Goal: Task Accomplishment & Management: Use online tool/utility

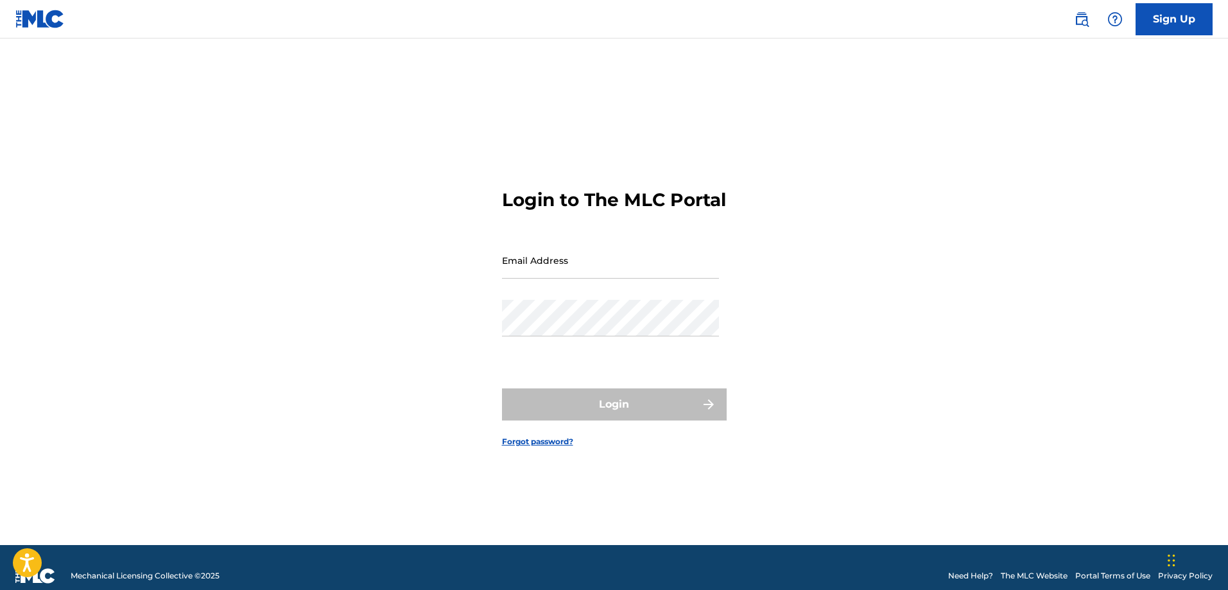
click at [568, 270] on input "Email Address" at bounding box center [610, 260] width 217 height 37
type input "[PERSON_NAME][EMAIL_ADDRESS][DOMAIN_NAME]"
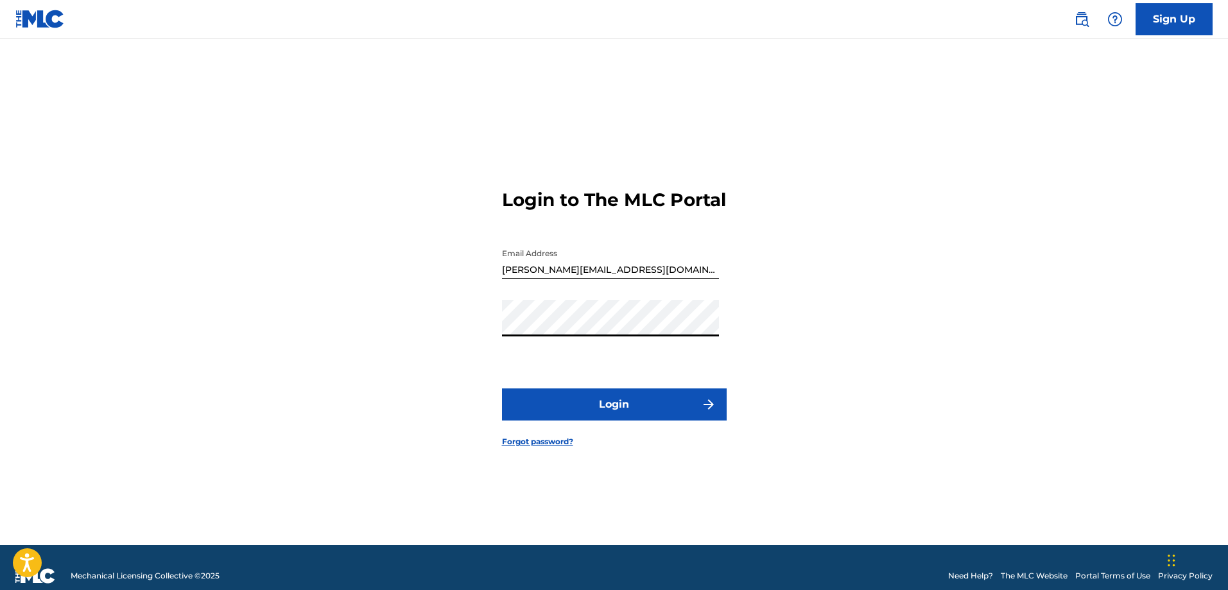
click at [599, 410] on button "Login" at bounding box center [614, 404] width 225 height 32
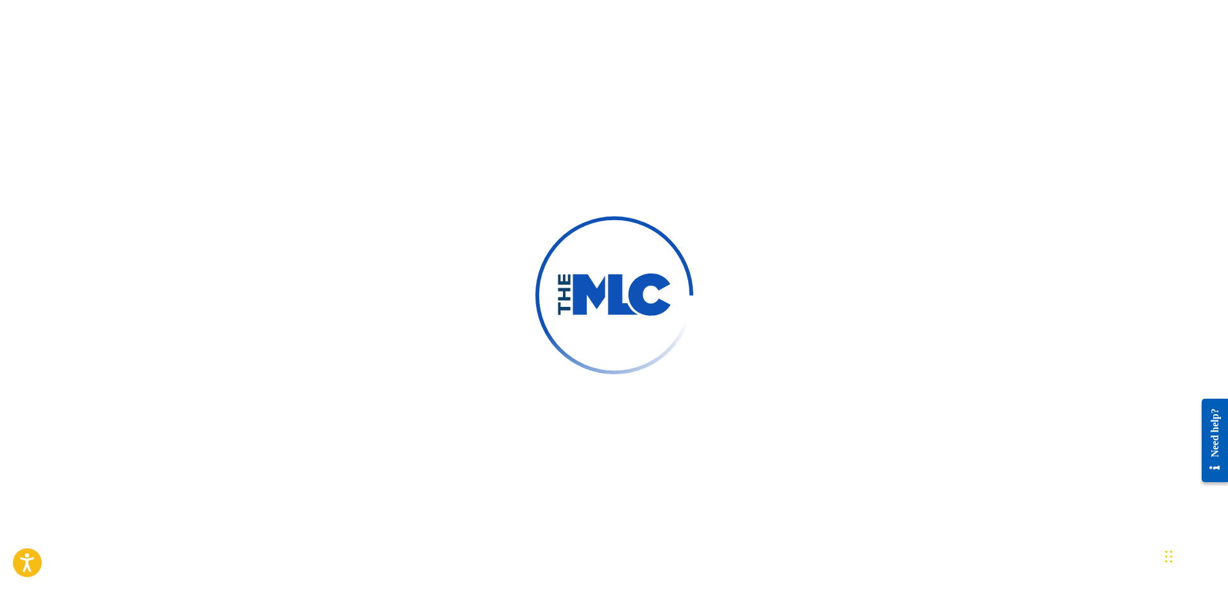
click at [1174, 556] on div "Chat Widget" at bounding box center [1193, 556] width 64 height 62
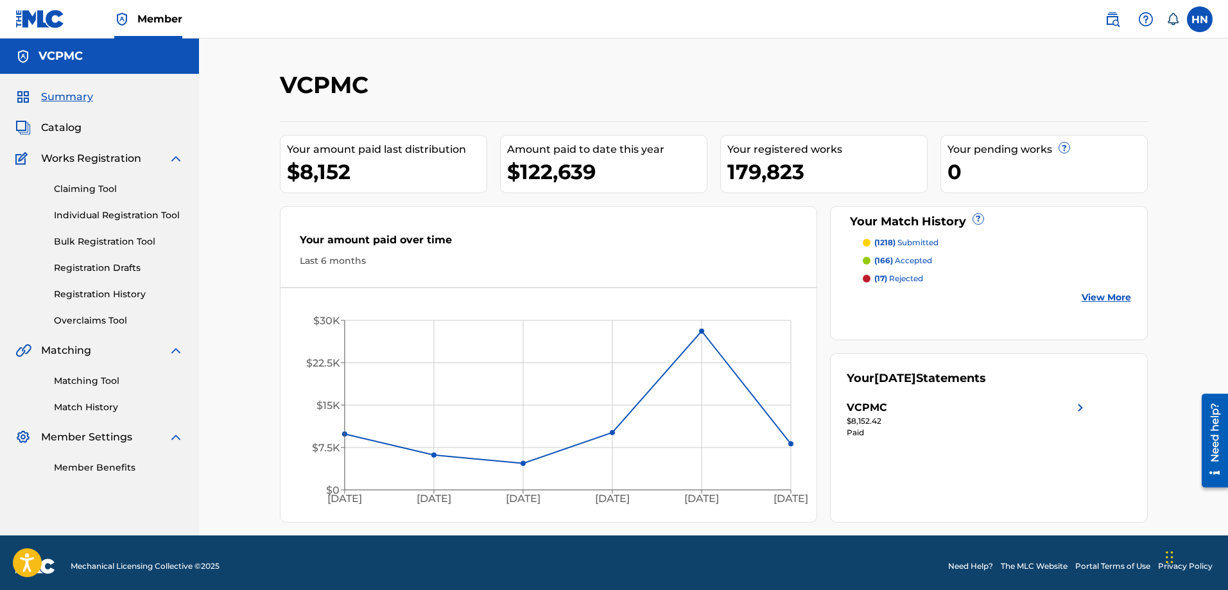
click at [56, 133] on span "Catalog" at bounding box center [61, 127] width 40 height 15
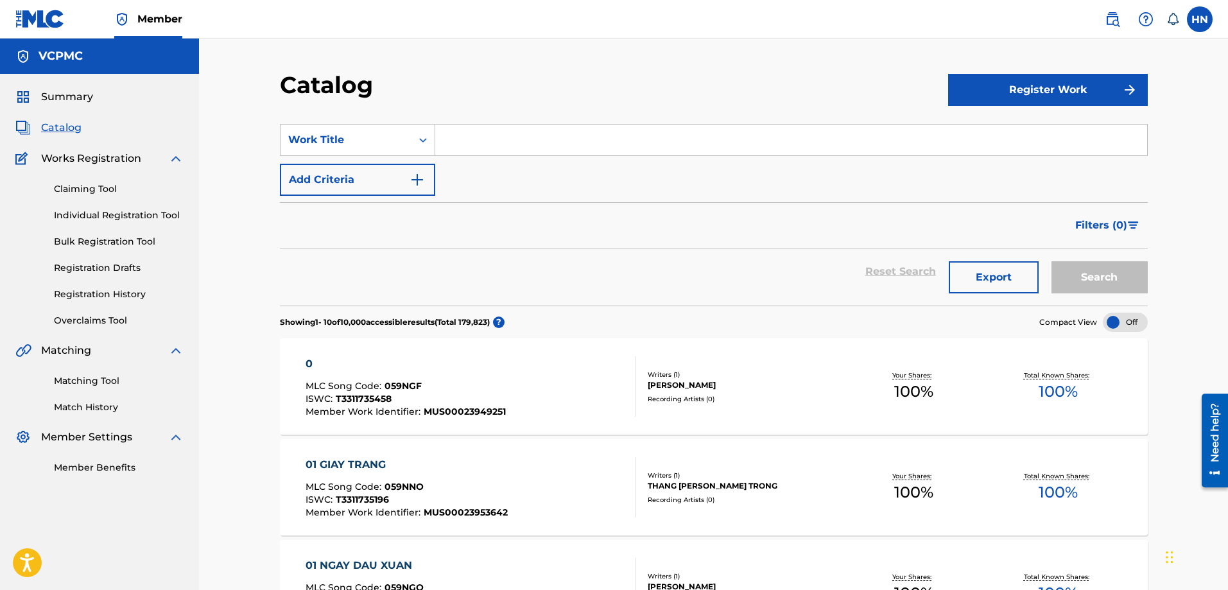
click at [531, 129] on input "Search Form" at bounding box center [791, 140] width 712 height 31
paste input "TÌM LẠI NGƯỜI XƯA"
click at [1052, 261] on button "Search" at bounding box center [1100, 277] width 96 height 32
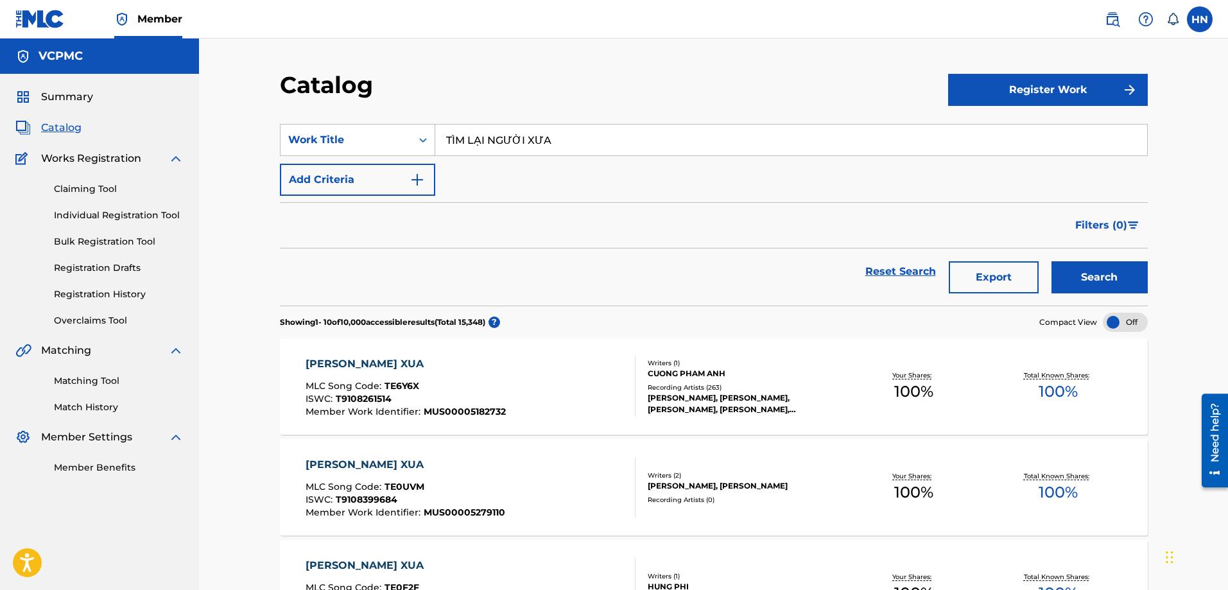
click at [491, 139] on input "TÌM LẠI NGƯỜI XƯA" at bounding box center [791, 140] width 712 height 31
paste input "M SỰ TUỔI 30"
click at [1052, 261] on button "Search" at bounding box center [1100, 277] width 96 height 32
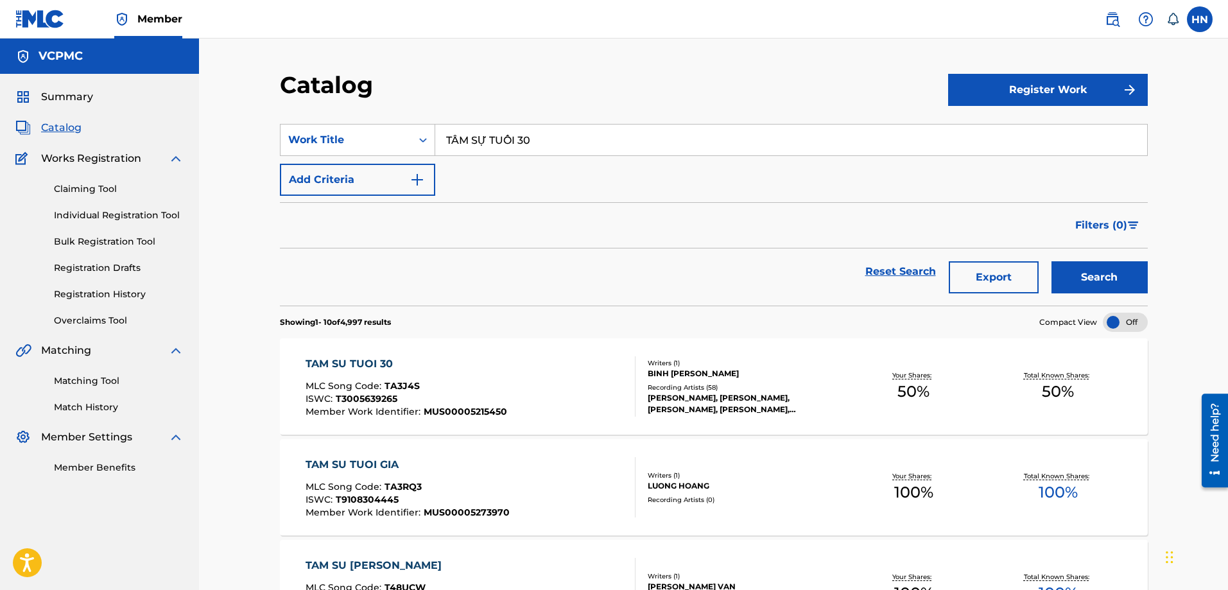
click at [505, 142] on input "TÂM SỰ TUỔI 30" at bounding box center [791, 140] width 712 height 31
paste input "DIỄM XƯA"
type input "DIỄM XƯA"
click at [1052, 261] on button "Search" at bounding box center [1100, 277] width 96 height 32
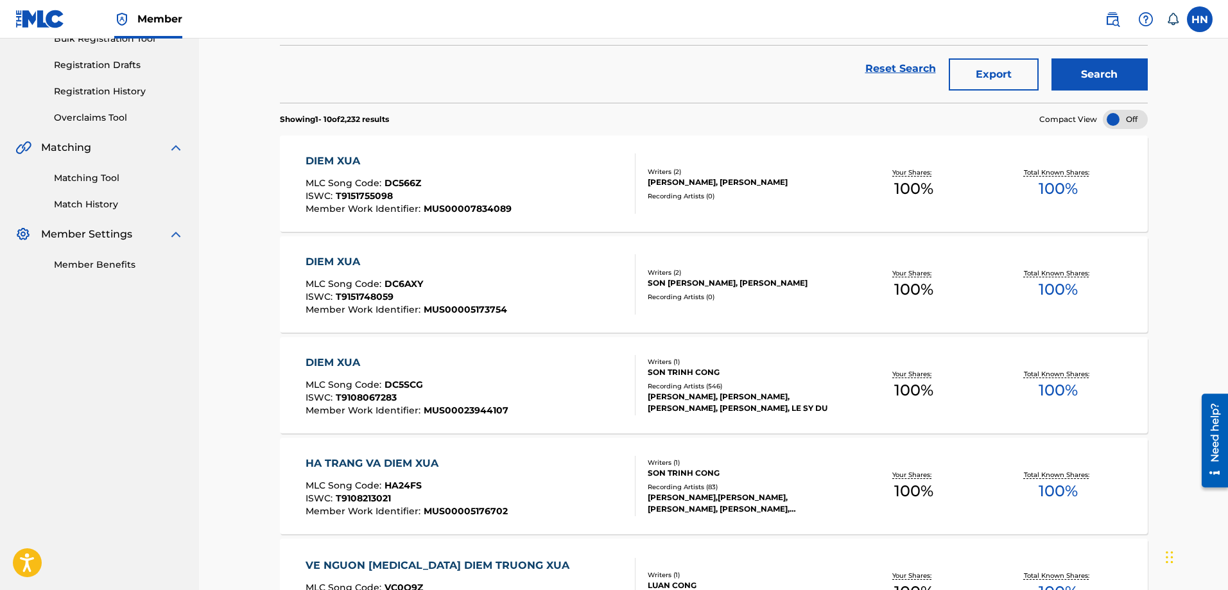
scroll to position [193, 0]
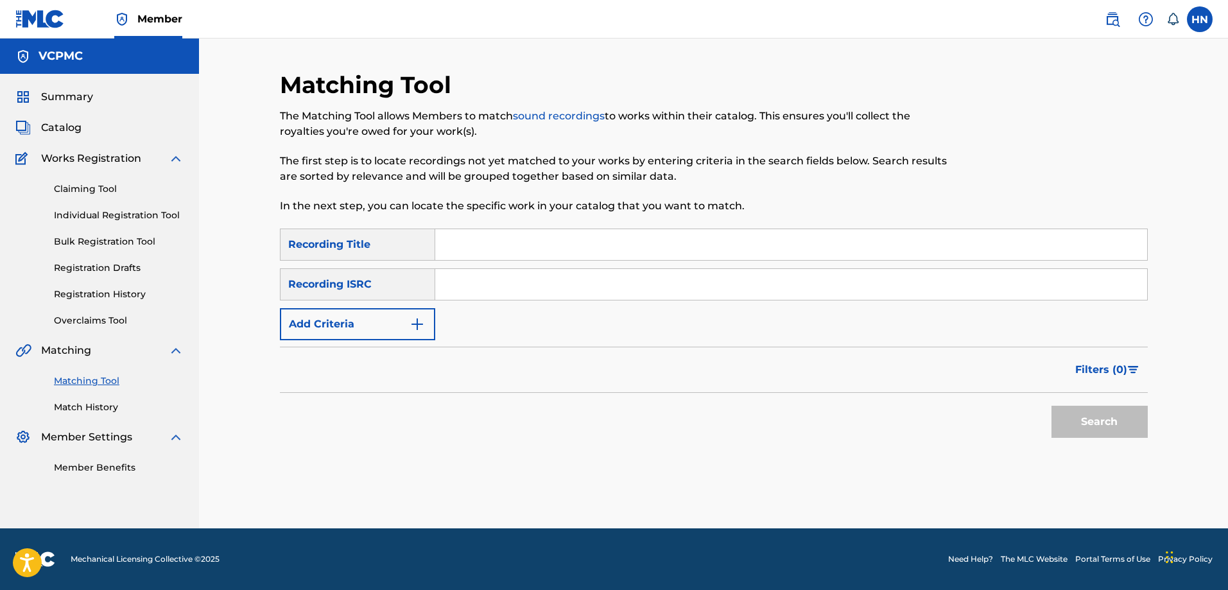
click at [453, 241] on input "Search Form" at bounding box center [791, 244] width 712 height 31
paste input "TÌM LẠI NGƯỜI XƯA"
type input "TÌM LẠI NGƯỜI XƯA"
click at [1052, 406] on button "Search" at bounding box center [1100, 422] width 96 height 32
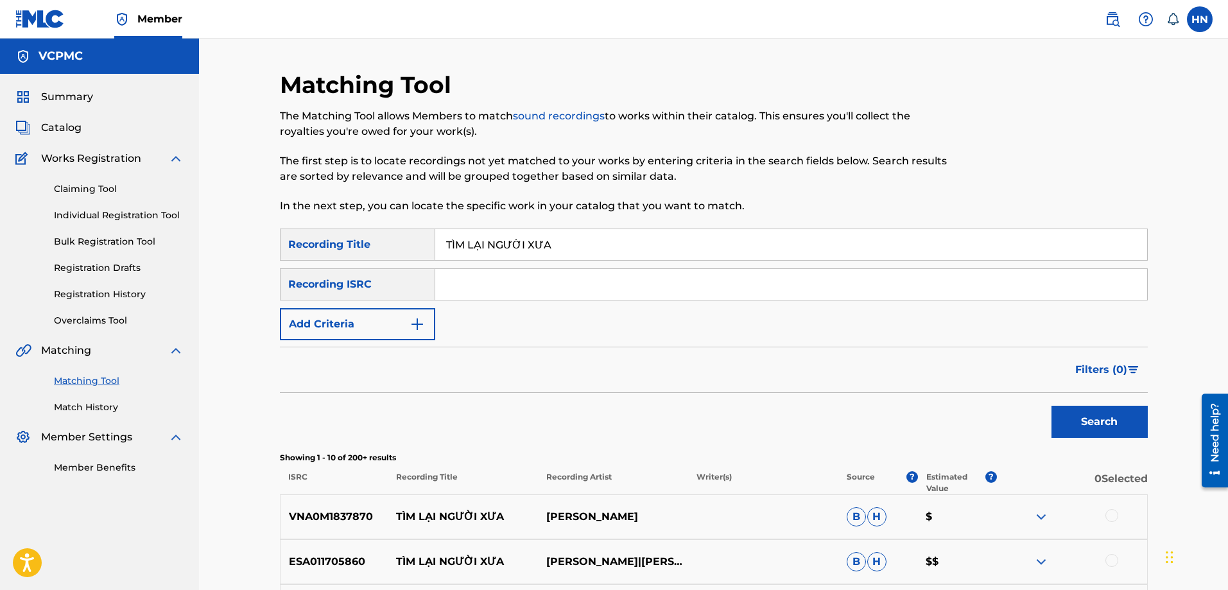
click at [376, 312] on button "Add Criteria" at bounding box center [357, 324] width 155 height 32
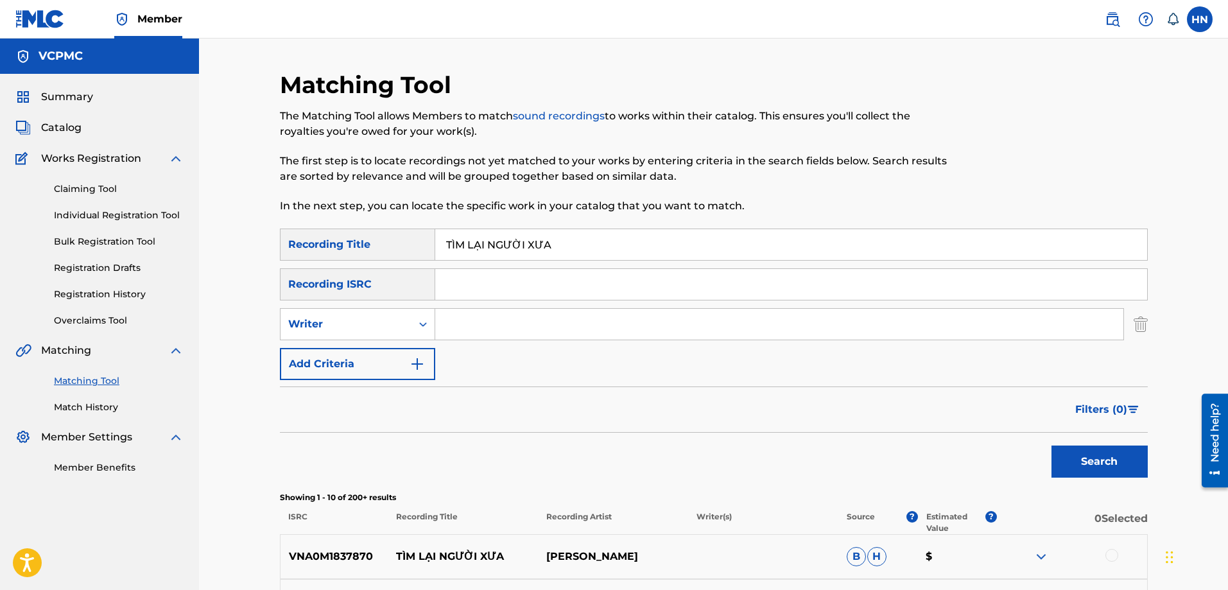
click at [462, 315] on input "Search Form" at bounding box center [779, 324] width 688 height 31
type input "Phi Hùng"
click at [1052, 446] on button "Search" at bounding box center [1100, 462] width 96 height 32
click at [386, 320] on div "Writer" at bounding box center [346, 324] width 116 height 15
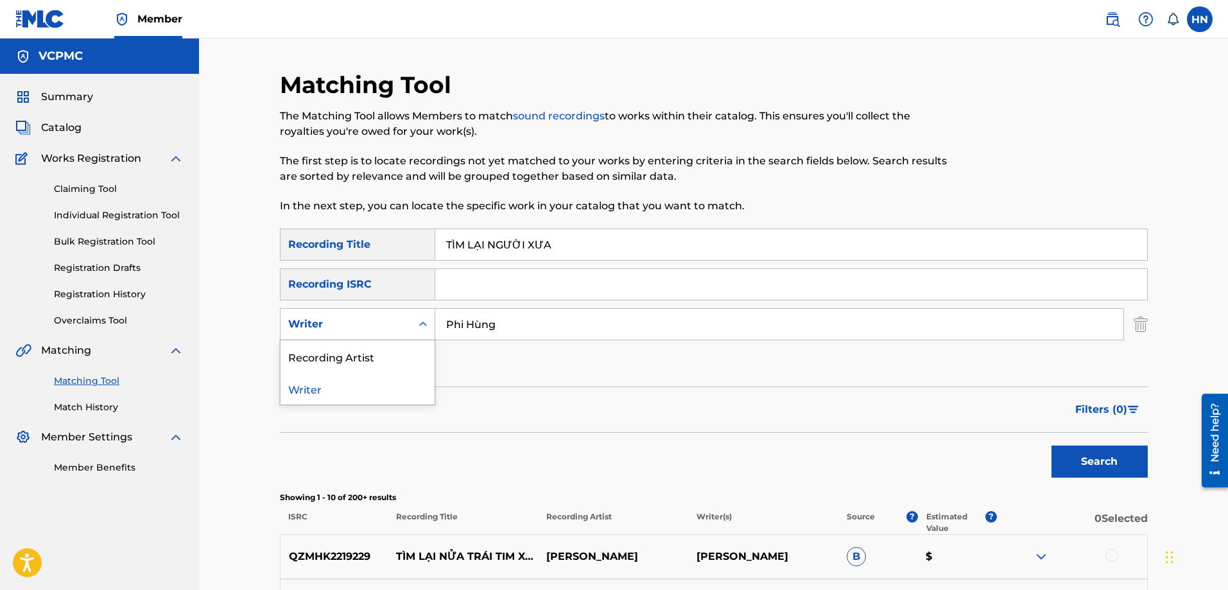
click at [355, 365] on div "Recording Artist" at bounding box center [358, 356] width 154 height 32
click at [462, 321] on input "Search Form" at bounding box center [779, 324] width 688 height 31
type input "D"
click at [1052, 446] on button "Search" at bounding box center [1100, 462] width 96 height 32
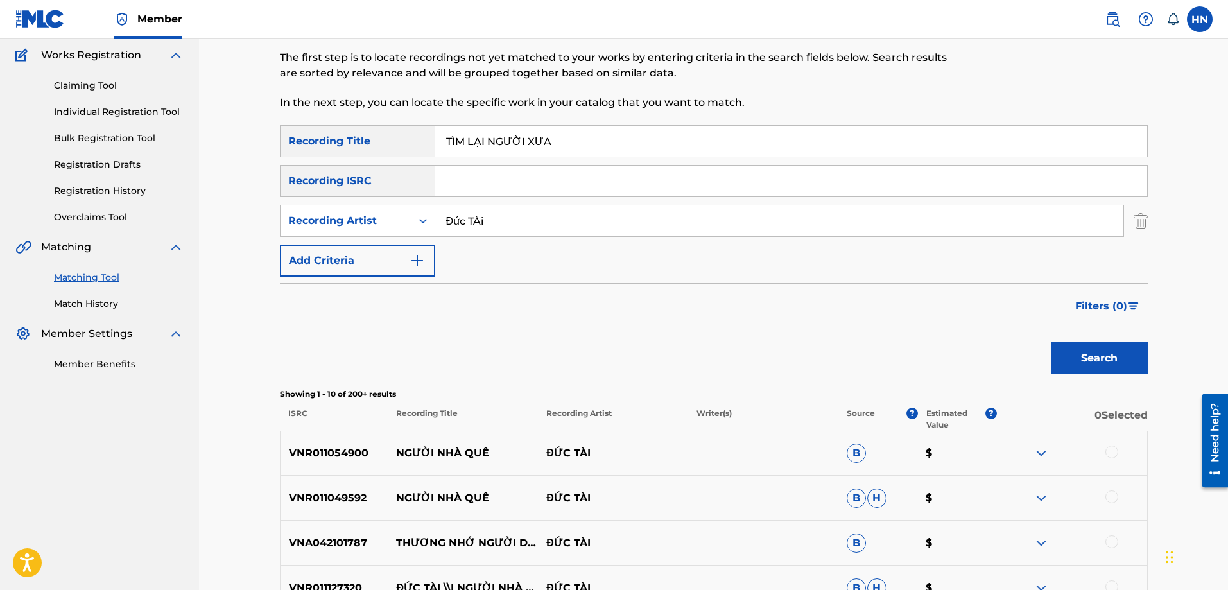
scroll to position [102, 0]
type input "Bích Hạnh"
click at [1052, 343] on button "Search" at bounding box center [1100, 359] width 96 height 32
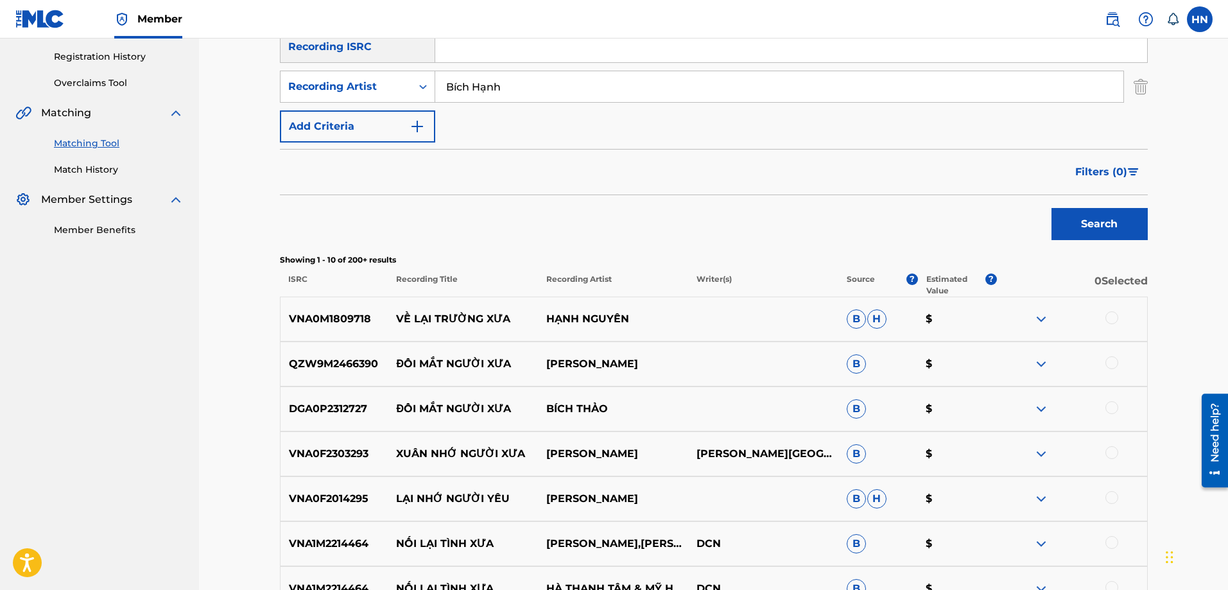
scroll to position [38, 0]
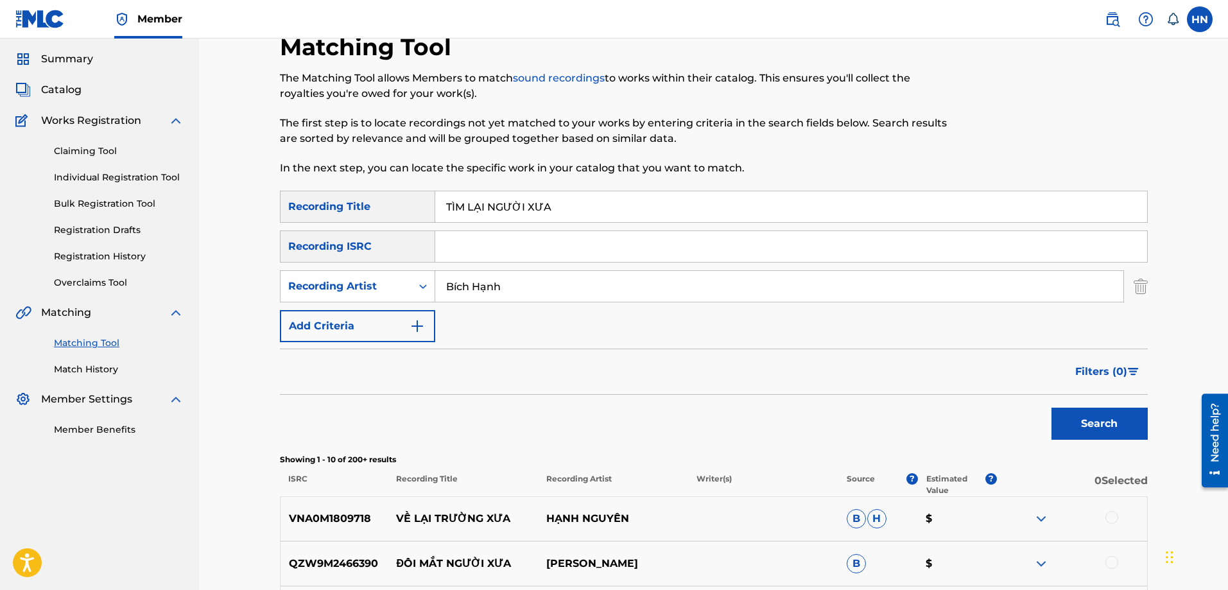
click at [528, 208] on input "TÌM LẠI NGƯỜI XƯA" at bounding box center [791, 206] width 712 height 31
click at [1135, 291] on img "Search Form" at bounding box center [1141, 286] width 14 height 32
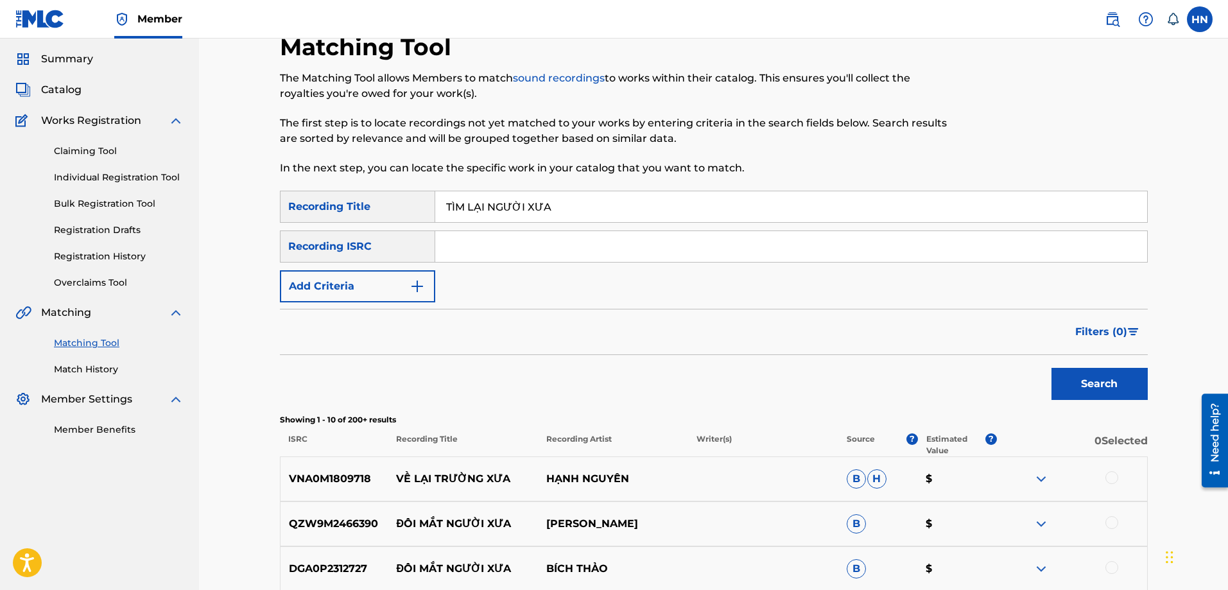
click at [1081, 216] on input "TÌM LẠI NGƯỜI XƯA" at bounding box center [791, 206] width 712 height 31
paste input "M SỰ TUỔI 30"
click at [1052, 368] on button "Search" at bounding box center [1100, 384] width 96 height 32
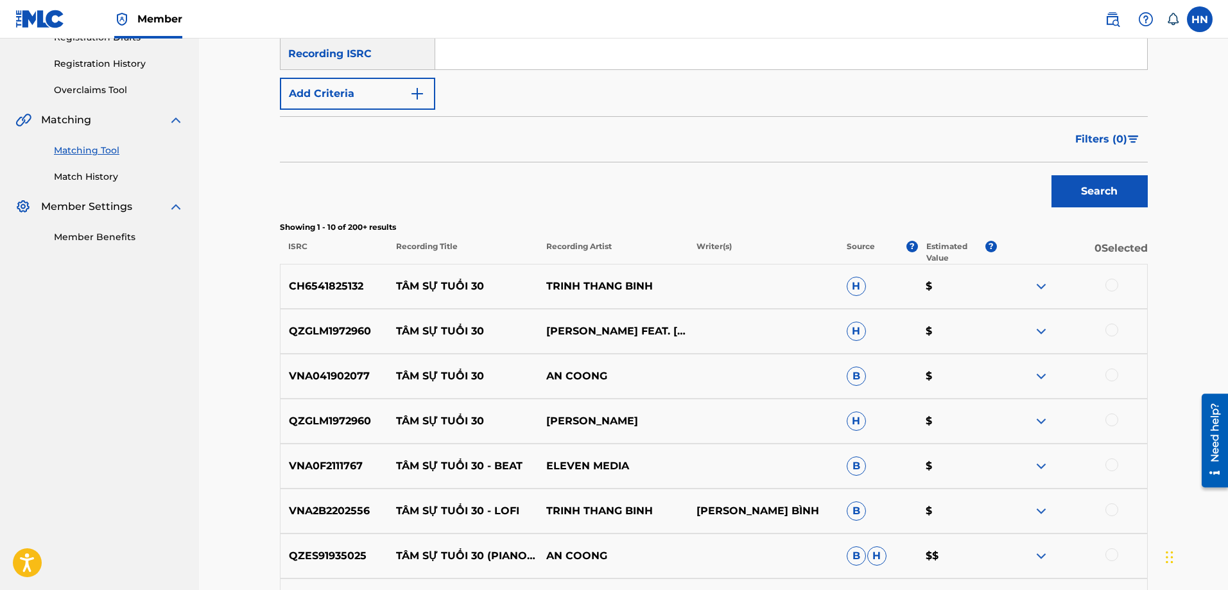
scroll to position [295, 0]
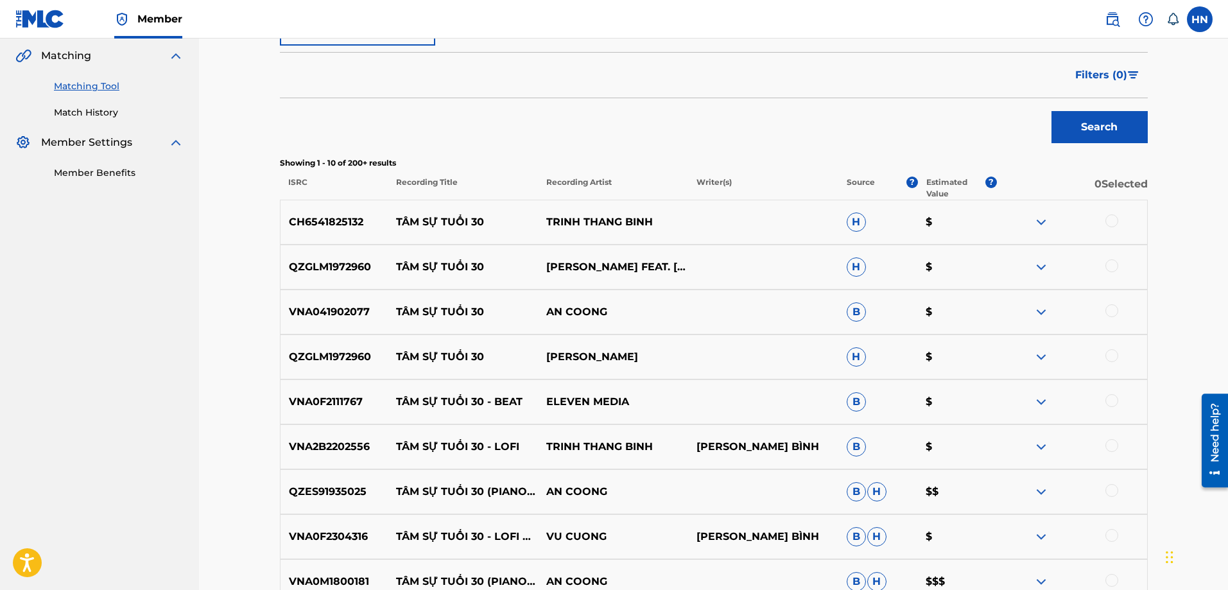
click at [336, 233] on div "CH6541825132 TÂM SỰ TUỔI 30 TRINH THANG BINH H $" at bounding box center [714, 222] width 868 height 45
copy p "CH6541825132"
click at [1120, 223] on div at bounding box center [1072, 221] width 150 height 15
click at [1115, 218] on div at bounding box center [1112, 220] width 13 height 13
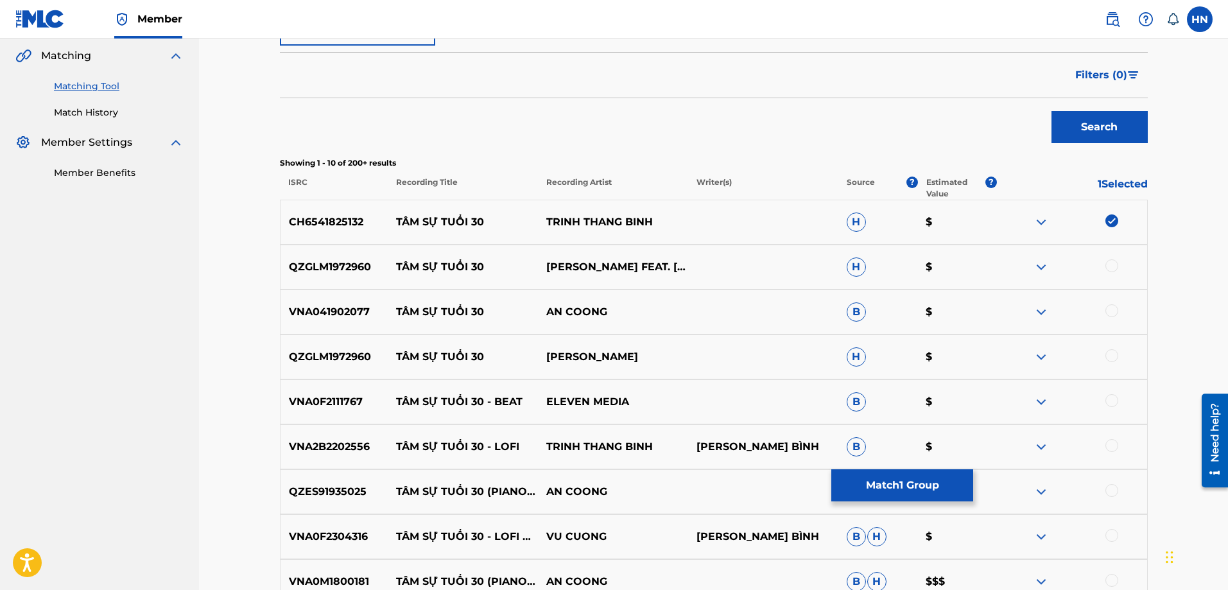
click at [347, 230] on div "CH6541825132 TÂM SỰ TUỔI 30 TRINH THANG BINH H $" at bounding box center [714, 222] width 868 height 45
copy p "CH6541825132"
click at [340, 270] on p "QZGLM1972960" at bounding box center [335, 266] width 108 height 15
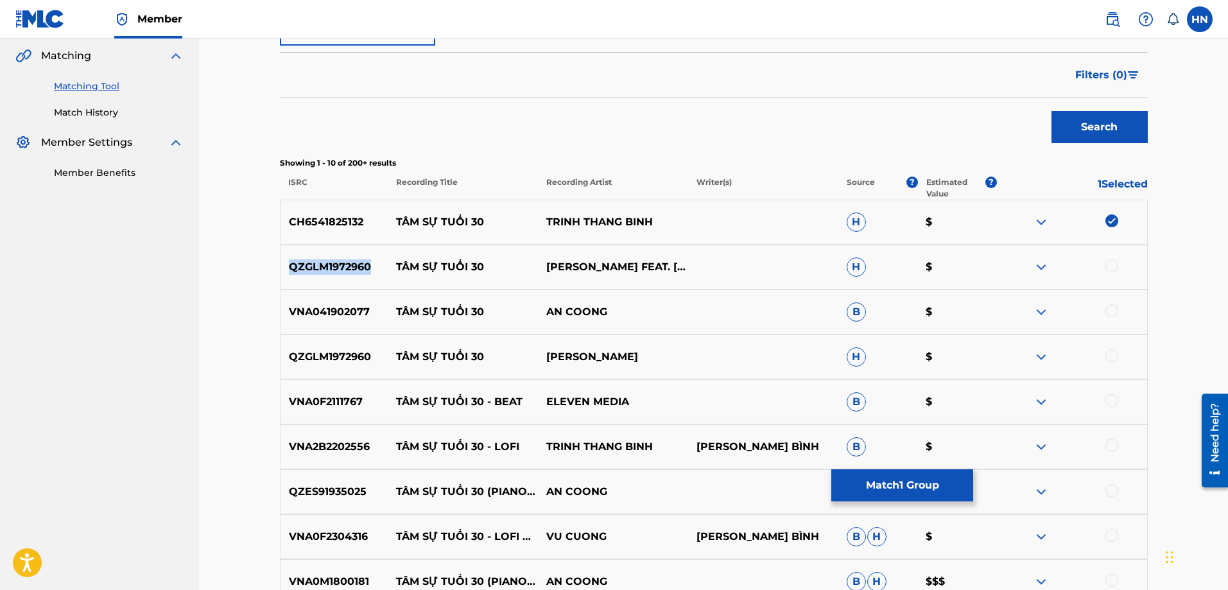
copy p "QZGLM1972960"
click at [1116, 263] on div at bounding box center [1112, 265] width 13 height 13
drag, startPoint x: 484, startPoint y: 220, endPoint x: 397, endPoint y: 212, distance: 87.7
click at [397, 212] on div "CH6541825132 TÂM SỰ TUỔI 30 TRINH THANG BINH H $" at bounding box center [714, 222] width 868 height 45
copy p "TÂM SỰ TUỔI 30"
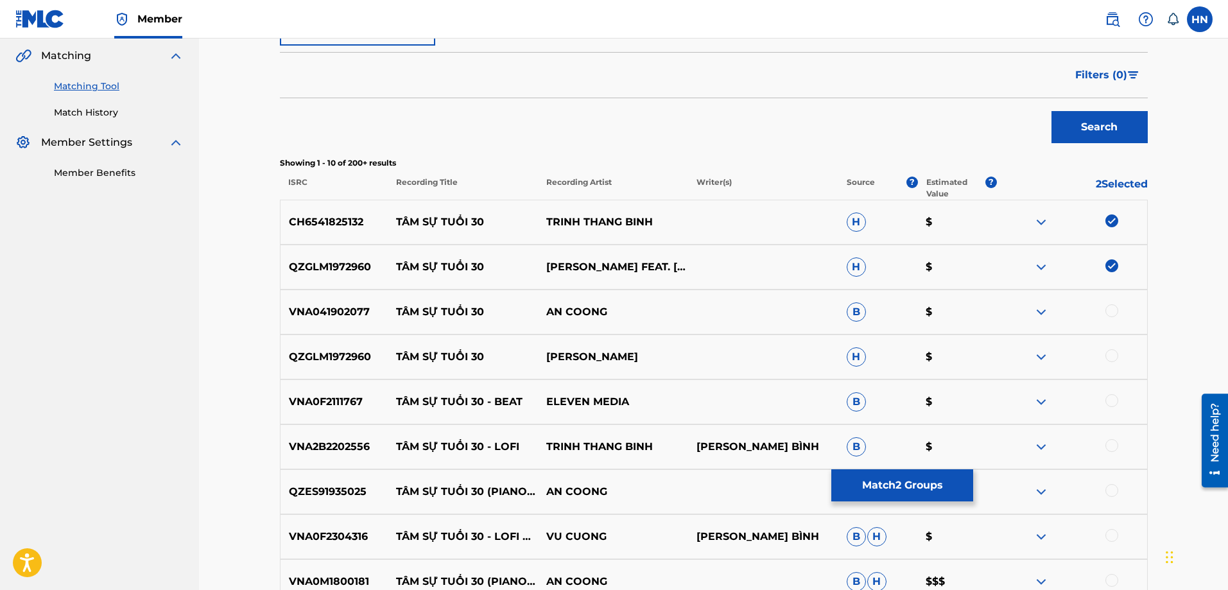
click at [340, 313] on p "VNA041902077" at bounding box center [335, 311] width 108 height 15
copy p "VNA041902077"
click at [1107, 311] on div at bounding box center [1112, 310] width 13 height 13
click at [1110, 354] on div at bounding box center [1112, 355] width 13 height 13
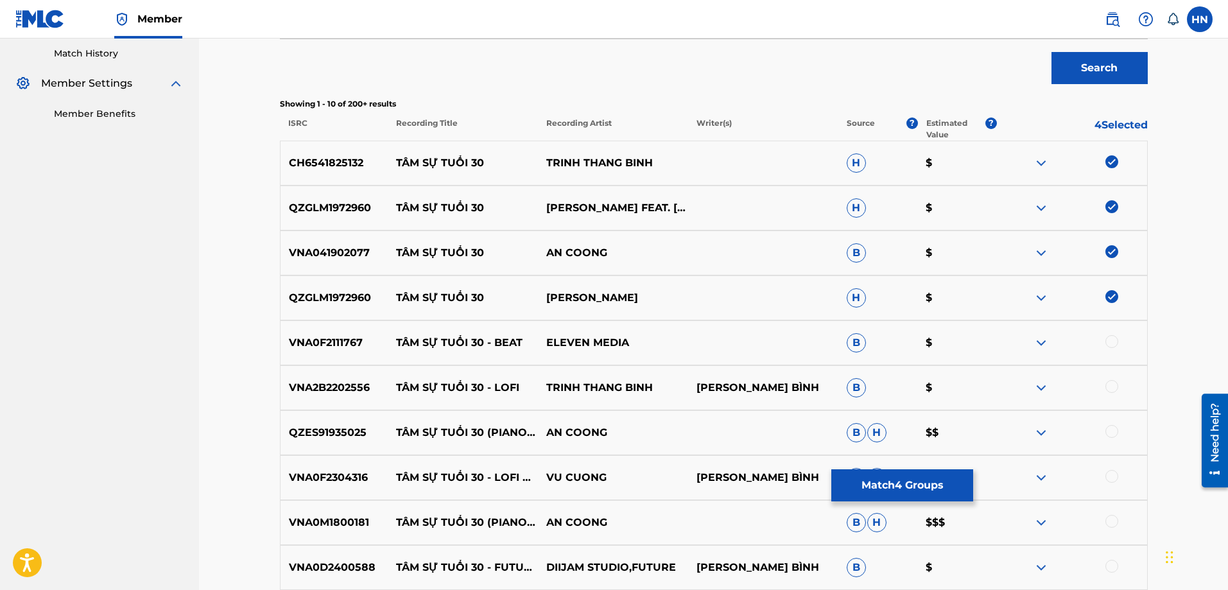
scroll to position [423, 0]
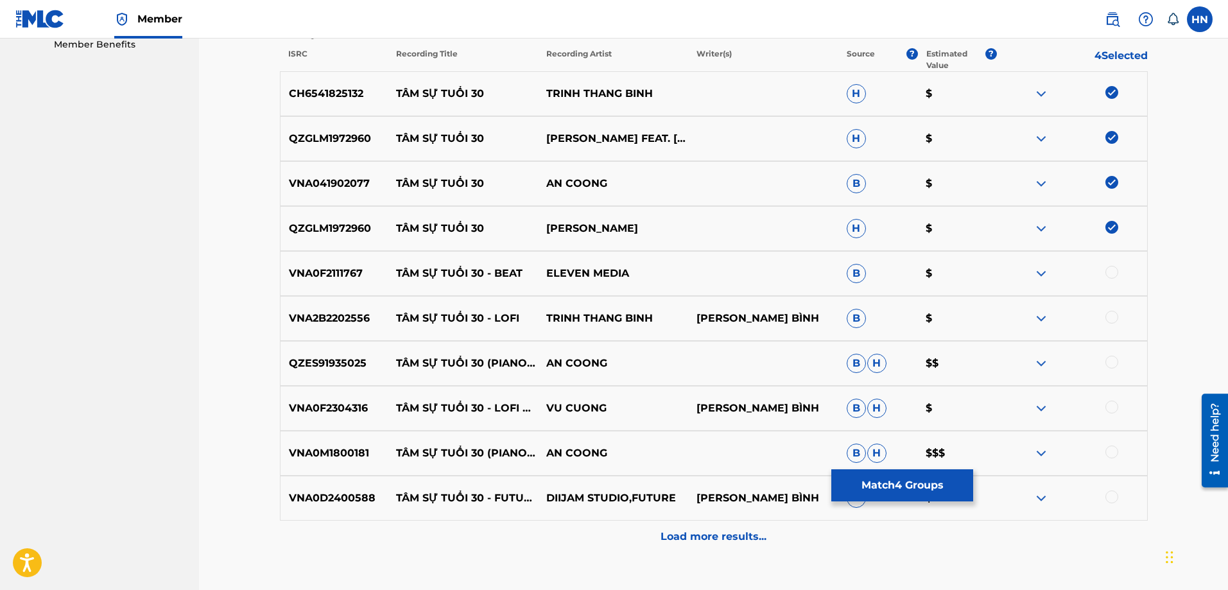
click at [331, 322] on p "VNA2B2202556" at bounding box center [335, 318] width 108 height 15
copy p "VNA2B2202556"
click at [1107, 318] on div at bounding box center [1112, 317] width 13 height 13
click at [354, 364] on p "QZES91935025" at bounding box center [335, 363] width 108 height 15
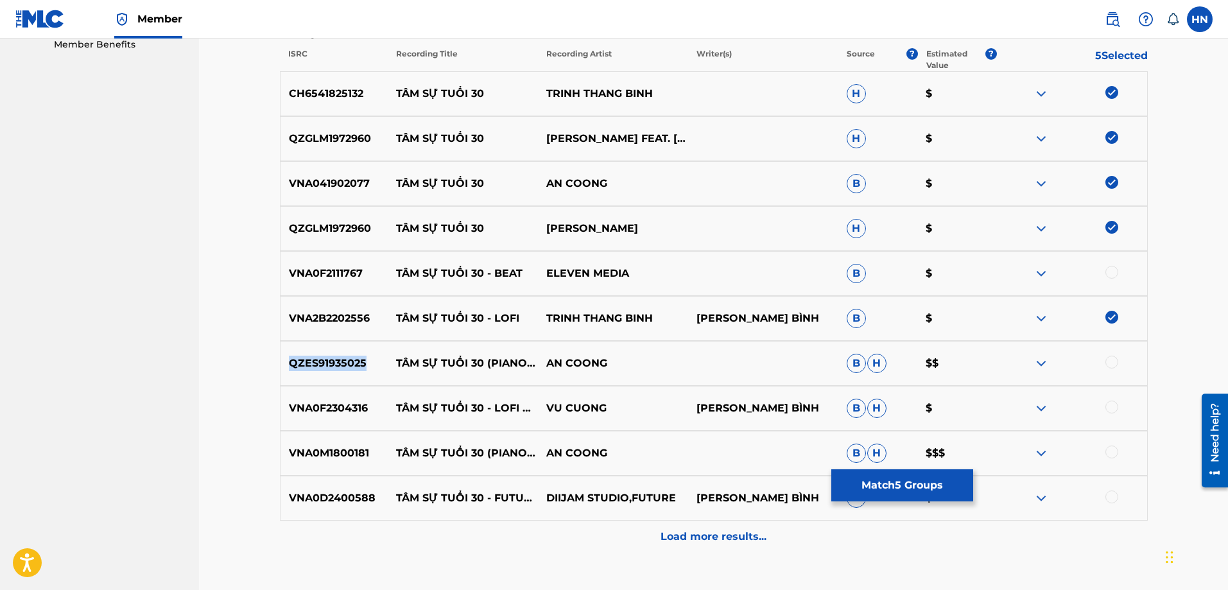
click at [354, 364] on p "QZES91935025" at bounding box center [335, 363] width 108 height 15
copy p "QZES91935025"
click at [1110, 360] on div at bounding box center [1112, 362] width 13 height 13
click at [353, 410] on p "VNA0F2304316" at bounding box center [335, 408] width 108 height 15
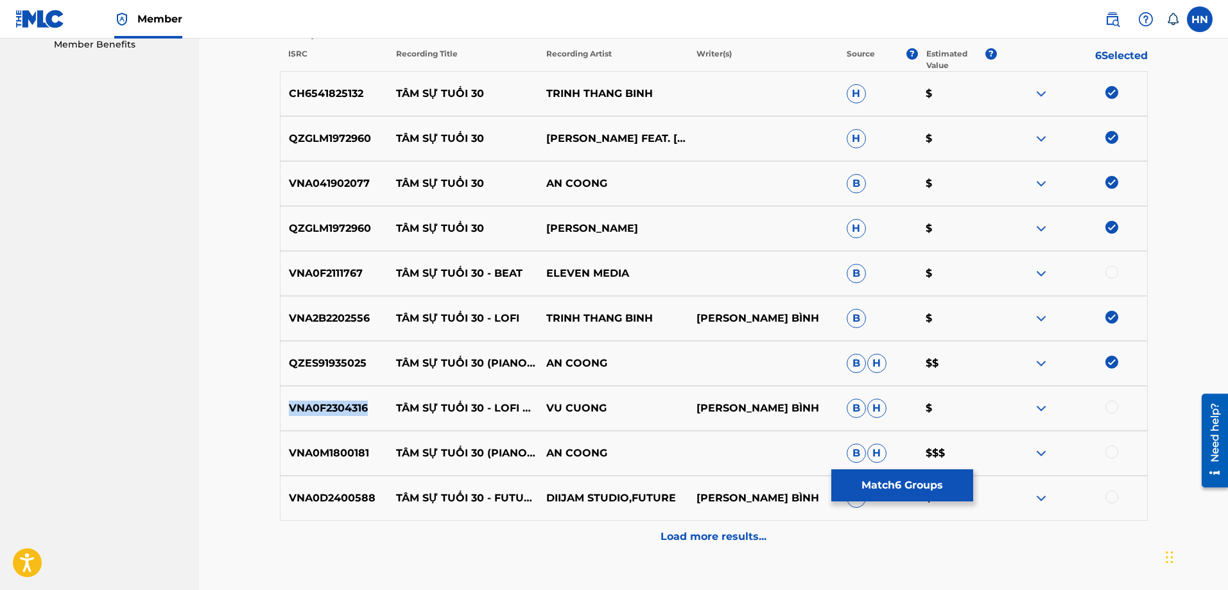
copy p "VNA0F2304316"
click at [1118, 405] on div at bounding box center [1112, 407] width 13 height 13
click at [351, 450] on p "VNA0M1800181" at bounding box center [335, 453] width 108 height 15
copy p "VNA0M1800181"
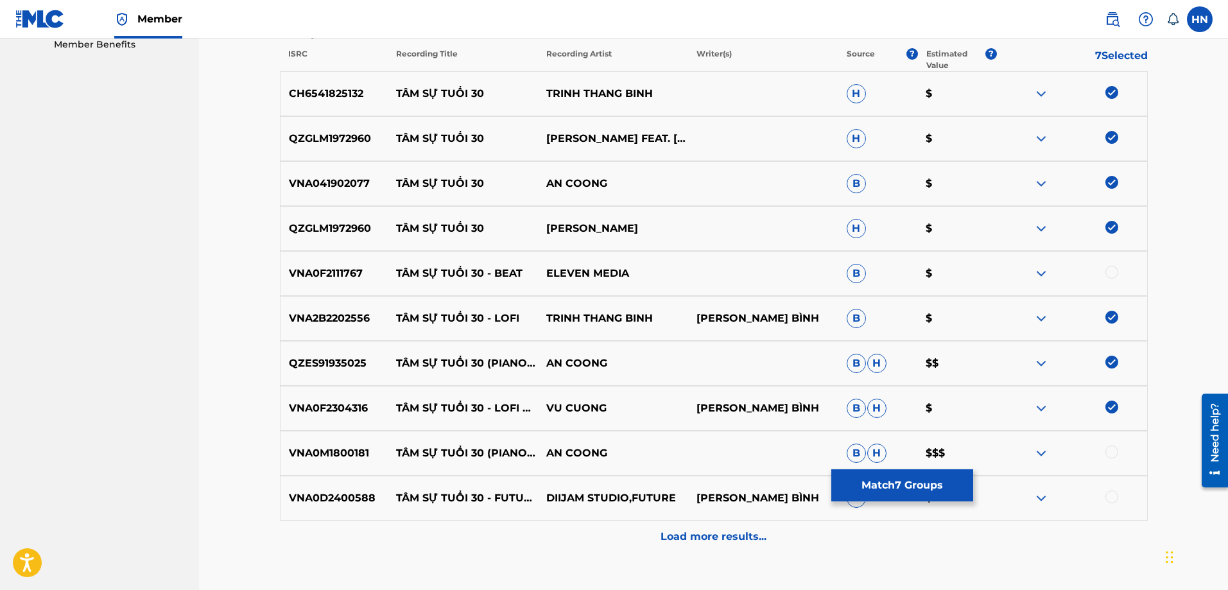
click at [1111, 450] on div at bounding box center [1112, 452] width 13 height 13
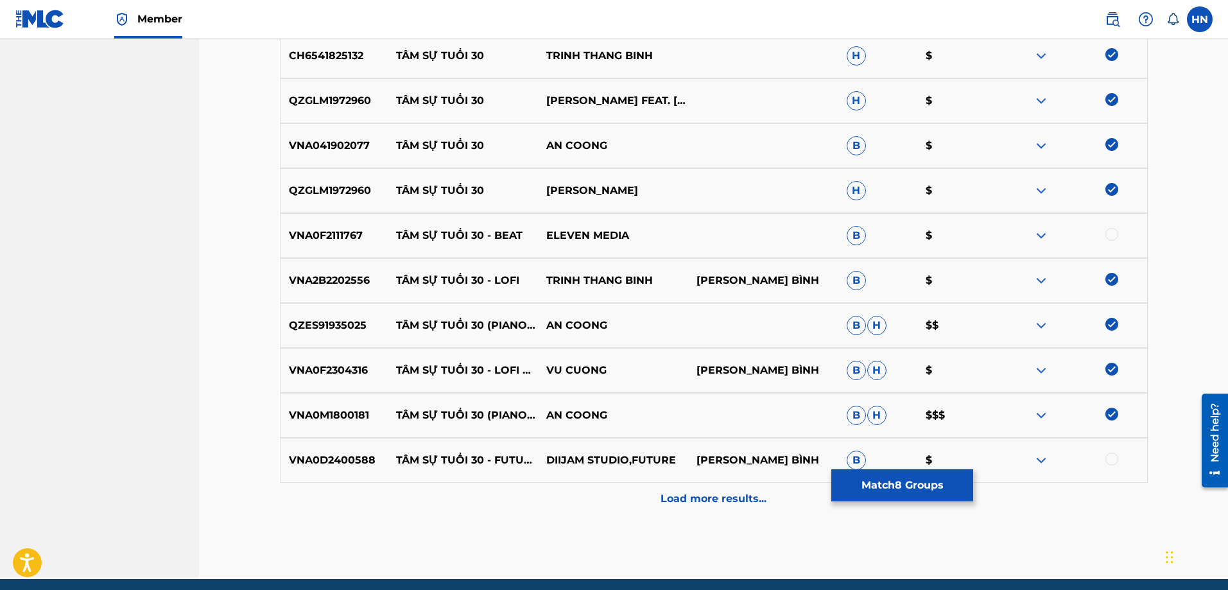
scroll to position [512, 0]
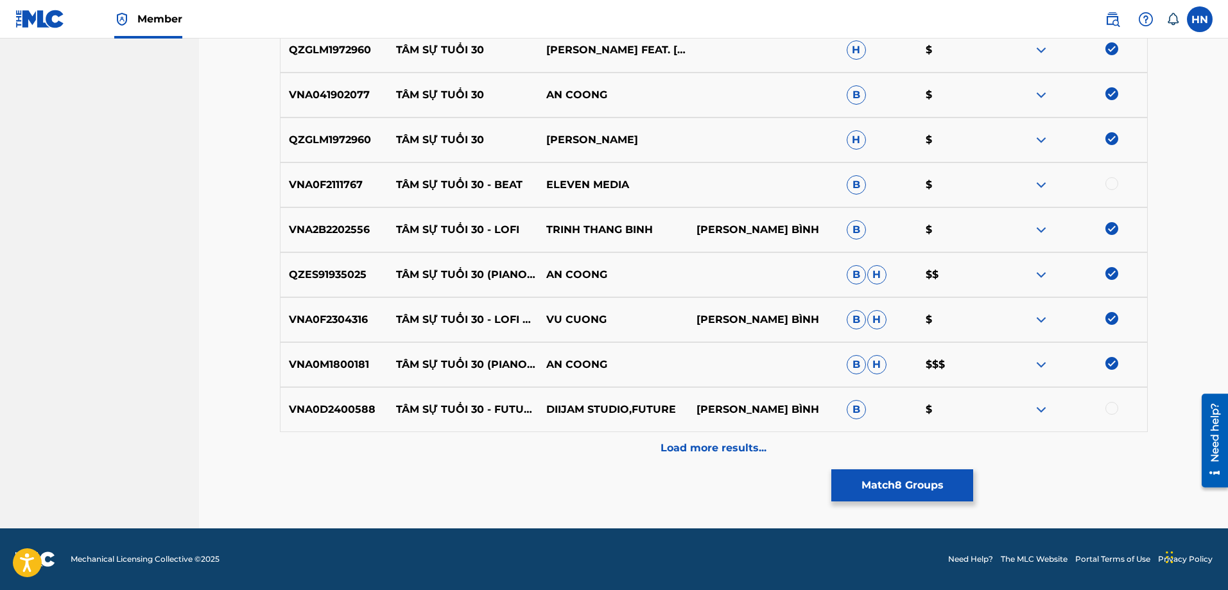
click at [351, 411] on p "VNA0D2400588" at bounding box center [335, 409] width 108 height 15
copy p "VNA0D2400588"
click at [1109, 410] on div at bounding box center [1112, 408] width 13 height 13
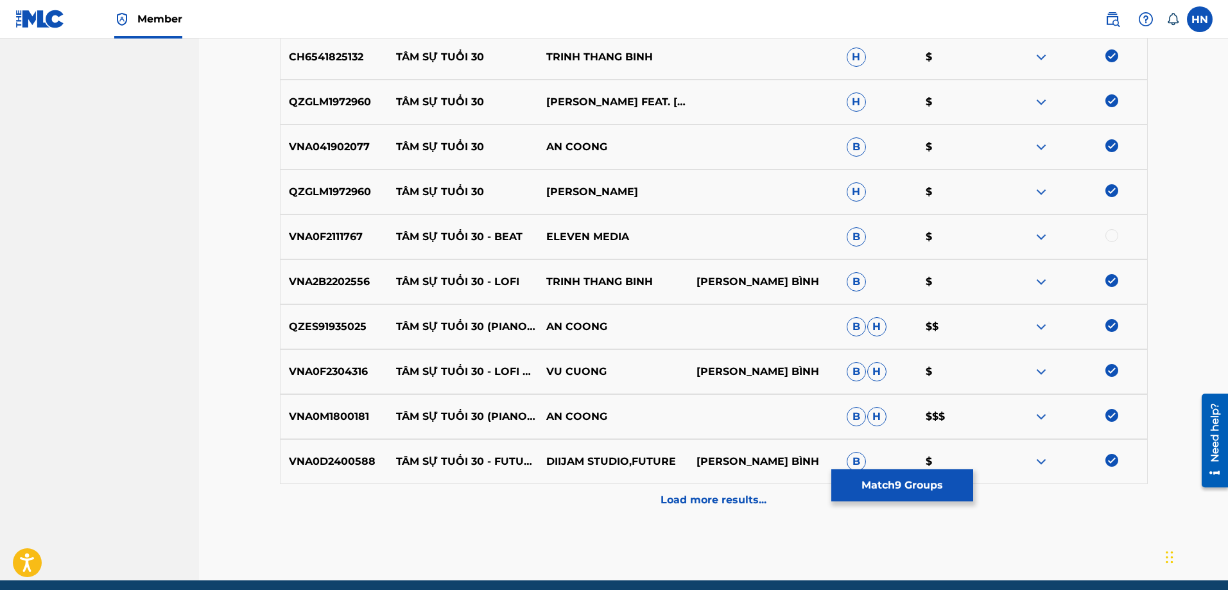
scroll to position [383, 0]
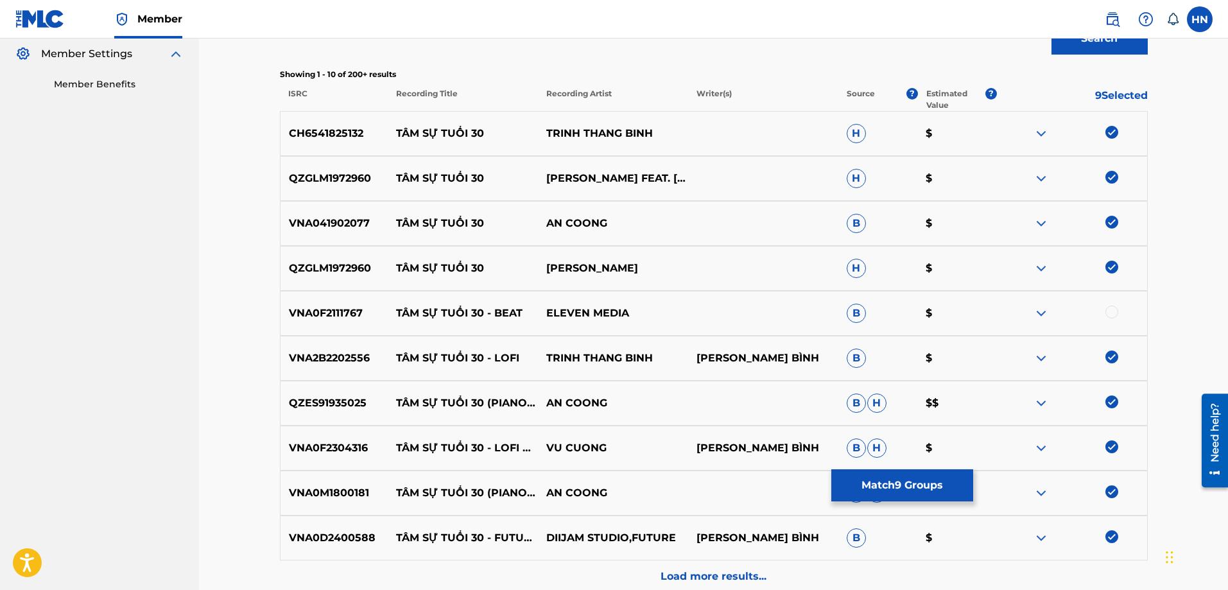
click at [1046, 314] on img at bounding box center [1041, 313] width 15 height 15
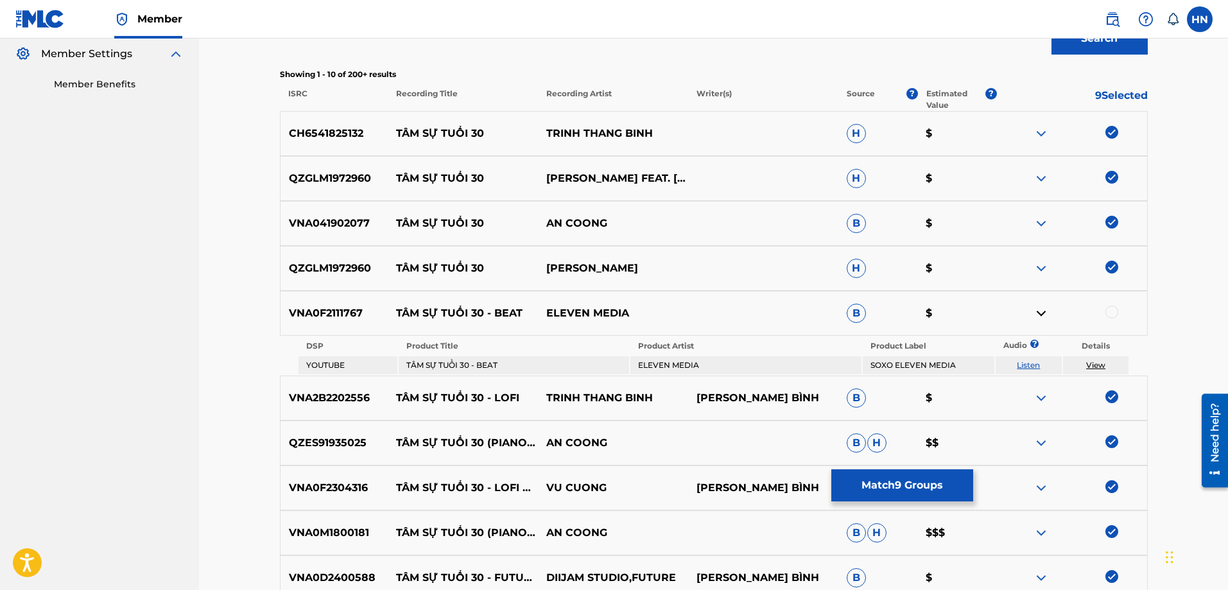
click at [1037, 364] on link "Listen" at bounding box center [1028, 365] width 23 height 10
click at [345, 312] on p "VNA0F2111767" at bounding box center [335, 313] width 108 height 15
click at [1113, 311] on div at bounding box center [1112, 312] width 13 height 13
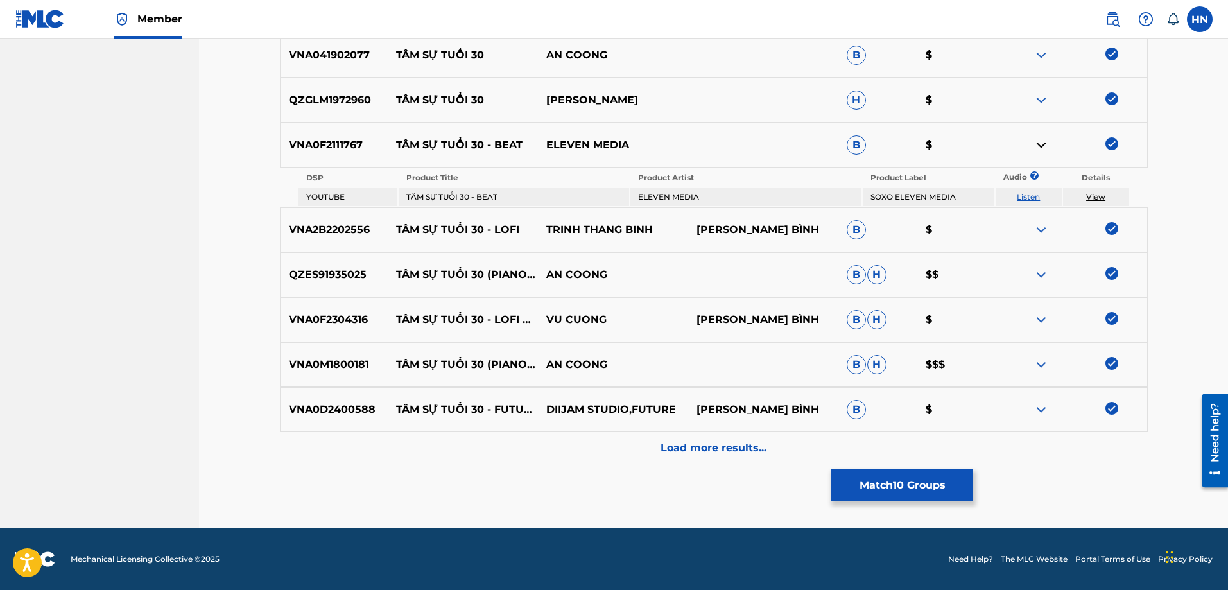
click at [623, 447] on div "Load more results..." at bounding box center [714, 448] width 868 height 32
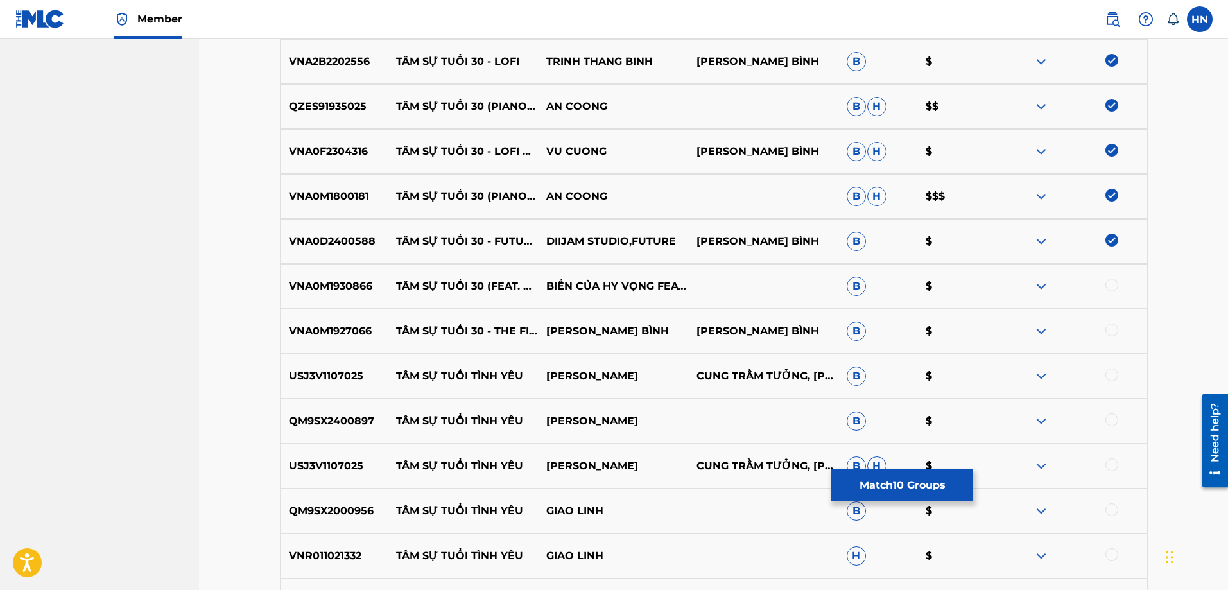
scroll to position [744, 0]
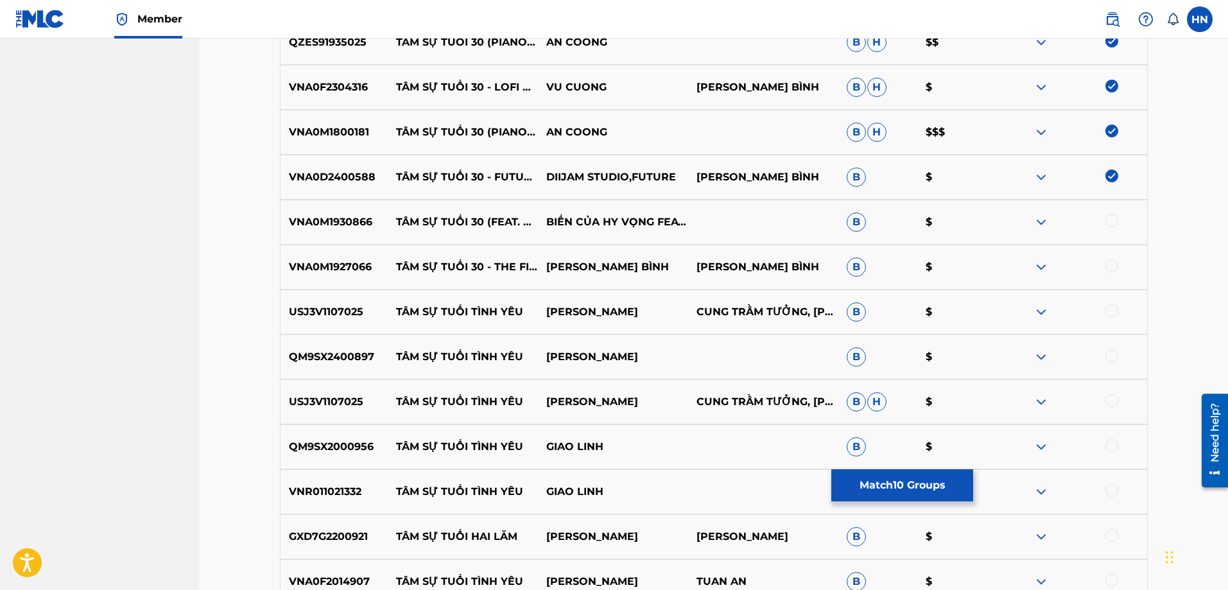
click at [343, 269] on p "VNA0M1927066" at bounding box center [335, 266] width 108 height 15
click at [1120, 267] on div at bounding box center [1072, 266] width 150 height 15
click at [1117, 266] on div at bounding box center [1112, 265] width 13 height 13
drag, startPoint x: 397, startPoint y: 213, endPoint x: 469, endPoint y: 229, distance: 72.9
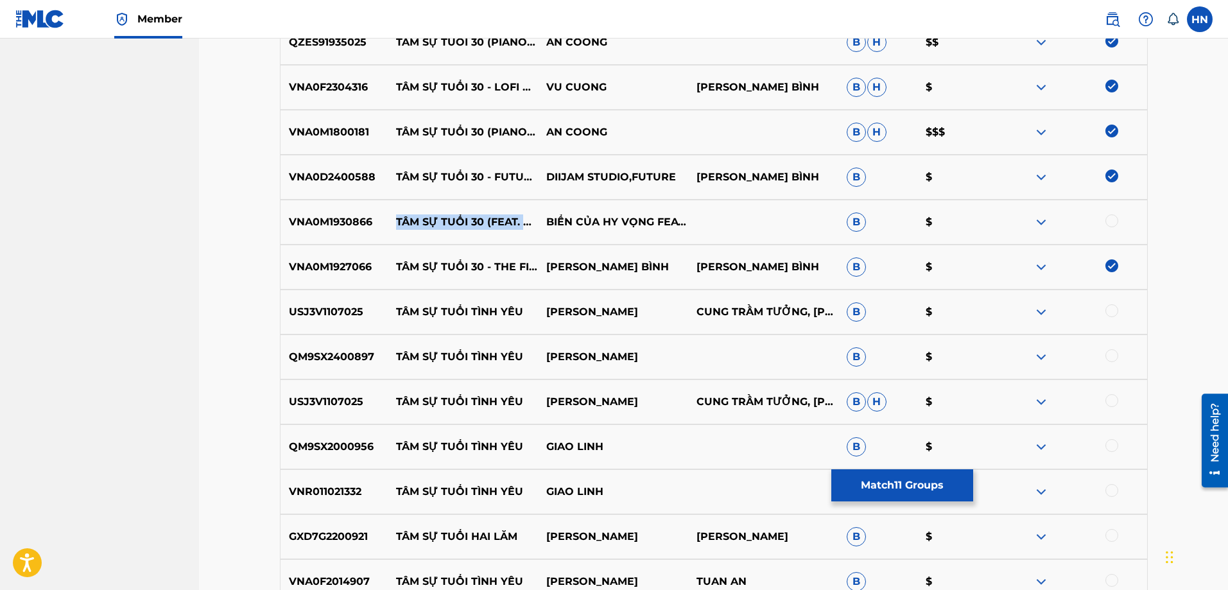
click at [469, 229] on p "TÂM SỰ TUỔI 30 (FEAT. CHI PU)" at bounding box center [463, 221] width 150 height 15
click at [361, 227] on p "VNA0M1930866" at bounding box center [335, 221] width 108 height 15
click at [1113, 221] on div at bounding box center [1112, 220] width 13 height 13
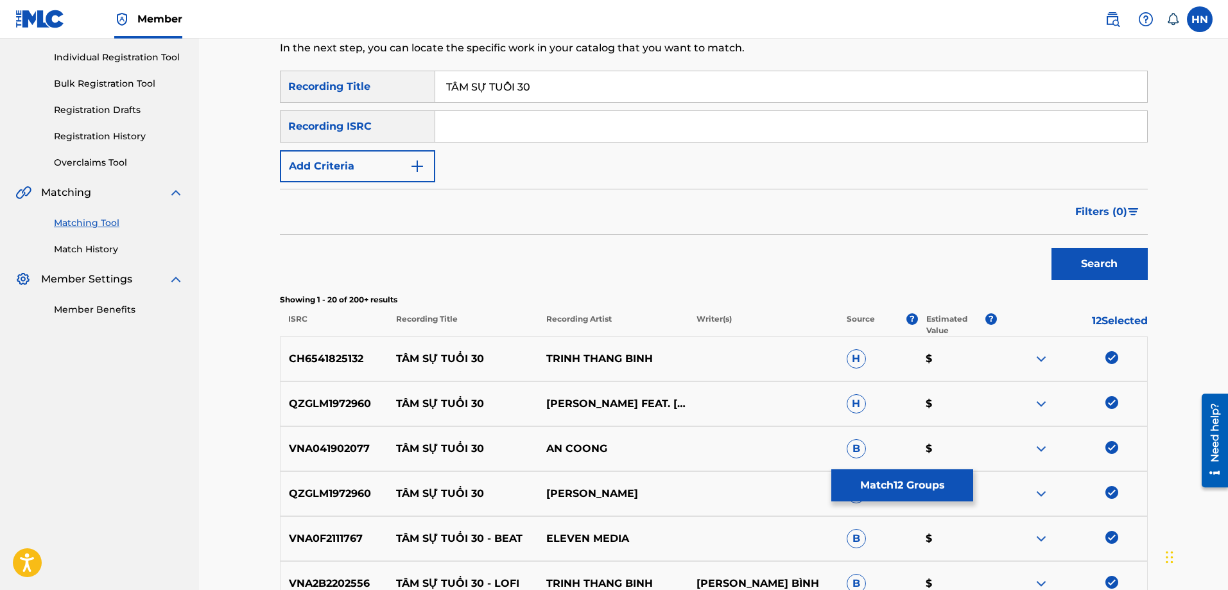
scroll to position [62, 0]
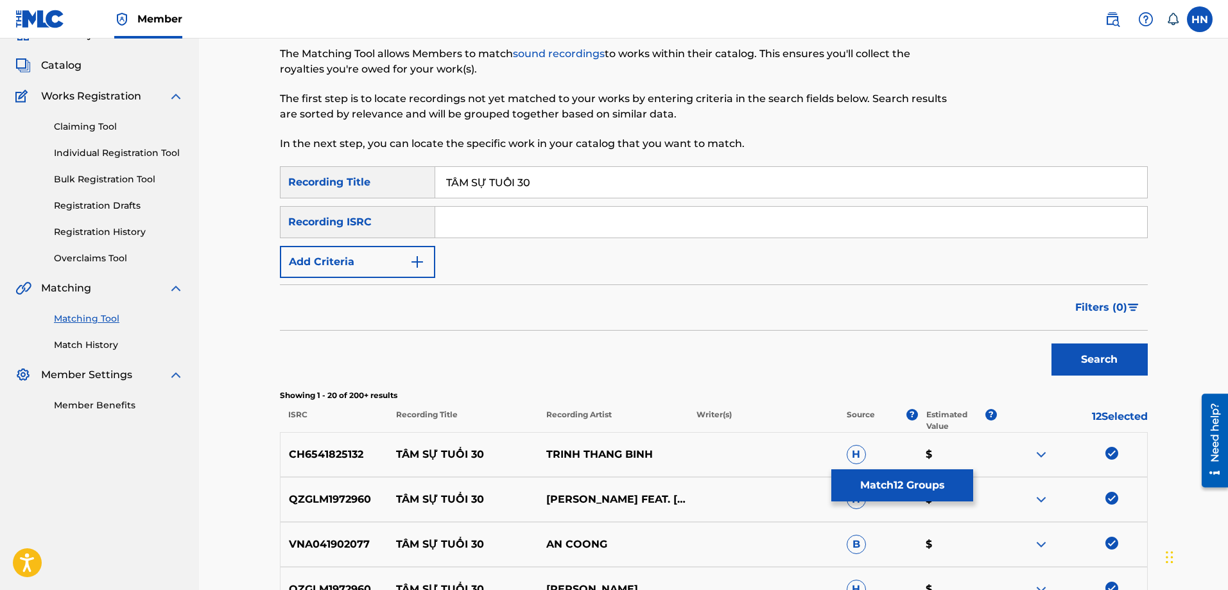
click at [449, 183] on input "TÂM SỰ TUỔI 30" at bounding box center [791, 182] width 712 height 31
paste input "AM SU TUO"
type input "TAM SU TUOI 30"
click at [1052, 343] on button "Search" at bounding box center [1100, 359] width 96 height 32
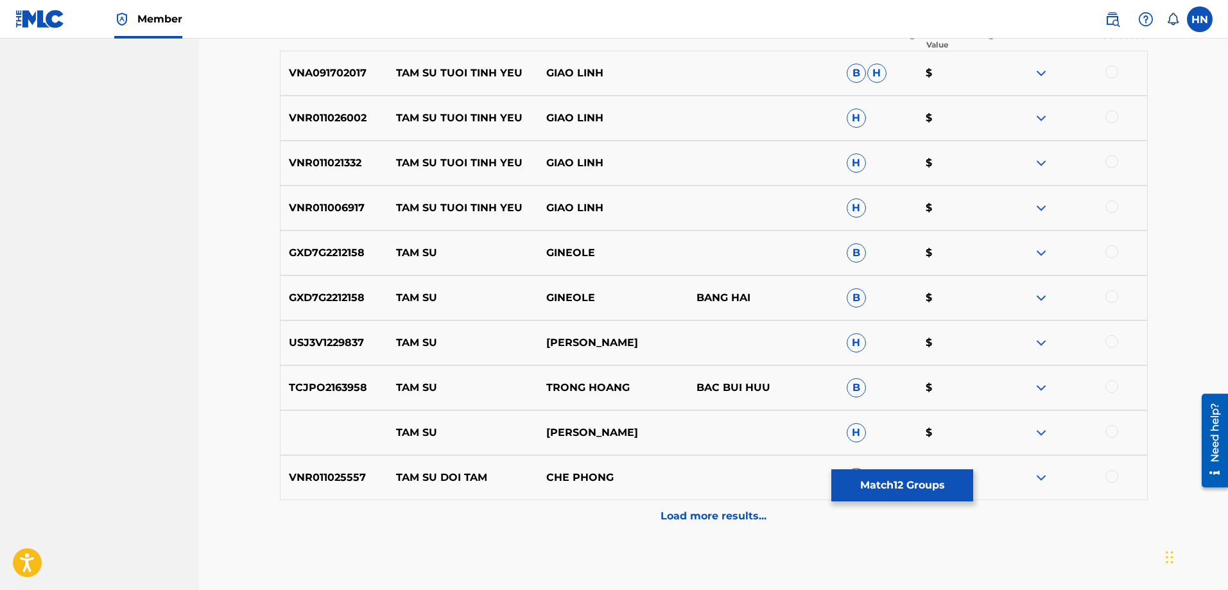
scroll to position [447, 0]
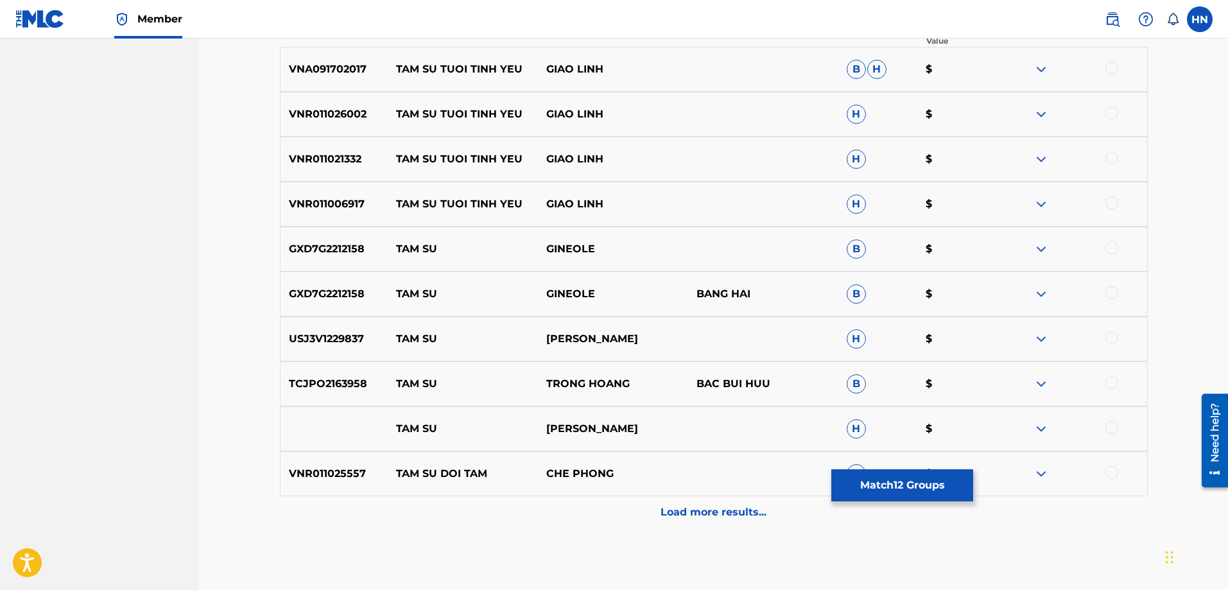
click at [874, 484] on button "Match 12 Groups" at bounding box center [902, 485] width 142 height 32
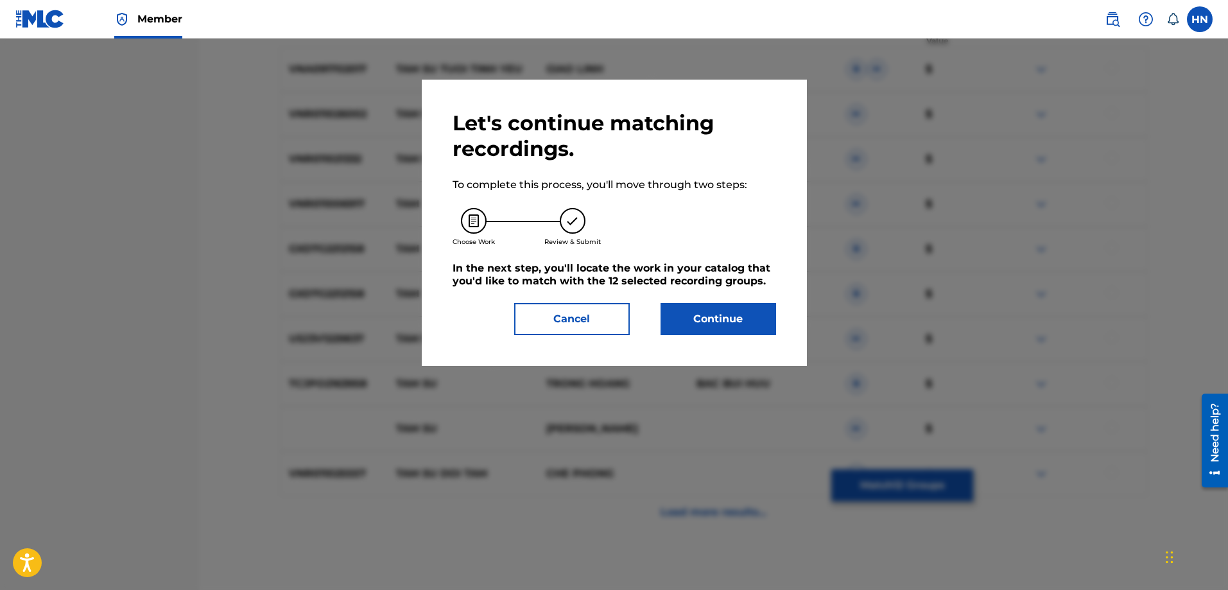
click at [733, 331] on button "Continue" at bounding box center [719, 319] width 116 height 32
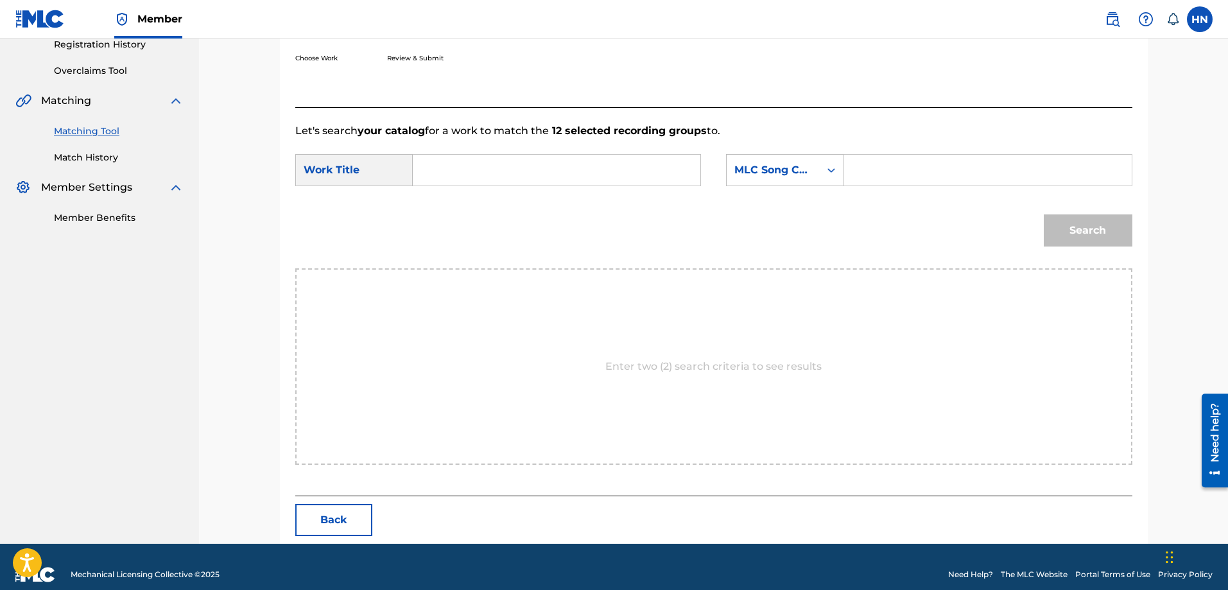
scroll to position [265, 0]
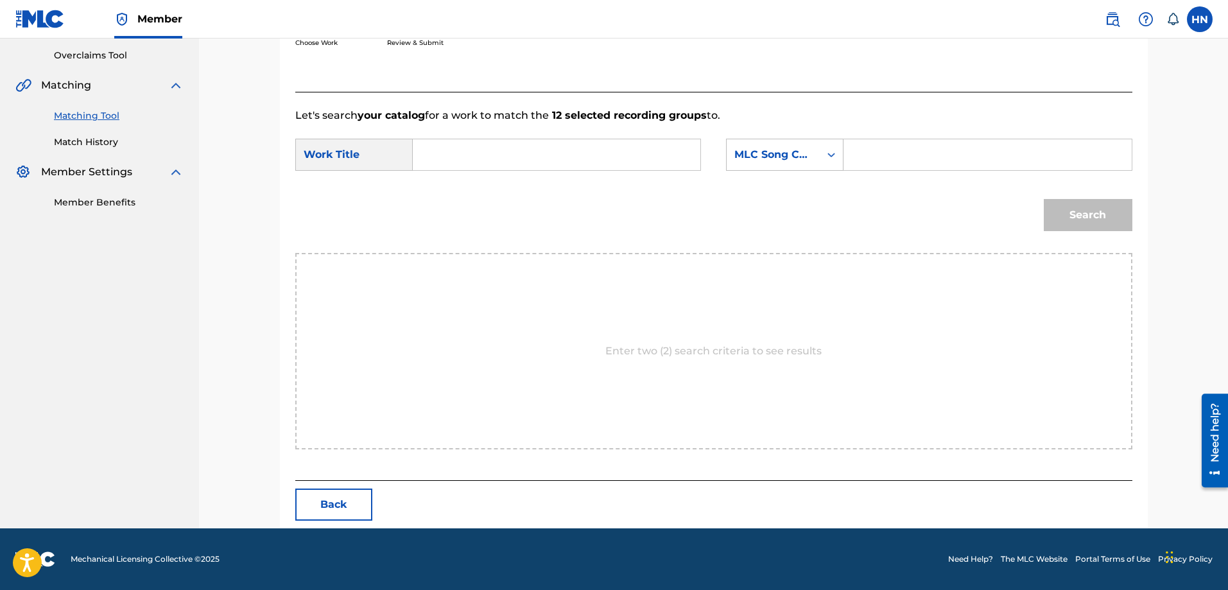
click at [517, 153] on input "Search Form" at bounding box center [557, 154] width 266 height 31
paste input "TAM SU TUOI 30"
type input "TAM SU TUOI 30"
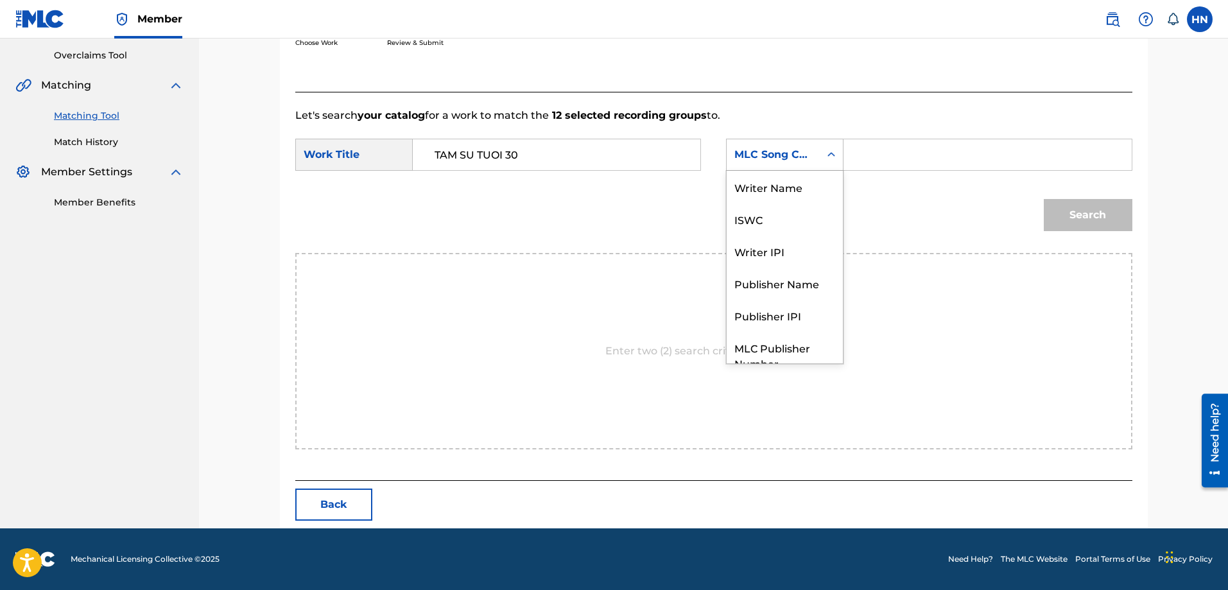
click at [790, 144] on div "MLC Song Code" at bounding box center [773, 155] width 93 height 24
click at [779, 177] on div "ISWC" at bounding box center [785, 171] width 116 height 32
click at [759, 144] on div "ISWC" at bounding box center [773, 155] width 93 height 24
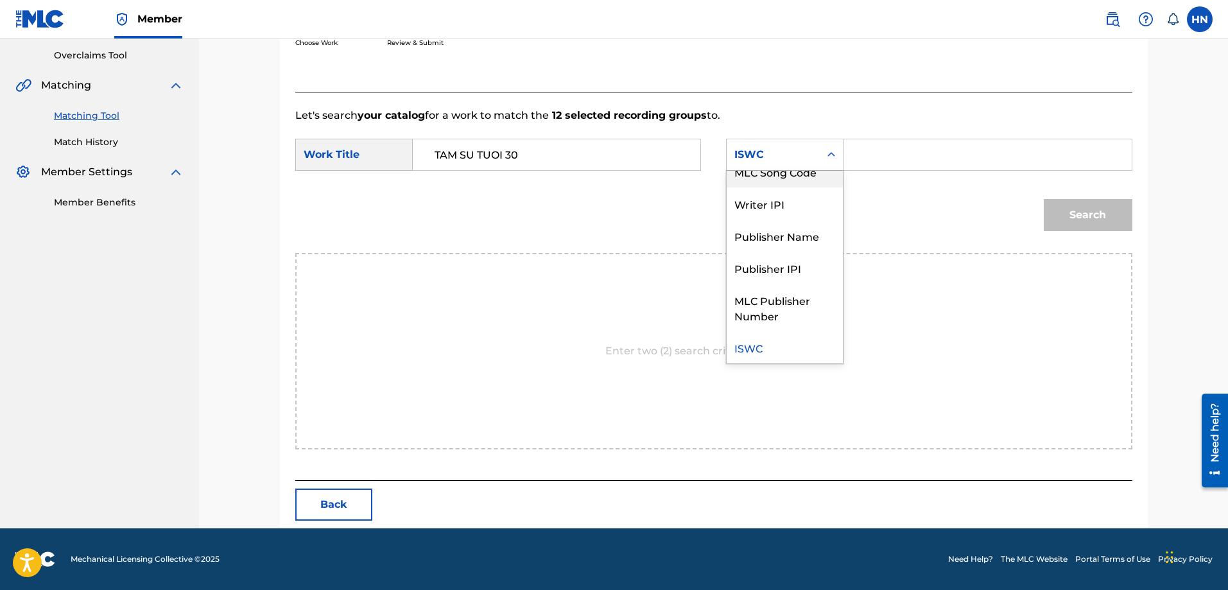
scroll to position [0, 0]
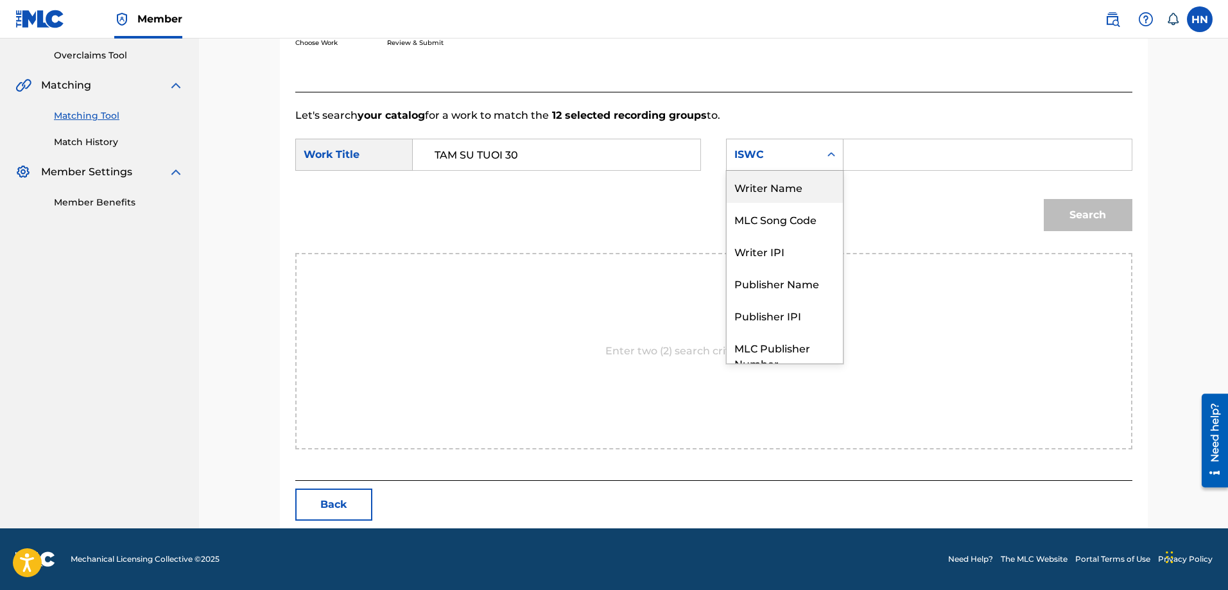
click at [781, 192] on div "Writer Name" at bounding box center [785, 187] width 116 height 32
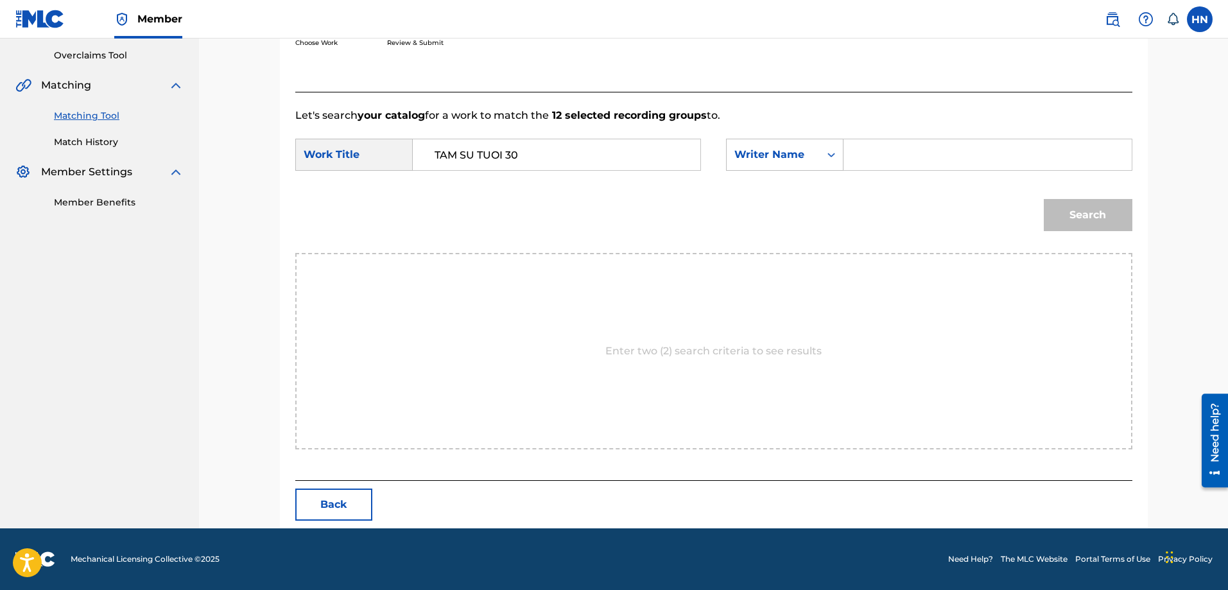
click at [873, 162] on input "Search Form" at bounding box center [988, 154] width 266 height 31
type input "binh trinh thang"
click at [1044, 199] on button "Search" at bounding box center [1088, 215] width 89 height 32
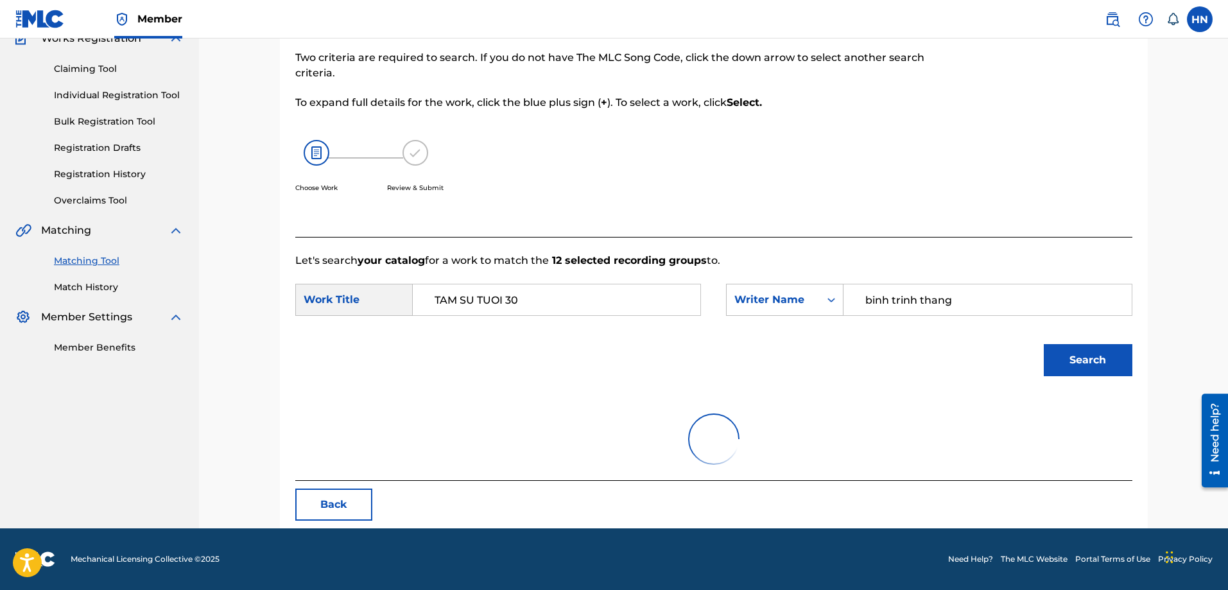
scroll to position [265, 0]
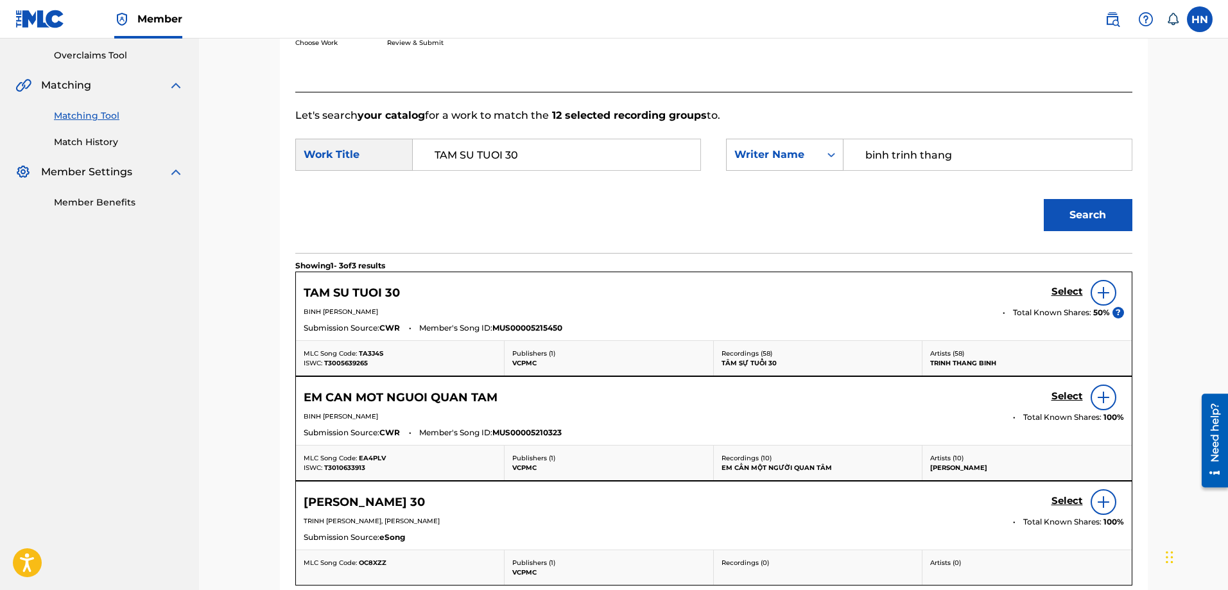
click at [1059, 295] on h5 "Select" at bounding box center [1067, 292] width 31 height 12
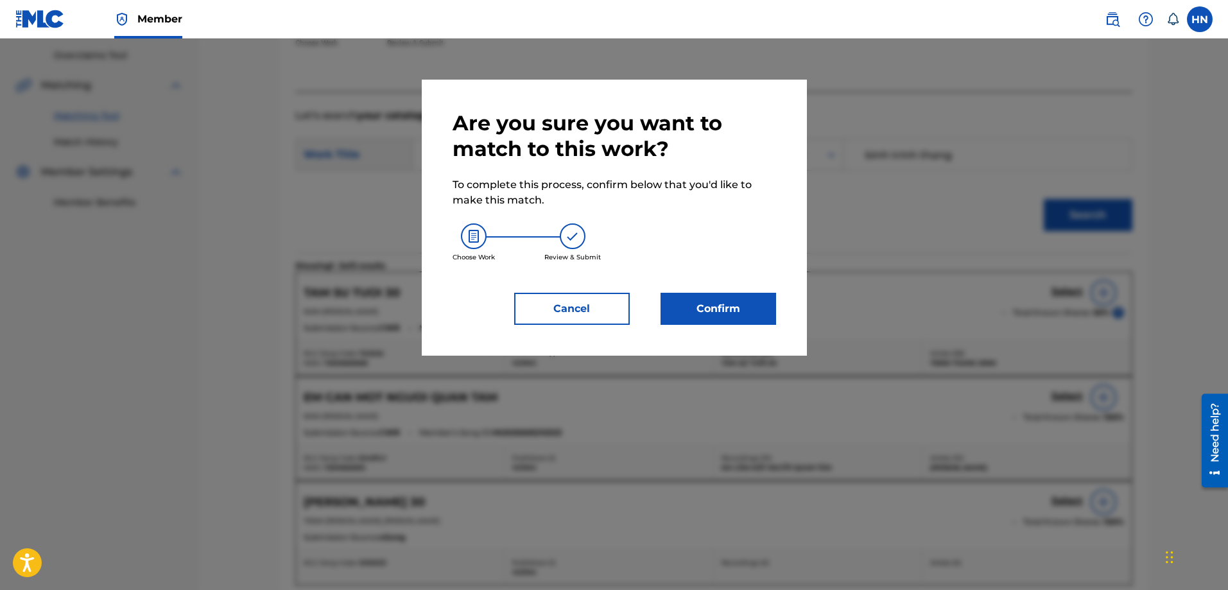
click at [783, 306] on div "Are you sure you want to match to this work? To complete this process, confirm …" at bounding box center [614, 218] width 385 height 276
click at [760, 308] on button "Confirm" at bounding box center [719, 309] width 116 height 32
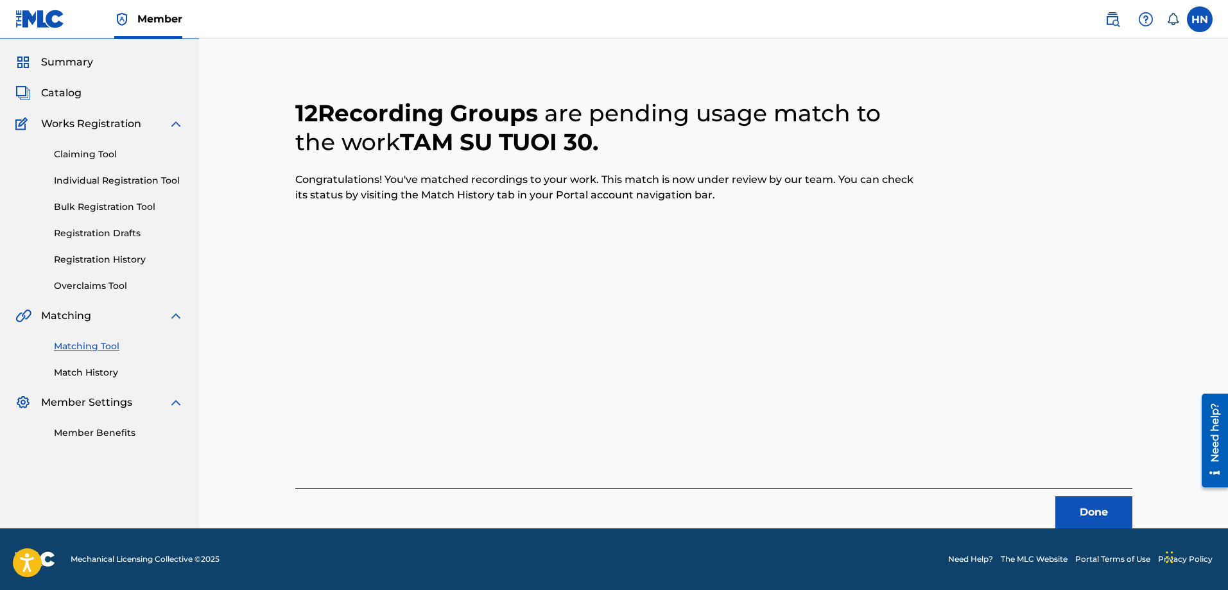
scroll to position [35, 0]
click at [1070, 517] on button "Done" at bounding box center [1093, 512] width 77 height 32
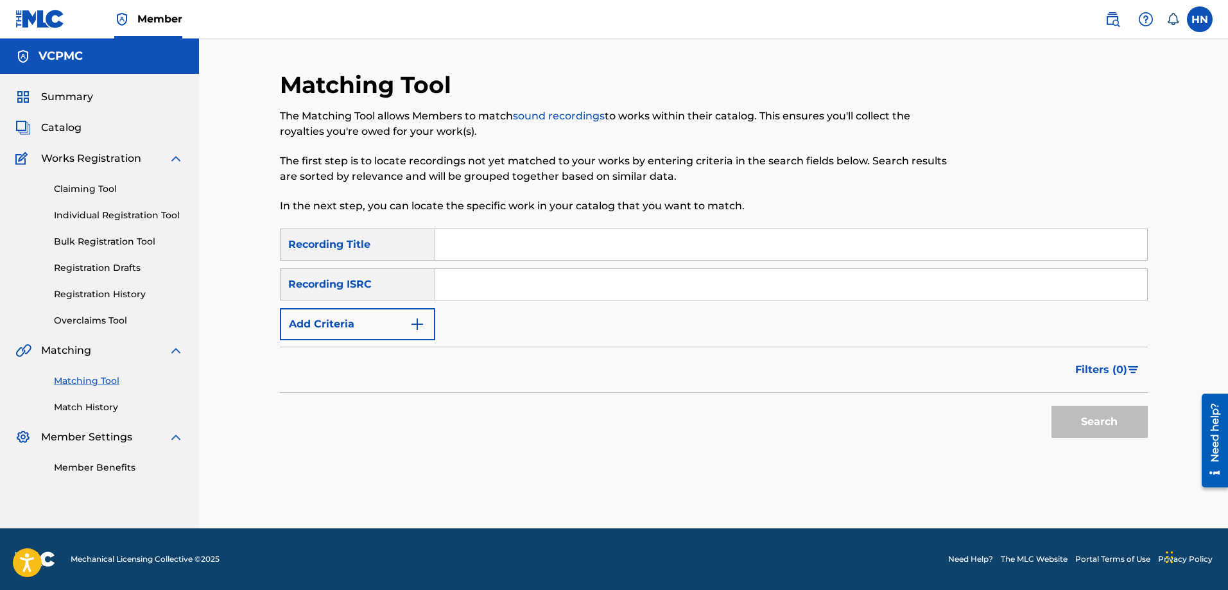
scroll to position [0, 0]
click at [519, 241] on input "Search Form" at bounding box center [791, 244] width 712 height 31
paste input "DIỄM XƯA"
click at [1052, 406] on button "Search" at bounding box center [1100, 422] width 96 height 32
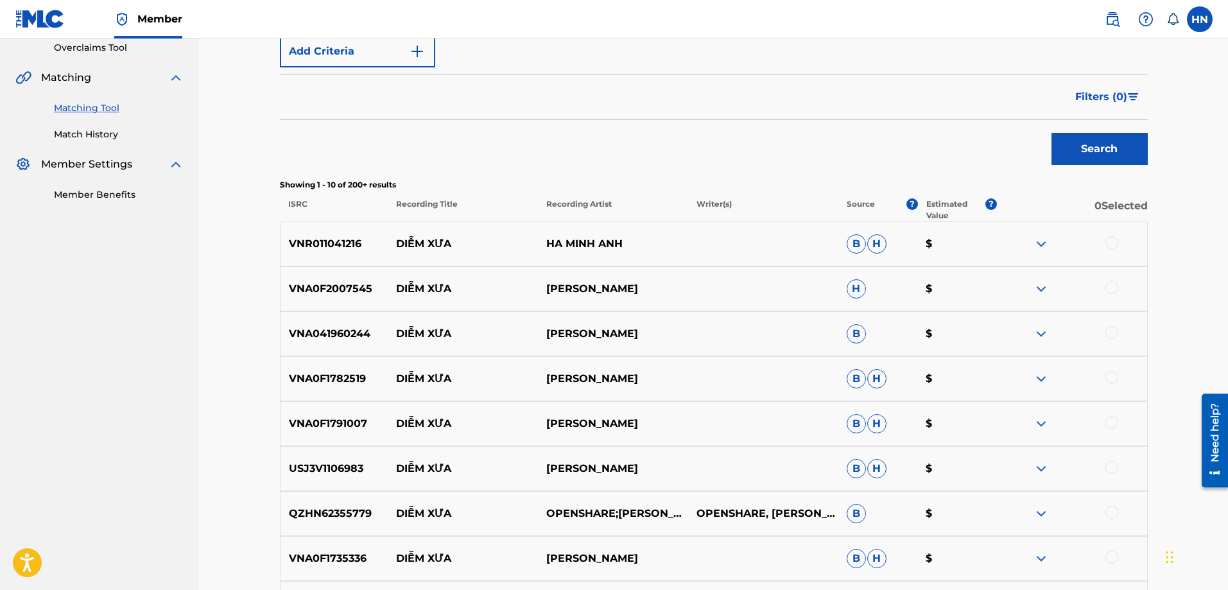
scroll to position [385, 0]
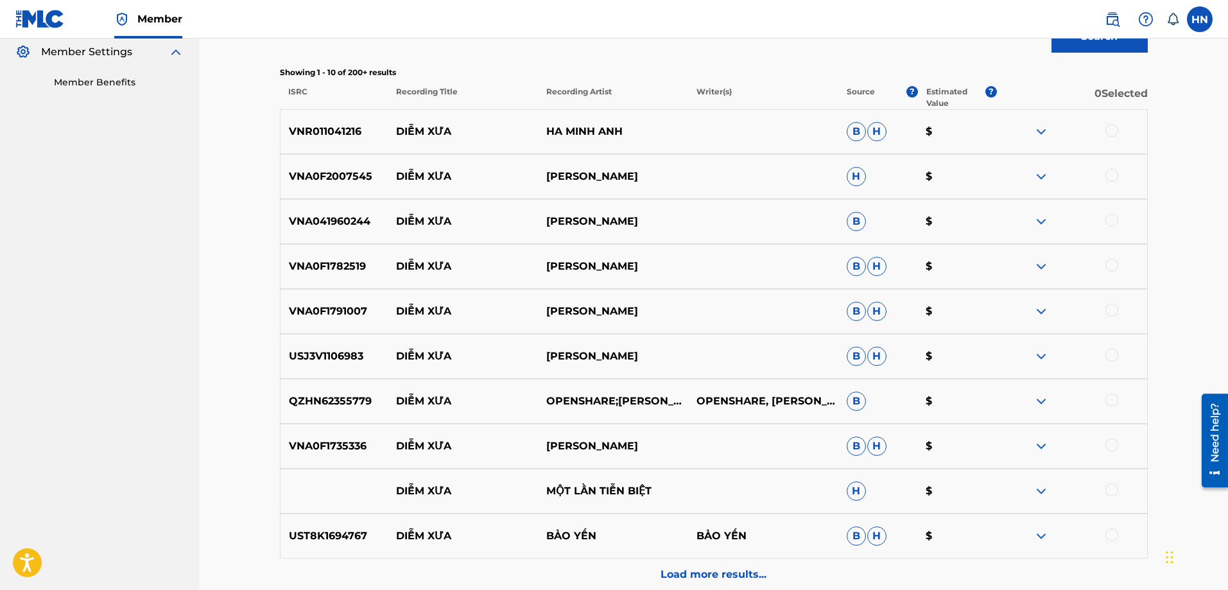
click at [322, 138] on p "VNR011041216" at bounding box center [335, 131] width 108 height 15
click at [1116, 127] on div at bounding box center [1112, 130] width 13 height 13
click at [348, 184] on div "VNA0F2007545 DIỄM XƯA KHÁNH LY H $" at bounding box center [714, 176] width 868 height 45
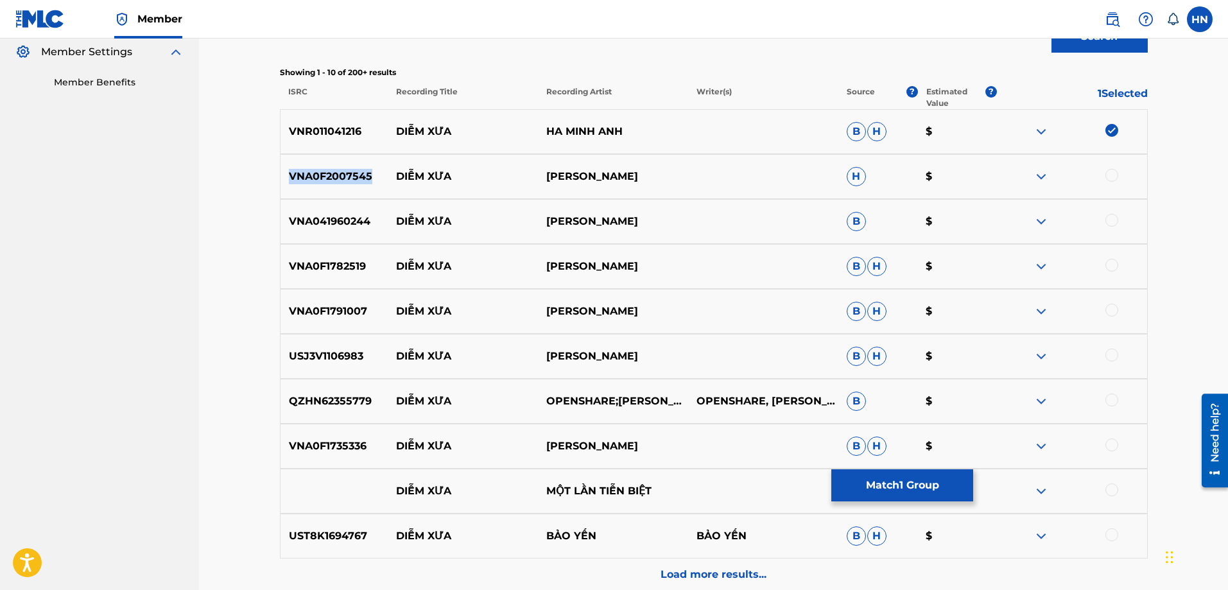
click at [348, 184] on div "VNA0F2007545 DIỄM XƯA KHÁNH LY H $" at bounding box center [714, 176] width 868 height 45
click at [1113, 175] on div at bounding box center [1112, 175] width 13 height 13
click at [361, 218] on p "VNA041960244" at bounding box center [335, 221] width 108 height 15
click at [1111, 221] on div at bounding box center [1112, 220] width 13 height 13
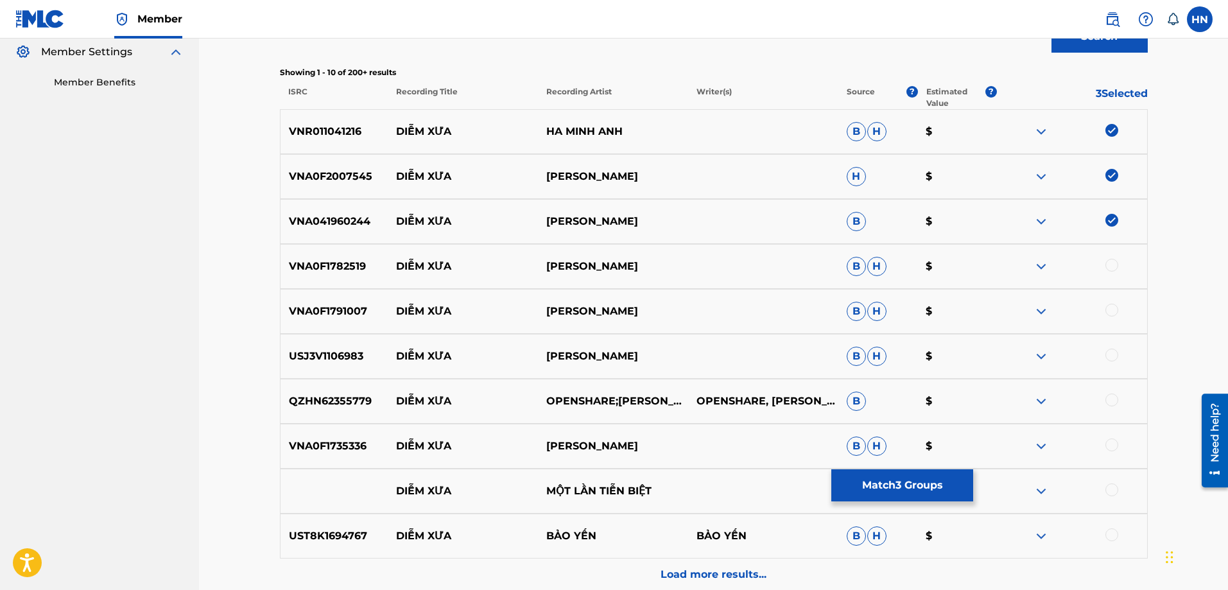
click at [351, 263] on p "VNA0F1782519" at bounding box center [335, 266] width 108 height 15
click at [1106, 263] on div at bounding box center [1112, 265] width 13 height 13
click at [322, 313] on p "VNA0F1791007" at bounding box center [335, 311] width 108 height 15
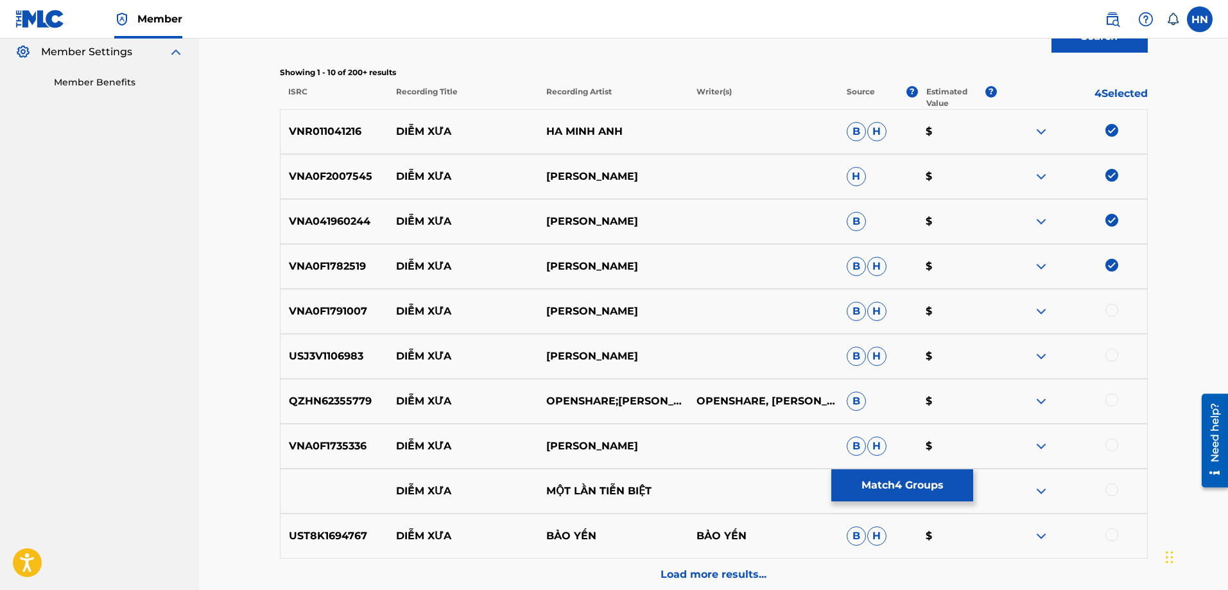
click at [1114, 308] on div at bounding box center [1112, 310] width 13 height 13
click at [337, 361] on p "USJ3V1106983" at bounding box center [335, 356] width 108 height 15
click at [1111, 354] on div at bounding box center [1112, 355] width 13 height 13
drag, startPoint x: 388, startPoint y: 401, endPoint x: 578, endPoint y: 412, distance: 189.7
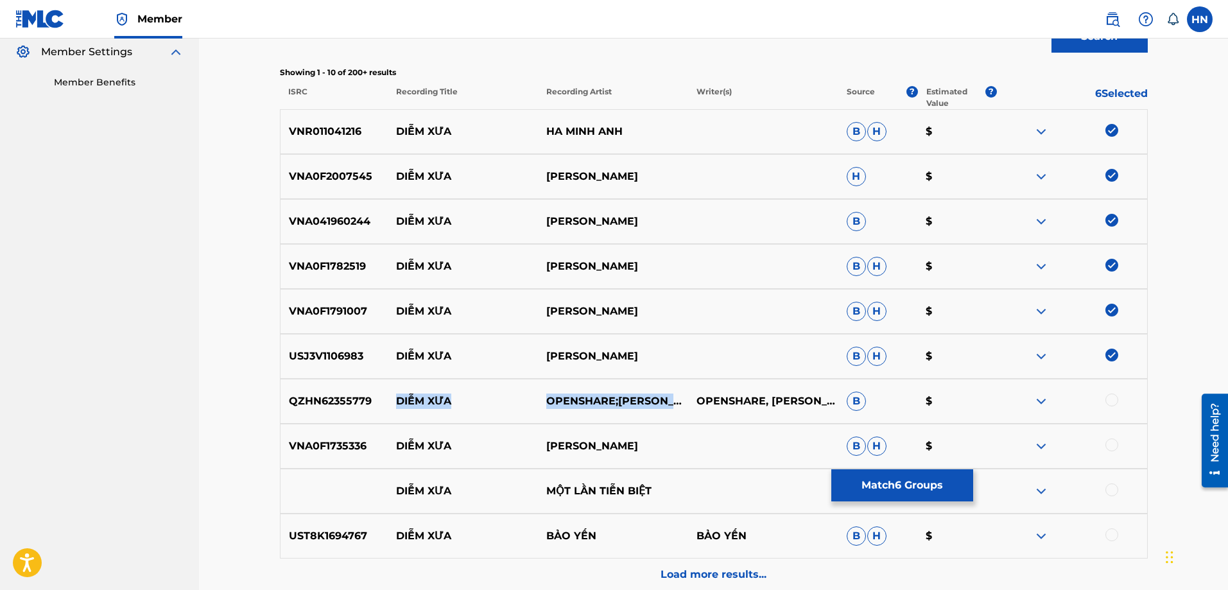
click at [578, 412] on div "QZHN62355779 DIỄM XƯA OPENSHARE;VŨ PHỤNG TIÊN OPENSHARE, VŨ PHỤNG TIÊN B $" at bounding box center [714, 401] width 868 height 45
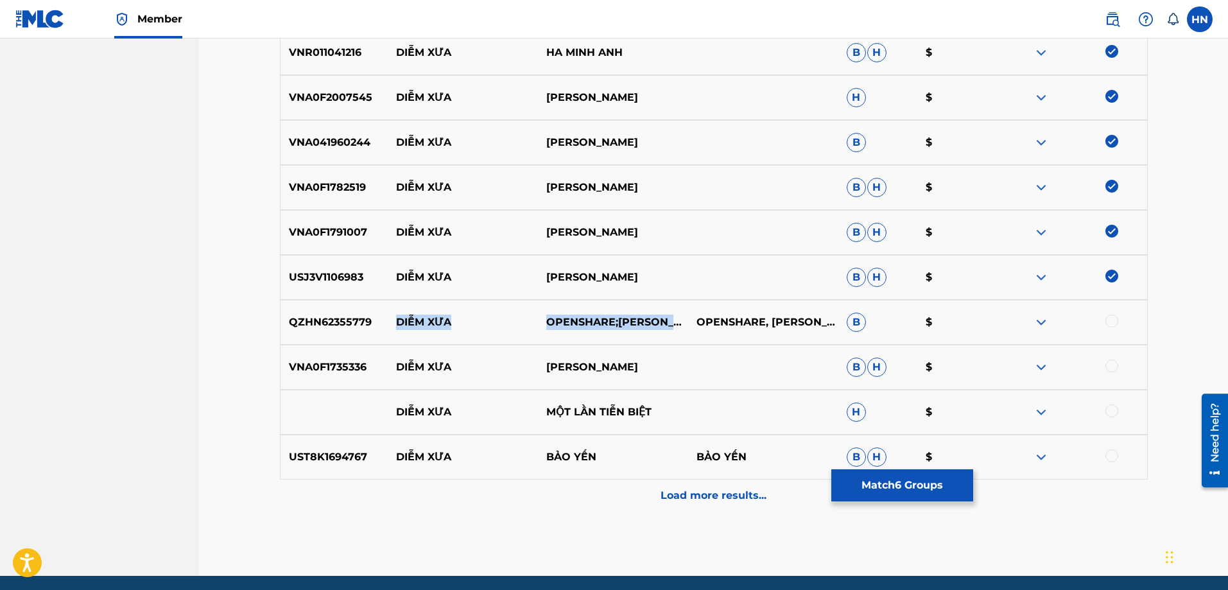
scroll to position [512, 0]
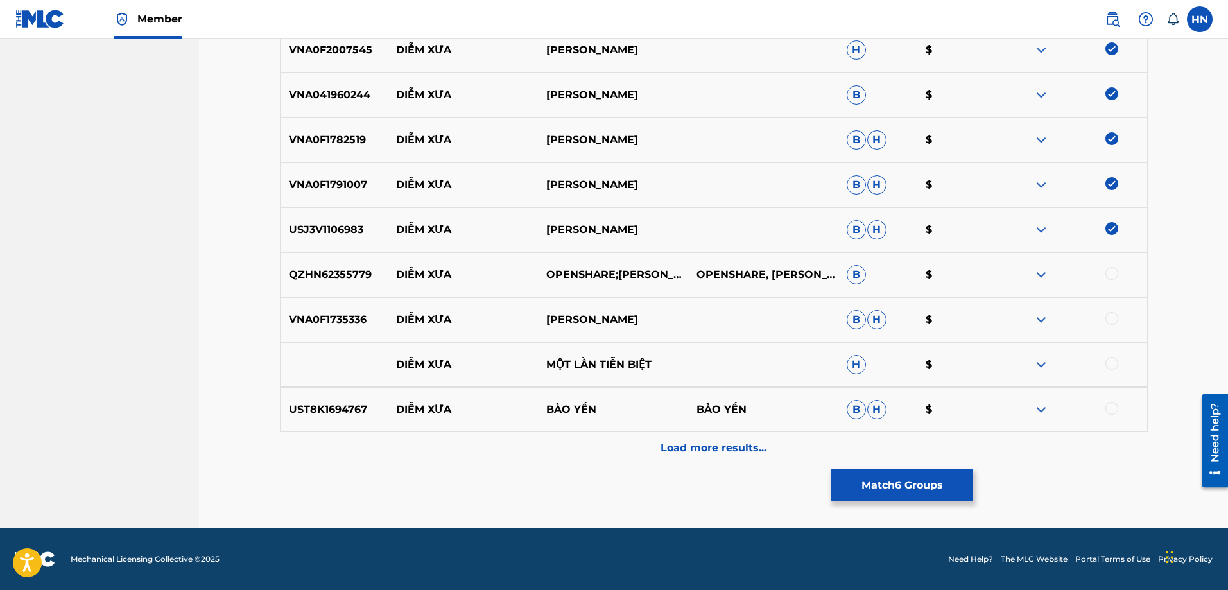
click at [358, 286] on div "QZHN62355779 DIỄM XƯA OPENSHARE;VŨ PHỤNG TIÊN OPENSHARE, VŨ PHỤNG TIÊN B $" at bounding box center [714, 274] width 868 height 45
click at [1113, 273] on div at bounding box center [1112, 273] width 13 height 13
click at [301, 311] on div "VNA0F1735336 DIỄM XƯA THANH HÀ B H $" at bounding box center [714, 319] width 868 height 45
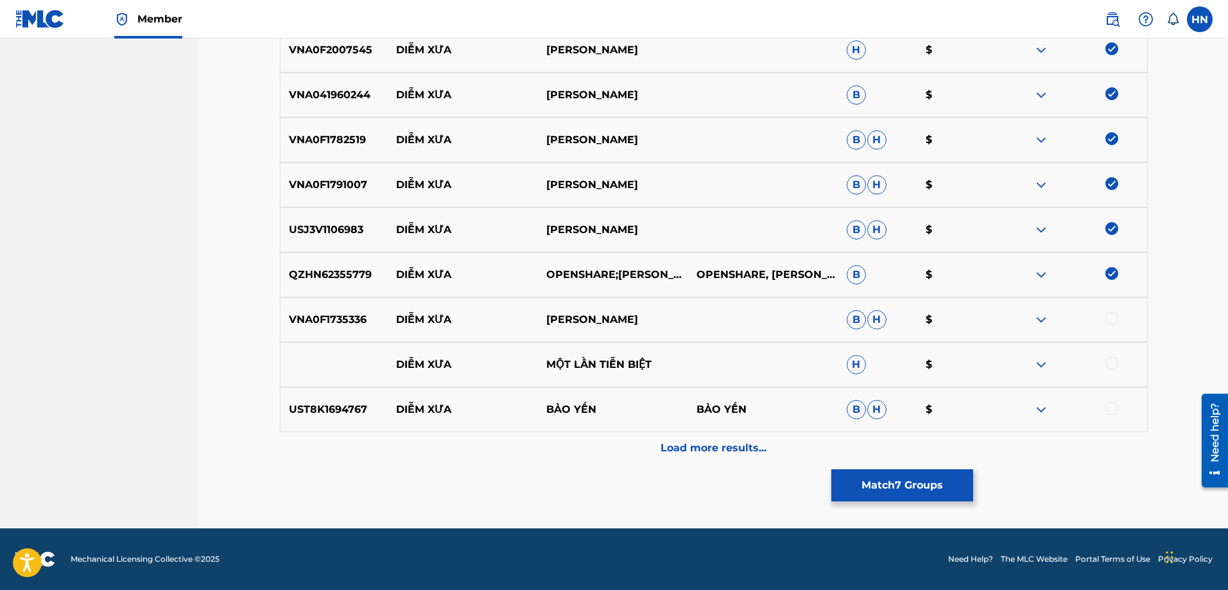
click at [1109, 321] on div at bounding box center [1112, 318] width 13 height 13
drag, startPoint x: 770, startPoint y: 364, endPoint x: 395, endPoint y: 368, distance: 375.0
click at [395, 368] on div "DIỄM XƯA MỘT LẦN TIỄN BIỆT H $" at bounding box center [714, 364] width 868 height 45
click at [1044, 359] on img at bounding box center [1041, 364] width 15 height 15
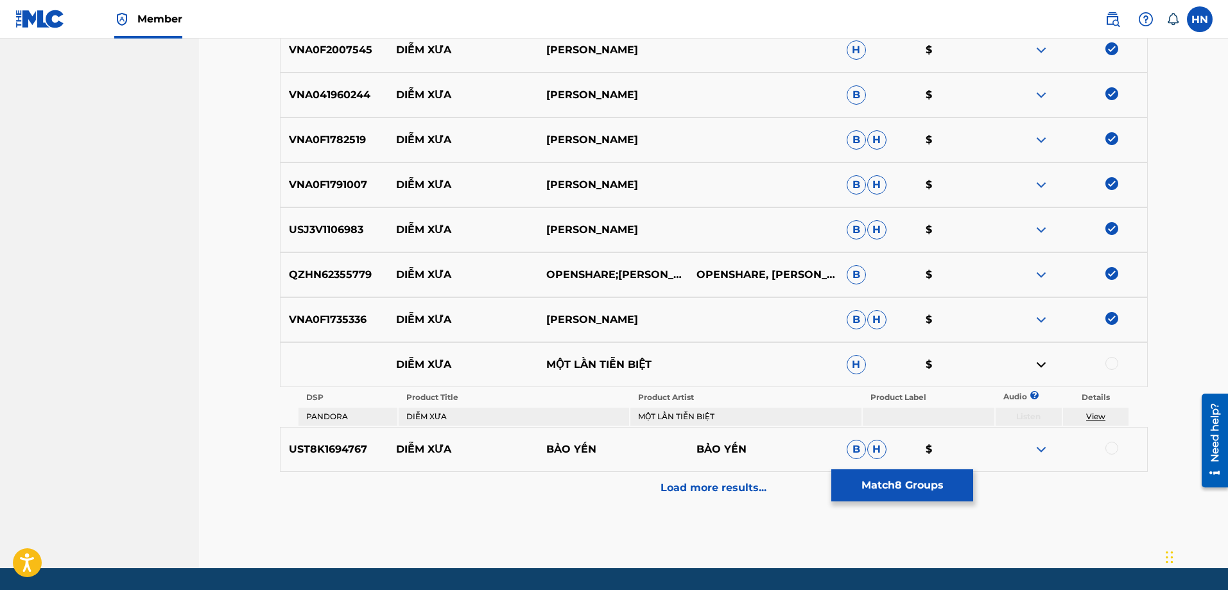
click at [361, 448] on p "UST8K1694767" at bounding box center [335, 449] width 108 height 15
click at [1108, 446] on div at bounding box center [1112, 448] width 13 height 13
click at [654, 488] on div "Load more results..." at bounding box center [714, 488] width 868 height 32
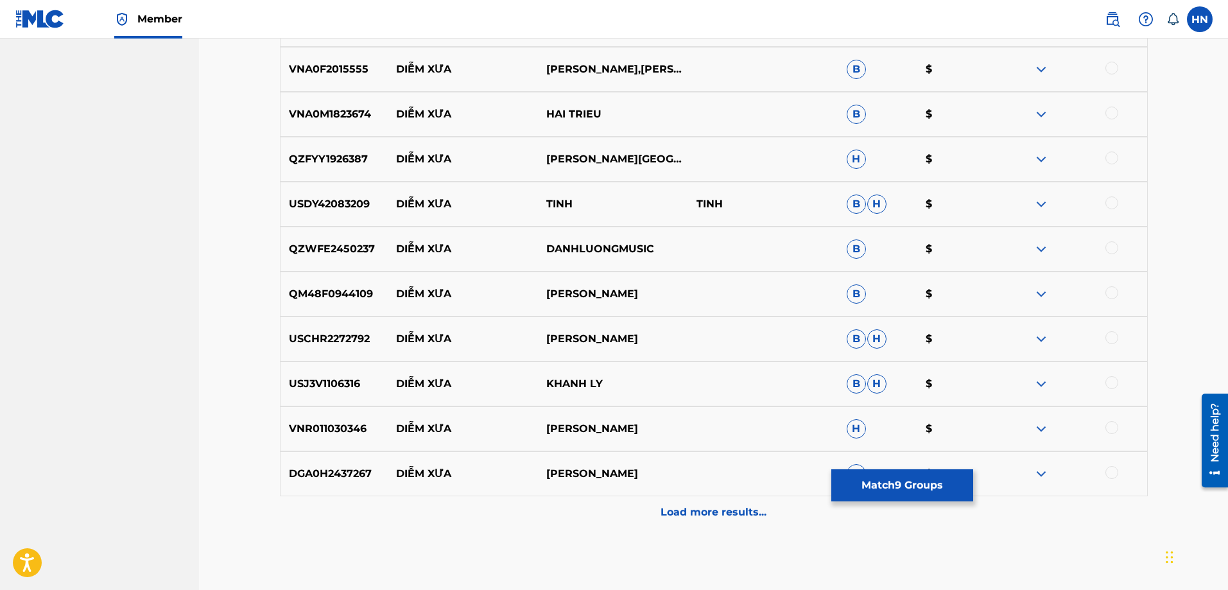
scroll to position [833, 0]
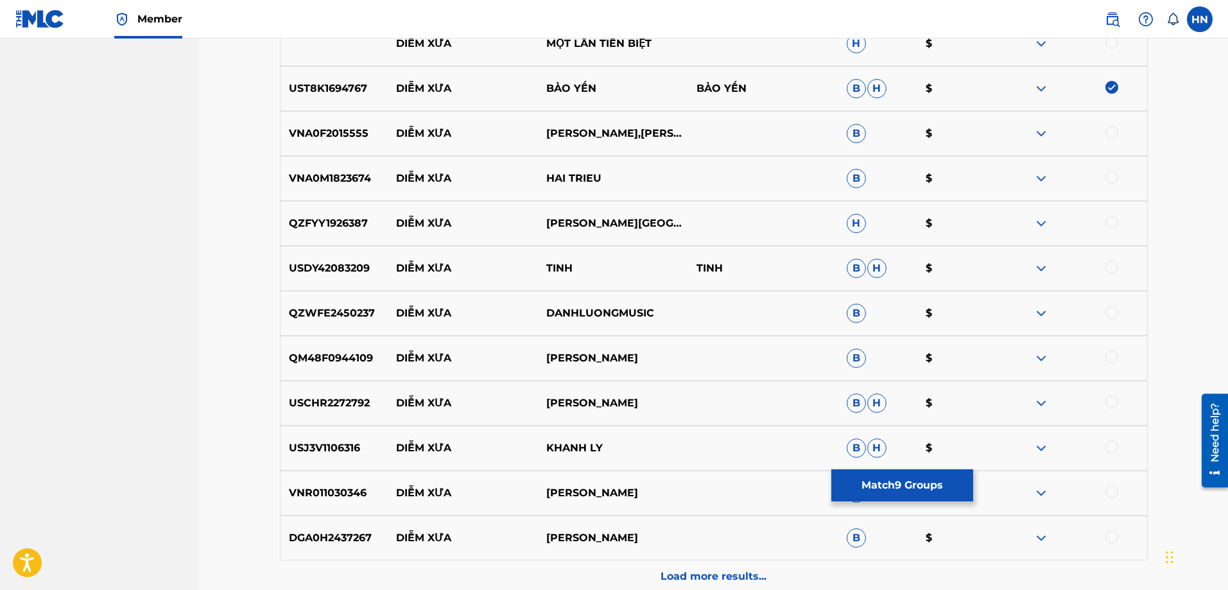
click at [350, 142] on div "VNA0F2015555 DIỄM XƯA THẾ VĨNH,THỦY TIÊN B $" at bounding box center [714, 133] width 868 height 45
click at [1110, 137] on div at bounding box center [1112, 132] width 13 height 13
click at [365, 180] on p "VNA0M1823674" at bounding box center [335, 178] width 108 height 15
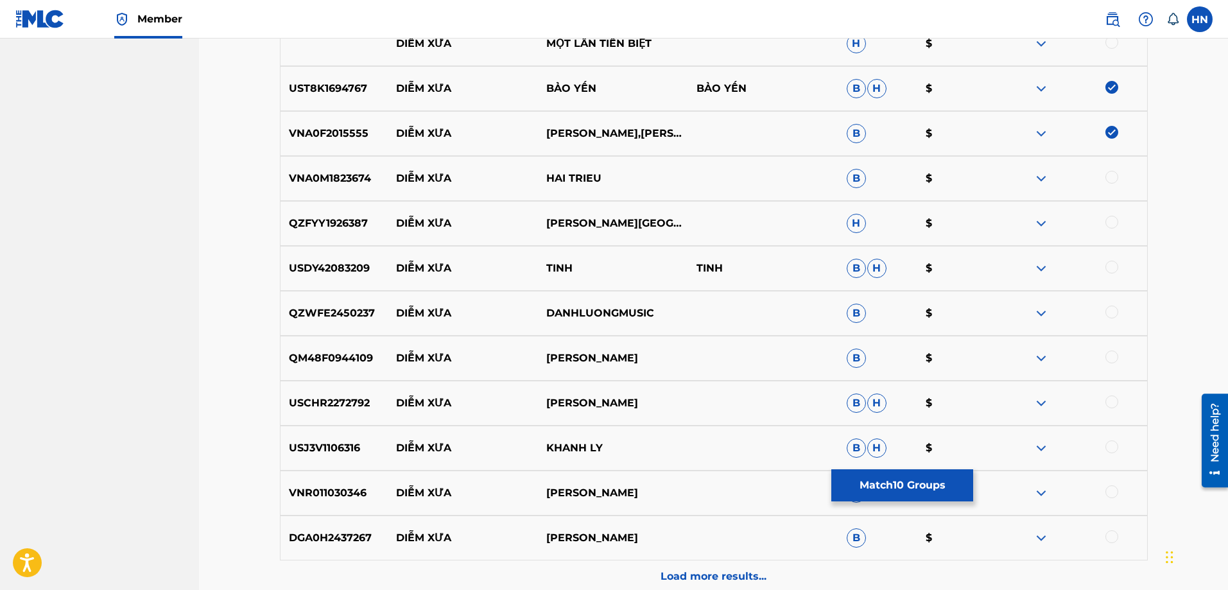
click at [1106, 179] on div at bounding box center [1112, 177] width 13 height 13
click at [336, 233] on div "QZFYY1926387 DIỄM XƯA ĐÀM VĨNH HƯNG H $" at bounding box center [714, 223] width 868 height 45
click at [1113, 226] on div at bounding box center [1112, 222] width 13 height 13
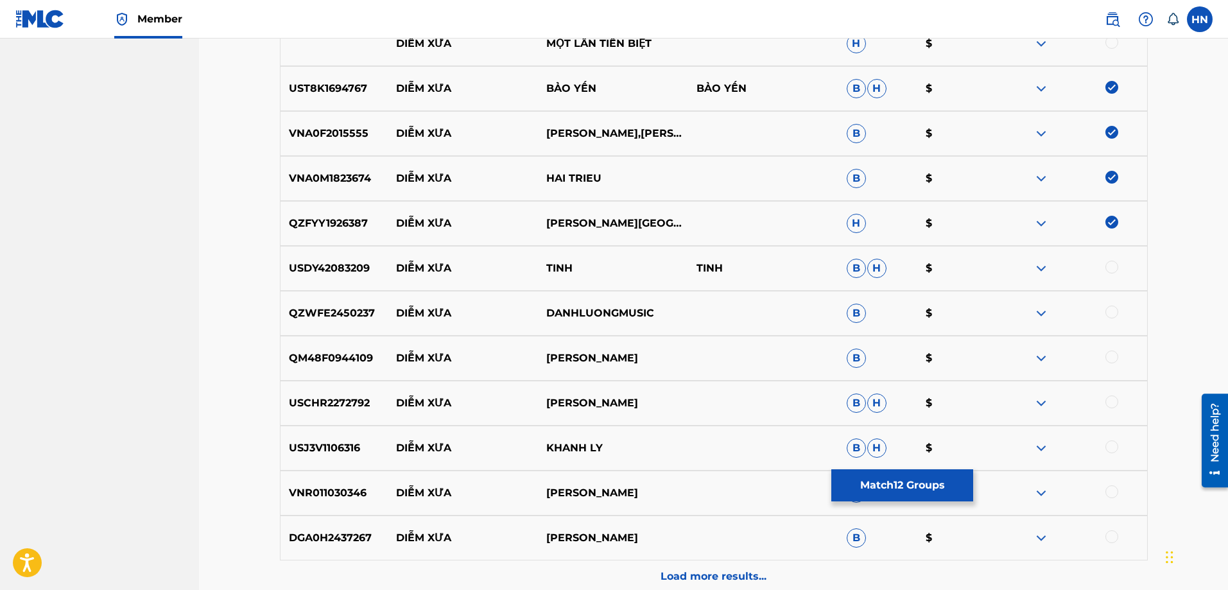
click at [1034, 268] on img at bounding box center [1041, 268] width 15 height 15
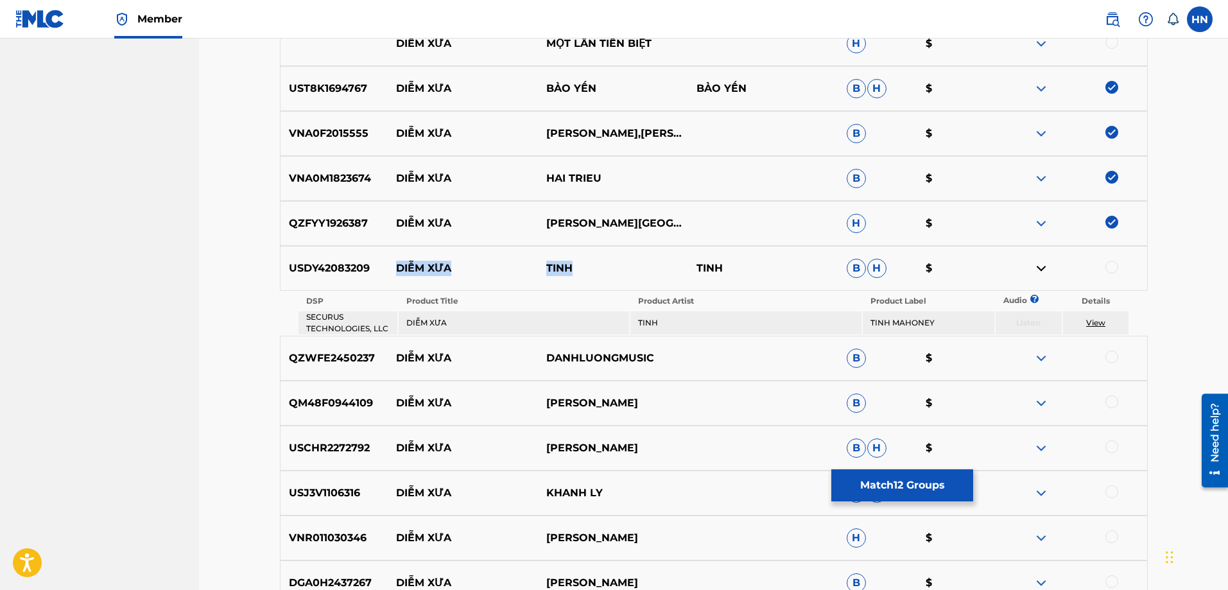
drag, startPoint x: 389, startPoint y: 267, endPoint x: 584, endPoint y: 265, distance: 194.5
click at [584, 265] on div "USDY42083209 DIỄM XƯA TINH TINH B H $" at bounding box center [714, 268] width 868 height 45
click at [1039, 359] on img at bounding box center [1041, 358] width 15 height 15
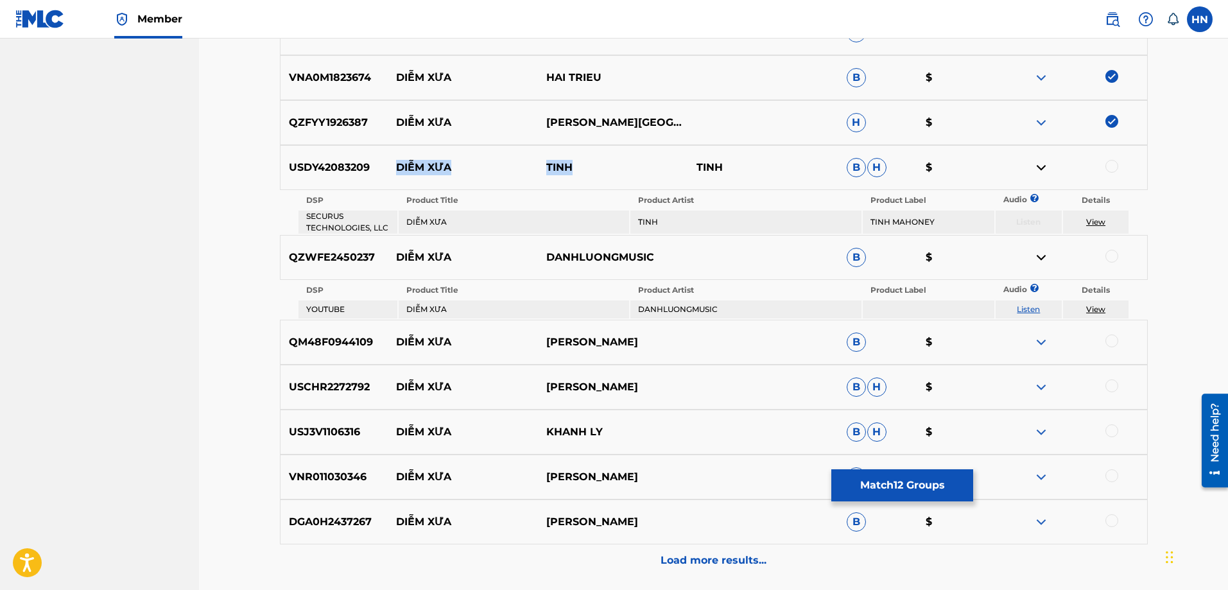
scroll to position [1025, 0]
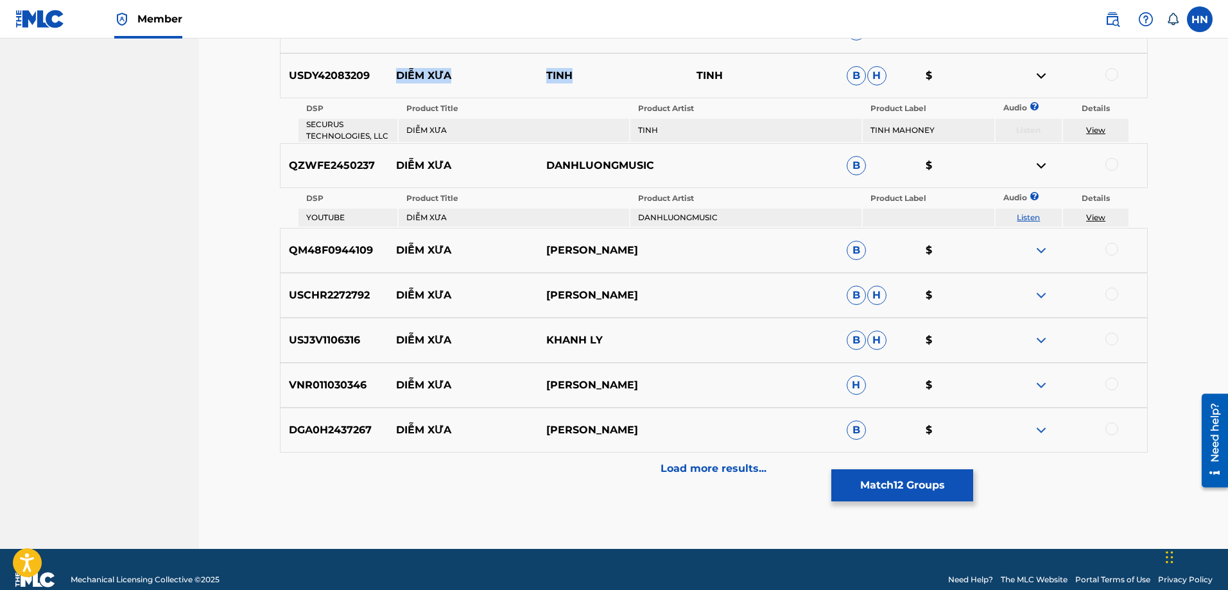
click at [1034, 218] on link "Listen" at bounding box center [1028, 218] width 23 height 10
click at [343, 161] on p "QZWFE2450237" at bounding box center [335, 165] width 108 height 15
click at [1111, 166] on div at bounding box center [1112, 164] width 13 height 13
click at [295, 250] on p "QM48F0944109" at bounding box center [335, 250] width 108 height 15
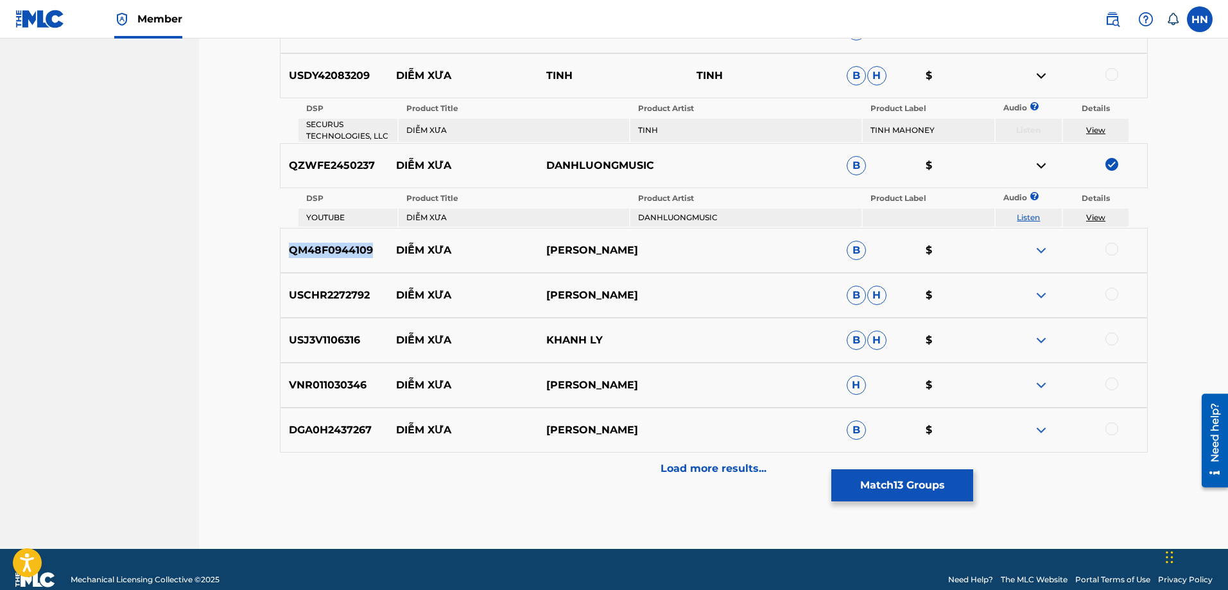
click at [295, 250] on p "QM48F0944109" at bounding box center [335, 250] width 108 height 15
click at [1108, 245] on div at bounding box center [1112, 249] width 13 height 13
click at [359, 286] on div "USCHR2272792 DIỄM XƯA QUANG SƠN B H $" at bounding box center [714, 295] width 868 height 45
click at [1109, 294] on div at bounding box center [1112, 294] width 13 height 13
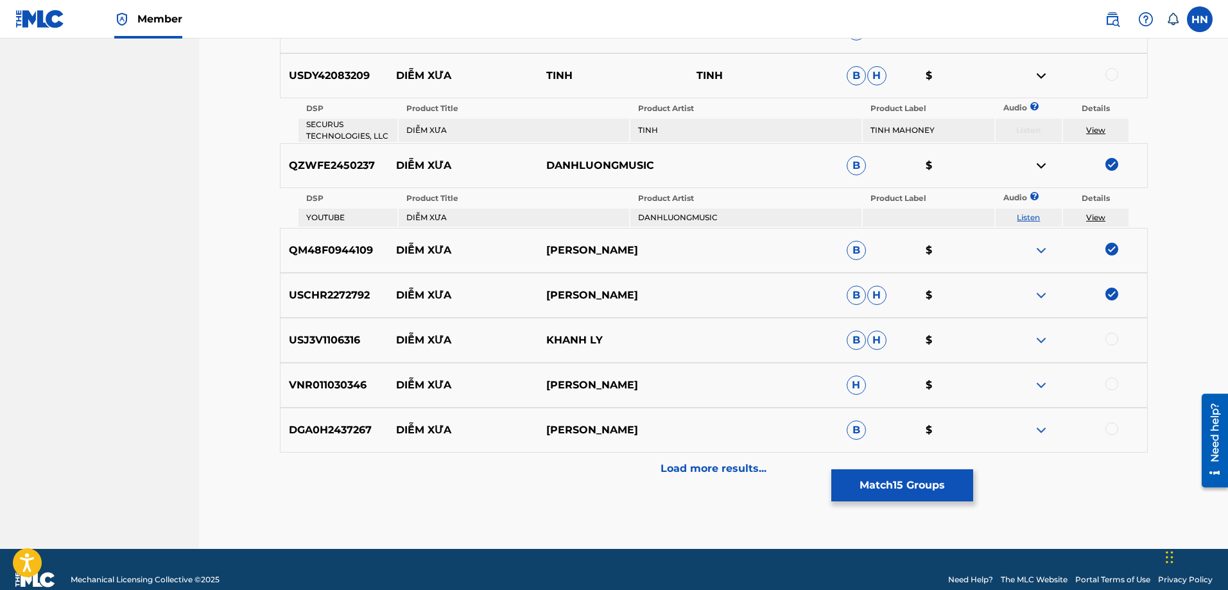
click at [345, 349] on div "USJ3V1106316 DIỄM XƯA KHANH LY B H $" at bounding box center [714, 340] width 868 height 45
click at [1109, 341] on div at bounding box center [1112, 339] width 13 height 13
click at [358, 388] on p "VNR011030346" at bounding box center [335, 385] width 108 height 15
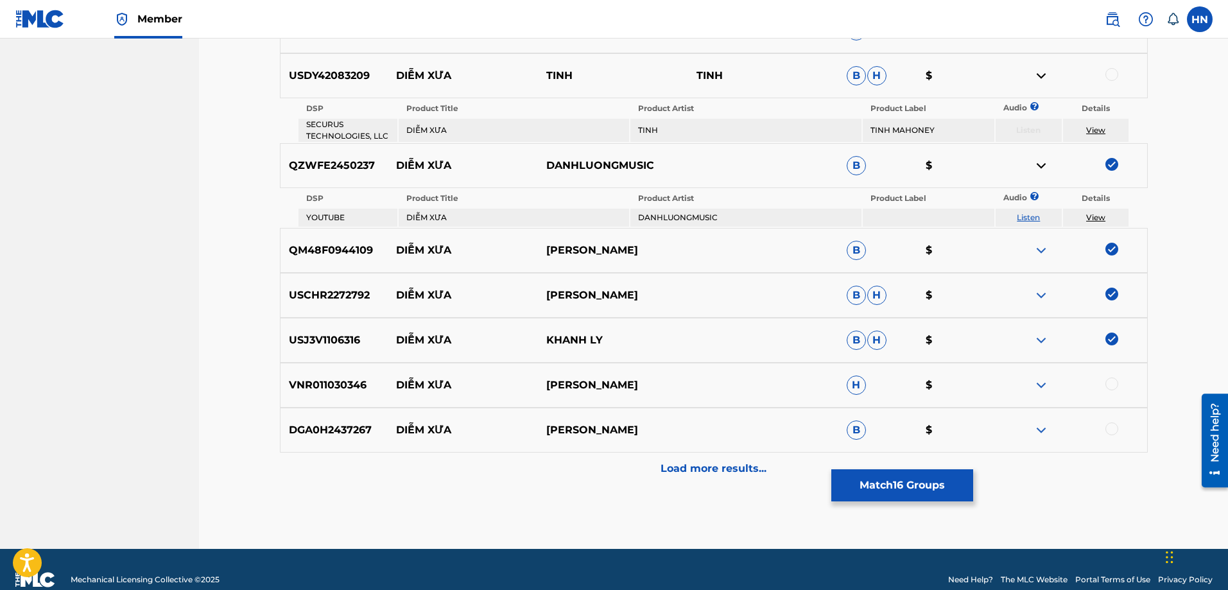
click at [1114, 386] on div at bounding box center [1112, 384] width 13 height 13
click at [297, 423] on p "DGA0H2437267" at bounding box center [335, 429] width 108 height 15
click at [1106, 426] on div at bounding box center [1112, 428] width 13 height 13
click at [770, 458] on div "Load more results..." at bounding box center [714, 469] width 868 height 32
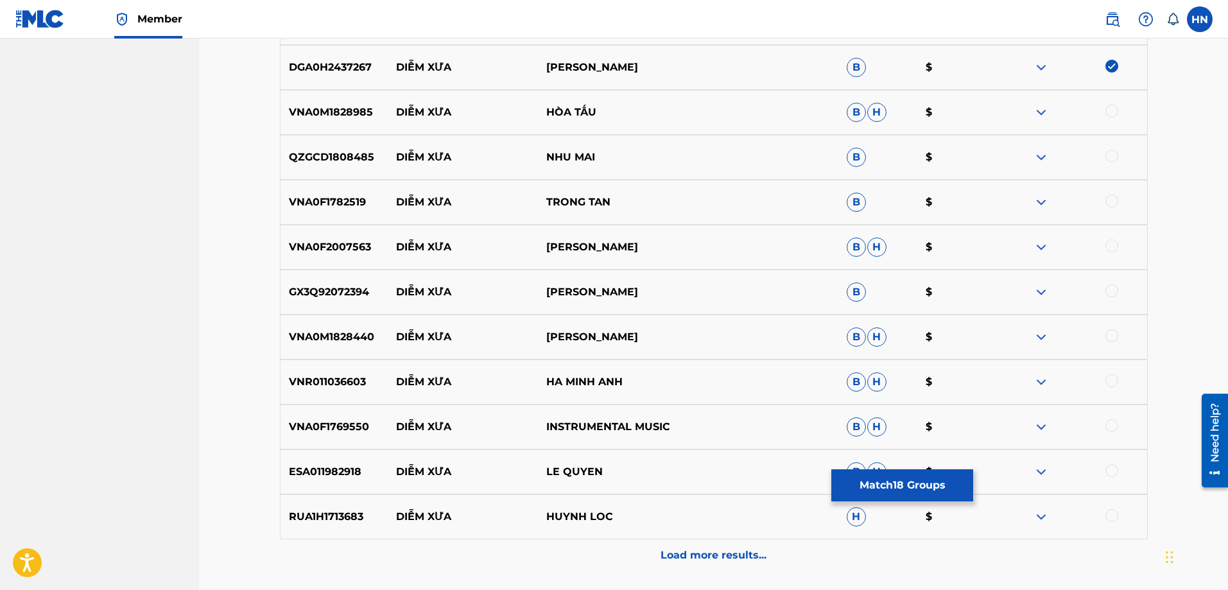
scroll to position [1282, 0]
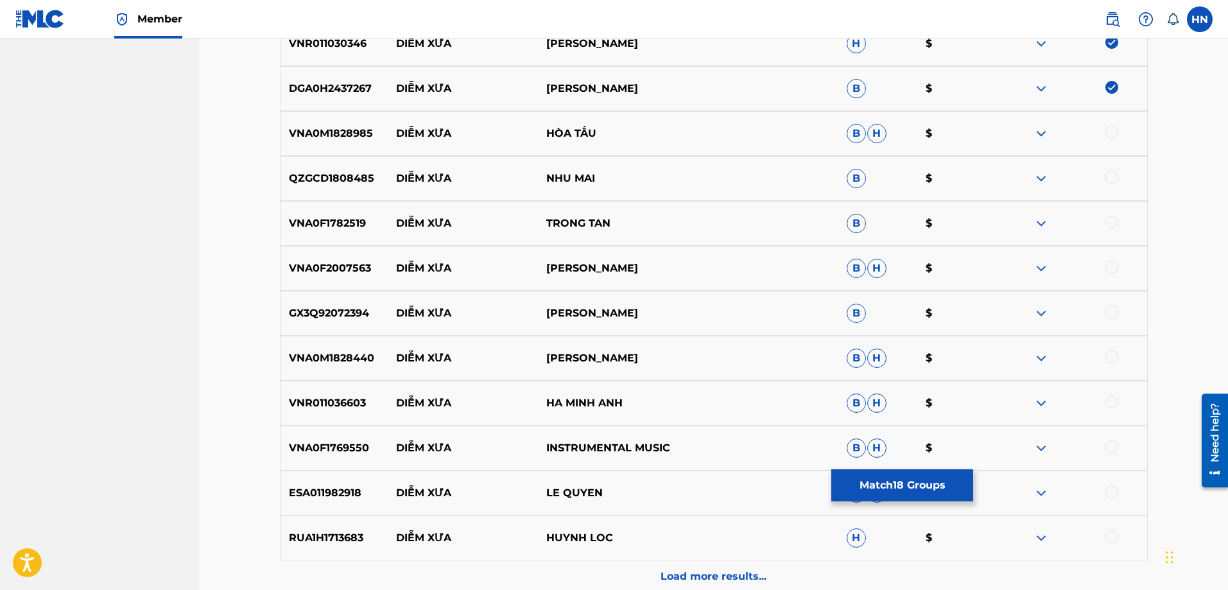
click at [1041, 134] on img at bounding box center [1041, 133] width 15 height 15
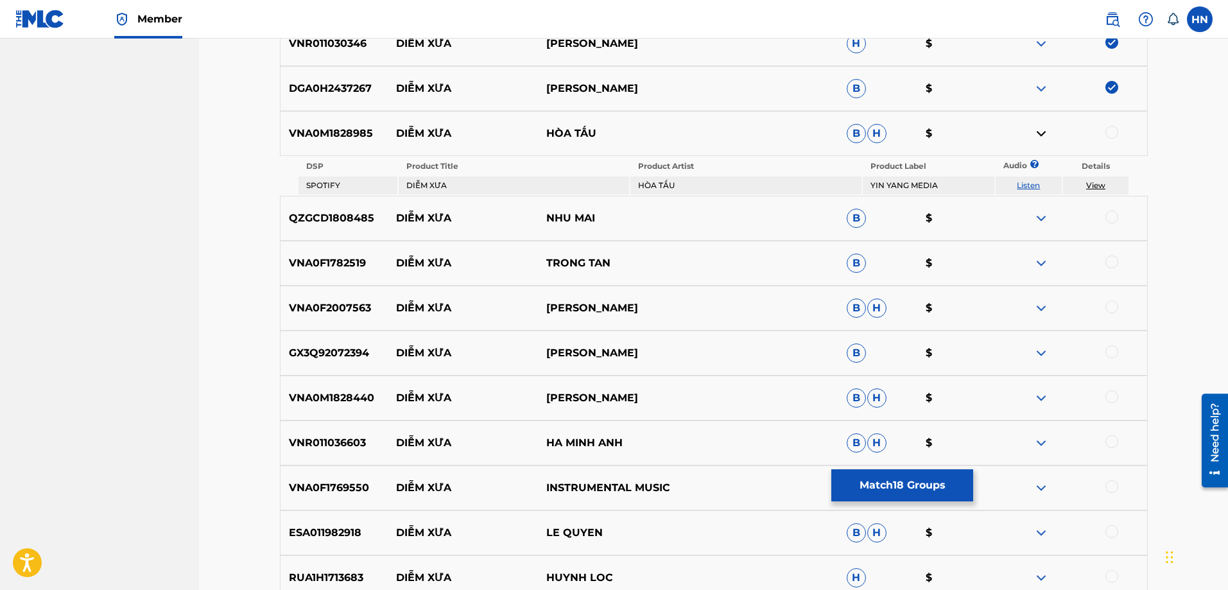
click at [1041, 134] on img at bounding box center [1041, 133] width 15 height 15
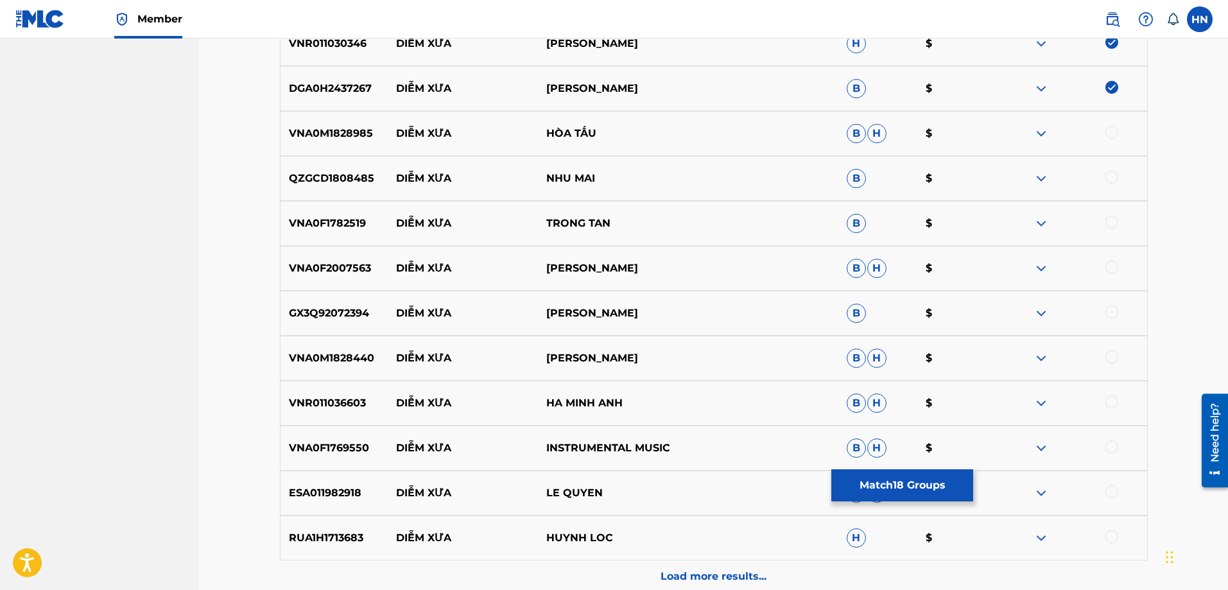
click at [321, 132] on p "VNA0M1828985" at bounding box center [335, 133] width 108 height 15
click at [1115, 132] on div at bounding box center [1112, 132] width 13 height 13
click at [312, 173] on p "QZGCD1808485" at bounding box center [335, 178] width 108 height 15
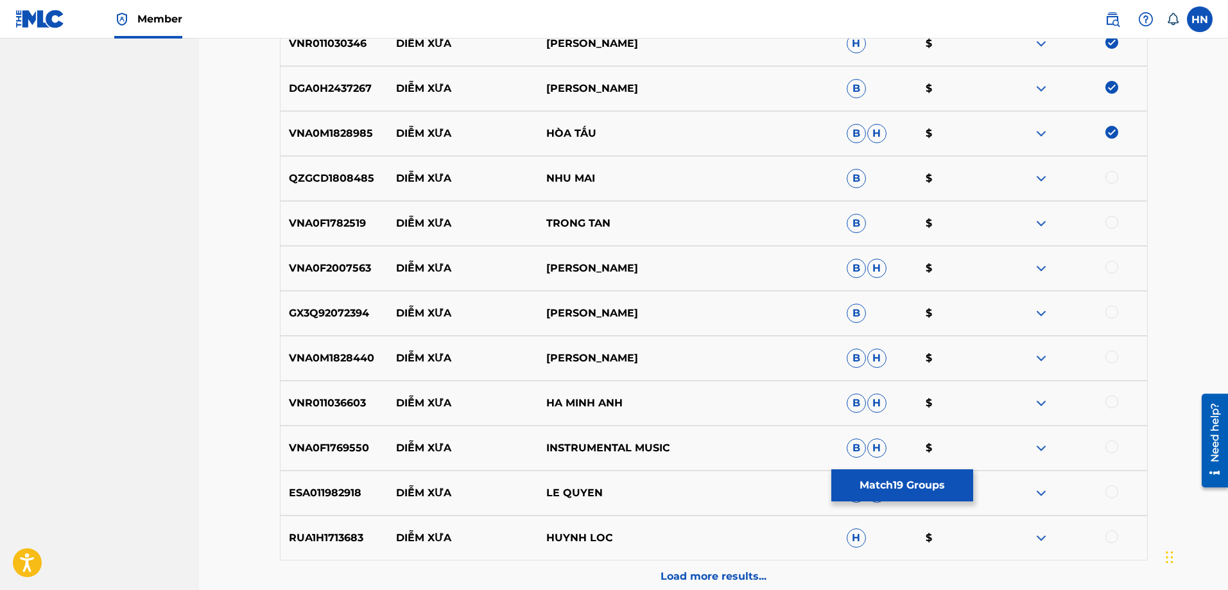
click at [1109, 177] on div at bounding box center [1112, 177] width 13 height 13
click at [340, 216] on p "VNA0F1782519" at bounding box center [335, 223] width 108 height 15
click at [338, 216] on p "VNA0F1782519" at bounding box center [335, 223] width 108 height 15
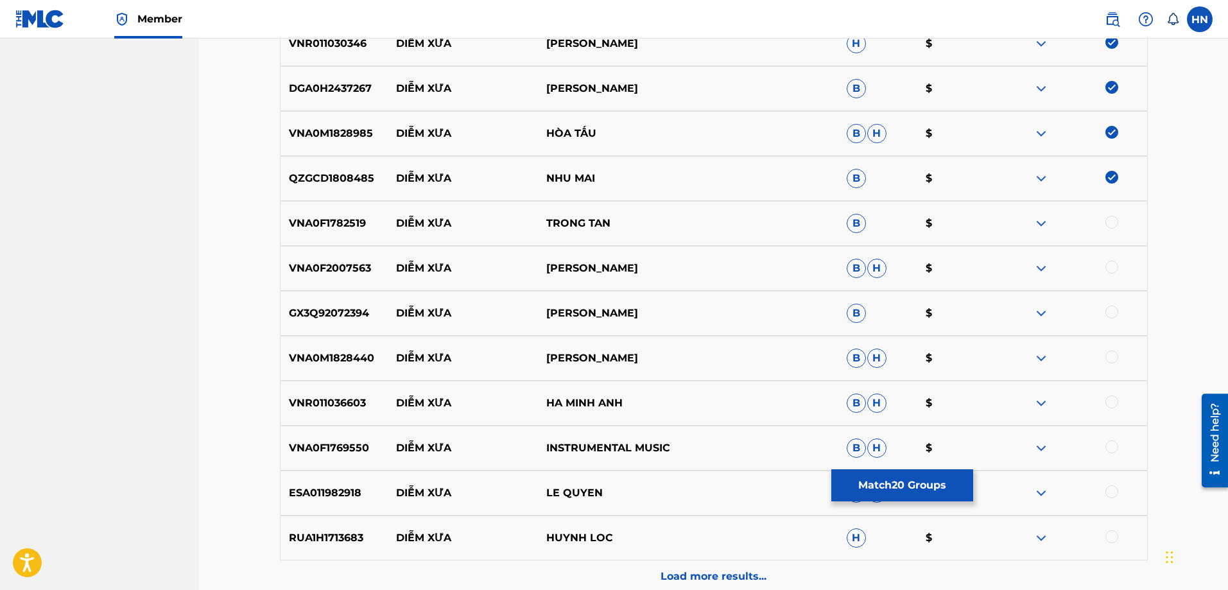
click at [1116, 225] on div at bounding box center [1112, 222] width 13 height 13
click at [356, 268] on p "VNA0F2007563" at bounding box center [335, 268] width 108 height 15
click at [1107, 269] on div at bounding box center [1112, 267] width 13 height 13
click at [319, 306] on p "GX3Q92072394" at bounding box center [335, 313] width 108 height 15
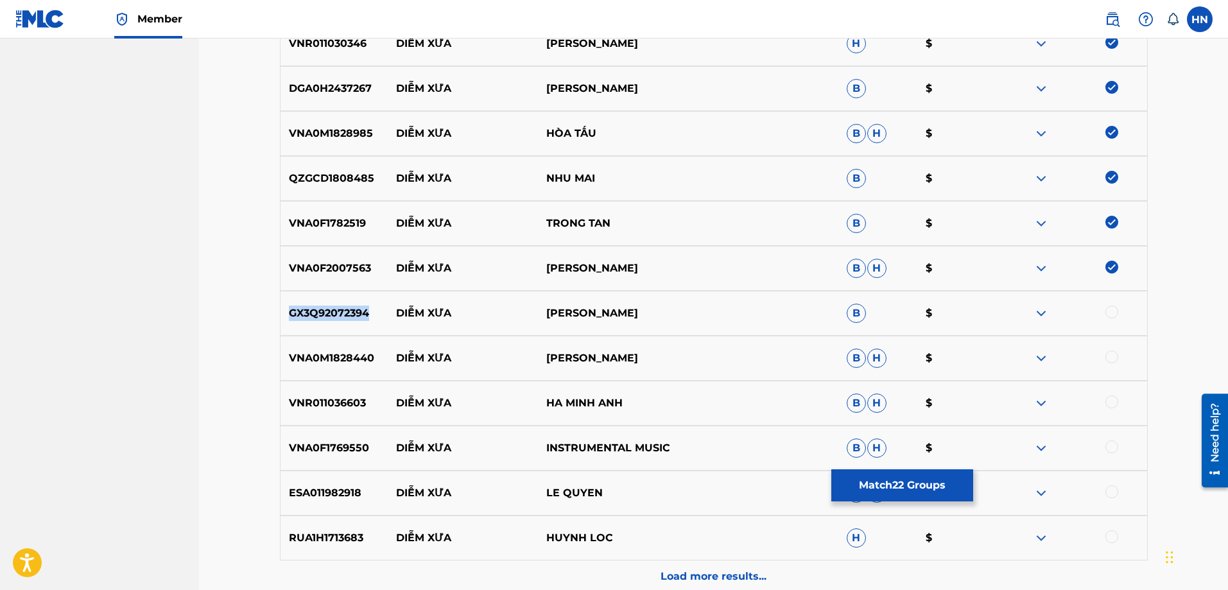
click at [319, 306] on p "GX3Q92072394" at bounding box center [335, 313] width 108 height 15
click at [1117, 309] on div at bounding box center [1112, 312] width 13 height 13
click at [363, 358] on p "VNA0M1828440" at bounding box center [335, 358] width 108 height 15
click at [1113, 352] on div at bounding box center [1112, 357] width 13 height 13
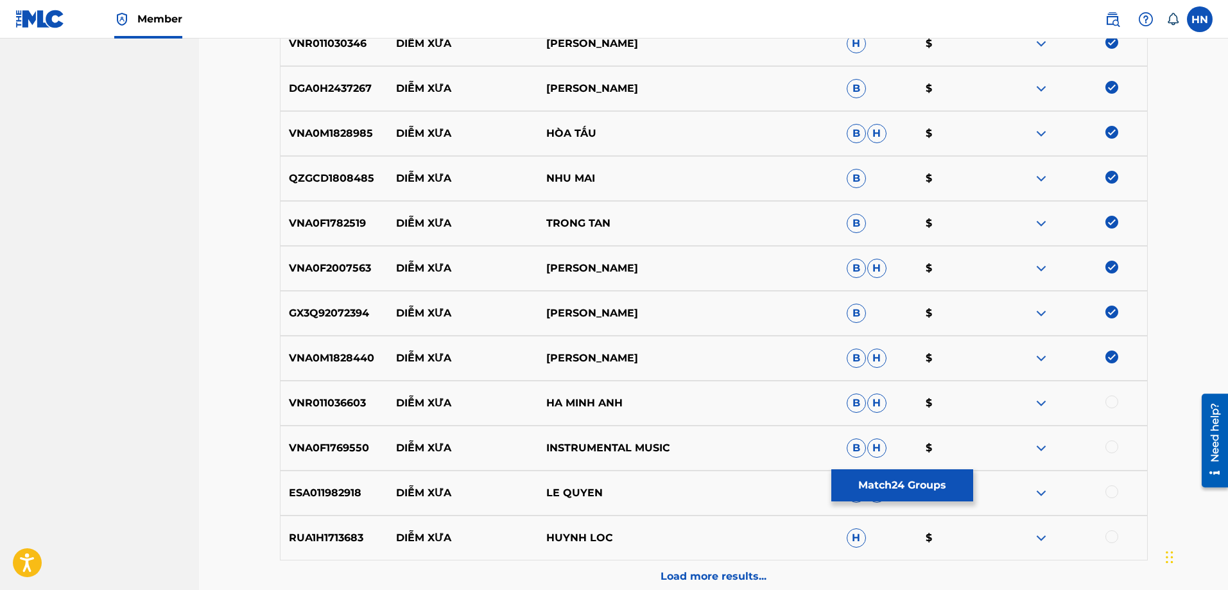
scroll to position [1410, 0]
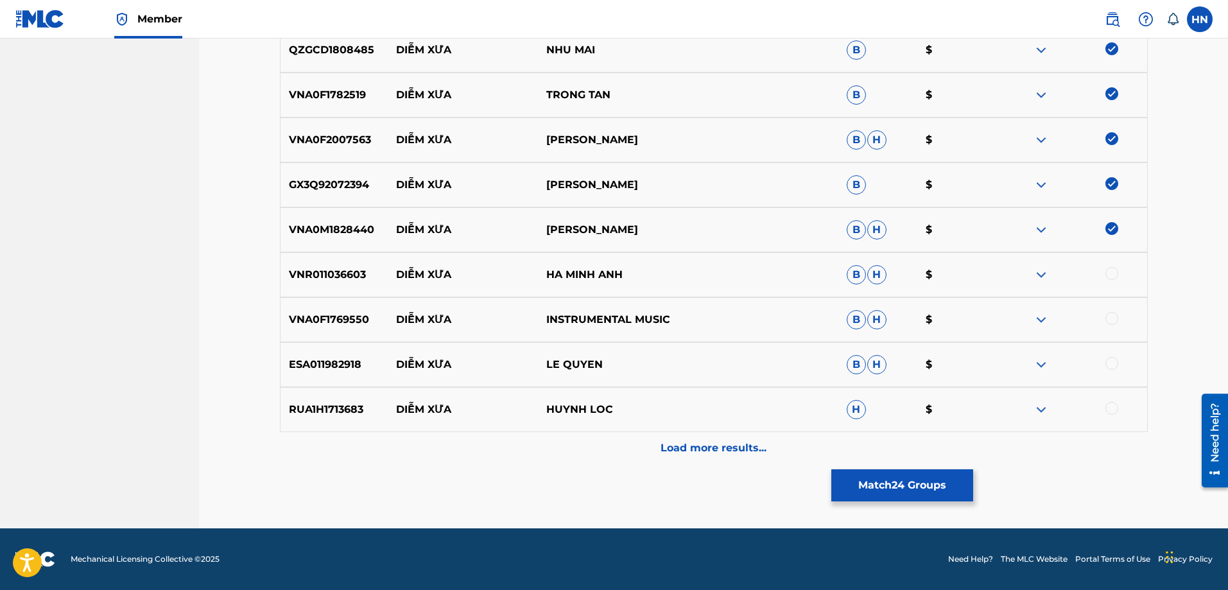
click at [353, 276] on p "VNR011036603" at bounding box center [335, 274] width 108 height 15
click at [1115, 273] on div at bounding box center [1112, 273] width 13 height 13
click at [343, 324] on p "VNA0F1769550" at bounding box center [335, 319] width 108 height 15
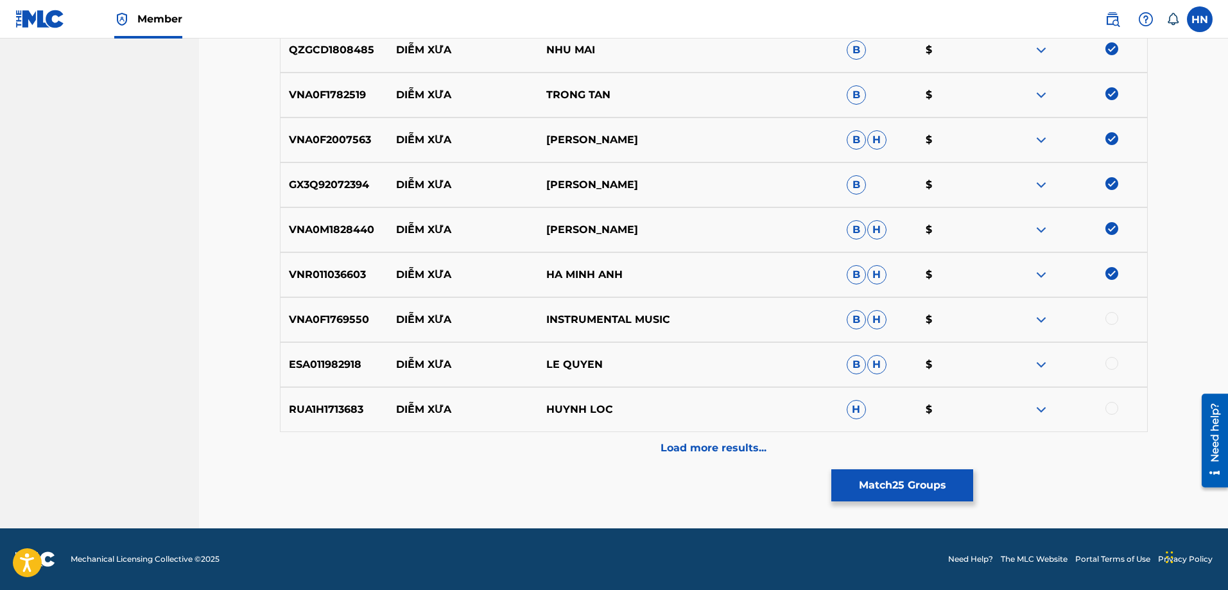
click at [1108, 315] on div at bounding box center [1112, 318] width 13 height 13
click at [320, 364] on p "ESA011982918" at bounding box center [335, 364] width 108 height 15
click at [1106, 362] on div at bounding box center [1112, 363] width 13 height 13
click at [347, 413] on p "RUA1H1713683" at bounding box center [335, 409] width 108 height 15
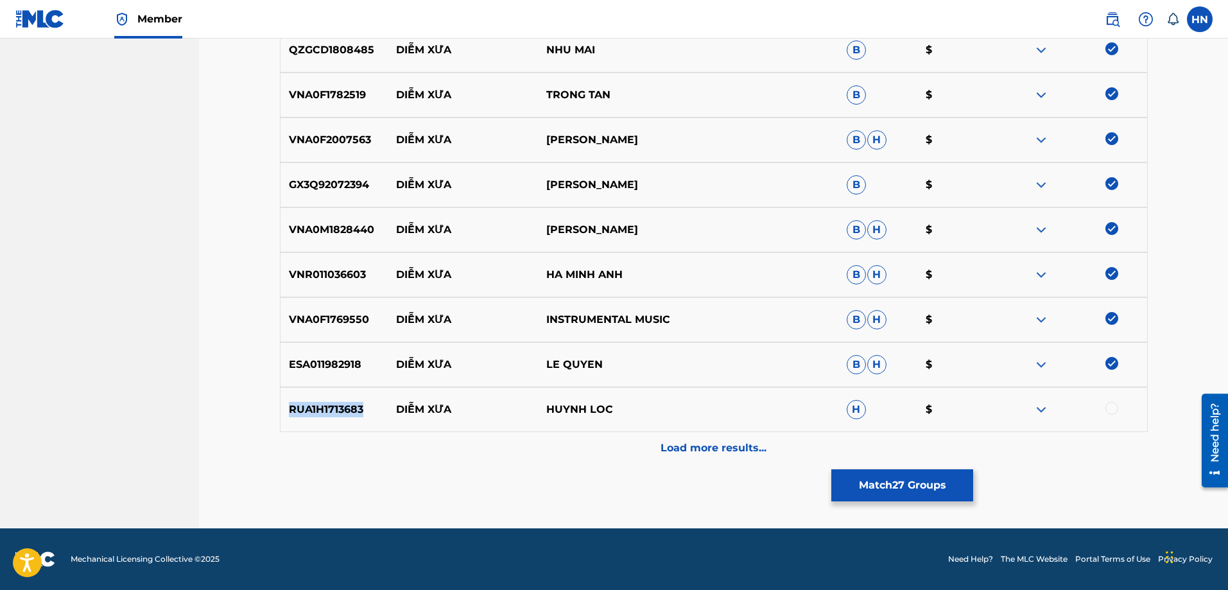
click at [347, 413] on p "RUA1H1713683" at bounding box center [335, 409] width 108 height 15
click at [1107, 408] on div at bounding box center [1112, 408] width 13 height 13
click at [786, 455] on div "Load more results..." at bounding box center [714, 448] width 868 height 32
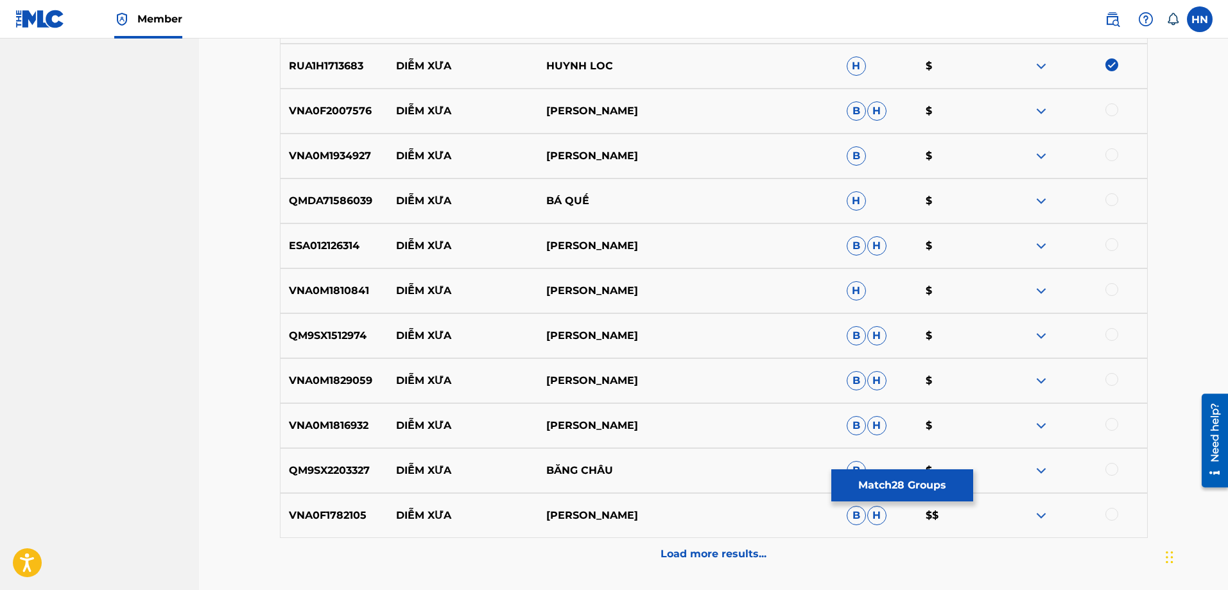
scroll to position [1732, 0]
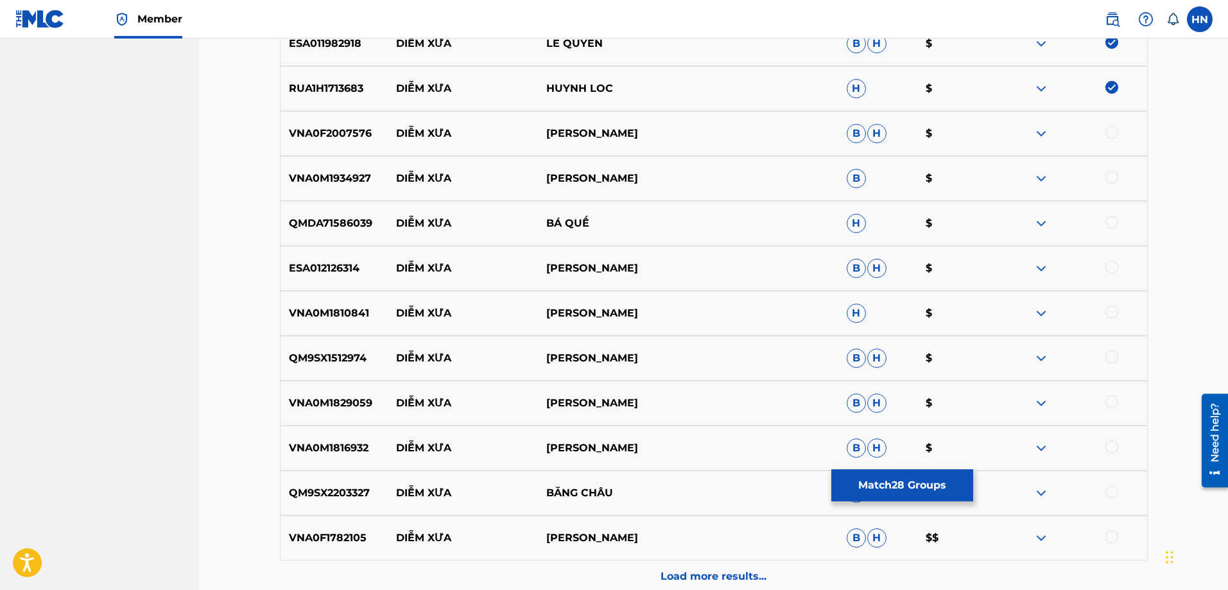
click at [336, 134] on p "VNA0F2007576" at bounding box center [335, 133] width 108 height 15
click at [1109, 130] on div at bounding box center [1112, 132] width 13 height 13
click at [336, 172] on p "VNA0M1934927" at bounding box center [335, 178] width 108 height 15
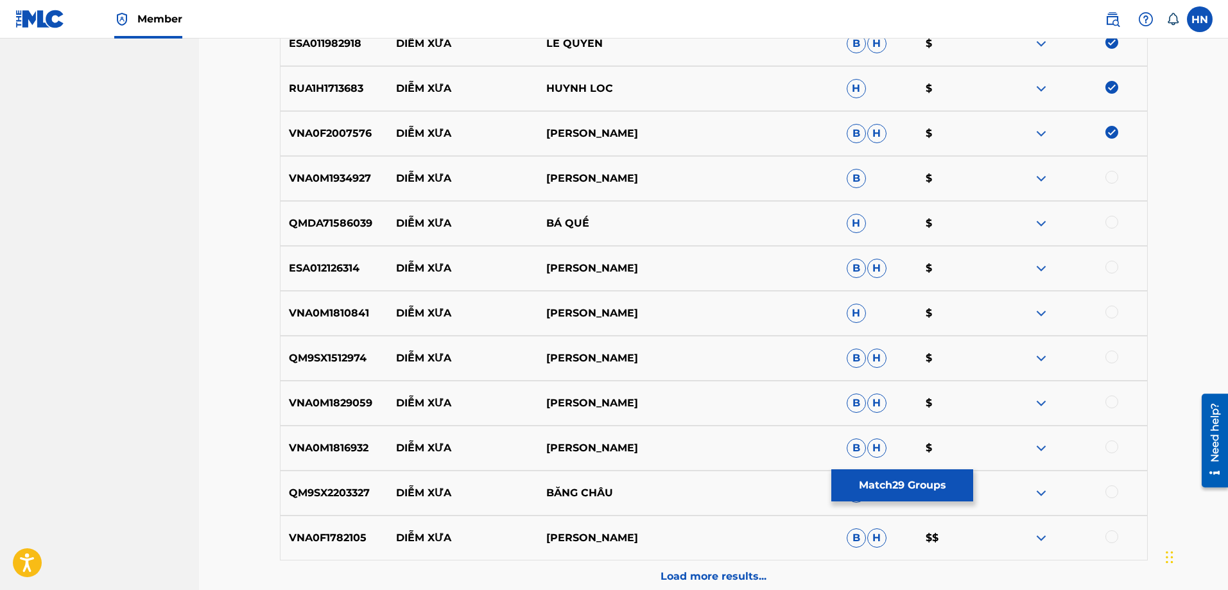
click at [1106, 174] on div at bounding box center [1112, 177] width 13 height 13
click at [341, 220] on p "QMDA71586039" at bounding box center [335, 223] width 108 height 15
click at [1109, 219] on div at bounding box center [1112, 222] width 13 height 13
click at [331, 275] on p "ESA012126314" at bounding box center [335, 268] width 108 height 15
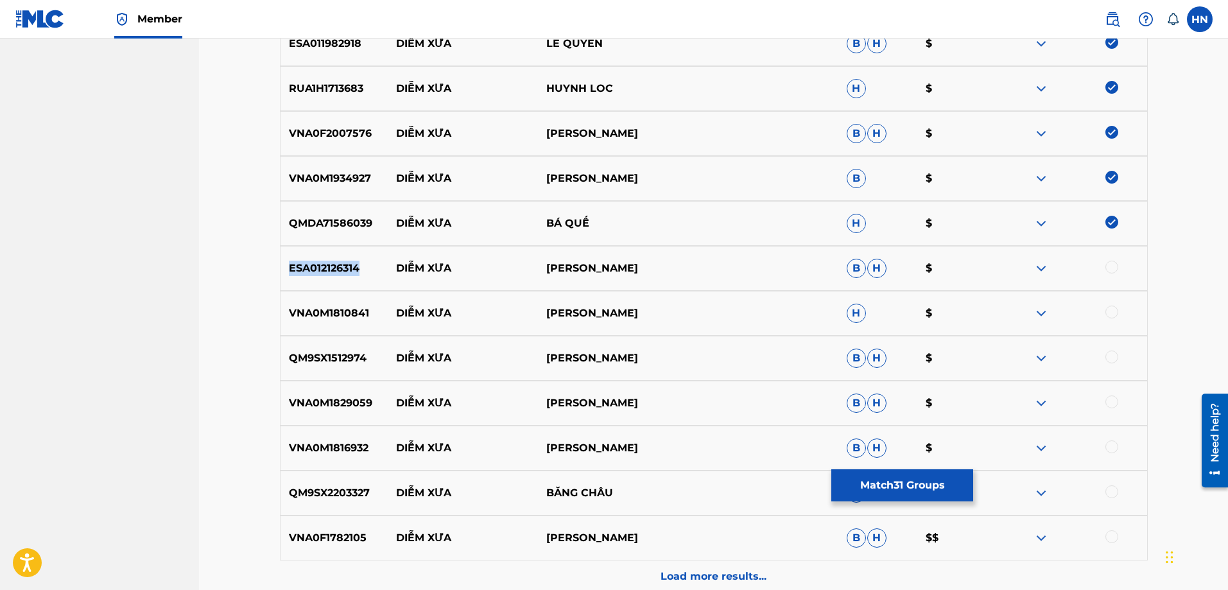
click at [331, 275] on p "ESA012126314" at bounding box center [335, 268] width 108 height 15
click at [1115, 263] on div at bounding box center [1112, 267] width 13 height 13
drag, startPoint x: 399, startPoint y: 311, endPoint x: 652, endPoint y: 302, distance: 253.8
click at [650, 302] on div "VNA0M1810841 DIỄM XƯA KIM TỬ LONG H $" at bounding box center [714, 313] width 868 height 45
click at [341, 355] on p "QM9SX1512974" at bounding box center [335, 358] width 108 height 15
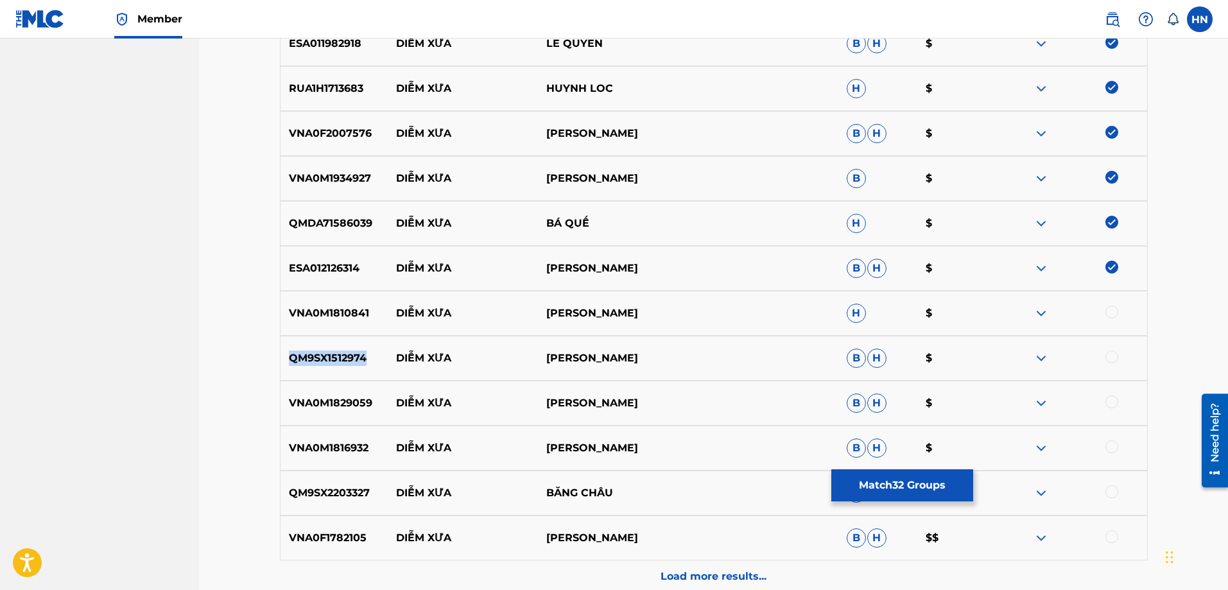
click at [341, 355] on p "QM9SX1512974" at bounding box center [335, 358] width 108 height 15
click at [1112, 361] on div at bounding box center [1112, 357] width 13 height 13
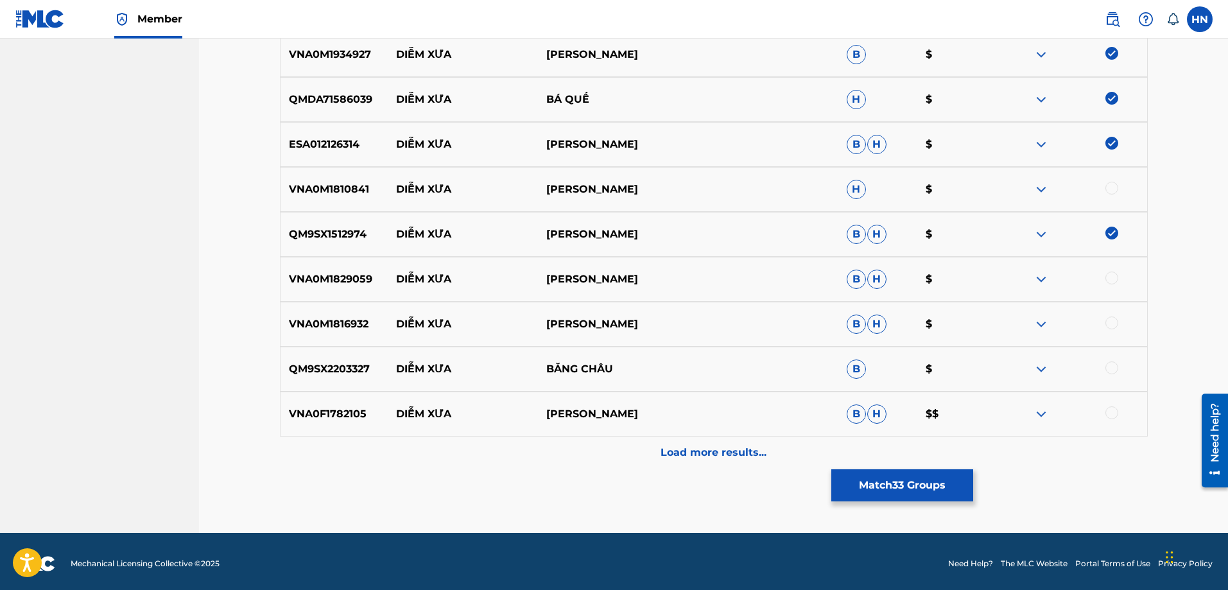
scroll to position [1860, 0]
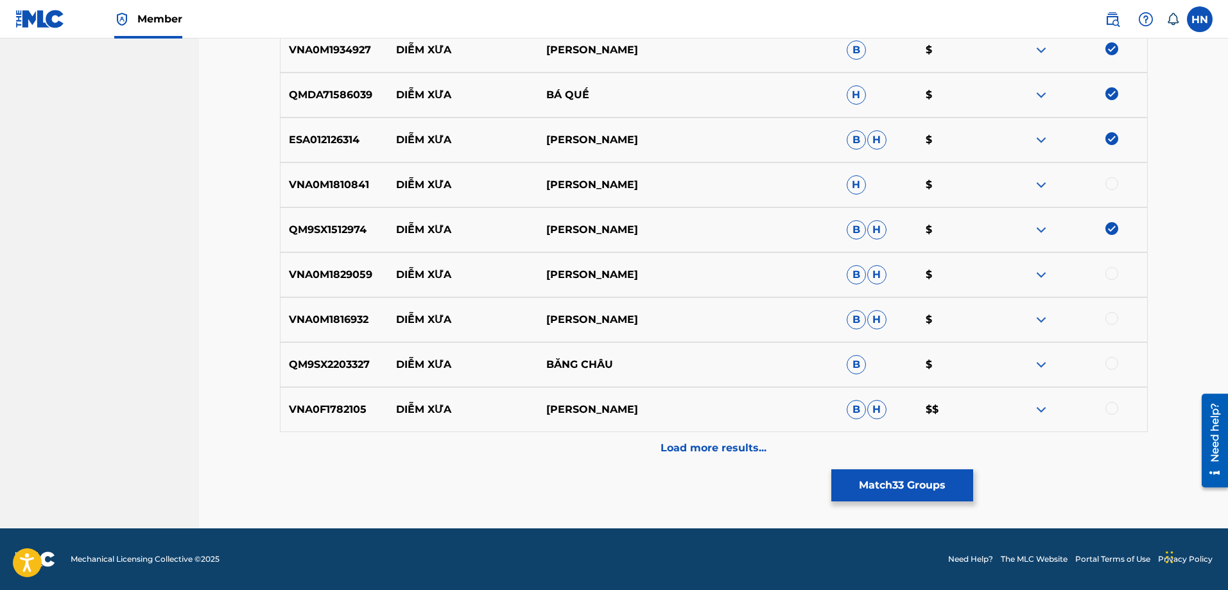
click at [340, 266] on div "VNA0M1829059 DIỄM XƯA XUÂN HIẾU B H $" at bounding box center [714, 274] width 868 height 45
click at [1112, 275] on div at bounding box center [1112, 273] width 13 height 13
click at [364, 318] on p "VNA0M1816932" at bounding box center [335, 319] width 108 height 15
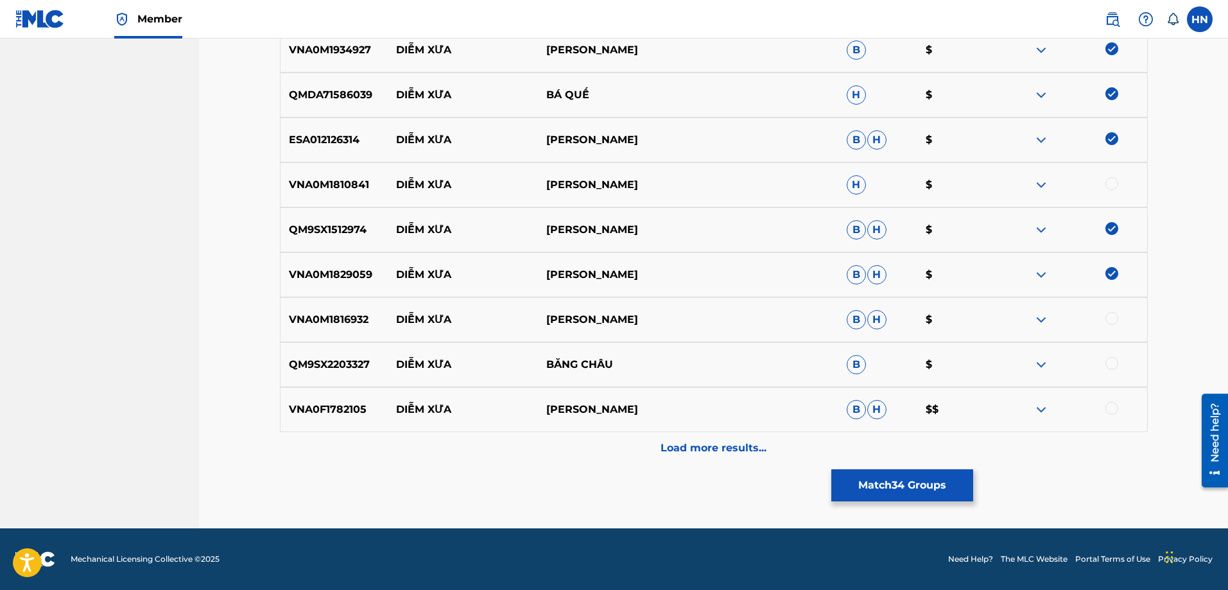
click at [1110, 319] on div at bounding box center [1112, 318] width 13 height 13
click at [317, 366] on p "QM9SX2203327" at bounding box center [335, 364] width 108 height 15
click at [1107, 365] on div at bounding box center [1112, 363] width 13 height 13
click at [313, 418] on div "VNA0F1782105 DIỄM XƯA LỆ QUYÊN B H $$" at bounding box center [714, 409] width 868 height 45
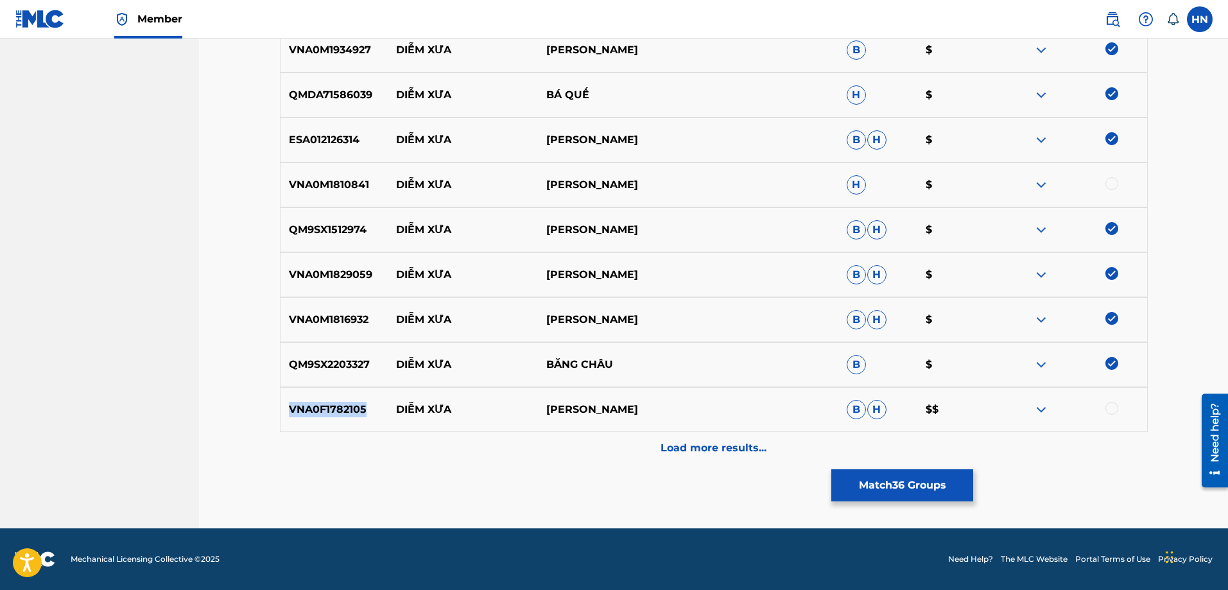
click at [313, 418] on div "VNA0F1782105 DIỄM XƯA LỆ QUYÊN B H $$" at bounding box center [714, 409] width 868 height 45
click at [1115, 408] on div at bounding box center [1112, 408] width 13 height 13
click at [729, 445] on p "Load more results..." at bounding box center [714, 447] width 106 height 15
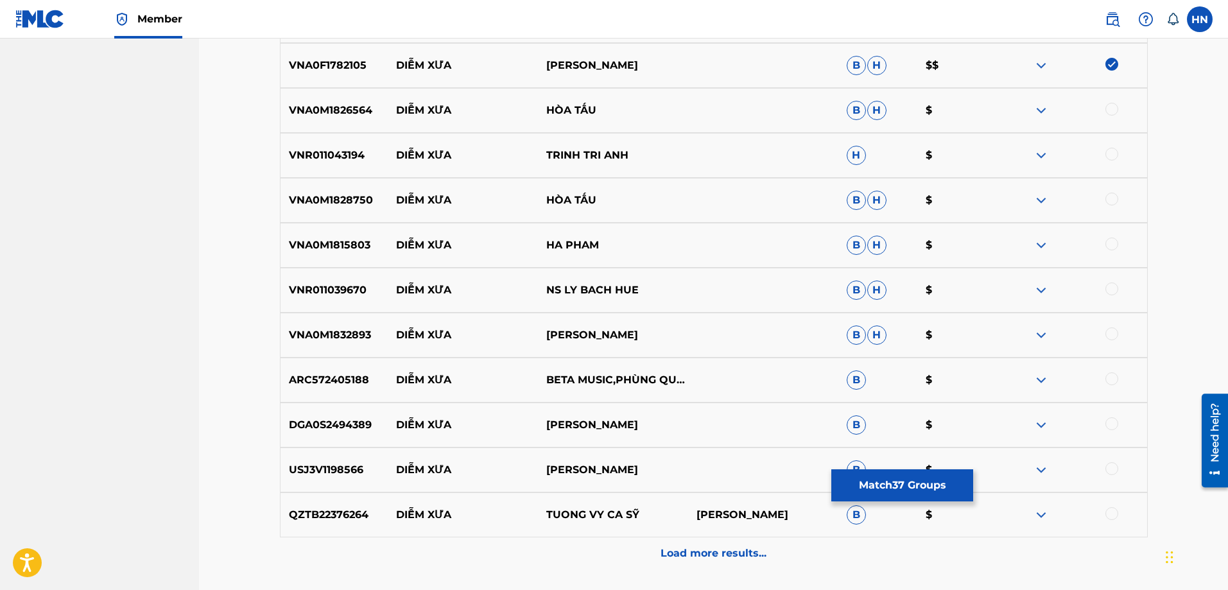
scroll to position [2181, 0]
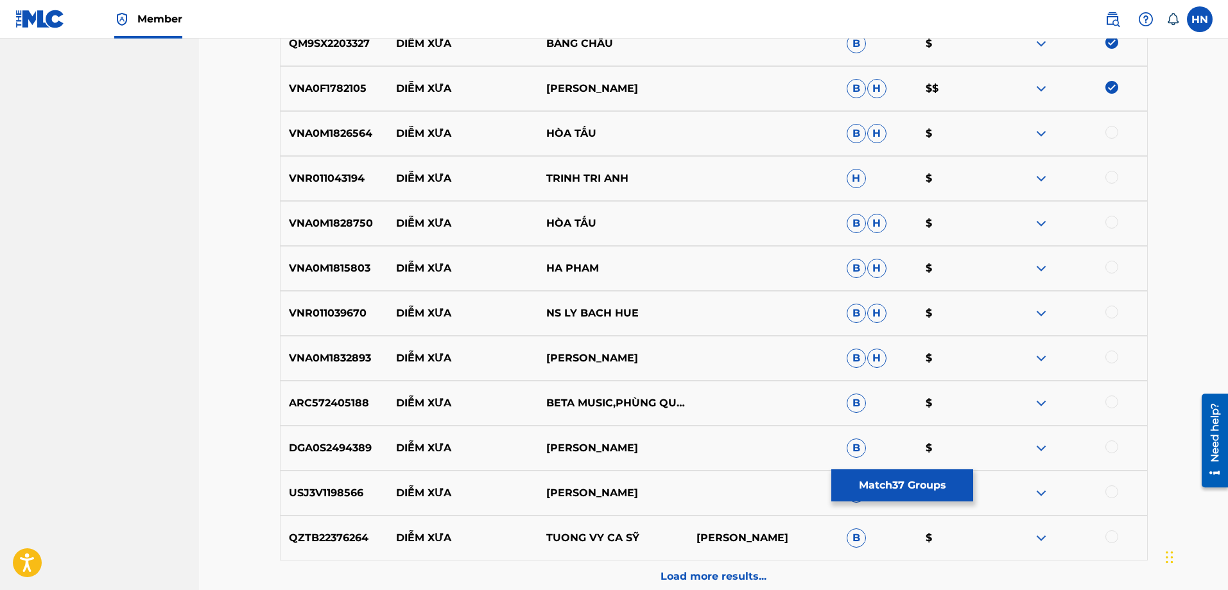
click at [320, 127] on p "VNA0M1826564" at bounding box center [335, 133] width 108 height 15
click at [1110, 131] on div at bounding box center [1112, 132] width 13 height 13
click at [326, 175] on p "VNR011043194" at bounding box center [335, 178] width 108 height 15
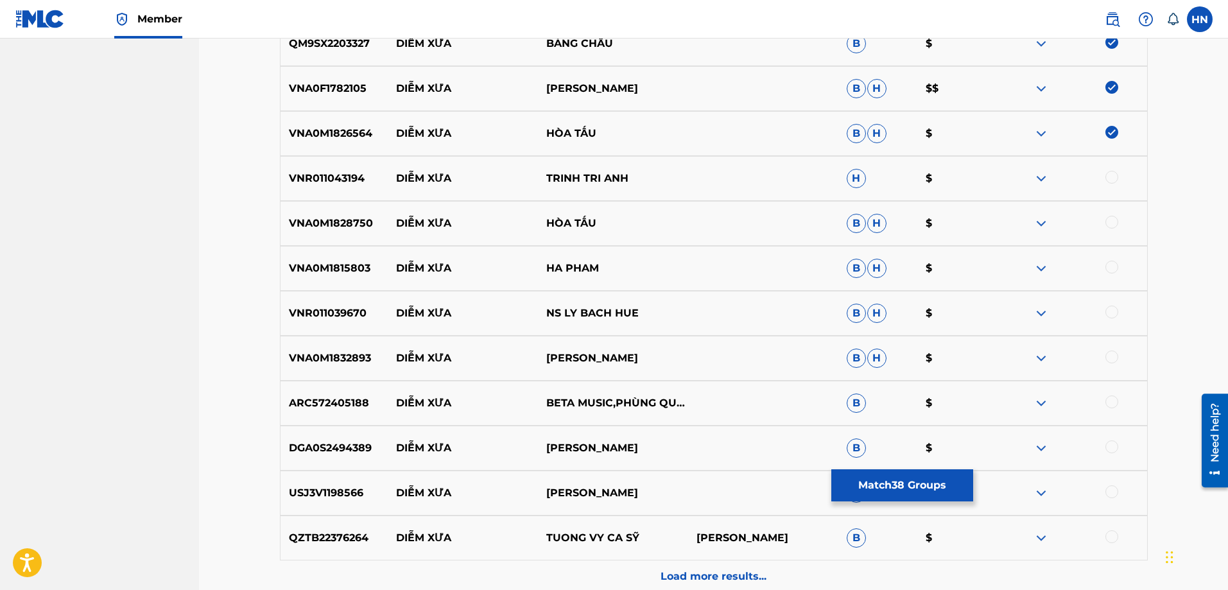
click at [1115, 177] on div at bounding box center [1112, 177] width 13 height 13
click at [353, 224] on p "VNA0M1828750" at bounding box center [335, 223] width 108 height 15
click at [1106, 221] on div at bounding box center [1112, 222] width 13 height 13
click at [326, 261] on p "VNA0M1815803" at bounding box center [335, 268] width 108 height 15
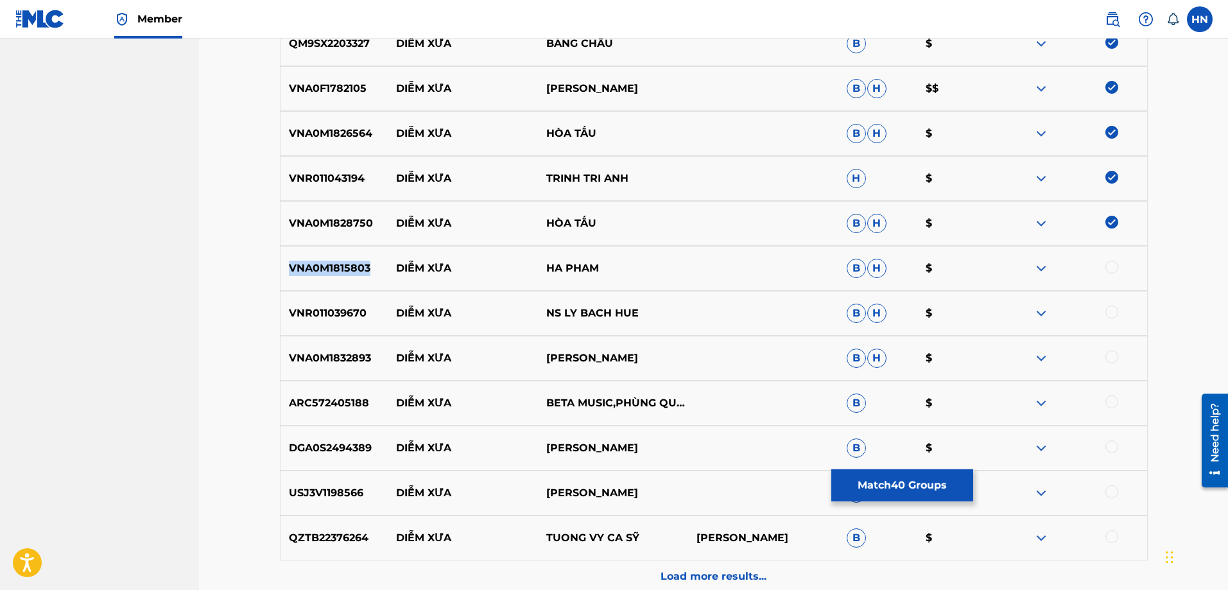
click at [326, 261] on p "VNA0M1815803" at bounding box center [335, 268] width 108 height 15
click at [1116, 268] on div at bounding box center [1112, 267] width 13 height 13
click at [323, 309] on p "VNR011039670" at bounding box center [335, 313] width 108 height 15
click at [1106, 313] on div at bounding box center [1112, 312] width 13 height 13
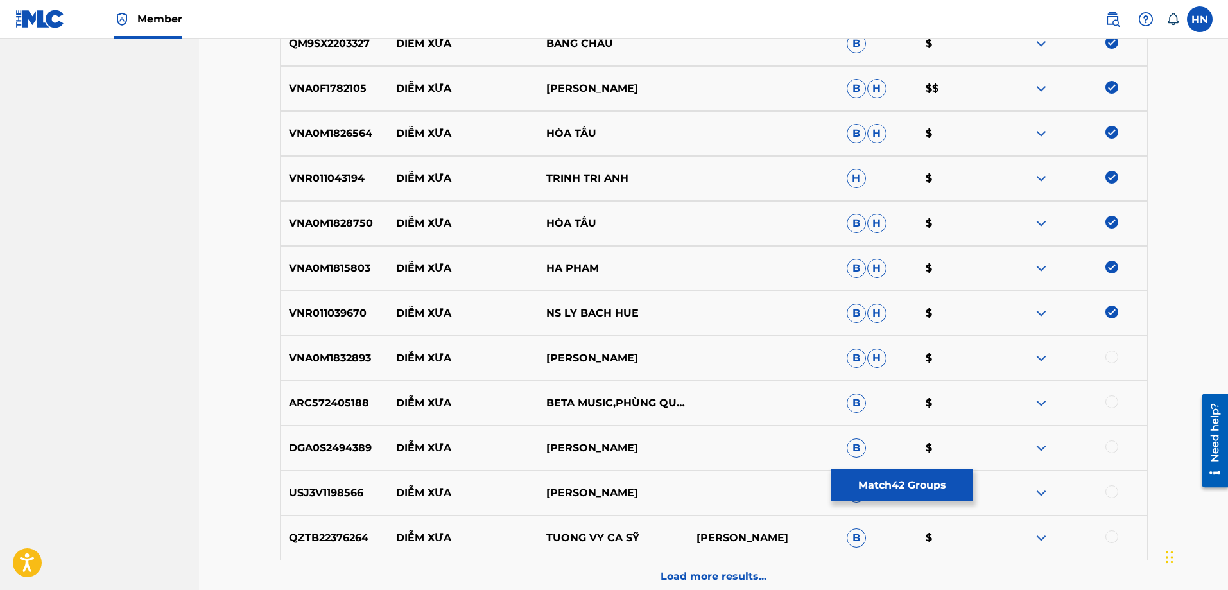
click at [349, 352] on p "VNA0M1832893" at bounding box center [335, 358] width 108 height 15
click at [1110, 357] on div at bounding box center [1112, 357] width 13 height 13
click at [303, 404] on p "ARC572405188" at bounding box center [335, 402] width 108 height 15
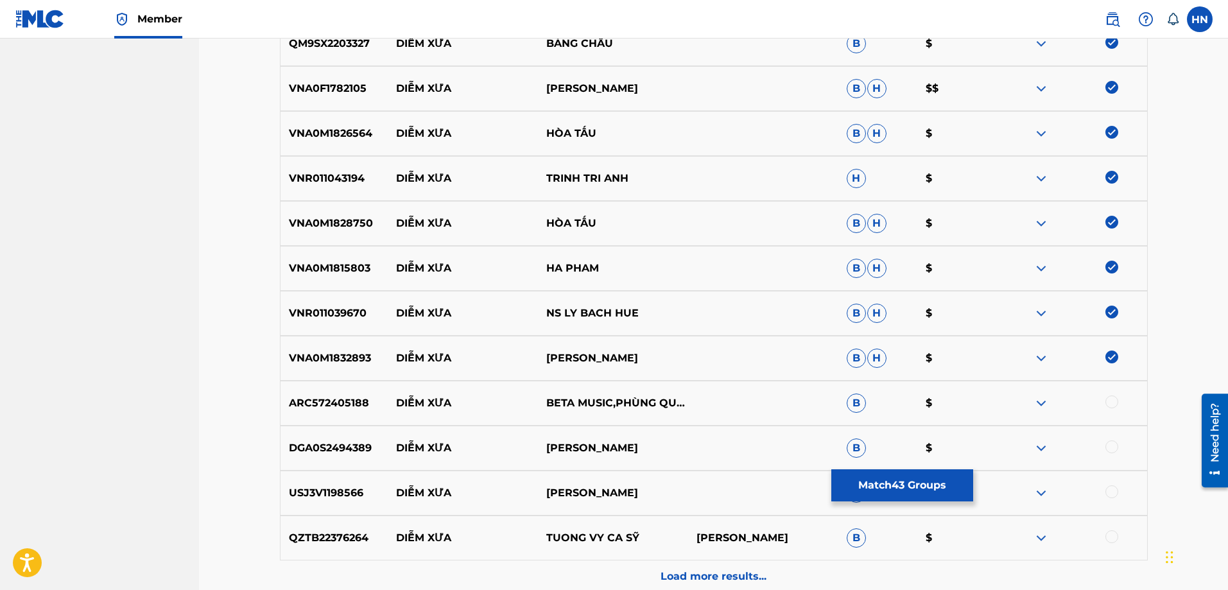
click at [1108, 403] on div at bounding box center [1112, 401] width 13 height 13
click at [339, 451] on p "DGA0S2494389" at bounding box center [335, 447] width 108 height 15
click at [1113, 446] on div at bounding box center [1112, 446] width 13 height 13
click at [338, 499] on p "USJ3V1198566" at bounding box center [335, 492] width 108 height 15
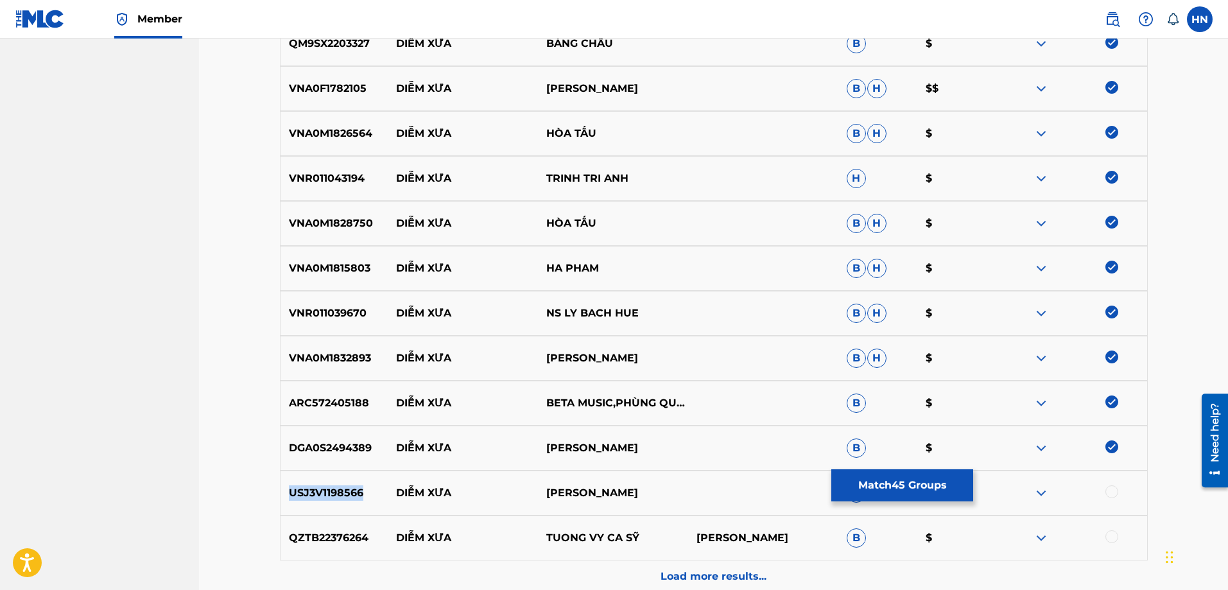
click at [338, 499] on p "USJ3V1198566" at bounding box center [335, 492] width 108 height 15
click at [1107, 489] on div at bounding box center [1112, 491] width 13 height 13
click at [322, 531] on p "QZTB22376264" at bounding box center [335, 537] width 108 height 15
click at [1037, 537] on img at bounding box center [1041, 537] width 15 height 15
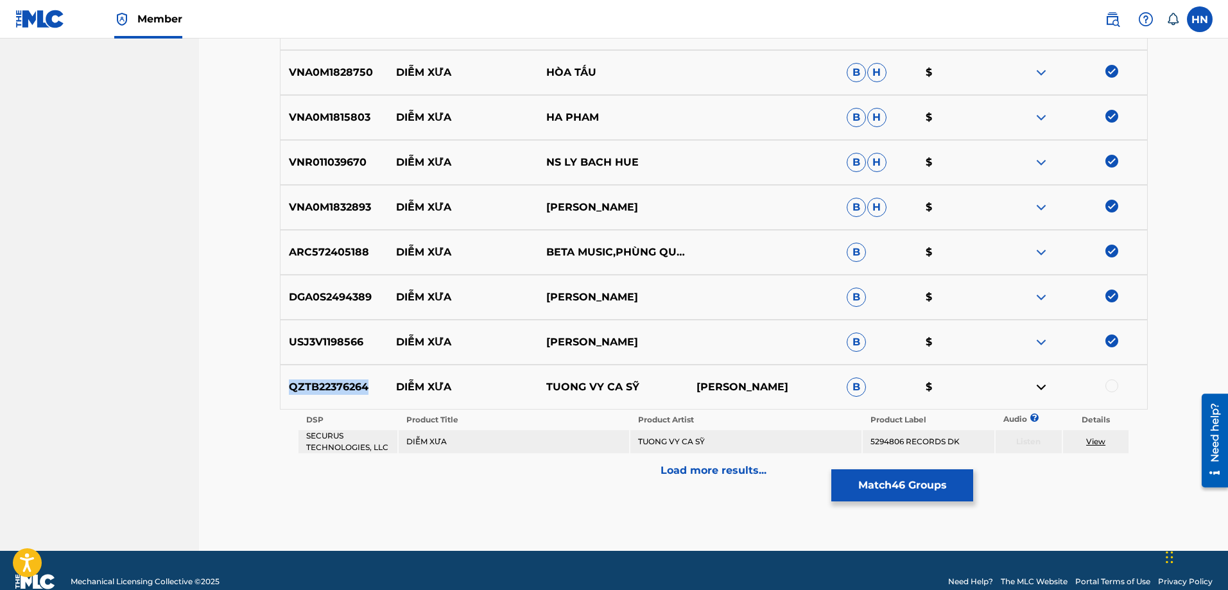
scroll to position [2354, 0]
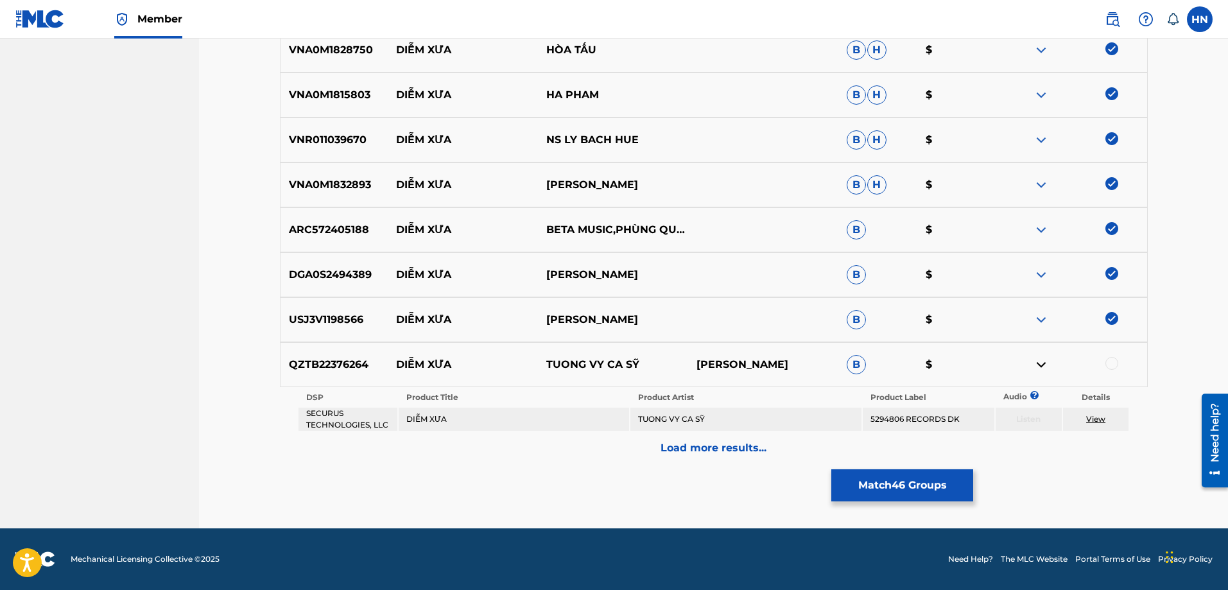
click at [641, 360] on p "TUONG VY CA SỸ" at bounding box center [613, 364] width 150 height 15
click at [397, 363] on p "DIỄM XƯA" at bounding box center [463, 364] width 150 height 15
click at [345, 370] on p "QZTB22376264" at bounding box center [335, 364] width 108 height 15
click at [1115, 360] on div at bounding box center [1112, 363] width 13 height 13
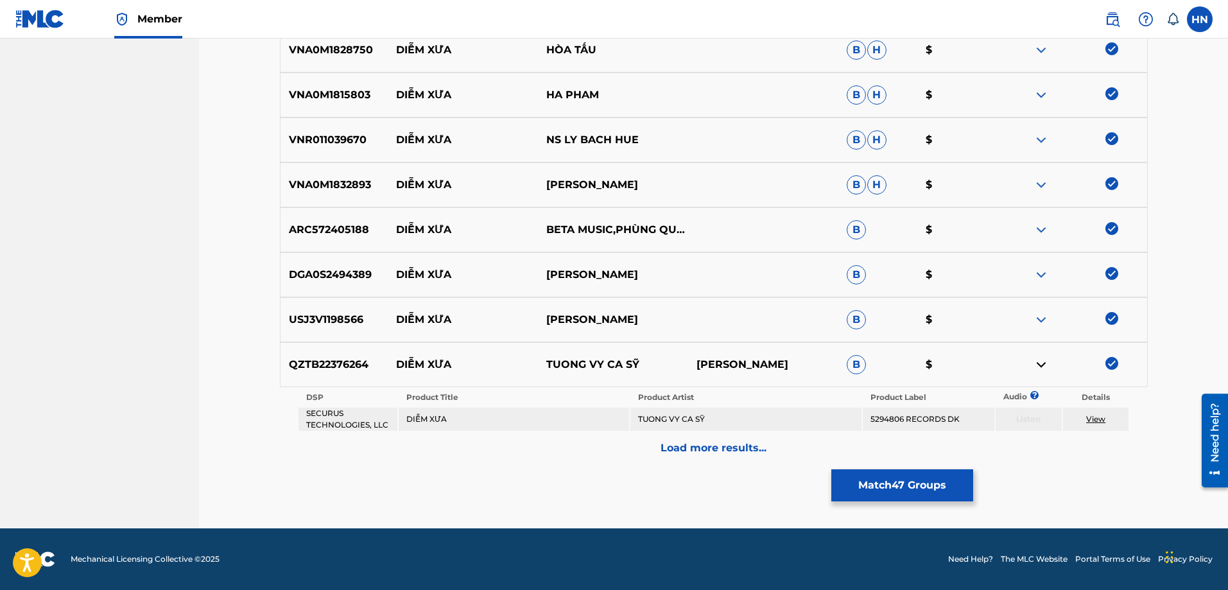
click at [816, 443] on div "Load more results..." at bounding box center [714, 448] width 868 height 32
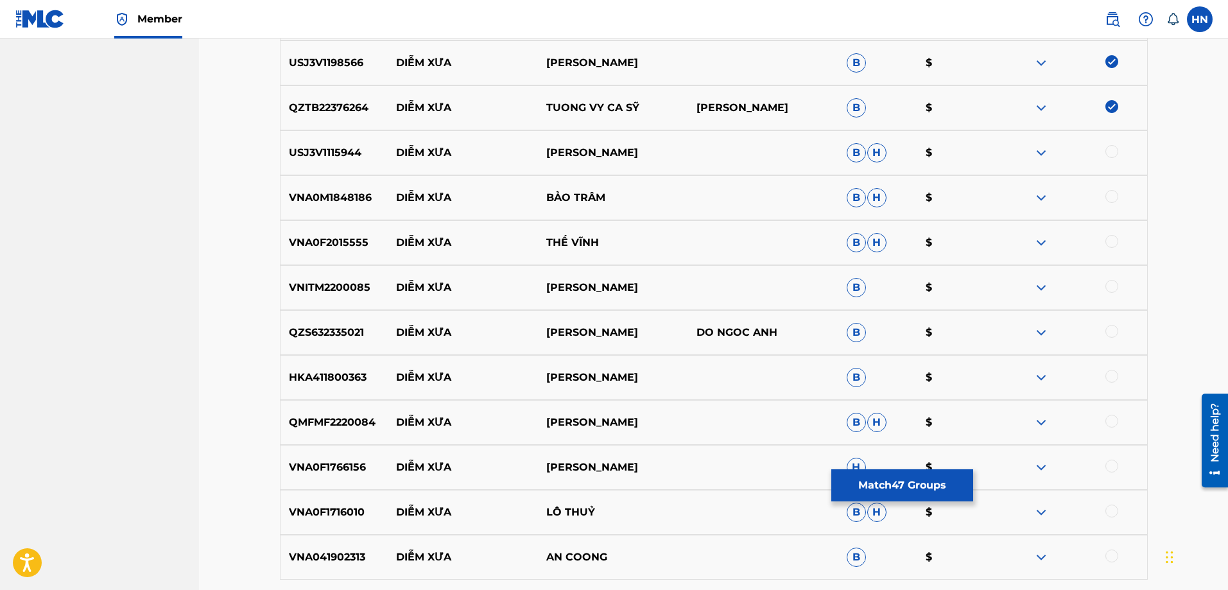
scroll to position [2675, 0]
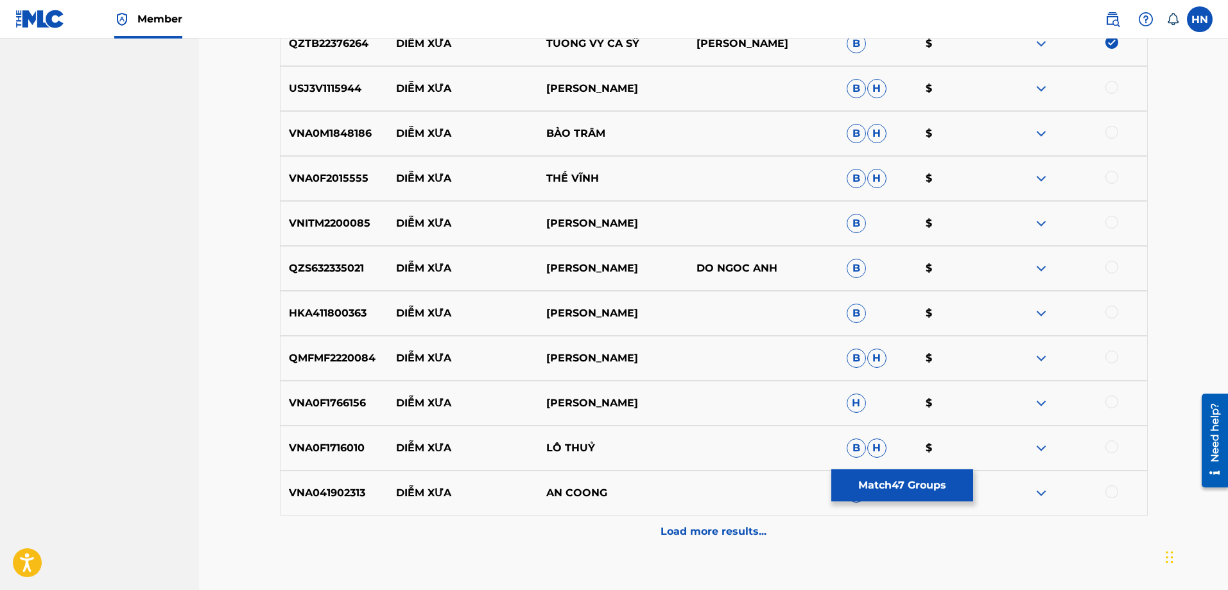
click at [356, 91] on p "USJ3V1115944" at bounding box center [335, 88] width 108 height 15
click at [1107, 88] on div at bounding box center [1112, 87] width 13 height 13
click at [344, 126] on p "VNA0M1848186" at bounding box center [335, 133] width 108 height 15
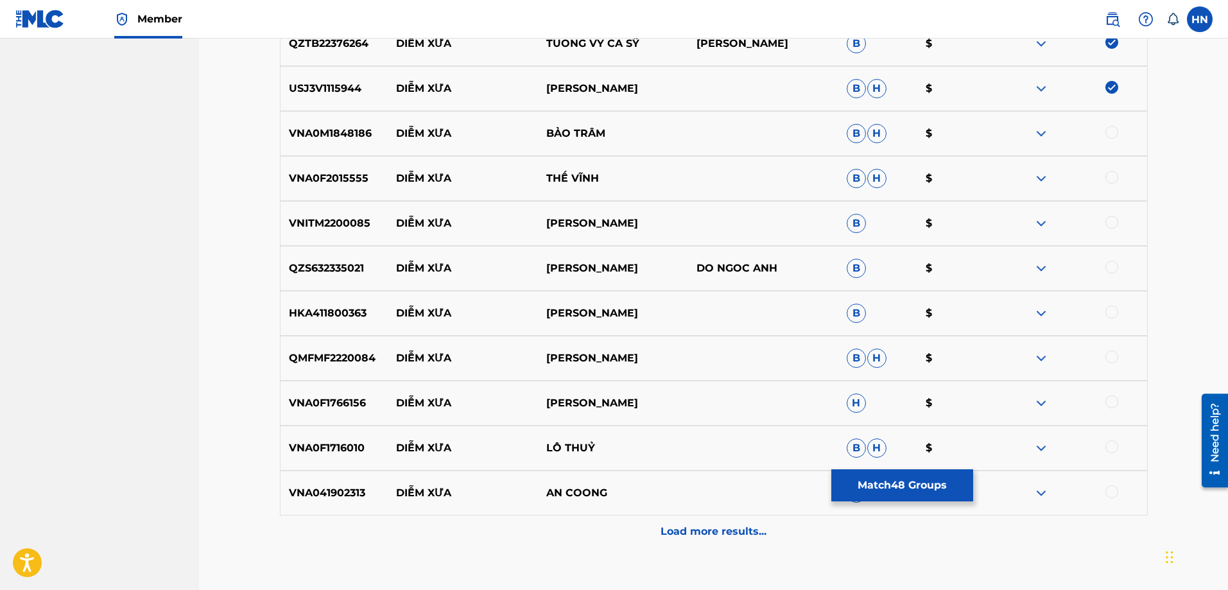
click at [1109, 129] on div at bounding box center [1112, 132] width 13 height 13
click at [332, 164] on div "VNA0F2015555 DIỄM XƯA THẾ VĨNH B H $" at bounding box center [714, 178] width 868 height 45
click at [1110, 175] on div at bounding box center [1112, 177] width 13 height 13
click at [355, 221] on p "VNITM2200085" at bounding box center [335, 223] width 108 height 15
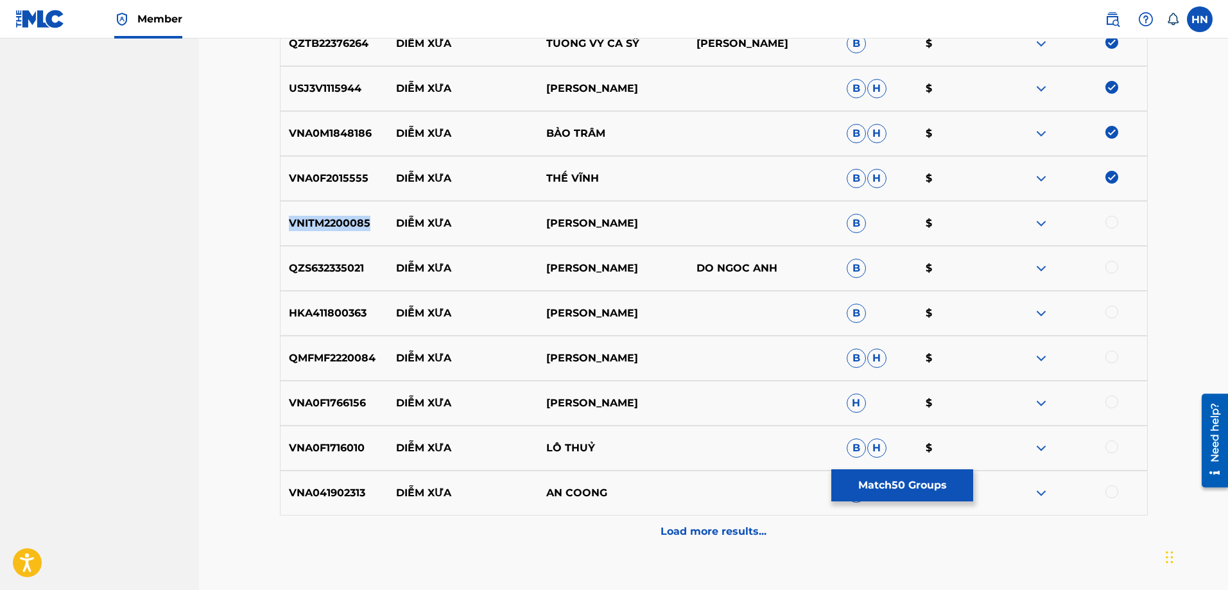
click at [355, 221] on p "VNITM2200085" at bounding box center [335, 223] width 108 height 15
click at [1109, 217] on div at bounding box center [1112, 222] width 13 height 13
click at [341, 252] on div "QZS632335021 DIỄM XƯA HÀ LÊ DO NGOC ANH B $" at bounding box center [714, 268] width 868 height 45
click at [1106, 270] on div at bounding box center [1112, 267] width 13 height 13
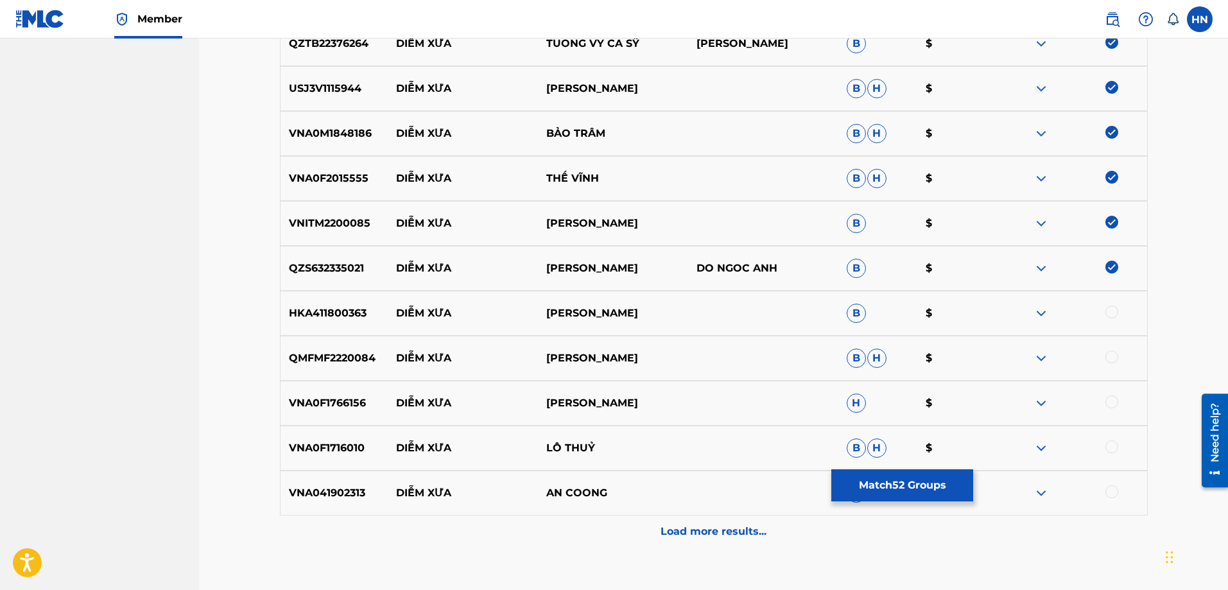
click at [343, 313] on p "HKA411800363" at bounding box center [335, 313] width 108 height 15
click at [1103, 309] on div at bounding box center [1072, 313] width 150 height 15
click at [1106, 312] on div at bounding box center [1112, 312] width 13 height 13
click at [311, 357] on p "QMFMF2220084" at bounding box center [335, 358] width 108 height 15
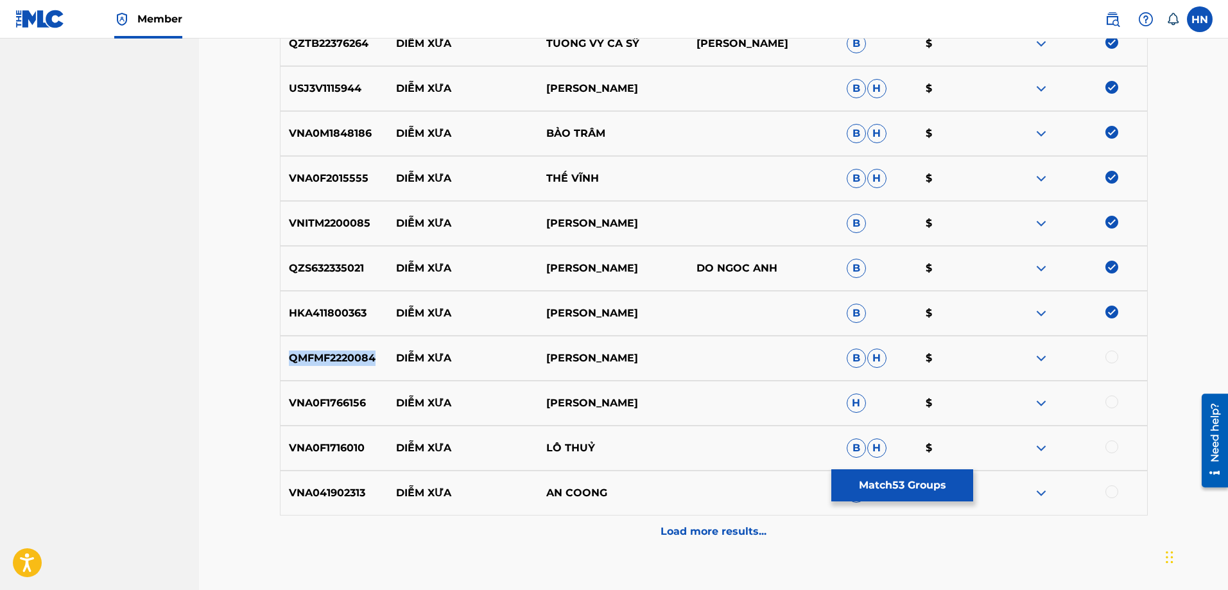
click at [311, 357] on p "QMFMF2220084" at bounding box center [335, 358] width 108 height 15
click at [1111, 357] on div at bounding box center [1112, 357] width 13 height 13
click at [357, 400] on p "VNA0F1766156" at bounding box center [335, 402] width 108 height 15
click at [1111, 401] on div at bounding box center [1112, 401] width 13 height 13
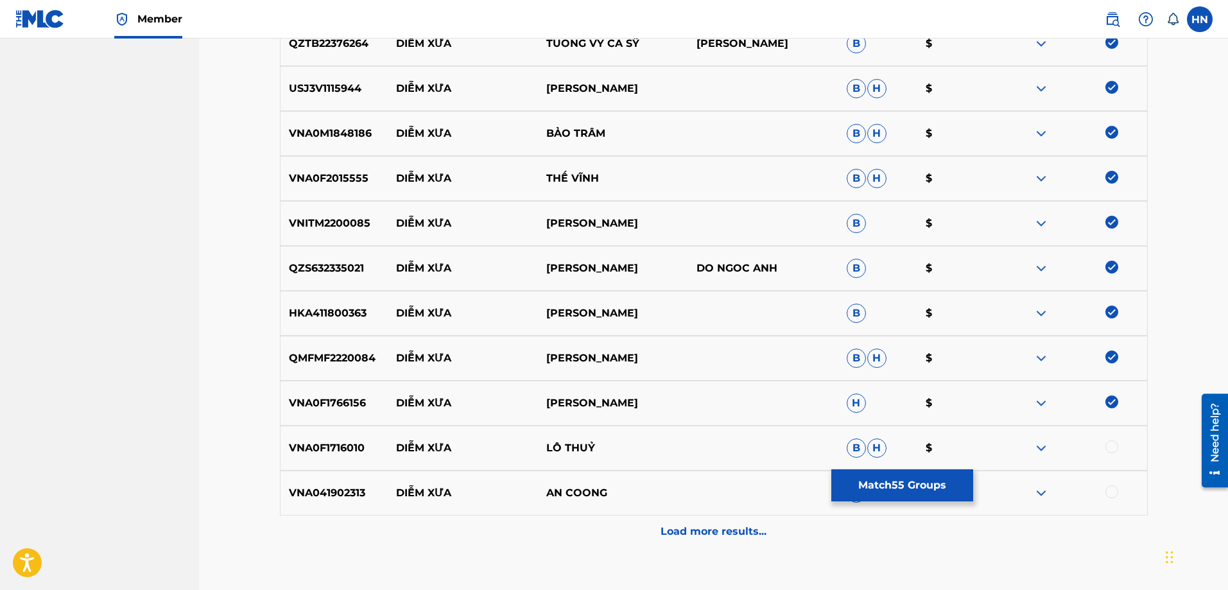
click at [340, 447] on p "VNA0F1716010" at bounding box center [335, 447] width 108 height 15
click at [1109, 446] on div at bounding box center [1112, 446] width 13 height 13
click at [358, 500] on p "VNA041902313" at bounding box center [335, 492] width 108 height 15
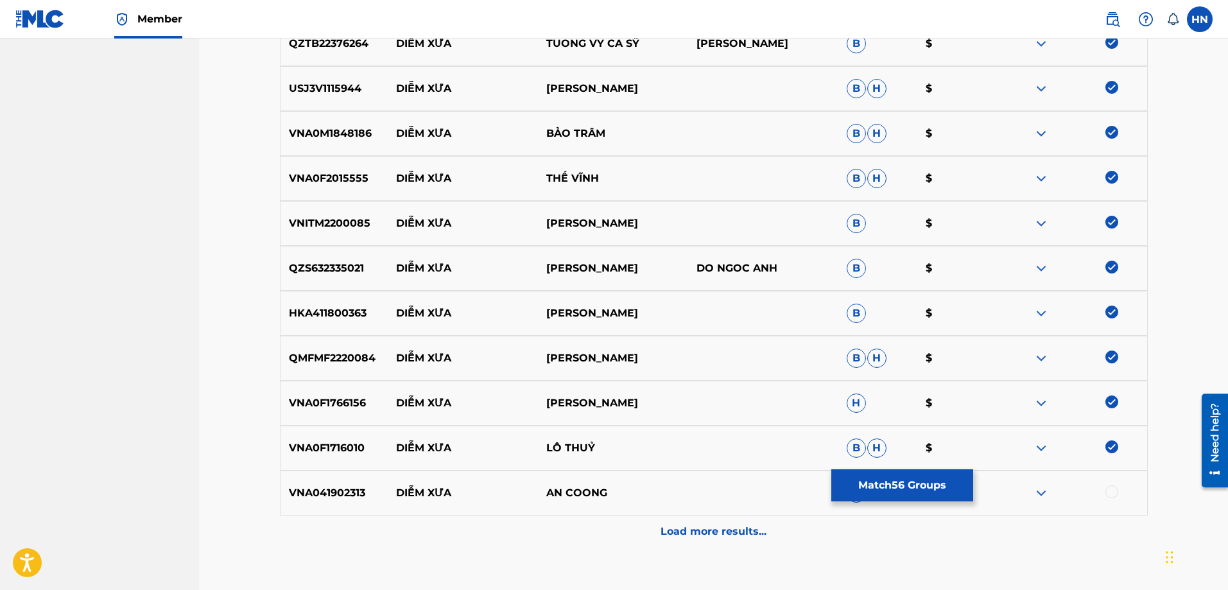
click at [1119, 491] on div at bounding box center [1072, 492] width 150 height 15
click at [1113, 492] on div at bounding box center [1112, 491] width 13 height 13
click at [733, 521] on div "Load more results..." at bounding box center [714, 532] width 868 height 32
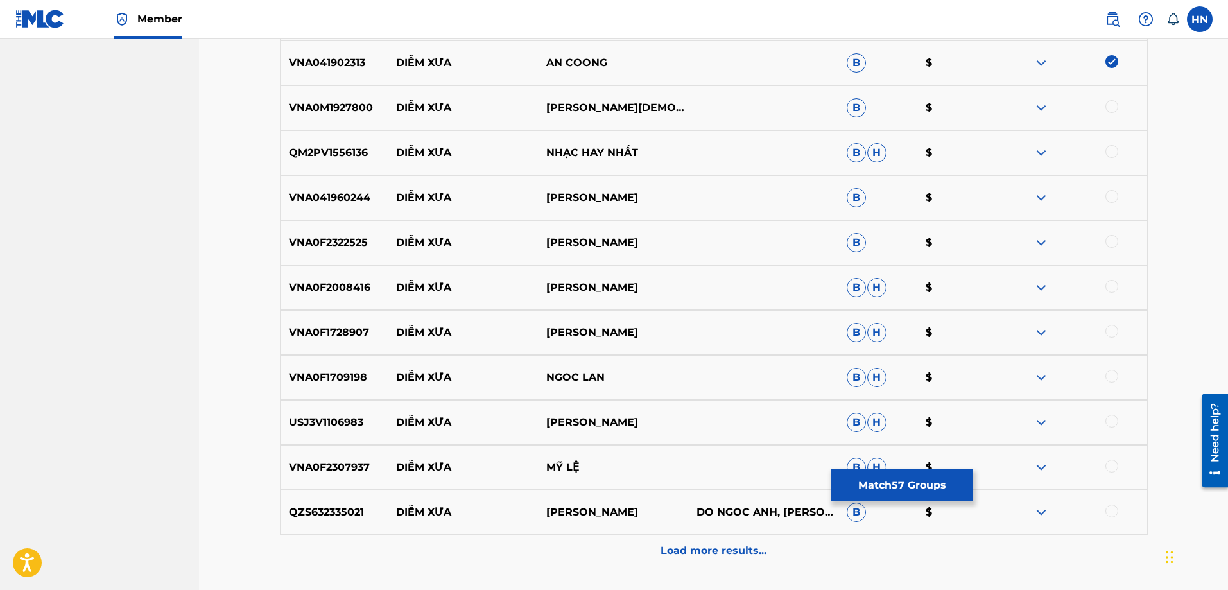
scroll to position [3125, 0]
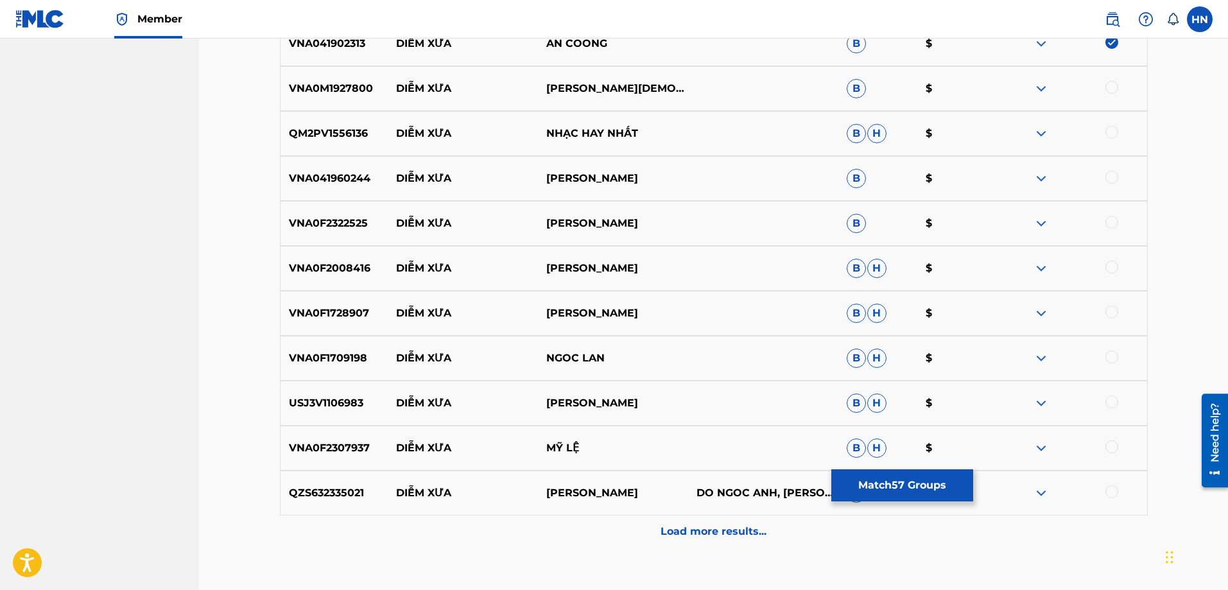
click at [345, 97] on div "VNA0M1927800 DIỄM XƯA LỆ HỒNG B $" at bounding box center [714, 88] width 868 height 45
click at [1106, 85] on div at bounding box center [1112, 87] width 13 height 13
click at [349, 135] on p "QM2PV1556136" at bounding box center [335, 133] width 108 height 15
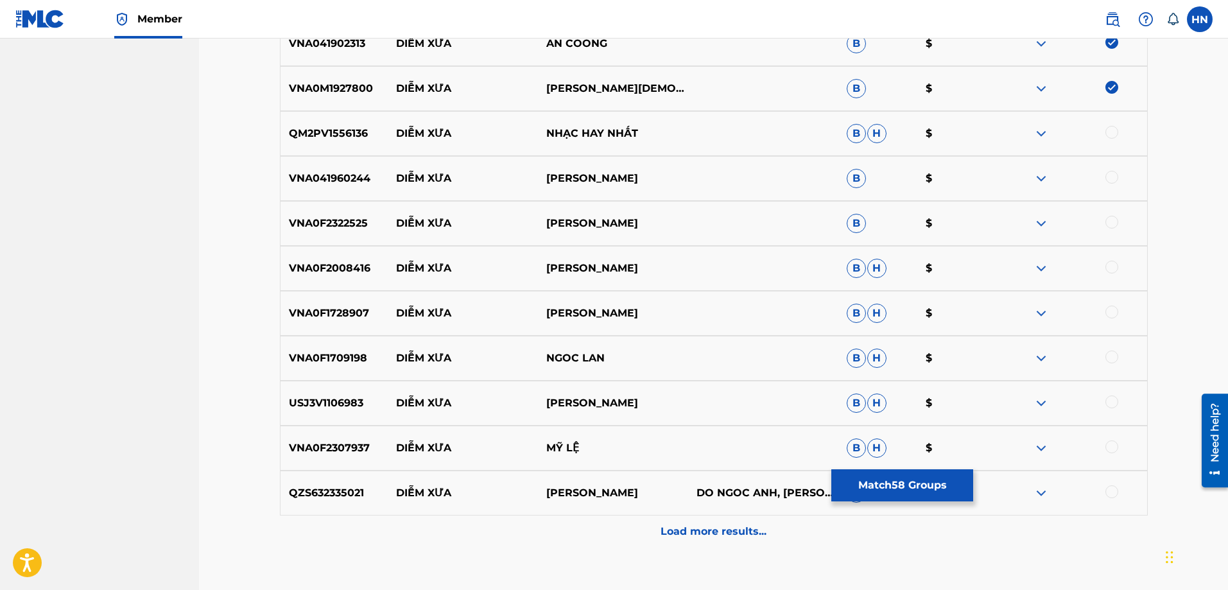
click at [1106, 131] on div at bounding box center [1112, 132] width 13 height 13
click at [361, 172] on p "VNA041960244" at bounding box center [335, 178] width 108 height 15
click at [1107, 177] on div at bounding box center [1112, 177] width 13 height 13
click at [359, 213] on div "VNA0F2322525 DIỄM XƯA NGỌC ÁNH B $" at bounding box center [714, 223] width 868 height 45
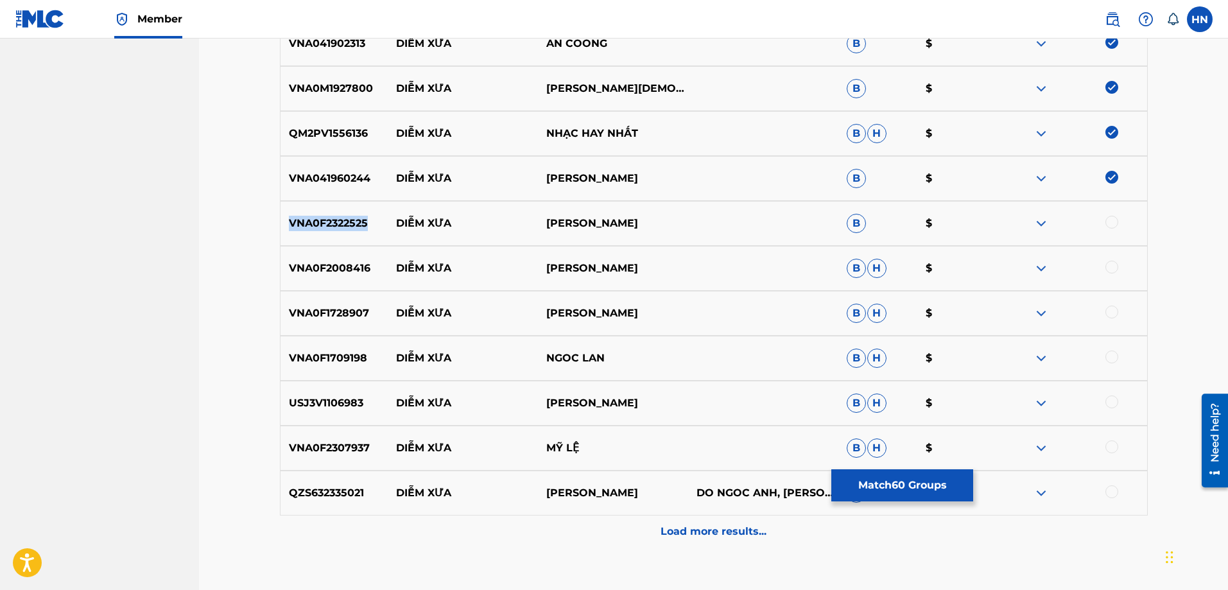
click at [359, 213] on div "VNA0F2322525 DIỄM XƯA NGỌC ÁNH B $" at bounding box center [714, 223] width 868 height 45
click at [1109, 226] on div at bounding box center [1112, 222] width 13 height 13
click at [293, 288] on div "VNA0F2008416 DIỄM XƯA KHÁNH LY B H $" at bounding box center [714, 268] width 868 height 45
click at [1116, 268] on div at bounding box center [1112, 267] width 13 height 13
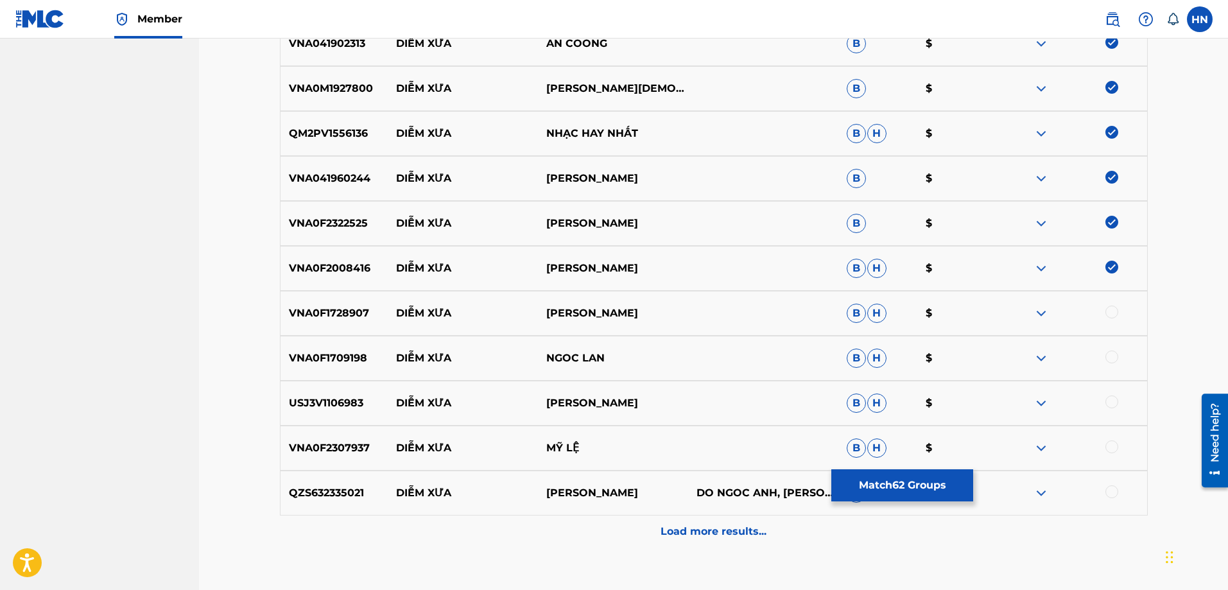
click at [292, 347] on div "VNA0F1709198 DIỄM XƯA NGOC LAN B H $" at bounding box center [714, 358] width 868 height 45
click at [1111, 356] on div at bounding box center [1112, 357] width 13 height 13
click at [301, 397] on p "USJ3V1106983" at bounding box center [335, 402] width 108 height 15
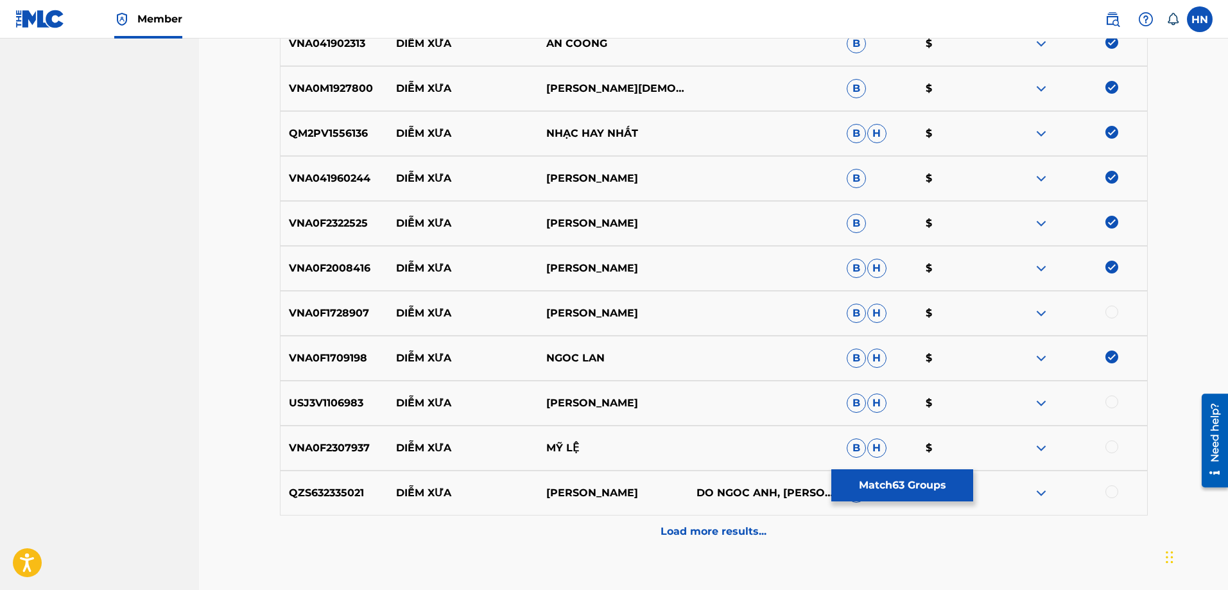
click at [1109, 400] on div at bounding box center [1112, 401] width 13 height 13
click at [319, 450] on p "VNA0F2307937" at bounding box center [335, 447] width 108 height 15
click at [1111, 447] on div at bounding box center [1112, 446] width 13 height 13
drag, startPoint x: 394, startPoint y: 494, endPoint x: 588, endPoint y: 487, distance: 194.0
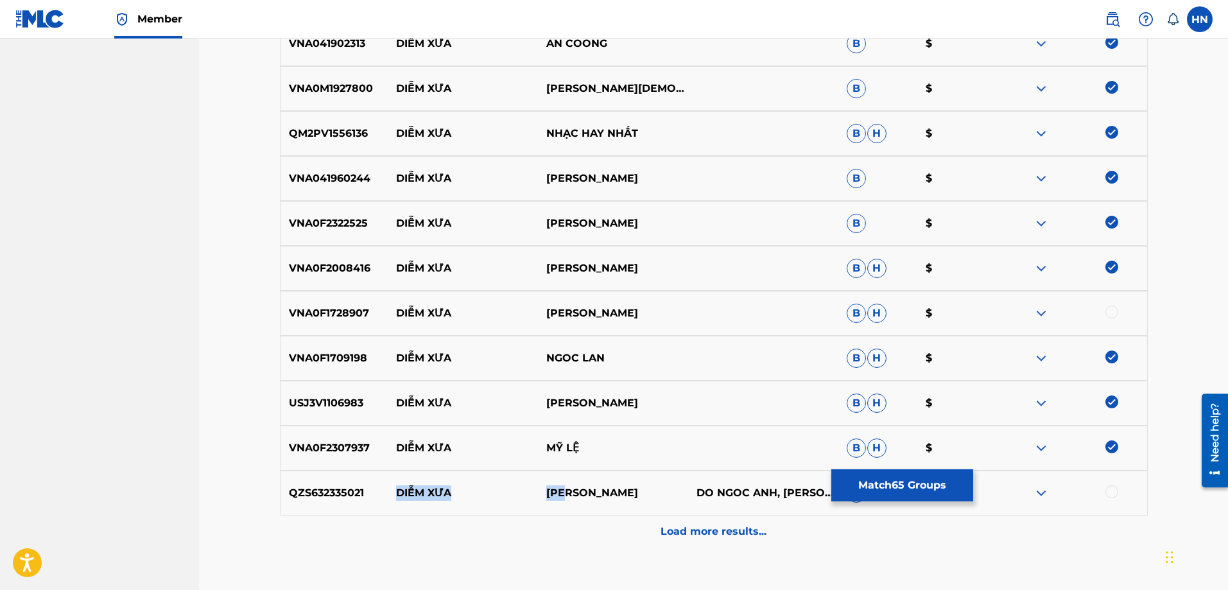
click at [582, 487] on div "QZS632335021 DIỄM XƯA HÀ LÊ DO NGOC ANH, HÀ LÊ B $" at bounding box center [714, 493] width 868 height 45
click at [349, 476] on div "QZS632335021 DIỄM XƯA HÀ LÊ DO NGOC ANH, HÀ LÊ B $" at bounding box center [714, 493] width 868 height 45
click at [1108, 492] on div at bounding box center [1112, 491] width 13 height 13
click at [724, 535] on p "Load more results..." at bounding box center [714, 531] width 106 height 15
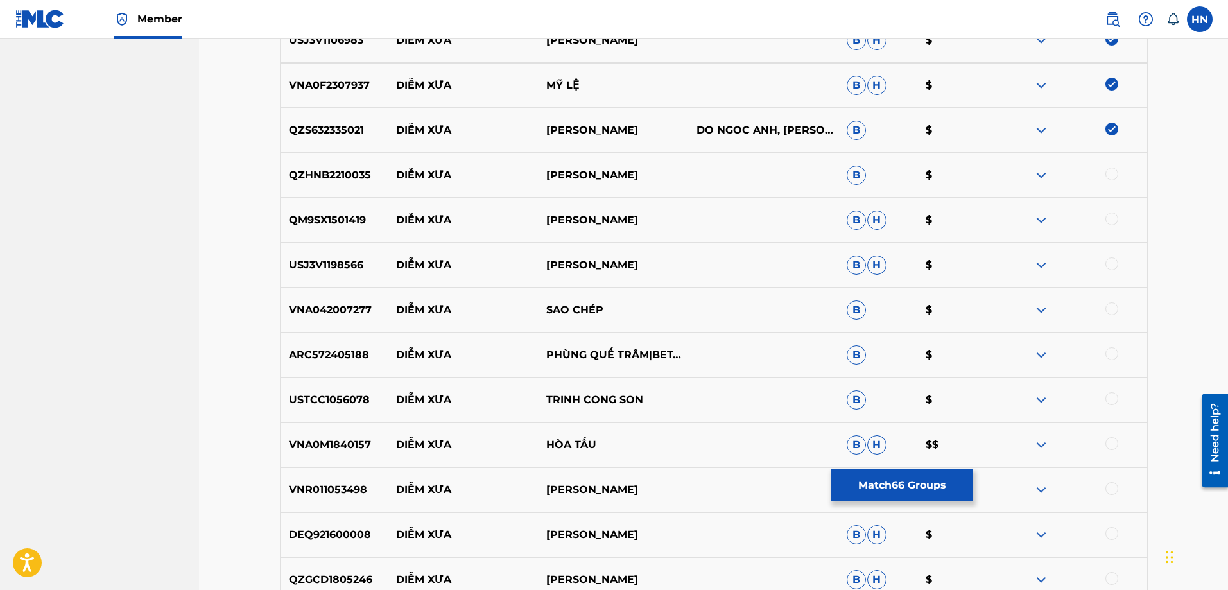
scroll to position [3574, 0]
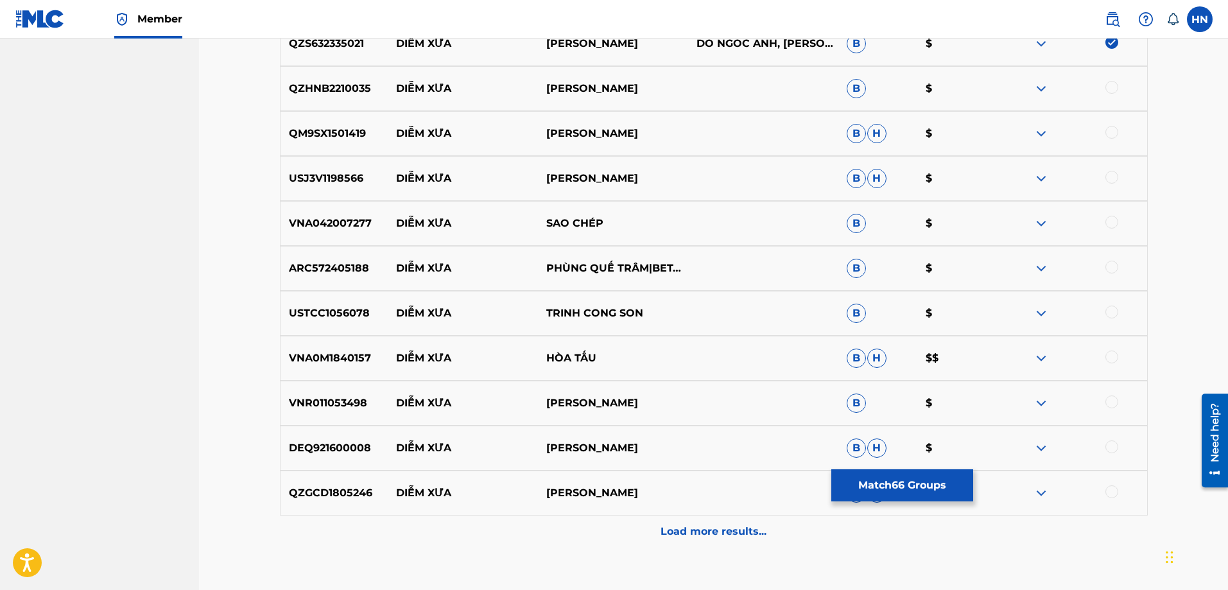
click at [318, 98] on div "QZHNB2210035 DIỄM XƯA MINH THU B $" at bounding box center [714, 88] width 868 height 45
click at [1120, 88] on div at bounding box center [1072, 88] width 150 height 15
click at [1104, 82] on div at bounding box center [1072, 88] width 150 height 15
click at [1110, 87] on div at bounding box center [1112, 87] width 13 height 13
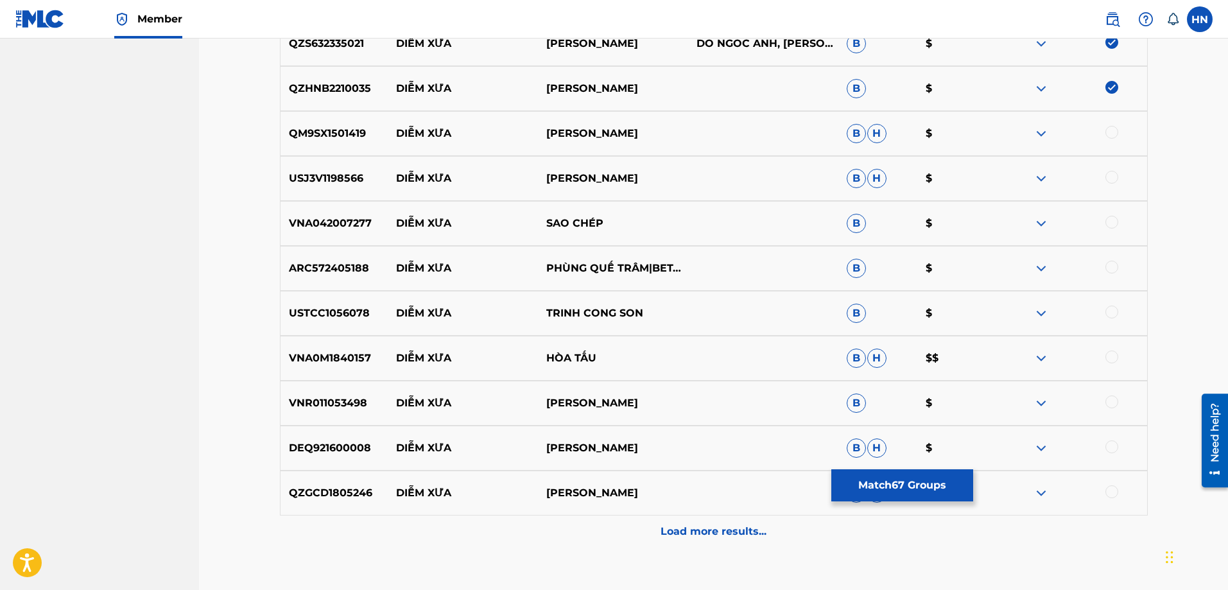
click at [331, 128] on p "QM9SX1501419" at bounding box center [335, 133] width 108 height 15
click at [1105, 129] on div at bounding box center [1072, 133] width 150 height 15
click at [1113, 132] on div at bounding box center [1112, 132] width 13 height 13
click at [349, 172] on p "USJ3V1198566" at bounding box center [335, 178] width 108 height 15
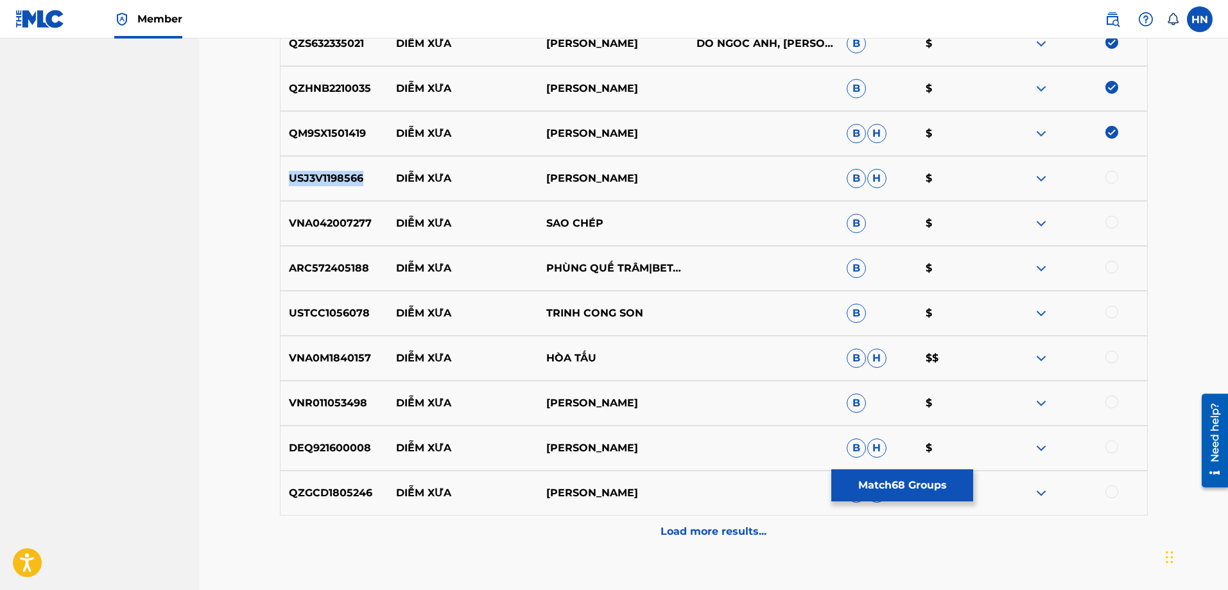
click at [349, 172] on p "USJ3V1198566" at bounding box center [335, 178] width 108 height 15
click at [1111, 177] on div at bounding box center [1112, 177] width 13 height 13
click at [356, 236] on div "VNA042007277 DIỄM XƯA SAO CHÉP B $" at bounding box center [714, 223] width 868 height 45
click at [1116, 223] on div at bounding box center [1112, 222] width 13 height 13
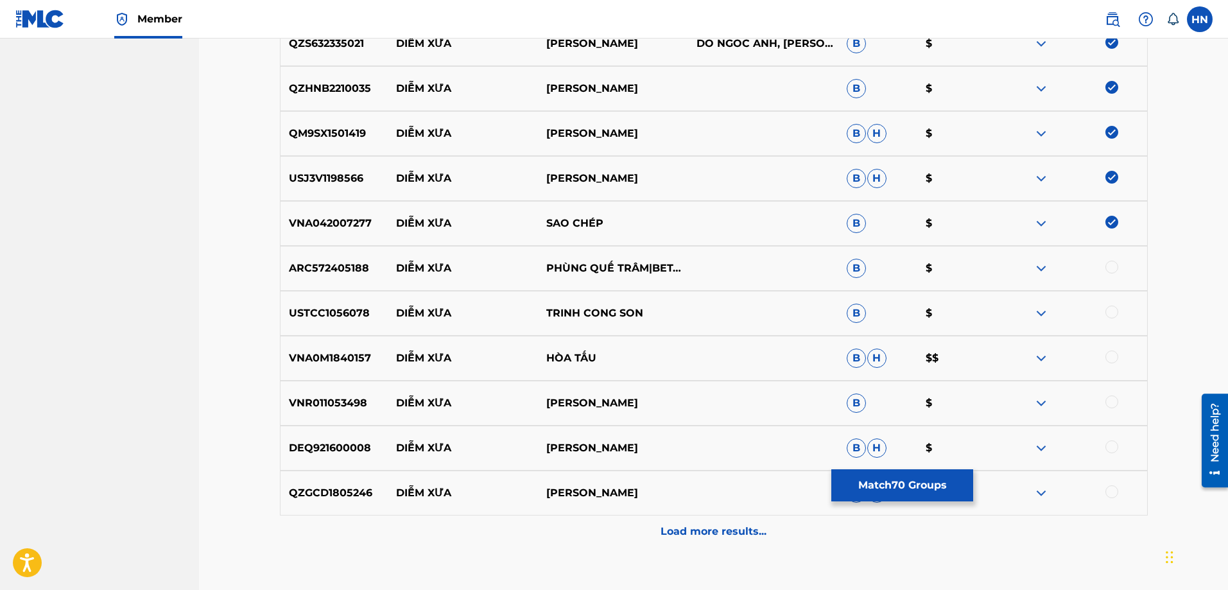
click at [348, 270] on p "ARC572405188" at bounding box center [335, 268] width 108 height 15
click at [1116, 265] on div at bounding box center [1112, 267] width 13 height 13
click at [300, 314] on p "USTCC1056078" at bounding box center [335, 313] width 108 height 15
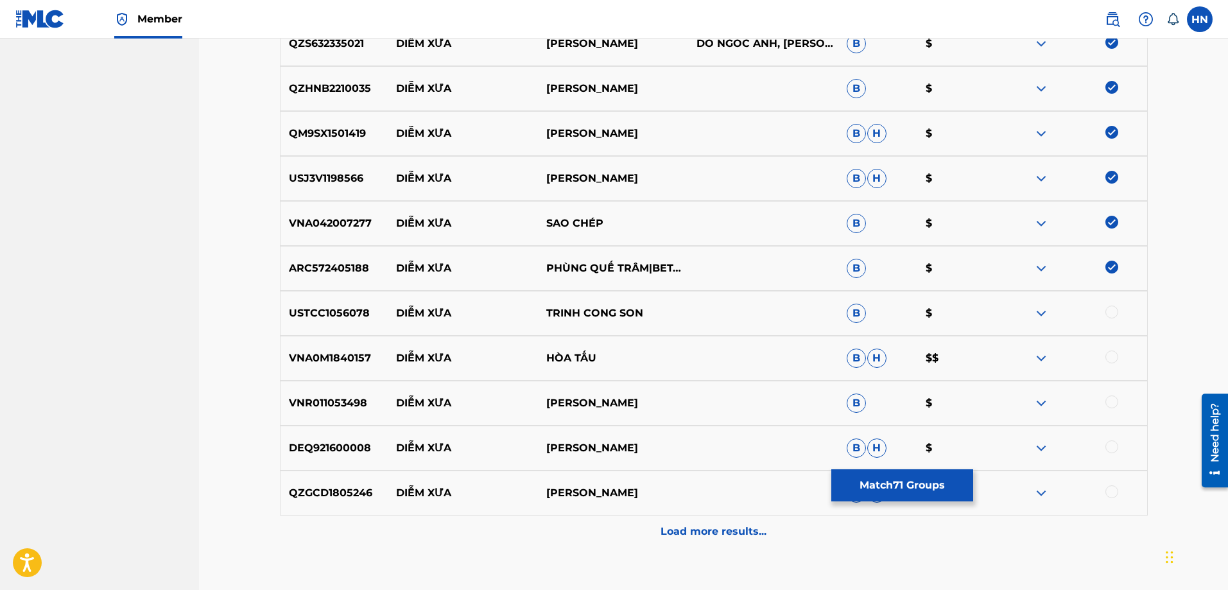
click at [1106, 311] on div at bounding box center [1112, 312] width 13 height 13
click at [327, 367] on div "VNA0M1840157 DIỄM XƯA HÒA TẤU B H $$" at bounding box center [714, 358] width 868 height 45
click at [1106, 356] on div at bounding box center [1112, 357] width 13 height 13
click at [1107, 356] on div at bounding box center [1072, 358] width 150 height 15
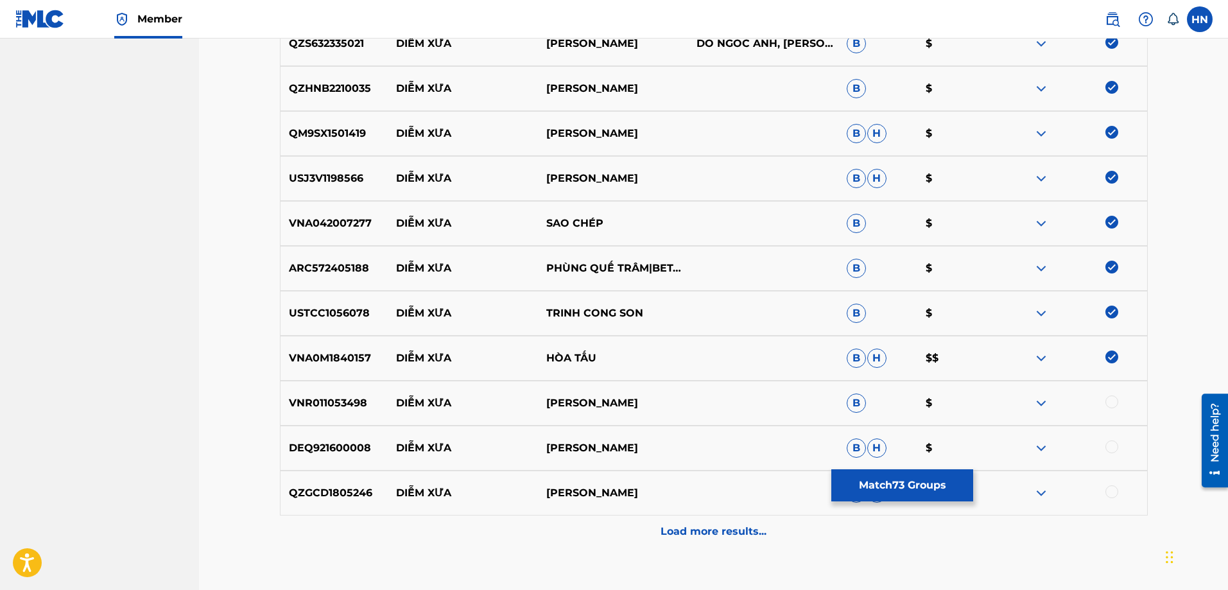
click at [327, 413] on div "VNR011053498 DIỄM XƯA KIM ANH B $" at bounding box center [714, 403] width 868 height 45
click at [1112, 399] on div at bounding box center [1112, 401] width 13 height 13
click at [348, 445] on p "DEQ921600008" at bounding box center [335, 447] width 108 height 15
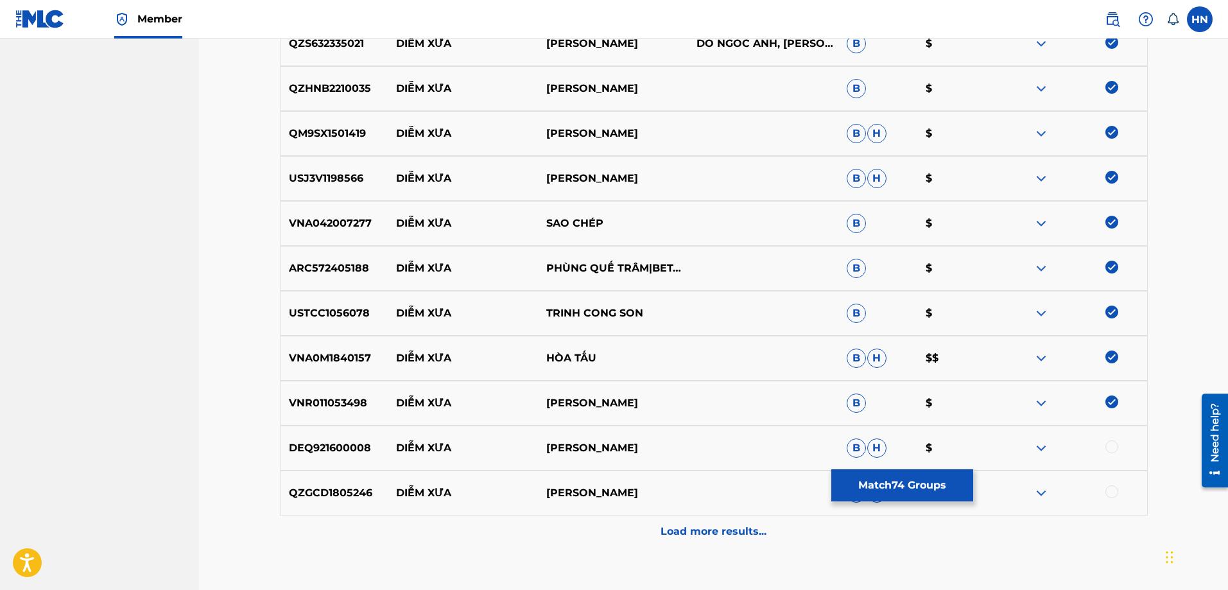
click at [1109, 444] on div at bounding box center [1112, 446] width 13 height 13
click at [334, 492] on p "QZGCD1805246" at bounding box center [335, 492] width 108 height 15
click at [1113, 493] on div at bounding box center [1112, 491] width 13 height 13
click at [773, 528] on div "Load more results..." at bounding box center [714, 532] width 868 height 32
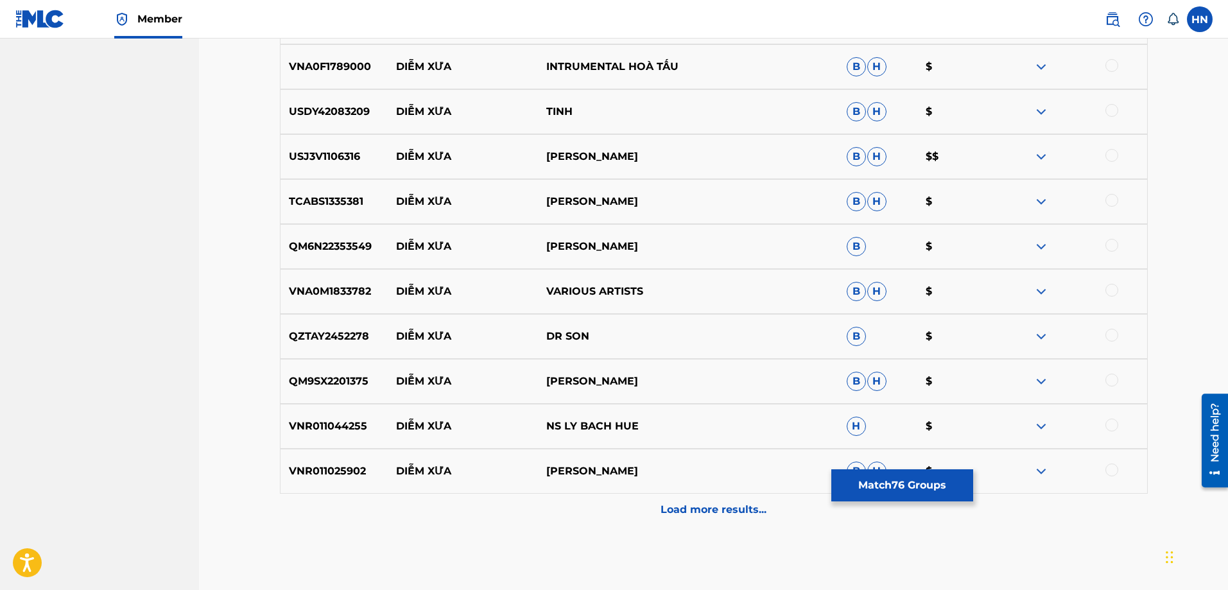
scroll to position [4023, 0]
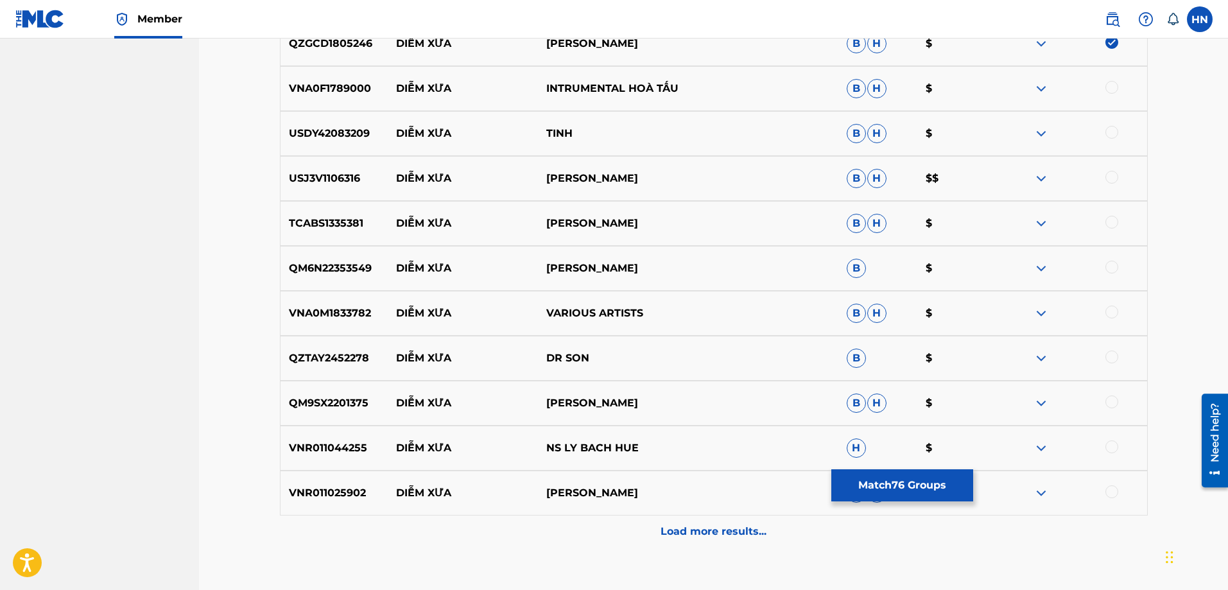
click at [335, 89] on p "VNA0F1789000" at bounding box center [335, 88] width 108 height 15
click at [1115, 86] on div at bounding box center [1112, 87] width 13 height 13
click at [338, 130] on p "USDY42083209" at bounding box center [335, 133] width 108 height 15
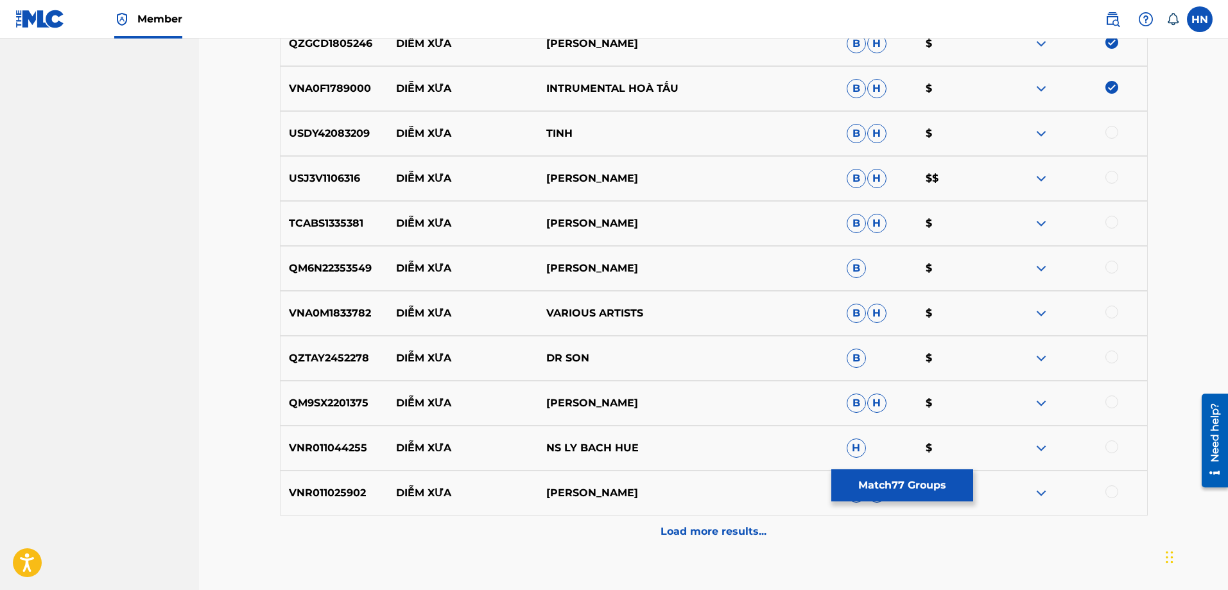
click at [1114, 132] on div at bounding box center [1112, 132] width 13 height 13
click at [329, 183] on p "USJ3V1106316" at bounding box center [335, 178] width 108 height 15
click at [1104, 172] on div at bounding box center [1072, 178] width 150 height 15
click at [1108, 175] on div at bounding box center [1112, 177] width 13 height 13
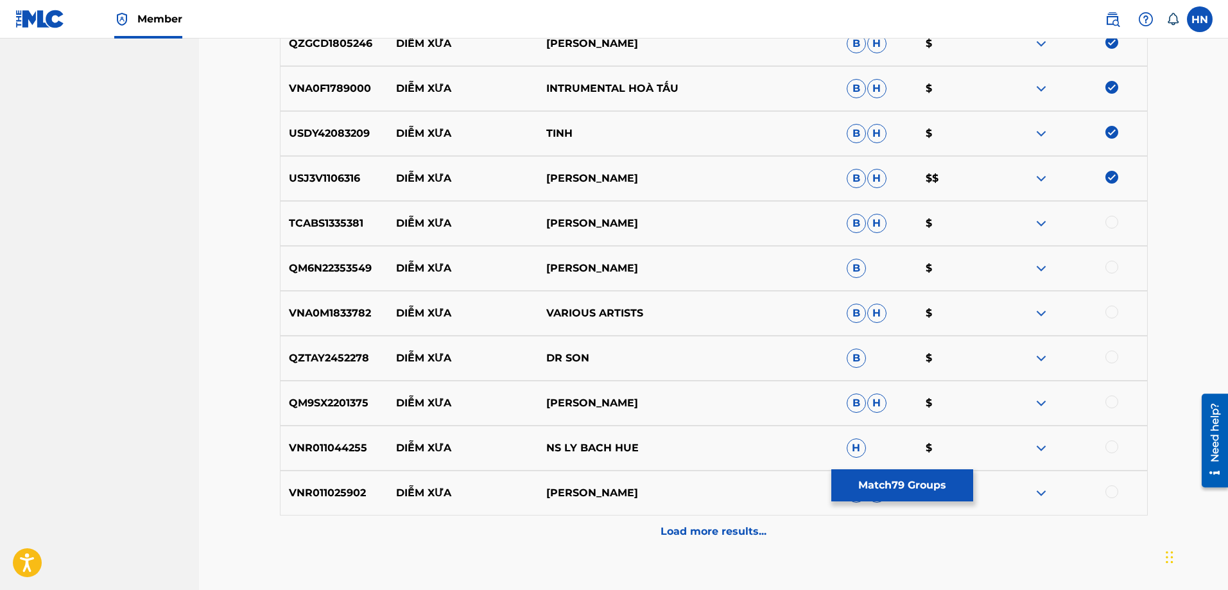
click at [307, 249] on div "QM6N22353549 DIỄM XƯA TRINH NAM PHUONG B $" at bounding box center [714, 268] width 868 height 45
click at [1106, 266] on div at bounding box center [1112, 267] width 13 height 13
drag, startPoint x: 605, startPoint y: 220, endPoint x: 396, endPoint y: 215, distance: 209.3
click at [396, 215] on div "TCABS1335381 DIỄM XƯA LEE KIRBY B H $" at bounding box center [714, 223] width 868 height 45
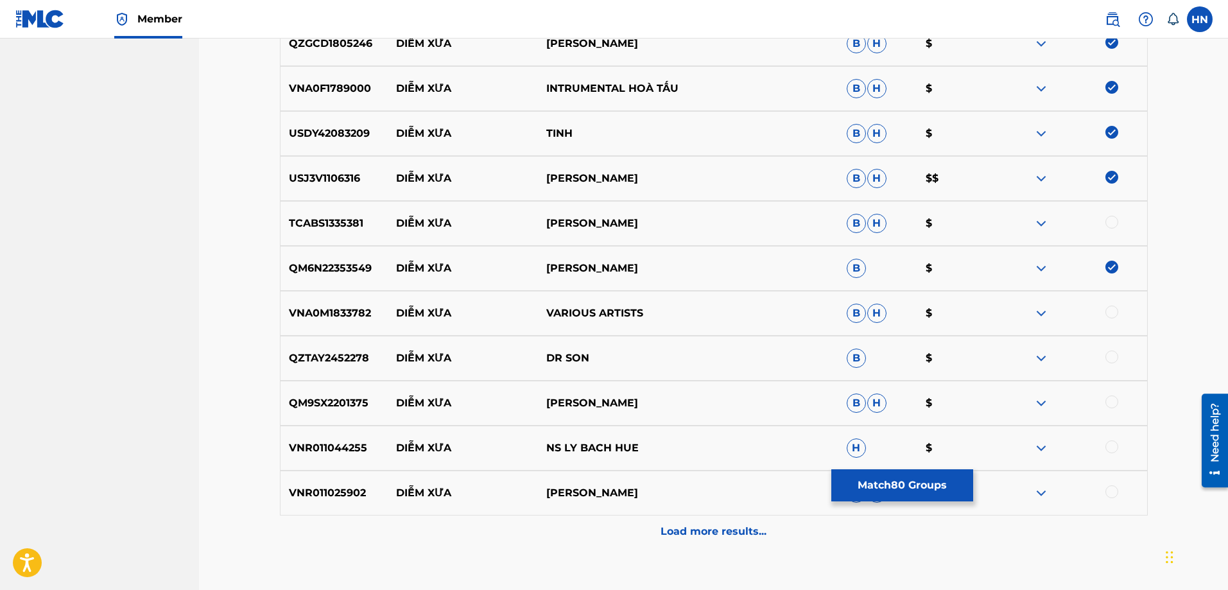
click at [345, 223] on p "TCABS1335381" at bounding box center [335, 223] width 108 height 15
click at [1118, 223] on div at bounding box center [1112, 222] width 13 height 13
click at [335, 312] on p "VNA0M1833782" at bounding box center [335, 313] width 108 height 15
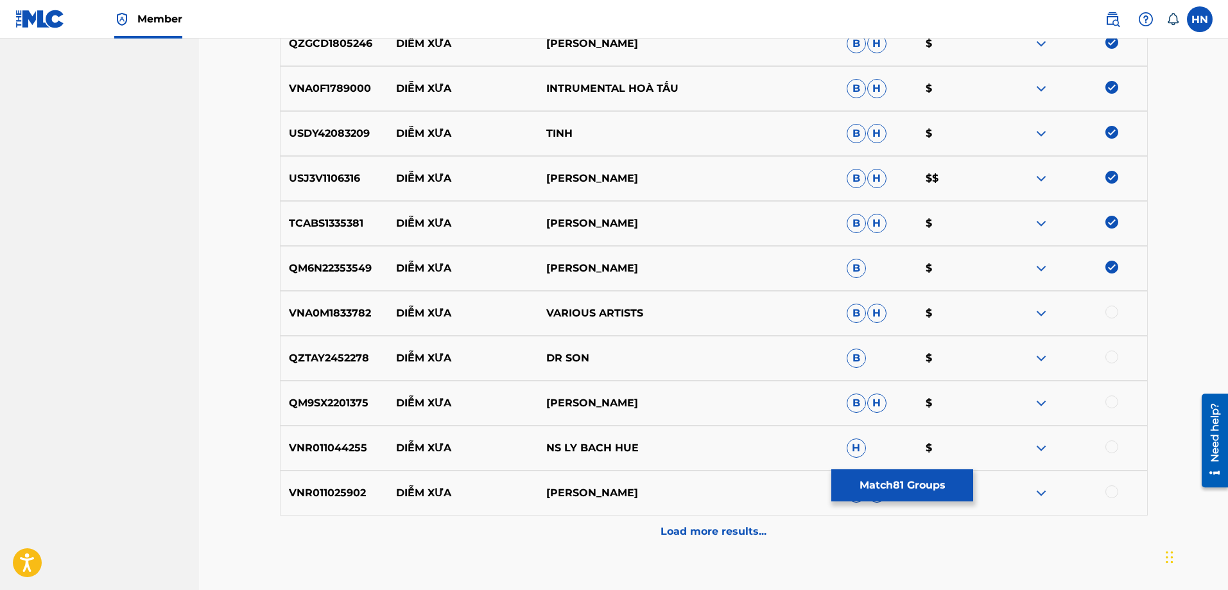
click at [1111, 314] on div at bounding box center [1112, 312] width 13 height 13
click at [309, 358] on p "QZTAY2452278" at bounding box center [335, 358] width 108 height 15
click at [1107, 356] on div at bounding box center [1112, 357] width 13 height 13
click at [357, 410] on p "QM9SX2201375" at bounding box center [335, 402] width 108 height 15
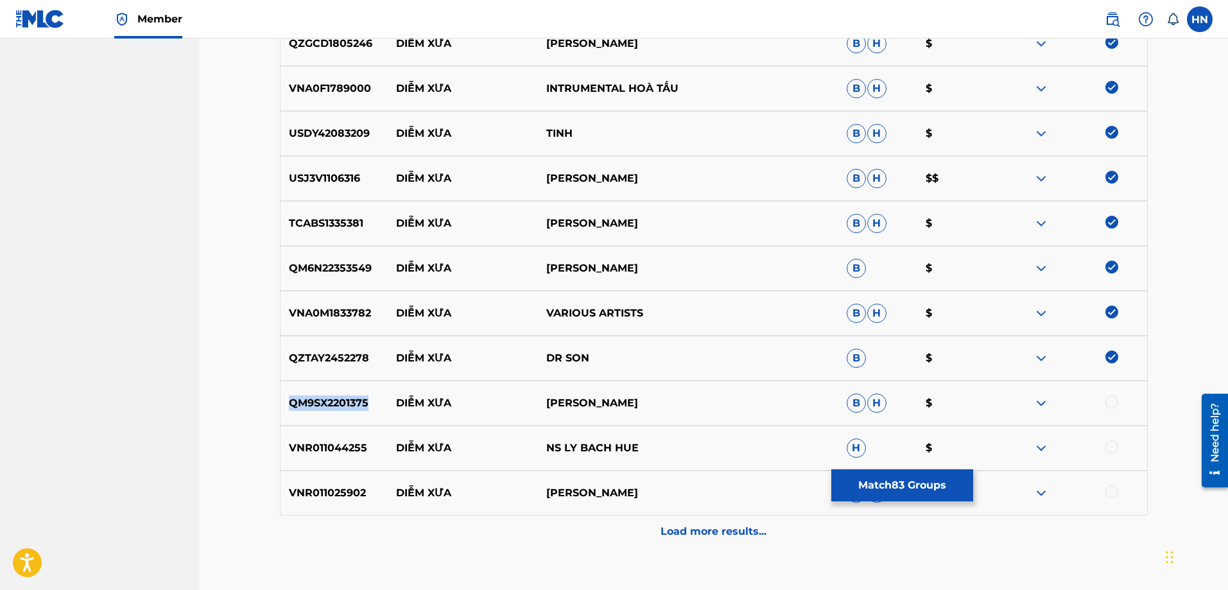
click at [357, 410] on p "QM9SX2201375" at bounding box center [335, 402] width 108 height 15
click at [1107, 403] on div at bounding box center [1112, 401] width 13 height 13
drag, startPoint x: 395, startPoint y: 446, endPoint x: 715, endPoint y: 449, distance: 319.7
click at [713, 449] on div "VNR011044255 DIỄM XƯA NS LY BACH HUE H $" at bounding box center [714, 448] width 868 height 45
click at [1042, 452] on img at bounding box center [1041, 447] width 15 height 15
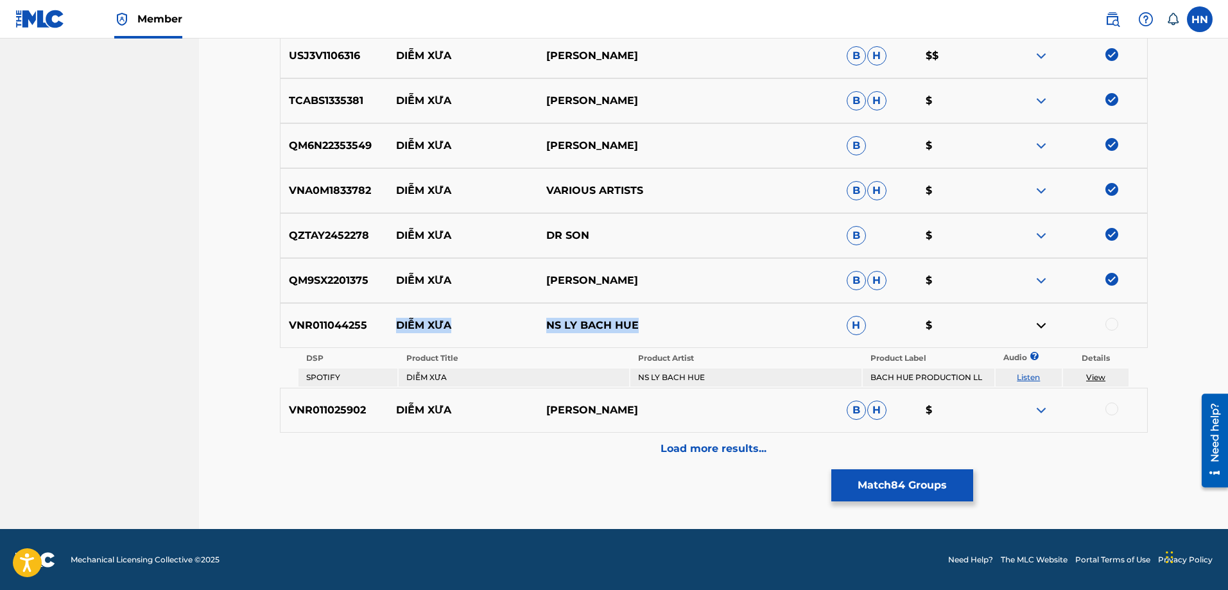
scroll to position [4147, 0]
click at [1023, 379] on link "Listen" at bounding box center [1028, 377] width 23 height 10
click at [320, 394] on div "VNR011025902 DIỄM XƯA QUYEN VAN MINH B H $" at bounding box center [714, 409] width 868 height 45
click at [1114, 404] on div at bounding box center [1112, 408] width 13 height 13
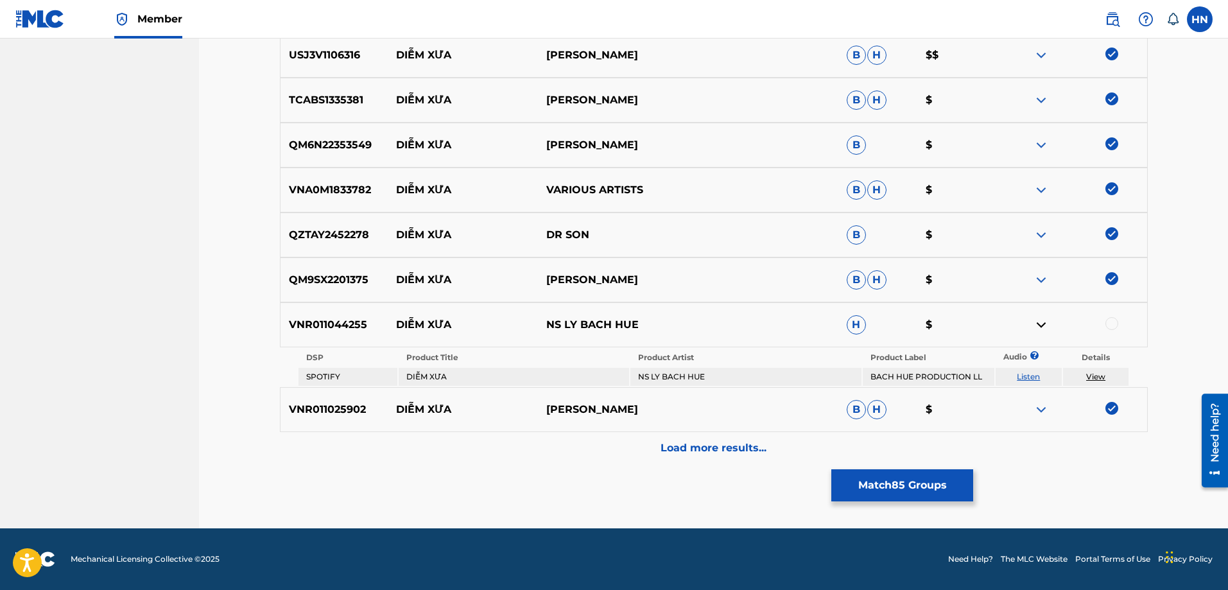
click at [719, 440] on p "Load more results..." at bounding box center [714, 447] width 106 height 15
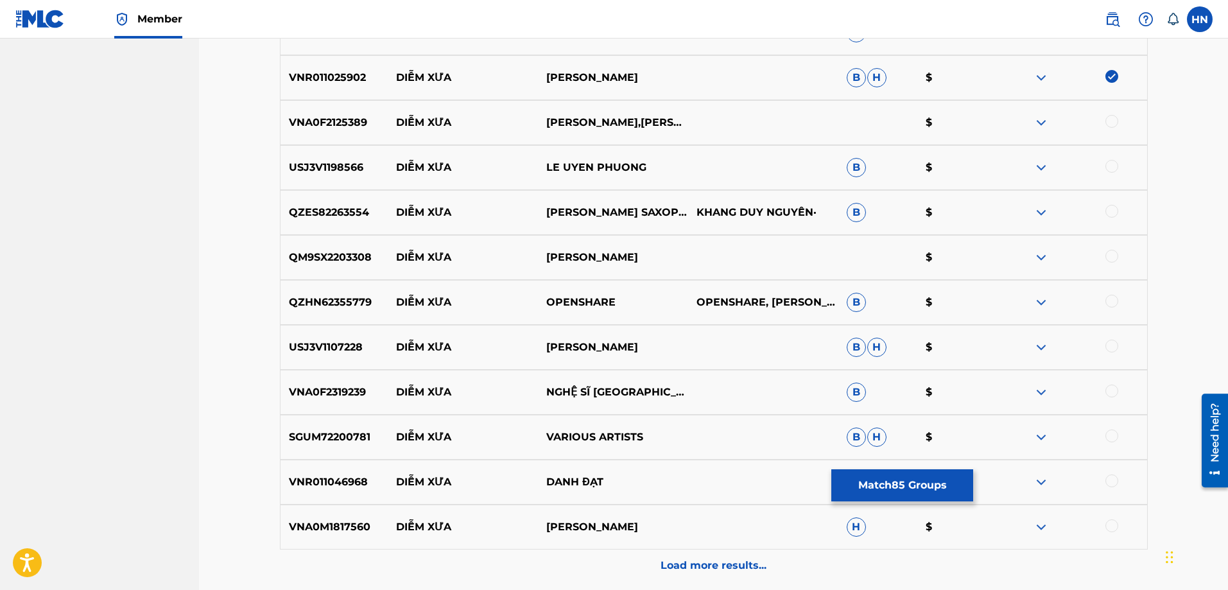
scroll to position [4468, 0]
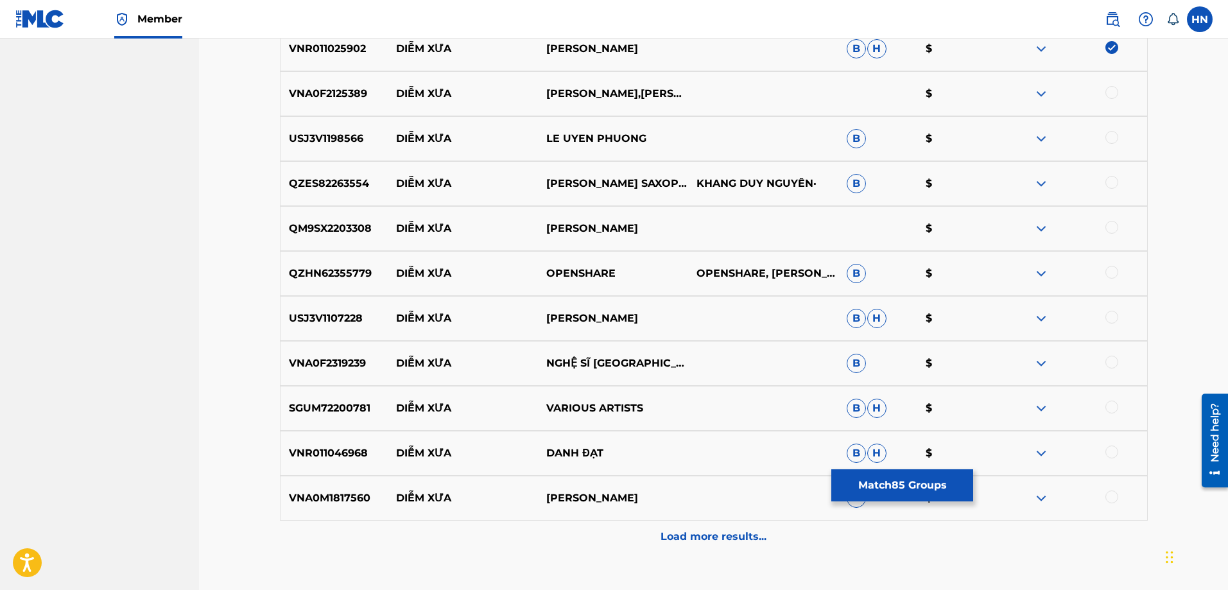
click at [340, 82] on div "VNA0F2125389 DIỄM XƯA NGỌC LINH,THÙY CHI $" at bounding box center [714, 93] width 868 height 45
click at [1106, 92] on div at bounding box center [1112, 92] width 13 height 13
click at [346, 141] on p "USJ3V1198566" at bounding box center [335, 138] width 108 height 15
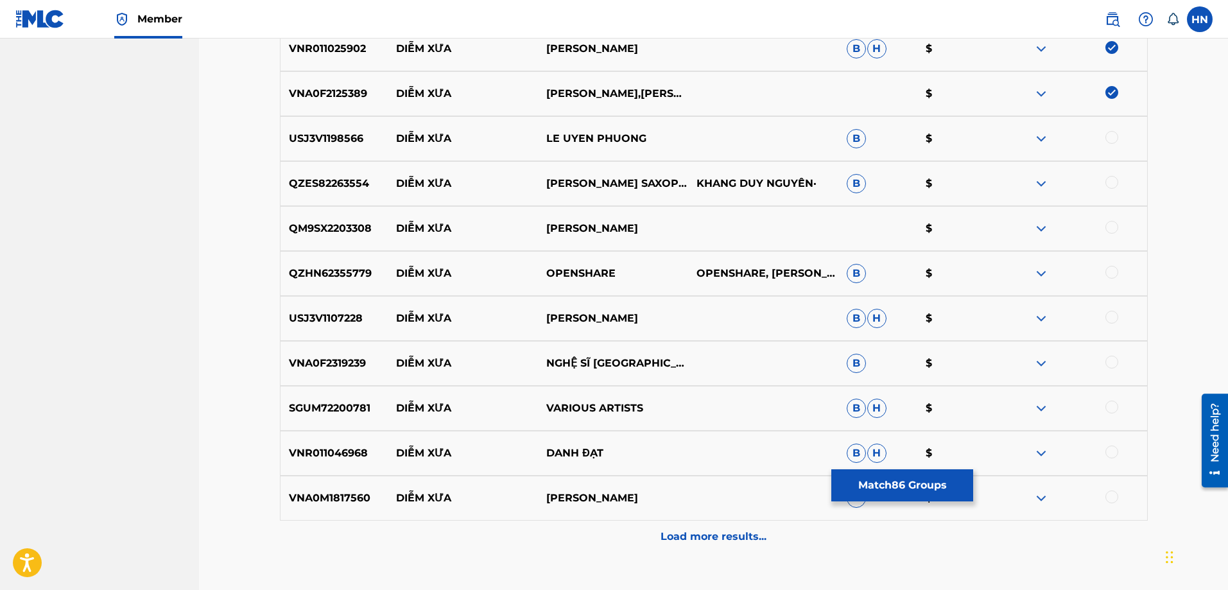
click at [1118, 138] on div at bounding box center [1072, 138] width 150 height 15
click at [1115, 135] on div at bounding box center [1112, 137] width 13 height 13
click at [354, 164] on div "QZES82263554 DIỄM XƯA NGUYỄN KHANG SAXOPHONE,HUII KHANG DUY NGUYÊN· B $" at bounding box center [714, 183] width 868 height 45
click at [1112, 182] on div at bounding box center [1112, 182] width 13 height 13
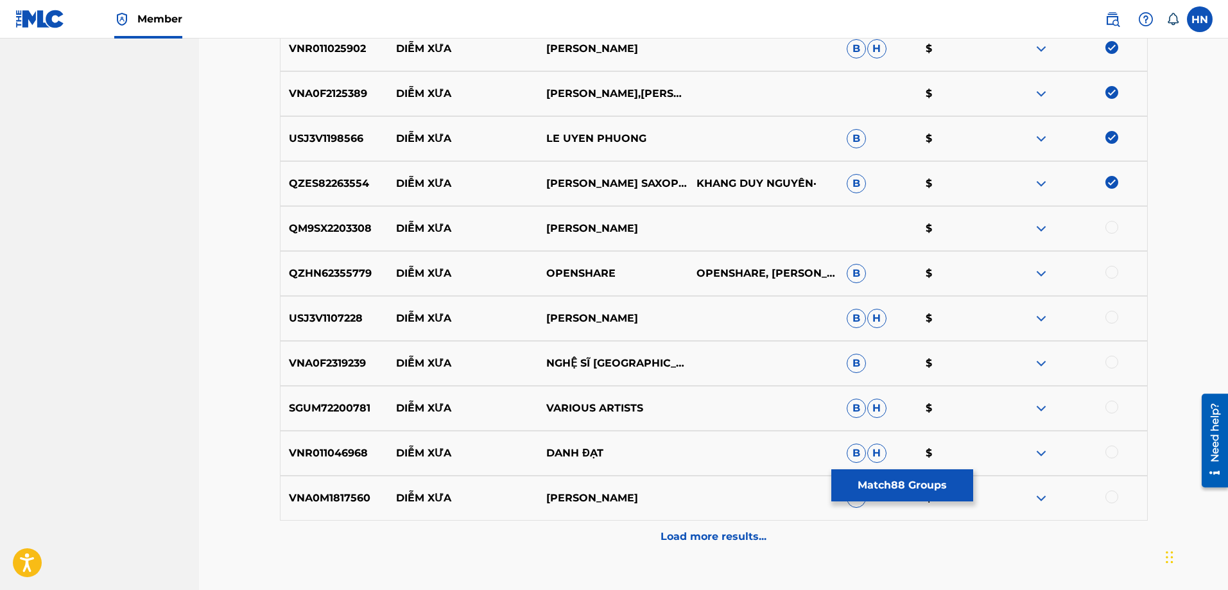
click at [354, 227] on p "QM9SX2203308" at bounding box center [335, 228] width 108 height 15
click at [1106, 224] on div at bounding box center [1112, 227] width 13 height 13
click at [352, 281] on div "QZHN62355779 DIỄM XƯA OPENSHARE OPENSHARE, VŨ PHỤNG TIÊN B $" at bounding box center [714, 273] width 868 height 45
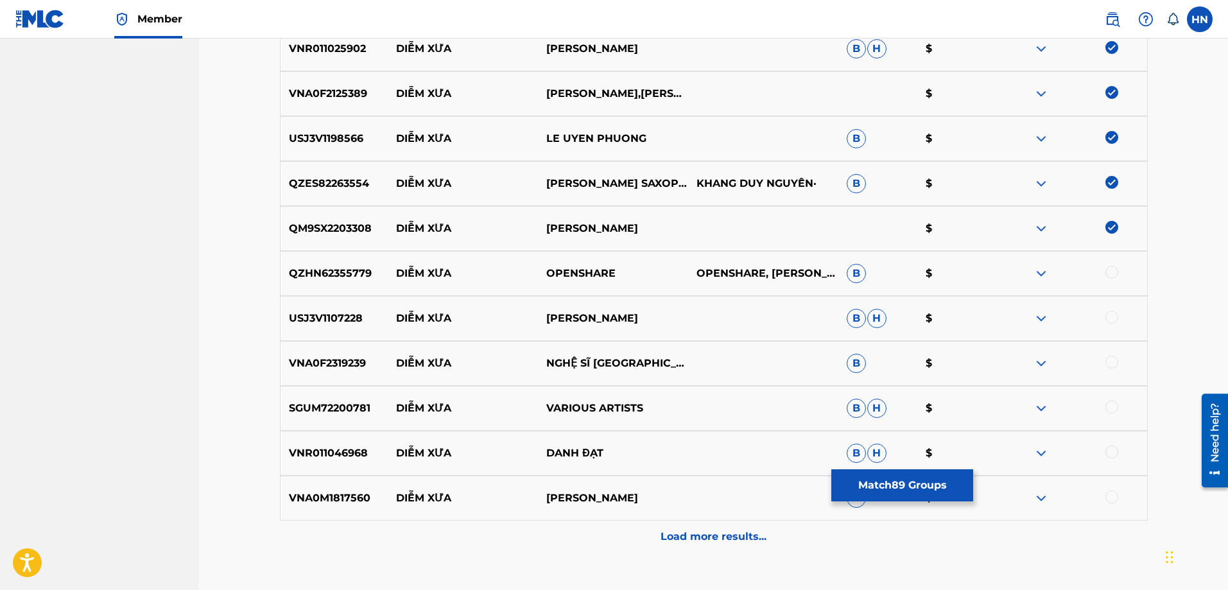
click at [1113, 273] on div at bounding box center [1112, 272] width 13 height 13
click at [320, 337] on div "USJ3V1107228 DIỄM XƯA KHÁNH LY B H $" at bounding box center [714, 318] width 868 height 45
click at [1112, 318] on div at bounding box center [1112, 317] width 13 height 13
click at [354, 369] on p "VNA0F2319239" at bounding box center [335, 363] width 108 height 15
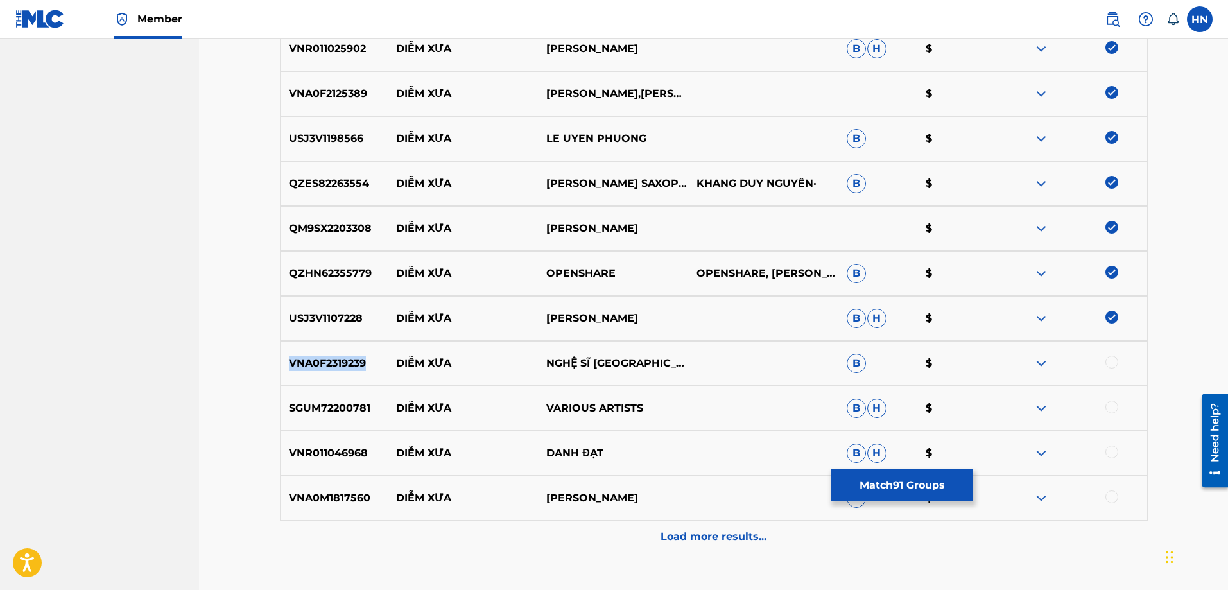
click at [354, 369] on p "VNA0F2319239" at bounding box center [335, 363] width 108 height 15
click at [1104, 360] on div at bounding box center [1072, 363] width 150 height 15
click at [1106, 360] on div at bounding box center [1112, 362] width 13 height 13
click at [1049, 405] on img at bounding box center [1041, 408] width 15 height 15
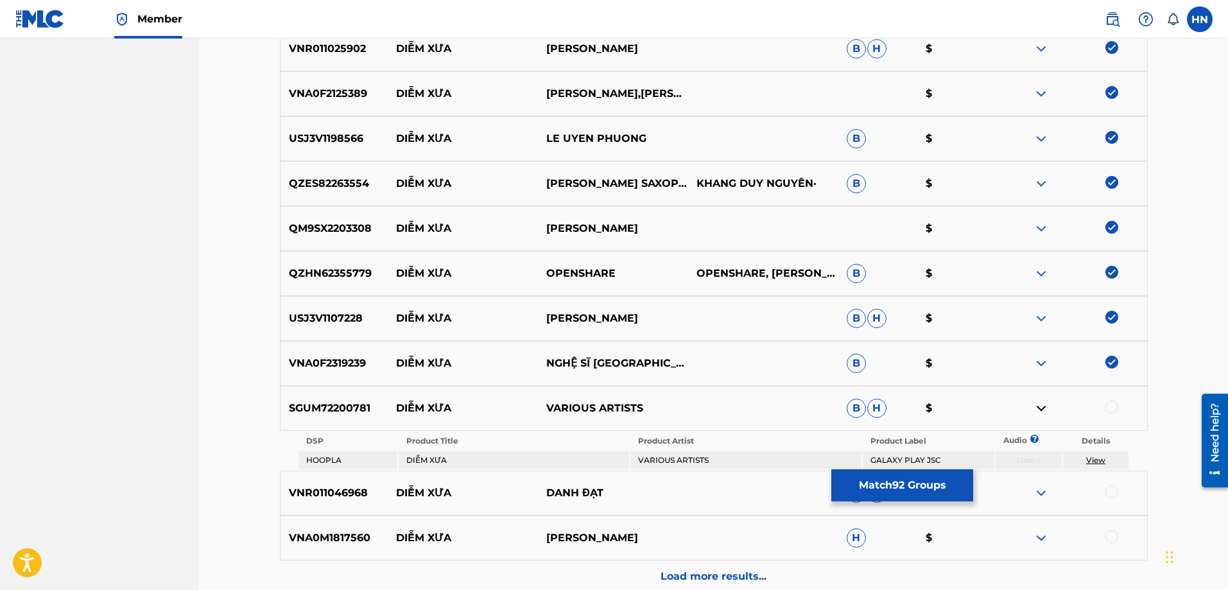
scroll to position [4596, 0]
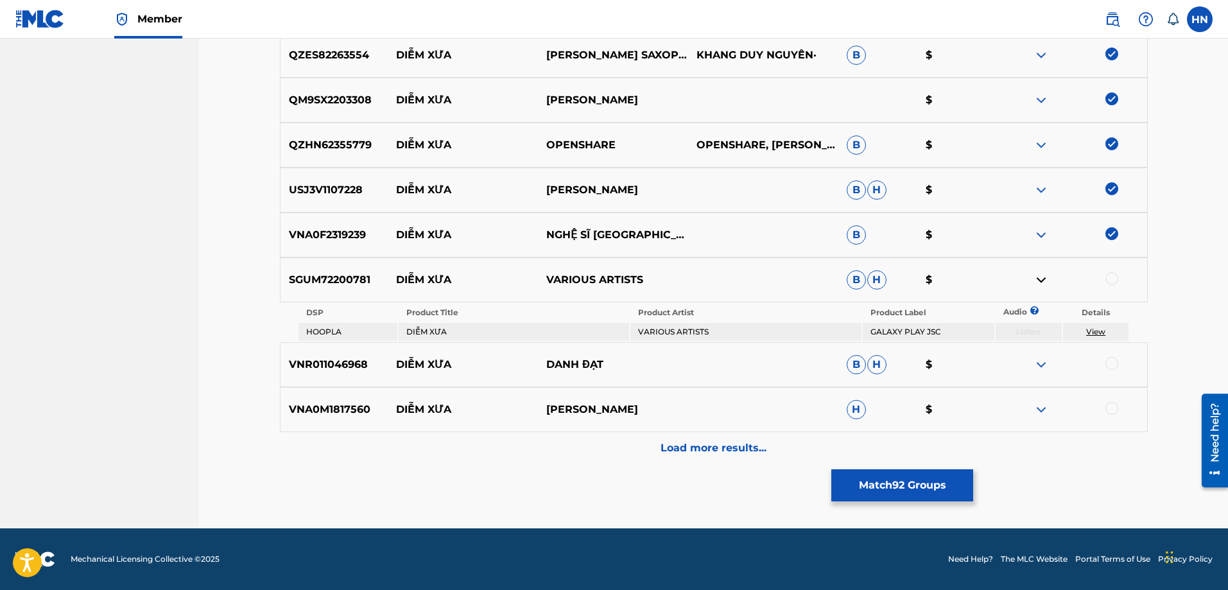
click at [342, 279] on p "SGUM72200781" at bounding box center [335, 279] width 108 height 15
click at [1113, 282] on div at bounding box center [1112, 278] width 13 height 13
click at [296, 360] on p "VNR011046968" at bounding box center [335, 364] width 108 height 15
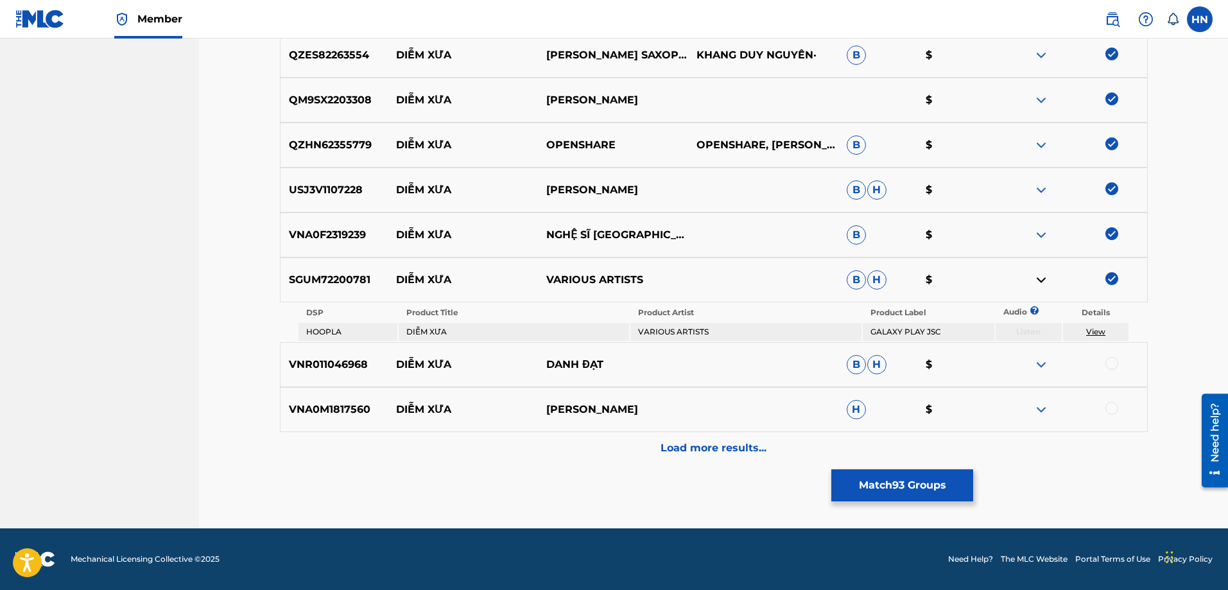
click at [1113, 364] on div at bounding box center [1112, 363] width 13 height 13
click at [341, 417] on p "VNA0M1817560" at bounding box center [335, 409] width 108 height 15
click at [1108, 408] on div at bounding box center [1112, 408] width 13 height 13
click at [632, 442] on div "Load more results..." at bounding box center [714, 448] width 868 height 32
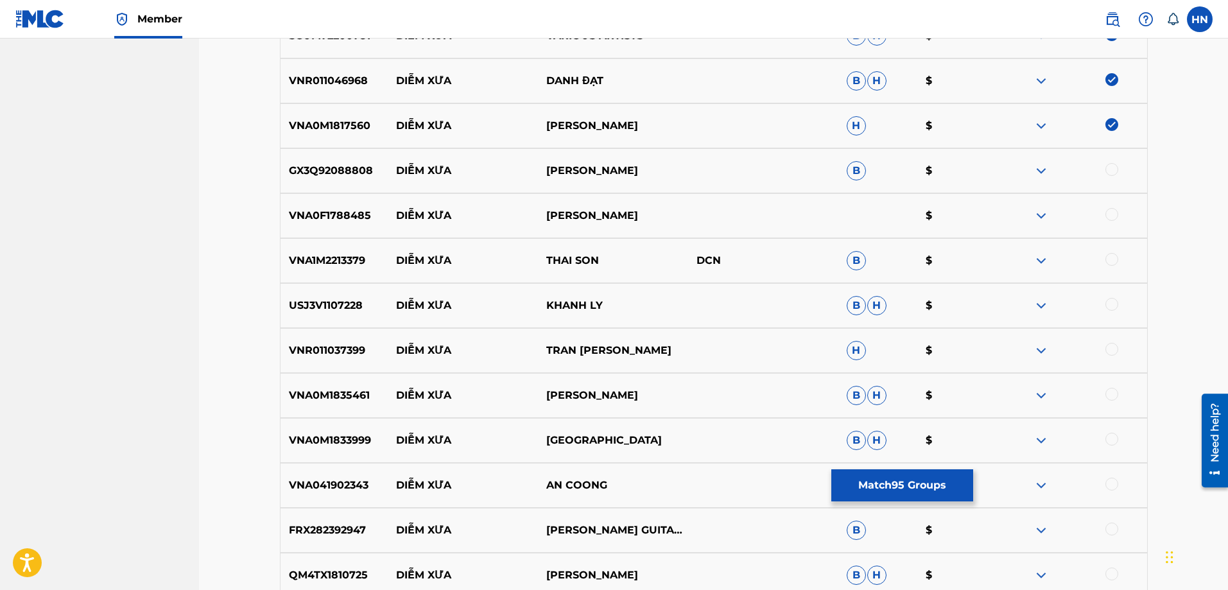
scroll to position [4917, 0]
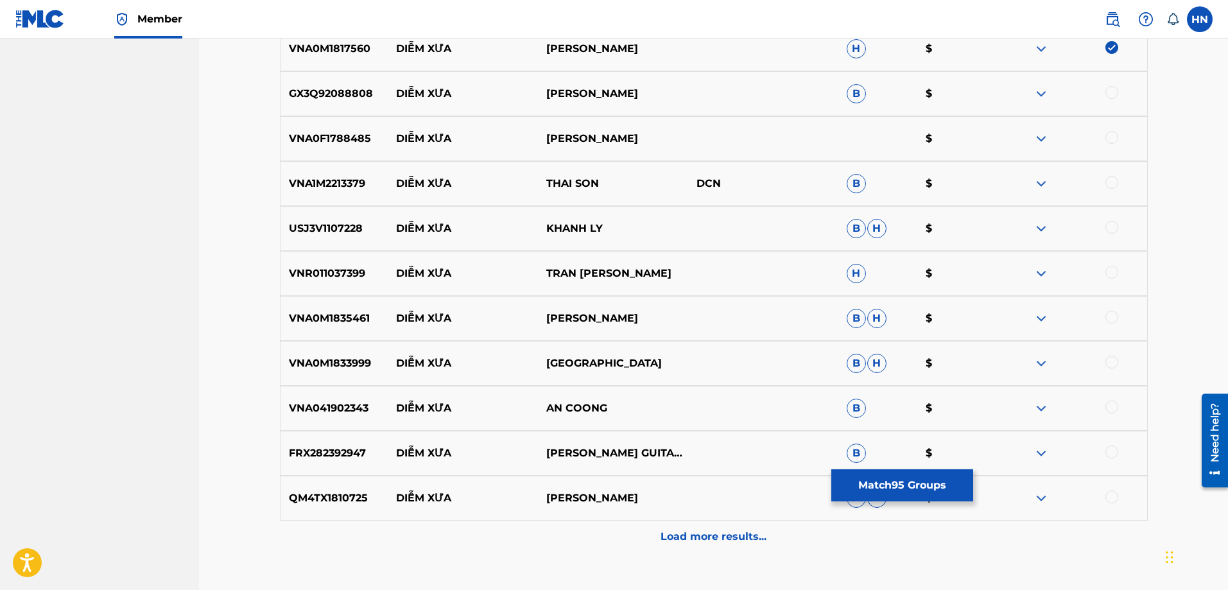
click at [281, 100] on p "GX3Q92088808" at bounding box center [335, 93] width 108 height 15
click at [1111, 95] on div at bounding box center [1112, 92] width 13 height 13
click at [290, 143] on p "VNA0F1788485" at bounding box center [335, 138] width 108 height 15
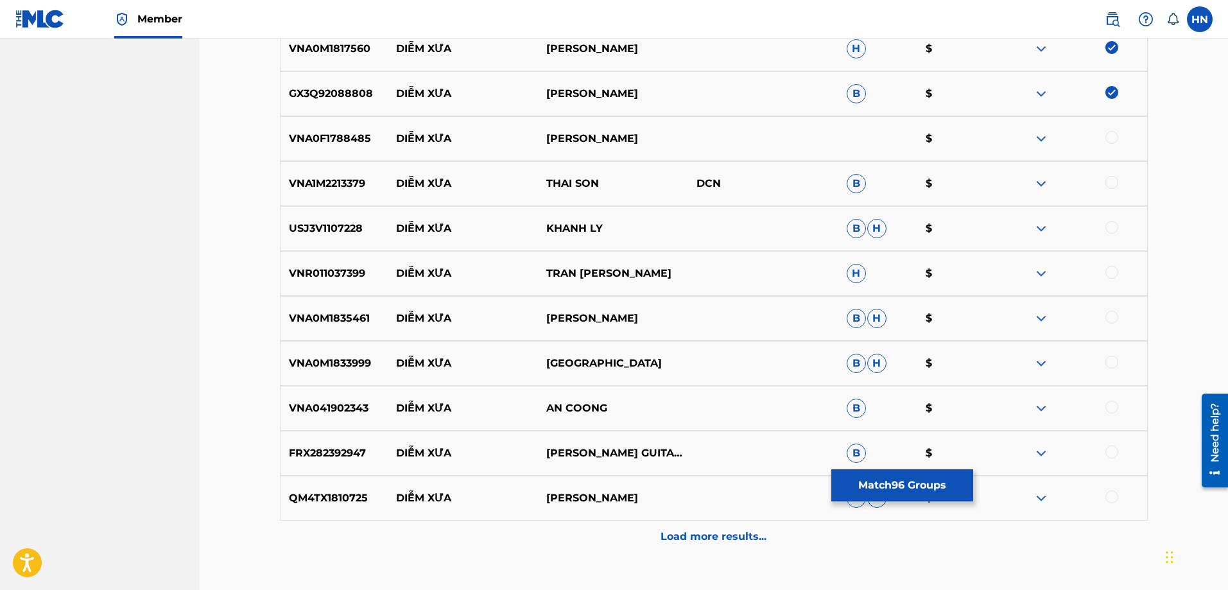
click at [1109, 138] on div at bounding box center [1112, 137] width 13 height 13
click at [350, 187] on p "VNA1M2213379" at bounding box center [335, 183] width 108 height 15
click at [1107, 189] on div at bounding box center [1072, 183] width 150 height 15
click at [1109, 185] on div at bounding box center [1112, 182] width 13 height 13
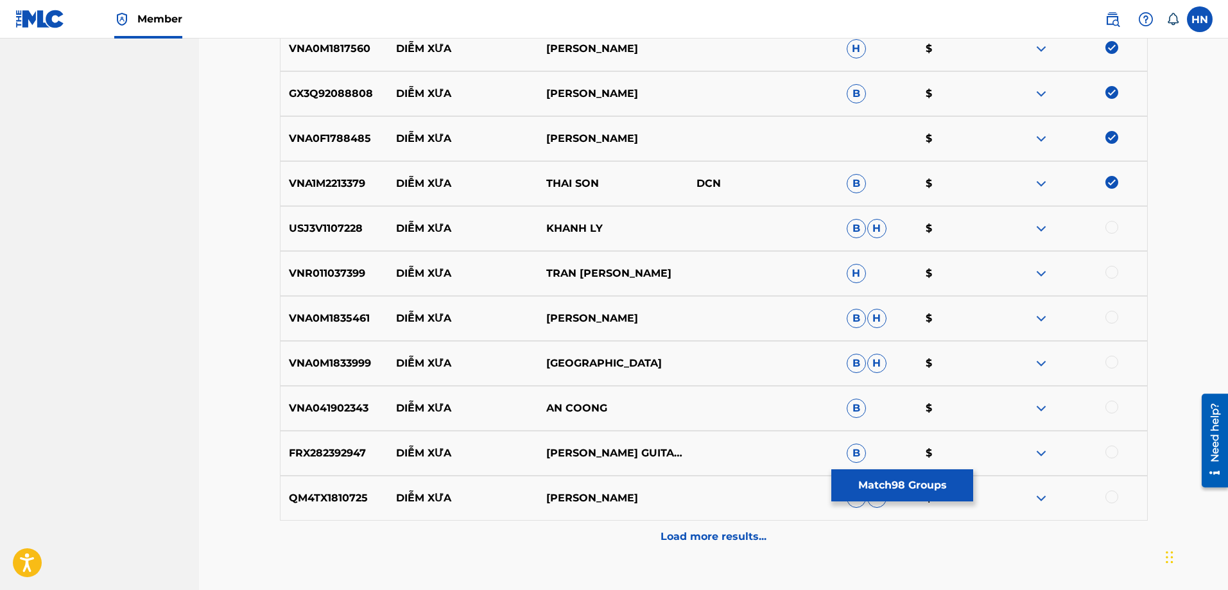
click at [308, 239] on div "USJ3V1107228 DIỄM XƯA KHANH LY B H $" at bounding box center [714, 228] width 868 height 45
click at [1106, 223] on div at bounding box center [1072, 228] width 150 height 15
click at [1114, 224] on div at bounding box center [1112, 227] width 13 height 13
click at [337, 280] on p "VNR011037399" at bounding box center [335, 273] width 108 height 15
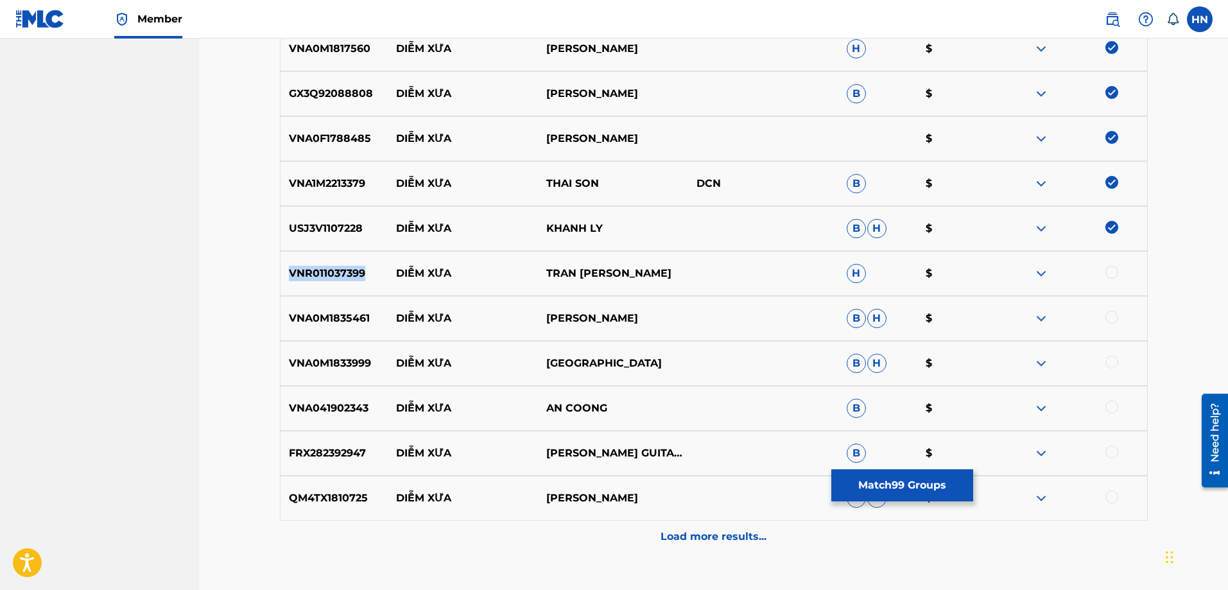
click at [337, 280] on p "VNR011037399" at bounding box center [335, 273] width 108 height 15
click at [1107, 273] on div at bounding box center [1112, 272] width 13 height 13
click at [347, 325] on p "VNA0M1835461" at bounding box center [335, 318] width 108 height 15
click at [1116, 321] on div at bounding box center [1112, 317] width 13 height 13
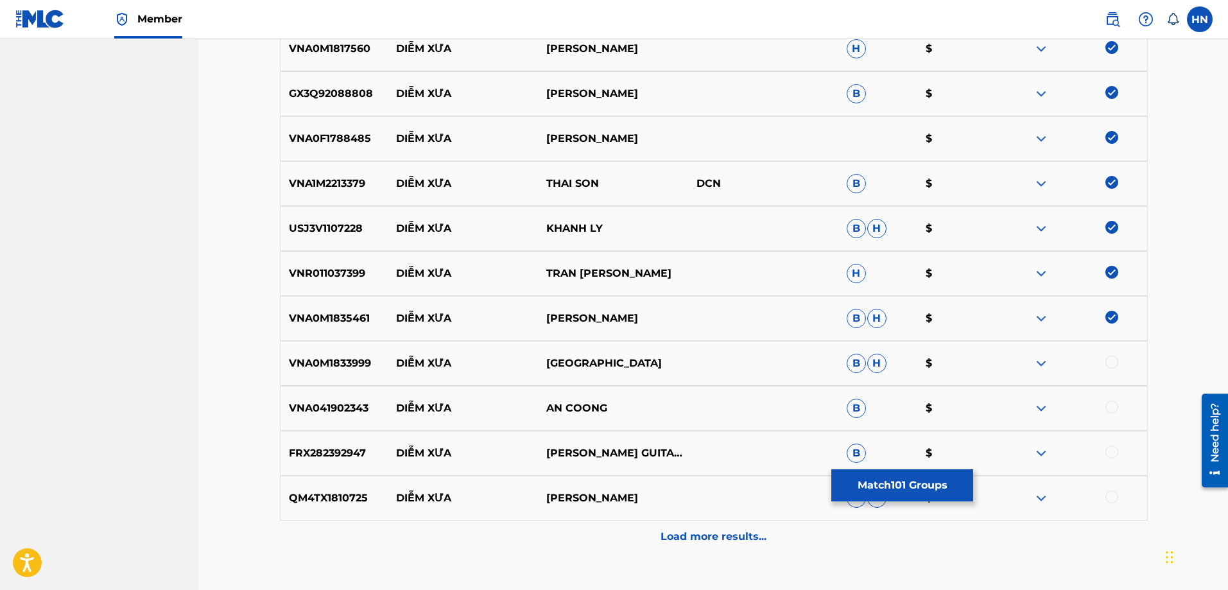
click at [340, 358] on p "VNA0M1833999" at bounding box center [335, 363] width 108 height 15
click at [1107, 361] on div at bounding box center [1112, 362] width 13 height 13
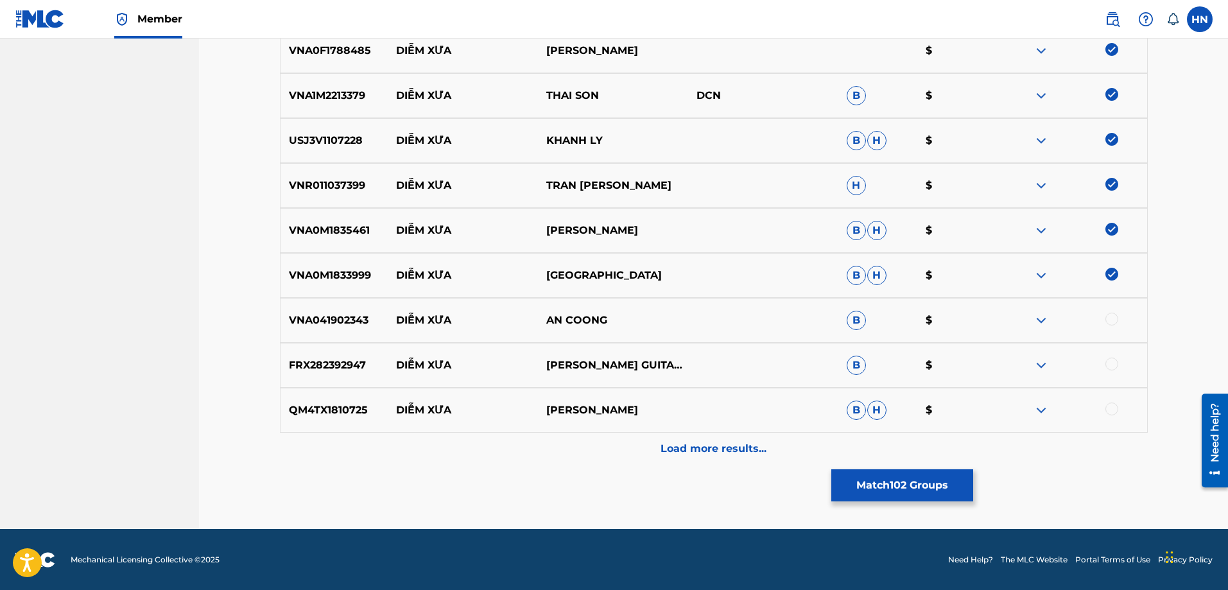
scroll to position [5006, 0]
click at [336, 325] on p "VNA041902343" at bounding box center [335, 319] width 108 height 15
click at [1106, 318] on div at bounding box center [1112, 318] width 13 height 13
click at [338, 354] on div "FRX282392947 DIỄM XƯA PHƯƠNG PHẠM GUITARIST,KHANG NHI PIANO,MYKINYEU B $" at bounding box center [714, 364] width 868 height 45
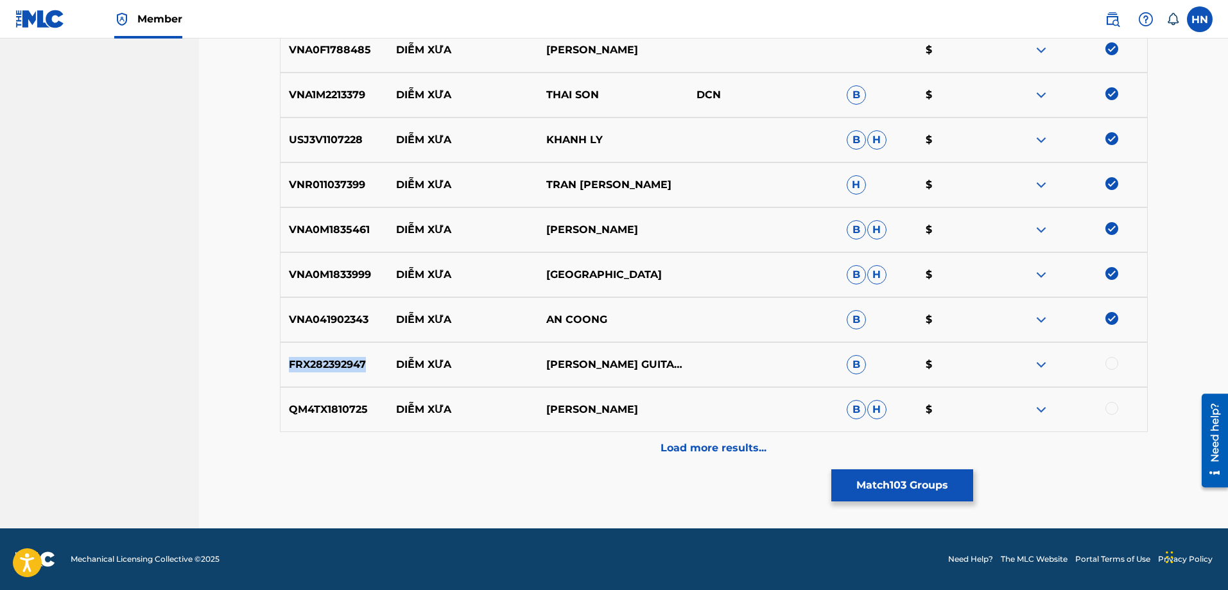
click at [338, 354] on div "FRX282392947 DIỄM XƯA PHƯƠNG PHẠM GUITARIST,KHANG NHI PIANO,MYKINYEU B $" at bounding box center [714, 364] width 868 height 45
click at [1109, 369] on div at bounding box center [1112, 363] width 13 height 13
click at [351, 415] on p "QM4TX1810725" at bounding box center [335, 409] width 108 height 15
click at [1109, 410] on div at bounding box center [1112, 408] width 13 height 13
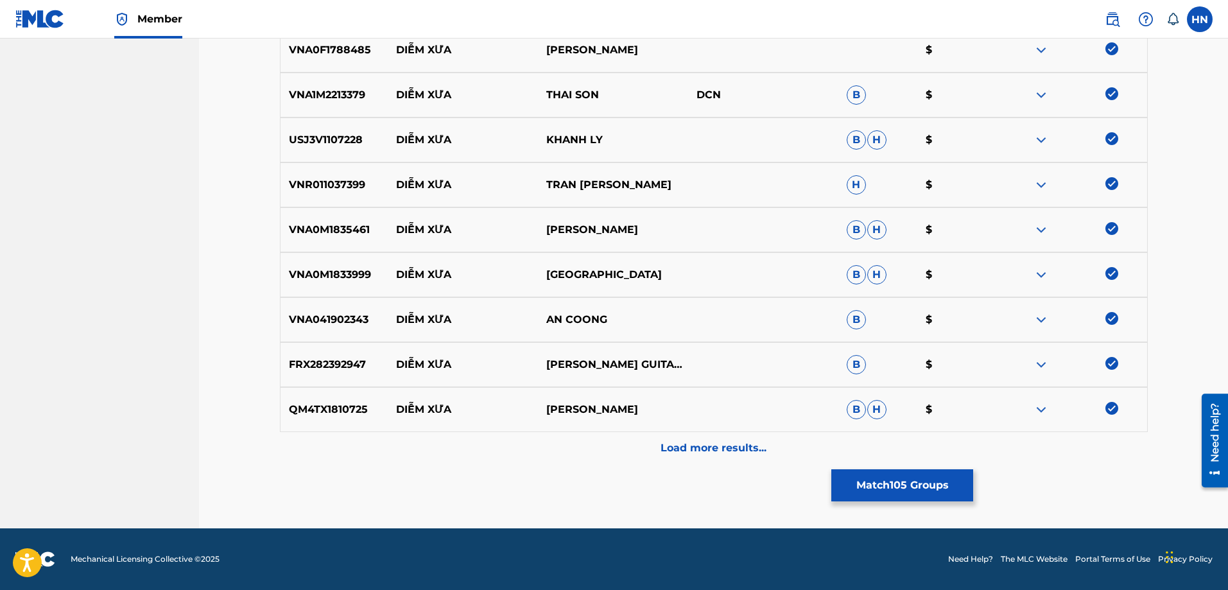
click at [783, 452] on div "Load more results..." at bounding box center [714, 448] width 868 height 32
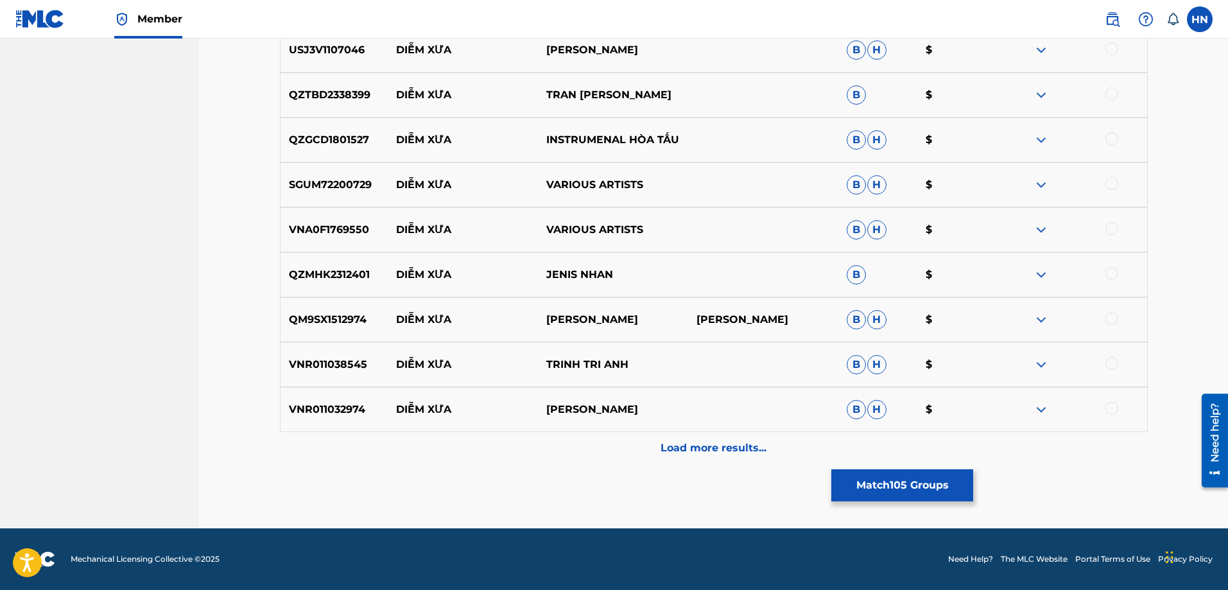
scroll to position [5391, 0]
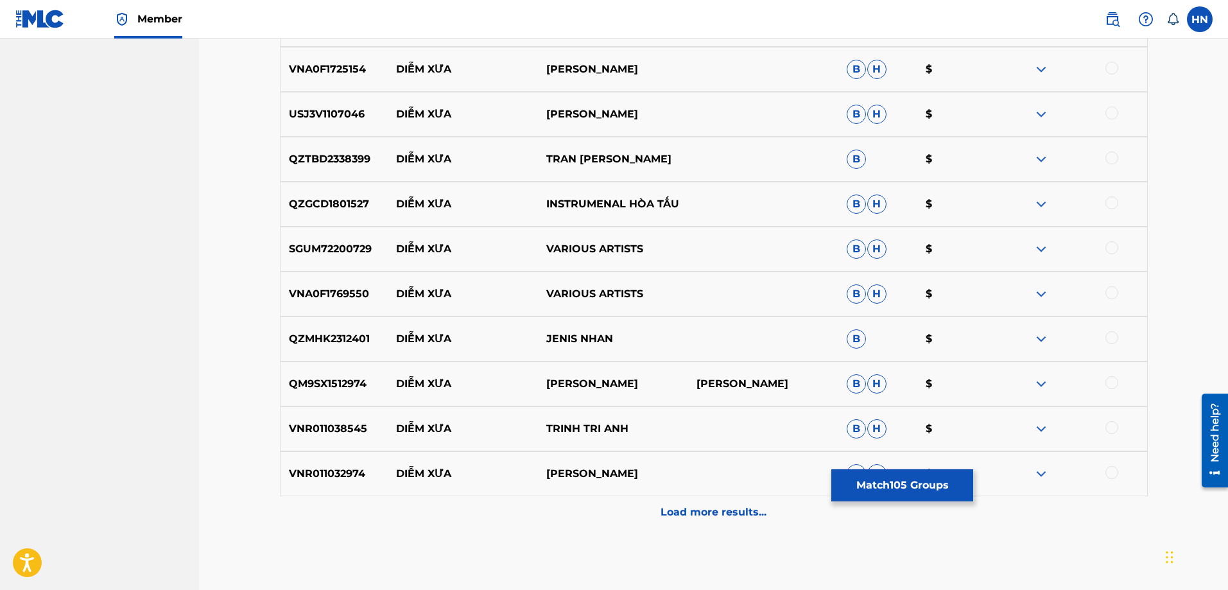
click at [358, 86] on div "VNA0F1725154 DIỄM XƯA GIUTAR KIM TUẤN B H $" at bounding box center [714, 69] width 868 height 45
click at [1111, 65] on div at bounding box center [1112, 68] width 13 height 13
click at [331, 117] on p "USJ3V1107046" at bounding box center [335, 114] width 108 height 15
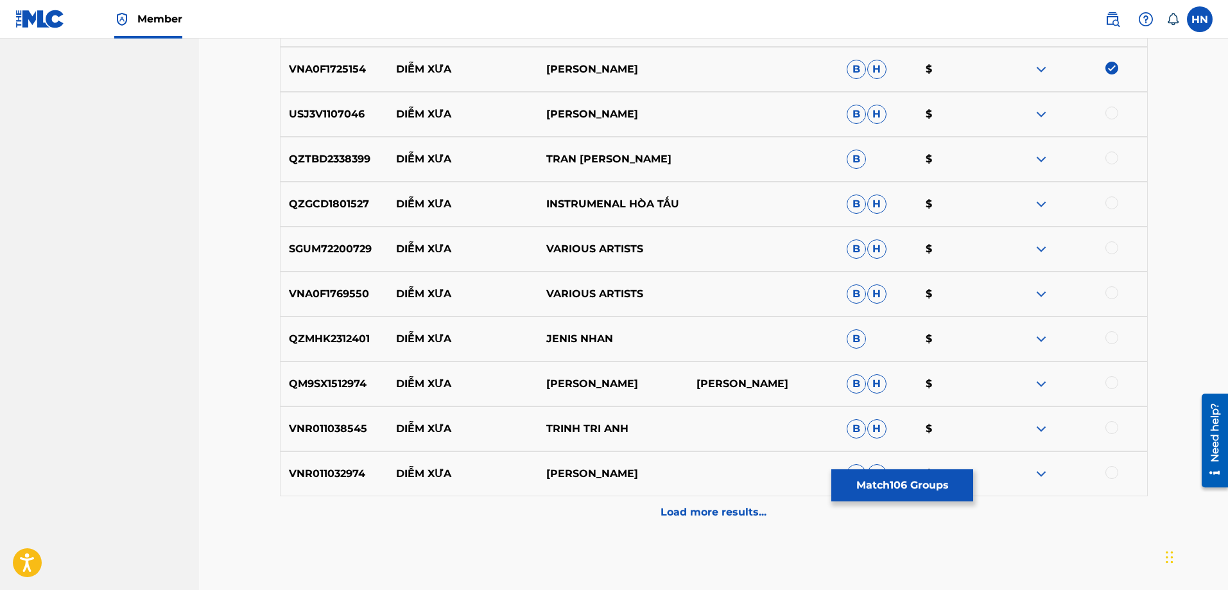
click at [1110, 109] on div at bounding box center [1112, 113] width 13 height 13
click at [323, 161] on p "QZTBD2338399" at bounding box center [335, 159] width 108 height 15
click at [1109, 155] on div at bounding box center [1112, 158] width 13 height 13
click at [356, 207] on p "QZGCD1801527" at bounding box center [335, 203] width 108 height 15
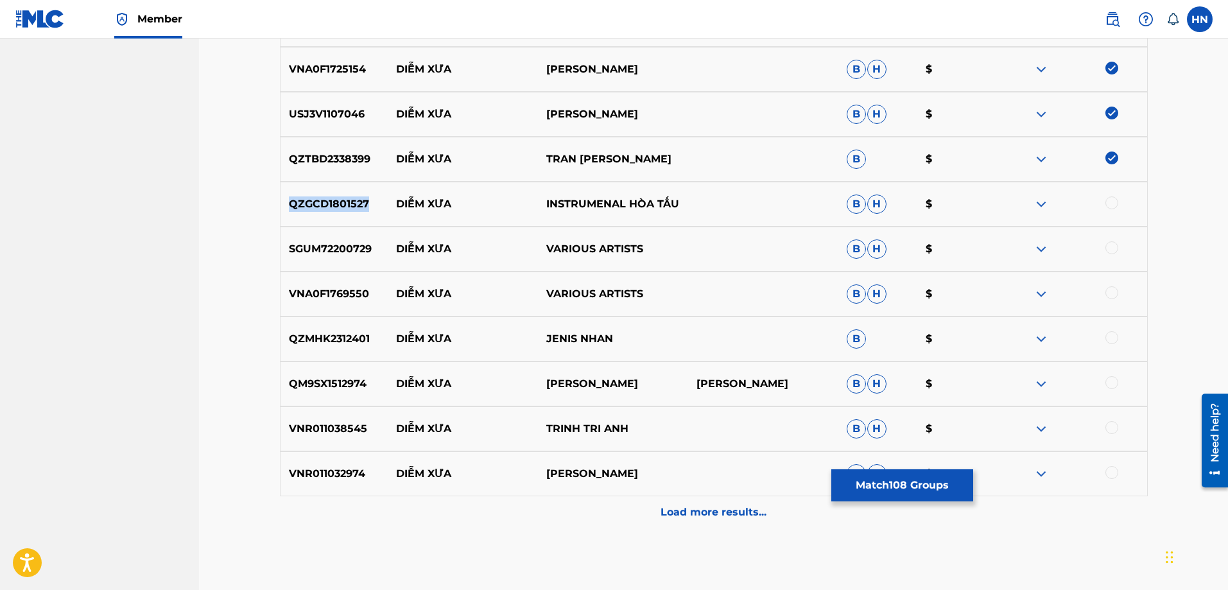
click at [356, 207] on p "QZGCD1801527" at bounding box center [335, 203] width 108 height 15
click at [1117, 206] on div at bounding box center [1112, 202] width 13 height 13
click at [353, 231] on div "SGUM72200729 DIỄM XƯA VARIOUS ARTISTS B H $" at bounding box center [714, 249] width 868 height 45
click at [1108, 250] on div at bounding box center [1112, 247] width 13 height 13
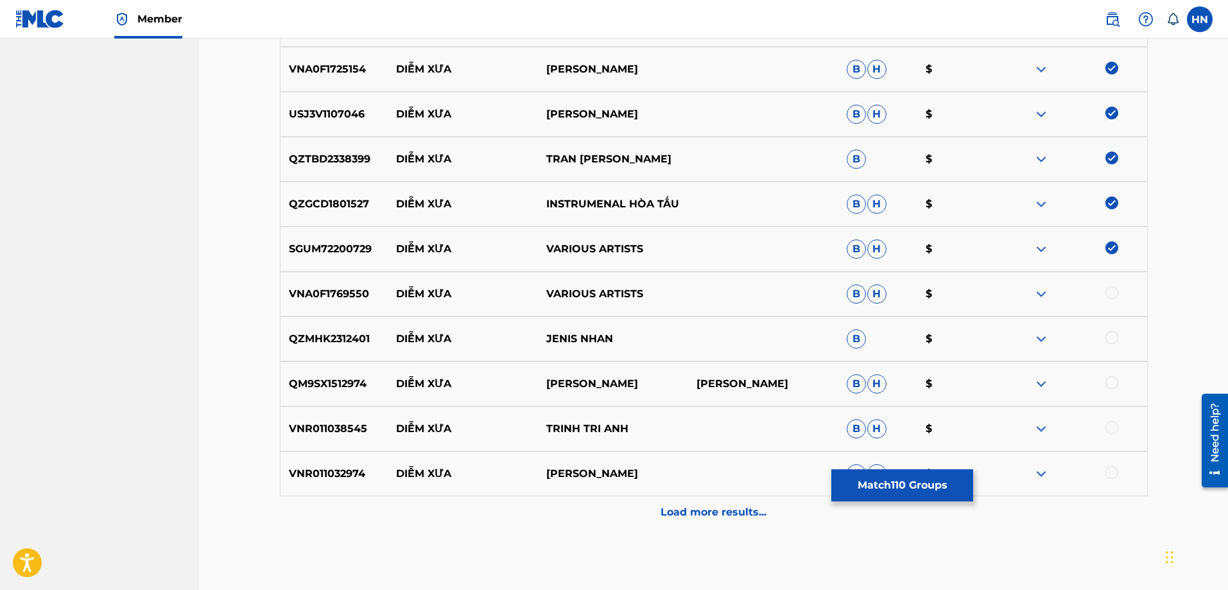
click at [346, 298] on p "VNA0F1769550" at bounding box center [335, 293] width 108 height 15
click at [1109, 297] on div at bounding box center [1112, 292] width 13 height 13
click at [334, 386] on p "QM9SX1512974" at bounding box center [335, 383] width 108 height 15
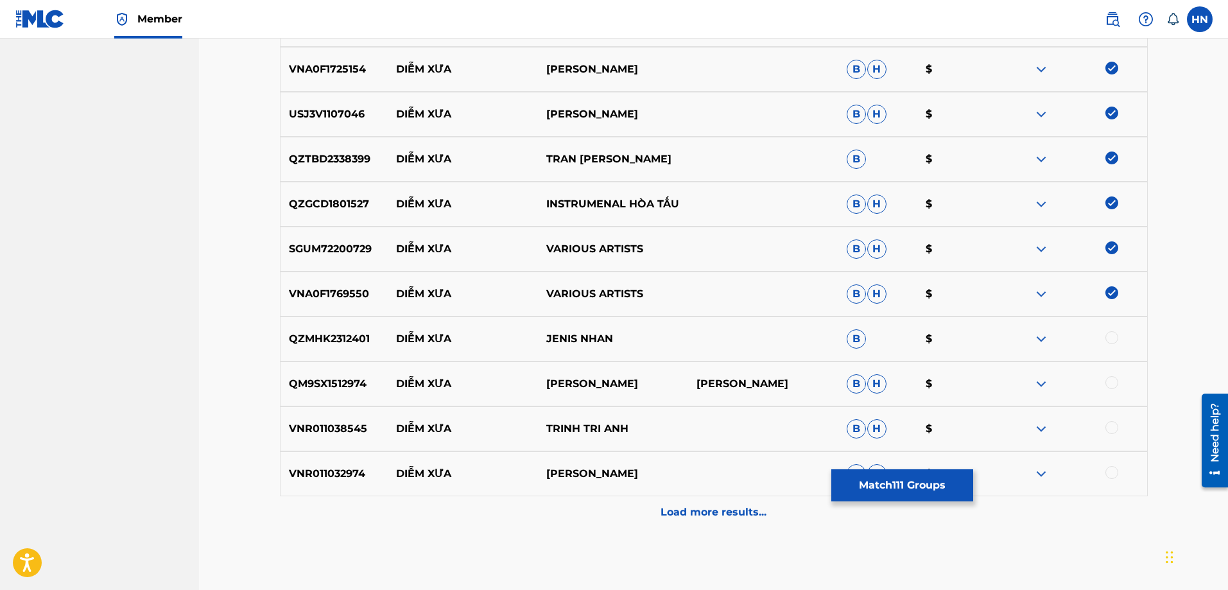
click at [1106, 380] on div at bounding box center [1112, 382] width 13 height 13
click at [358, 438] on div "VNR011038545 DIỄM XƯA TRINH TRI ANH B H $" at bounding box center [714, 428] width 868 height 45
click at [1115, 424] on div at bounding box center [1112, 427] width 13 height 13
click at [345, 469] on p "VNR011032974" at bounding box center [335, 473] width 108 height 15
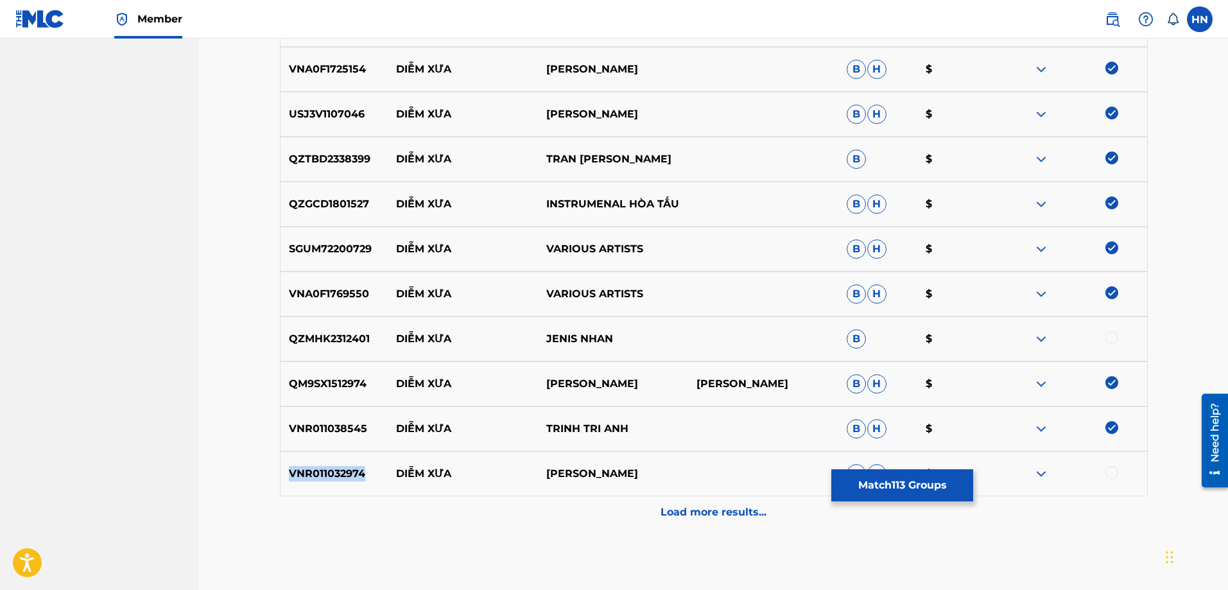
click at [345, 469] on p "VNR011032974" at bounding box center [335, 473] width 108 height 15
click at [1107, 473] on div at bounding box center [1112, 472] width 13 height 13
click at [728, 501] on div "Load more results..." at bounding box center [714, 512] width 868 height 32
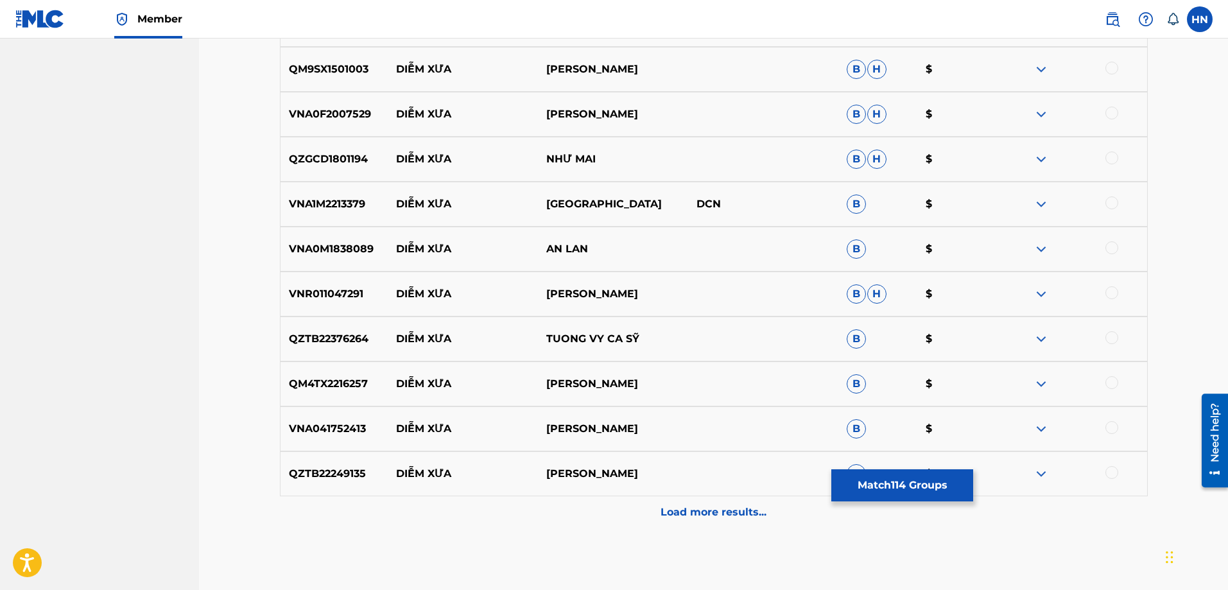
scroll to position [5776, 0]
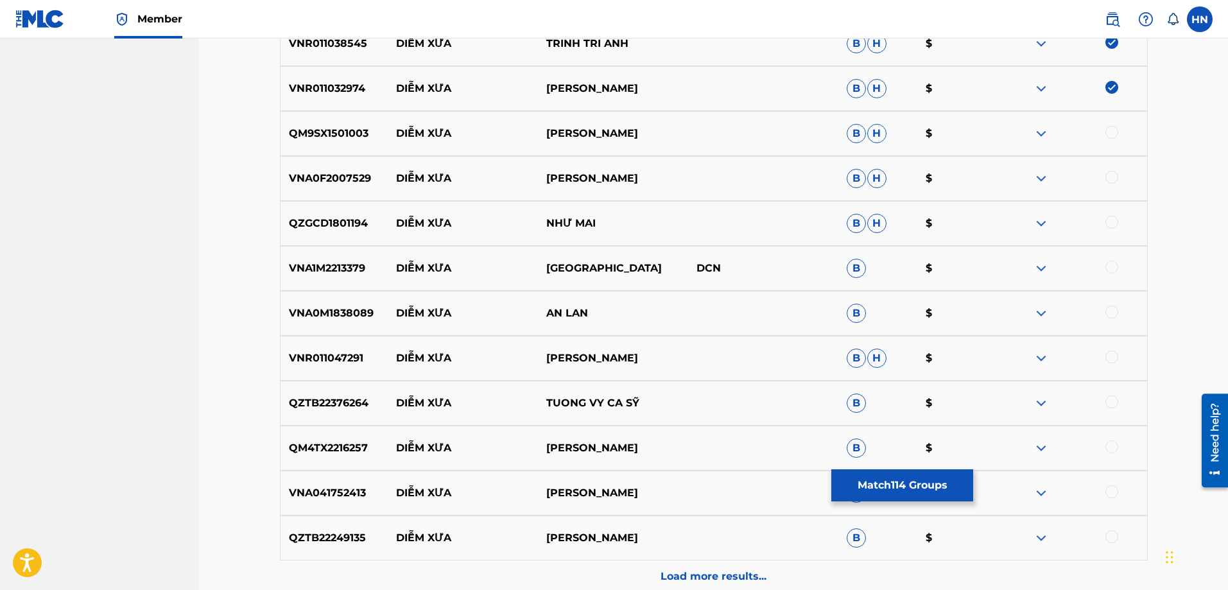
click at [362, 146] on div "QM9SX1501003 DIỄM XƯA NGỌC HƯƠNG B H $" at bounding box center [714, 133] width 868 height 45
click at [1115, 134] on div at bounding box center [1112, 132] width 13 height 13
click at [344, 180] on p "VNA0F2007529" at bounding box center [335, 178] width 108 height 15
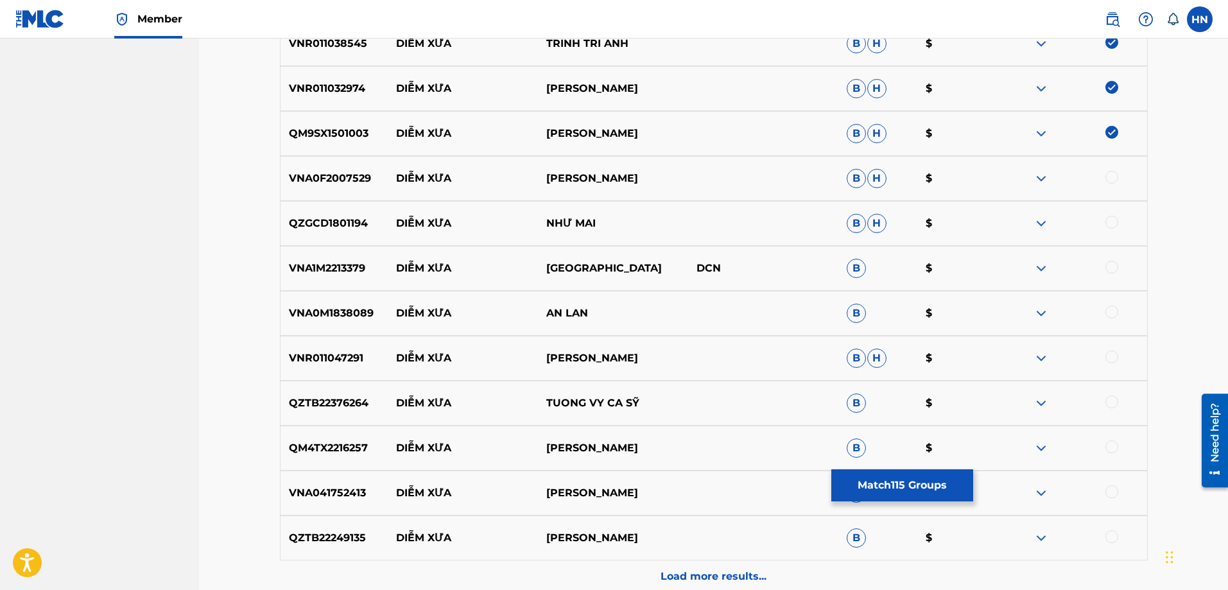
click at [1116, 173] on div at bounding box center [1112, 177] width 13 height 13
click at [345, 216] on p "QZGCD1801194" at bounding box center [335, 223] width 108 height 15
click at [1113, 227] on div at bounding box center [1112, 222] width 13 height 13
click at [344, 266] on p "VNA1M2213379" at bounding box center [335, 268] width 108 height 15
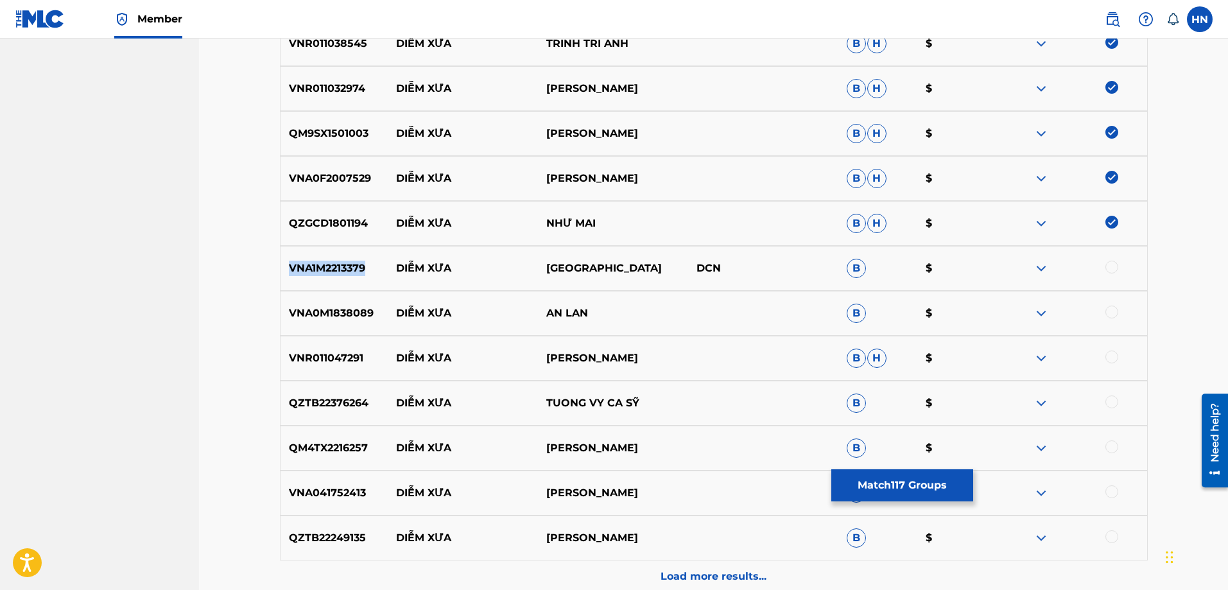
click at [344, 266] on p "VNA1M2213379" at bounding box center [335, 268] width 108 height 15
click at [1115, 268] on div at bounding box center [1112, 267] width 13 height 13
click at [354, 313] on p "VNA0M1838089" at bounding box center [335, 313] width 108 height 15
click at [1107, 310] on div at bounding box center [1112, 312] width 13 height 13
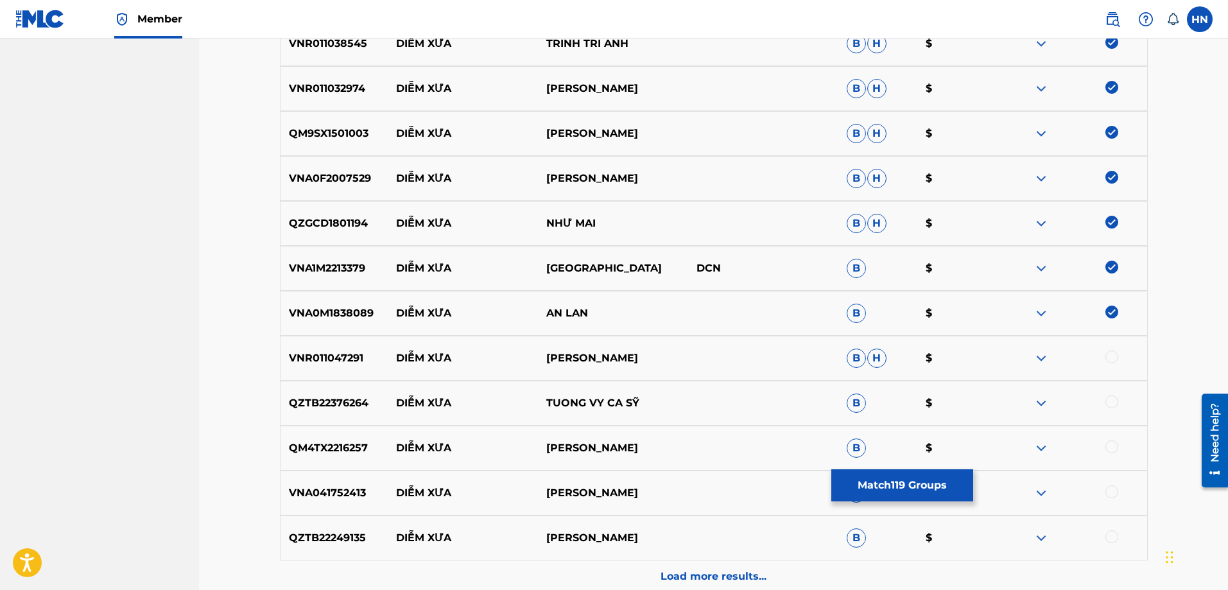
click at [339, 356] on p "VNR011047291" at bounding box center [335, 358] width 108 height 15
click at [1111, 354] on div at bounding box center [1112, 357] width 13 height 13
click at [338, 401] on p "QZTB22376264" at bounding box center [335, 402] width 108 height 15
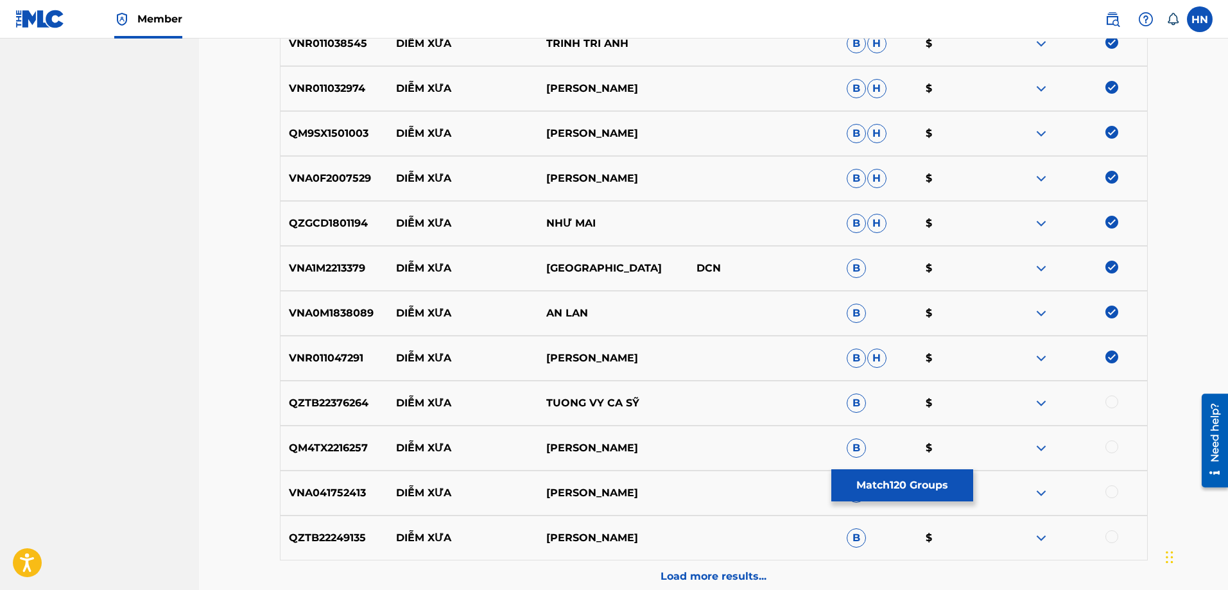
click at [1110, 404] on div at bounding box center [1112, 401] width 13 height 13
click at [355, 445] on p "QM4TX2216257" at bounding box center [335, 447] width 108 height 15
click at [1109, 443] on div at bounding box center [1112, 446] width 13 height 13
click at [354, 495] on p "VNA041752413" at bounding box center [335, 492] width 108 height 15
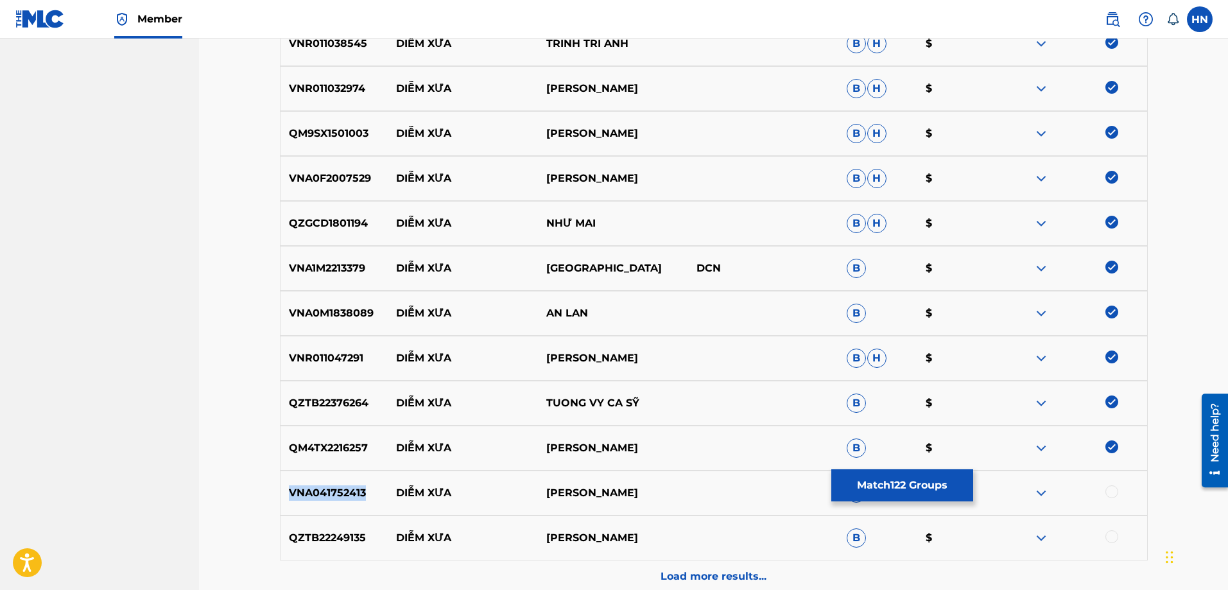
click at [354, 495] on p "VNA041752413" at bounding box center [335, 492] width 108 height 15
click at [1111, 494] on div at bounding box center [1112, 491] width 13 height 13
click at [354, 537] on p "QZTB22249135" at bounding box center [335, 537] width 108 height 15
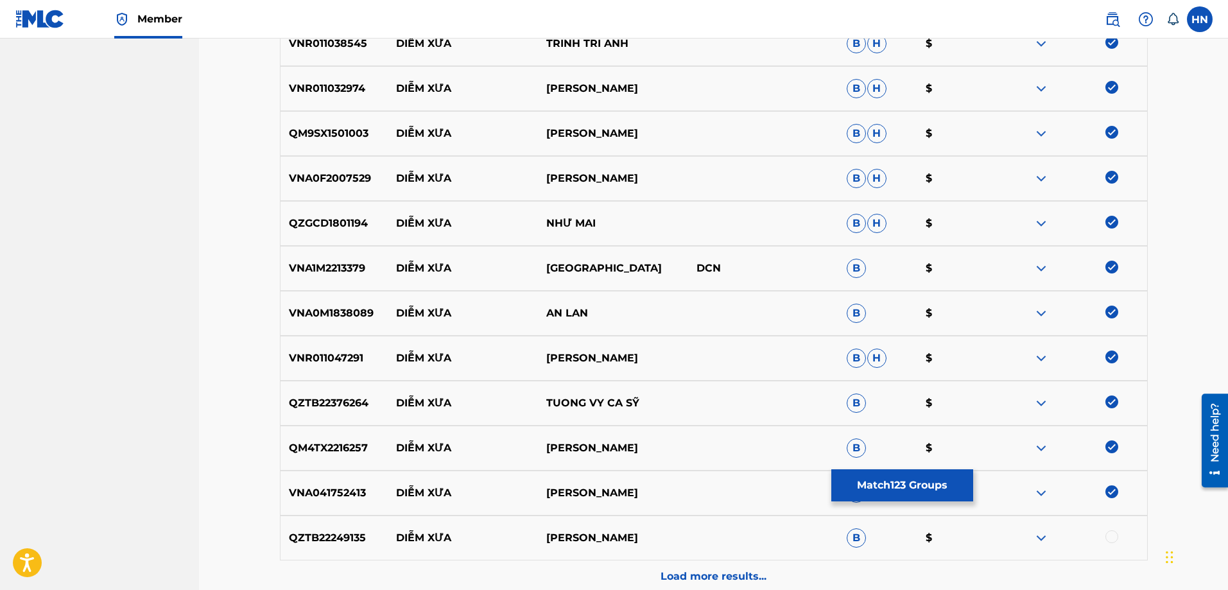
click at [1118, 541] on div at bounding box center [1072, 537] width 150 height 15
click at [1115, 540] on div at bounding box center [1112, 536] width 13 height 13
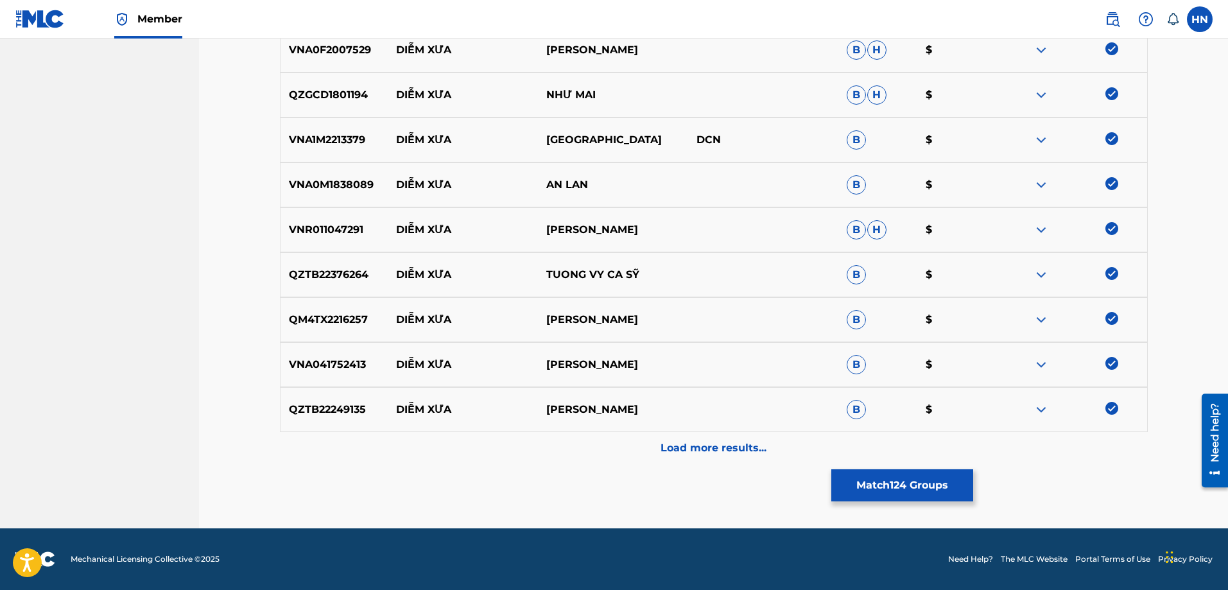
click at [742, 454] on p "Load more results..." at bounding box center [714, 447] width 106 height 15
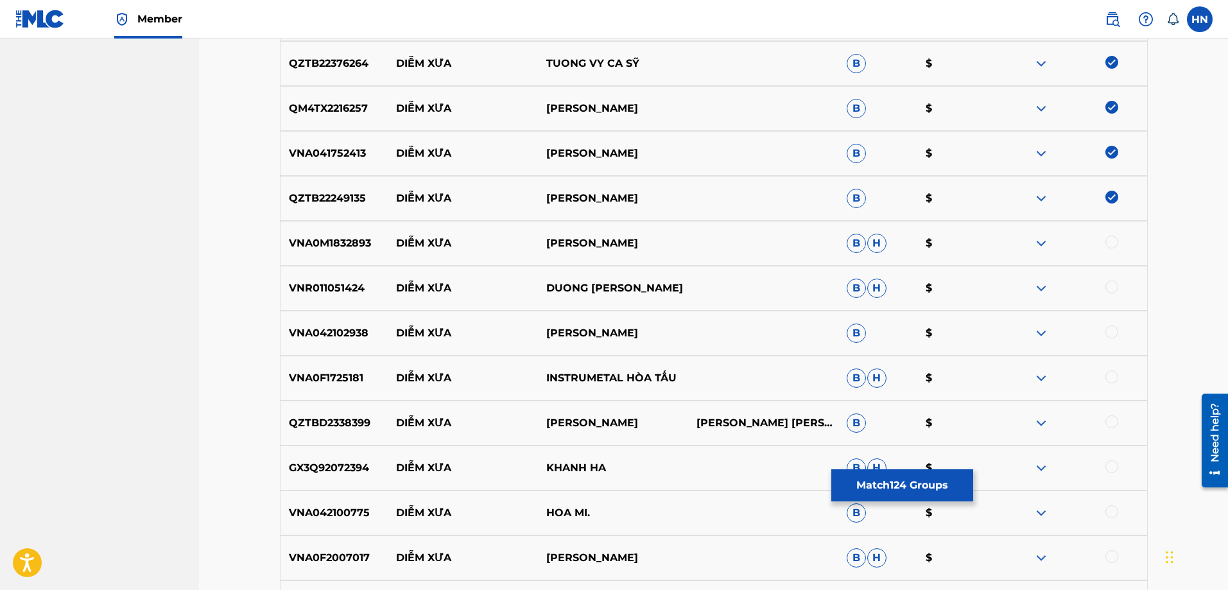
scroll to position [6226, 0]
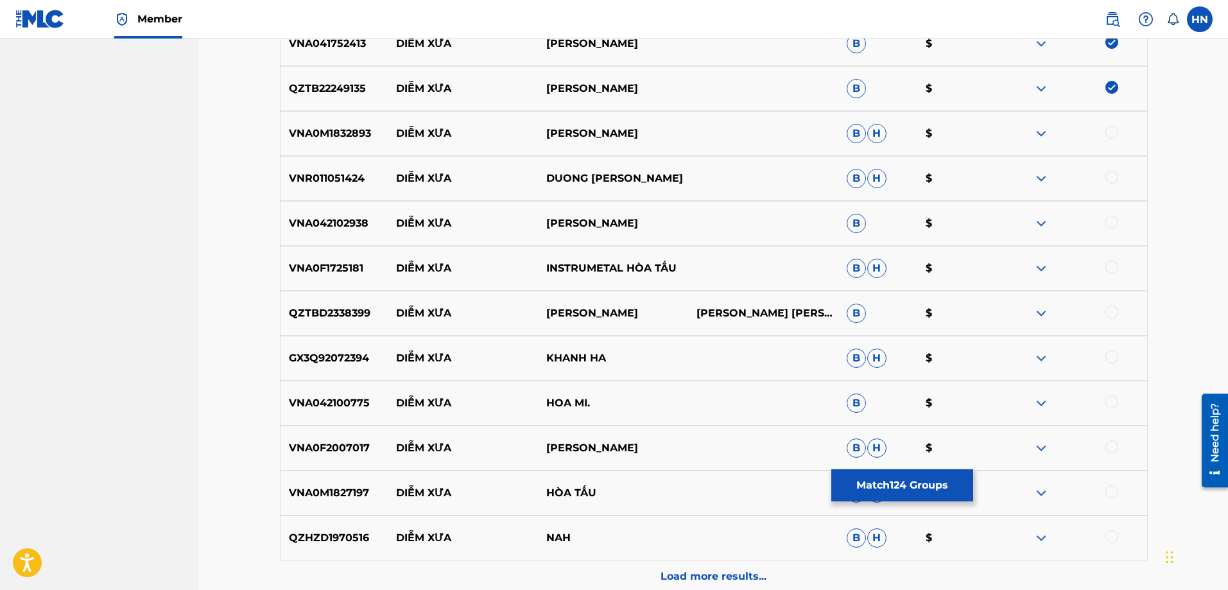
click at [342, 130] on p "VNA0M1832893" at bounding box center [335, 133] width 108 height 15
click at [1108, 132] on div at bounding box center [1112, 132] width 13 height 13
click at [337, 173] on p "VNR011051424" at bounding box center [335, 178] width 108 height 15
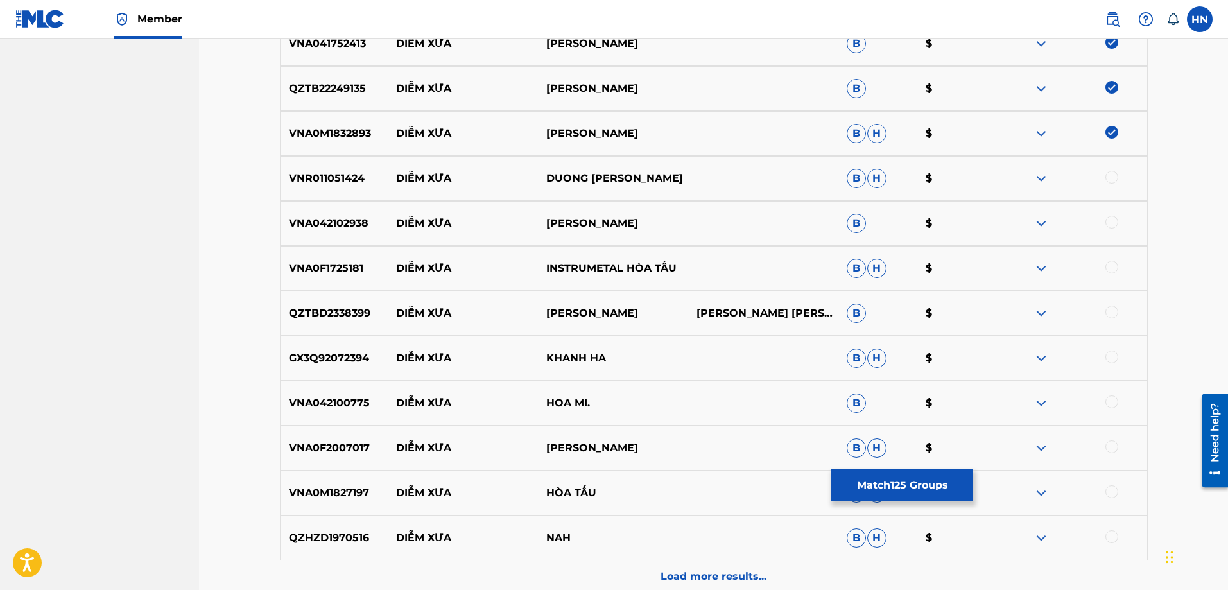
click at [1111, 175] on div at bounding box center [1112, 177] width 13 height 13
click at [346, 213] on div "VNA042102938 DIỄM XƯA QUANG DŨNG B $" at bounding box center [714, 223] width 868 height 45
click at [1110, 222] on div at bounding box center [1112, 222] width 13 height 13
click at [324, 269] on p "VNA0F1725181" at bounding box center [335, 268] width 108 height 15
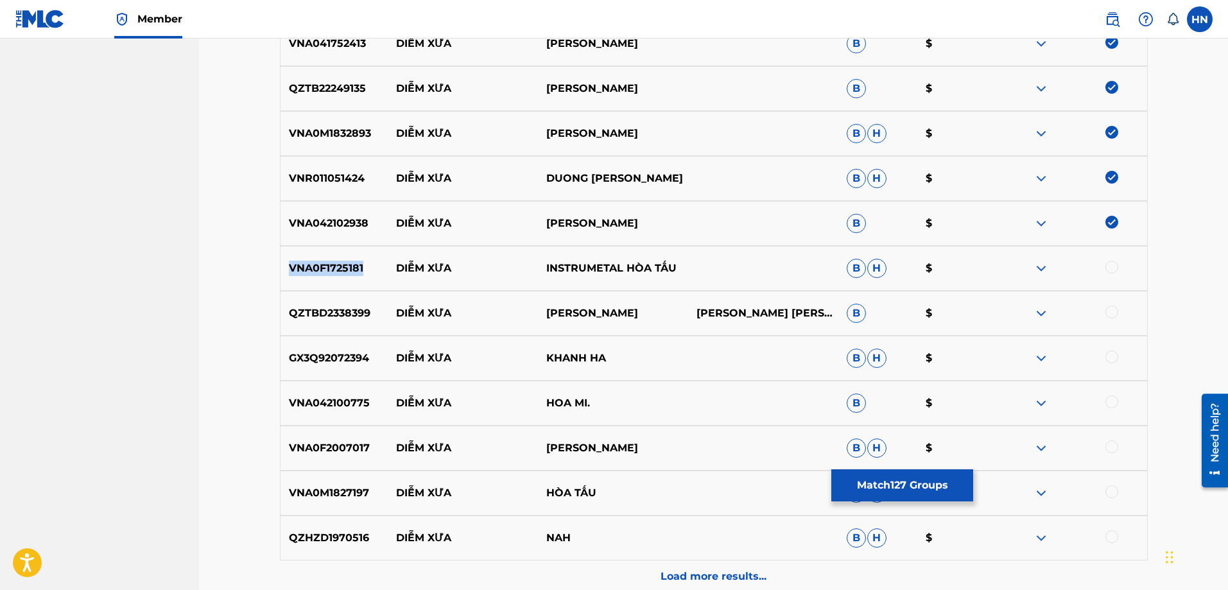
click at [324, 269] on p "VNA0F1725181" at bounding box center [335, 268] width 108 height 15
click at [1112, 270] on div at bounding box center [1112, 267] width 13 height 13
click at [351, 311] on p "QZTBD2338399" at bounding box center [335, 313] width 108 height 15
click at [1111, 316] on div at bounding box center [1112, 312] width 13 height 13
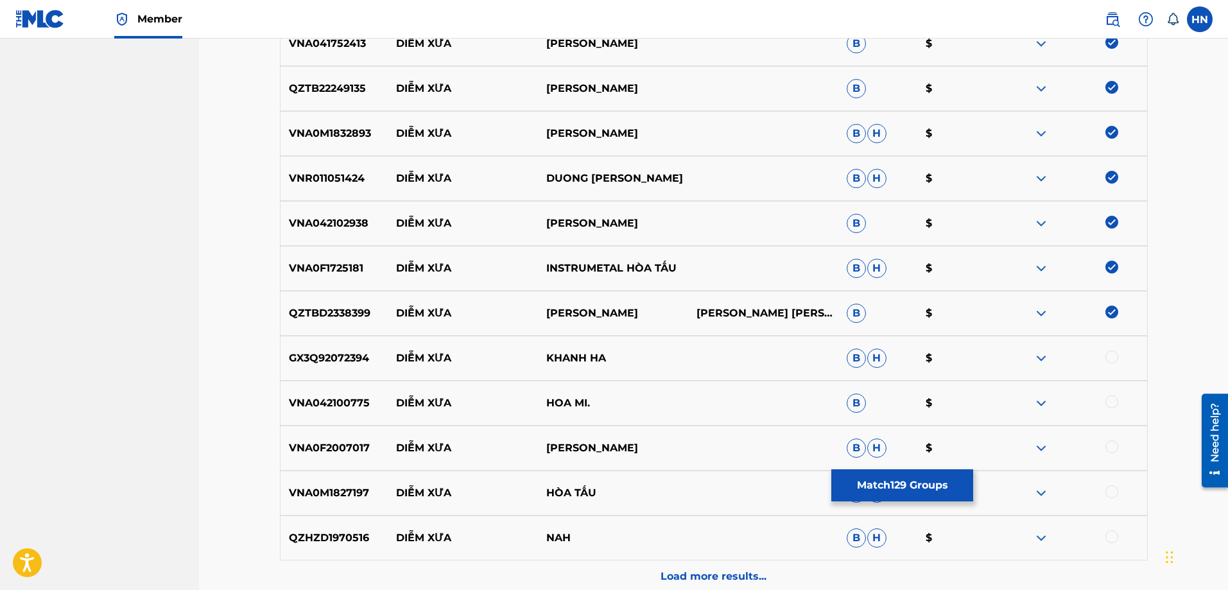
click at [340, 358] on p "GX3Q92072394" at bounding box center [335, 358] width 108 height 15
click at [1109, 359] on div at bounding box center [1112, 357] width 13 height 13
click at [327, 384] on div "VNA042100775 DIỄM XƯA HOA MI. B $" at bounding box center [714, 403] width 868 height 45
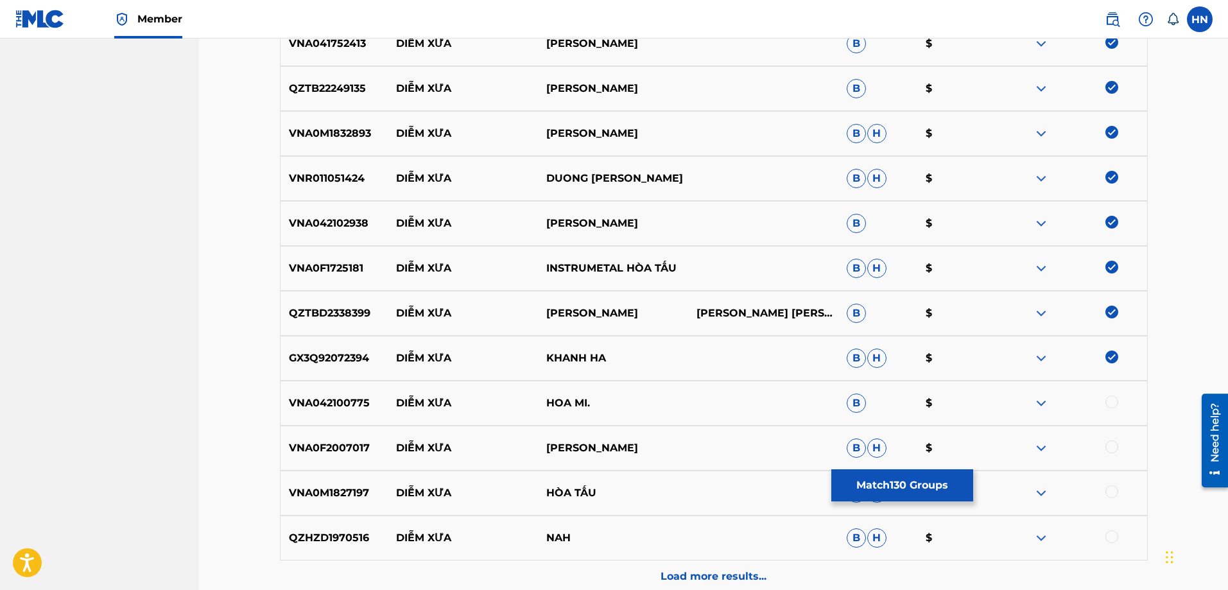
click at [1110, 404] on div at bounding box center [1112, 401] width 13 height 13
click at [347, 437] on div "VNA0F2007017 DIỄM XƯA KHÁNH LY B H $" at bounding box center [714, 448] width 868 height 45
click at [1113, 447] on div at bounding box center [1112, 446] width 13 height 13
click at [361, 489] on p "VNA0M1827197" at bounding box center [335, 492] width 108 height 15
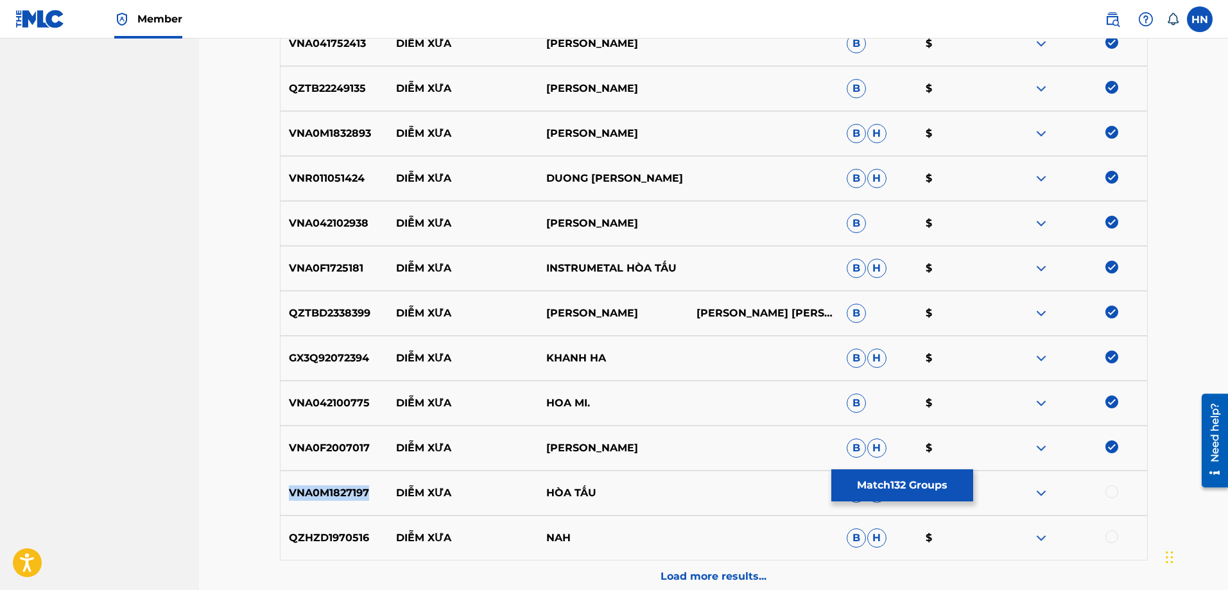
click at [361, 489] on p "VNA0M1827197" at bounding box center [335, 492] width 108 height 15
click at [1103, 497] on div at bounding box center [1072, 492] width 150 height 15
click at [1106, 494] on div at bounding box center [1112, 491] width 13 height 13
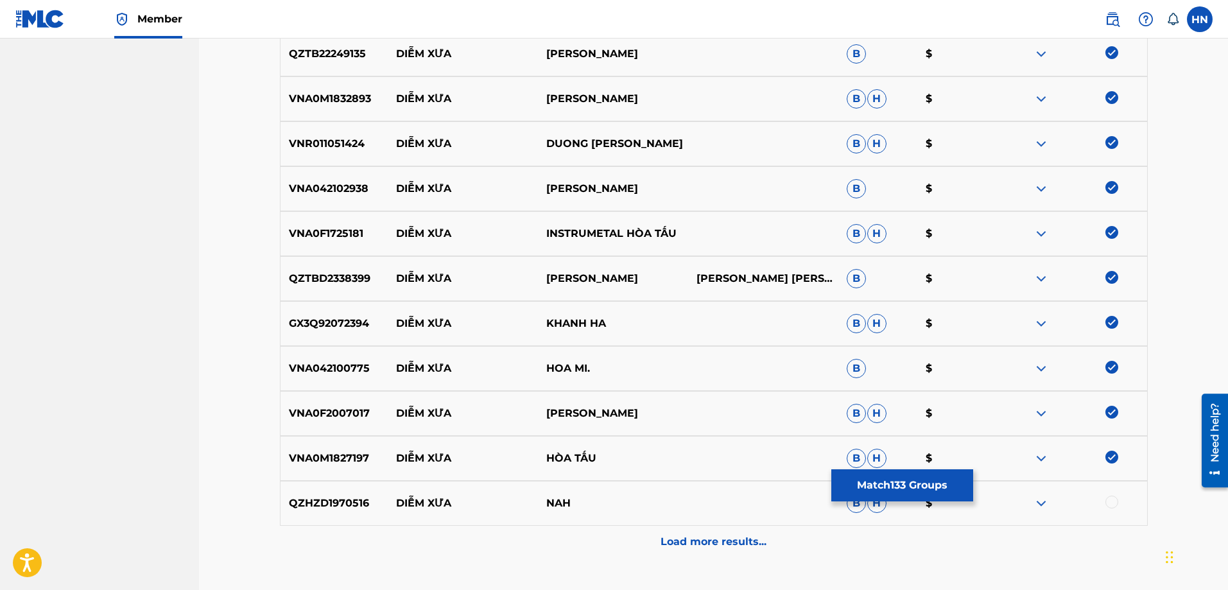
scroll to position [6354, 0]
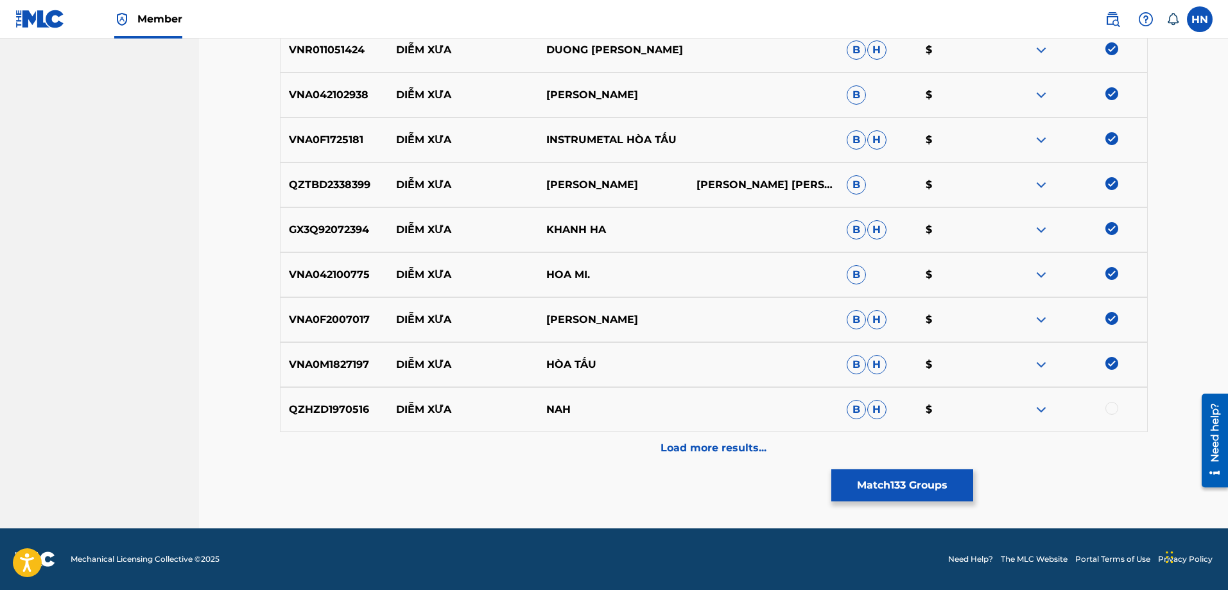
click at [1036, 412] on img at bounding box center [1041, 409] width 15 height 15
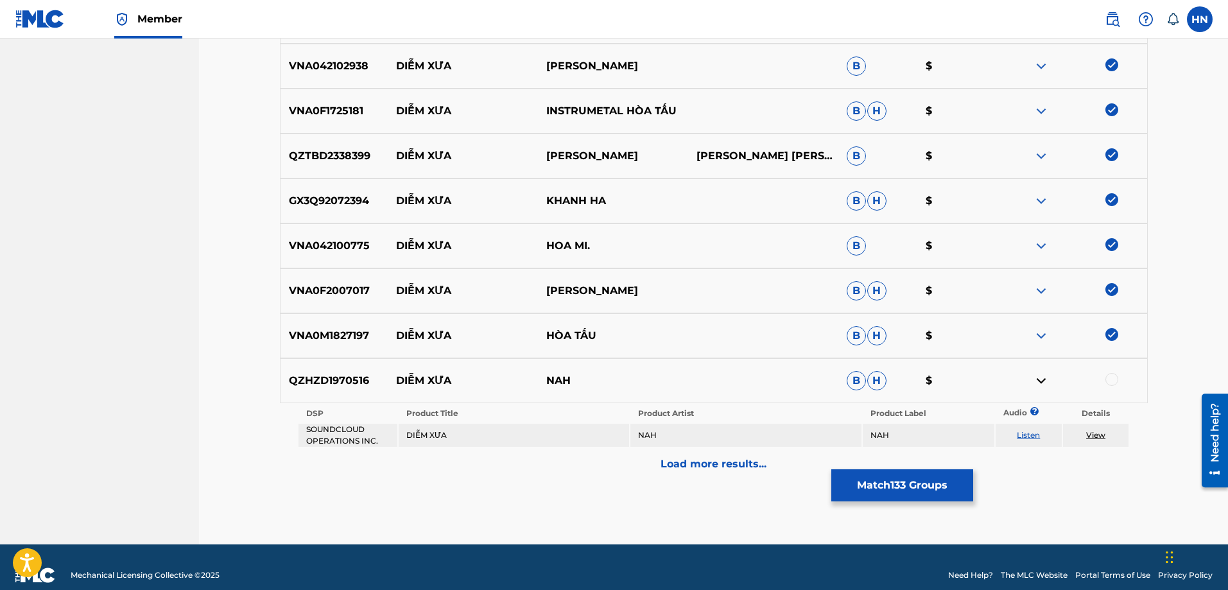
scroll to position [6399, 0]
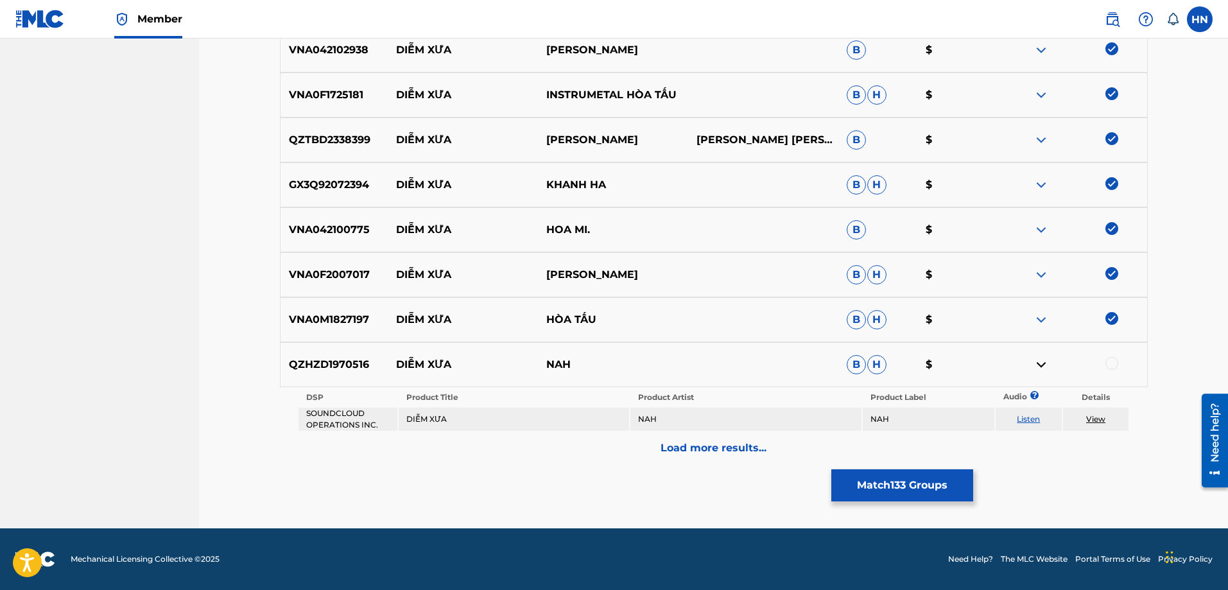
click at [1036, 424] on td "Listen" at bounding box center [1029, 419] width 66 height 23
click at [1032, 418] on link "Listen" at bounding box center [1028, 419] width 23 height 10
click at [343, 377] on div "QZHZD1970516 DIỄM XƯA NAH B H $" at bounding box center [714, 364] width 868 height 45
click at [1119, 363] on div at bounding box center [1072, 364] width 150 height 15
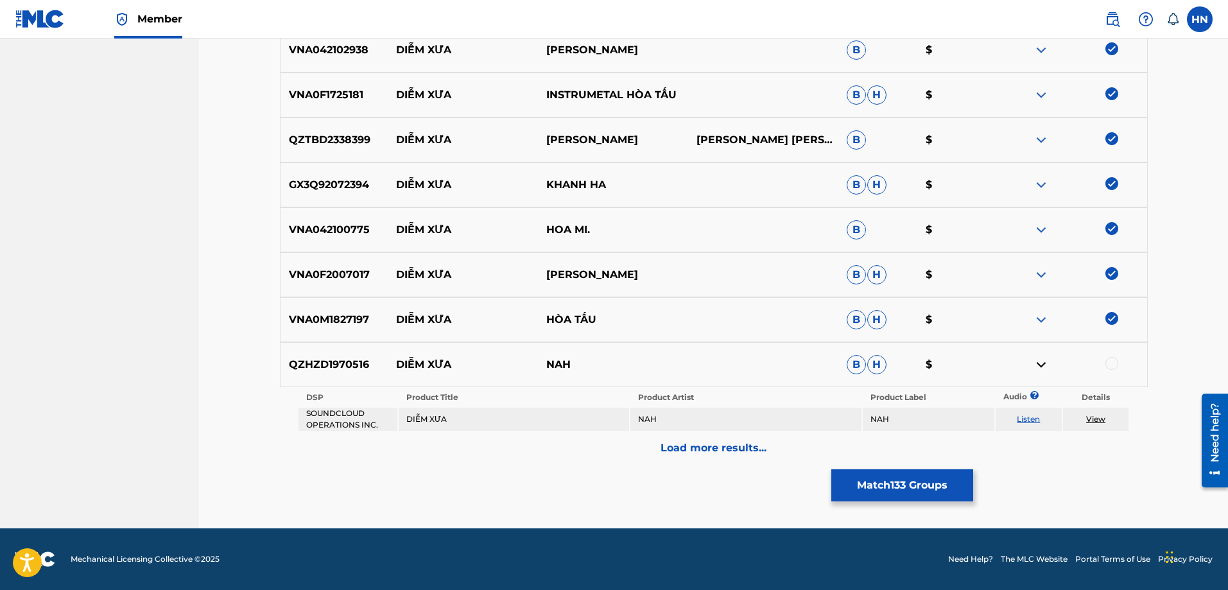
click at [1115, 363] on div at bounding box center [1112, 363] width 13 height 13
click at [694, 462] on div "Load more results..." at bounding box center [714, 448] width 868 height 32
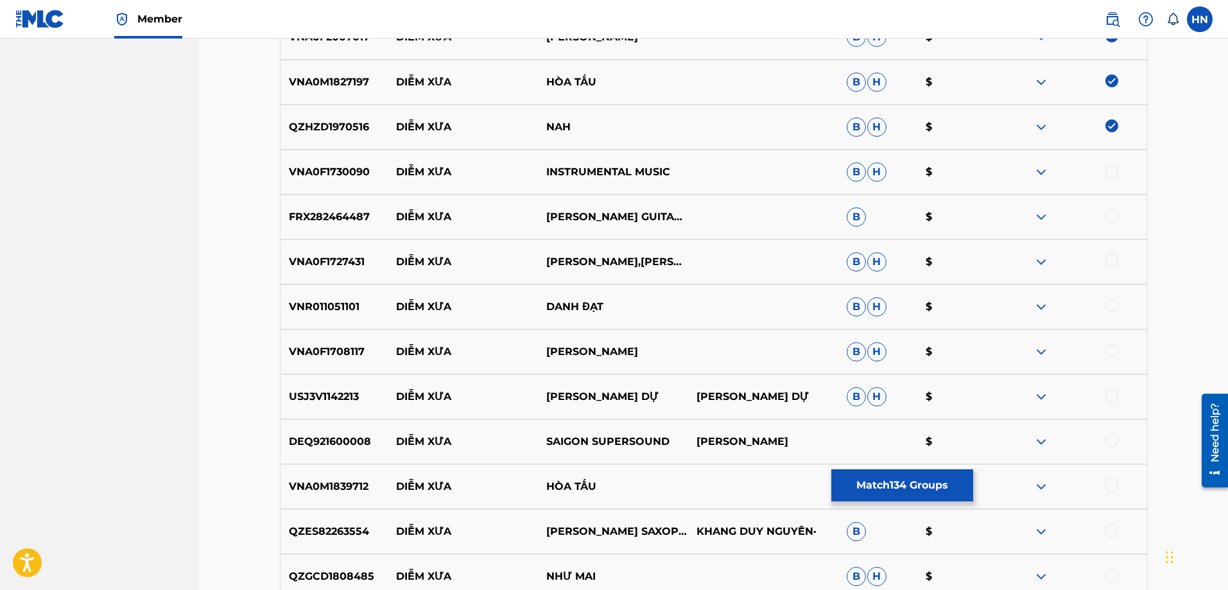
scroll to position [6720, 0]
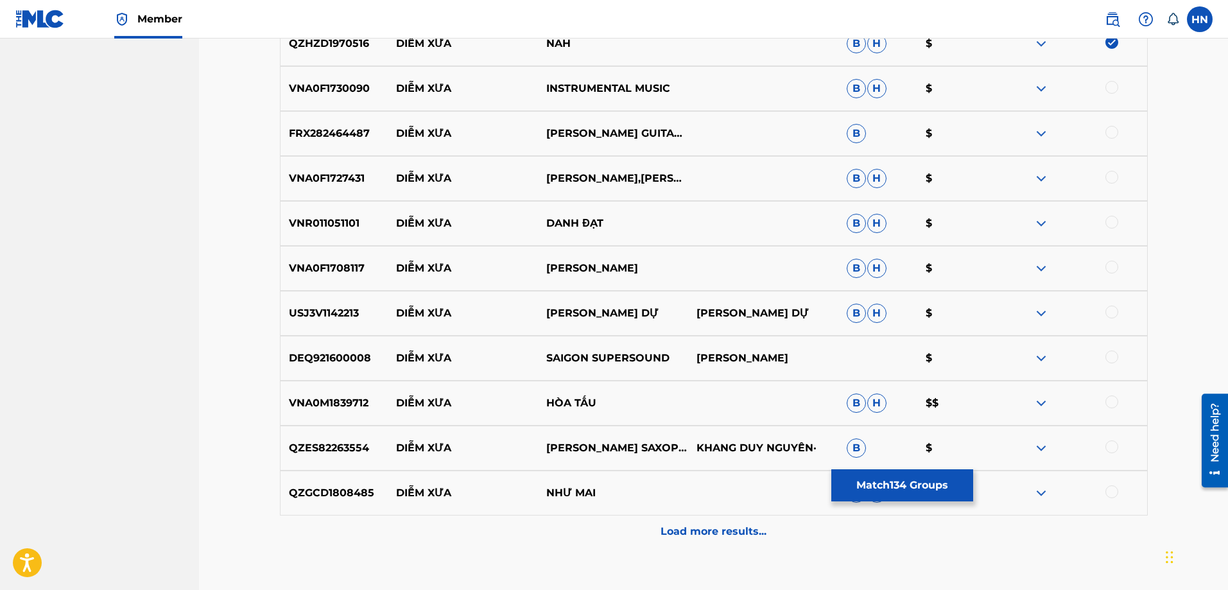
click at [360, 105] on div "VNA0F1730090 DIỄM XƯA INSTRUMENTAL MUSIC B H $" at bounding box center [714, 88] width 868 height 45
click at [1108, 89] on div at bounding box center [1112, 87] width 13 height 13
click at [342, 128] on p "FRX282464487" at bounding box center [335, 133] width 108 height 15
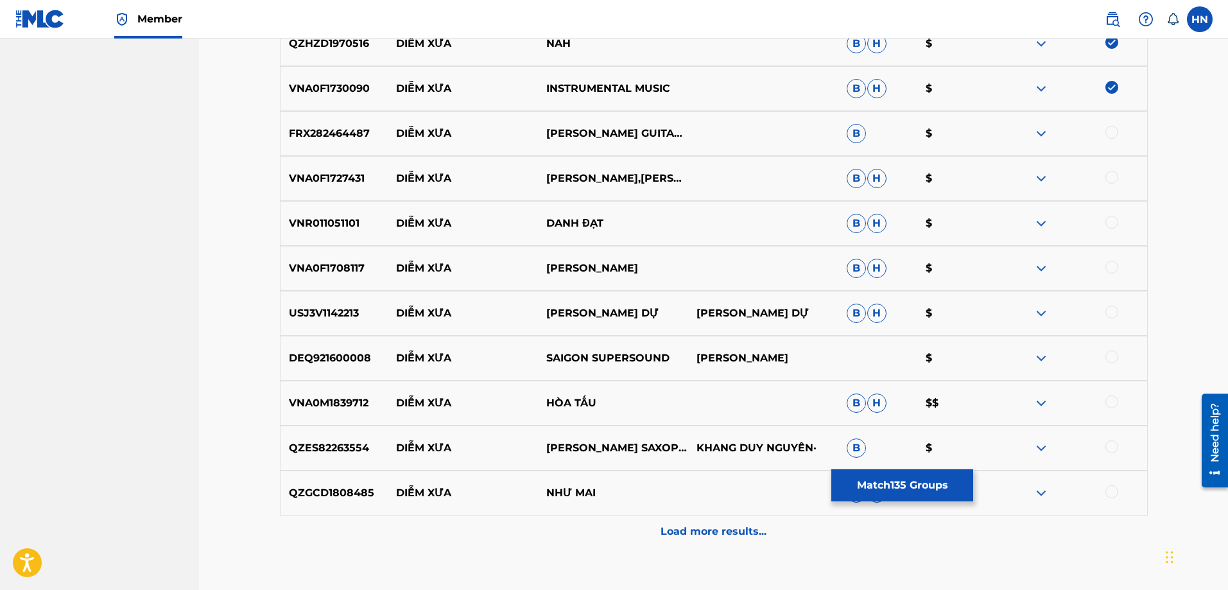
click at [1115, 130] on div at bounding box center [1112, 132] width 13 height 13
click at [333, 173] on p "VNA0F1727431" at bounding box center [335, 178] width 108 height 15
click at [1113, 178] on div at bounding box center [1112, 177] width 13 height 13
click at [341, 218] on p "VNR011051101" at bounding box center [335, 223] width 108 height 15
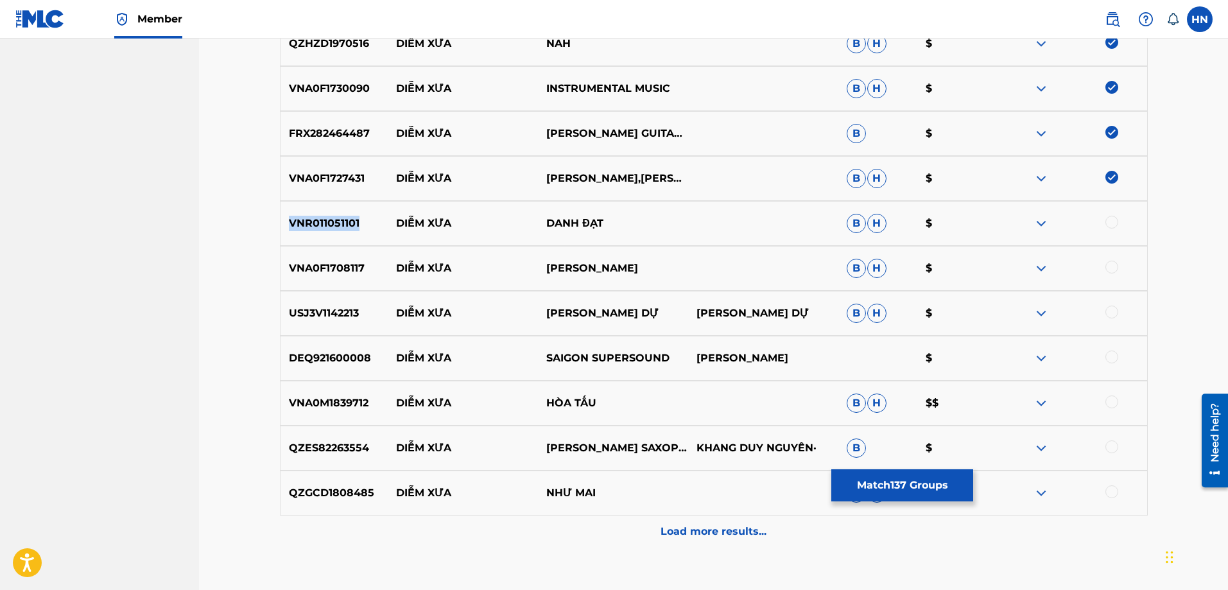
click at [341, 218] on p "VNR011051101" at bounding box center [335, 223] width 108 height 15
click at [1110, 223] on div at bounding box center [1112, 222] width 13 height 13
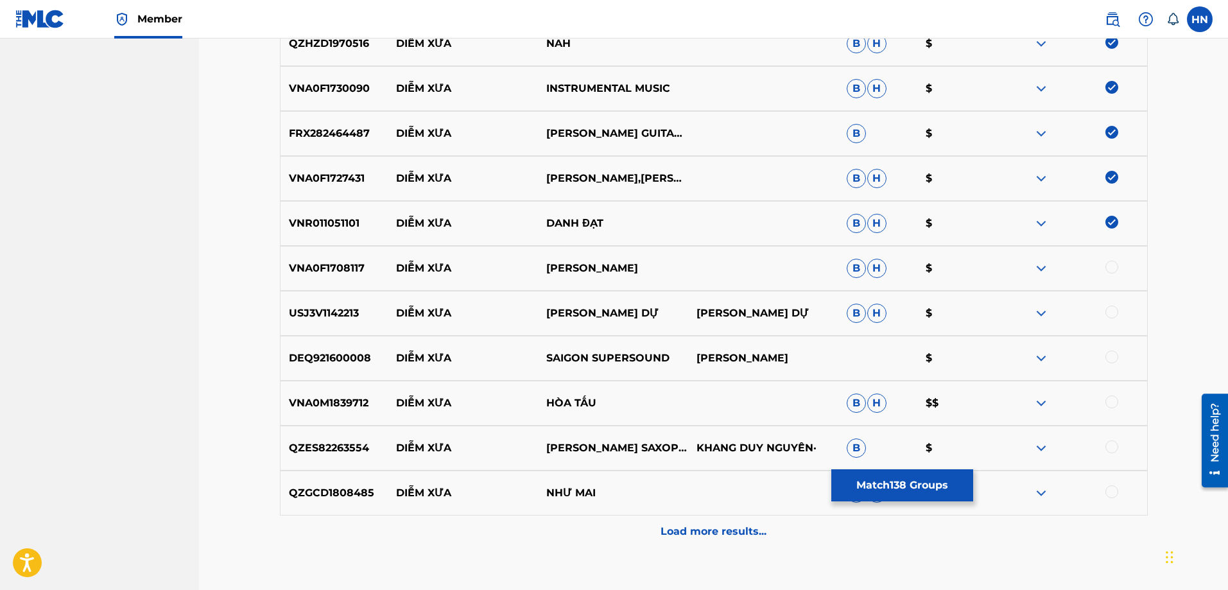
click at [1108, 270] on div at bounding box center [1112, 267] width 13 height 13
click at [312, 309] on p "USJ3V1142213" at bounding box center [335, 313] width 108 height 15
click at [1112, 309] on div at bounding box center [1112, 312] width 13 height 13
click at [362, 358] on p "DEQ921600008" at bounding box center [335, 358] width 108 height 15
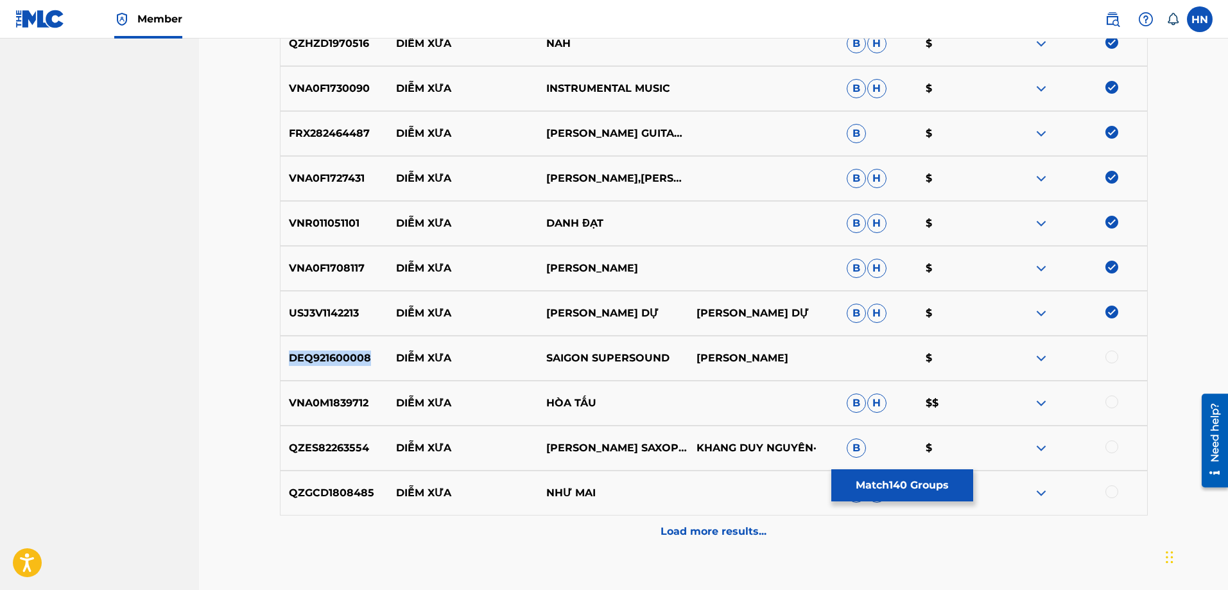
click at [362, 358] on p "DEQ921600008" at bounding box center [335, 358] width 108 height 15
click at [1108, 354] on div at bounding box center [1112, 357] width 13 height 13
click at [295, 425] on div "VNA0M1839712 DIỄM XƯA HÒA TẤU B H $$" at bounding box center [714, 403] width 868 height 45
click at [1115, 404] on div at bounding box center [1112, 401] width 13 height 13
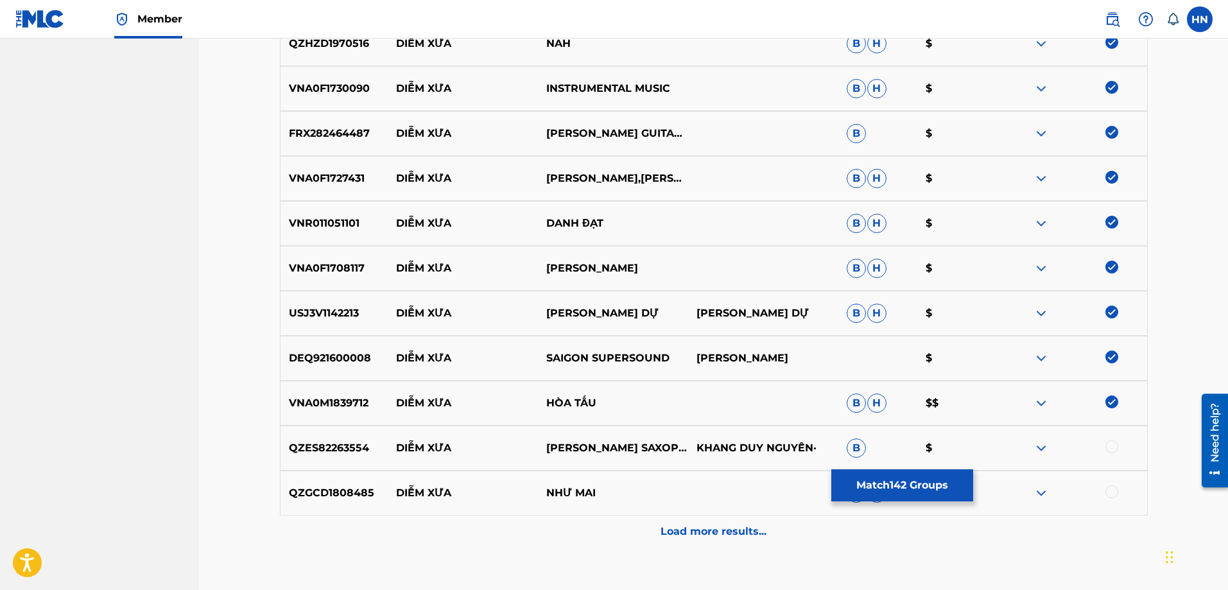
click at [299, 438] on div "QZES82263554 DIỄM XƯA NGUYỄN KHANG SAXOPHONE KHANG DUY NGUYÊN· B $" at bounding box center [714, 448] width 868 height 45
click at [1107, 447] on div at bounding box center [1112, 446] width 13 height 13
click at [334, 498] on p "QZGCD1808485" at bounding box center [335, 492] width 108 height 15
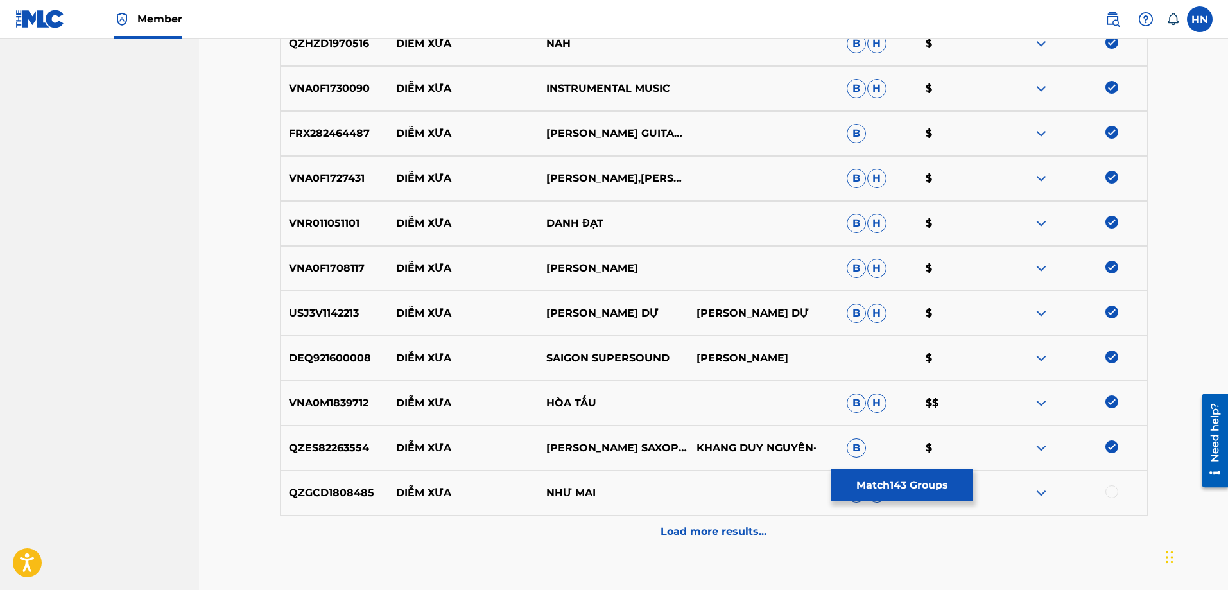
click at [1109, 490] on div at bounding box center [1112, 491] width 13 height 13
click at [690, 527] on p "Load more results..." at bounding box center [714, 531] width 106 height 15
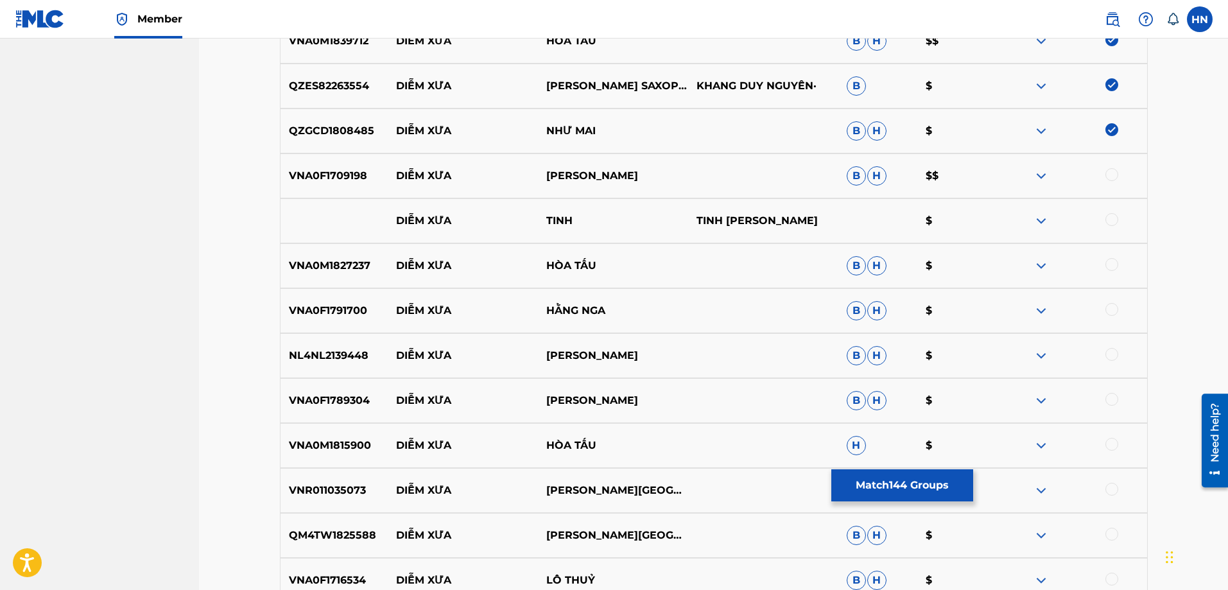
scroll to position [7105, 0]
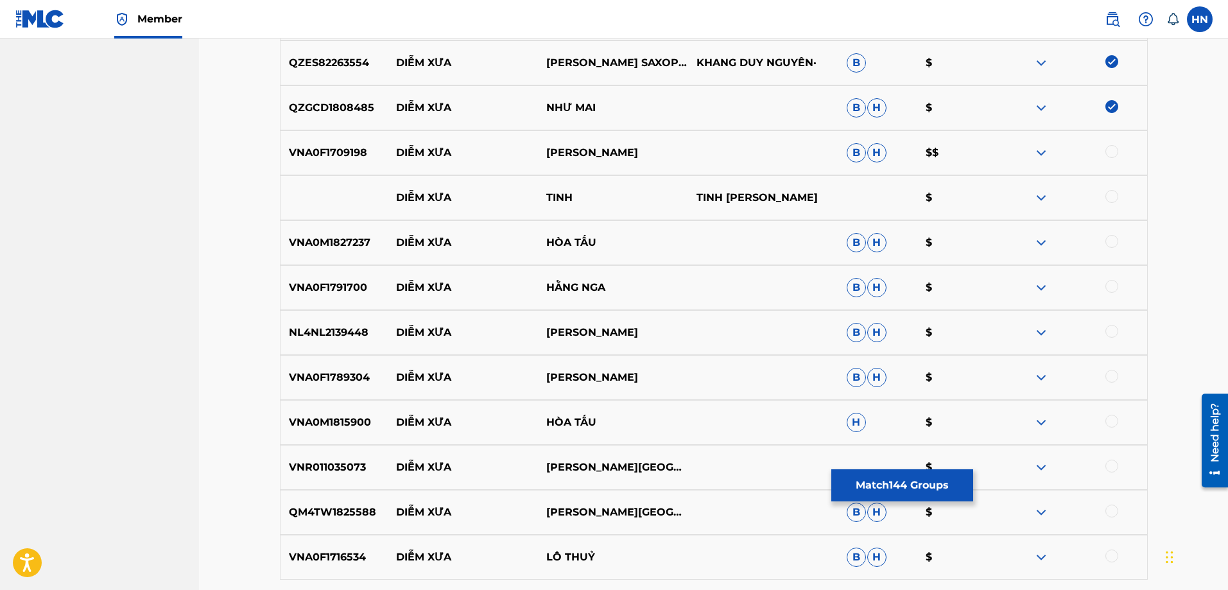
click at [358, 158] on p "VNA0F1709198" at bounding box center [335, 152] width 108 height 15
click at [1118, 152] on div at bounding box center [1112, 151] width 13 height 13
drag, startPoint x: 585, startPoint y: 205, endPoint x: 388, endPoint y: 193, distance: 197.5
click at [388, 193] on div "DIỄM XƯA TINH TINH NORMAN MAHONEY $" at bounding box center [714, 197] width 868 height 45
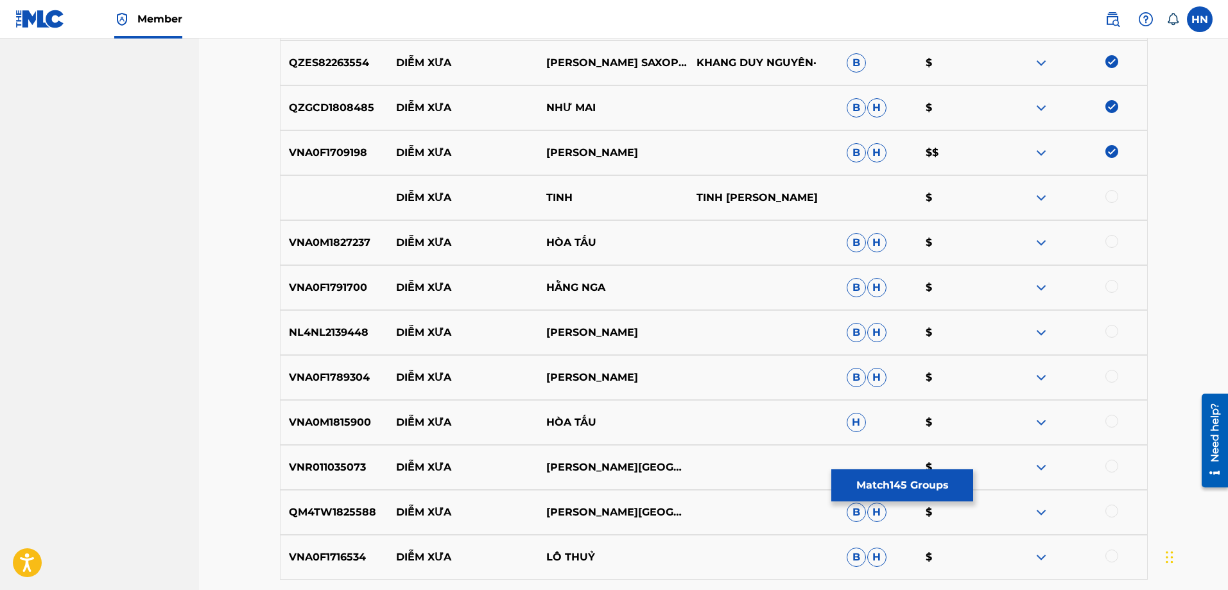
click at [1031, 199] on div at bounding box center [1072, 197] width 150 height 15
click at [1036, 198] on img at bounding box center [1041, 197] width 15 height 15
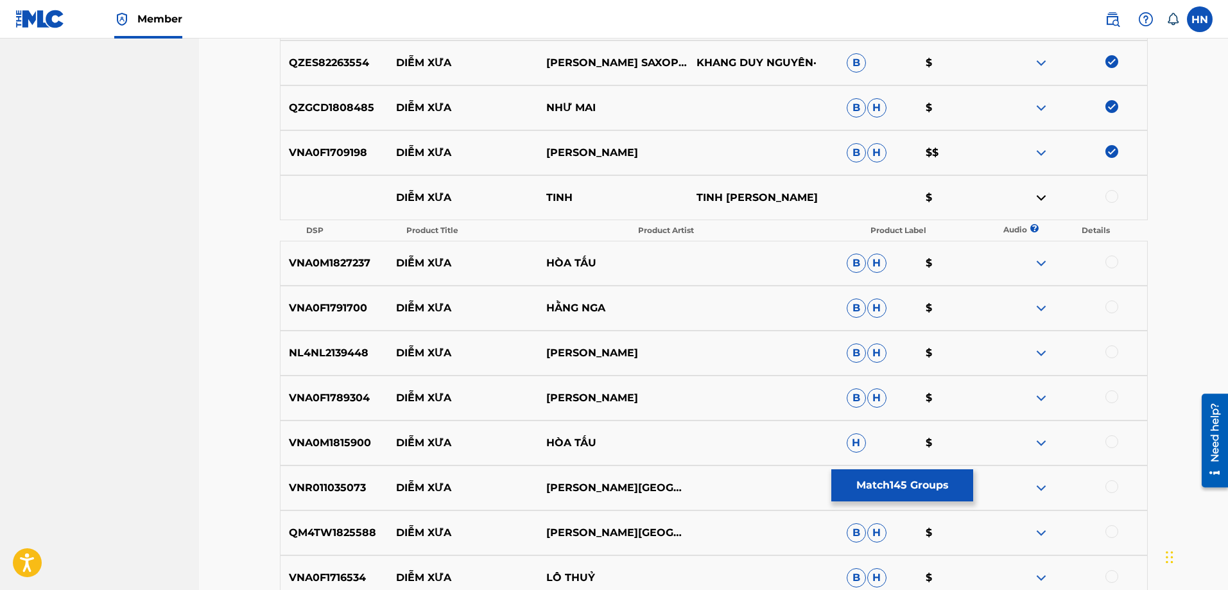
click at [1115, 198] on div at bounding box center [1112, 196] width 13 height 13
click at [582, 193] on p "TINH" at bounding box center [613, 197] width 150 height 15
drag, startPoint x: 583, startPoint y: 198, endPoint x: 389, endPoint y: 200, distance: 193.9
click at [398, 198] on div "DIỄM XƯA TINH TINH NORMAN MAHONEY $" at bounding box center [714, 197] width 868 height 45
click at [817, 193] on p "TINH NORMAN MAHONEY" at bounding box center [763, 197] width 150 height 15
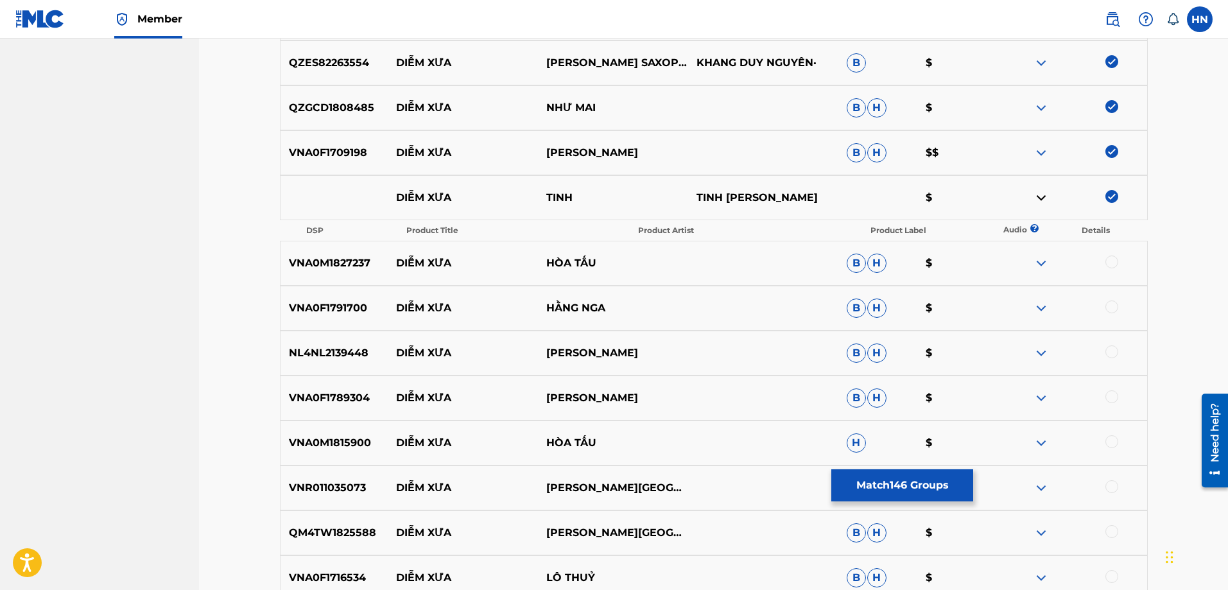
drag, startPoint x: 836, startPoint y: 199, endPoint x: 388, endPoint y: 191, distance: 447.6
click at [388, 191] on div "DIỄM XƯA TINH TINH NORMAN MAHONEY $" at bounding box center [714, 197] width 868 height 45
click at [321, 269] on p "VNA0M1827237" at bounding box center [335, 263] width 108 height 15
click at [1110, 259] on div at bounding box center [1112, 262] width 13 height 13
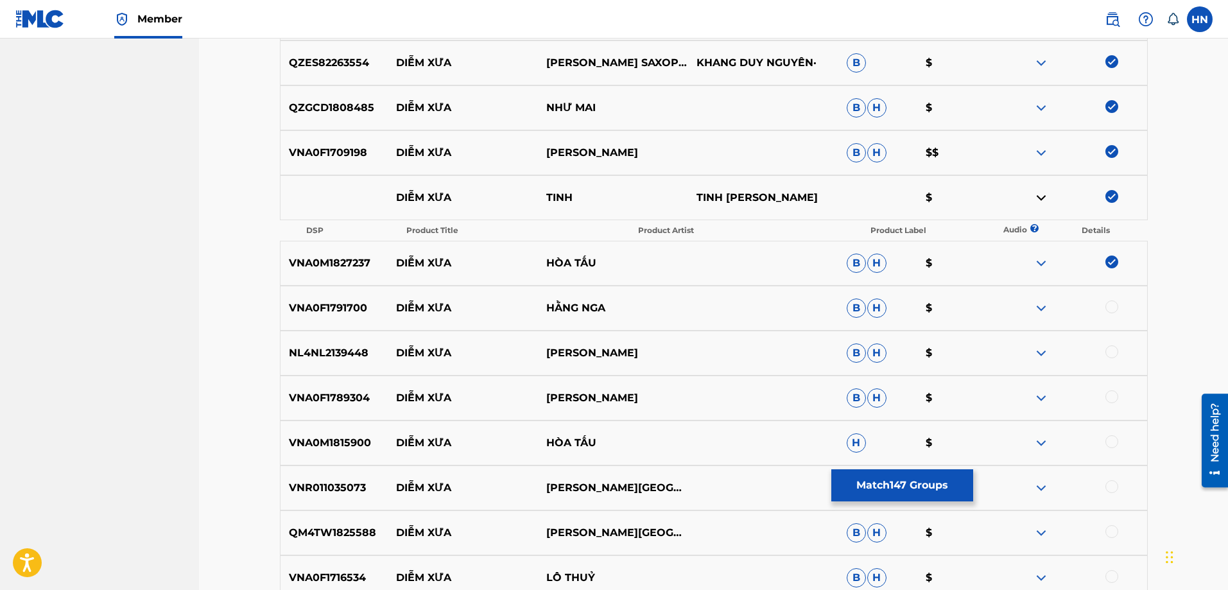
click at [322, 302] on p "VNA0F1791700" at bounding box center [335, 307] width 108 height 15
click at [1111, 306] on div at bounding box center [1112, 306] width 13 height 13
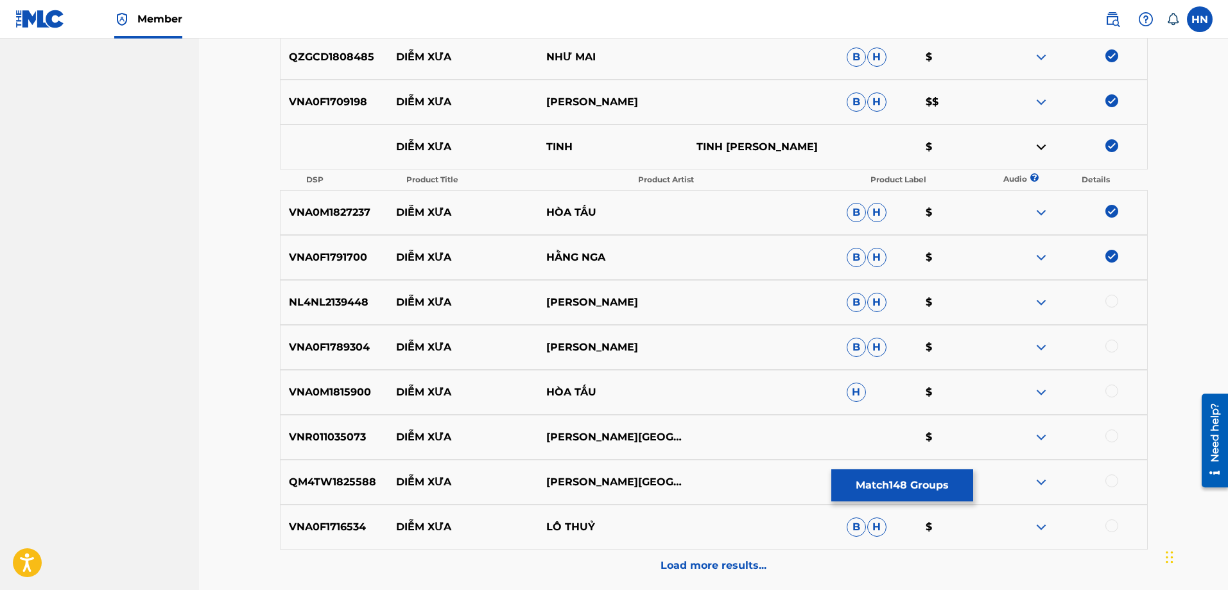
scroll to position [7273, 0]
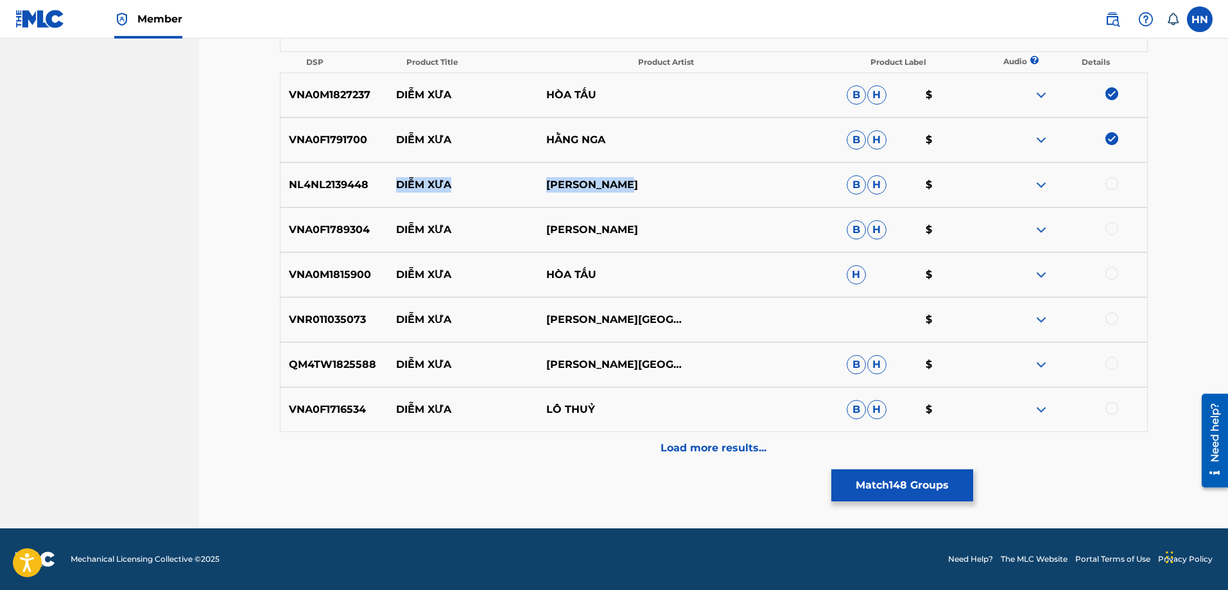
drag, startPoint x: 663, startPoint y: 180, endPoint x: 399, endPoint y: 187, distance: 263.3
click at [399, 187] on div "NL4NL2139448 DIỄM XƯA DONALD FAGEN B H $" at bounding box center [714, 184] width 868 height 45
click at [329, 226] on p "VNA0F1789304" at bounding box center [335, 229] width 108 height 15
click at [1114, 230] on div at bounding box center [1112, 228] width 13 height 13
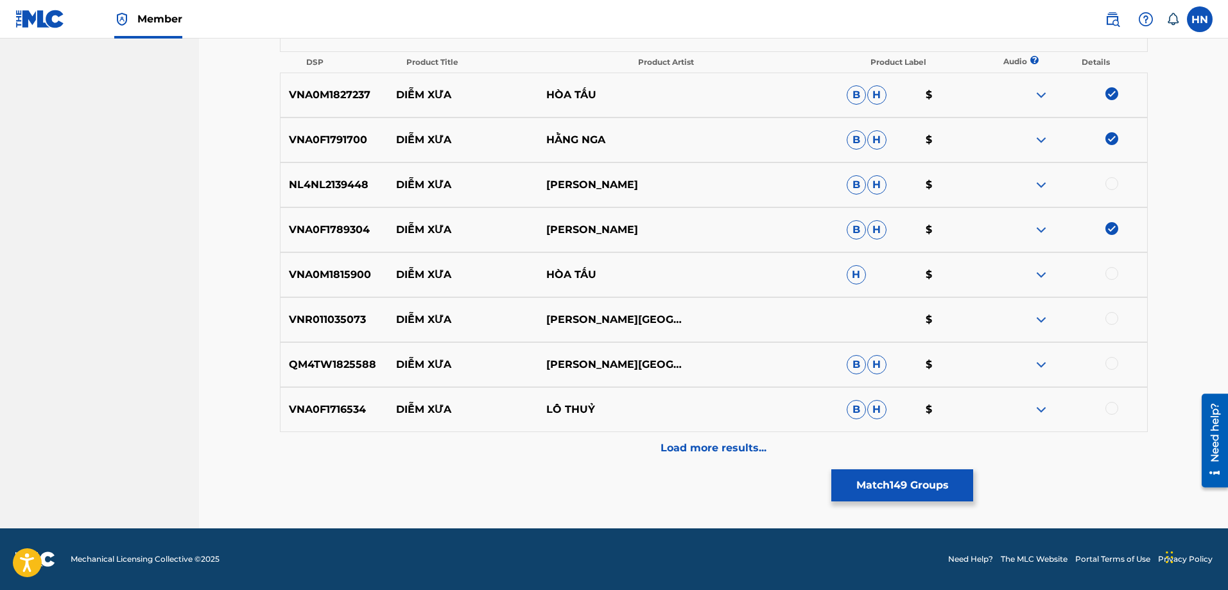
click at [337, 279] on p "VNA0M1815900" at bounding box center [335, 274] width 108 height 15
click at [1109, 276] on div at bounding box center [1112, 273] width 13 height 13
click at [342, 331] on div "VNR011035073 DIỄM XƯA ĐÀM VĨNH HƯNG $" at bounding box center [714, 319] width 868 height 45
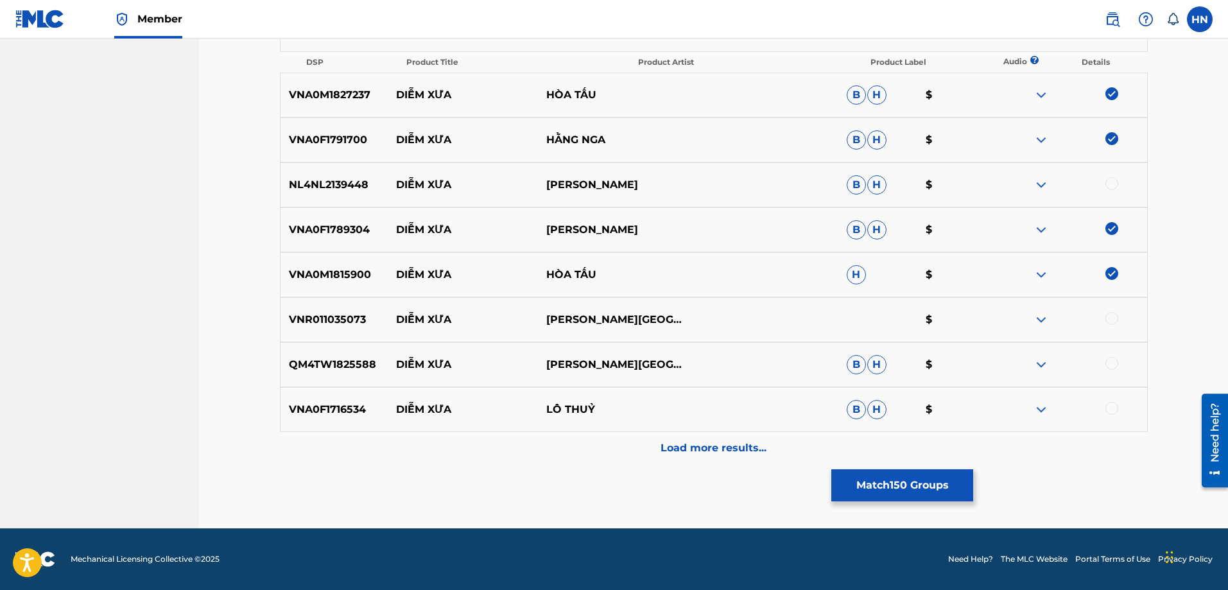
click at [1116, 318] on div at bounding box center [1112, 318] width 13 height 13
click at [335, 354] on div "QM4TW1825588 DIỄM XƯA HUỲNH NHẬT ĐÔNG B H $" at bounding box center [714, 364] width 868 height 45
click at [1109, 358] on div at bounding box center [1112, 363] width 13 height 13
click at [302, 415] on p "VNA0F1716534" at bounding box center [335, 409] width 108 height 15
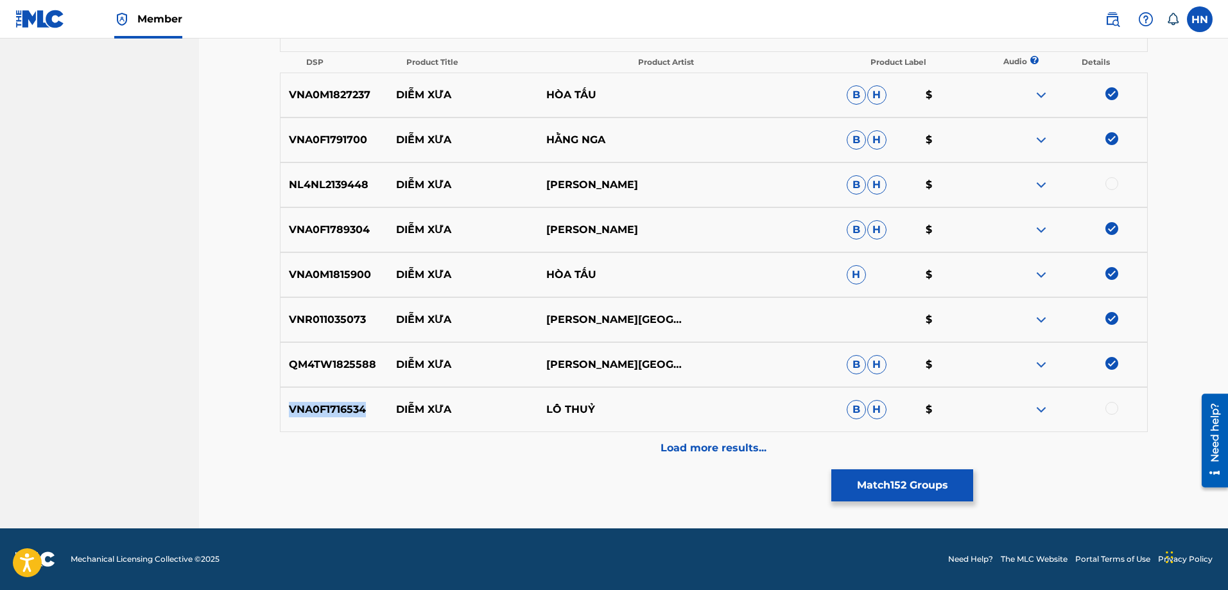
click at [302, 415] on p "VNA0F1716534" at bounding box center [335, 409] width 108 height 15
click at [1113, 410] on div at bounding box center [1112, 408] width 13 height 13
click at [614, 450] on div "Load more results..." at bounding box center [714, 448] width 868 height 32
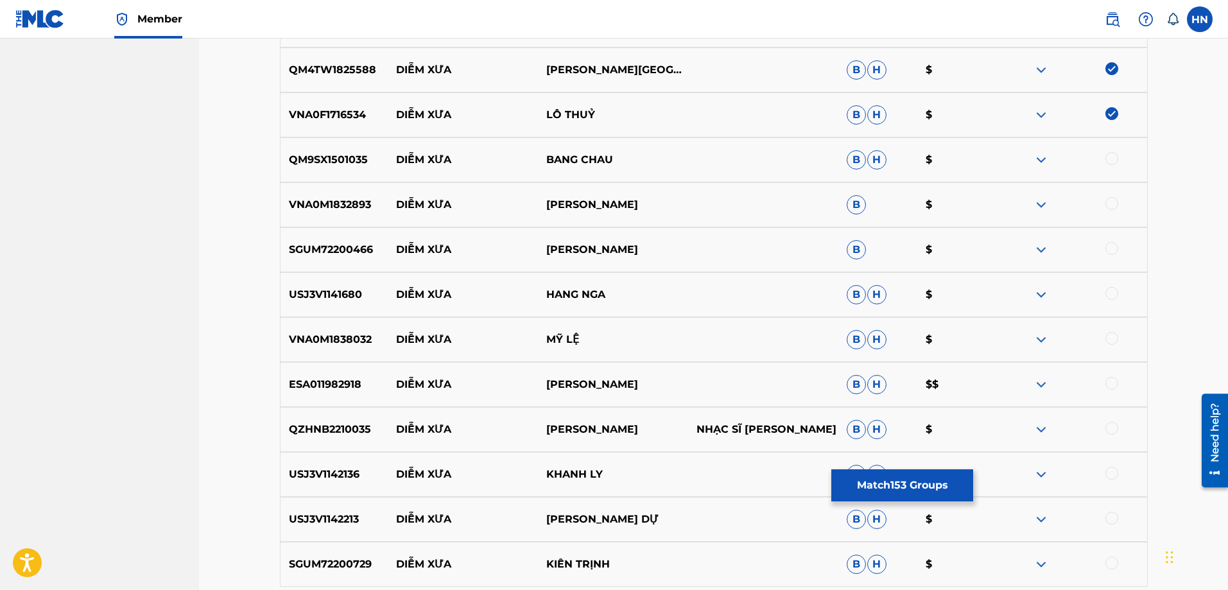
scroll to position [7594, 0]
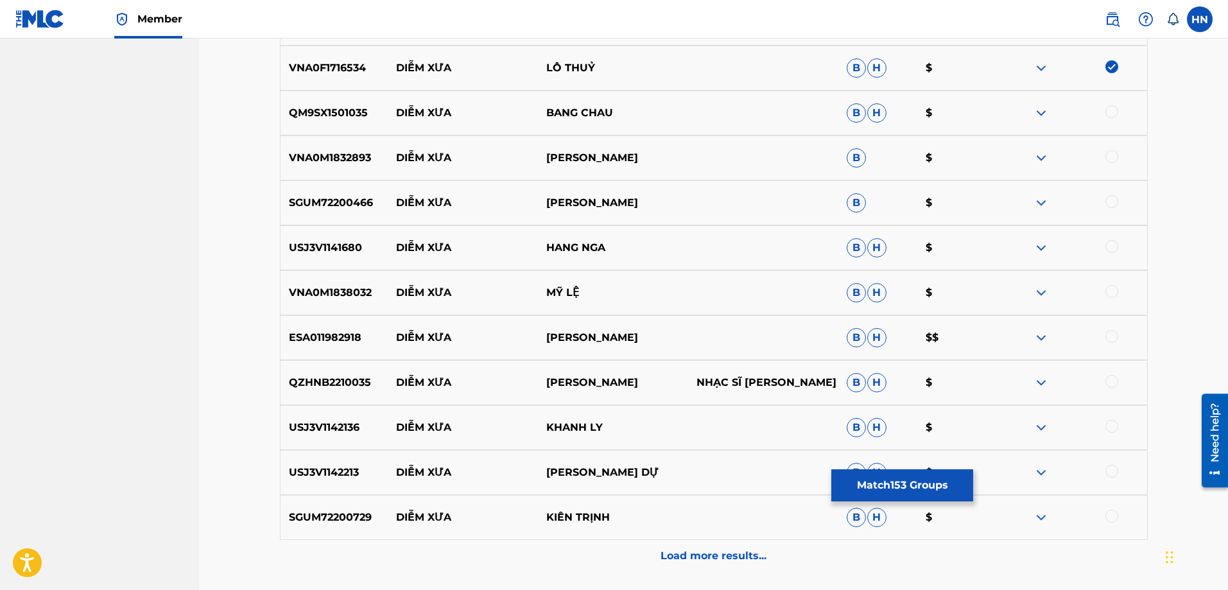
click at [343, 103] on div "QM9SX1501035 DIỄM XƯA BANG CHAU B H $" at bounding box center [714, 113] width 868 height 45
click at [1115, 112] on div at bounding box center [1112, 111] width 13 height 13
click at [329, 146] on div "VNA0M1832893 DIỄM XƯA PHAN ĐINH TÙNG B $" at bounding box center [714, 157] width 868 height 45
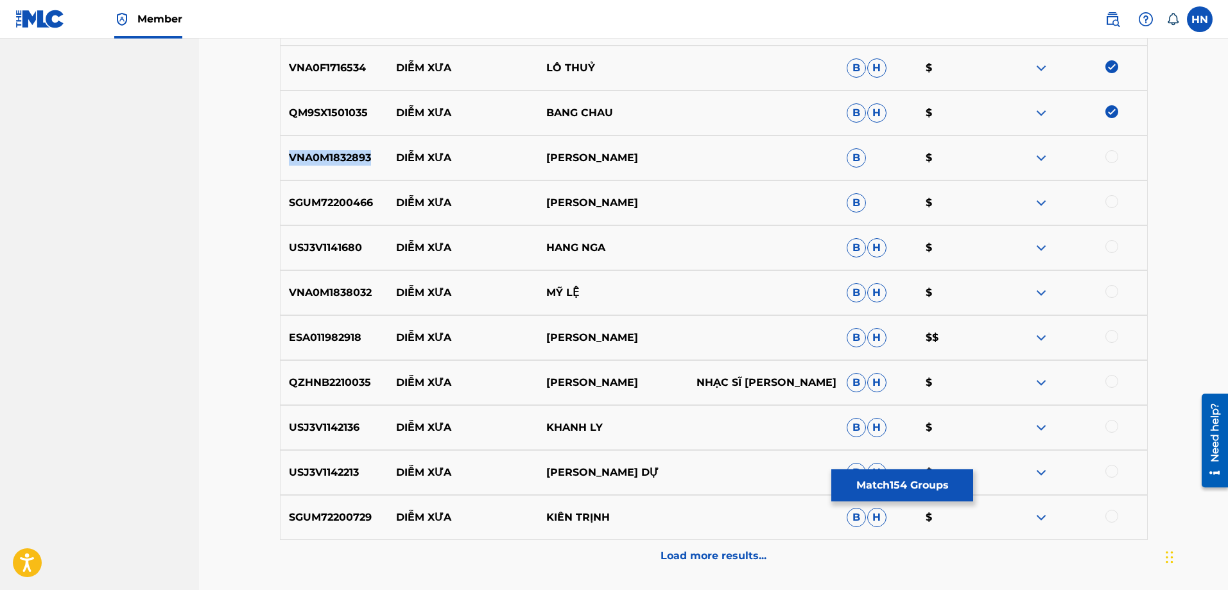
click at [329, 146] on div "VNA0M1832893 DIỄM XƯA PHAN ĐINH TÙNG B $" at bounding box center [714, 157] width 868 height 45
click at [1111, 159] on div at bounding box center [1112, 156] width 13 height 13
click at [324, 198] on p "SGUM72200466" at bounding box center [335, 202] width 108 height 15
click at [1109, 204] on div at bounding box center [1112, 201] width 13 height 13
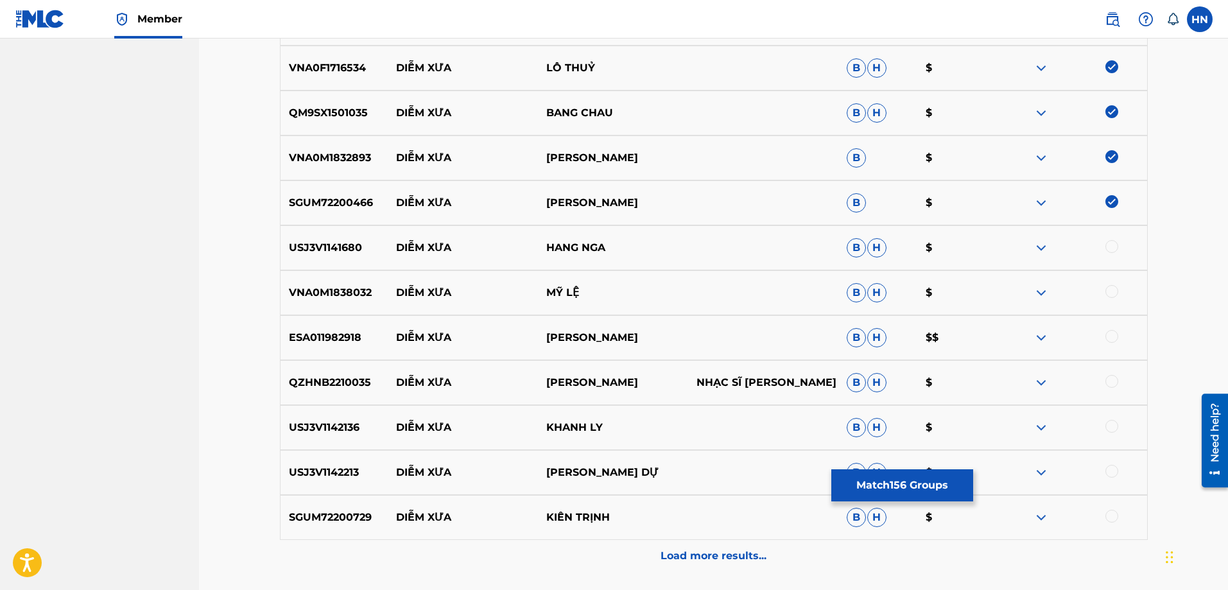
click at [337, 255] on p "USJ3V1141680" at bounding box center [335, 247] width 108 height 15
click at [1107, 246] on div at bounding box center [1112, 246] width 13 height 13
click at [306, 279] on div "VNA0M1838032 DIỄM XƯA MỸ LỆ B H $" at bounding box center [714, 292] width 868 height 45
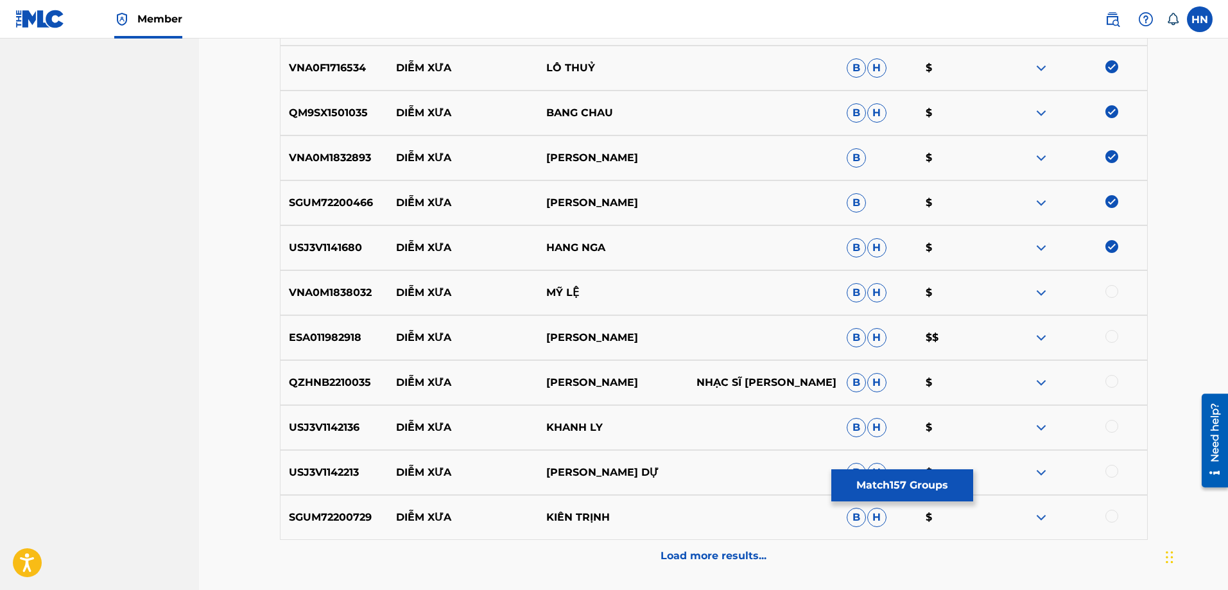
click at [1109, 291] on div at bounding box center [1112, 291] width 13 height 13
click at [342, 346] on div "ESA011982918 DIỄM XƯA LỆ QUYÊN B H $$" at bounding box center [714, 337] width 868 height 45
click at [1107, 336] on div at bounding box center [1112, 336] width 13 height 13
click at [358, 386] on p "QZHNB2210035" at bounding box center [335, 382] width 108 height 15
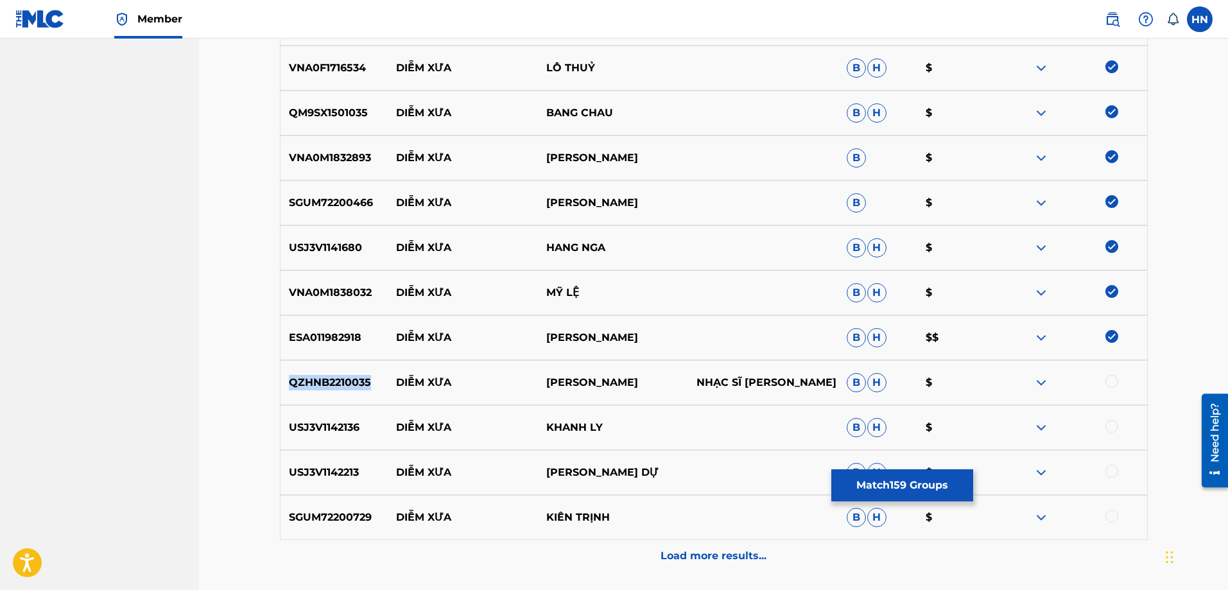
click at [358, 386] on p "QZHNB2210035" at bounding box center [335, 382] width 108 height 15
click at [1106, 384] on div at bounding box center [1112, 381] width 13 height 13
click at [347, 429] on p "USJ3V1142136" at bounding box center [335, 427] width 108 height 15
click at [1118, 427] on div at bounding box center [1112, 426] width 13 height 13
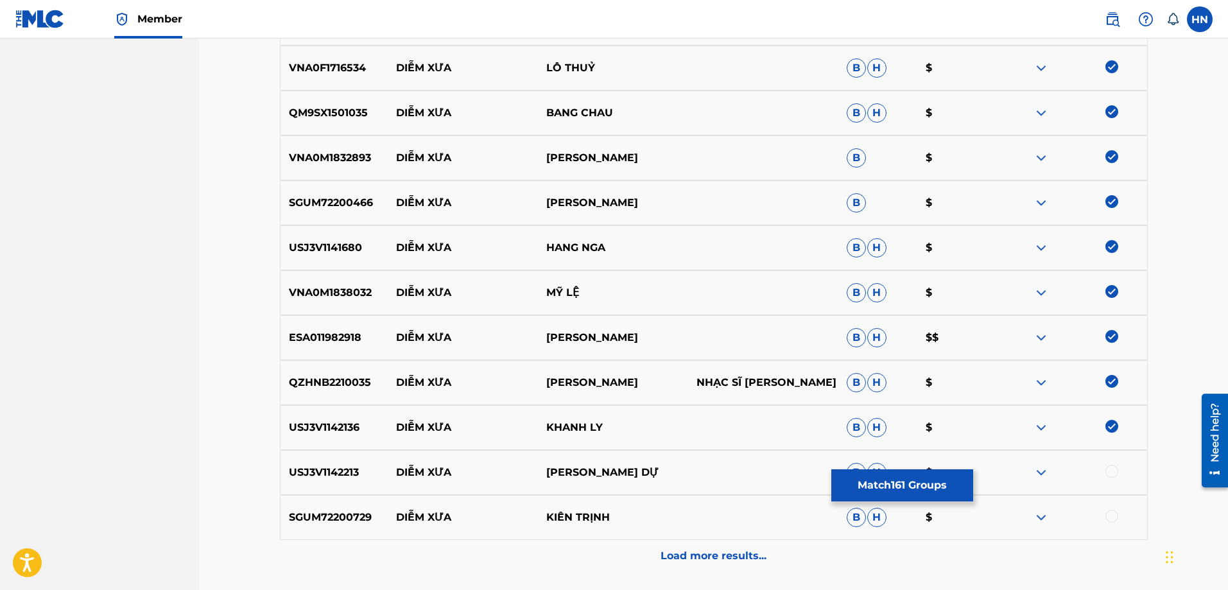
click at [343, 458] on div "USJ3V1142213 DIỄM XƯA LÊ SỸ DỰ B H $" at bounding box center [714, 472] width 868 height 45
click at [1116, 472] on div at bounding box center [1112, 471] width 13 height 13
click at [342, 520] on p "SGUM72200729" at bounding box center [335, 517] width 108 height 15
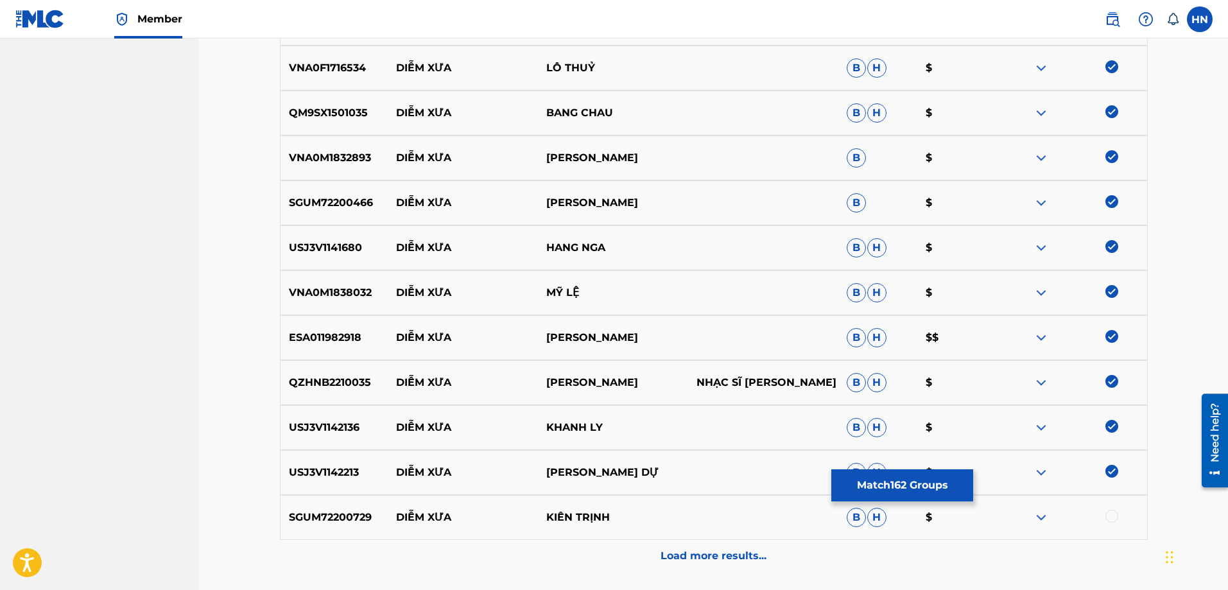
click at [1115, 516] on div at bounding box center [1112, 516] width 13 height 13
click at [658, 547] on div "Load more results..." at bounding box center [714, 556] width 868 height 32
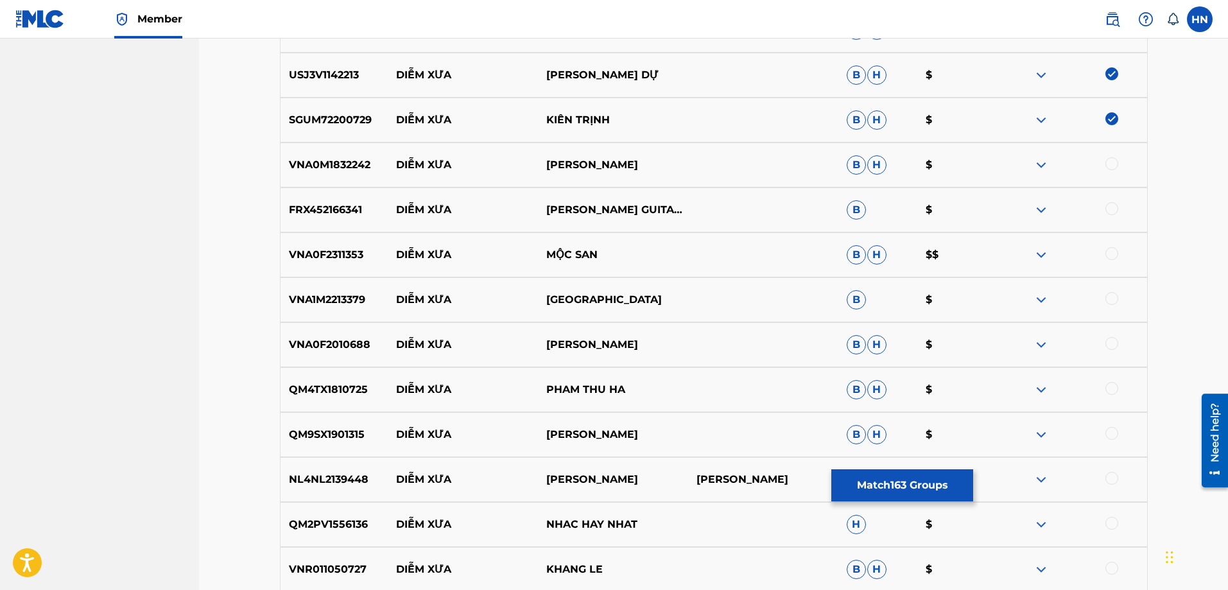
scroll to position [8044, 0]
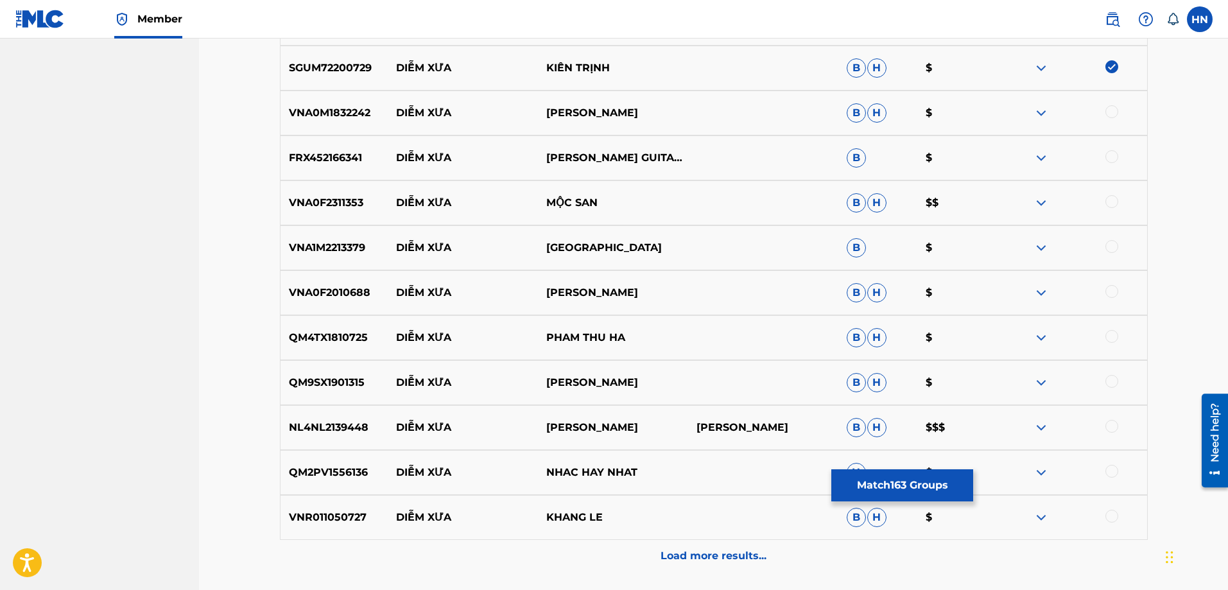
click at [361, 120] on p "VNA0M1832242" at bounding box center [335, 112] width 108 height 15
click at [1106, 110] on div at bounding box center [1112, 111] width 13 height 13
click at [337, 167] on div "FRX452166341 DIỄM XƯA PHƯƠNG PHẠM GUITARIST,BÍCH NGỌC B $" at bounding box center [714, 157] width 868 height 45
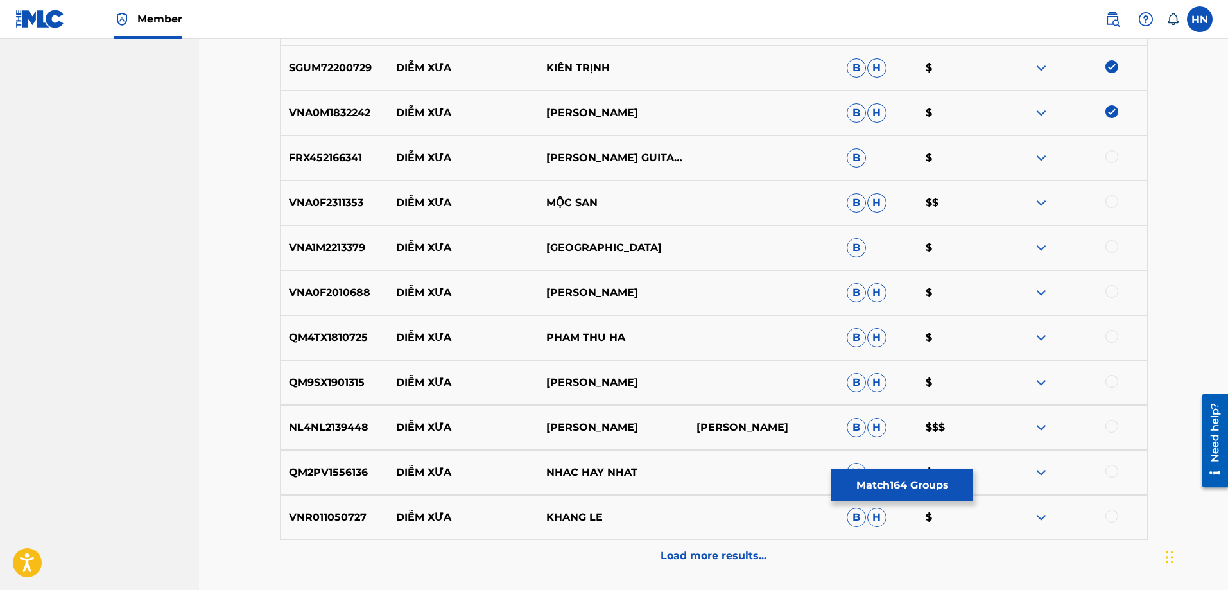
click at [1111, 157] on div at bounding box center [1112, 156] width 13 height 13
click at [323, 195] on p "VNA0F2311353" at bounding box center [335, 202] width 108 height 15
click at [1106, 203] on div at bounding box center [1112, 201] width 13 height 13
click at [321, 247] on p "VNA1M2213379" at bounding box center [335, 247] width 108 height 15
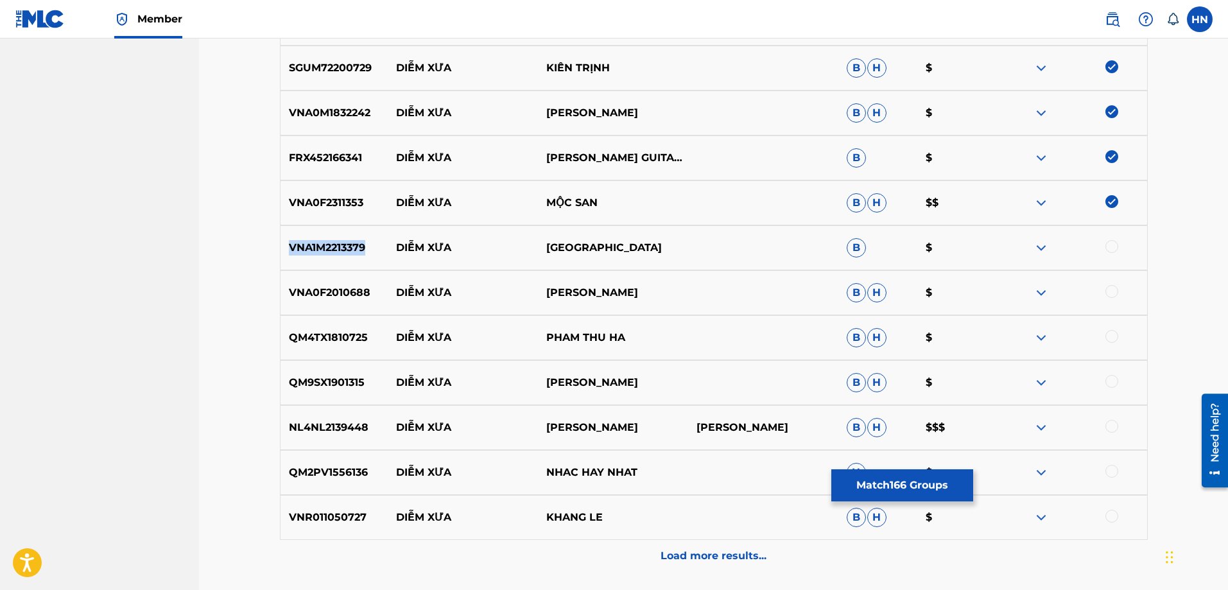
click at [321, 247] on p "VNA1M2213379" at bounding box center [335, 247] width 108 height 15
click at [1111, 249] on div at bounding box center [1112, 246] width 13 height 13
click at [355, 288] on p "VNA0F2010688" at bounding box center [335, 292] width 108 height 15
click at [1108, 293] on div at bounding box center [1112, 291] width 13 height 13
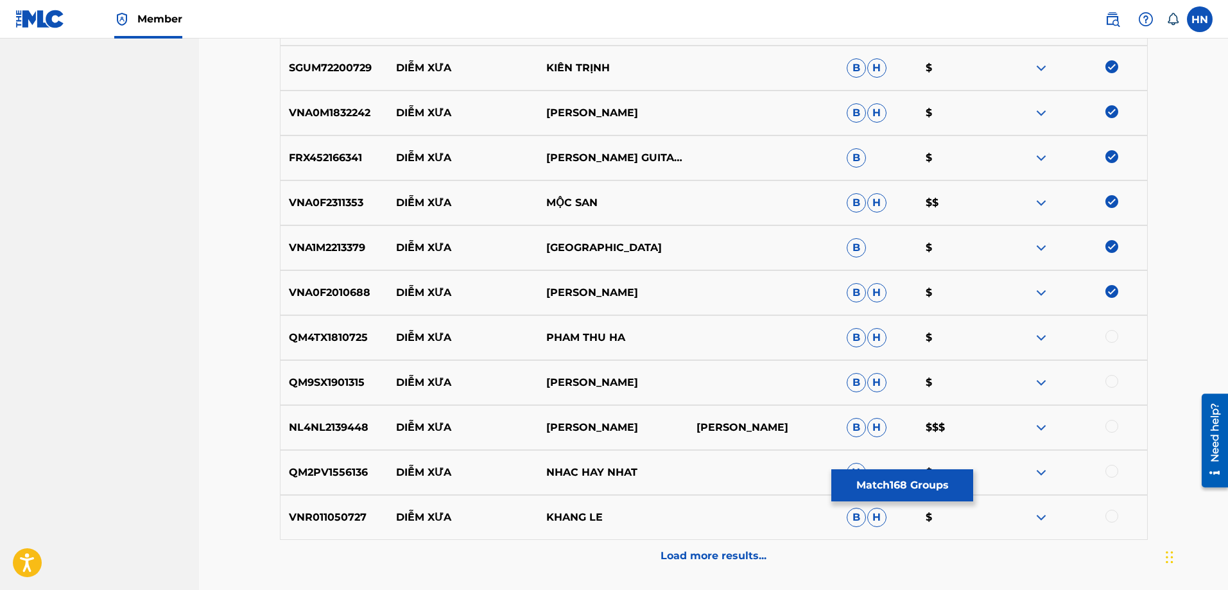
click at [341, 345] on div "QM4TX1810725 DIỄM XƯA PHAM THU HA B H $" at bounding box center [714, 337] width 868 height 45
click at [1108, 333] on div at bounding box center [1112, 336] width 13 height 13
click at [333, 373] on div "QM9SX1901315 DIỄM XƯA KHÁNH LY B H $" at bounding box center [714, 382] width 868 height 45
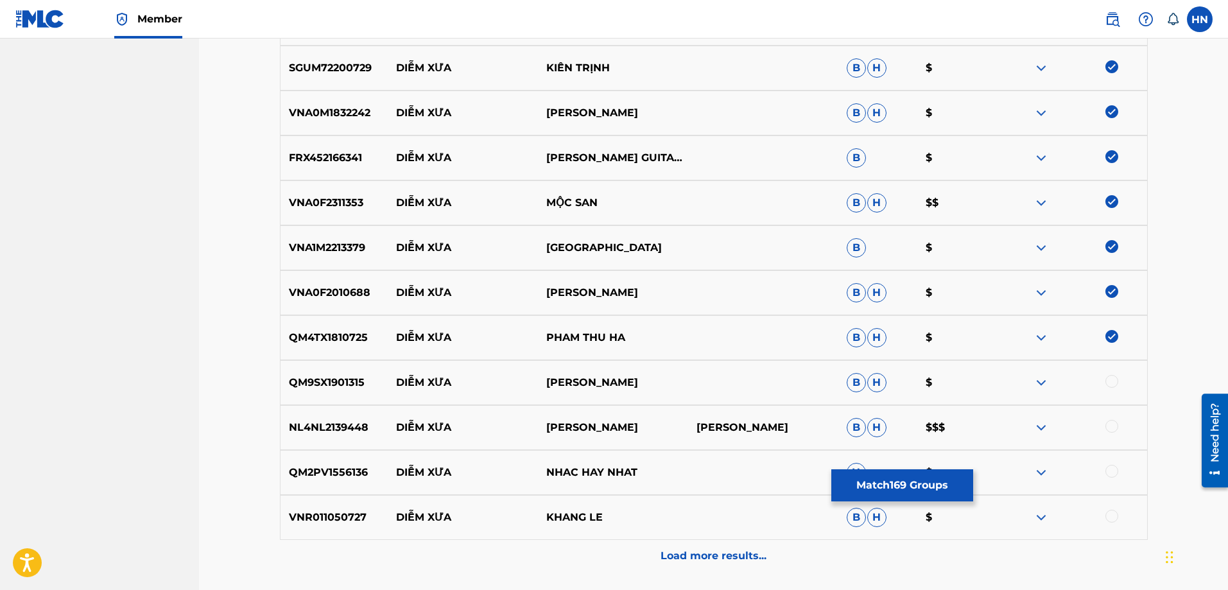
click at [1115, 378] on div at bounding box center [1112, 381] width 13 height 13
click at [323, 465] on p "QM2PV1556136" at bounding box center [335, 472] width 108 height 15
click at [1113, 467] on div at bounding box center [1112, 471] width 13 height 13
click at [340, 525] on p "VNR011050727" at bounding box center [335, 517] width 108 height 15
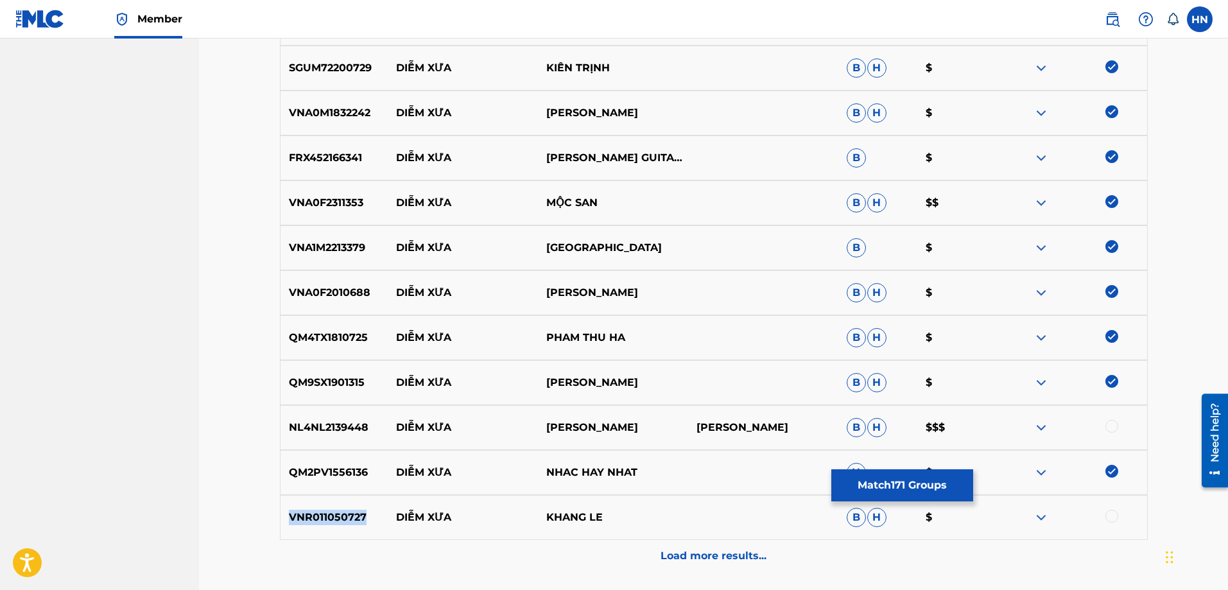
click at [340, 525] on p "VNR011050727" at bounding box center [335, 517] width 108 height 15
click at [1120, 516] on div at bounding box center [1072, 517] width 150 height 15
click at [1115, 516] on div at bounding box center [1112, 516] width 13 height 13
click at [732, 546] on div "Load more results..." at bounding box center [714, 556] width 868 height 32
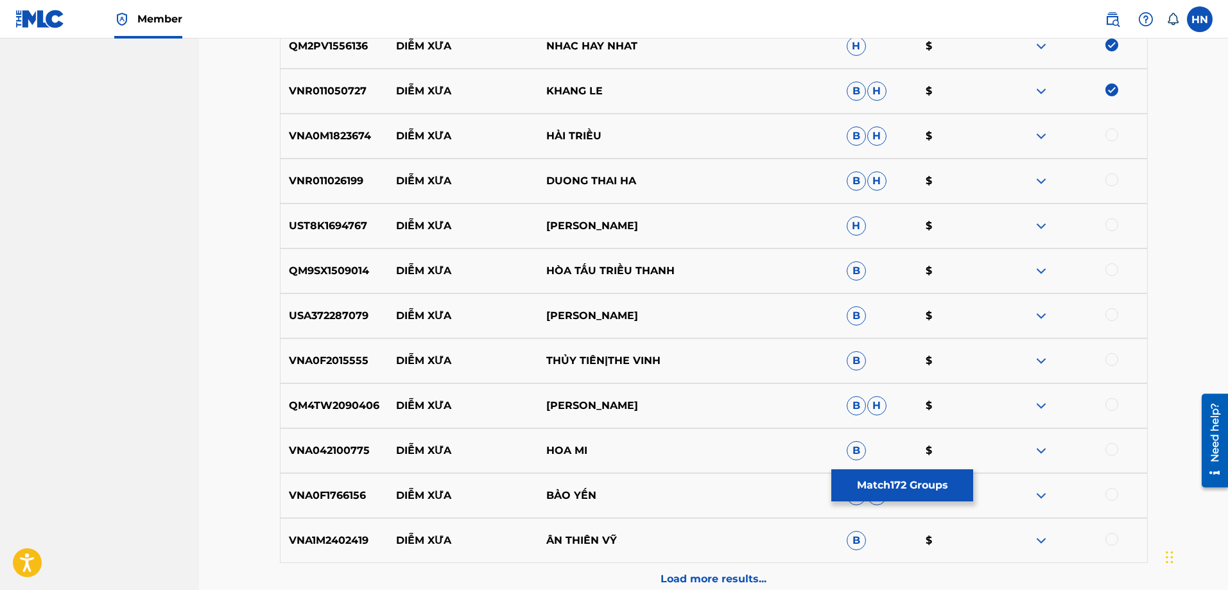
scroll to position [8493, 0]
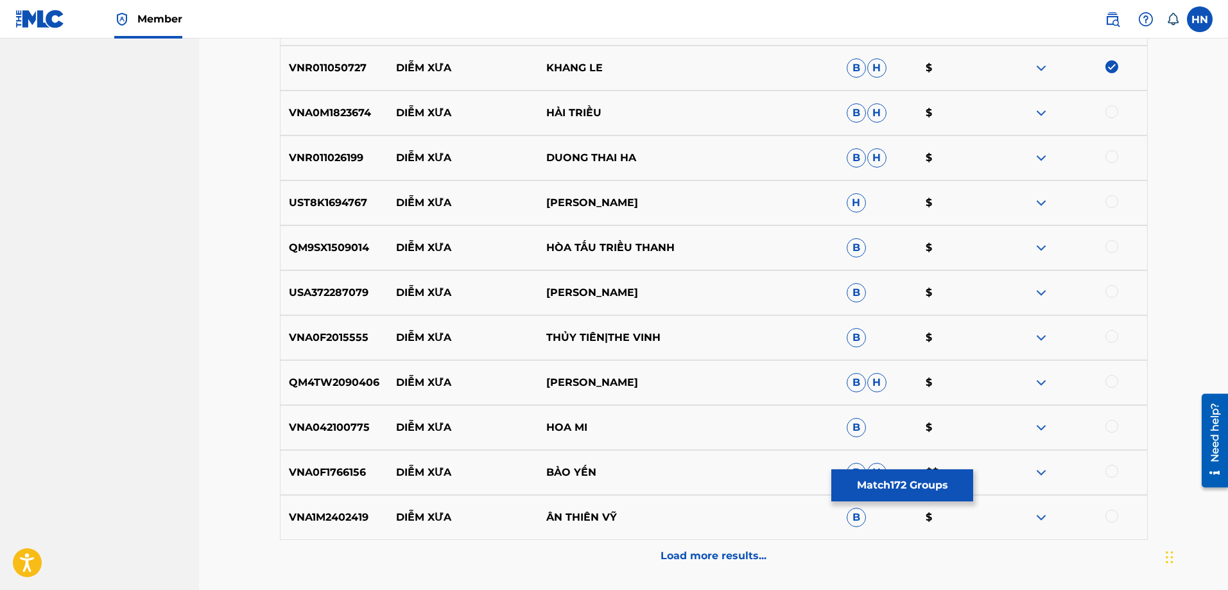
click at [329, 121] on div "VNA0M1823674 DIỄM XƯA HẢI TRIỀU B H $" at bounding box center [714, 113] width 868 height 45
click at [1114, 112] on div at bounding box center [1112, 111] width 13 height 13
click at [349, 157] on p "VNR011026199" at bounding box center [335, 157] width 108 height 15
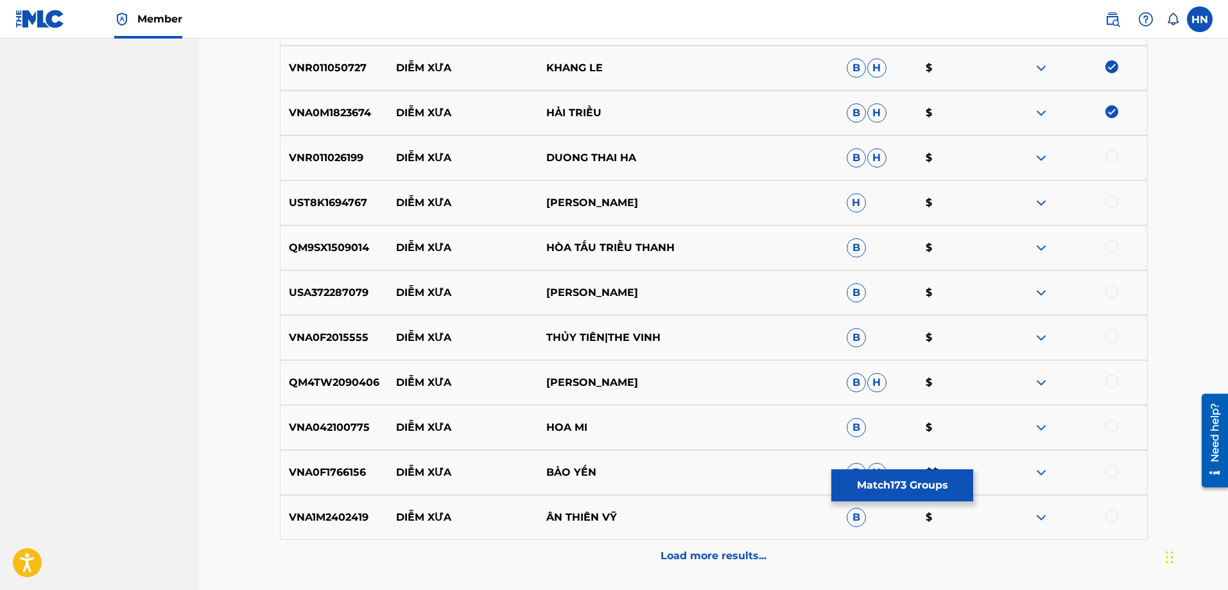
click at [1113, 157] on div at bounding box center [1112, 156] width 13 height 13
click at [320, 216] on div "UST8K1694767 DIỄM XƯA BAO YEN H $" at bounding box center [714, 202] width 868 height 45
click at [1111, 202] on div at bounding box center [1112, 201] width 13 height 13
click at [311, 241] on p "QM9SX1509014" at bounding box center [335, 247] width 108 height 15
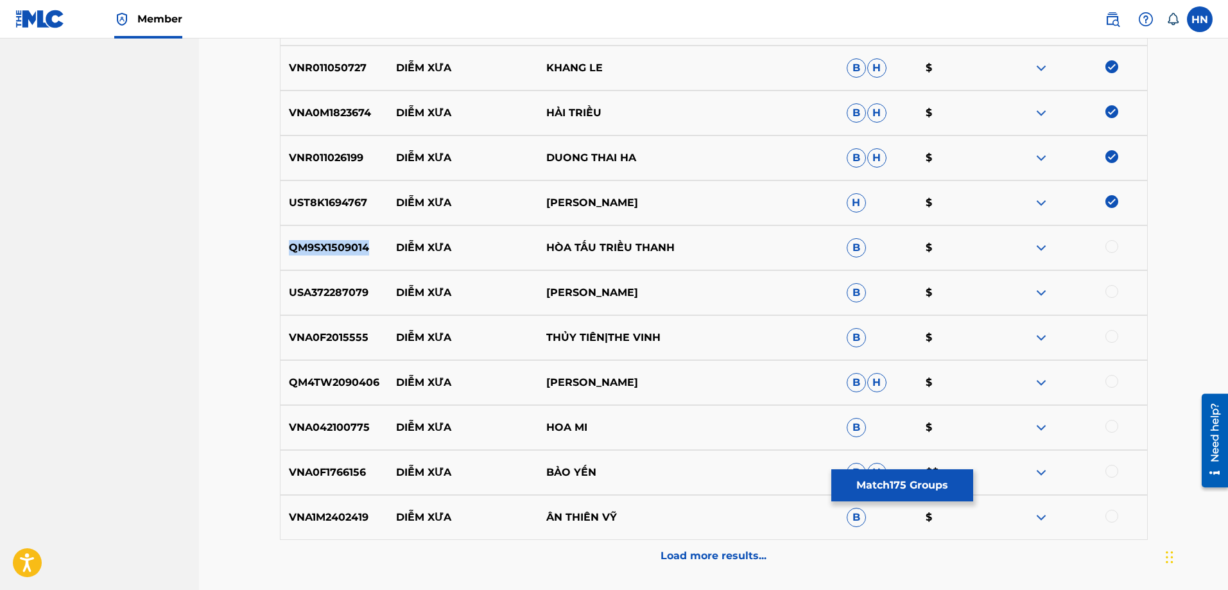
click at [311, 241] on p "QM9SX1509014" at bounding box center [335, 247] width 108 height 15
click at [1115, 247] on div at bounding box center [1112, 246] width 13 height 13
click at [333, 297] on p "USA372287079" at bounding box center [335, 292] width 108 height 15
click at [1106, 290] on div at bounding box center [1112, 291] width 13 height 13
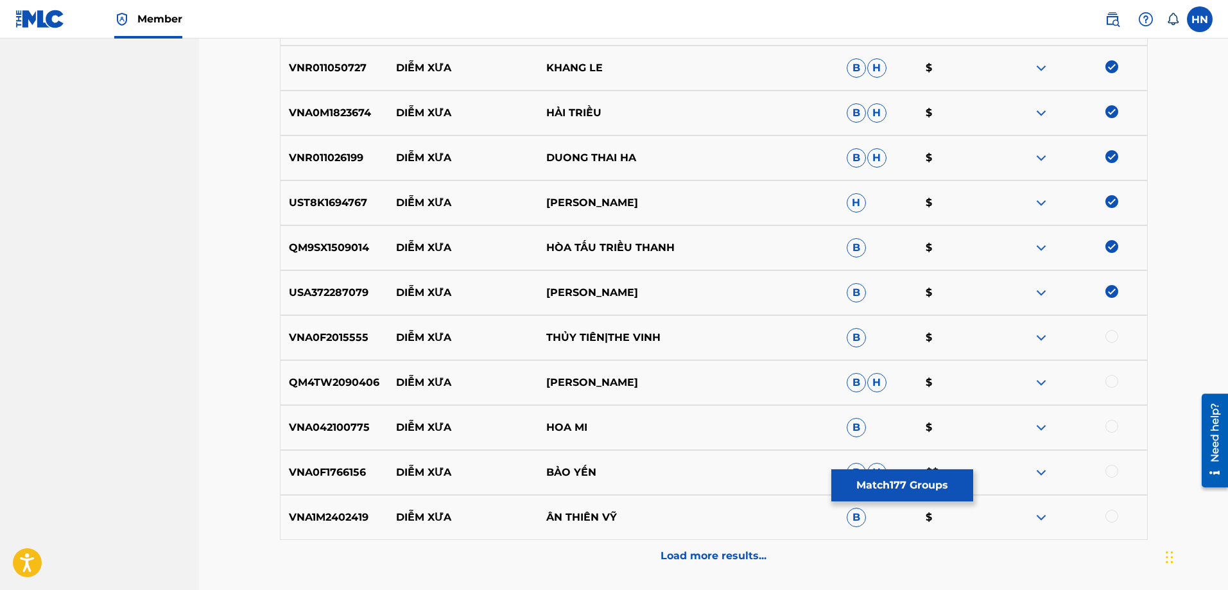
click at [349, 344] on p "VNA0F2015555" at bounding box center [335, 337] width 108 height 15
click at [1110, 339] on div at bounding box center [1112, 336] width 13 height 13
click at [303, 392] on div "QM4TW2090406 DIỄM XƯA DON HỒ B H $" at bounding box center [714, 382] width 868 height 45
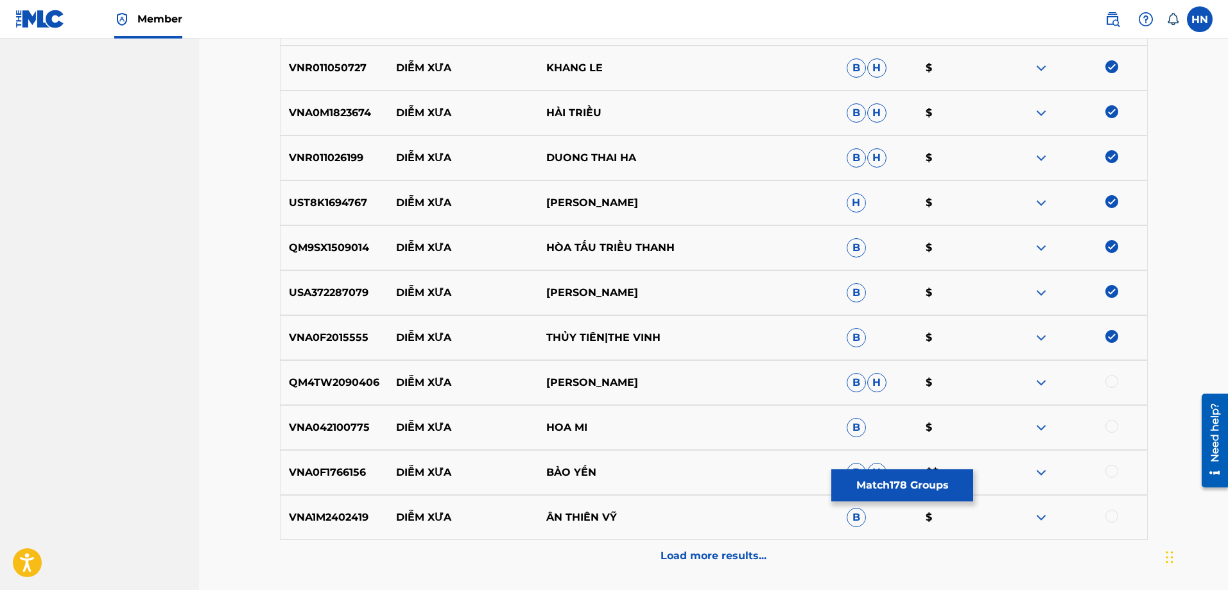
click at [1113, 380] on div at bounding box center [1112, 381] width 13 height 13
click at [355, 417] on div "VNA042100775 DIỄM XƯA HOA MI B $" at bounding box center [714, 427] width 868 height 45
click at [1114, 423] on div at bounding box center [1112, 426] width 13 height 13
click at [342, 464] on div "VNA0F1766156 DIỄM XƯA BẢO YẾN B H $$" at bounding box center [714, 472] width 868 height 45
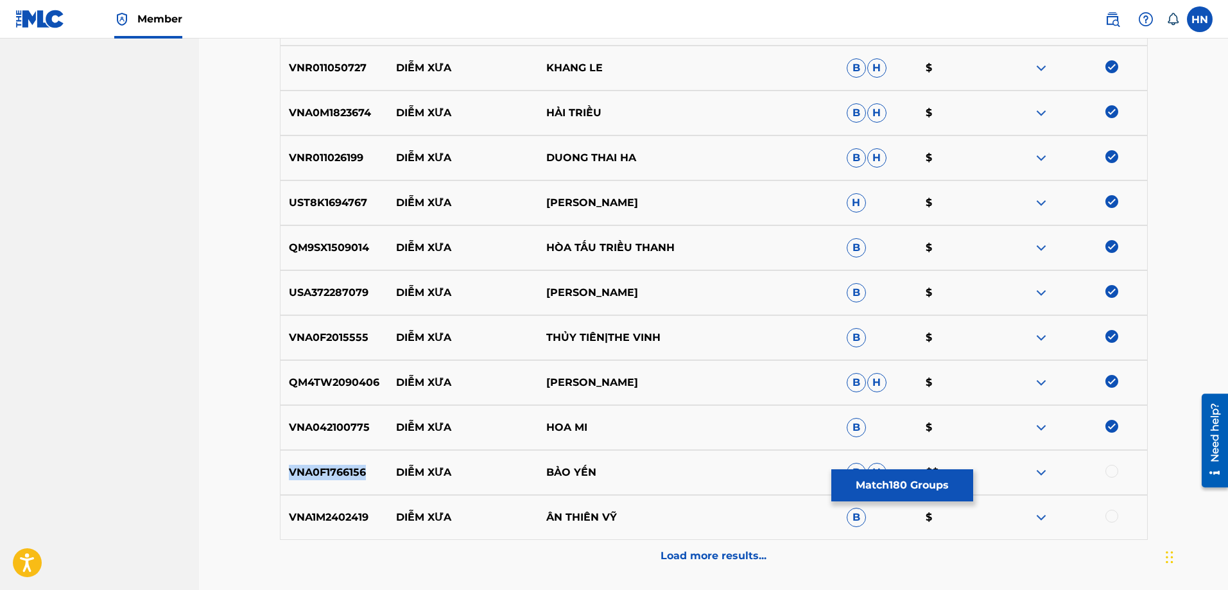
click at [342, 464] on div "VNA0F1766156 DIỄM XƯA BẢO YẾN B H $$" at bounding box center [714, 472] width 868 height 45
click at [1109, 475] on div at bounding box center [1112, 471] width 13 height 13
click at [322, 505] on div "VNA1M2402419 DIỄM XƯA ÂN THIÊN VỸ B $" at bounding box center [714, 517] width 868 height 45
click at [1108, 521] on div at bounding box center [1112, 516] width 13 height 13
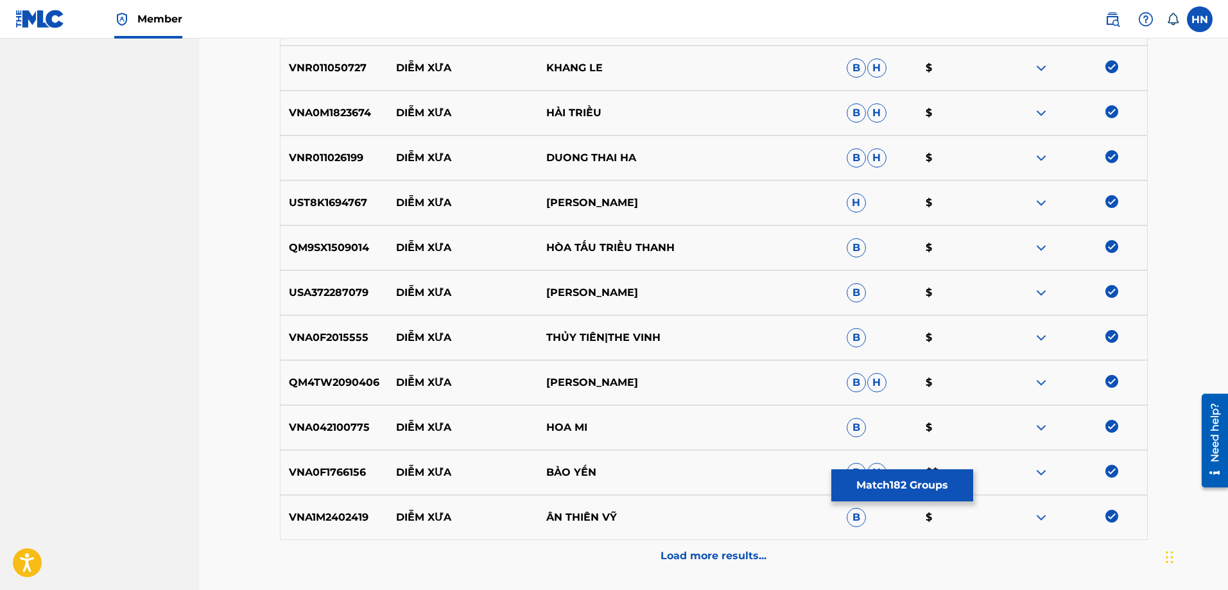
click at [736, 544] on div "Load more results..." at bounding box center [714, 556] width 868 height 32
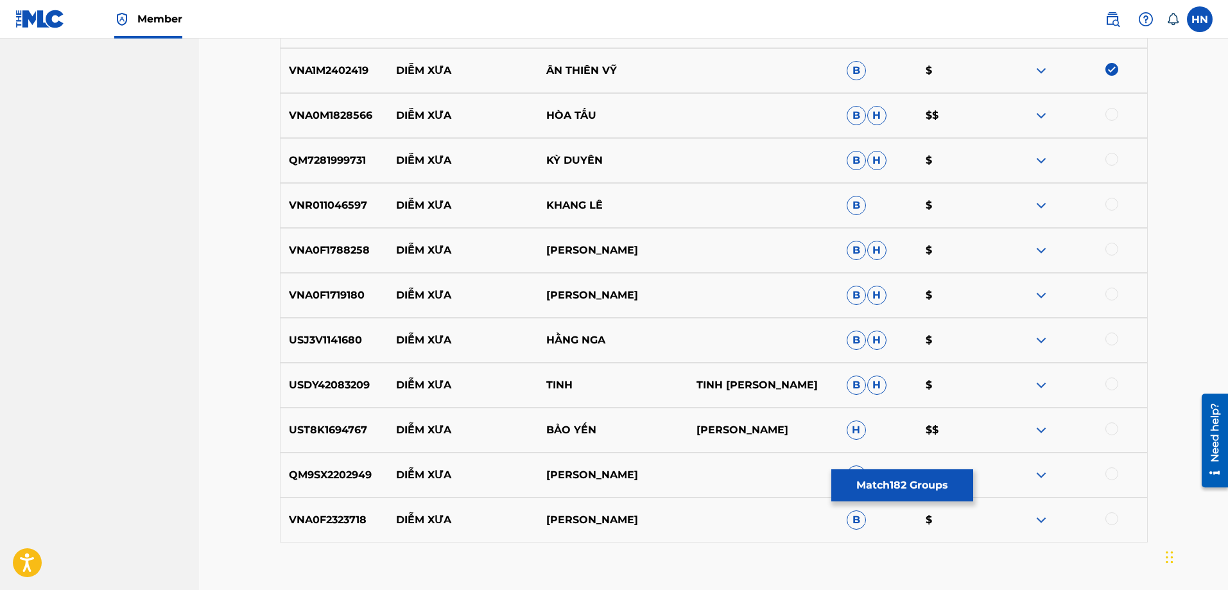
scroll to position [8943, 0]
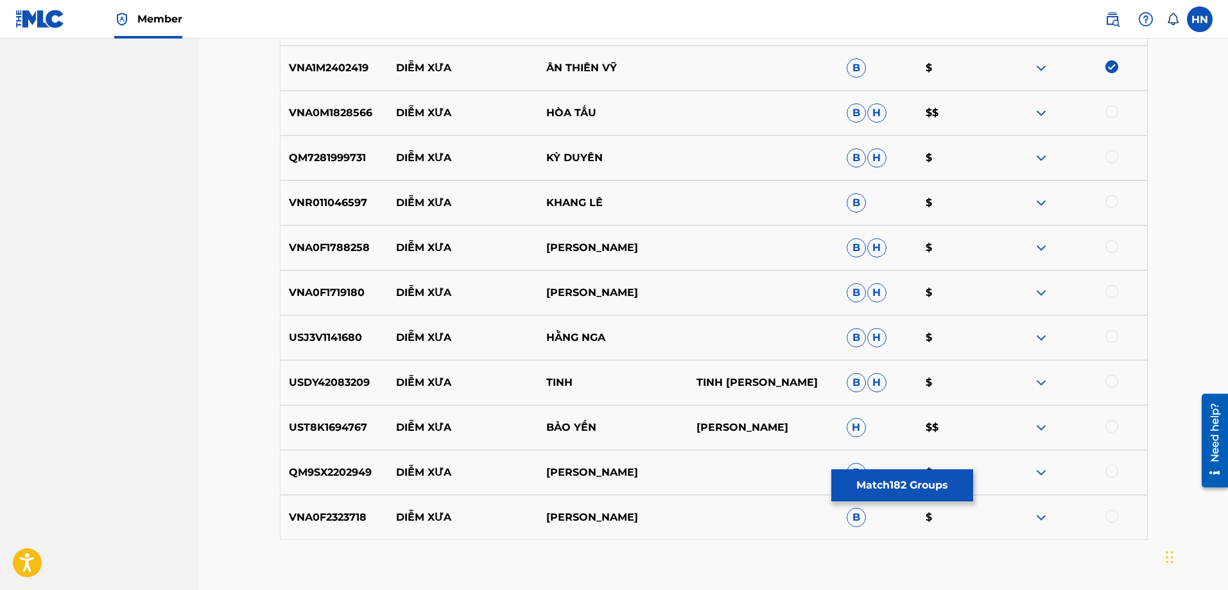
click at [353, 114] on p "VNA0M1828566" at bounding box center [335, 112] width 108 height 15
click at [1108, 114] on div at bounding box center [1112, 111] width 13 height 13
click at [333, 157] on p "QM7281999731" at bounding box center [335, 157] width 108 height 15
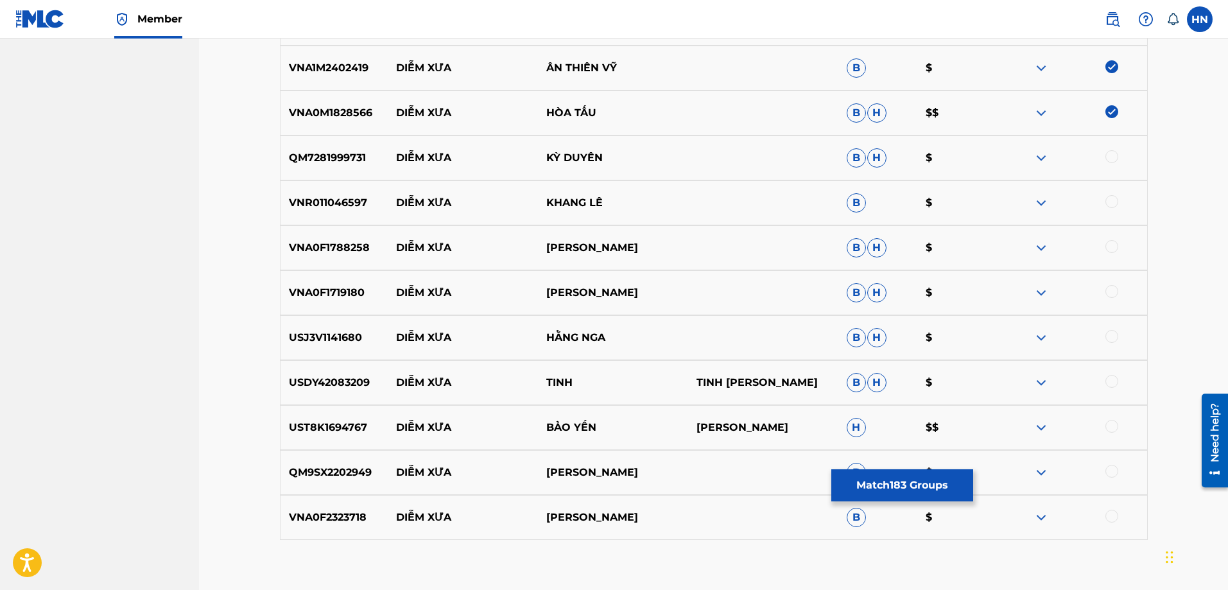
click at [1110, 157] on div at bounding box center [1112, 156] width 13 height 13
click at [326, 210] on p "VNR011046597" at bounding box center [335, 202] width 108 height 15
click at [1108, 202] on div at bounding box center [1112, 201] width 13 height 13
click at [343, 260] on div "VNA0F1788258 DIỄM XƯA NGỌC LAN B H $" at bounding box center [714, 247] width 868 height 45
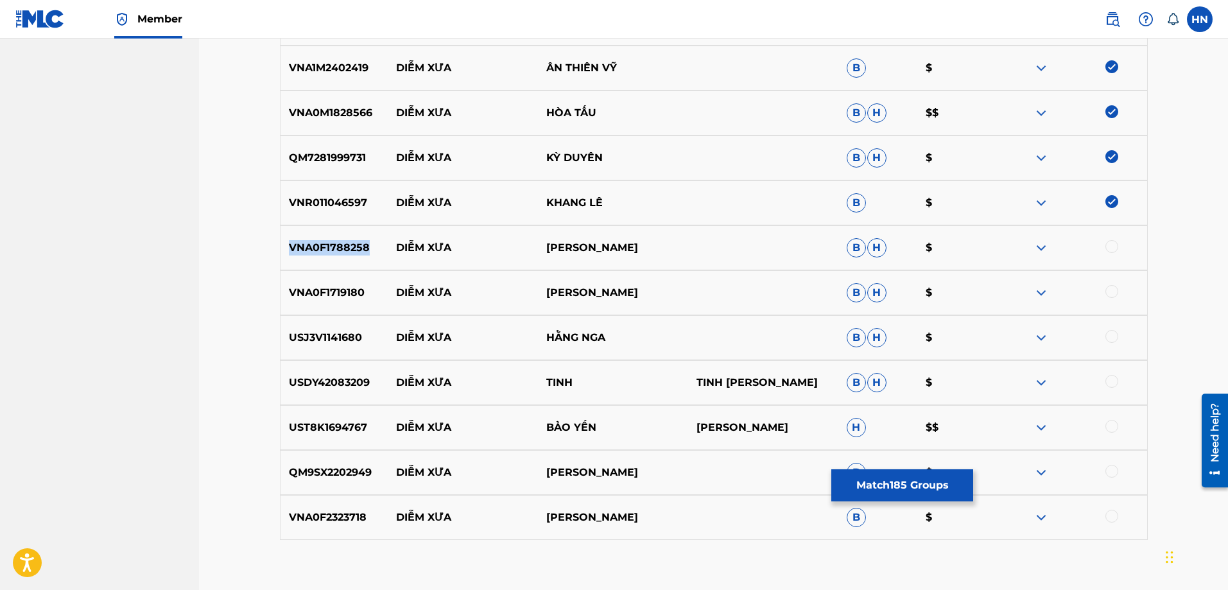
click at [343, 260] on div "VNA0F1788258 DIỄM XƯA NGỌC LAN B H $" at bounding box center [714, 247] width 868 height 45
click at [1105, 249] on div at bounding box center [1072, 247] width 150 height 15
click at [1104, 250] on div at bounding box center [1072, 247] width 150 height 15
click at [1110, 247] on div at bounding box center [1112, 246] width 13 height 13
click at [321, 286] on p "VNA0F1719180" at bounding box center [335, 292] width 108 height 15
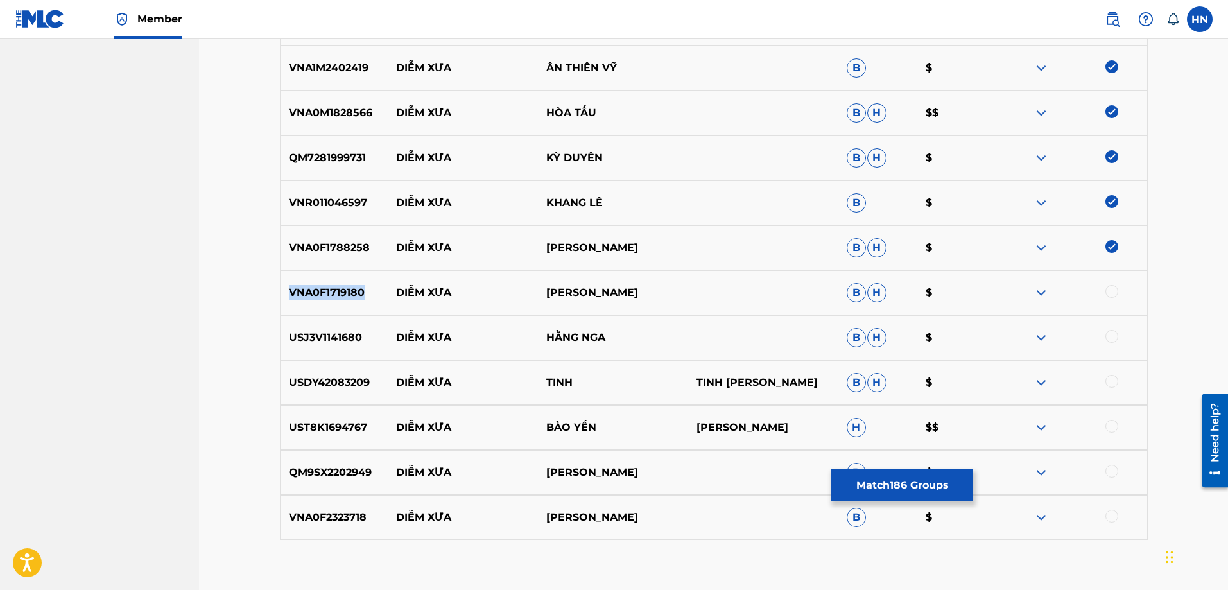
click at [321, 286] on p "VNA0F1719180" at bounding box center [335, 292] width 108 height 15
click at [1108, 291] on div at bounding box center [1112, 291] width 13 height 13
click at [302, 343] on p "USJ3V1141680" at bounding box center [335, 337] width 108 height 15
click at [1107, 338] on div at bounding box center [1112, 336] width 13 height 13
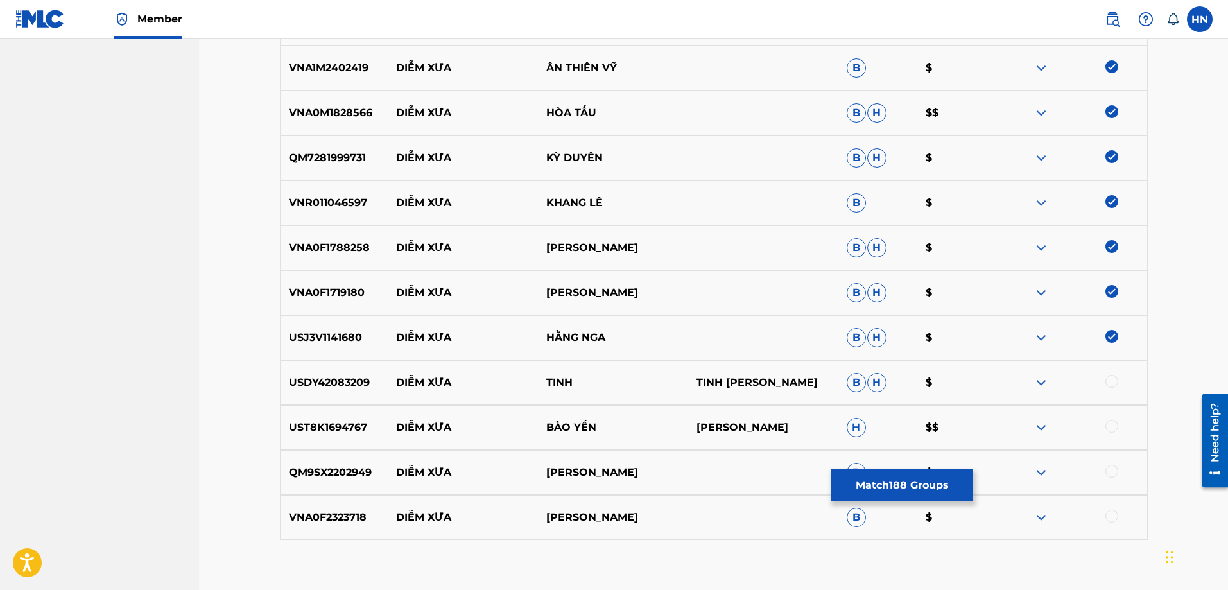
click at [321, 373] on div "USDY42083209 DIỄM XƯA TINH TINH NORMAN MAHONEY B H $" at bounding box center [714, 382] width 868 height 45
click at [1117, 384] on div at bounding box center [1112, 381] width 13 height 13
click at [360, 428] on p "UST8K1694767" at bounding box center [335, 427] width 108 height 15
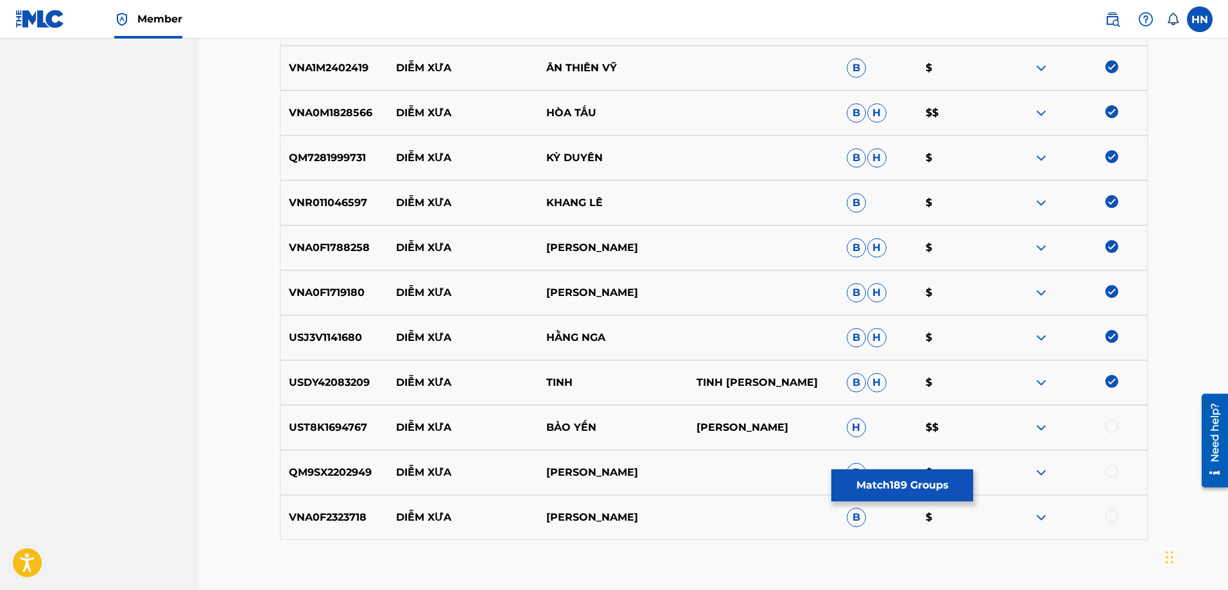
click at [1108, 424] on div at bounding box center [1112, 426] width 13 height 13
click at [354, 471] on p "QM9SX2202949" at bounding box center [335, 472] width 108 height 15
click at [1111, 475] on div at bounding box center [1112, 471] width 13 height 13
click at [348, 507] on div "VNA0F2323718 DIỄM XƯA QUANG SƠN B $" at bounding box center [714, 517] width 868 height 45
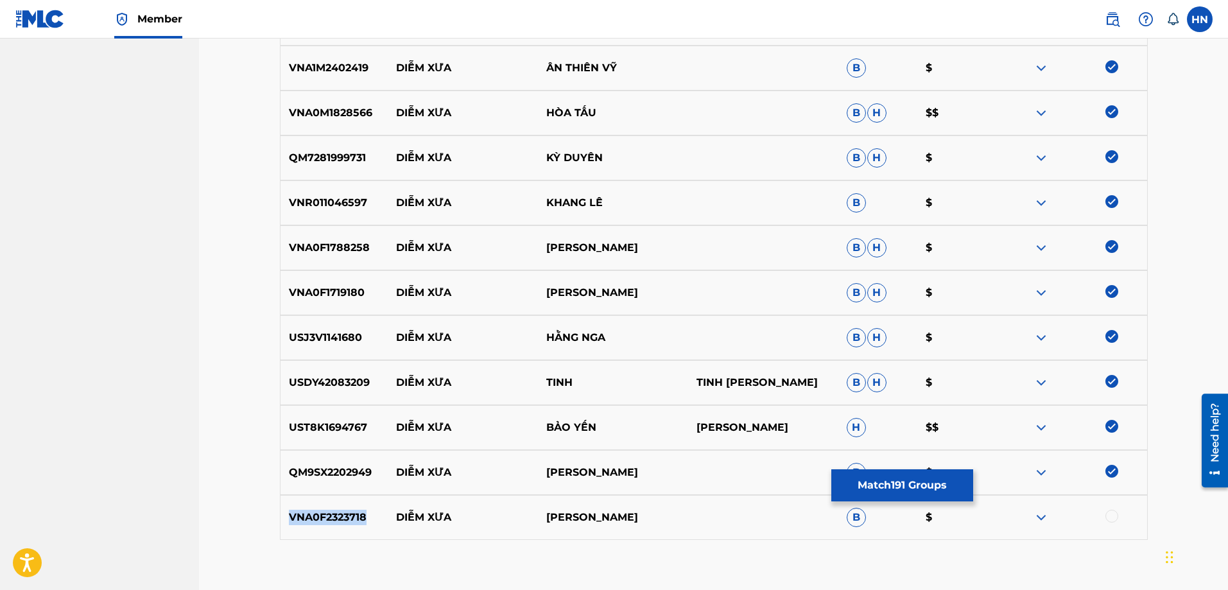
click at [348, 507] on div "VNA0F2323718 DIỄM XƯA QUANG SƠN B $" at bounding box center [714, 517] width 868 height 45
click at [1115, 519] on div at bounding box center [1112, 516] width 13 height 13
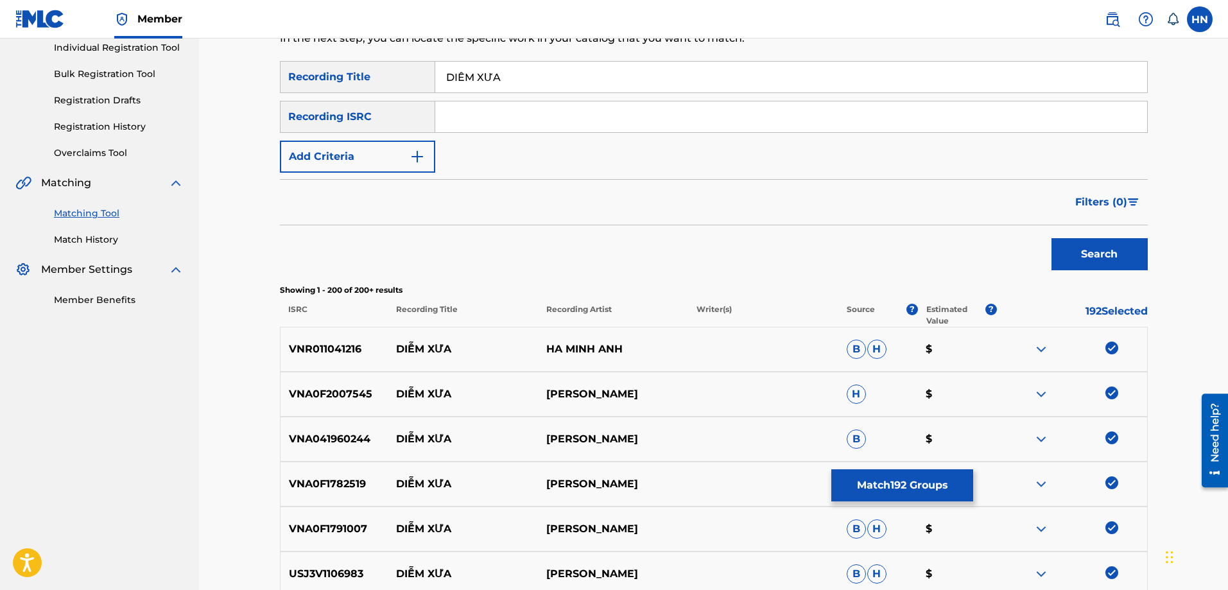
scroll to position [0, 0]
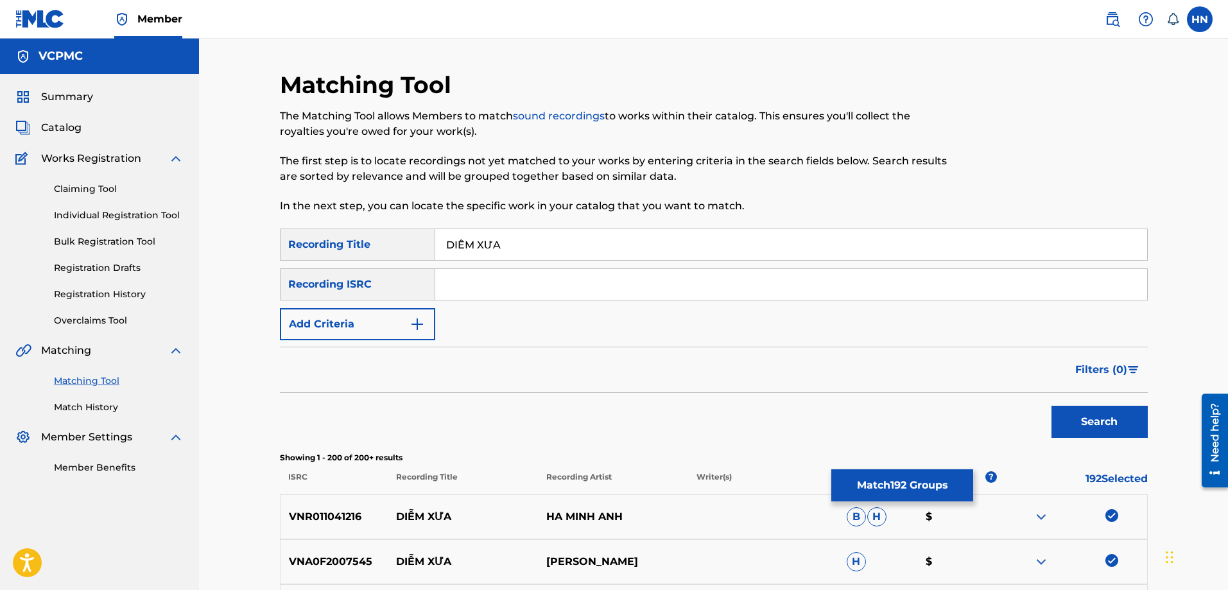
click at [465, 248] on input "DIỄM XƯA" at bounding box center [791, 244] width 712 height 31
click at [490, 243] on input "DIEM XƯA" at bounding box center [791, 244] width 712 height 31
type input "DIEM XUA"
click at [1052, 406] on button "Search" at bounding box center [1100, 422] width 96 height 32
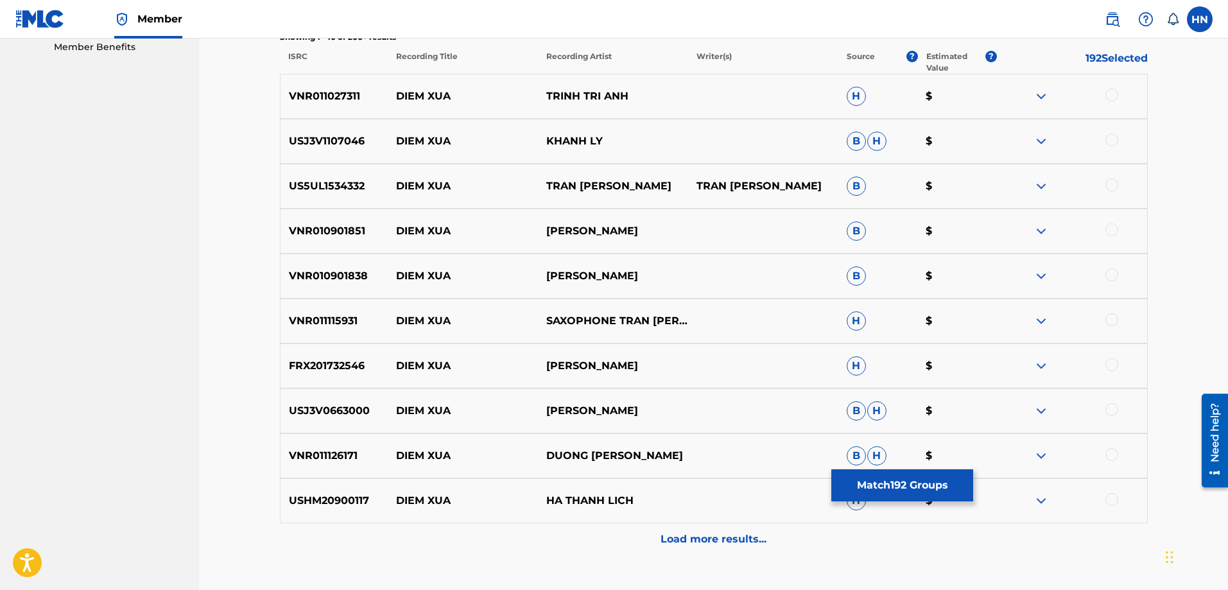
scroll to position [449, 0]
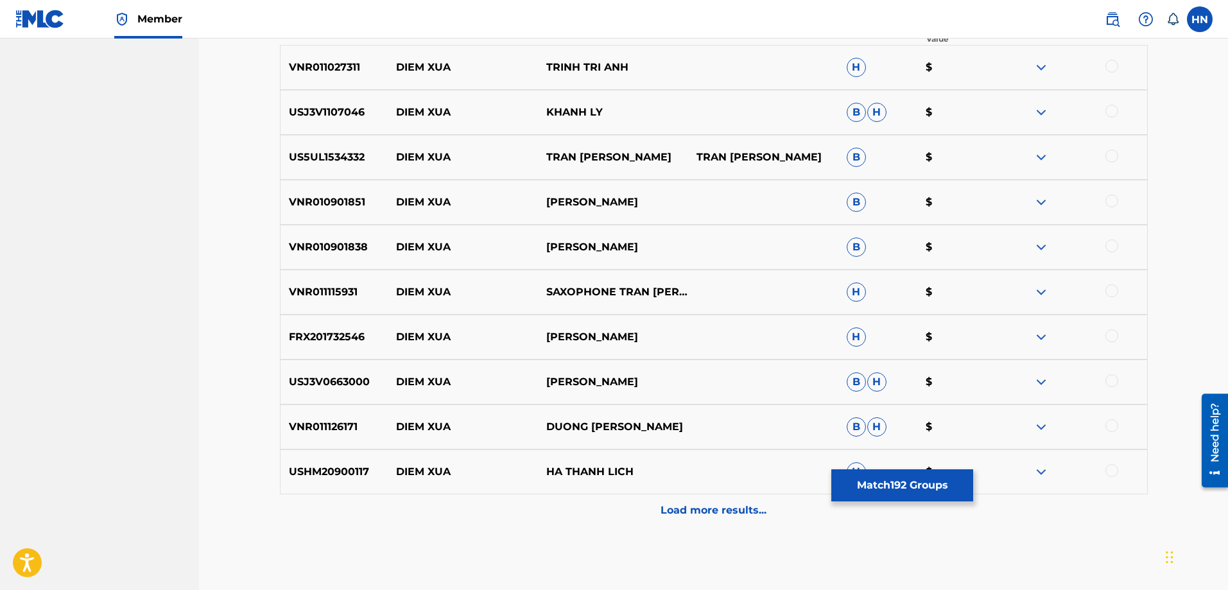
click at [336, 62] on p "VNR011027311" at bounding box center [335, 67] width 108 height 15
click at [1114, 65] on div at bounding box center [1112, 66] width 13 height 13
click at [342, 108] on p "USJ3V1107046" at bounding box center [335, 112] width 108 height 15
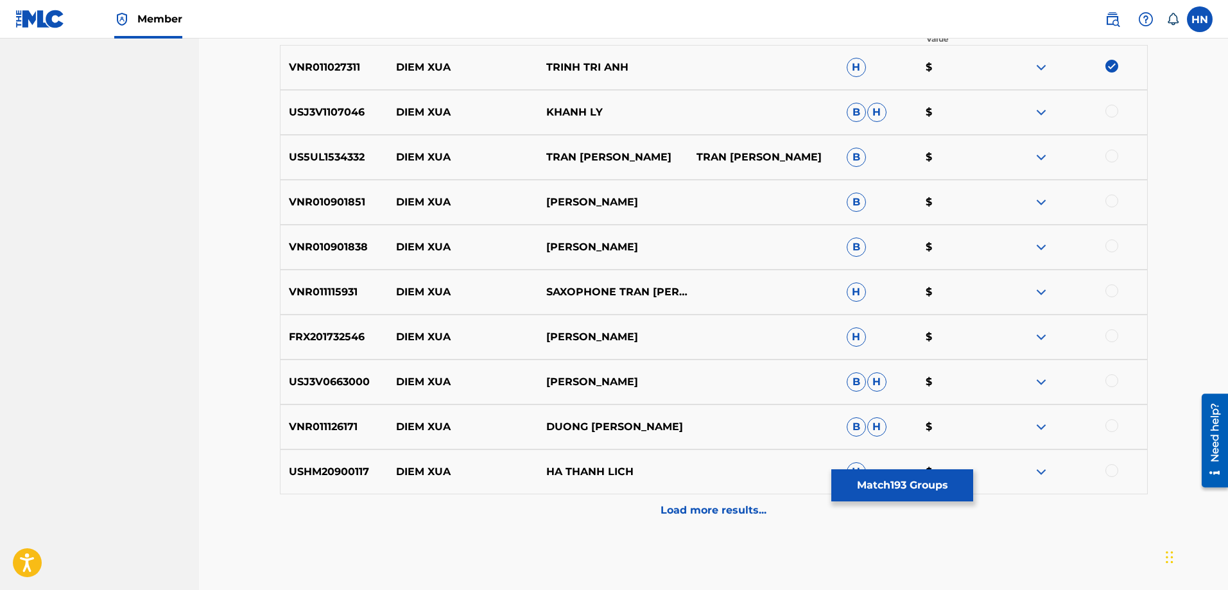
click at [1108, 110] on div at bounding box center [1112, 111] width 13 height 13
click at [334, 154] on p "US5UL1534332" at bounding box center [335, 157] width 108 height 15
click at [1109, 149] on div "US5UL1534332 DIEM XUA TRAN MANH TUAN TRAN MANH TUAN B $" at bounding box center [714, 157] width 868 height 45
click at [1110, 151] on div at bounding box center [1112, 156] width 13 height 13
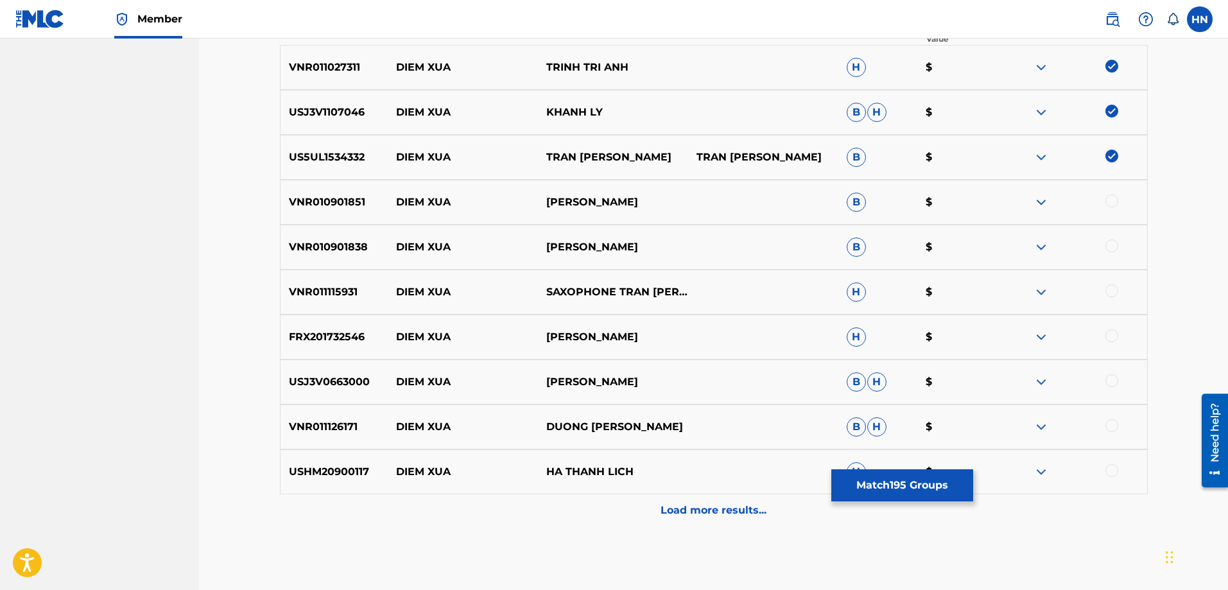
click at [336, 202] on p "VNR010901851" at bounding box center [335, 202] width 108 height 15
click at [1110, 198] on div at bounding box center [1112, 201] width 13 height 13
click at [265, 245] on div "Matching Tool The Matching Tool allows Members to match sound recordings to wor…" at bounding box center [714, 105] width 899 height 969
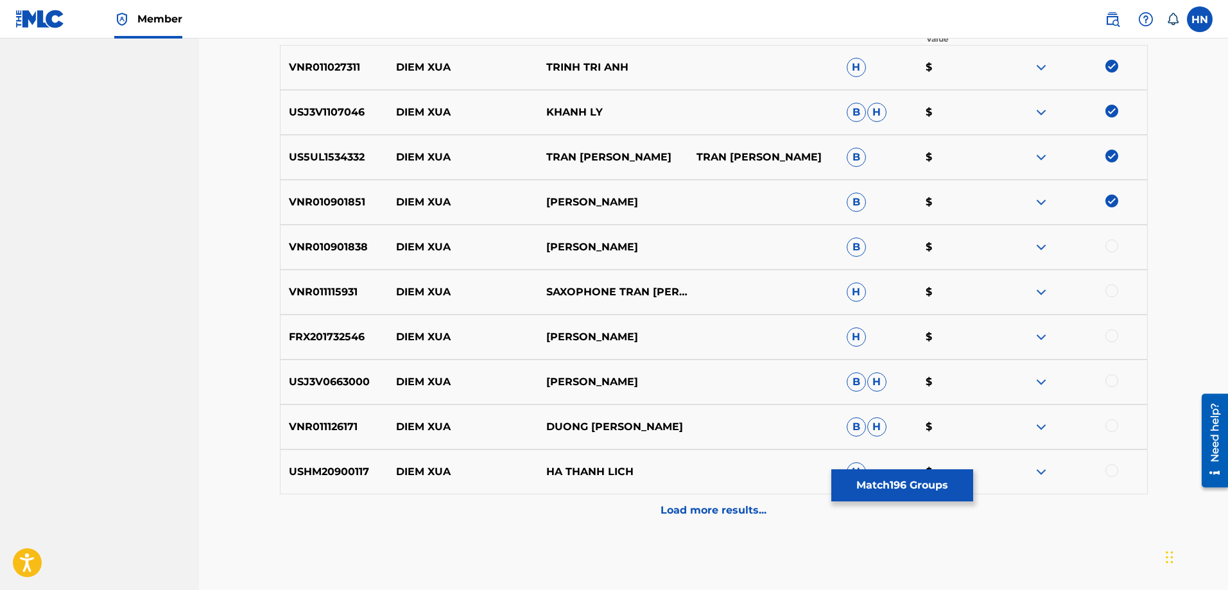
click at [1111, 249] on div at bounding box center [1112, 245] width 13 height 13
click at [341, 297] on p "VNR011115931" at bounding box center [335, 291] width 108 height 15
click at [1107, 291] on div at bounding box center [1112, 290] width 13 height 13
click at [334, 338] on p "FRX201732546" at bounding box center [335, 336] width 108 height 15
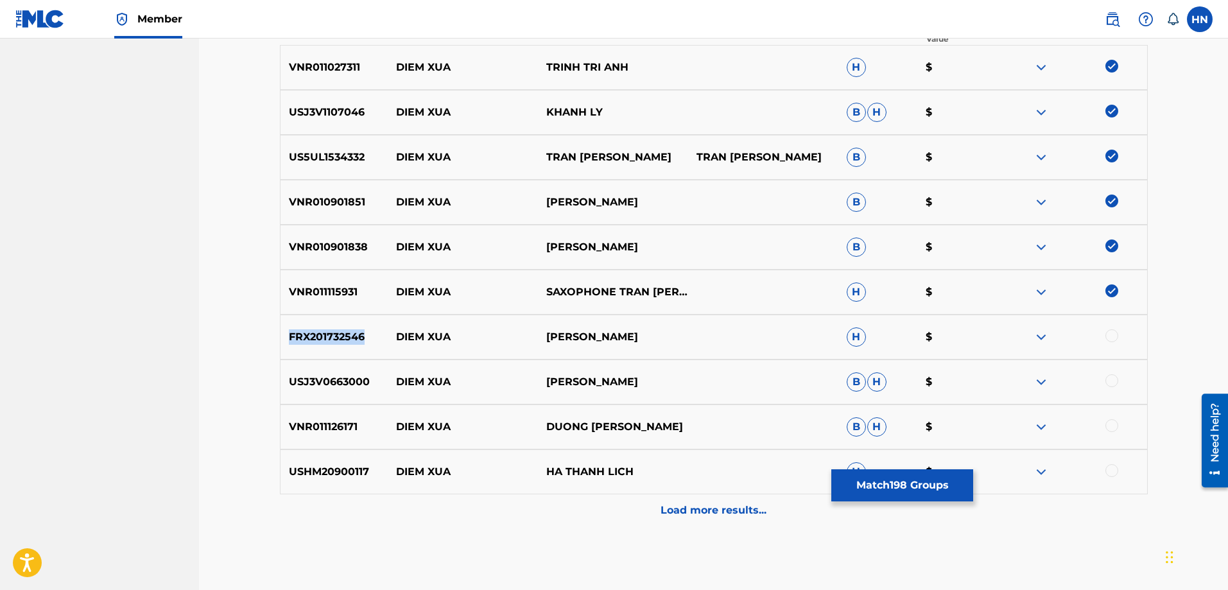
click at [334, 338] on p "FRX201732546" at bounding box center [335, 336] width 108 height 15
click at [1112, 334] on div at bounding box center [1112, 335] width 13 height 13
click at [361, 382] on p "USJ3V0663000" at bounding box center [335, 381] width 108 height 15
click at [1107, 381] on div at bounding box center [1112, 380] width 13 height 13
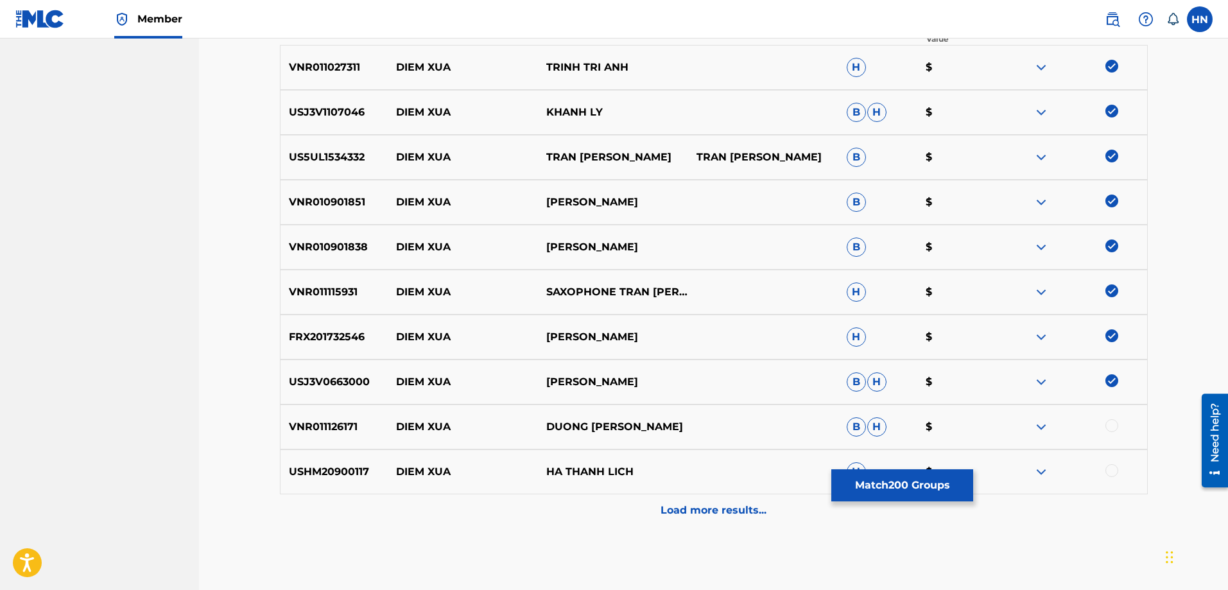
click at [311, 413] on div "VNR011126171 DIEM XUA DUONG KIM PHUONG B H $" at bounding box center [714, 426] width 868 height 45
click at [1116, 431] on div at bounding box center [1072, 426] width 150 height 15
click at [1114, 430] on div at bounding box center [1112, 425] width 13 height 13
click at [334, 467] on p "USHM20900117" at bounding box center [335, 471] width 108 height 15
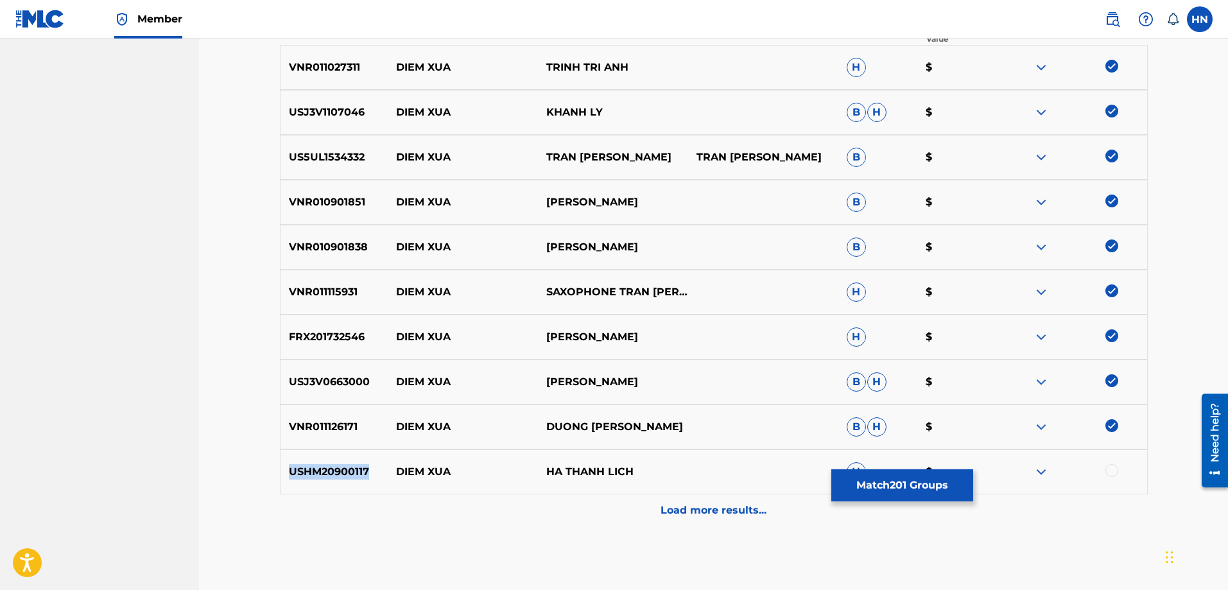
click at [334, 467] on p "USHM20900117" at bounding box center [335, 471] width 108 height 15
click at [1109, 472] on div at bounding box center [1112, 470] width 13 height 13
click at [769, 501] on div "Load more results..." at bounding box center [714, 510] width 868 height 32
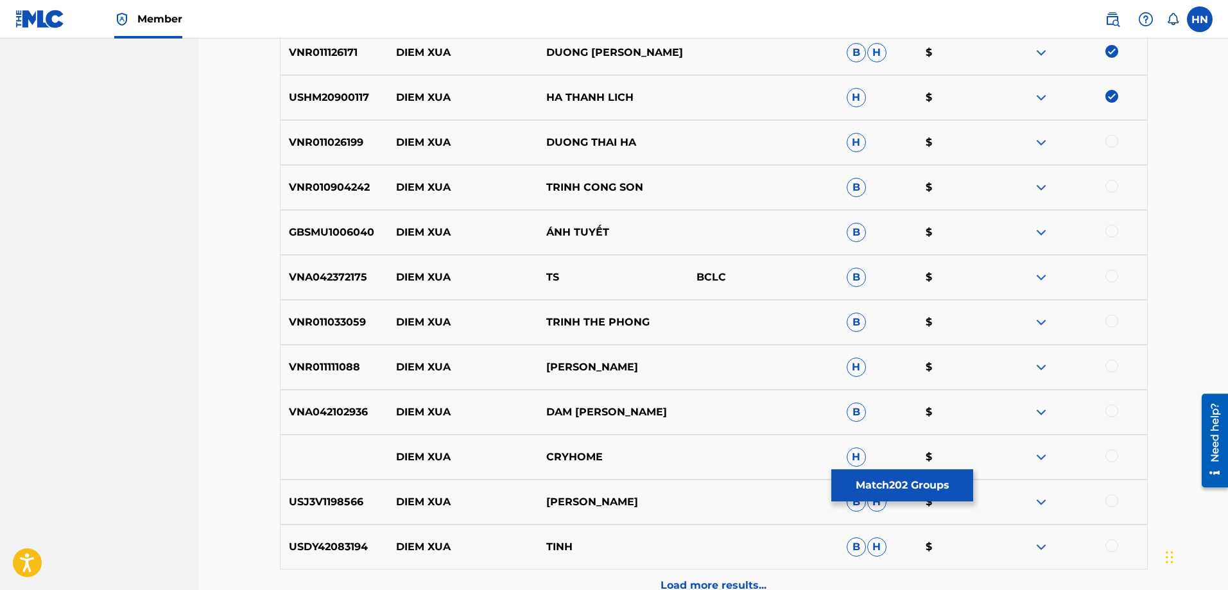
scroll to position [835, 0]
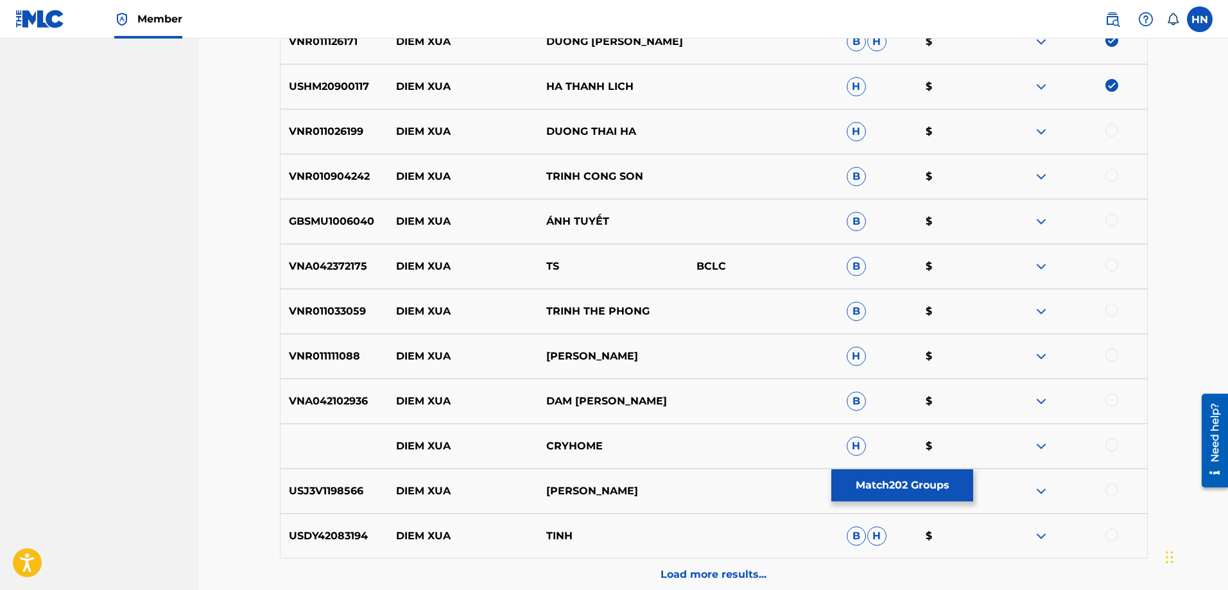
click at [297, 134] on p "VNR011026199" at bounding box center [335, 131] width 108 height 15
click at [1122, 129] on div at bounding box center [1072, 131] width 150 height 15
click at [1117, 128] on div at bounding box center [1112, 130] width 13 height 13
click at [338, 171] on p "VNR010904242" at bounding box center [335, 176] width 108 height 15
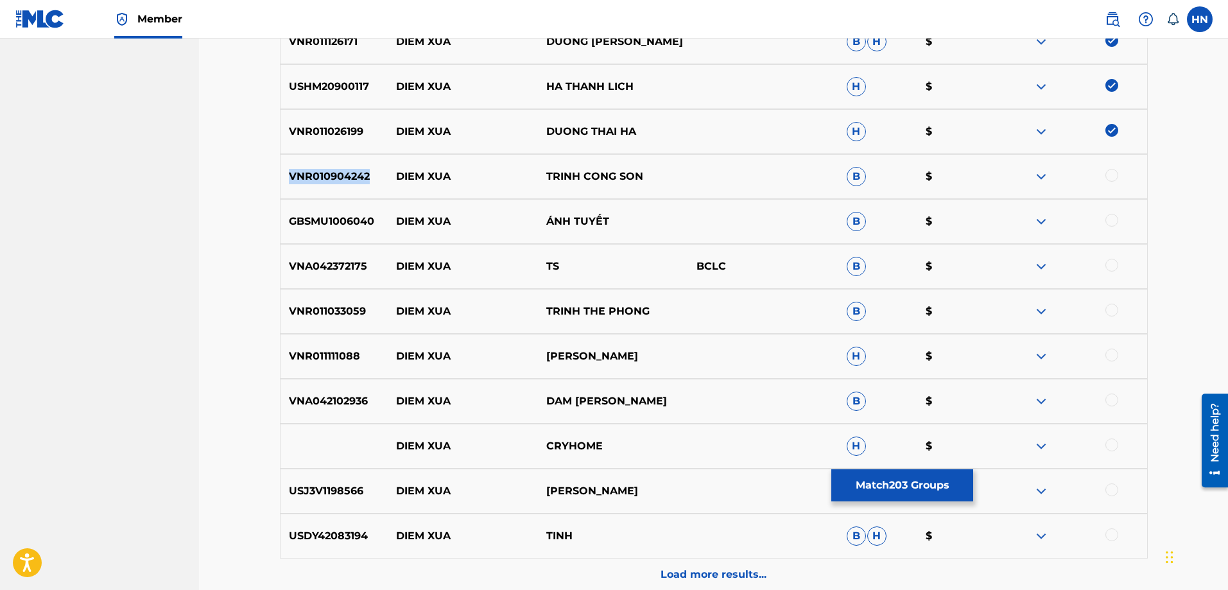
click at [338, 171] on p "VNR010904242" at bounding box center [335, 176] width 108 height 15
click at [1111, 171] on div at bounding box center [1112, 175] width 13 height 13
click at [312, 214] on p "GBSMU1006040" at bounding box center [335, 221] width 108 height 15
click at [1113, 225] on div at bounding box center [1112, 220] width 13 height 13
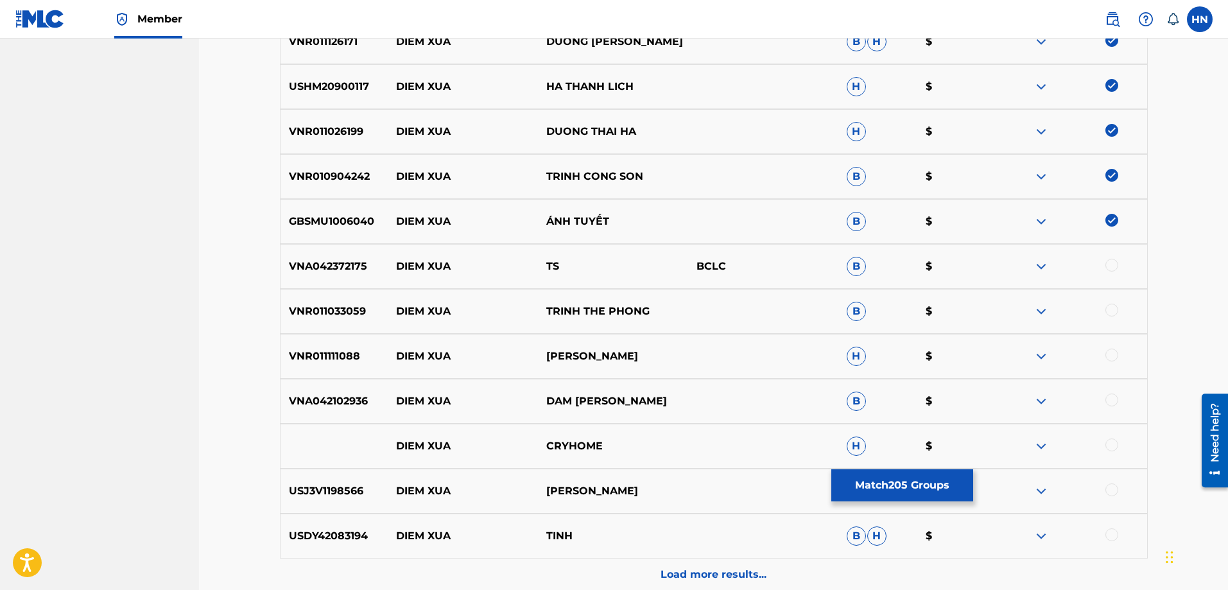
click at [362, 313] on p "VNR011033059" at bounding box center [335, 311] width 108 height 15
click at [1115, 316] on div at bounding box center [1112, 310] width 13 height 13
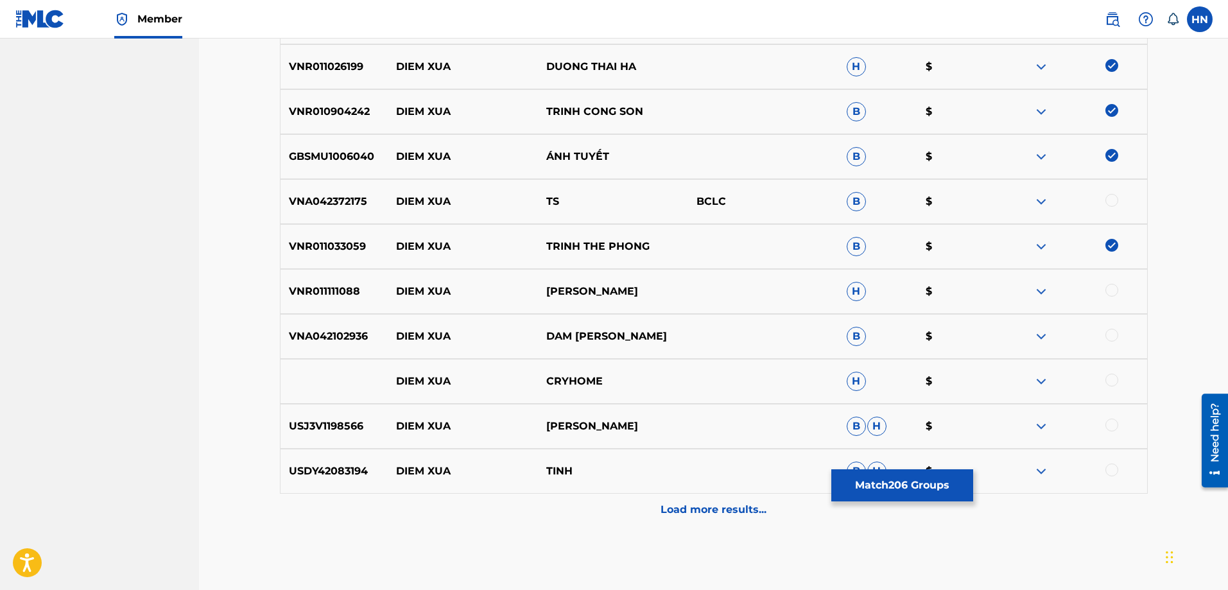
scroll to position [961, 0]
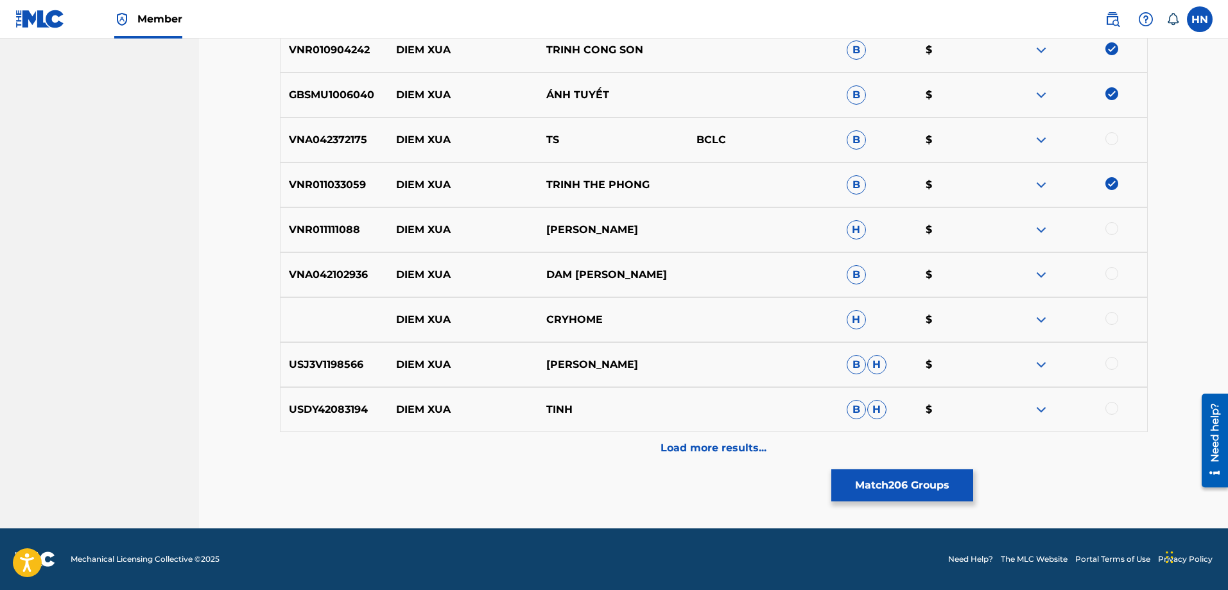
click at [342, 232] on p "VNR011111088" at bounding box center [335, 229] width 108 height 15
click at [1110, 227] on div at bounding box center [1112, 228] width 13 height 13
click at [318, 280] on p "VNA042102936" at bounding box center [335, 274] width 108 height 15
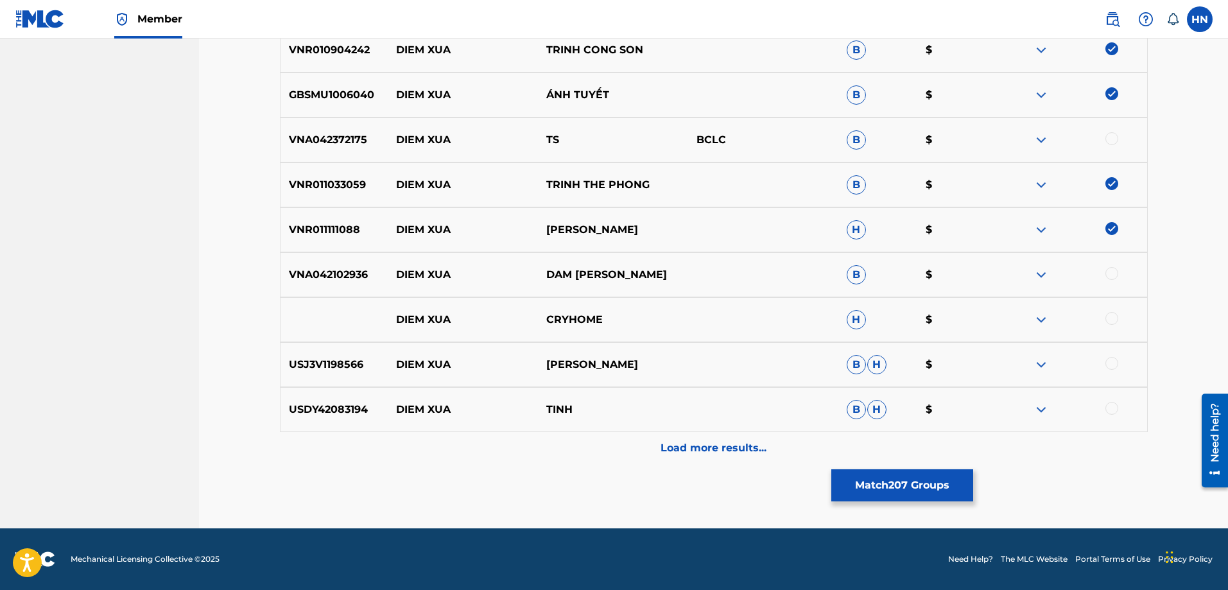
click at [1108, 272] on div at bounding box center [1112, 273] width 13 height 13
click at [1033, 319] on div at bounding box center [1072, 319] width 150 height 15
click at [1035, 318] on img at bounding box center [1041, 319] width 15 height 15
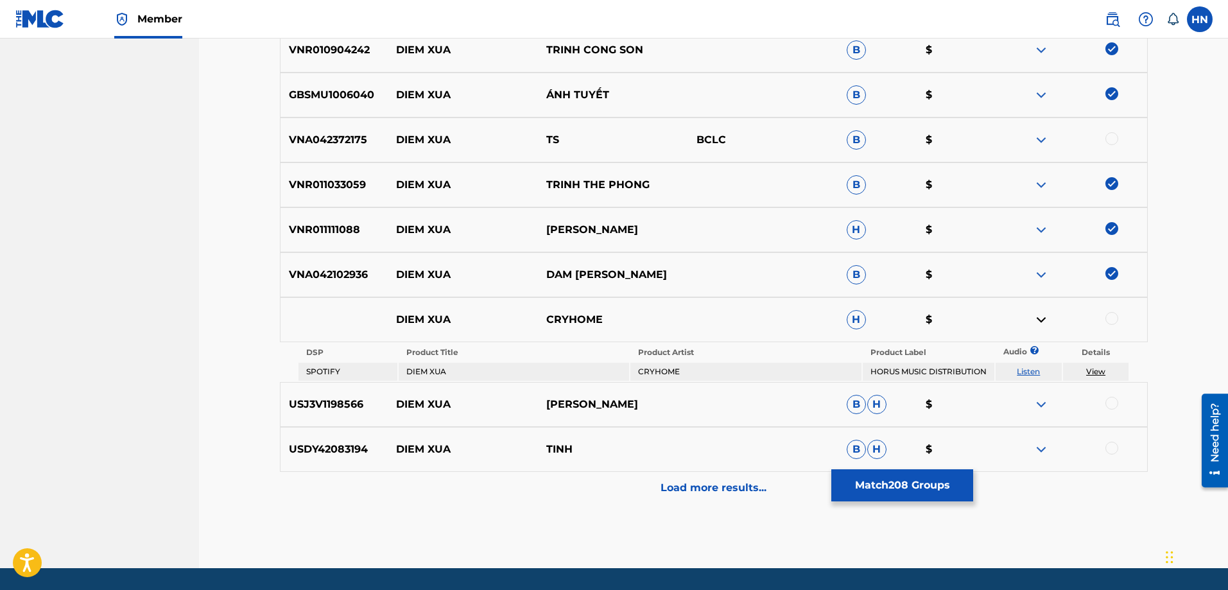
click at [1037, 372] on link "Listen" at bounding box center [1028, 372] width 23 height 10
drag, startPoint x: 381, startPoint y: 313, endPoint x: 756, endPoint y: 316, distance: 374.9
click at [734, 313] on div "DIEM XUA CRYHOME H $" at bounding box center [714, 319] width 868 height 45
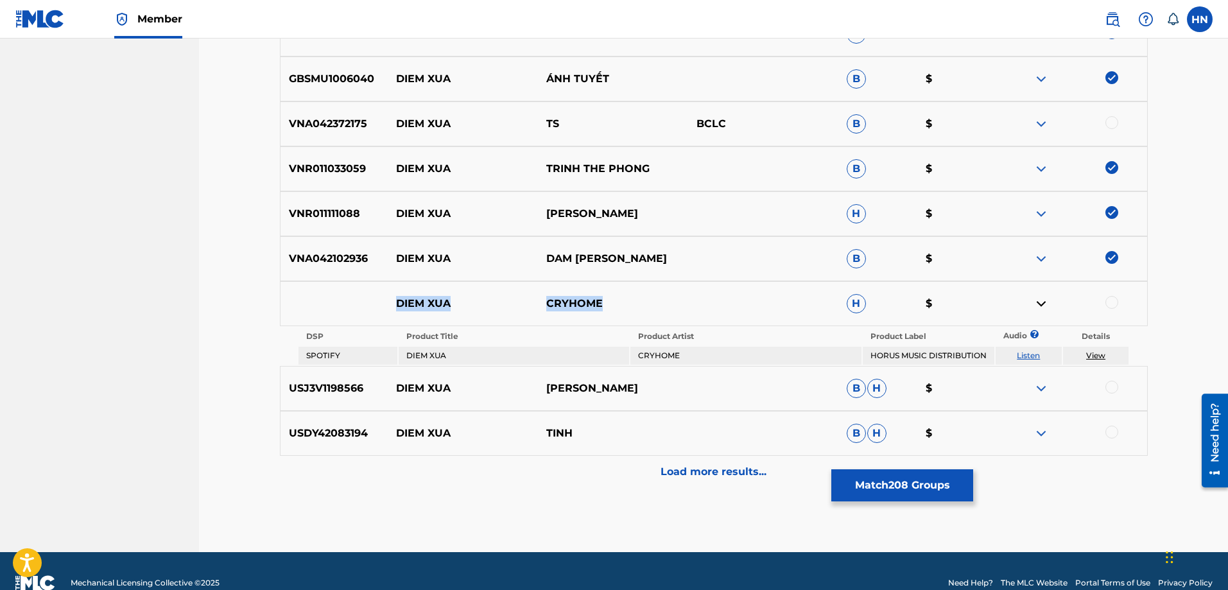
scroll to position [1006, 0]
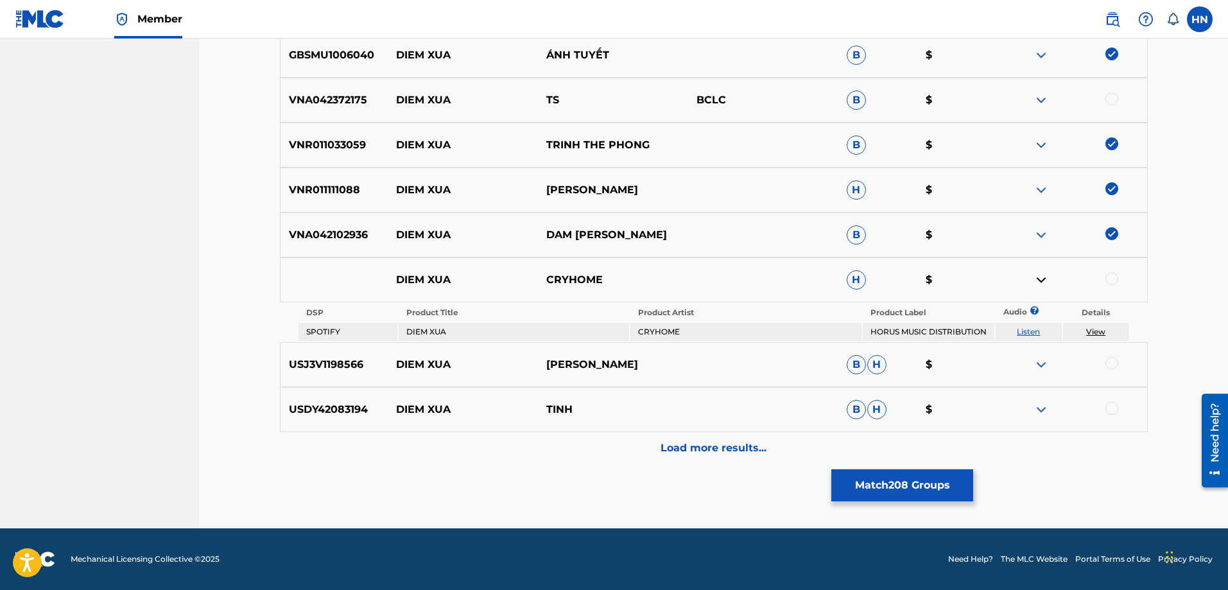
click at [325, 383] on div "USJ3V1198566 DIEM XUA LÊ UYÊN B H $" at bounding box center [714, 364] width 868 height 45
click at [1109, 362] on div at bounding box center [1112, 363] width 13 height 13
click at [345, 395] on div "USDY42083194 DIEM XUA TINH B H $" at bounding box center [714, 409] width 868 height 45
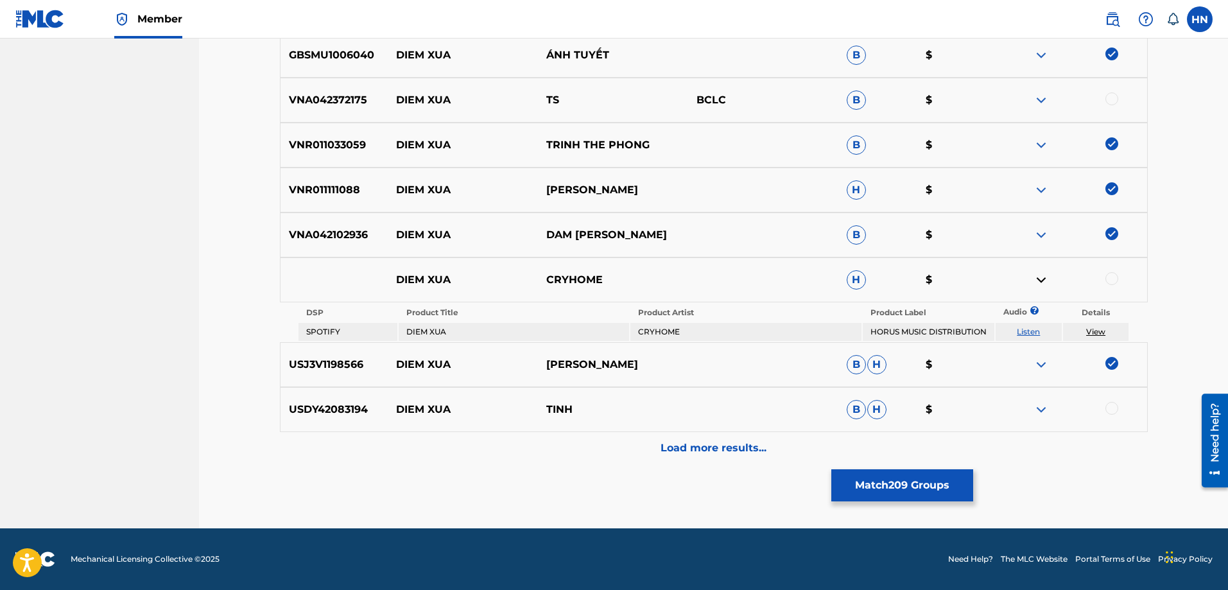
click at [1111, 411] on div at bounding box center [1112, 408] width 13 height 13
click at [704, 447] on p "Load more results..." at bounding box center [714, 447] width 106 height 15
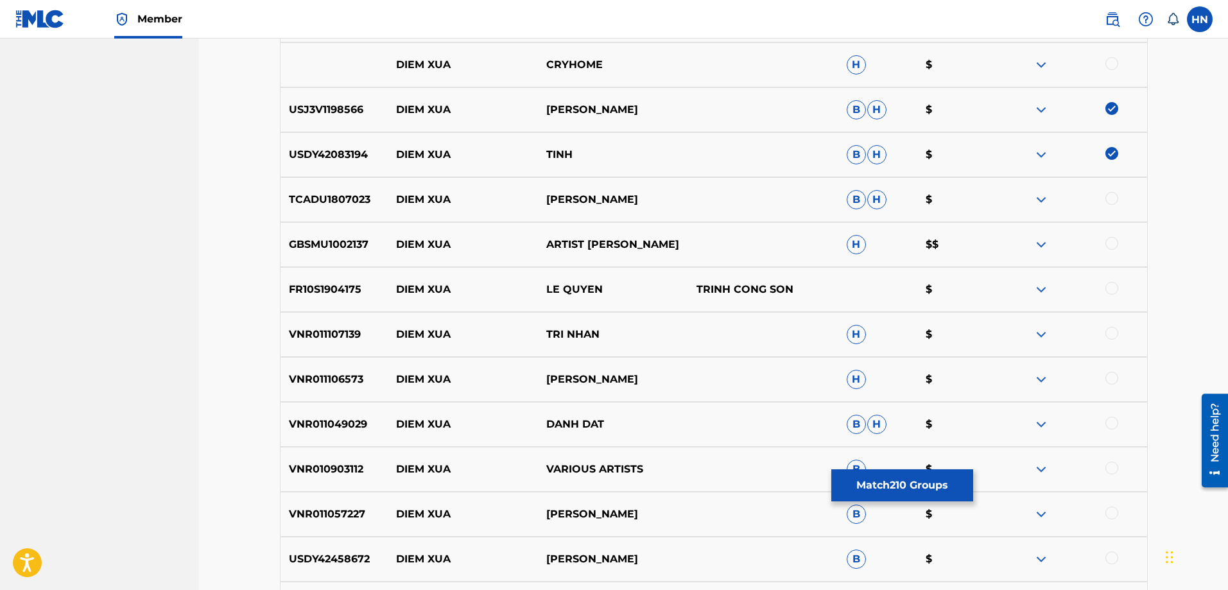
scroll to position [1263, 0]
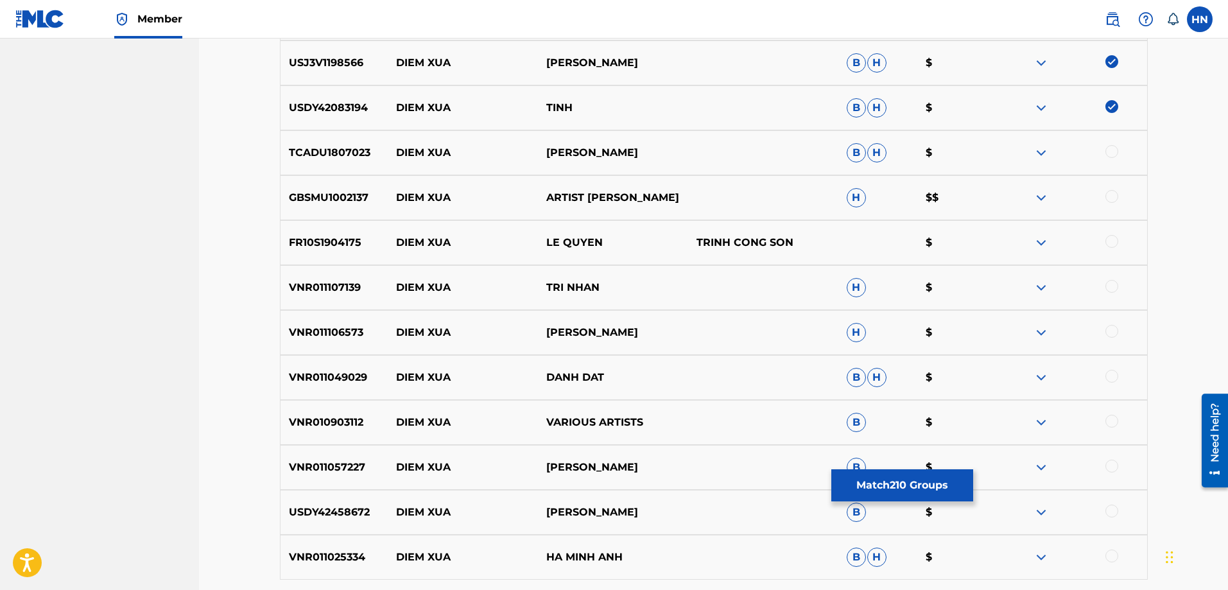
click at [345, 209] on div "GBSMU1002137 DIEM XUA ARTIST KHANH LY H $$" at bounding box center [714, 197] width 868 height 45
click at [1108, 196] on div at bounding box center [1112, 196] width 13 height 13
click at [360, 239] on p "FR10S1904175" at bounding box center [335, 242] width 108 height 15
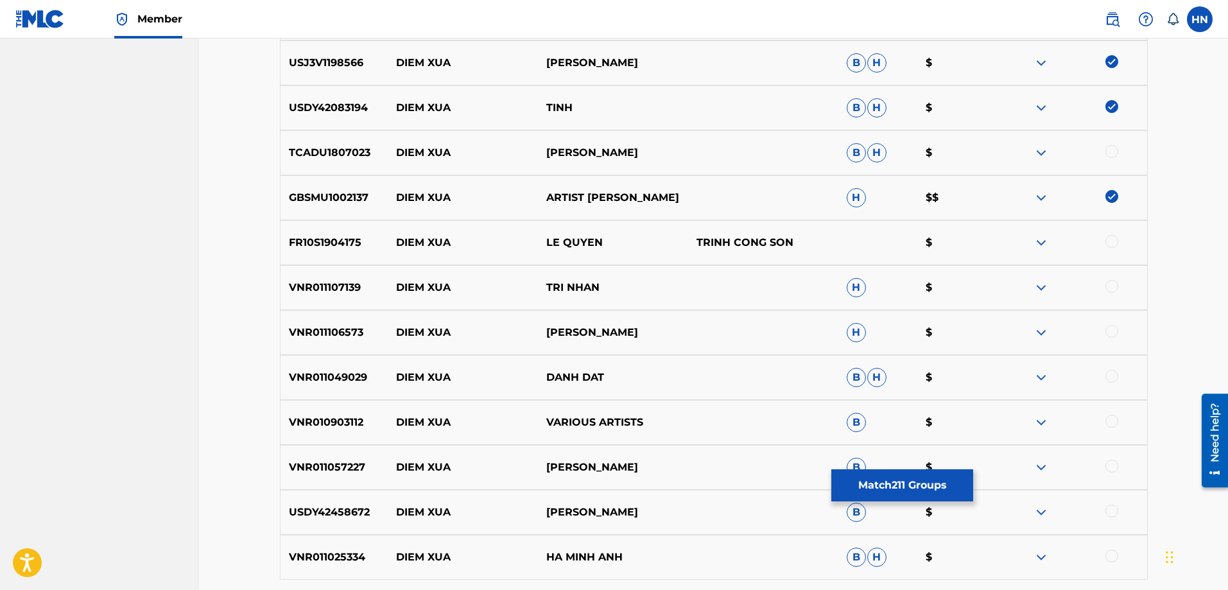
click at [350, 239] on p "FR10S1904175" at bounding box center [335, 242] width 108 height 15
click at [1111, 243] on div at bounding box center [1112, 241] width 13 height 13
click at [1043, 154] on img at bounding box center [1041, 152] width 15 height 15
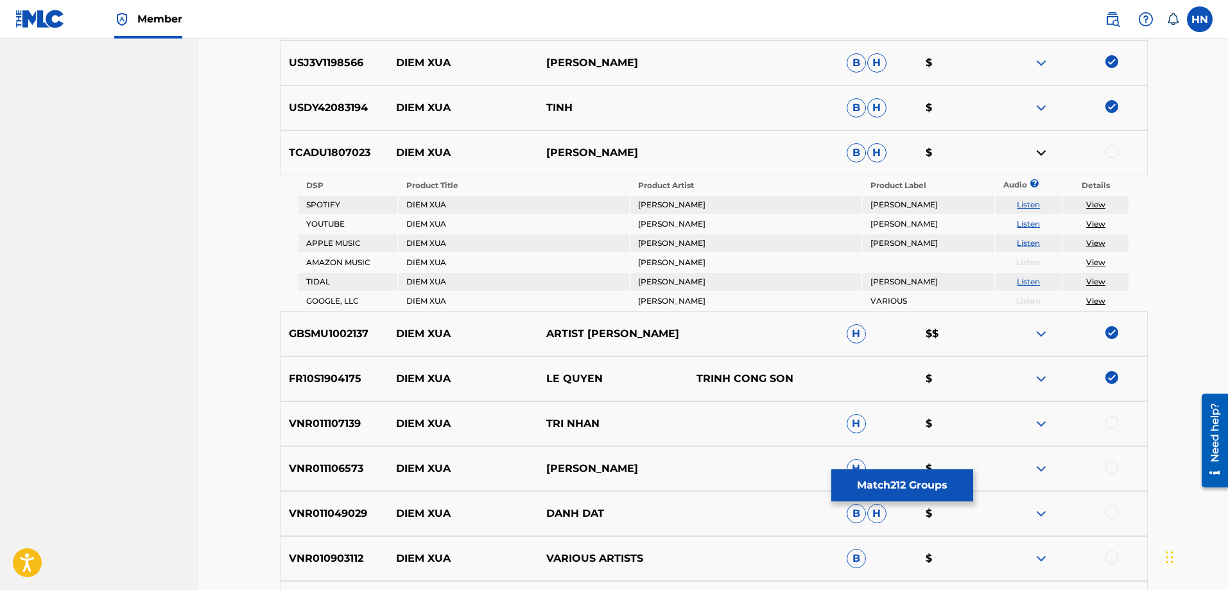
click at [1033, 218] on td "Listen" at bounding box center [1029, 224] width 66 height 18
click at [1030, 221] on link "Listen" at bounding box center [1028, 224] width 23 height 10
click at [311, 161] on div "TCADU1807023 DIEM XUA SOPHIE MOSSER B H $" at bounding box center [714, 152] width 868 height 45
click at [1111, 153] on div at bounding box center [1112, 151] width 13 height 13
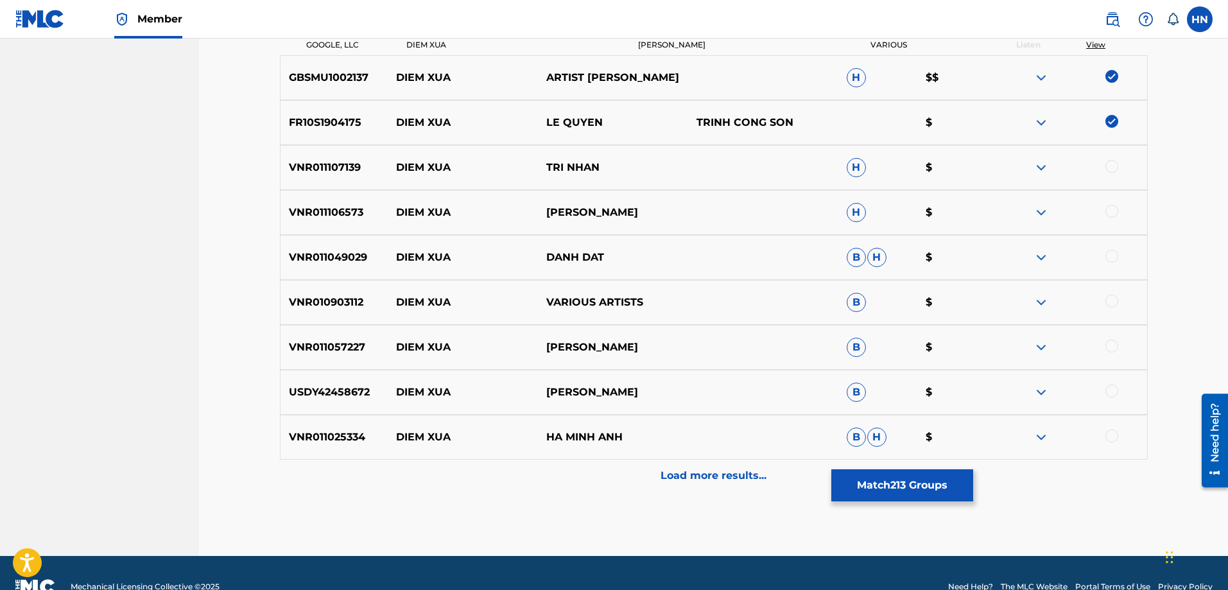
scroll to position [1520, 0]
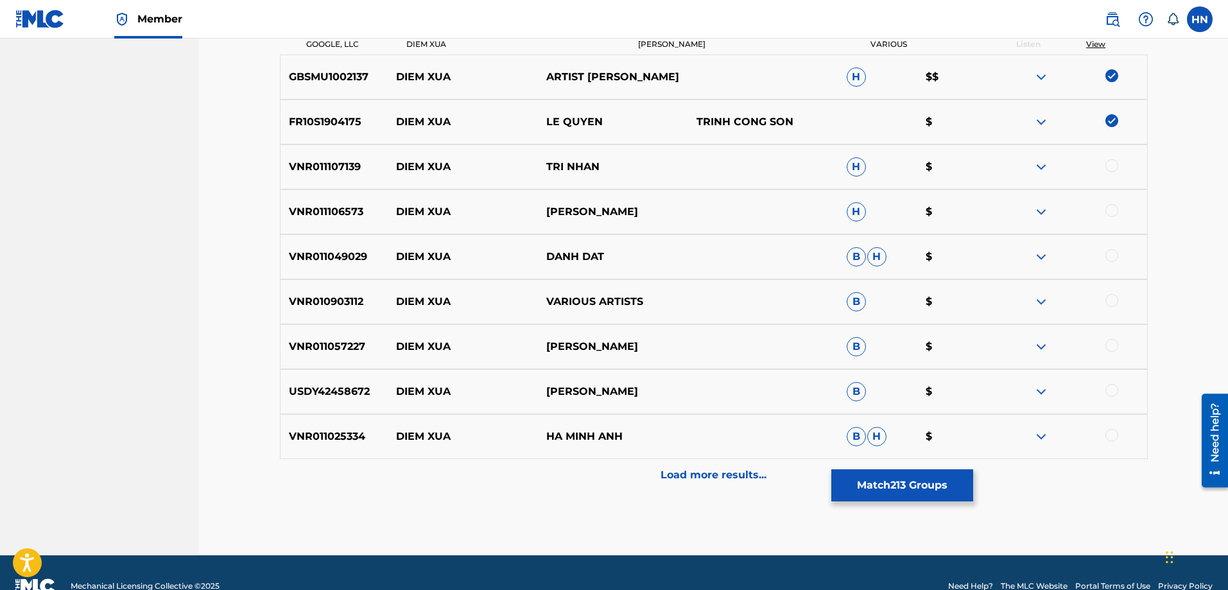
click at [323, 311] on div "VNR010903112 DIEM XUA VARIOUS ARTISTS B $" at bounding box center [714, 301] width 868 height 45
click at [1113, 302] on div at bounding box center [1112, 300] width 13 height 13
click at [329, 161] on p "VNR011107139" at bounding box center [335, 166] width 108 height 15
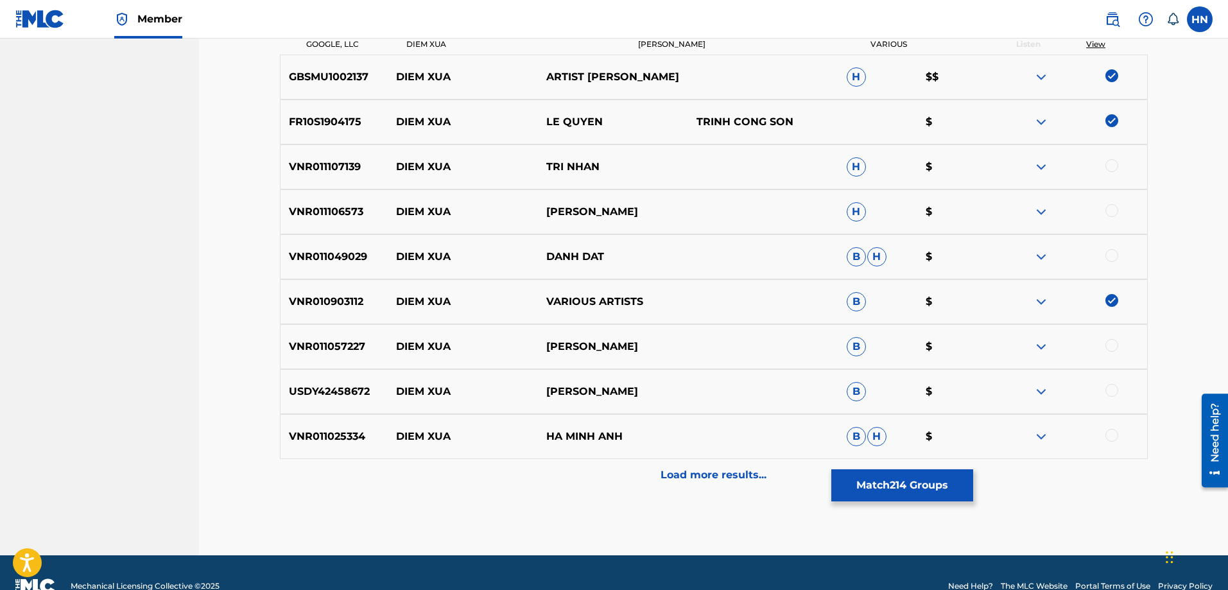
click at [1109, 165] on div at bounding box center [1112, 165] width 13 height 13
click at [339, 207] on p "VNR011106573" at bounding box center [335, 211] width 108 height 15
click at [1109, 207] on div at bounding box center [1112, 210] width 13 height 13
click at [325, 259] on p "VNR011049029" at bounding box center [335, 256] width 108 height 15
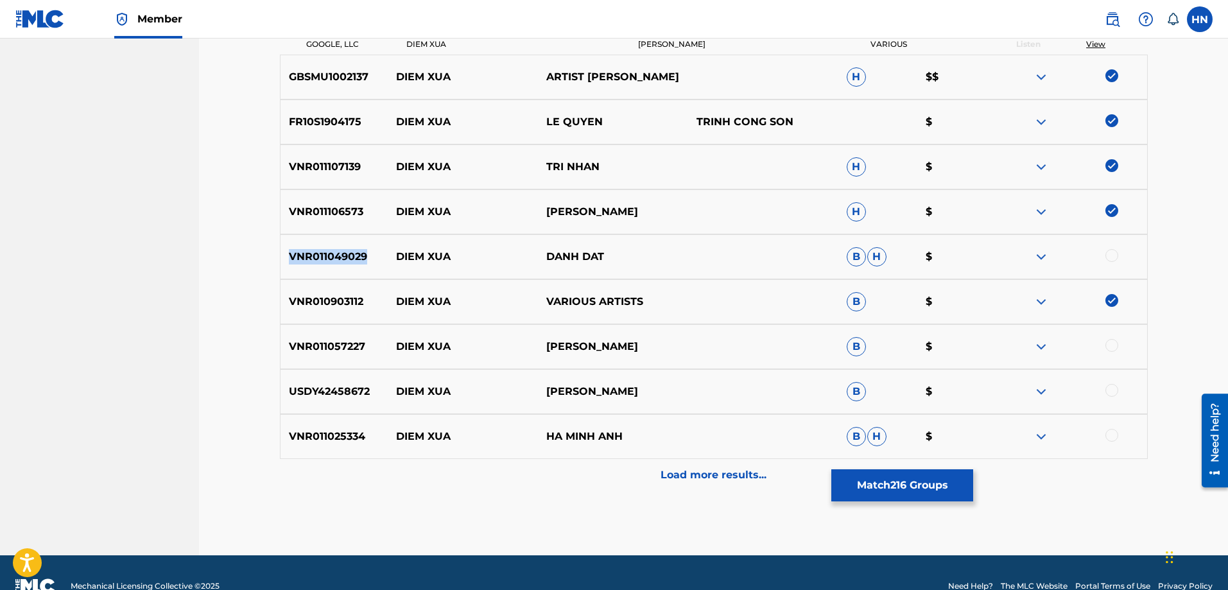
click at [325, 259] on p "VNR011049029" at bounding box center [335, 256] width 108 height 15
click at [1107, 253] on div at bounding box center [1112, 255] width 13 height 13
click at [365, 341] on p "VNR011057227" at bounding box center [335, 346] width 108 height 15
click at [362, 341] on p "VNR011057227" at bounding box center [335, 346] width 108 height 15
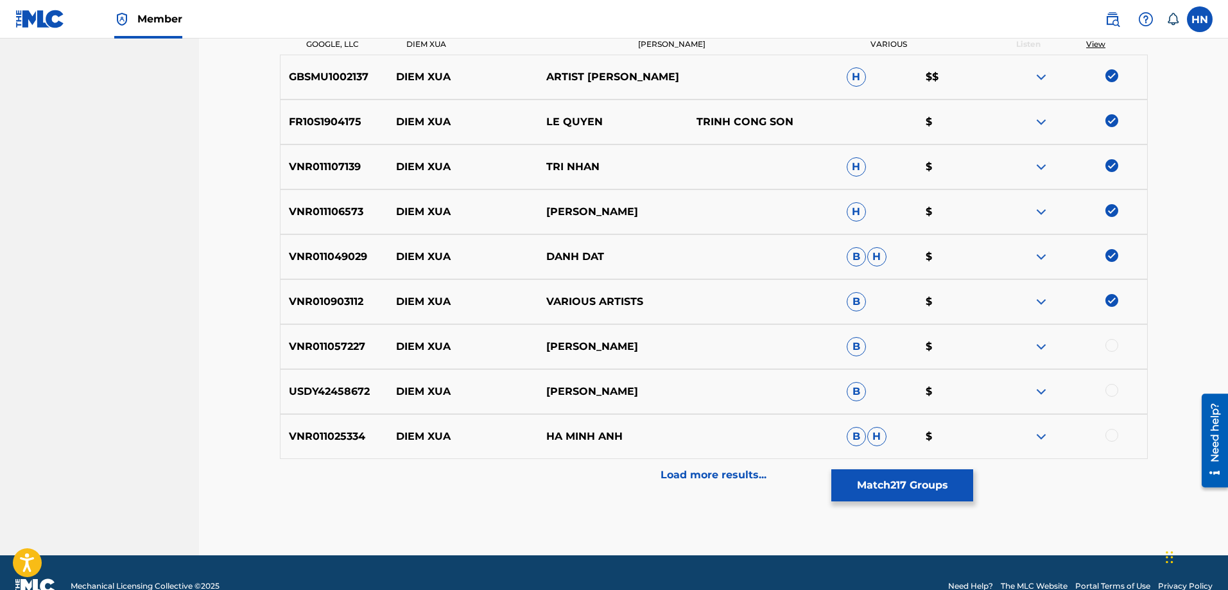
click at [362, 341] on p "VNR011057227" at bounding box center [335, 346] width 108 height 15
click at [1112, 342] on div at bounding box center [1112, 345] width 13 height 13
click at [302, 386] on p "USDY42458672" at bounding box center [335, 391] width 108 height 15
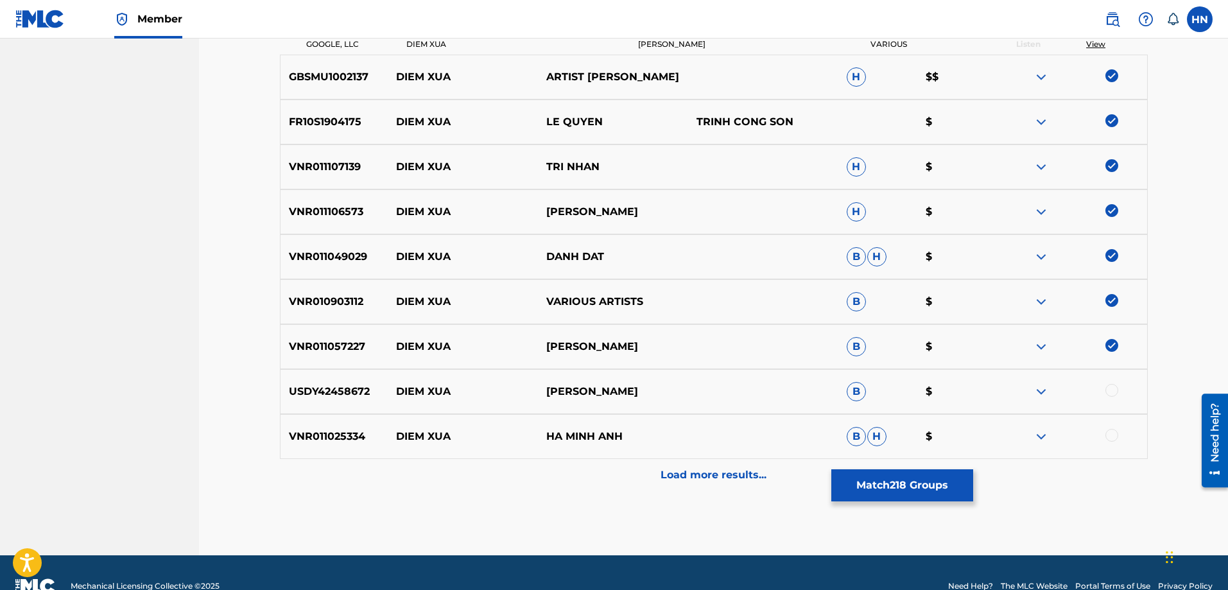
click at [1107, 391] on div at bounding box center [1112, 390] width 13 height 13
click at [347, 444] on p "VNR011025334" at bounding box center [335, 436] width 108 height 15
click at [1109, 434] on div at bounding box center [1112, 435] width 13 height 13
click at [721, 461] on div "Load more results..." at bounding box center [714, 475] width 868 height 32
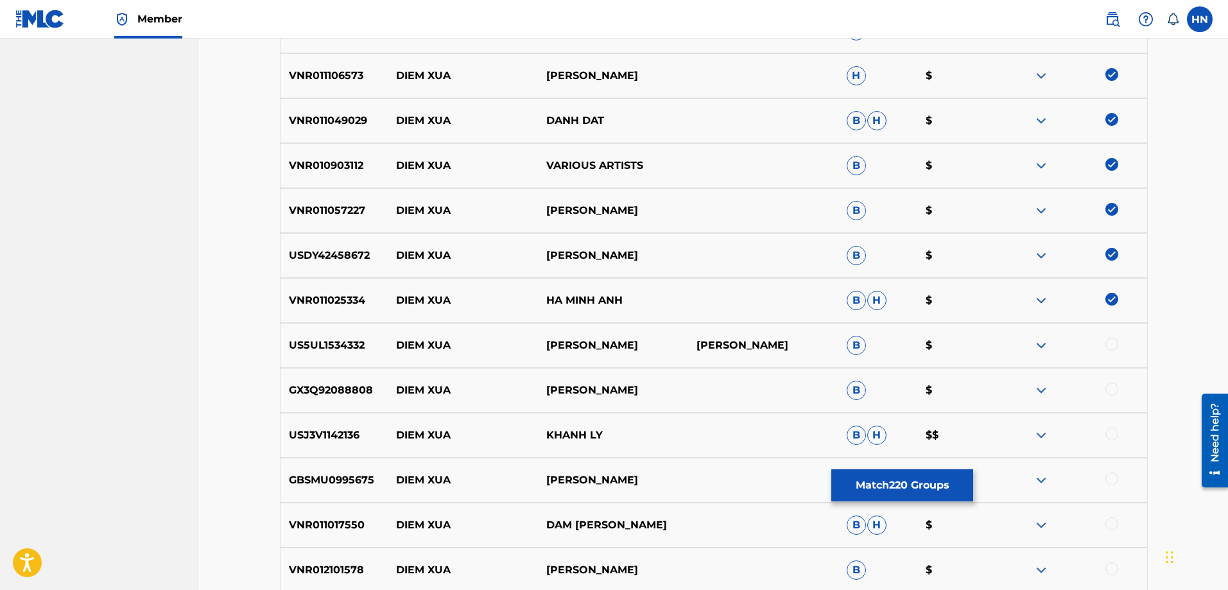
click at [282, 343] on p "US5UL1534332" at bounding box center [335, 345] width 108 height 15
click at [1116, 342] on div at bounding box center [1112, 344] width 13 height 13
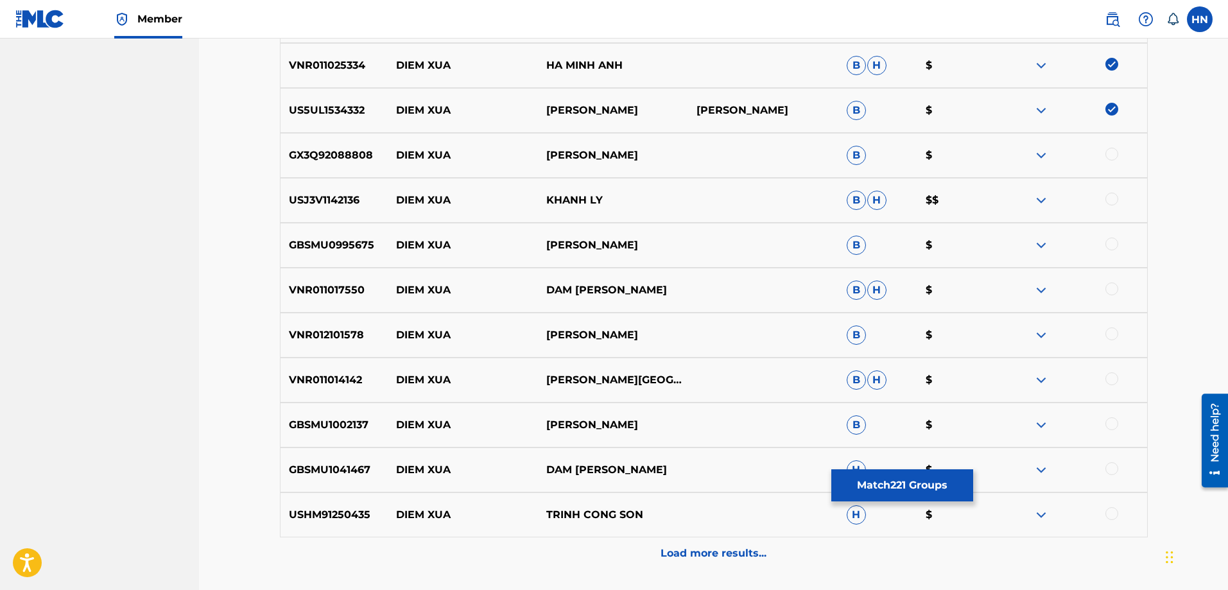
scroll to position [1776, 0]
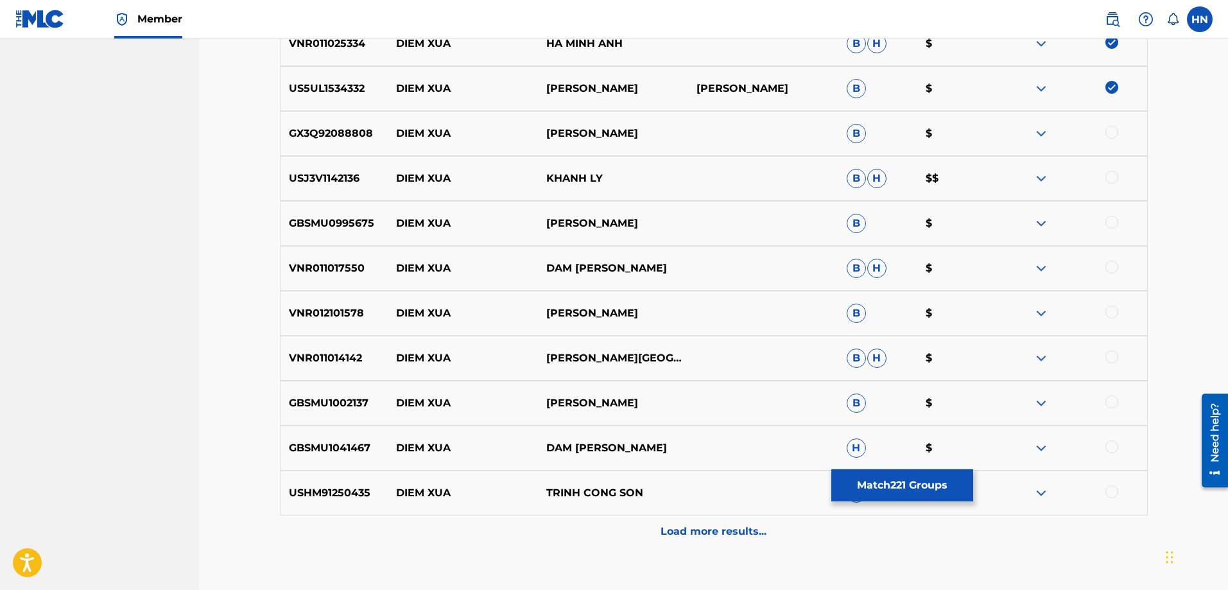
click at [338, 121] on div "GX3Q92088808 DIEM XUA KHÁNH HÀ B $" at bounding box center [714, 133] width 868 height 45
click at [1108, 136] on div at bounding box center [1112, 132] width 13 height 13
click at [296, 177] on p "USJ3V1142136" at bounding box center [335, 178] width 108 height 15
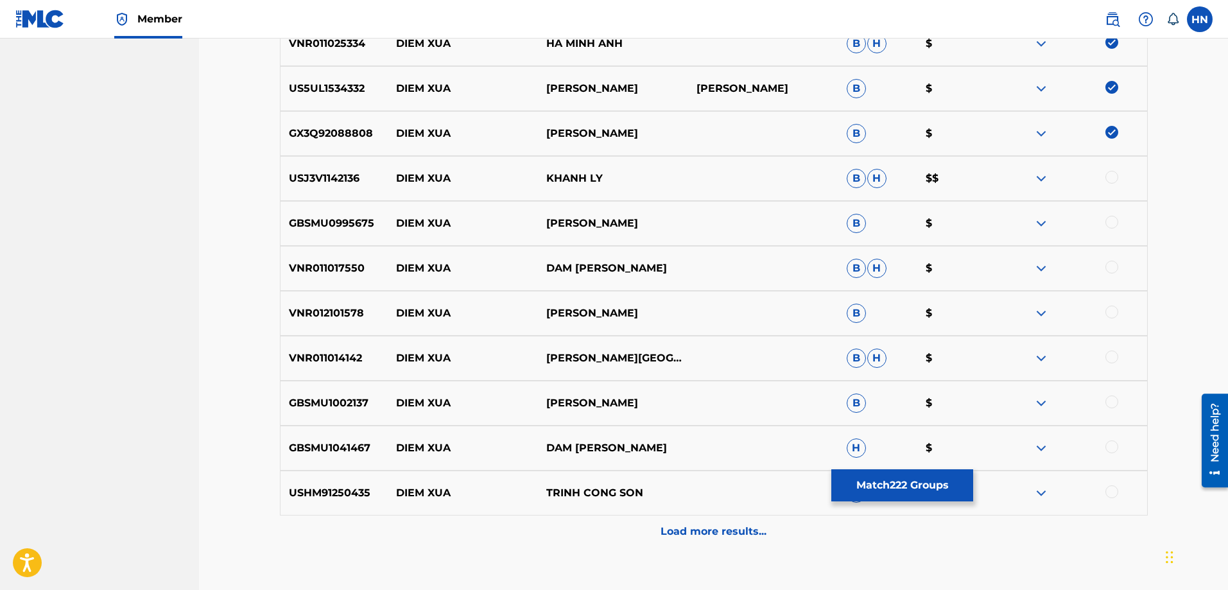
click at [1112, 176] on div at bounding box center [1112, 177] width 13 height 13
click at [337, 223] on p "GBSMU0995675" at bounding box center [335, 223] width 108 height 15
click at [1108, 225] on div at bounding box center [1112, 222] width 13 height 13
click at [346, 261] on p "VNR011017550" at bounding box center [335, 268] width 108 height 15
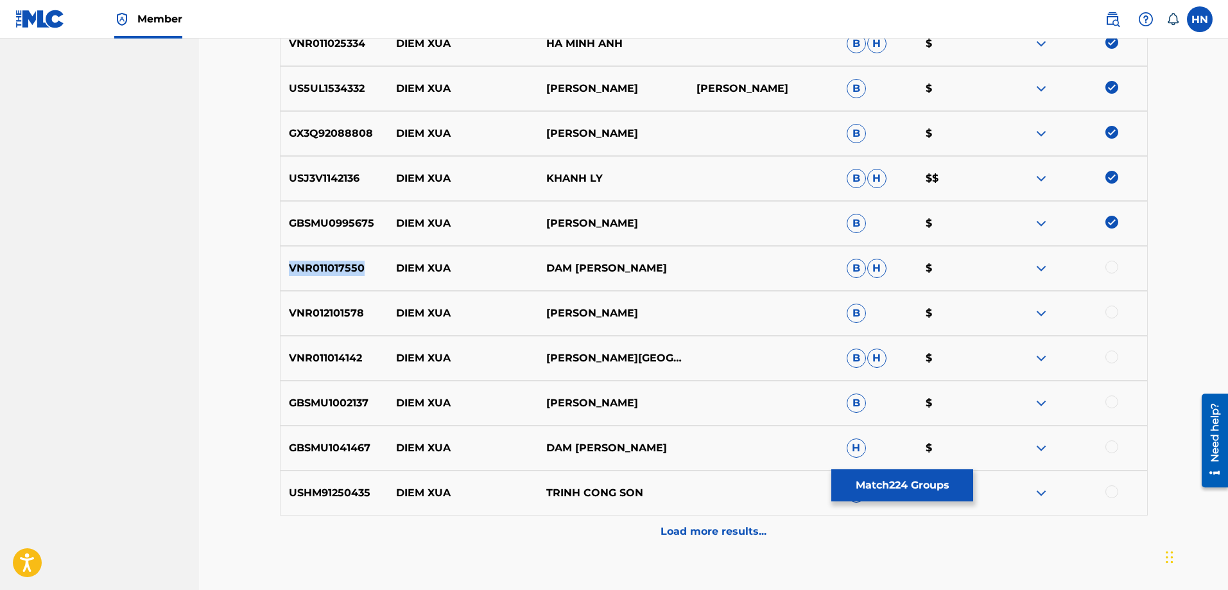
click at [346, 261] on p "VNR011017550" at bounding box center [335, 268] width 108 height 15
click at [1111, 263] on div at bounding box center [1112, 267] width 13 height 13
click at [340, 309] on p "VNR012101578" at bounding box center [335, 313] width 108 height 15
click at [1110, 313] on div at bounding box center [1112, 312] width 13 height 13
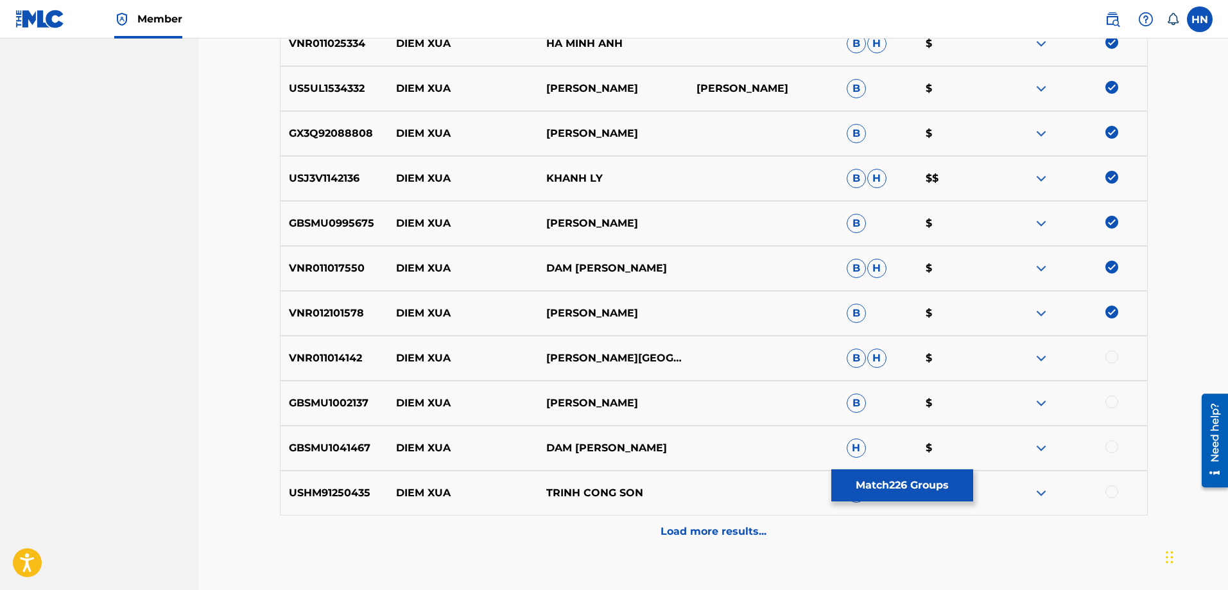
click at [320, 360] on p "VNR011014142" at bounding box center [335, 358] width 108 height 15
click at [1108, 358] on div at bounding box center [1112, 357] width 13 height 13
click at [317, 403] on p "GBSMU1002137" at bounding box center [335, 402] width 108 height 15
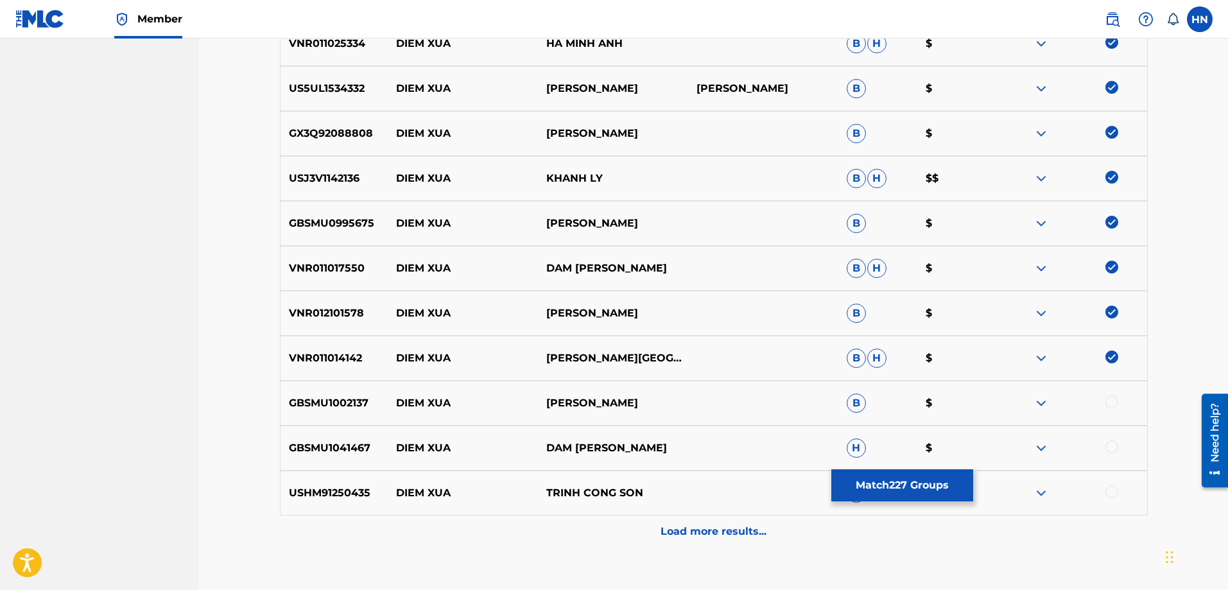
click at [1113, 401] on div at bounding box center [1112, 401] width 13 height 13
click at [325, 443] on p "GBSMU1041467" at bounding box center [335, 447] width 108 height 15
click at [1108, 440] on div at bounding box center [1072, 447] width 150 height 15
click at [1111, 447] on div at bounding box center [1112, 446] width 13 height 13
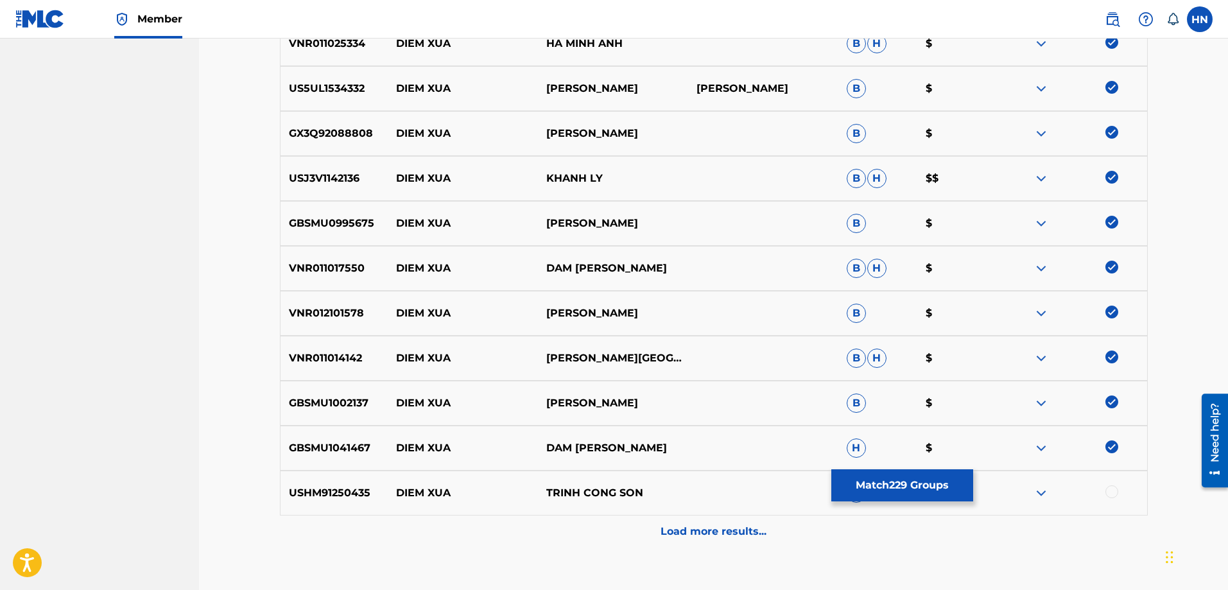
click at [354, 487] on p "USHM91250435" at bounding box center [335, 492] width 108 height 15
click at [1116, 494] on div at bounding box center [1112, 491] width 13 height 13
click at [724, 523] on div "Load more results..." at bounding box center [714, 532] width 868 height 32
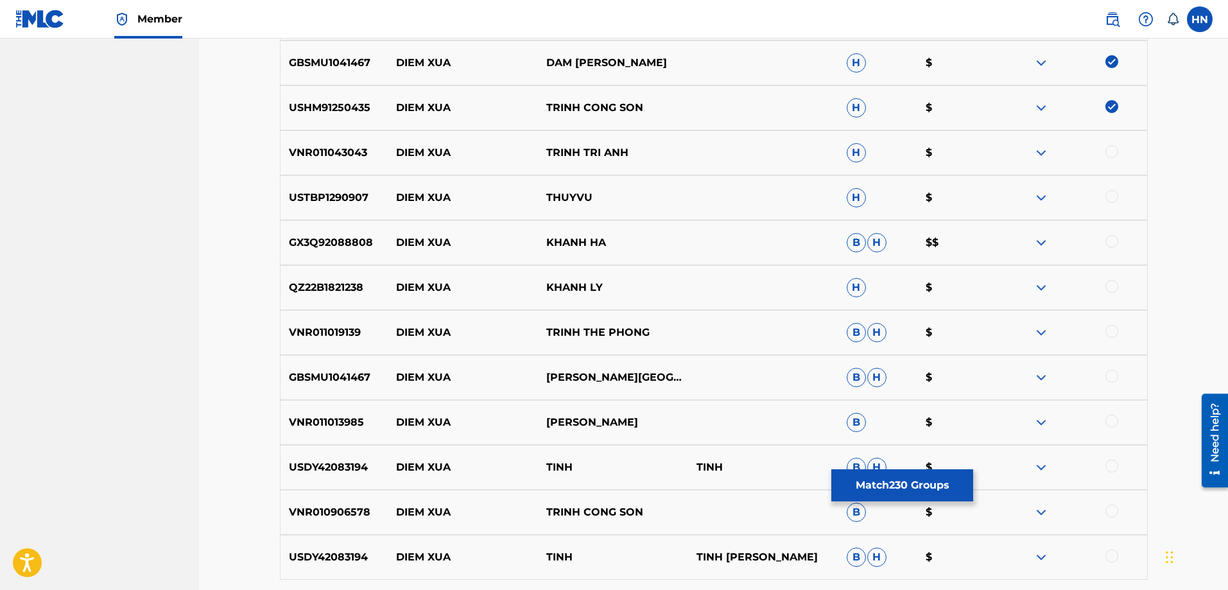
scroll to position [2226, 0]
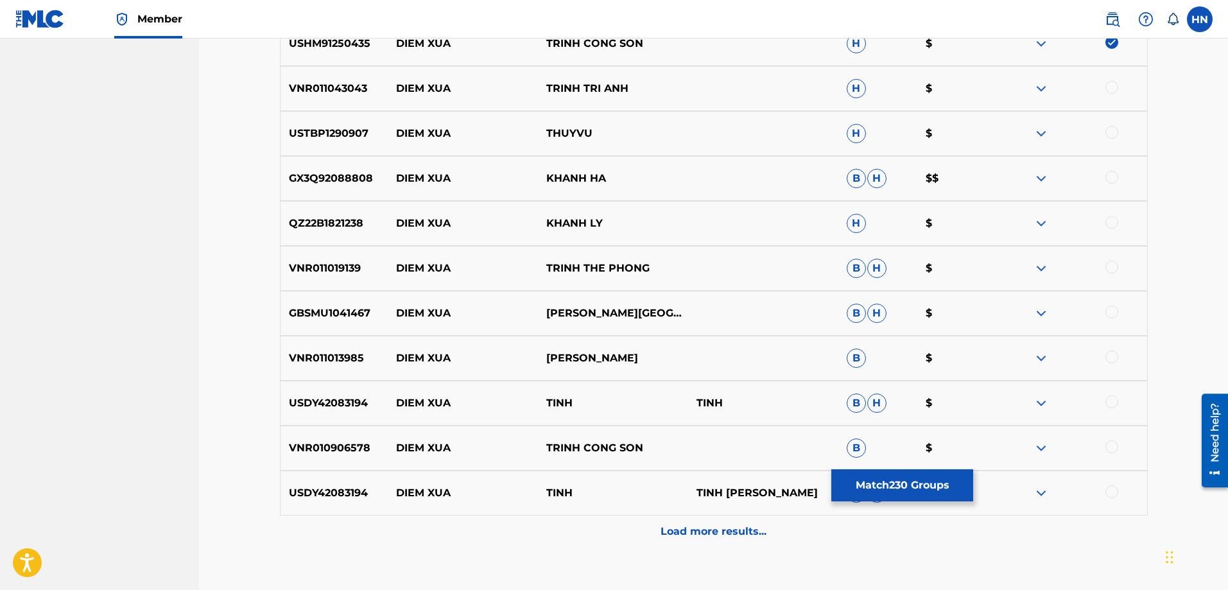
click at [302, 101] on div "VNR011043043 DIEM XUA TRINH TRI ANH H $" at bounding box center [714, 88] width 868 height 45
click at [1114, 83] on div at bounding box center [1112, 87] width 13 height 13
click at [351, 139] on p "USTBP1290907" at bounding box center [335, 133] width 108 height 15
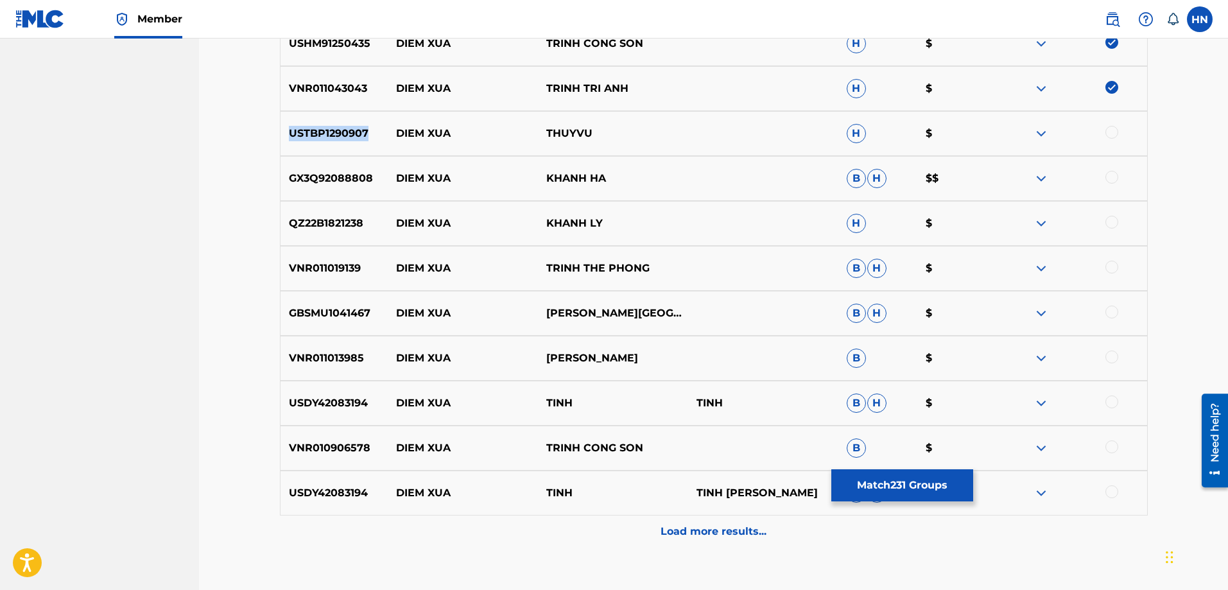
click at [1042, 128] on img at bounding box center [1041, 133] width 15 height 15
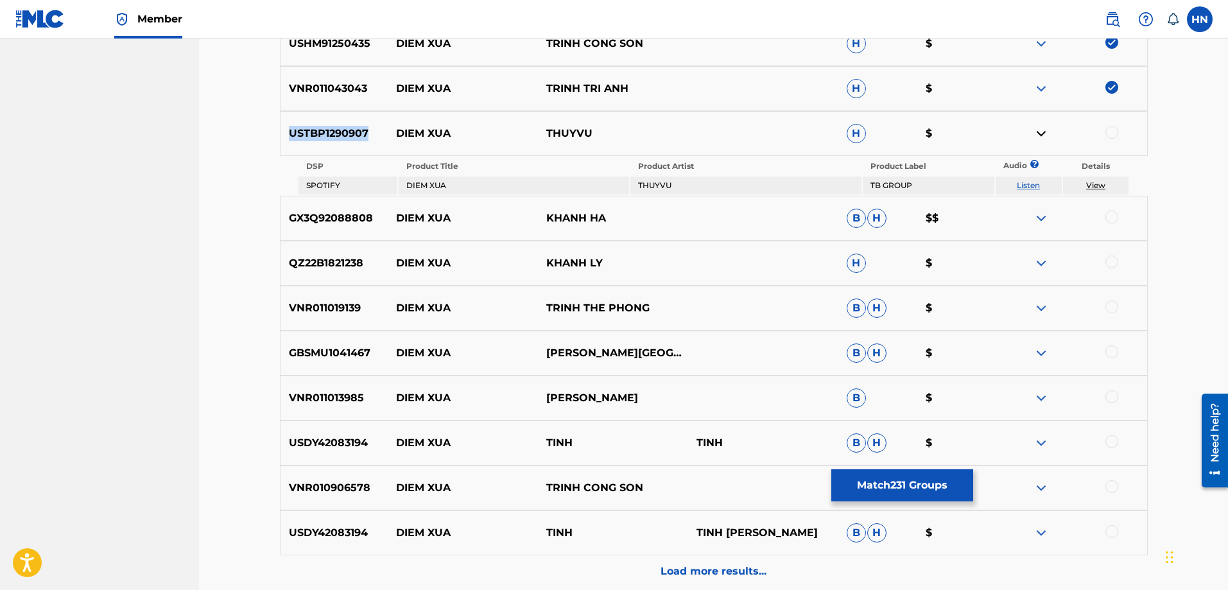
click at [1031, 187] on link "Listen" at bounding box center [1028, 185] width 23 height 10
drag, startPoint x: 394, startPoint y: 135, endPoint x: 627, endPoint y: 135, distance: 233.0
click at [627, 135] on div "USTBP1290907 DIEM XUA THUYVU H $" at bounding box center [714, 133] width 868 height 45
click at [300, 127] on p "USTBP1290907" at bounding box center [335, 133] width 108 height 15
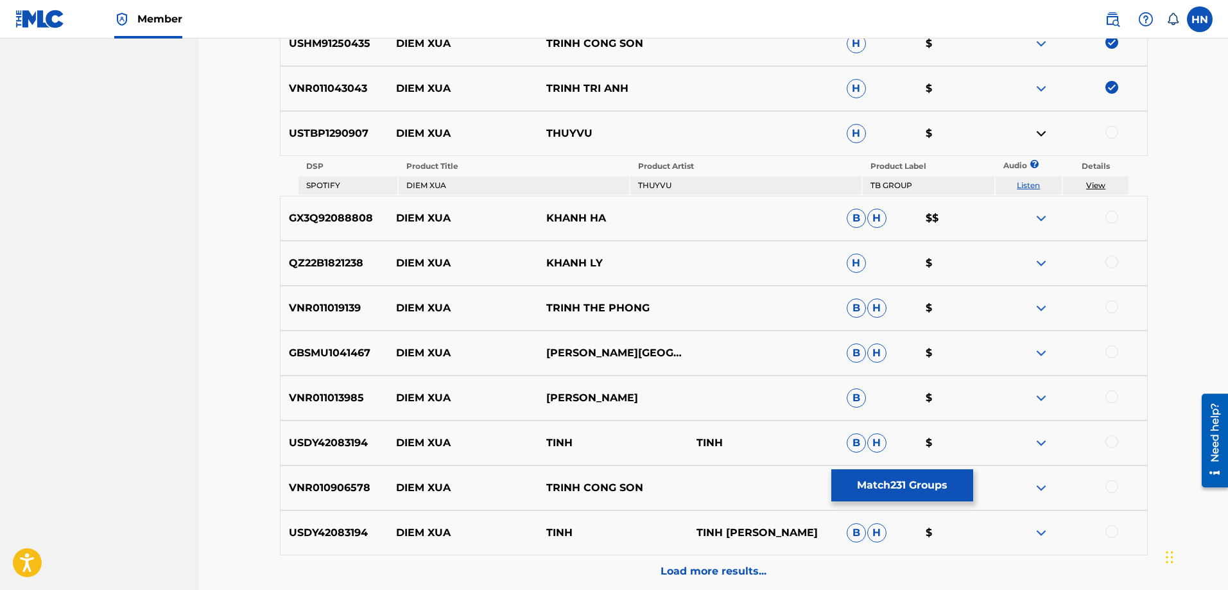
click at [1107, 129] on div at bounding box center [1112, 132] width 13 height 13
click at [361, 223] on p "GX3Q92088808" at bounding box center [335, 218] width 108 height 15
click at [1110, 218] on div at bounding box center [1112, 217] width 13 height 13
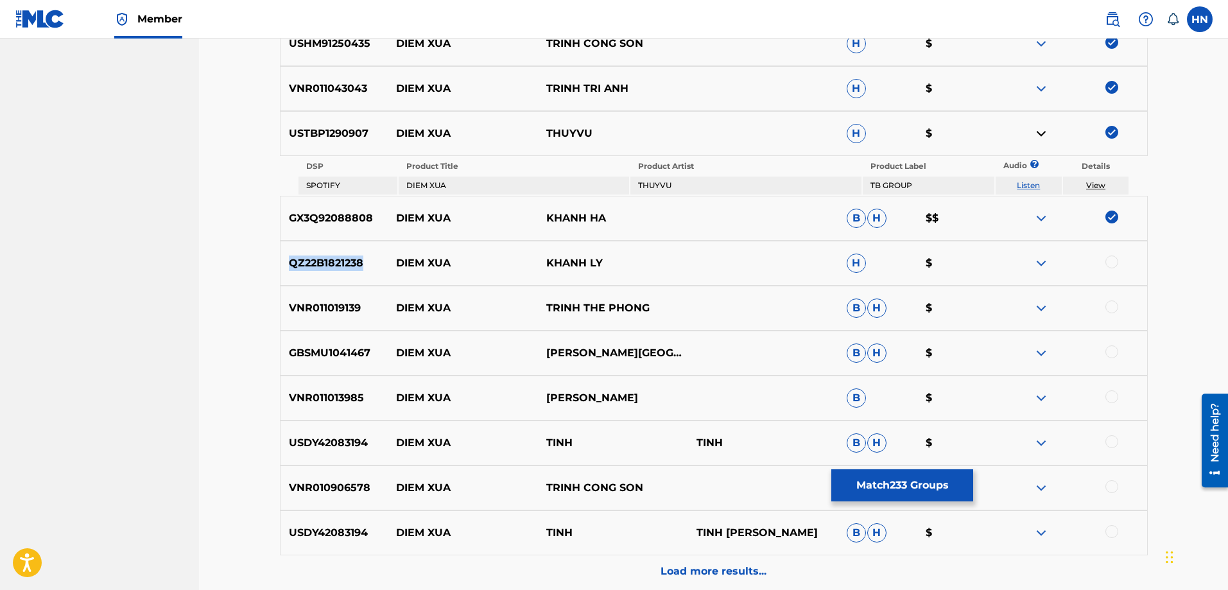
click at [1113, 265] on div at bounding box center [1112, 262] width 13 height 13
click at [357, 320] on div "VNR011019139 DIEM XUA TRINH THE PHONG B H $" at bounding box center [714, 308] width 868 height 45
click at [1109, 309] on div at bounding box center [1112, 306] width 13 height 13
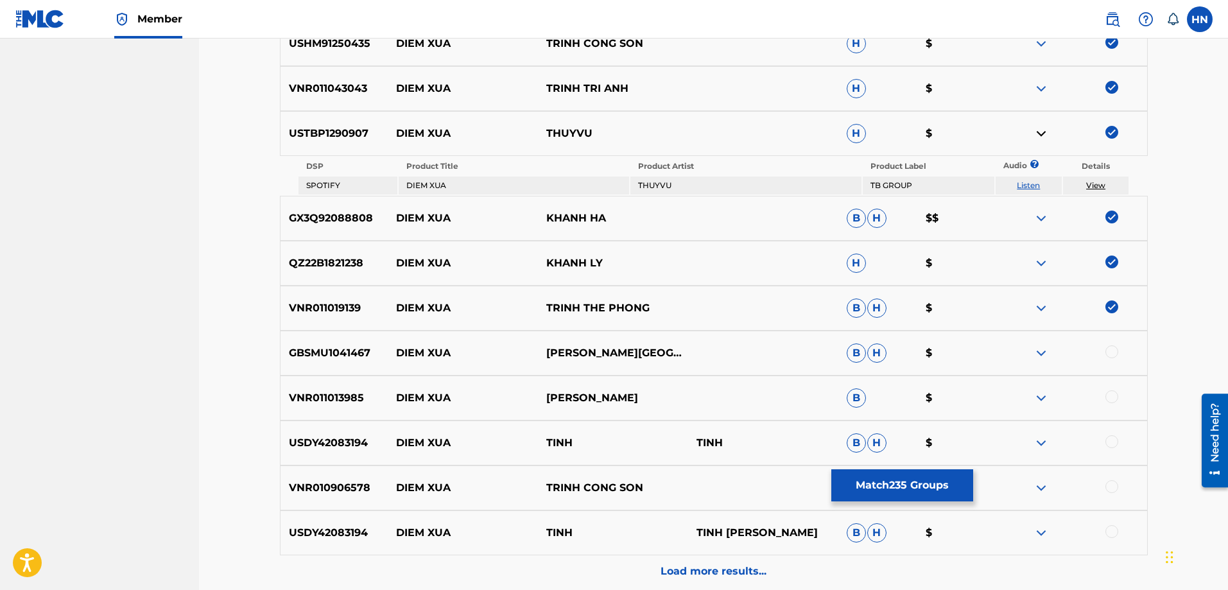
click at [387, 356] on p "GBSMU1041467" at bounding box center [335, 352] width 108 height 15
click at [358, 353] on p "GBSMU1041467" at bounding box center [335, 352] width 108 height 15
click at [1116, 354] on div at bounding box center [1112, 351] width 13 height 13
click at [354, 398] on p "VNR011013985" at bounding box center [335, 397] width 108 height 15
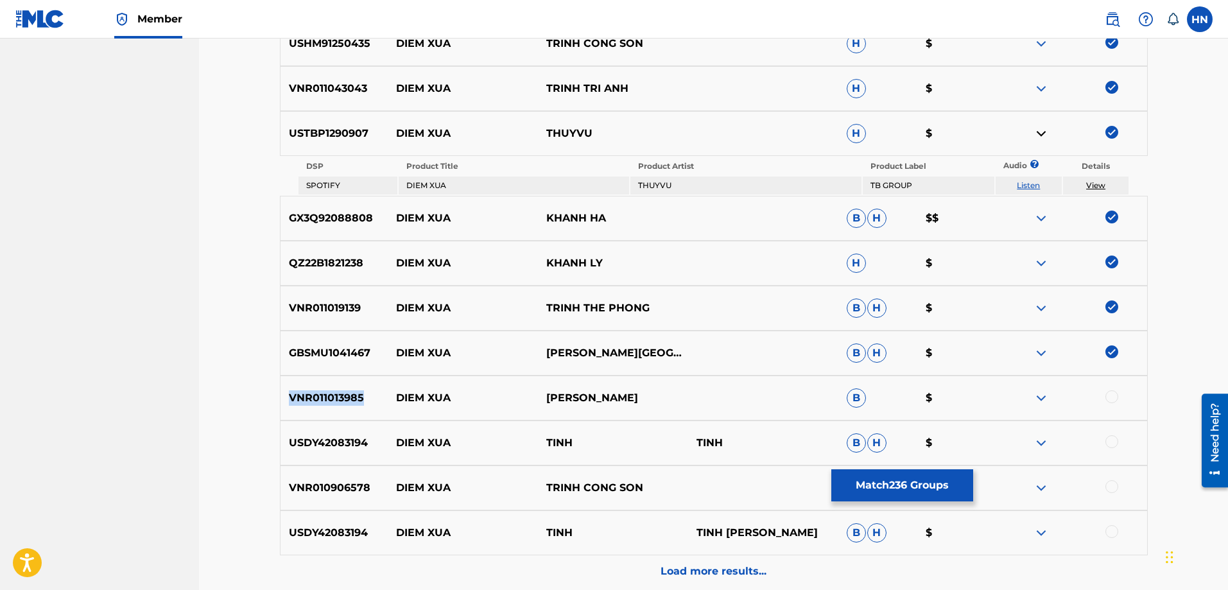
click at [354, 398] on p "VNR011013985" at bounding box center [335, 397] width 108 height 15
click at [1114, 396] on div at bounding box center [1112, 396] width 13 height 13
click at [340, 454] on div "USDY42083194 DIEM XUA TINH TINH B H $" at bounding box center [714, 443] width 868 height 45
click at [1113, 446] on div at bounding box center [1112, 441] width 13 height 13
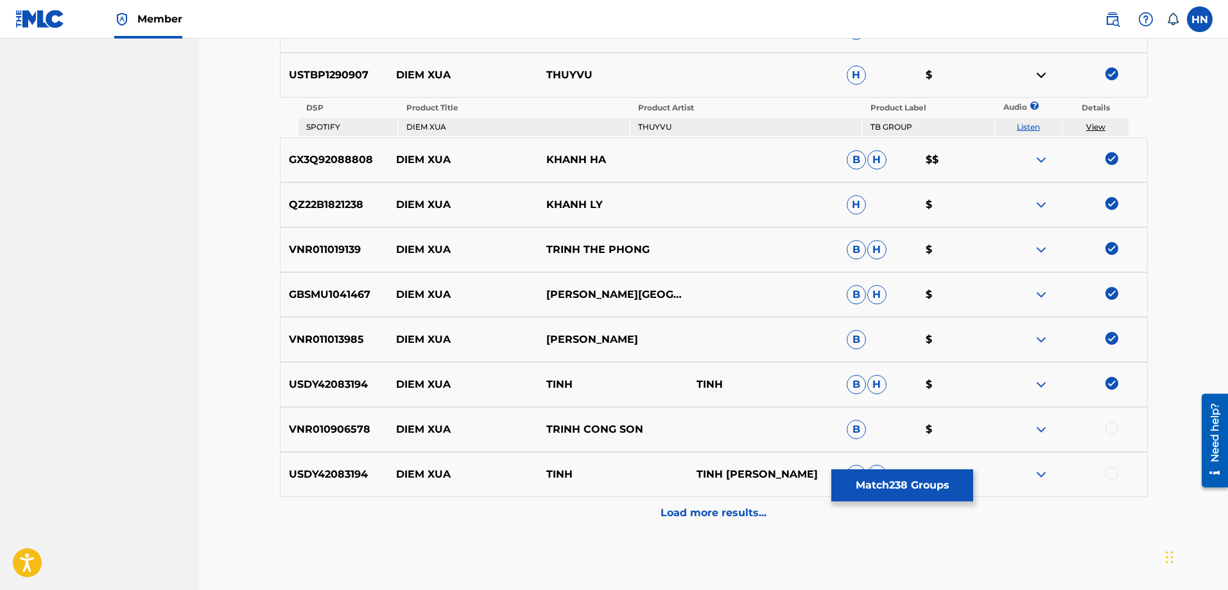
scroll to position [2349, 0]
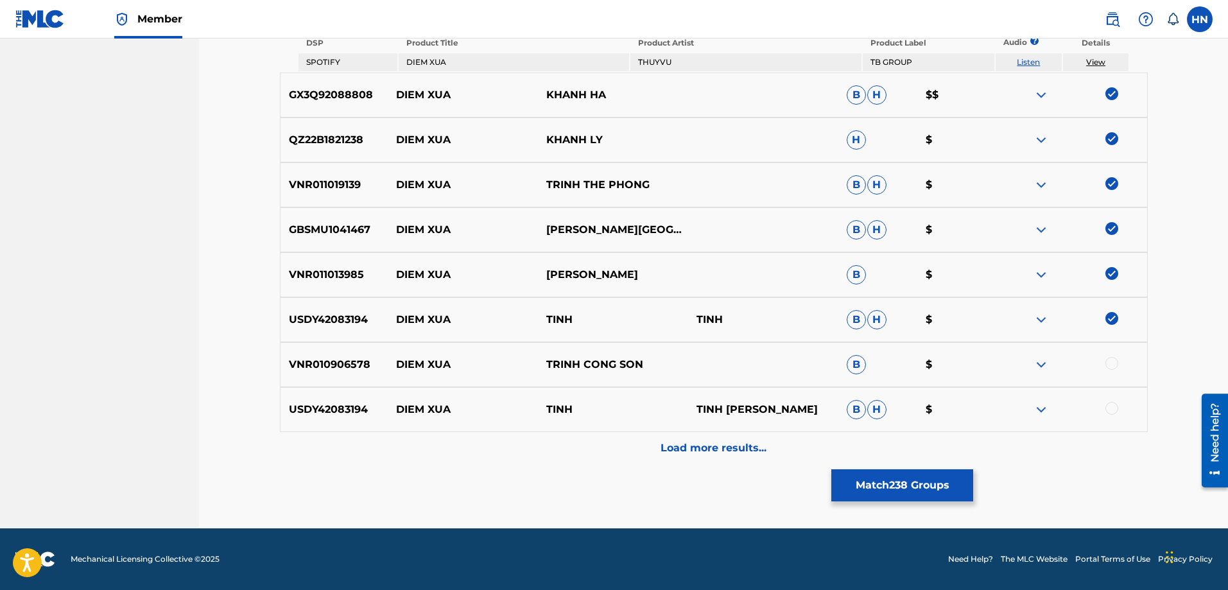
click at [1115, 404] on div at bounding box center [1112, 408] width 13 height 13
click at [317, 376] on div "VNR010906578 DIEM XUA TRINH CONG SON B $" at bounding box center [714, 364] width 868 height 45
click at [1106, 364] on div at bounding box center [1112, 363] width 13 height 13
click at [707, 453] on p "Load more results..." at bounding box center [714, 447] width 106 height 15
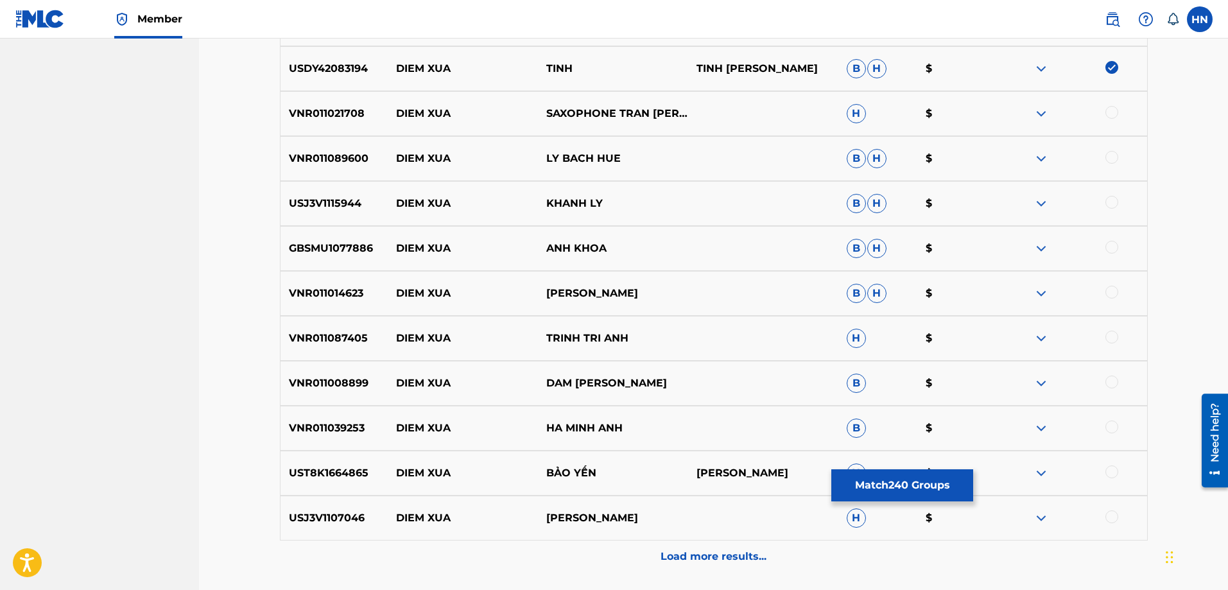
scroll to position [2670, 0]
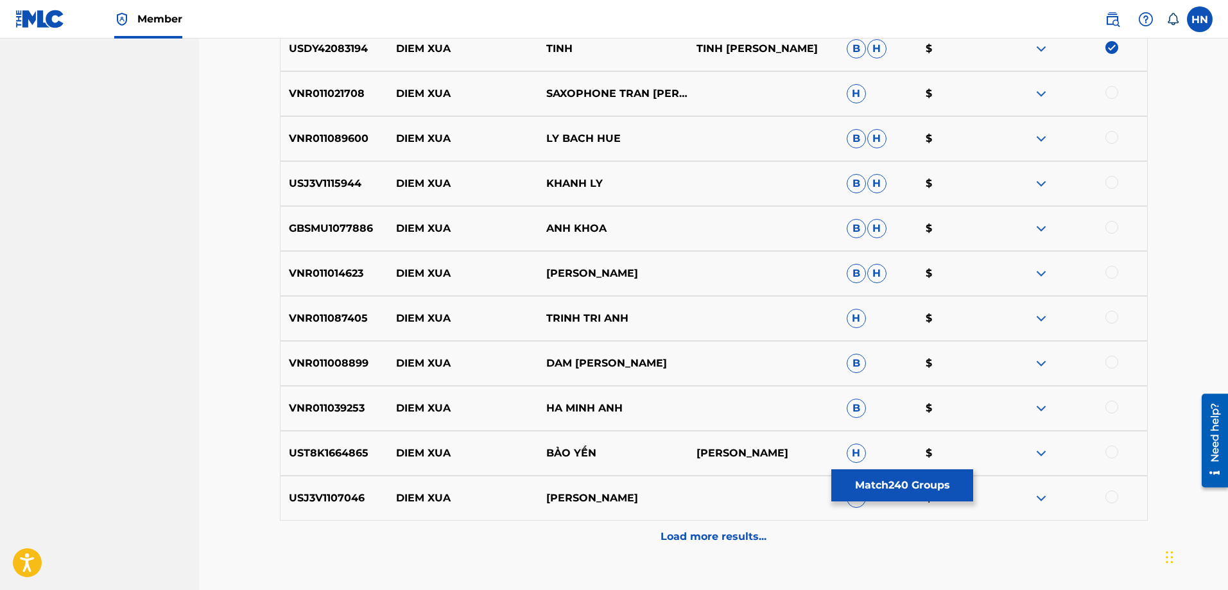
click at [345, 95] on p "VNR011021708" at bounding box center [335, 93] width 108 height 15
click at [1109, 91] on div at bounding box center [1112, 92] width 13 height 13
click at [330, 132] on p "VNR011089600" at bounding box center [335, 138] width 108 height 15
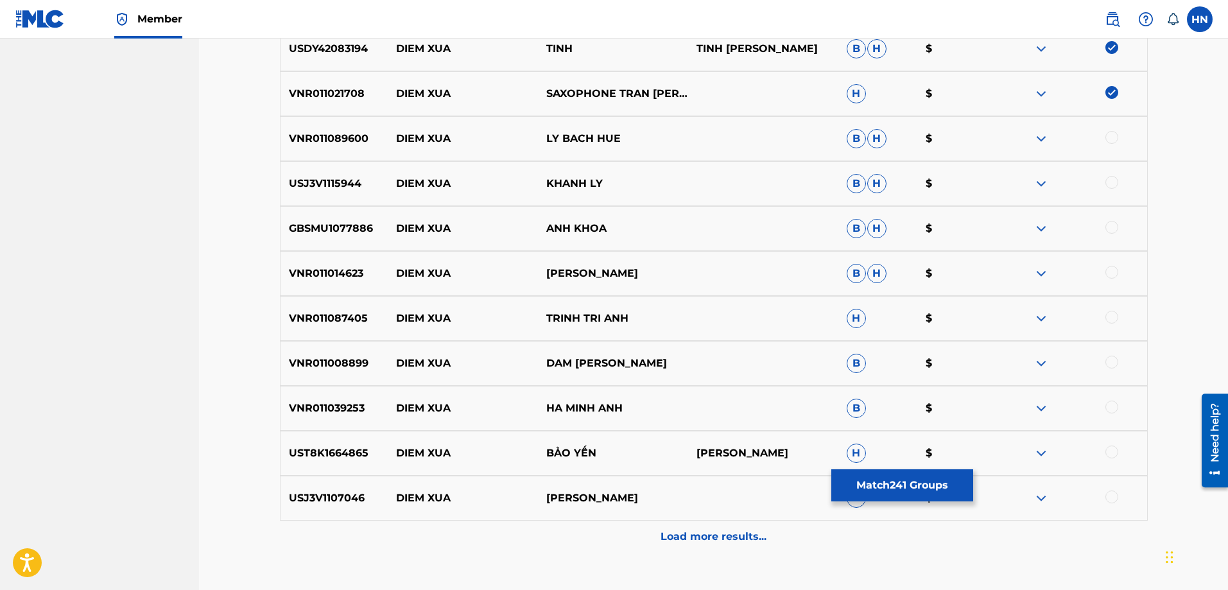
click at [1112, 135] on div at bounding box center [1112, 137] width 13 height 13
click at [327, 198] on div "USJ3V1115944 DIEM XUA KHANH LY B H $" at bounding box center [714, 183] width 868 height 45
click at [1118, 185] on div at bounding box center [1112, 182] width 13 height 13
click at [357, 236] on p "GBSMU1077886" at bounding box center [335, 228] width 108 height 15
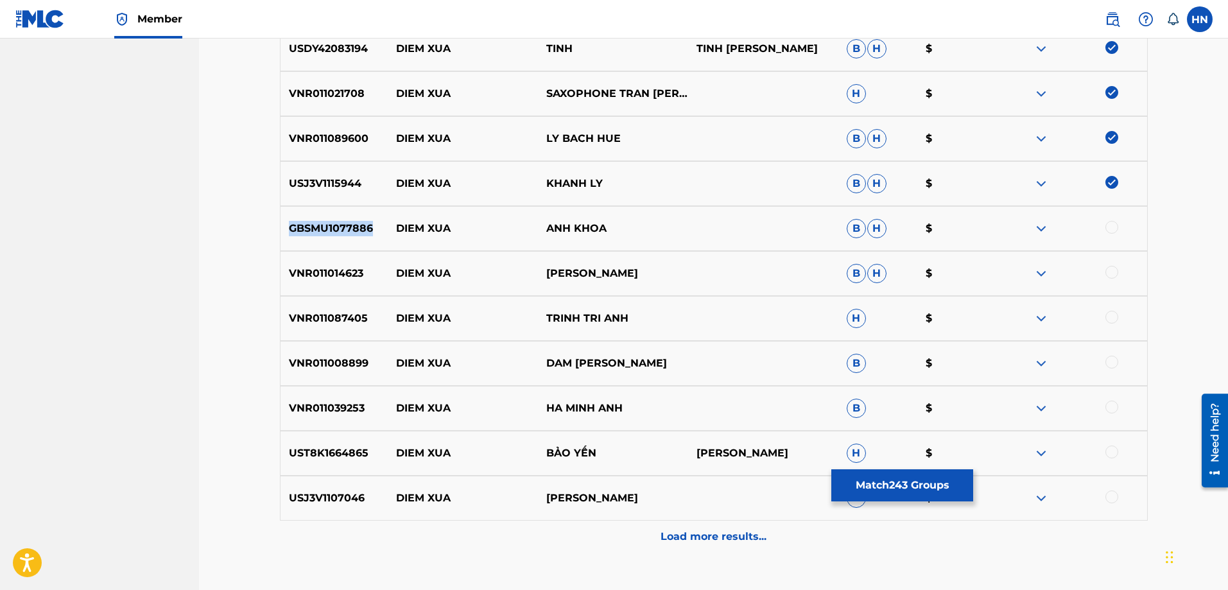
click at [357, 236] on p "GBSMU1077886" at bounding box center [335, 228] width 108 height 15
click at [1110, 225] on div at bounding box center [1112, 227] width 13 height 13
click at [330, 284] on div "VNR011014623 DIEM XUA QUYEN VAN MINH B H $" at bounding box center [714, 273] width 868 height 45
click at [1112, 272] on div at bounding box center [1112, 272] width 13 height 13
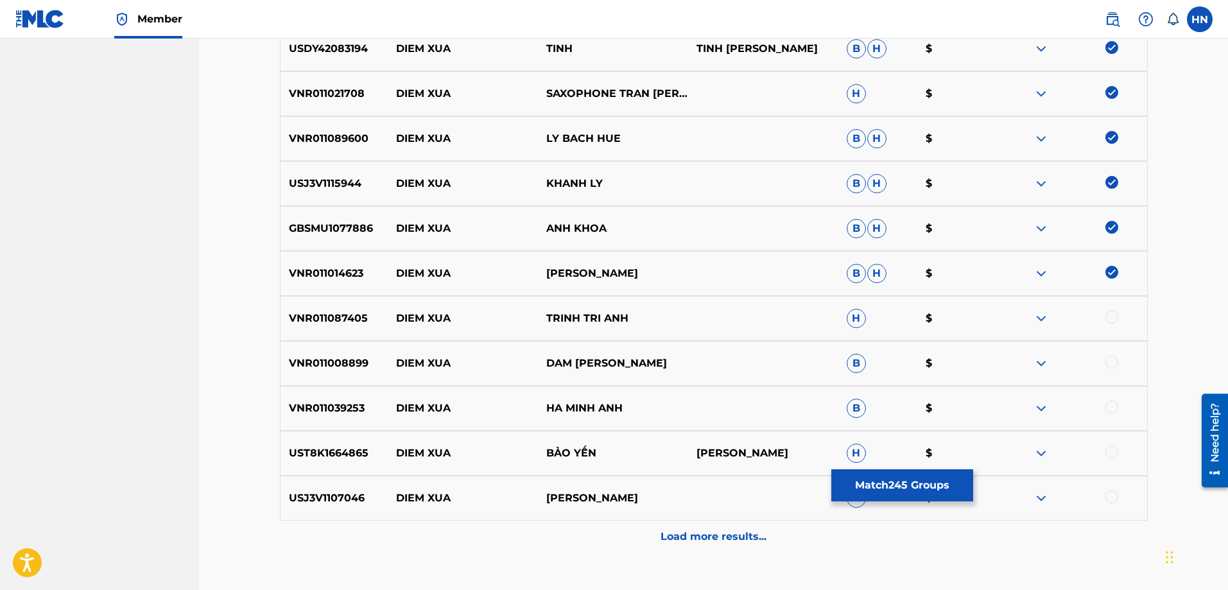
click at [309, 316] on p "VNR011087405" at bounding box center [335, 318] width 108 height 15
click at [1106, 313] on div at bounding box center [1112, 317] width 13 height 13
click at [310, 363] on p "VNR011008899" at bounding box center [335, 363] width 108 height 15
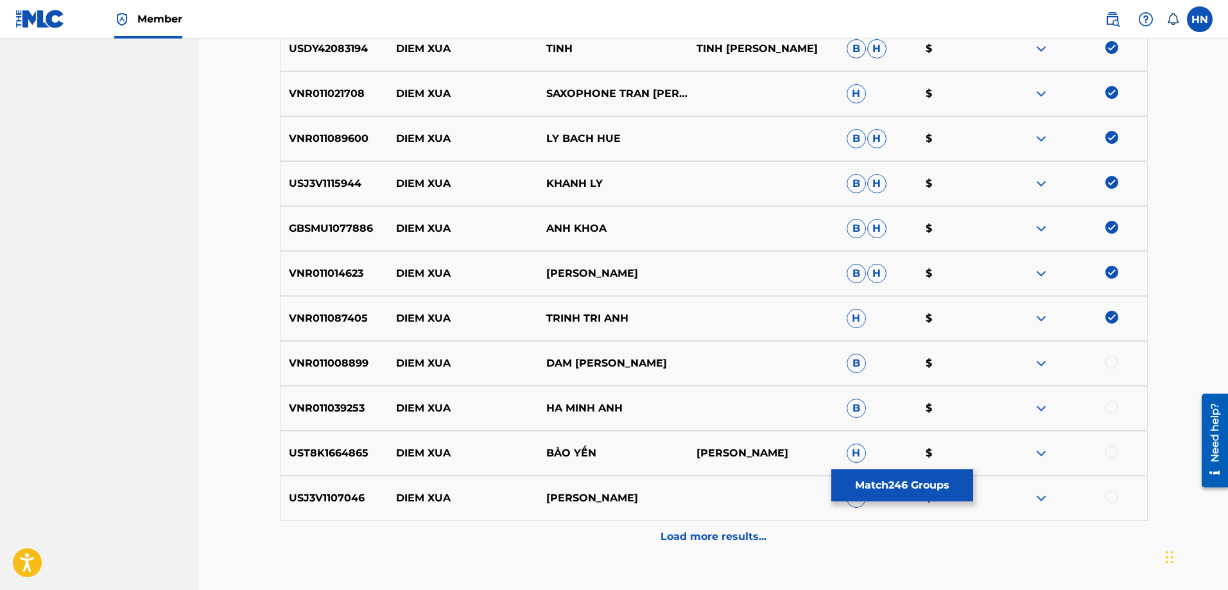
click at [1107, 364] on div at bounding box center [1112, 362] width 13 height 13
click at [333, 405] on p "VNR011039253" at bounding box center [335, 408] width 108 height 15
click at [1117, 406] on div at bounding box center [1112, 407] width 13 height 13
click at [323, 430] on div "VNR011039253 DIEM XUA HA MINH ANH B $" at bounding box center [714, 408] width 868 height 45
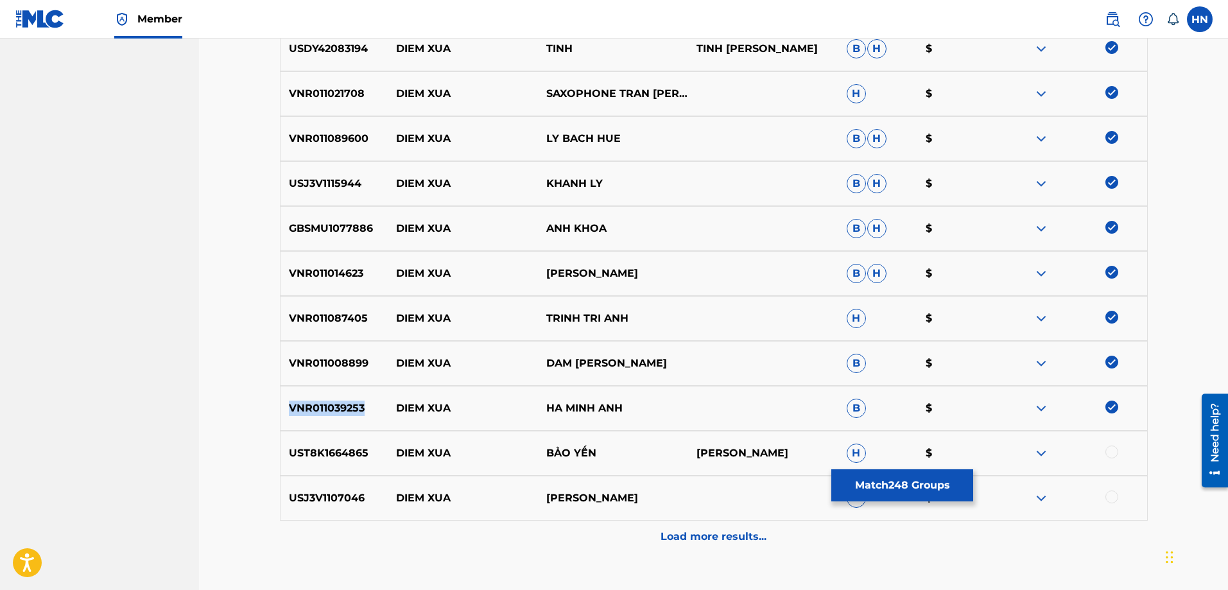
click at [323, 430] on div "VNR011039253 DIEM XUA HA MINH ANH B $" at bounding box center [714, 408] width 868 height 45
click at [315, 437] on div "UST8K1664865 DIEM XUA BẢO YẾN BAO YEN H $" at bounding box center [714, 453] width 868 height 45
click at [1109, 452] on div at bounding box center [1112, 452] width 13 height 13
click at [301, 476] on div "USJ3V1107046 DIEM XUA KHÁNH LY H $" at bounding box center [714, 498] width 868 height 45
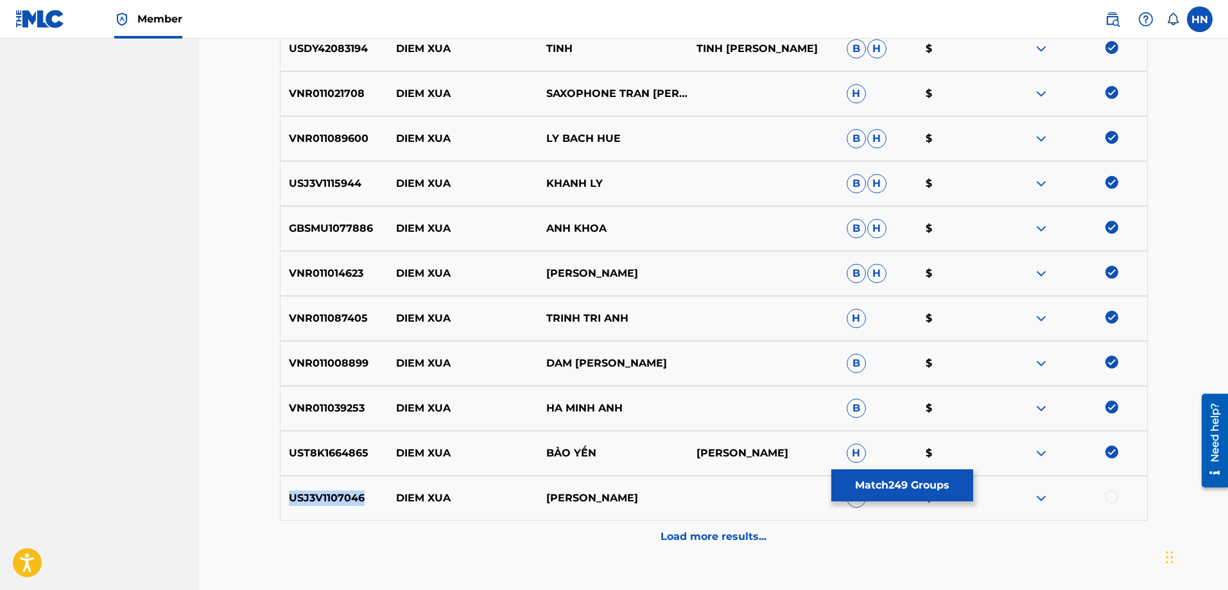
click at [301, 476] on div "USJ3V1107046 DIEM XUA KHÁNH LY H $" at bounding box center [714, 498] width 868 height 45
click at [1111, 499] on div at bounding box center [1112, 496] width 13 height 13
click at [758, 525] on div "Load more results..." at bounding box center [714, 537] width 868 height 32
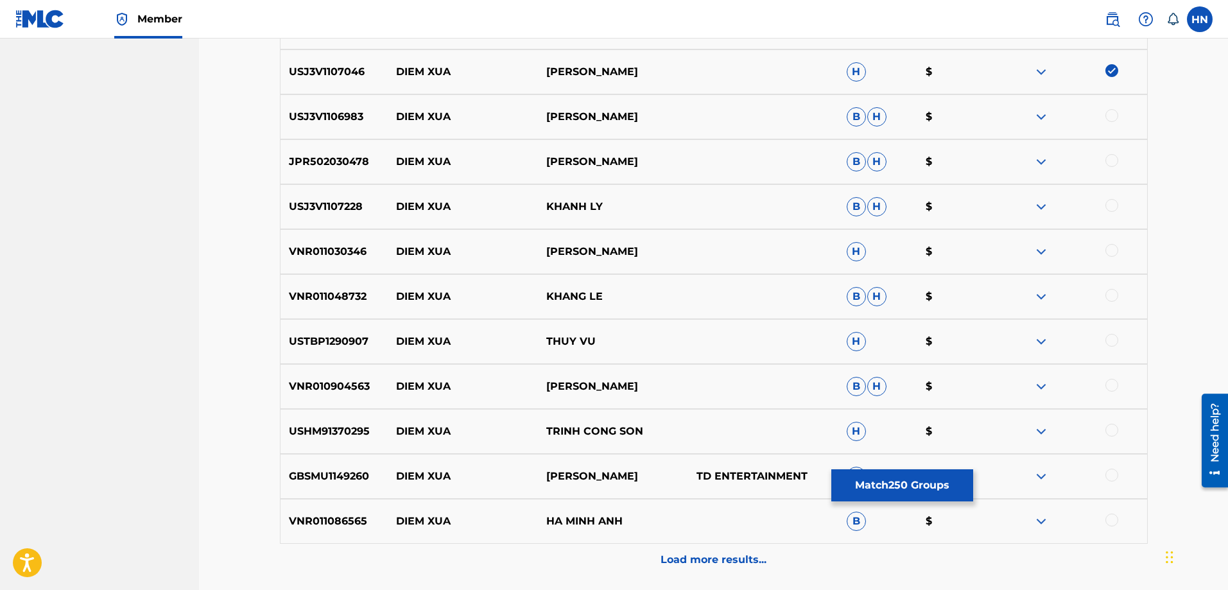
scroll to position [3120, 0]
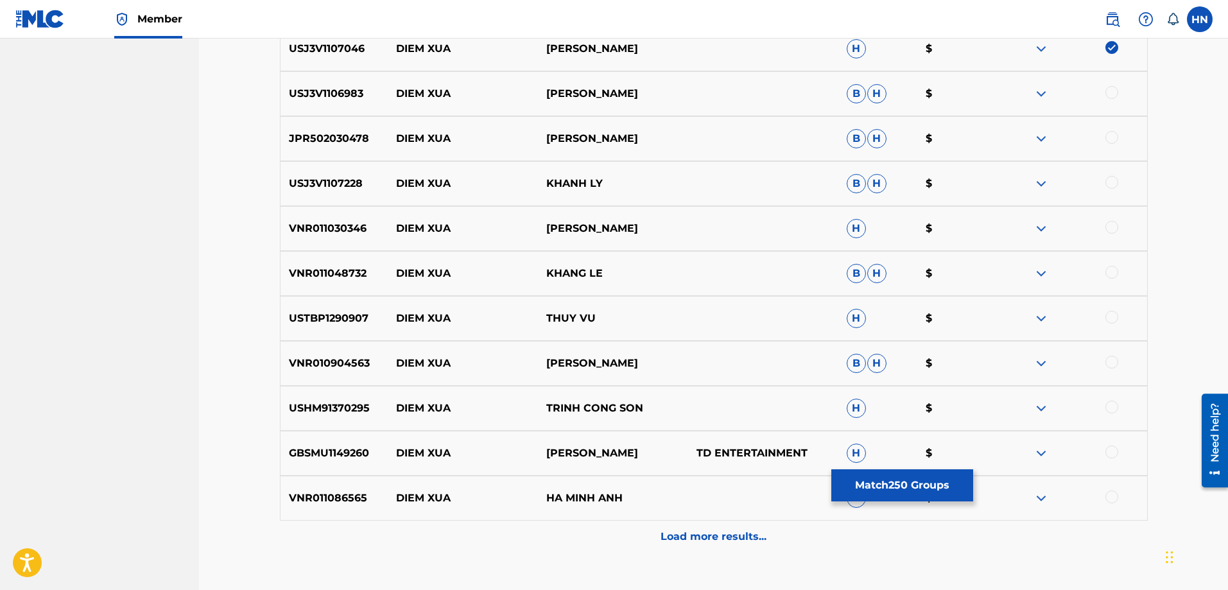
click at [347, 92] on p "USJ3V1106983" at bounding box center [335, 93] width 108 height 15
click at [1108, 95] on div at bounding box center [1112, 92] width 13 height 13
drag, startPoint x: 641, startPoint y: 133, endPoint x: 378, endPoint y: 137, distance: 263.3
click at [378, 137] on div "JPR502030478 DIEM XUA RUMIKO IWATA B H $" at bounding box center [714, 138] width 868 height 45
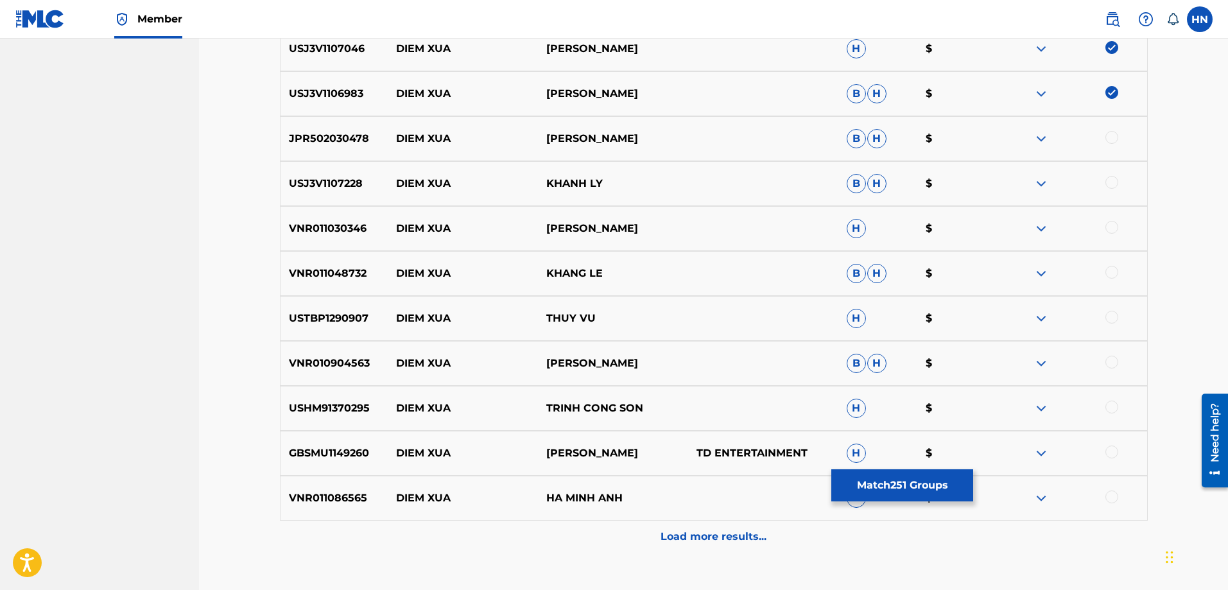
click at [342, 146] on p "JPR502030478" at bounding box center [335, 138] width 108 height 15
drag, startPoint x: 1116, startPoint y: 138, endPoint x: 1081, endPoint y: 144, distance: 35.1
click at [1115, 138] on div at bounding box center [1112, 137] width 13 height 13
click at [342, 191] on div "USJ3V1107228 DIEM XUA KHANH LY B H $" at bounding box center [714, 183] width 868 height 45
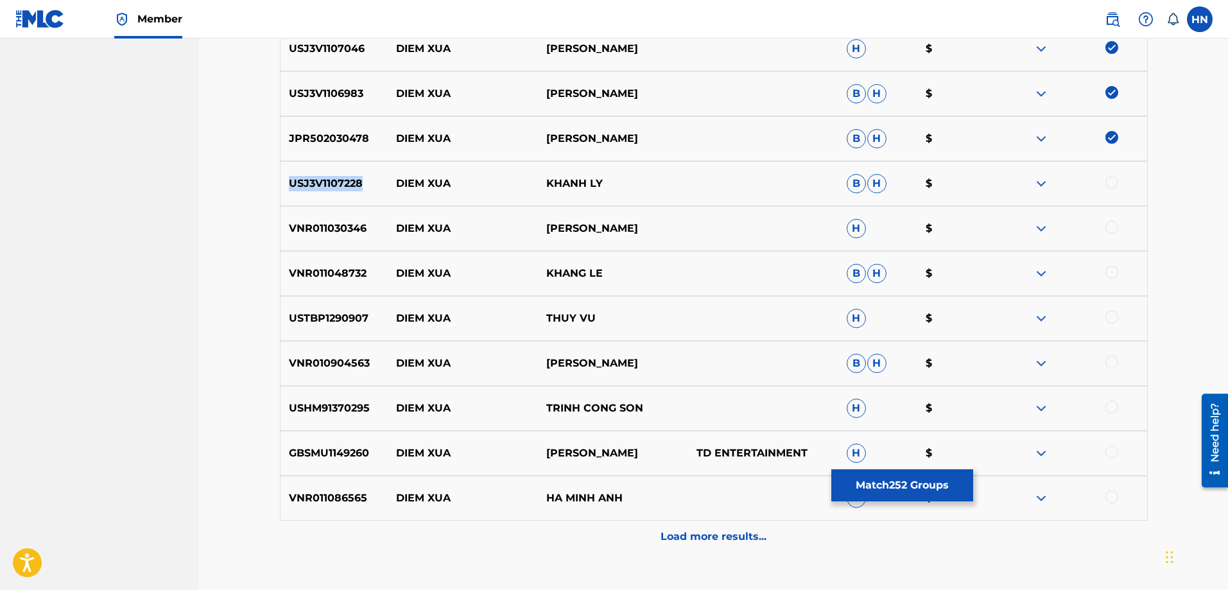
click at [342, 191] on div "USJ3V1107228 DIEM XUA KHANH LY B H $" at bounding box center [714, 183] width 868 height 45
click at [1112, 182] on div at bounding box center [1112, 182] width 13 height 13
click at [313, 221] on p "VNR011030346" at bounding box center [335, 228] width 108 height 15
click at [1109, 229] on div at bounding box center [1112, 227] width 13 height 13
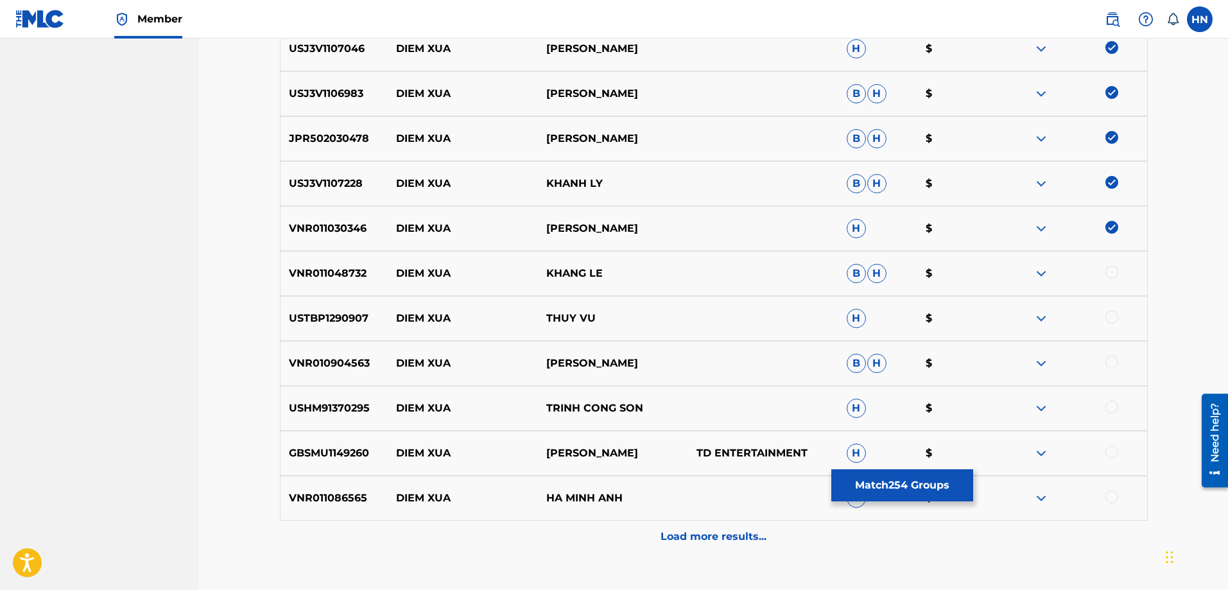
click at [282, 273] on p "VNR011048732" at bounding box center [335, 273] width 108 height 15
click at [1118, 277] on div at bounding box center [1072, 273] width 150 height 15
click at [1114, 273] on div at bounding box center [1112, 272] width 13 height 13
click at [327, 311] on p "USTBP1290907" at bounding box center [335, 318] width 108 height 15
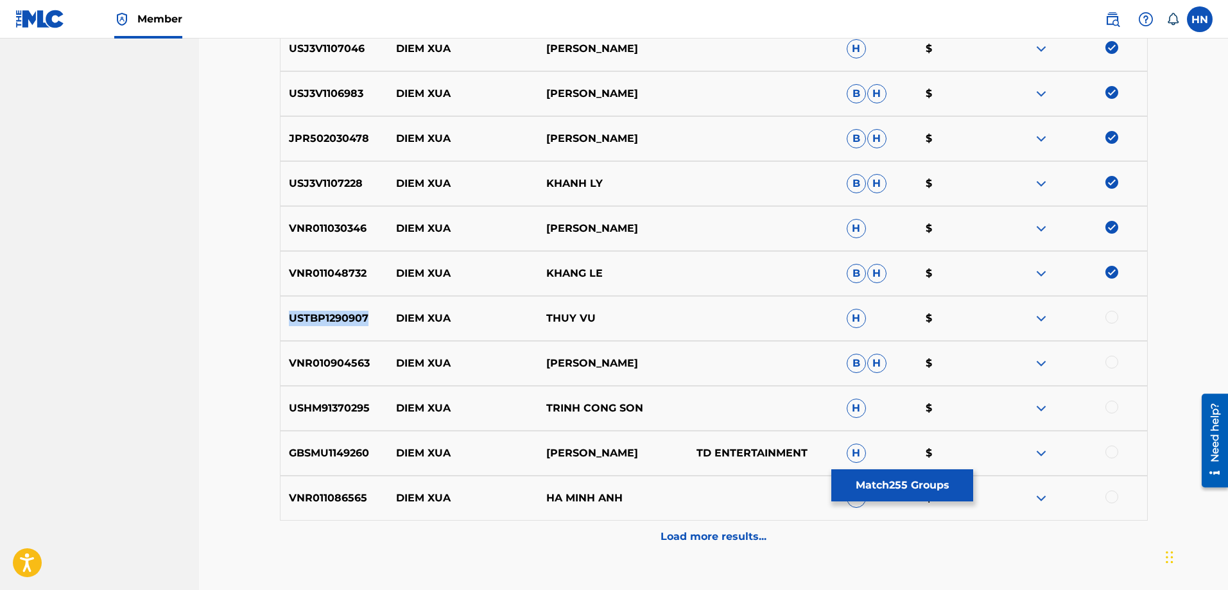
click at [327, 311] on p "USTBP1290907" at bounding box center [335, 318] width 108 height 15
click at [1107, 314] on div at bounding box center [1112, 317] width 13 height 13
click at [352, 352] on div "VNR010904563 DIEM XUA KIM THOA B H $" at bounding box center [714, 363] width 868 height 45
click at [1114, 361] on div at bounding box center [1112, 362] width 13 height 13
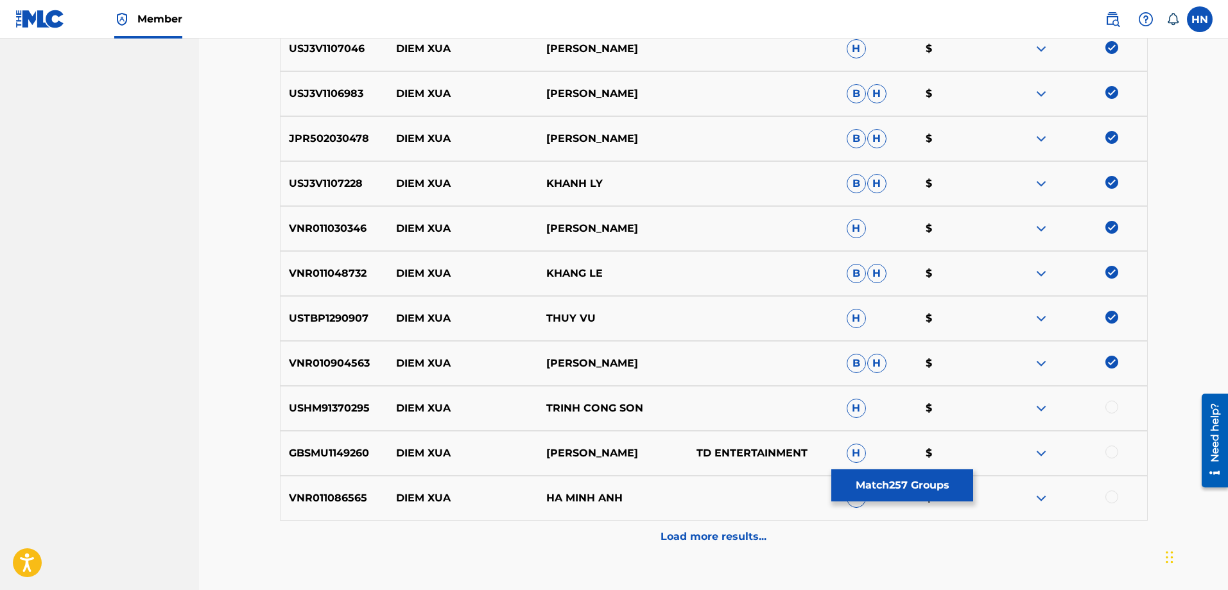
click at [338, 406] on p "USHM91370295" at bounding box center [335, 408] width 108 height 15
click at [1111, 410] on div at bounding box center [1112, 407] width 13 height 13
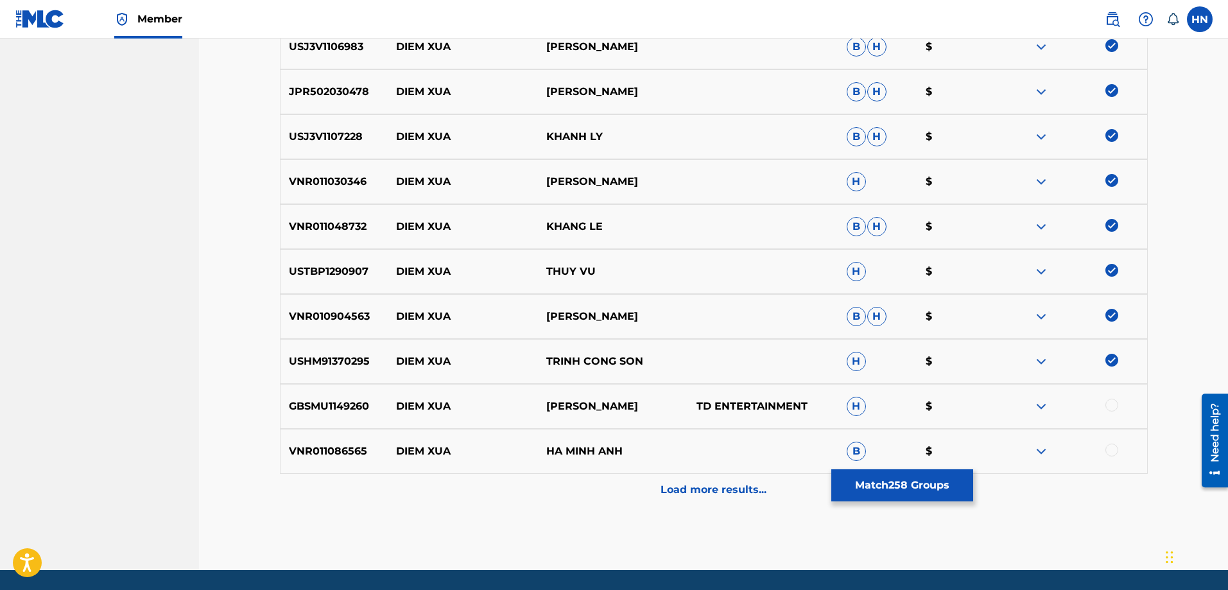
scroll to position [3208, 0]
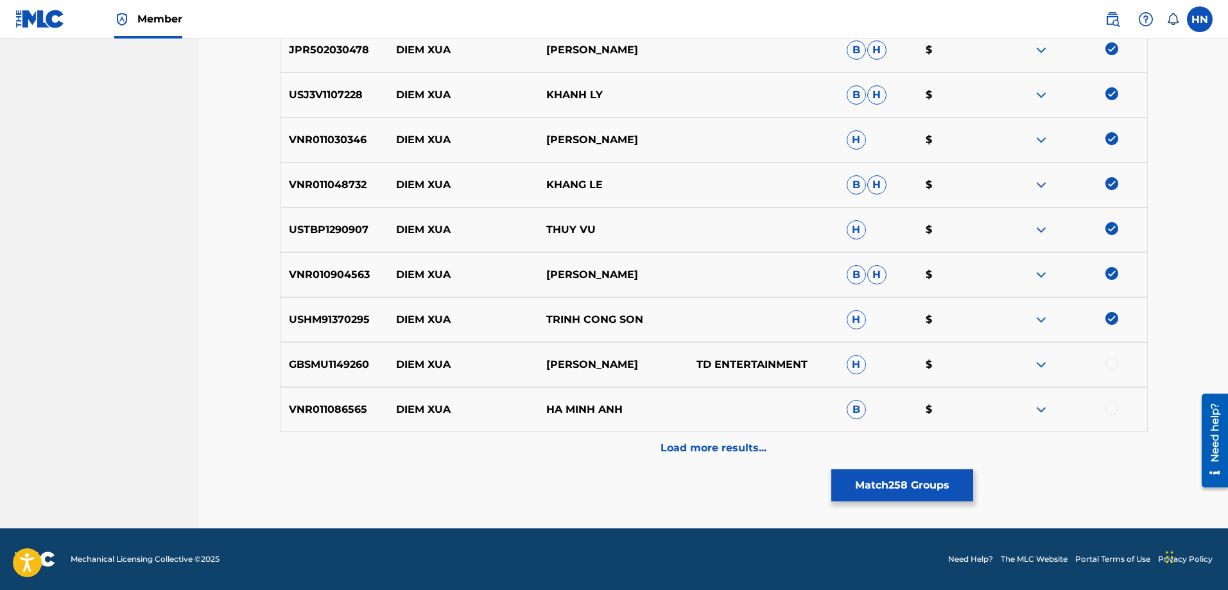
click at [365, 408] on p "VNR011086565" at bounding box center [335, 409] width 108 height 15
click at [363, 408] on p "VNR011086565" at bounding box center [335, 409] width 108 height 15
click at [1107, 408] on div at bounding box center [1112, 408] width 13 height 13
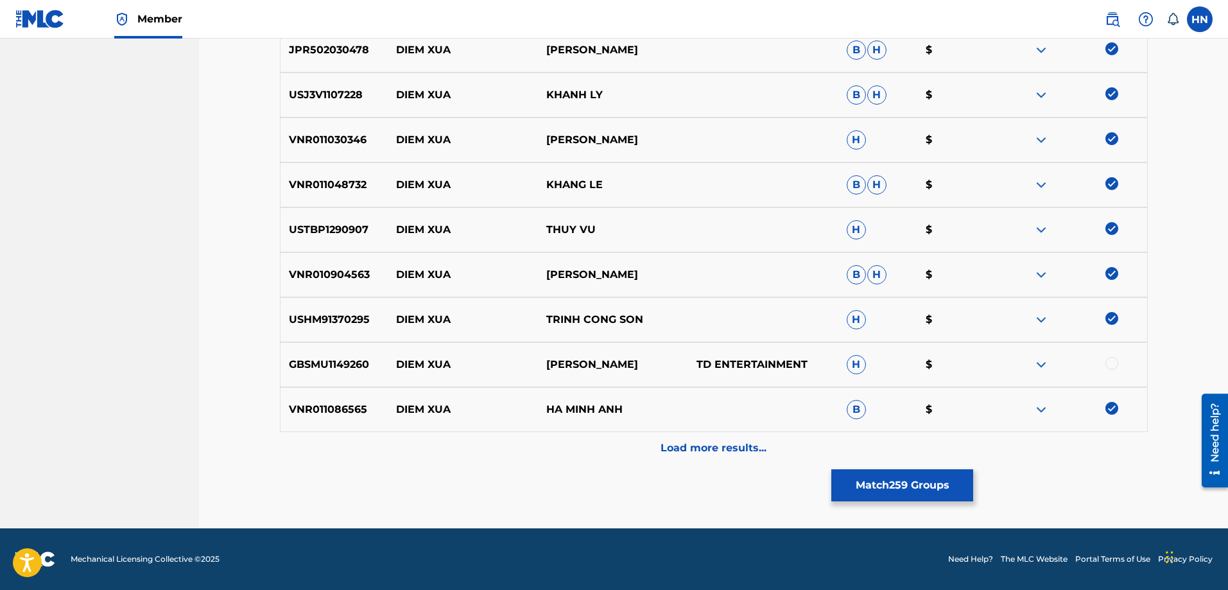
click at [1039, 366] on img at bounding box center [1041, 364] width 15 height 15
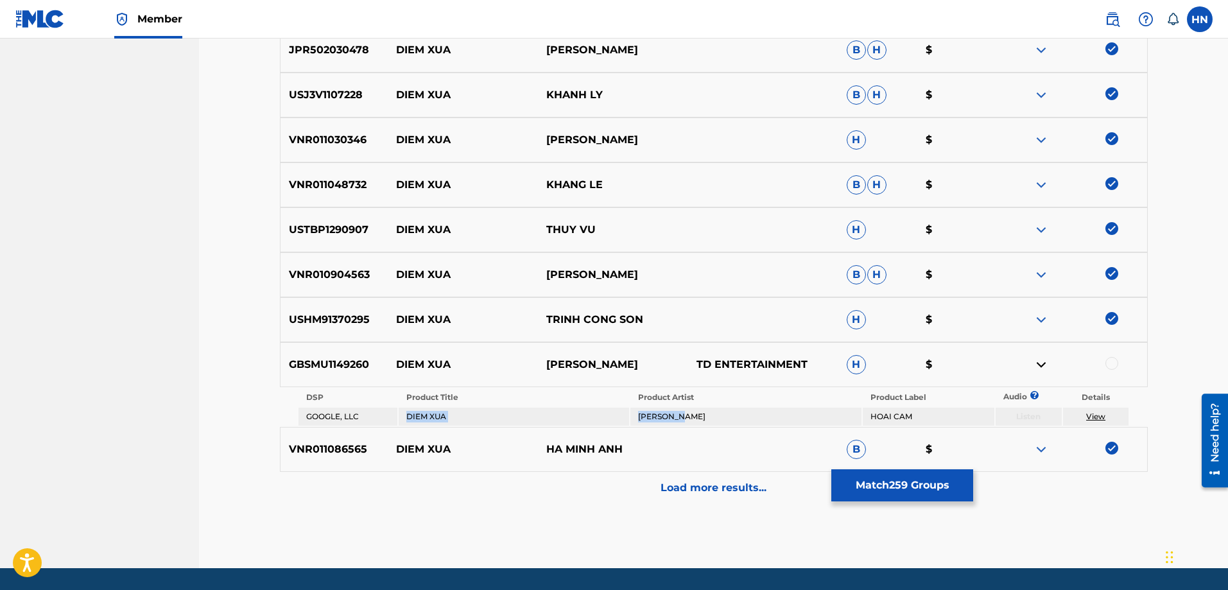
drag, startPoint x: 712, startPoint y: 419, endPoint x: 403, endPoint y: 415, distance: 308.8
click at [403, 415] on tr "GOOGLE, LLC DIEM XUA DIVA VIET HOAI CAM Listen View" at bounding box center [714, 417] width 831 height 18
click at [354, 360] on p "GBSMU1149260" at bounding box center [335, 364] width 108 height 15
click at [1109, 361] on div at bounding box center [1112, 363] width 13 height 13
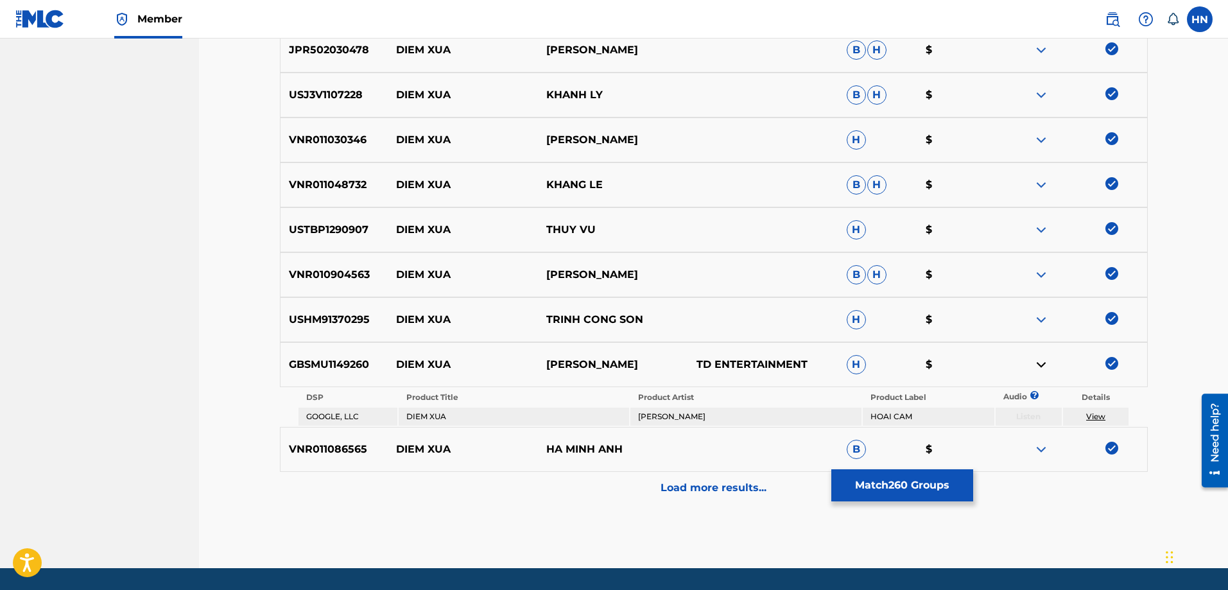
click at [753, 495] on p "Load more results..." at bounding box center [714, 487] width 106 height 15
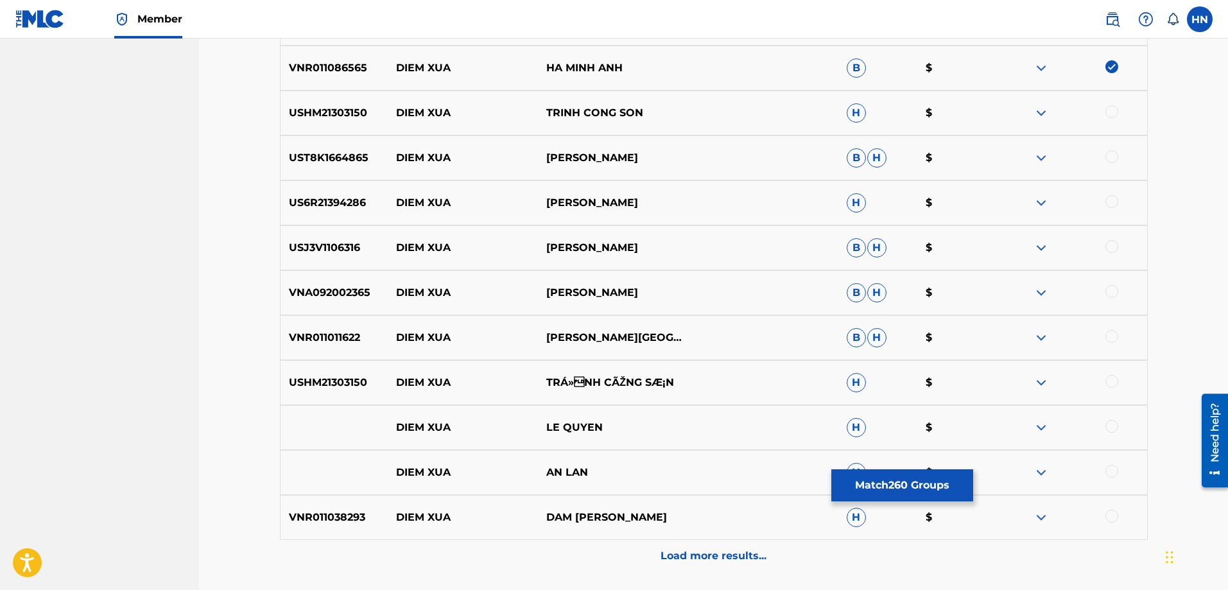
scroll to position [3529, 0]
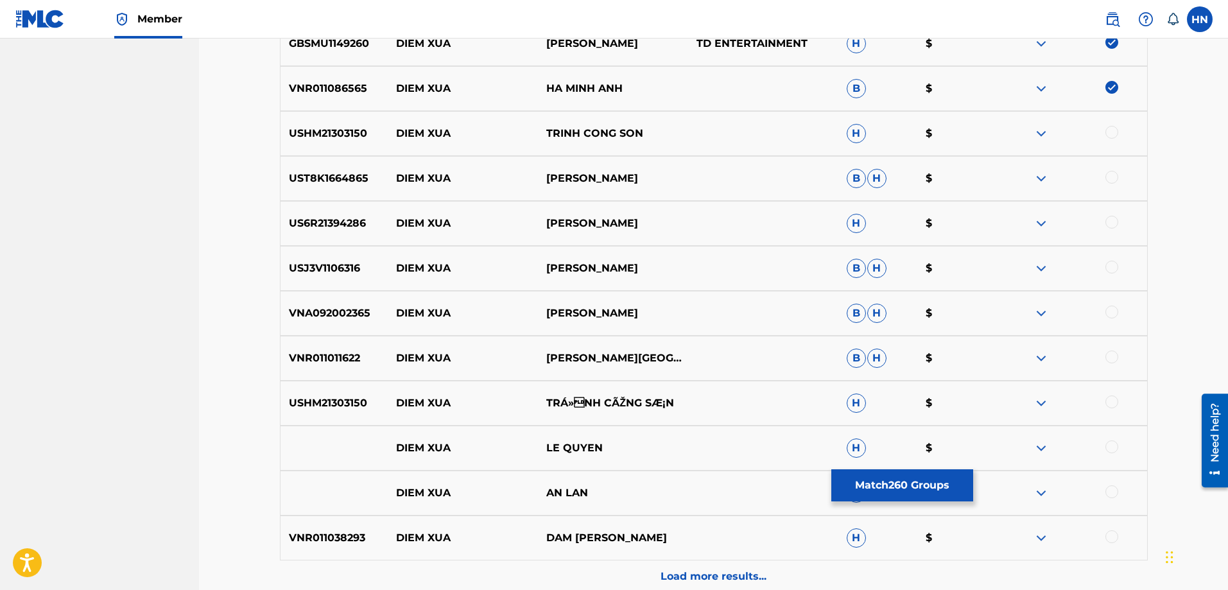
click at [334, 132] on p "USHM21303150" at bounding box center [335, 133] width 108 height 15
click at [1111, 134] on div at bounding box center [1112, 132] width 13 height 13
click at [328, 182] on p "UST8K1664865" at bounding box center [335, 178] width 108 height 15
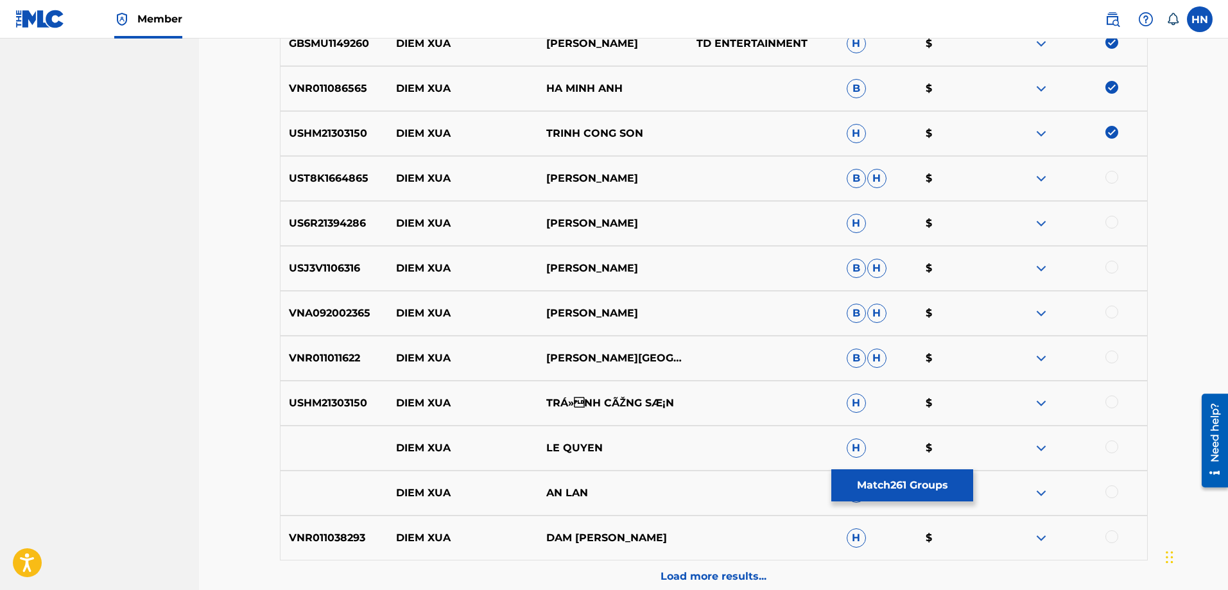
click at [1113, 181] on div at bounding box center [1112, 177] width 13 height 13
click at [301, 217] on p "US6R21394286" at bounding box center [335, 223] width 108 height 15
click at [1111, 223] on div at bounding box center [1112, 222] width 13 height 13
click at [345, 267] on p "USJ3V1106316" at bounding box center [335, 268] width 108 height 15
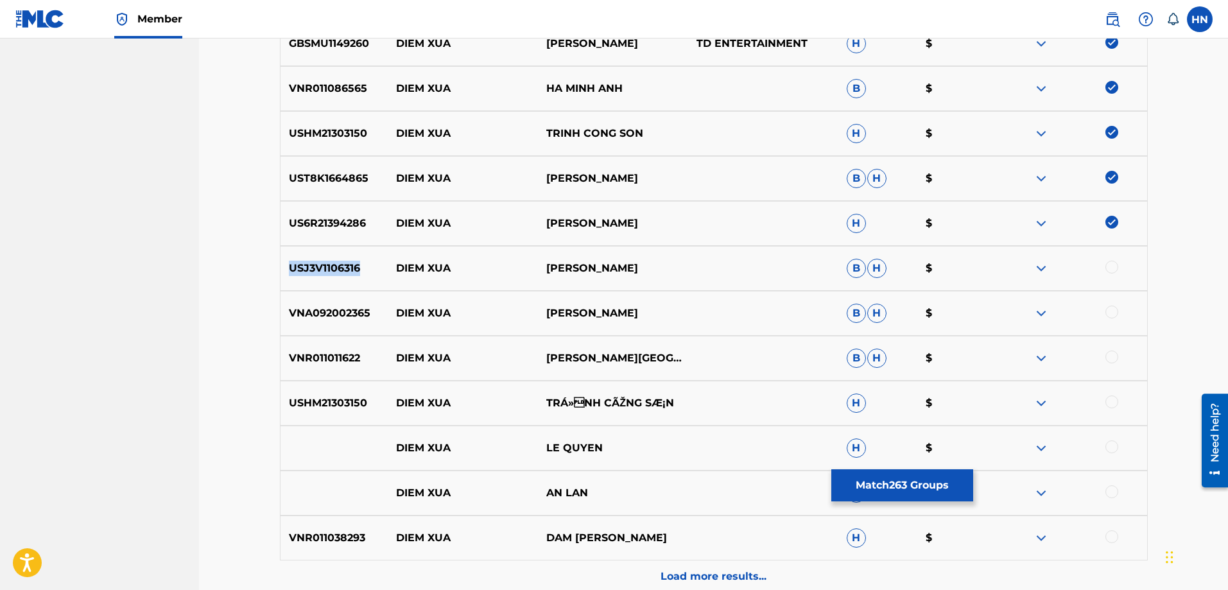
click at [345, 267] on p "USJ3V1106316" at bounding box center [335, 268] width 108 height 15
click at [1109, 261] on div at bounding box center [1112, 267] width 13 height 13
click at [354, 316] on p "VNA092002365" at bounding box center [335, 313] width 108 height 15
click at [1109, 317] on div at bounding box center [1112, 312] width 13 height 13
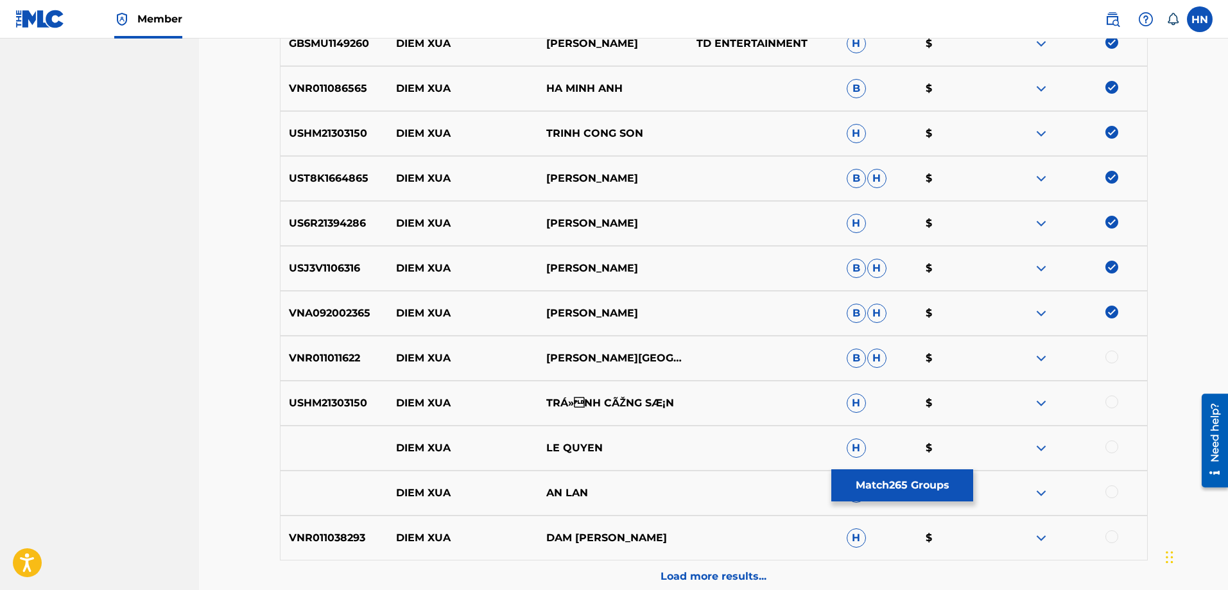
click at [339, 356] on p "VNR011011622" at bounding box center [335, 358] width 108 height 15
click at [1107, 360] on div at bounding box center [1112, 357] width 13 height 13
click at [327, 392] on div "USHM21303150 DIEM XUA TRÁ»NH CÃŽNG SÆ¡N H $" at bounding box center [714, 403] width 868 height 45
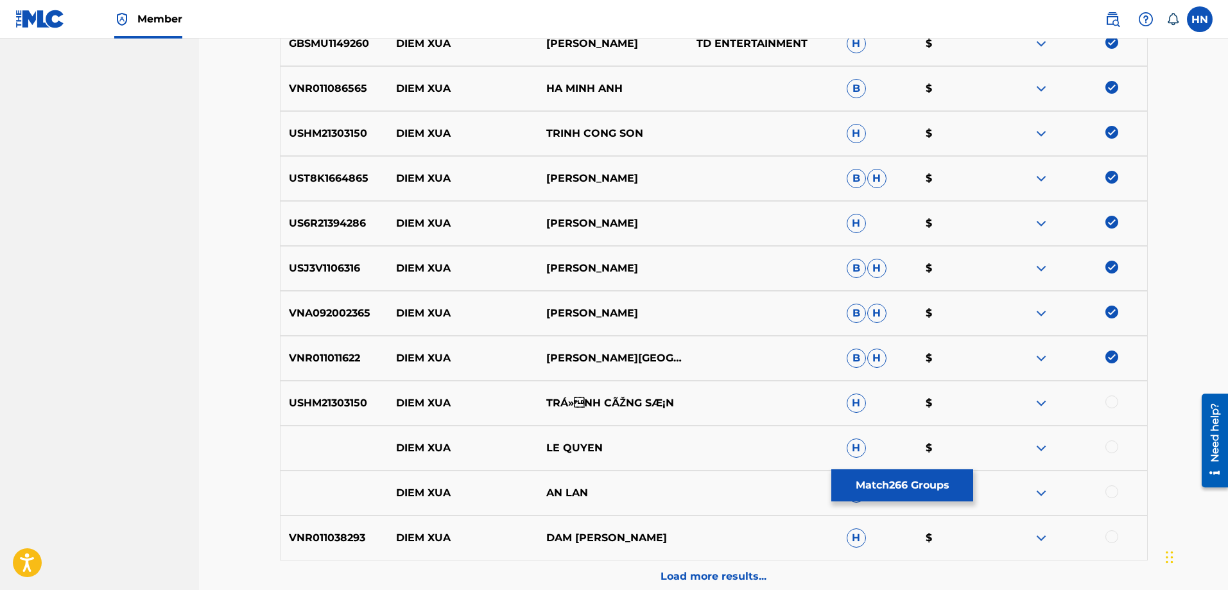
click at [1110, 403] on div at bounding box center [1112, 401] width 13 height 13
drag, startPoint x: 630, startPoint y: 440, endPoint x: 370, endPoint y: 438, distance: 260.7
click at [370, 438] on div "DIEM XUA LE QUYEN H $" at bounding box center [714, 448] width 868 height 45
click at [1107, 442] on div at bounding box center [1112, 446] width 13 height 13
click at [1046, 447] on img at bounding box center [1041, 447] width 15 height 15
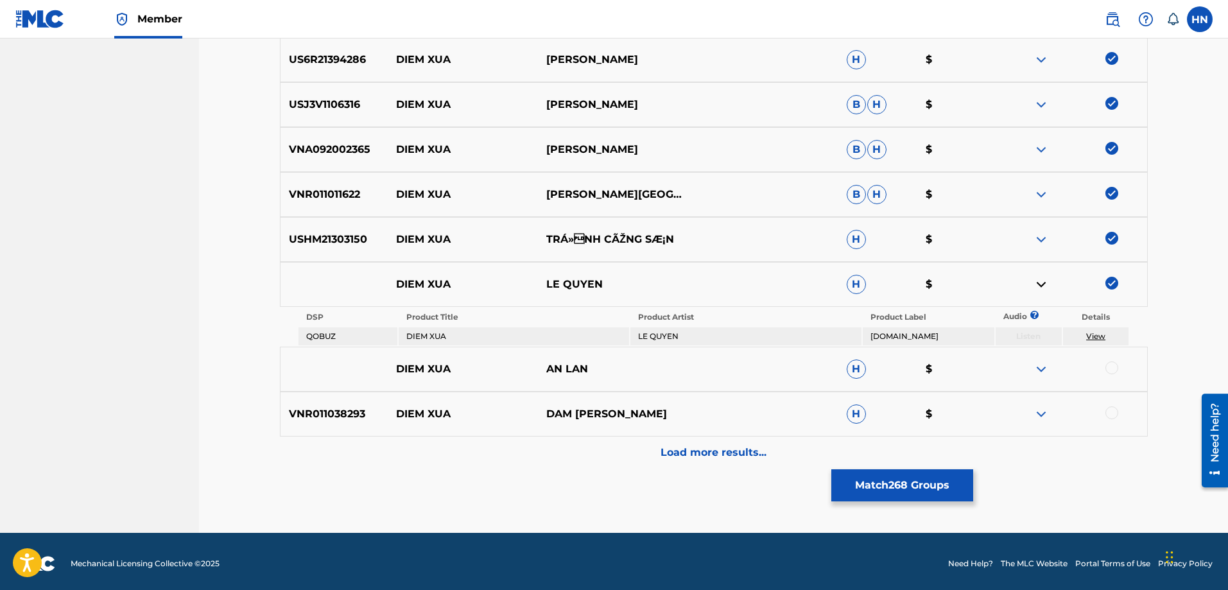
scroll to position [3697, 0]
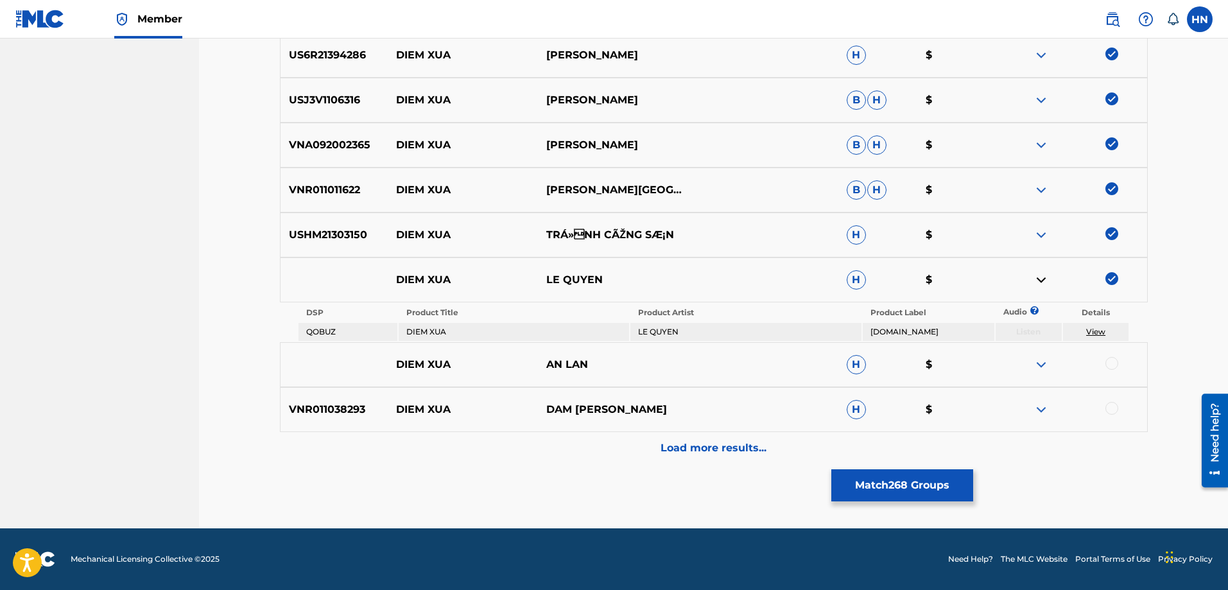
click at [324, 399] on div "VNR011038293 DIEM XUA DAM VINH HUNG H $" at bounding box center [714, 409] width 868 height 45
click at [1118, 406] on div at bounding box center [1112, 408] width 13 height 13
click at [1036, 365] on img at bounding box center [1041, 364] width 15 height 15
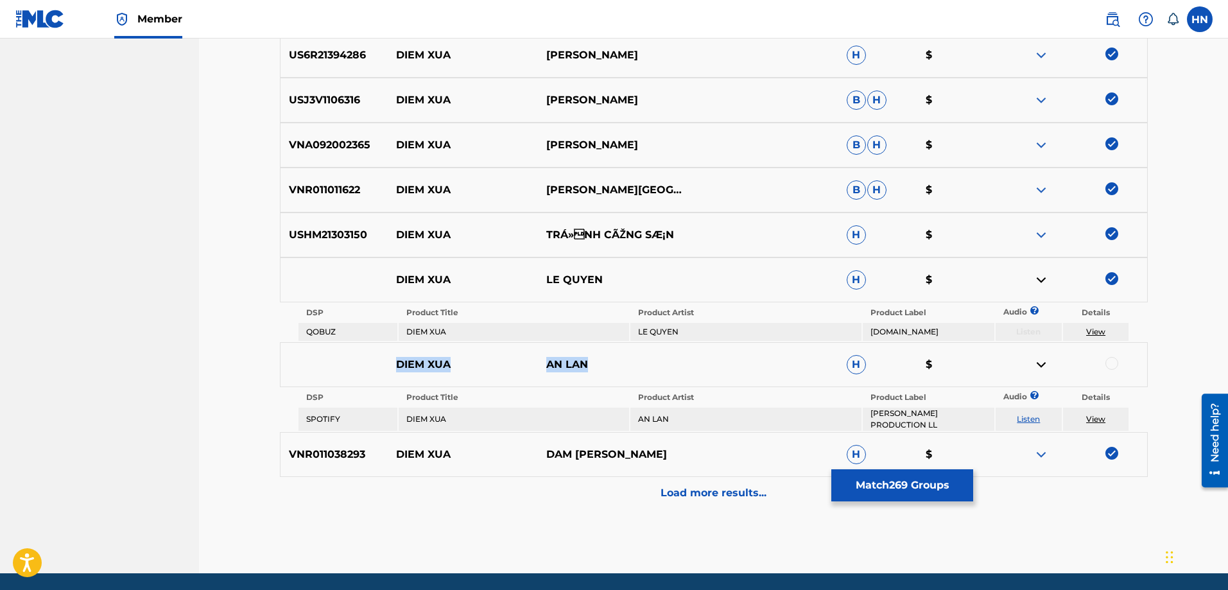
drag, startPoint x: 640, startPoint y: 370, endPoint x: 360, endPoint y: 369, distance: 280.6
click at [371, 367] on div "DIEM XUA AN LAN H $" at bounding box center [714, 364] width 868 height 45
click at [1109, 363] on div at bounding box center [1112, 363] width 13 height 13
click at [1023, 421] on link "Listen" at bounding box center [1028, 419] width 23 height 10
drag, startPoint x: 395, startPoint y: 361, endPoint x: 642, endPoint y: 371, distance: 246.7
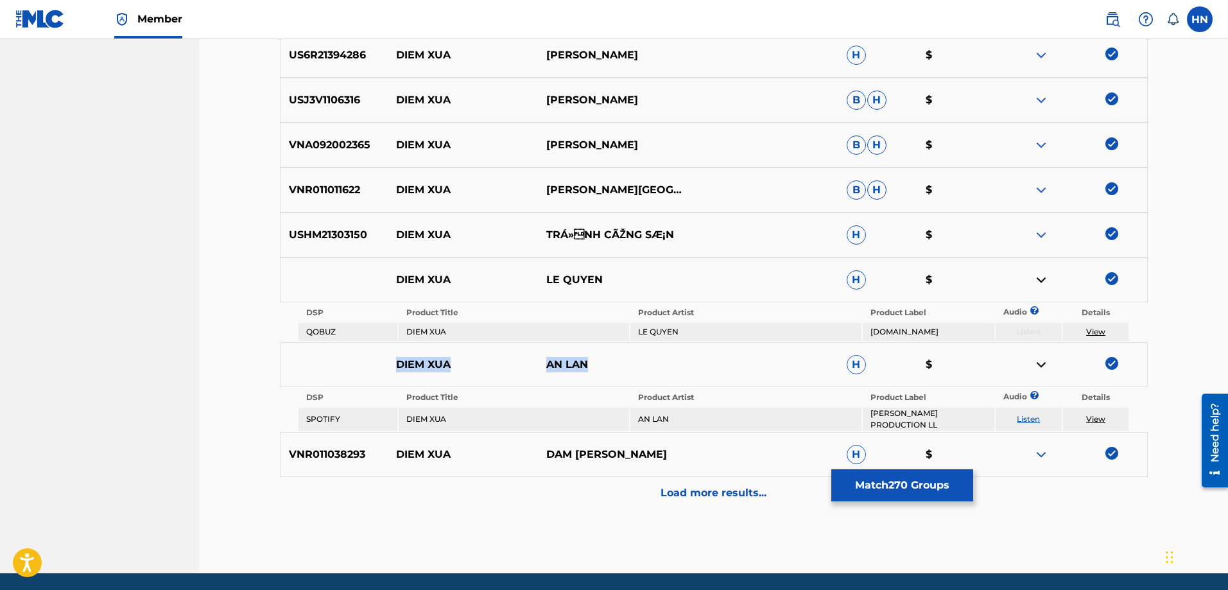
click at [641, 371] on div "DIEM XUA AN LAN H $" at bounding box center [714, 364] width 868 height 45
click at [683, 488] on p "Load more results..." at bounding box center [714, 492] width 106 height 15
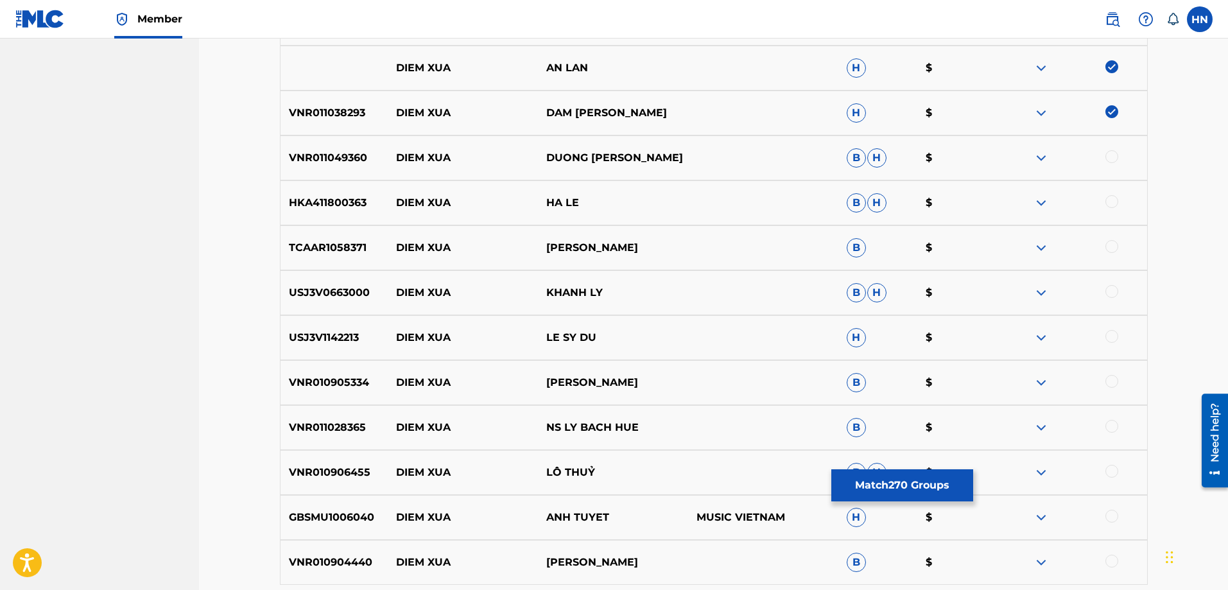
scroll to position [4018, 0]
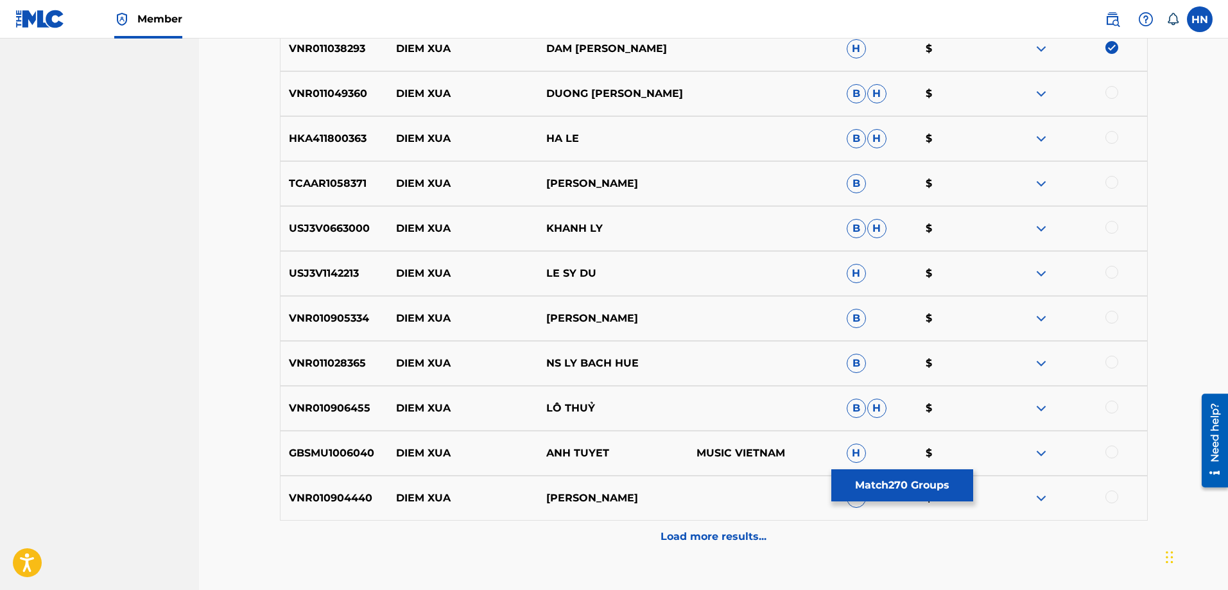
click at [347, 133] on p "HKA411800363" at bounding box center [335, 138] width 108 height 15
click at [1109, 133] on div at bounding box center [1112, 137] width 13 height 13
click at [351, 103] on div "VNR011049360 DIEM XUA DUONG KIM PHUONG B H $" at bounding box center [714, 93] width 868 height 45
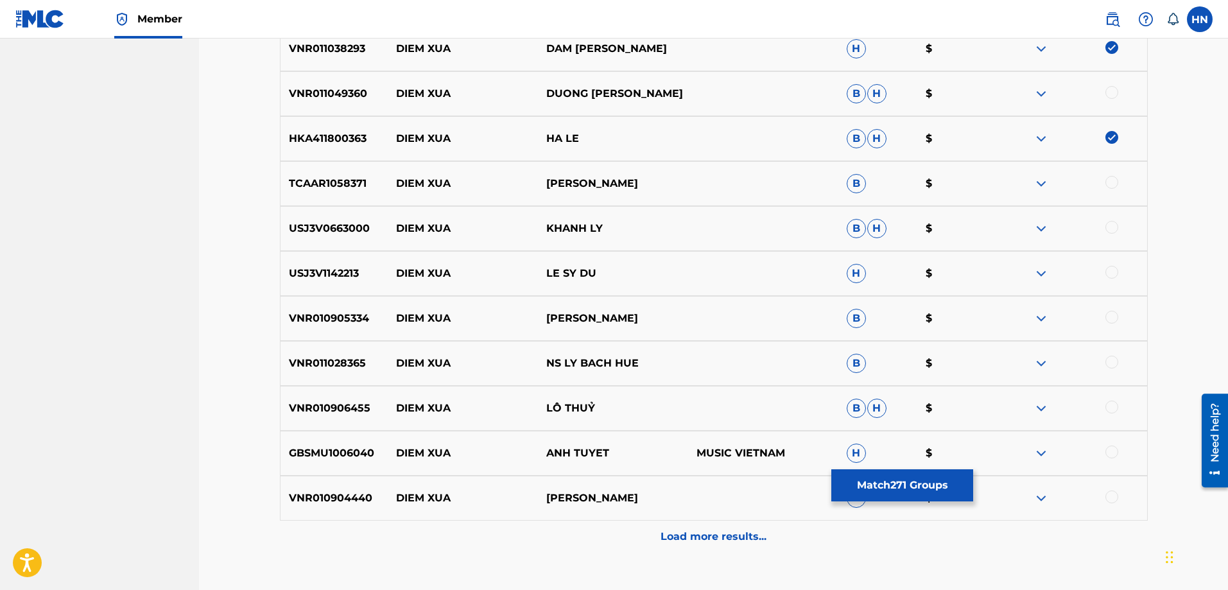
click at [1113, 91] on div at bounding box center [1112, 92] width 13 height 13
click at [349, 178] on p "TCAAR1058371" at bounding box center [335, 183] width 108 height 15
click at [1104, 180] on div at bounding box center [1072, 183] width 150 height 15
click at [1109, 182] on div at bounding box center [1112, 182] width 13 height 13
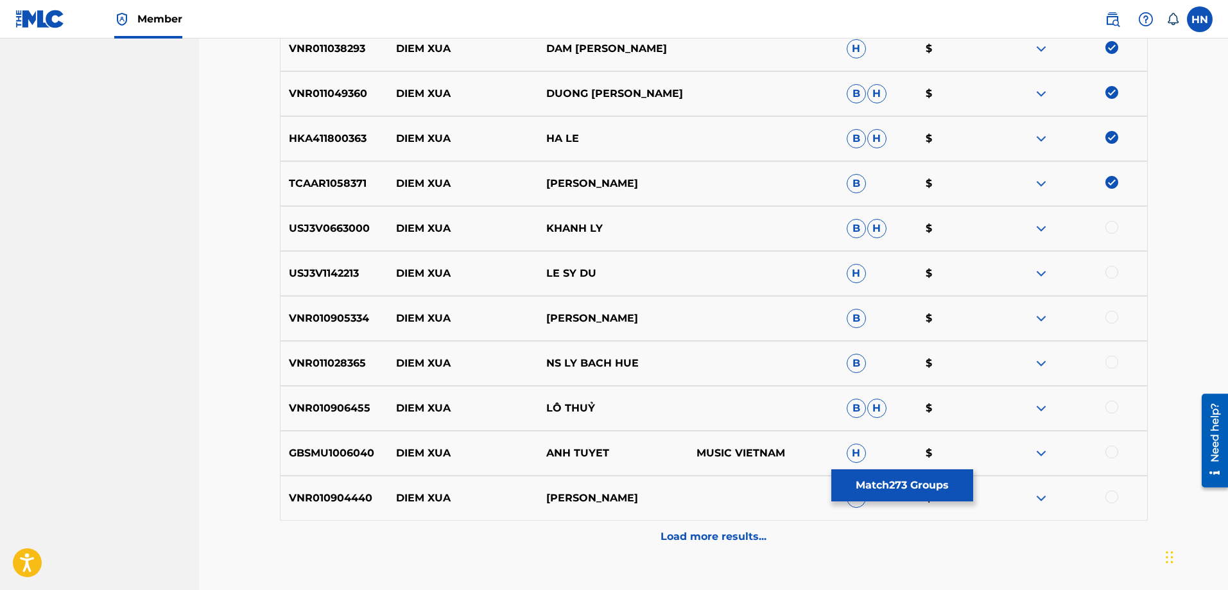
click at [349, 229] on p "USJ3V0663000" at bounding box center [335, 228] width 108 height 15
click at [1106, 226] on div at bounding box center [1112, 227] width 13 height 13
click at [327, 277] on p "USJ3V1142213" at bounding box center [335, 273] width 108 height 15
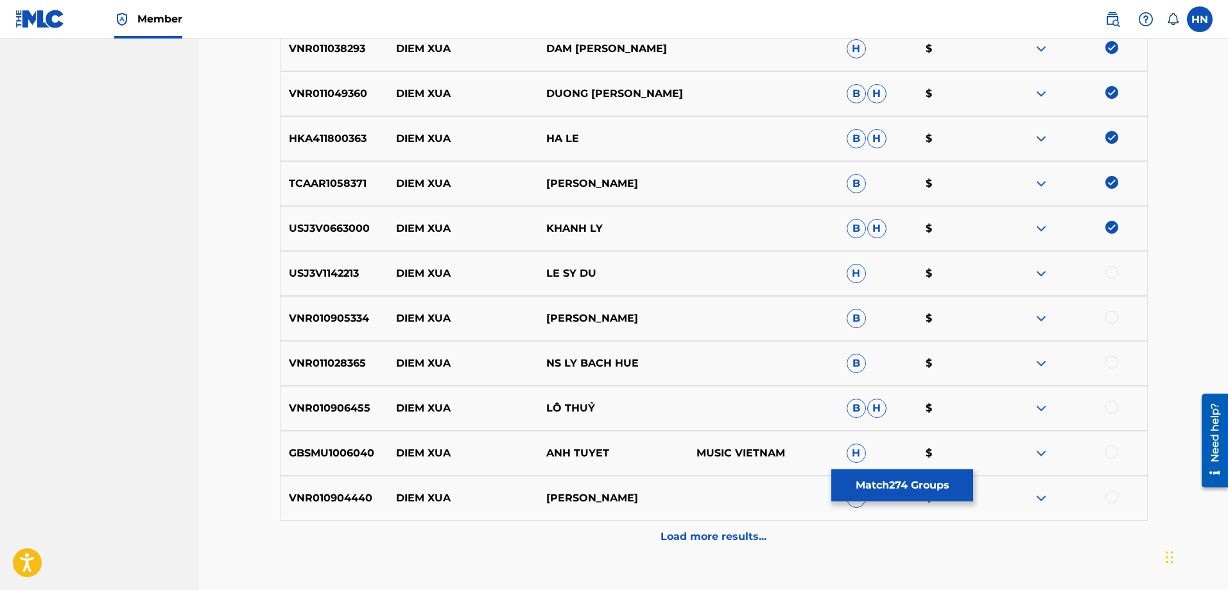
click at [1115, 271] on div at bounding box center [1112, 272] width 13 height 13
click at [353, 330] on div "VNR010905334 DIEM XUA ELVIS PHƯƠNG B $" at bounding box center [714, 318] width 868 height 45
click at [1104, 319] on div at bounding box center [1072, 318] width 150 height 15
click at [1107, 316] on div at bounding box center [1112, 317] width 13 height 13
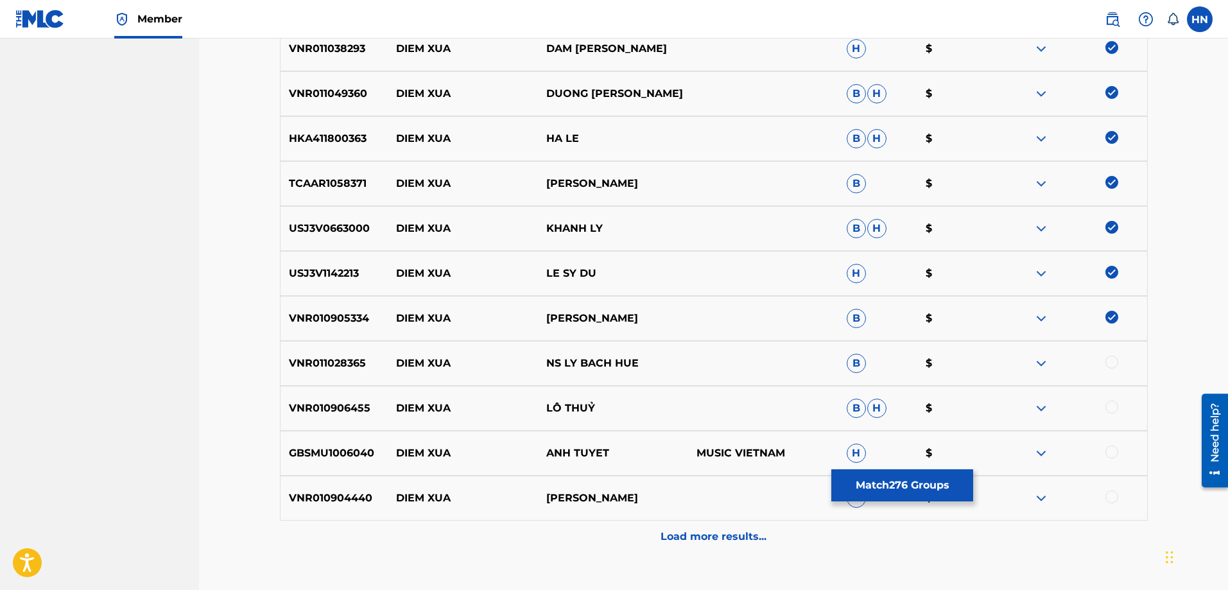
click at [351, 375] on div "VNR011028365 DIEM XUA NS LY BACH HUE B $" at bounding box center [714, 363] width 868 height 45
click at [1106, 361] on div at bounding box center [1112, 362] width 13 height 13
click at [327, 381] on div "VNR011028365 DIEM XUA NS LY BACH HUE B $" at bounding box center [714, 363] width 868 height 45
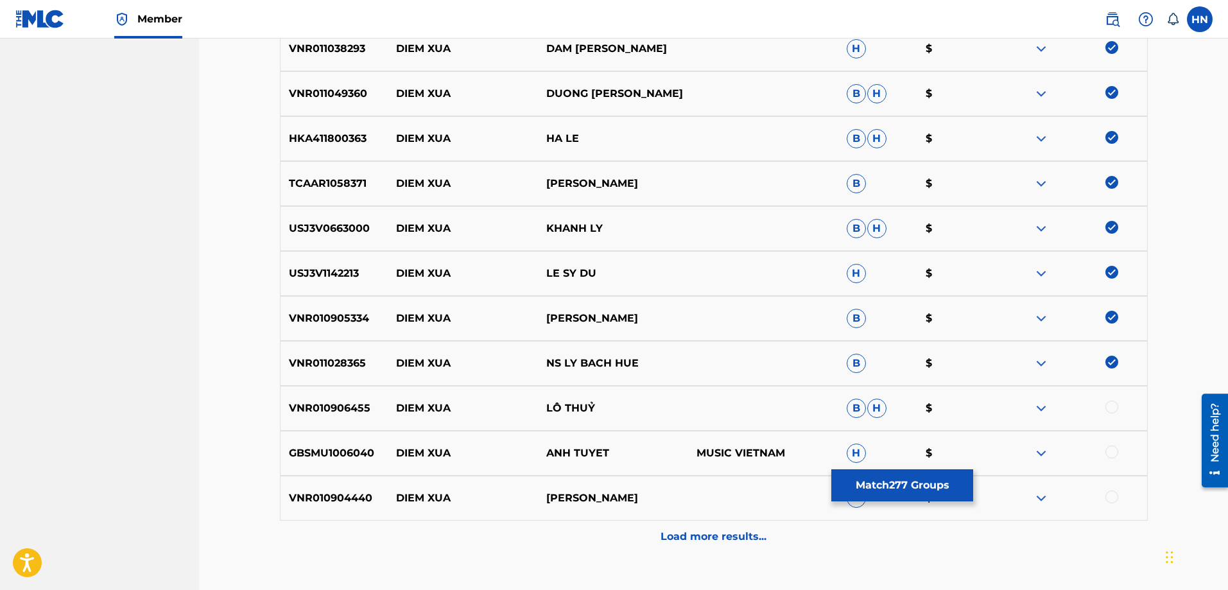
click at [323, 390] on div "VNR010906455 DIEM XUA LÔ THUỶ B H $" at bounding box center [714, 408] width 868 height 45
click at [1109, 403] on div at bounding box center [1112, 407] width 13 height 13
click at [342, 440] on div "GBSMU1006040 DIEM XUA ANH TUYET MUSIC VIETNAM H $" at bounding box center [714, 453] width 868 height 45
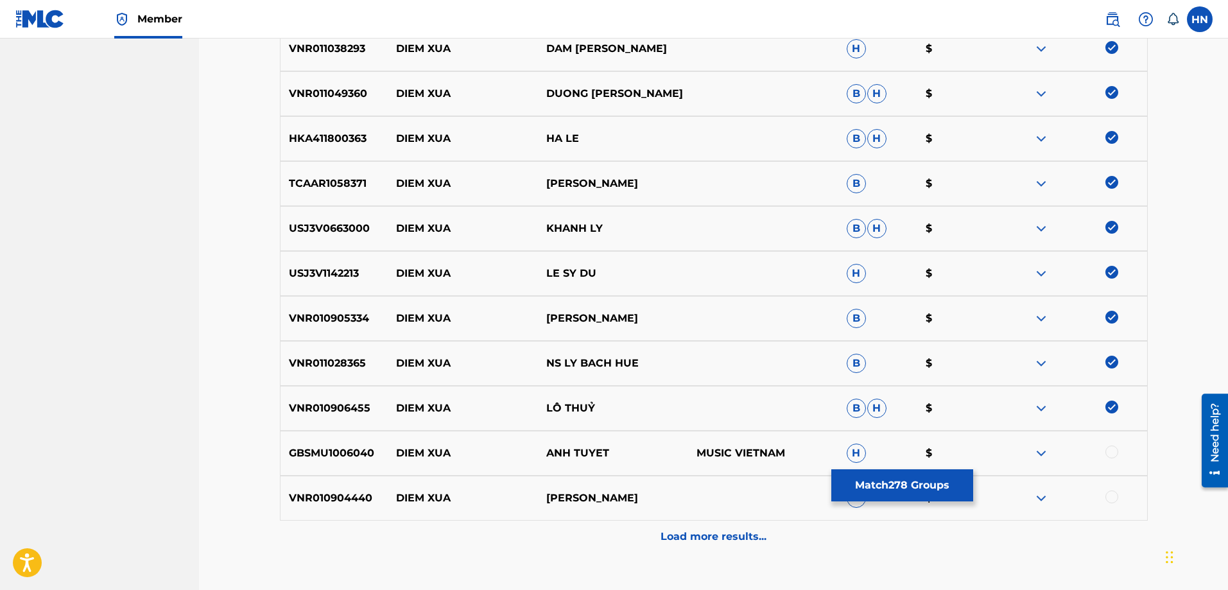
click at [1114, 454] on div at bounding box center [1112, 452] width 13 height 13
click at [345, 513] on div "VNR010904440 DIEM XUA XUAN HIEU B $" at bounding box center [714, 498] width 868 height 45
click at [1112, 496] on div at bounding box center [1112, 496] width 13 height 13
click at [656, 530] on div "Load more results..." at bounding box center [714, 537] width 868 height 32
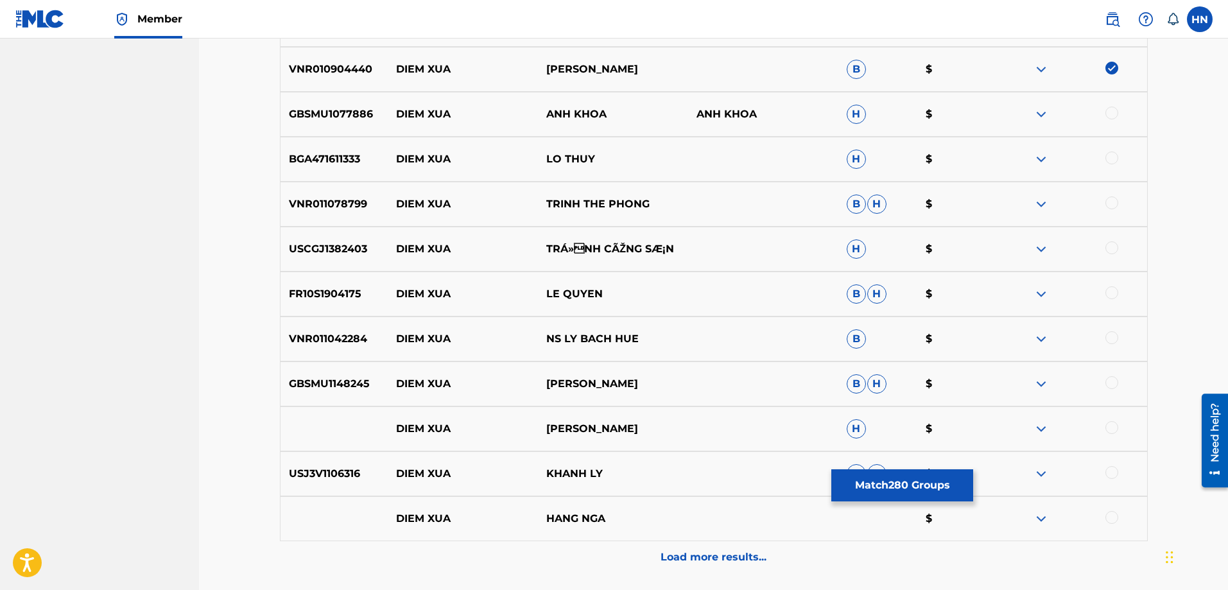
scroll to position [4468, 0]
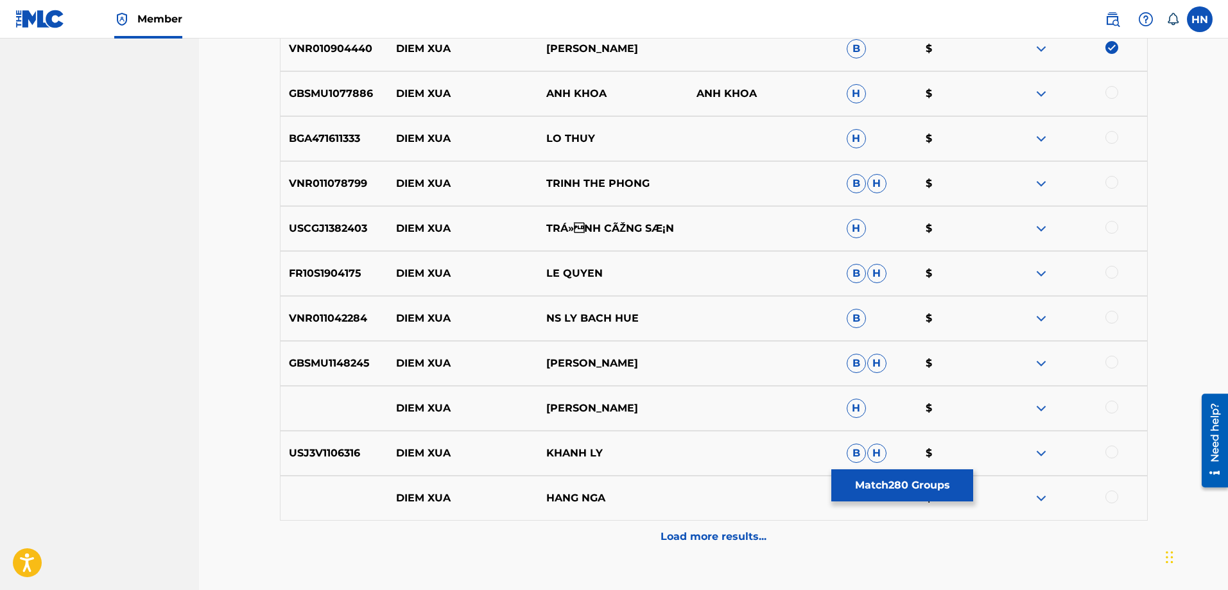
click at [343, 90] on p "GBSMU1077886" at bounding box center [335, 93] width 108 height 15
click at [1109, 92] on div at bounding box center [1112, 92] width 13 height 13
click at [331, 130] on div "BGA471611333 DIEM XUA LO THUY H $" at bounding box center [714, 138] width 868 height 45
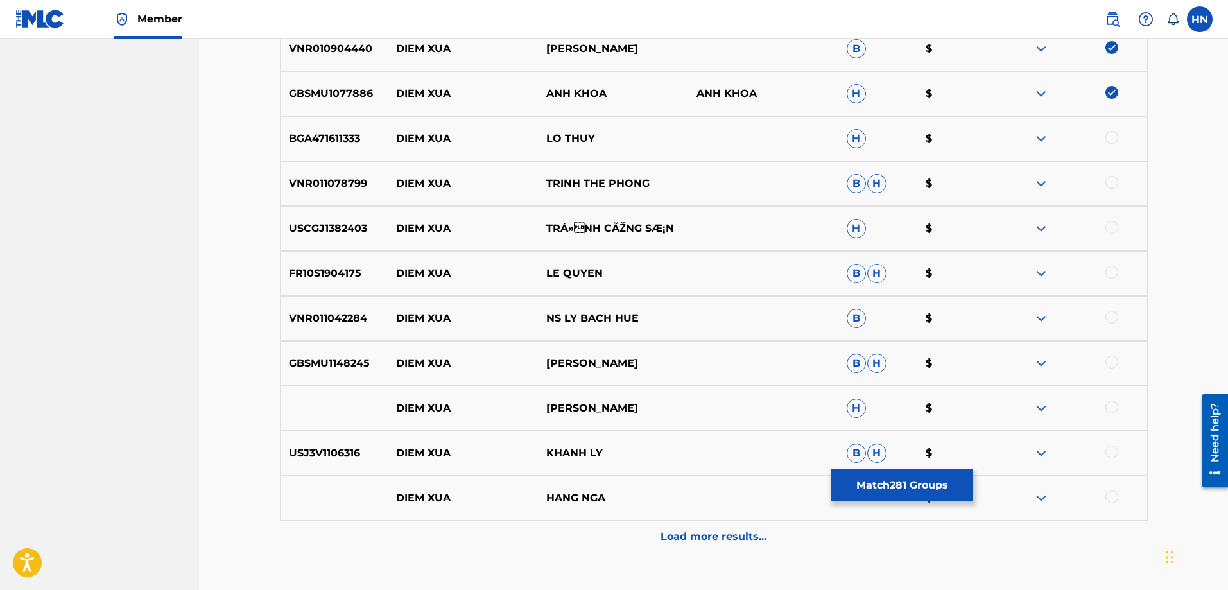
click at [1111, 137] on div at bounding box center [1112, 137] width 13 height 13
click at [310, 195] on div "VNR011078799 DIEM XUA TRINH THE PHONG B H $" at bounding box center [714, 183] width 868 height 45
click at [1108, 180] on div at bounding box center [1112, 182] width 13 height 13
click at [339, 236] on p "USCGJ1382403" at bounding box center [335, 228] width 108 height 15
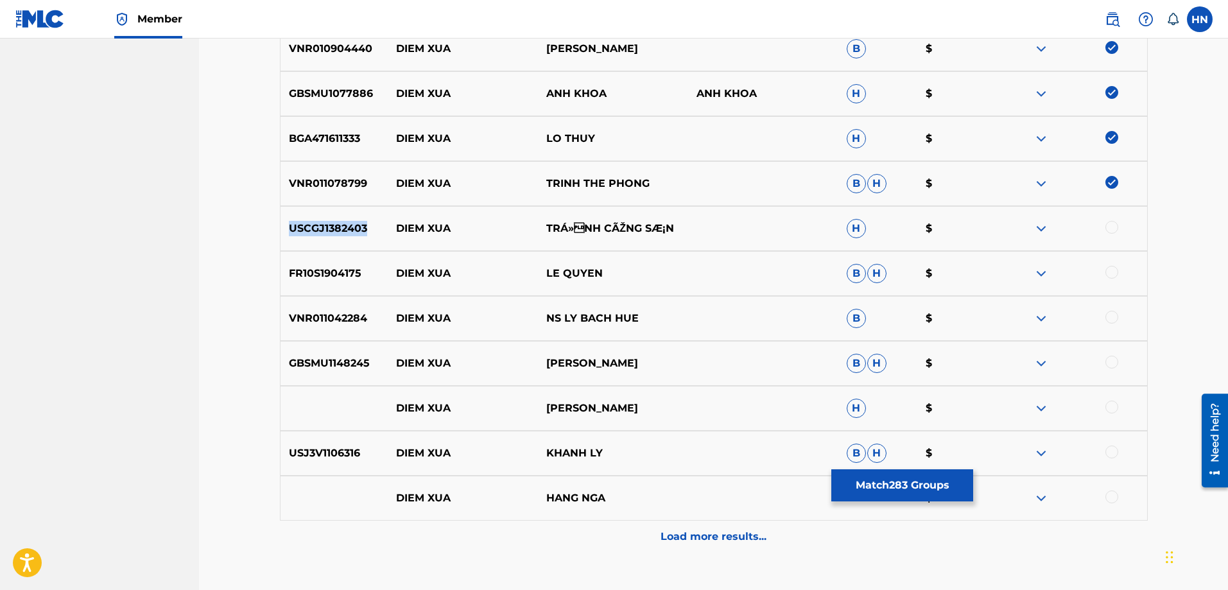
click at [339, 236] on p "USCGJ1382403" at bounding box center [335, 228] width 108 height 15
click at [1116, 227] on div at bounding box center [1112, 227] width 13 height 13
click at [336, 275] on p "FR10S1904175" at bounding box center [335, 273] width 108 height 15
click at [1110, 275] on div at bounding box center [1112, 272] width 13 height 13
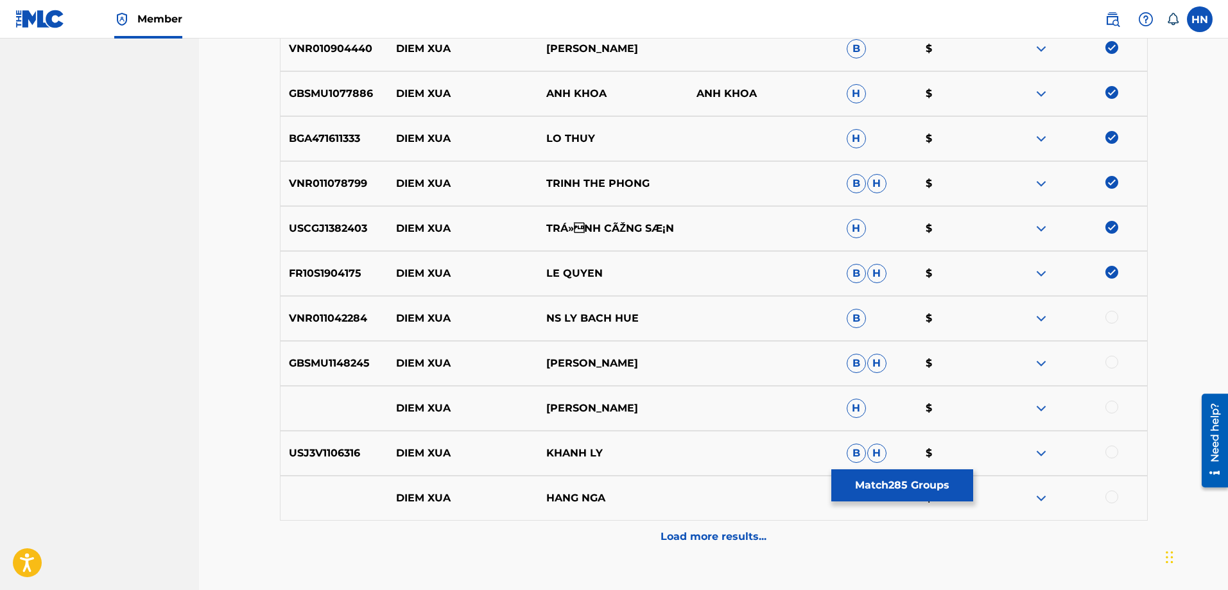
click at [342, 320] on p "VNR011042284" at bounding box center [335, 318] width 108 height 15
click at [1118, 319] on div at bounding box center [1112, 317] width 13 height 13
click at [352, 365] on p "GBSMU1148245" at bounding box center [335, 363] width 108 height 15
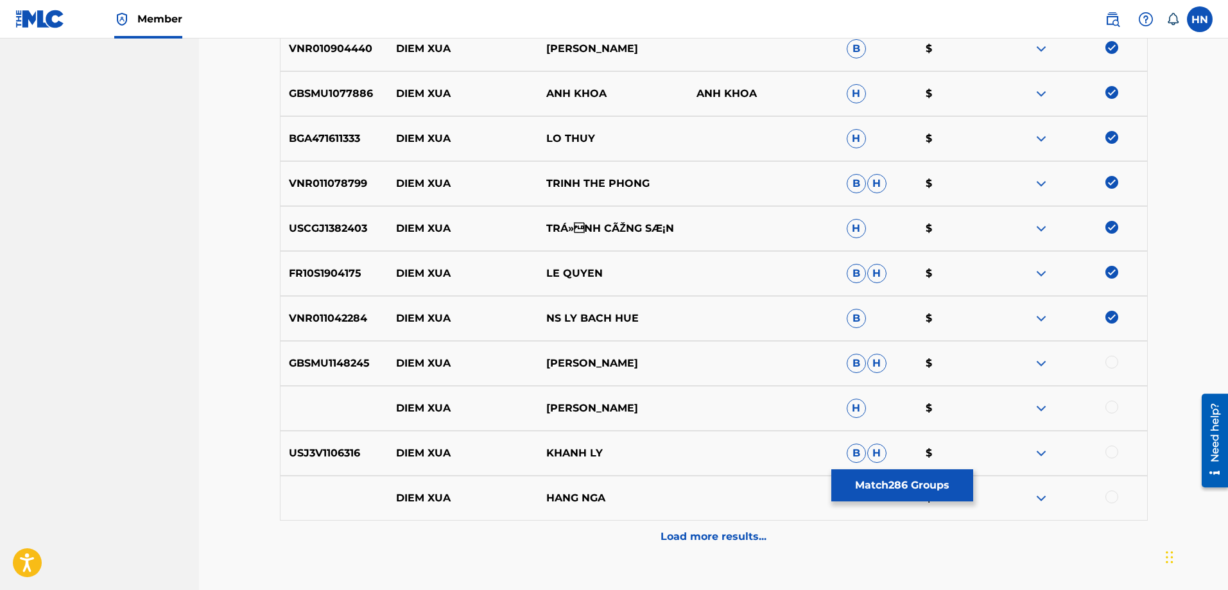
click at [1114, 366] on div at bounding box center [1112, 362] width 13 height 13
click at [306, 449] on p "USJ3V1106316" at bounding box center [335, 453] width 108 height 15
click at [1107, 455] on div at bounding box center [1112, 452] width 13 height 13
drag, startPoint x: 630, startPoint y: 496, endPoint x: 382, endPoint y: 492, distance: 248.5
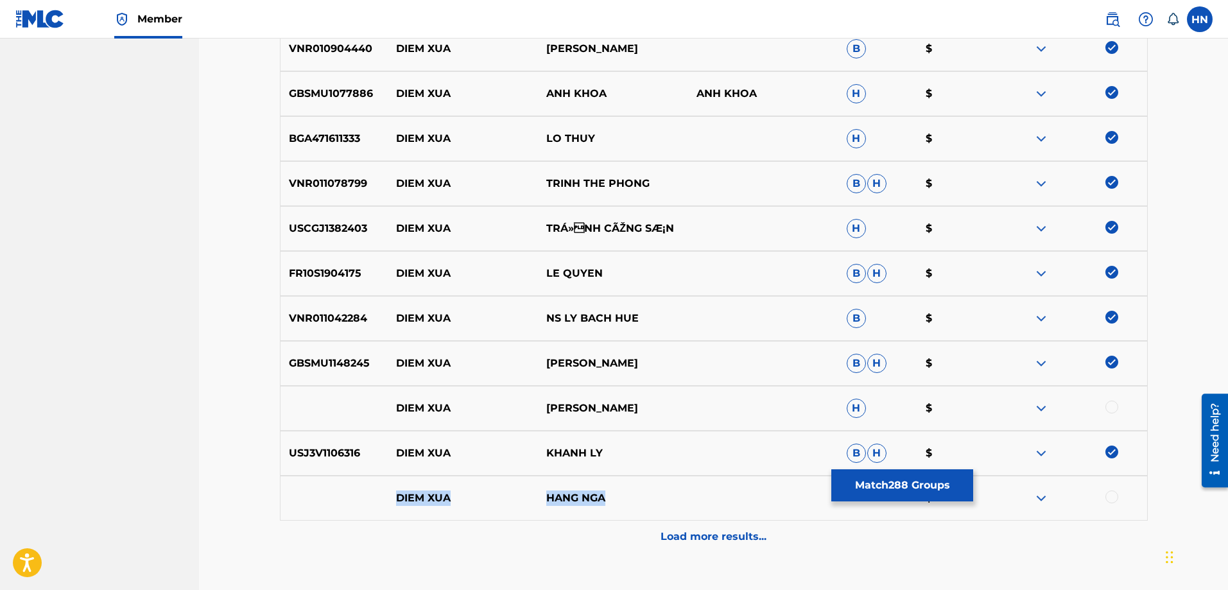
click at [382, 492] on div "DIEM XUA HANG NGA $" at bounding box center [714, 498] width 868 height 45
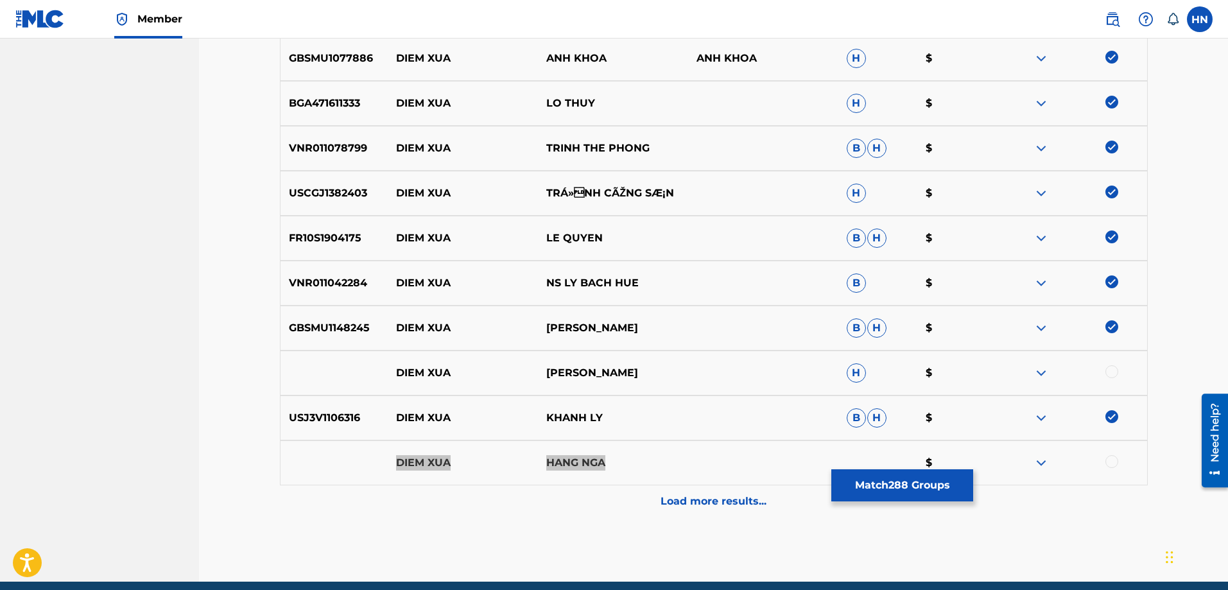
scroll to position [4556, 0]
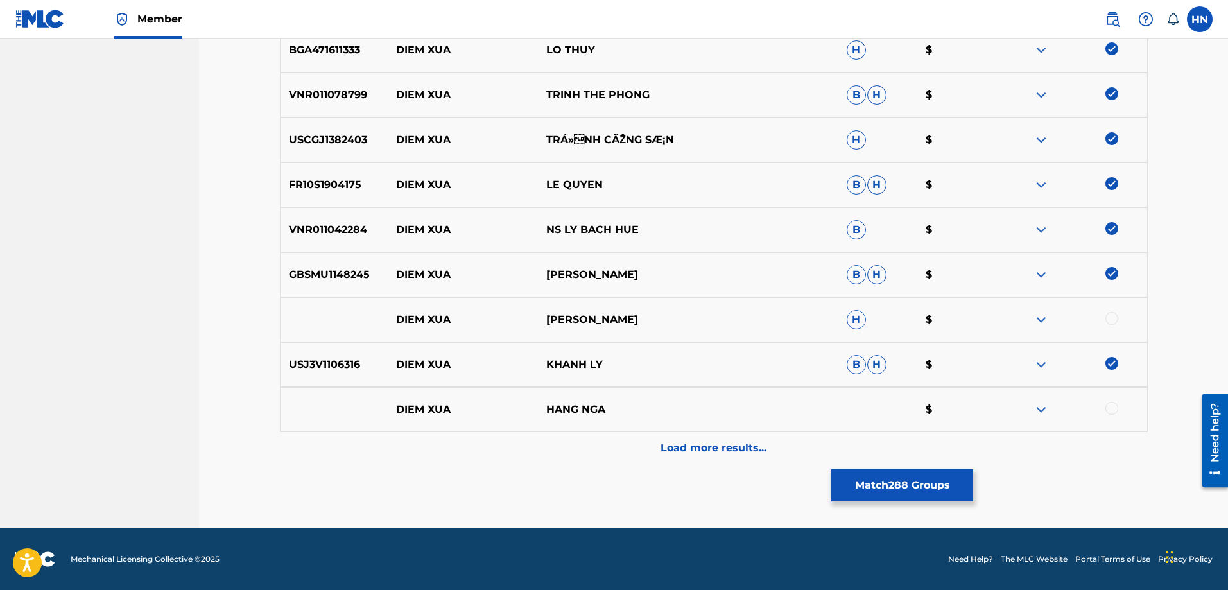
click at [1114, 403] on div at bounding box center [1112, 408] width 13 height 13
click at [1039, 410] on img at bounding box center [1041, 409] width 15 height 15
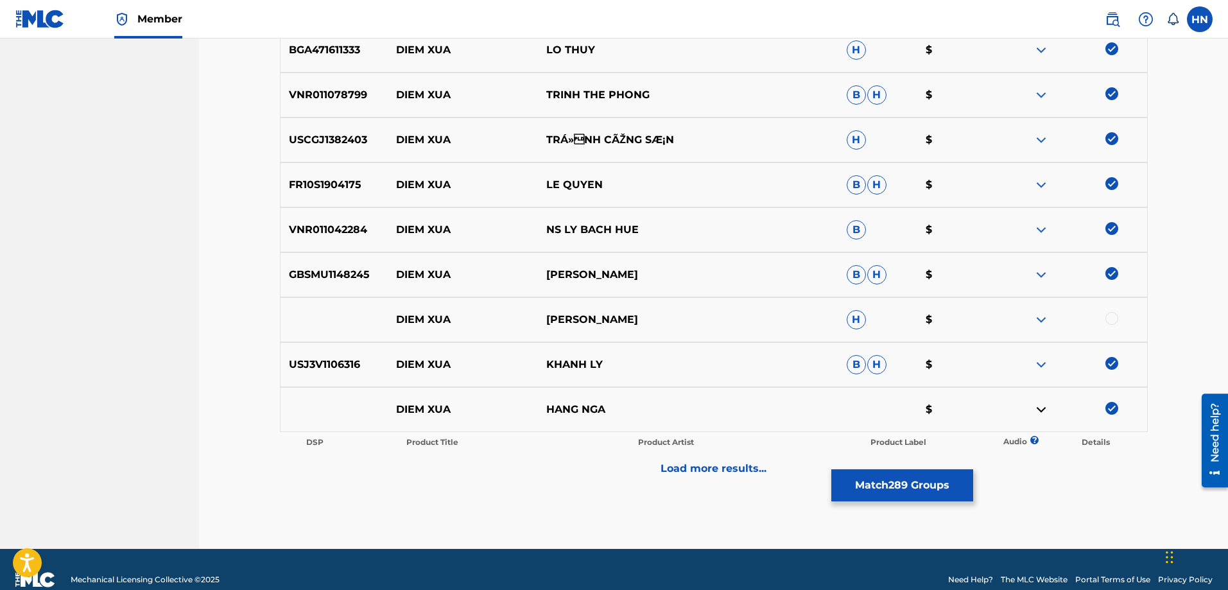
scroll to position [4577, 0]
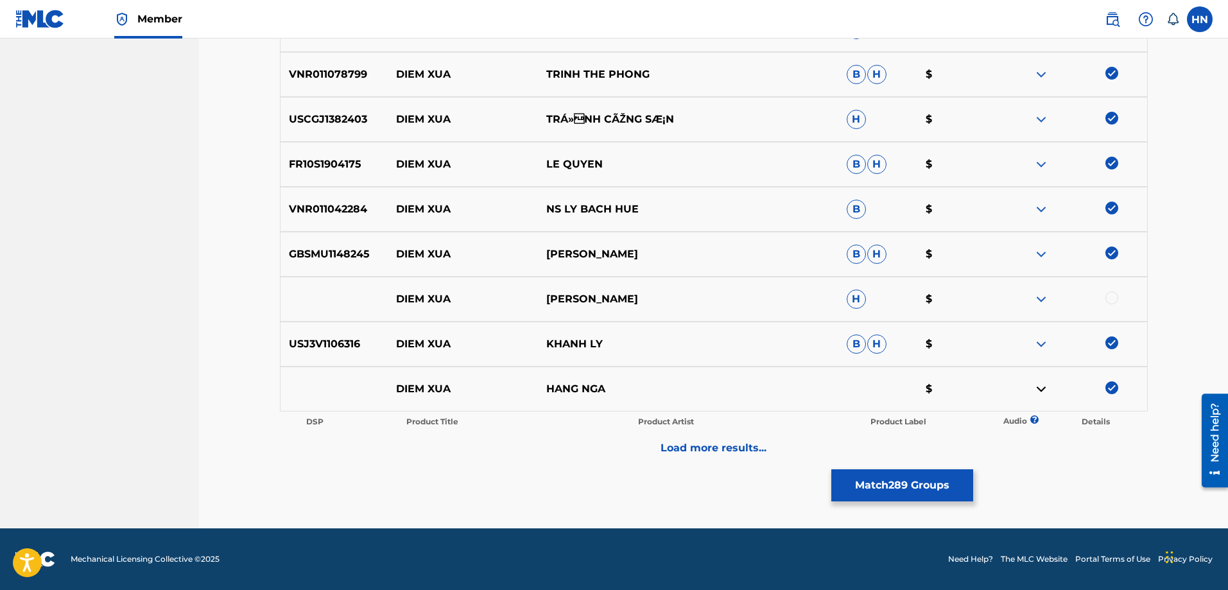
click at [1043, 296] on img at bounding box center [1041, 298] width 15 height 15
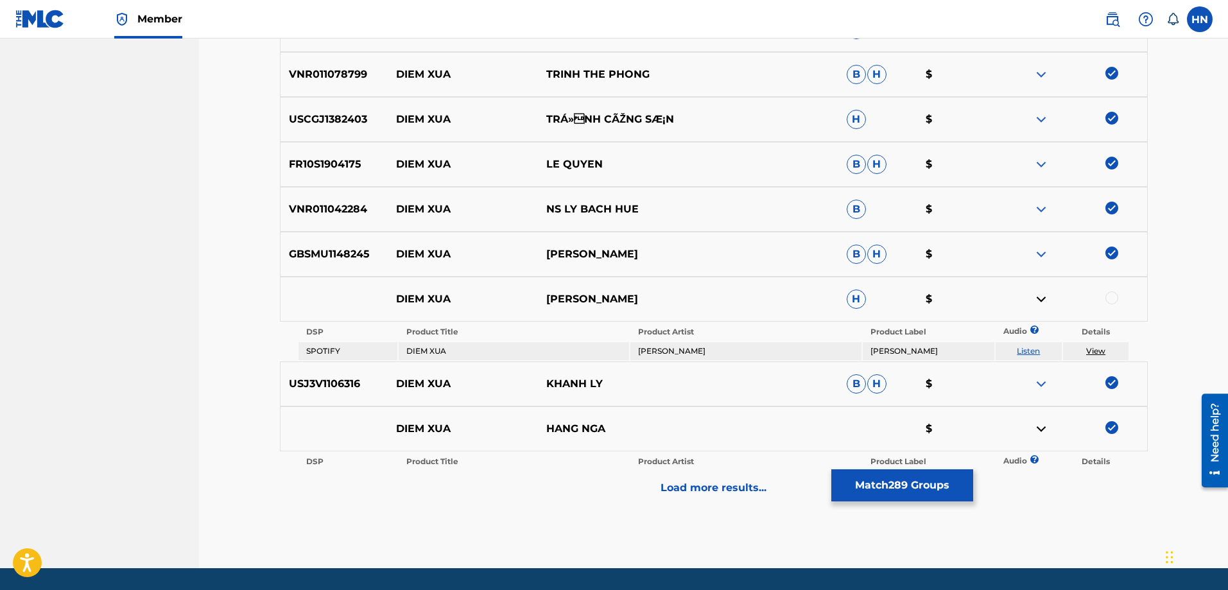
click at [1027, 351] on link "Listen" at bounding box center [1028, 351] width 23 height 10
drag, startPoint x: 398, startPoint y: 299, endPoint x: 659, endPoint y: 292, distance: 260.7
click at [657, 292] on div "DIEM XUA PETER YEAMAN H $" at bounding box center [714, 299] width 868 height 45
click at [1038, 351] on link "Listen" at bounding box center [1028, 351] width 23 height 10
click at [632, 483] on div "Load more results..." at bounding box center [714, 488] width 868 height 32
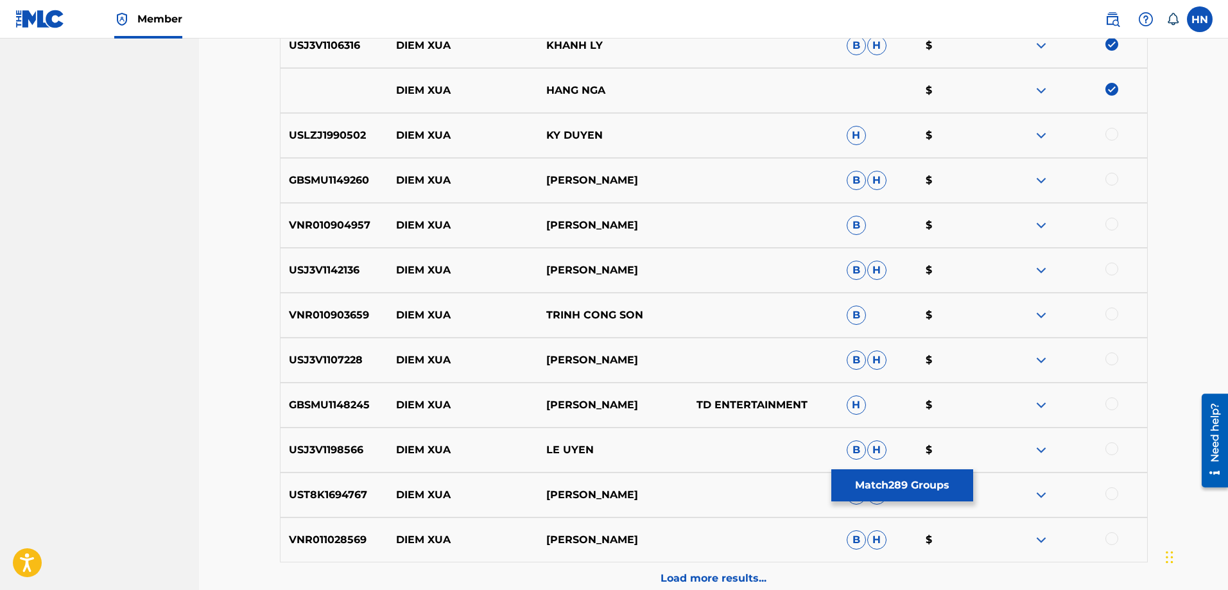
scroll to position [4898, 0]
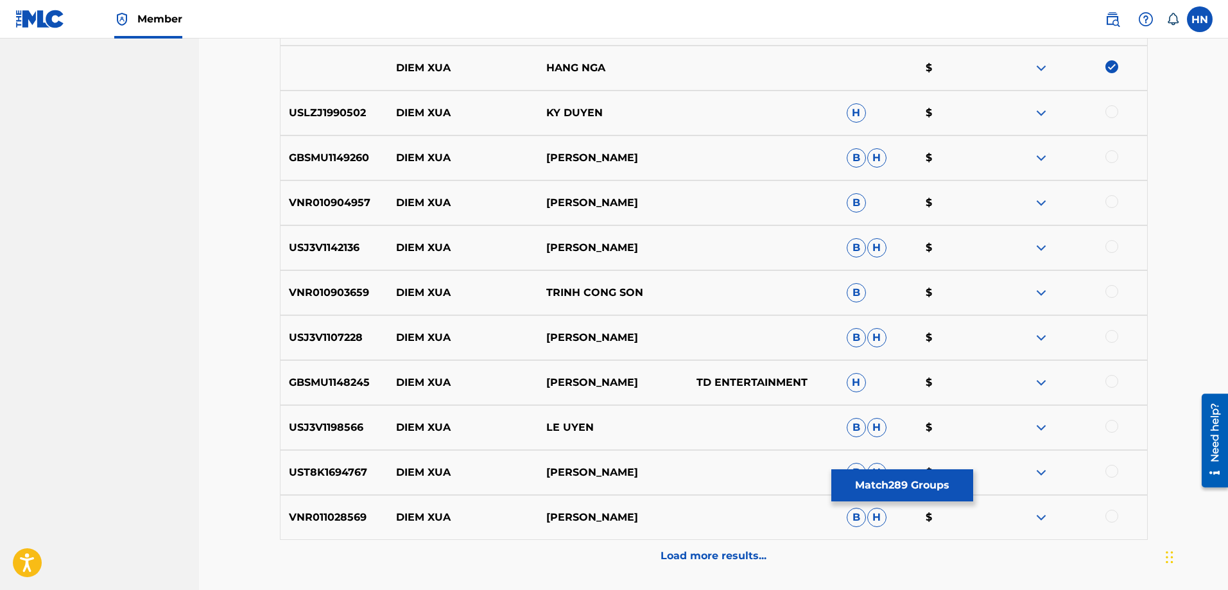
click at [374, 111] on p "USLZJ1990502" at bounding box center [335, 112] width 108 height 15
click at [323, 111] on p "USLZJ1990502" at bounding box center [335, 112] width 108 height 15
click at [1109, 113] on div at bounding box center [1112, 111] width 13 height 13
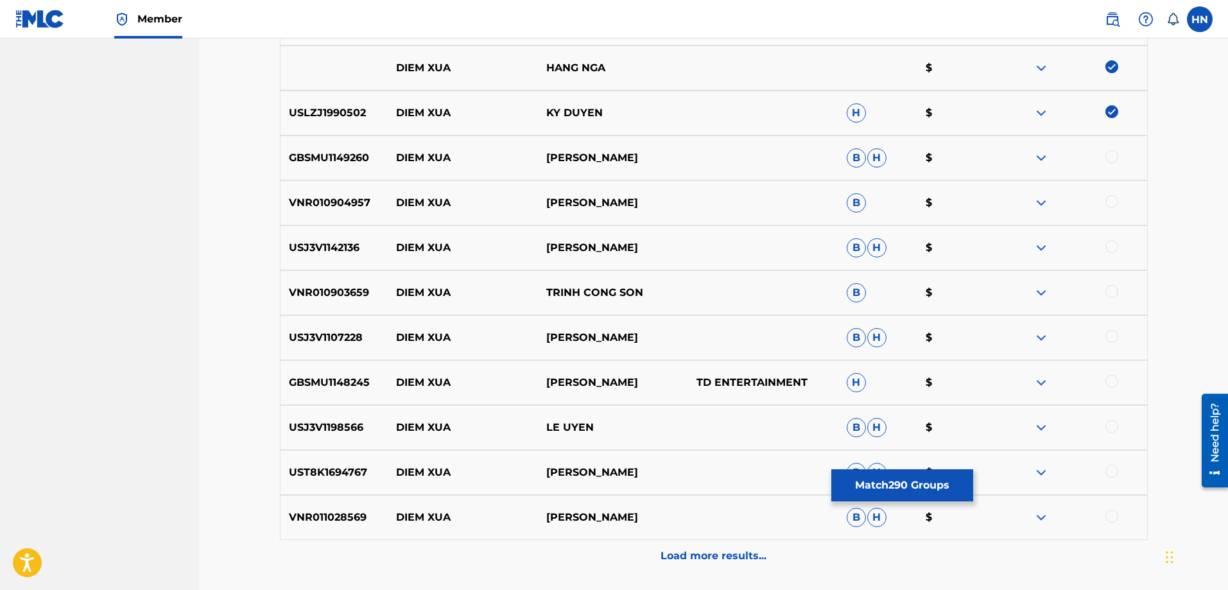
click at [329, 166] on div "GBSMU1149260 DIEM XUA DIVA VIET B H $" at bounding box center [714, 157] width 868 height 45
click at [1113, 159] on div at bounding box center [1112, 156] width 13 height 13
click at [363, 204] on p "VNR010904957" at bounding box center [335, 202] width 108 height 15
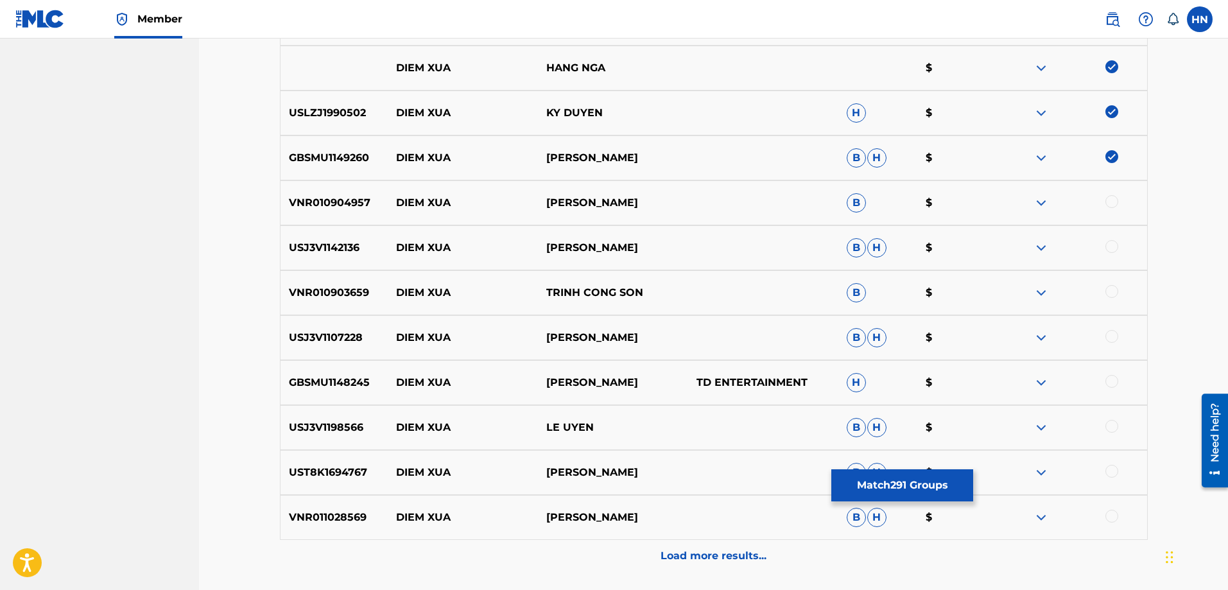
click at [1109, 195] on div "VNR010904957 DIEM XUA QUANG MINH B $" at bounding box center [714, 202] width 868 height 45
click at [1109, 198] on div at bounding box center [1112, 201] width 13 height 13
click at [336, 239] on div "USJ3V1142136 DIEM XUA KHÁNH LY B H $" at bounding box center [714, 247] width 868 height 45
click at [1115, 247] on div at bounding box center [1112, 246] width 13 height 13
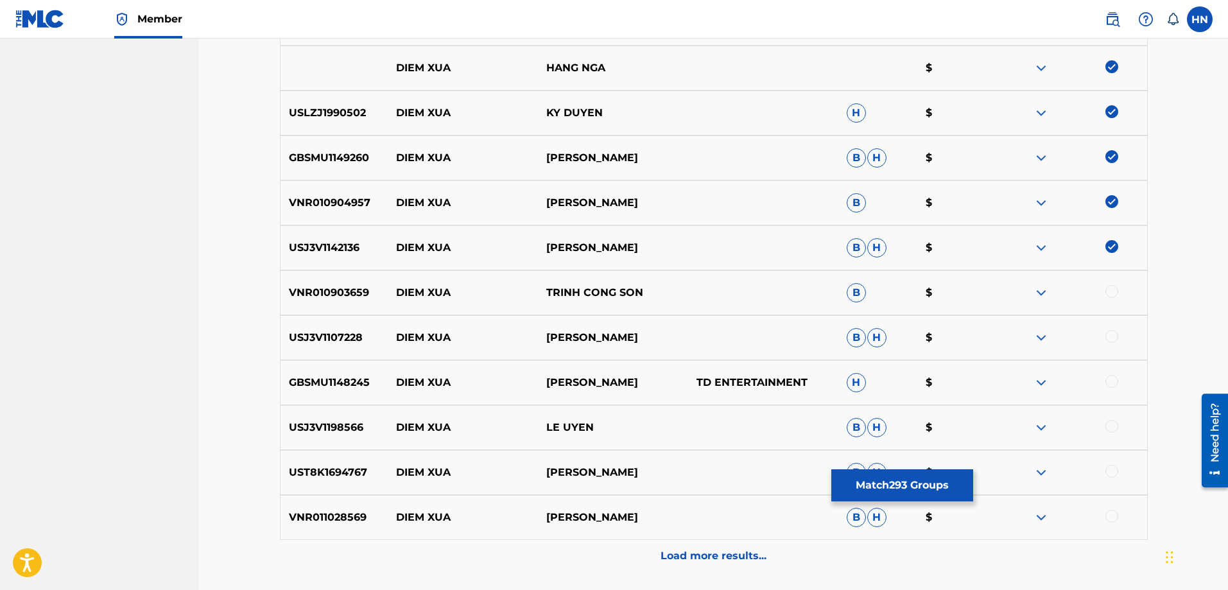
click at [347, 291] on p "VNR010903659" at bounding box center [335, 292] width 108 height 15
click at [1112, 288] on div at bounding box center [1112, 291] width 13 height 13
click at [350, 338] on p "USJ3V1107228" at bounding box center [335, 337] width 108 height 15
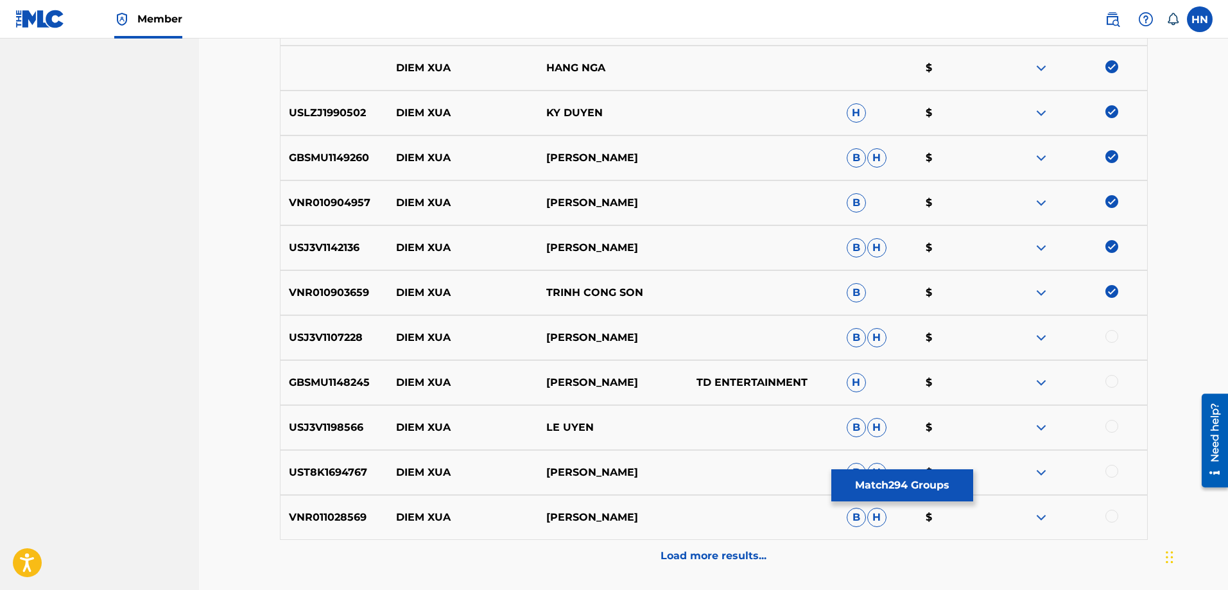
click at [1111, 337] on div at bounding box center [1112, 336] width 13 height 13
click at [313, 384] on p "GBSMU1148245" at bounding box center [335, 382] width 108 height 15
click at [1112, 378] on div at bounding box center [1112, 381] width 13 height 13
click at [338, 428] on p "USJ3V1198566" at bounding box center [335, 427] width 108 height 15
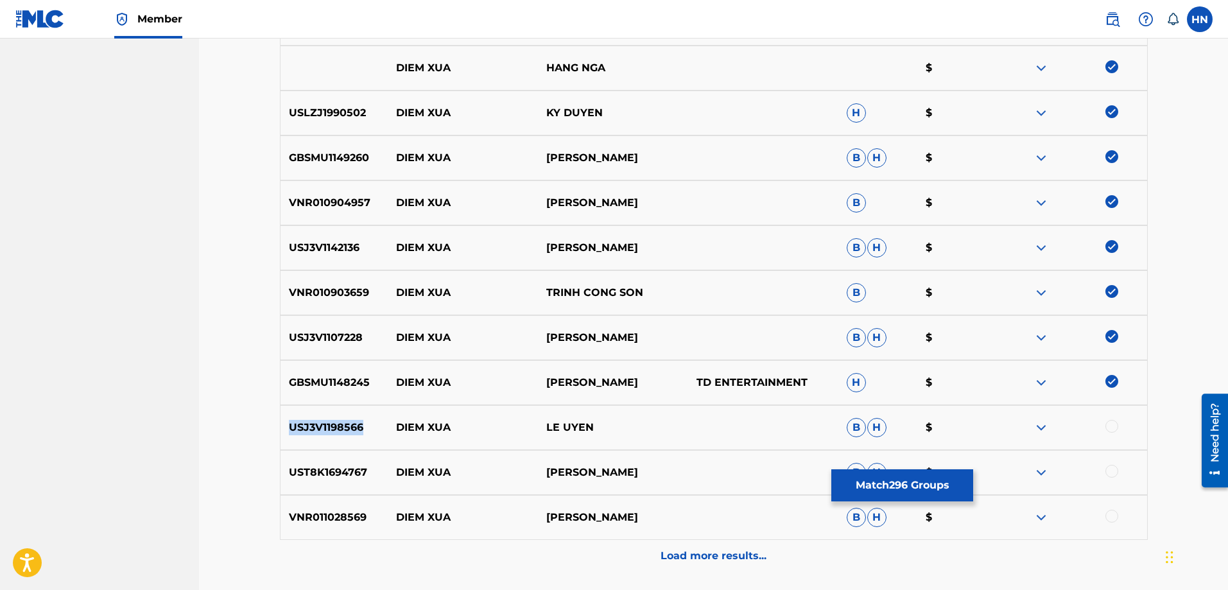
click at [338, 428] on p "USJ3V1198566" at bounding box center [335, 427] width 108 height 15
click at [1115, 425] on div at bounding box center [1112, 426] width 13 height 13
click at [358, 464] on div "UST8K1694767 DIEM XUA BAO YEN B H $" at bounding box center [714, 472] width 868 height 45
click at [1113, 469] on div at bounding box center [1112, 471] width 13 height 13
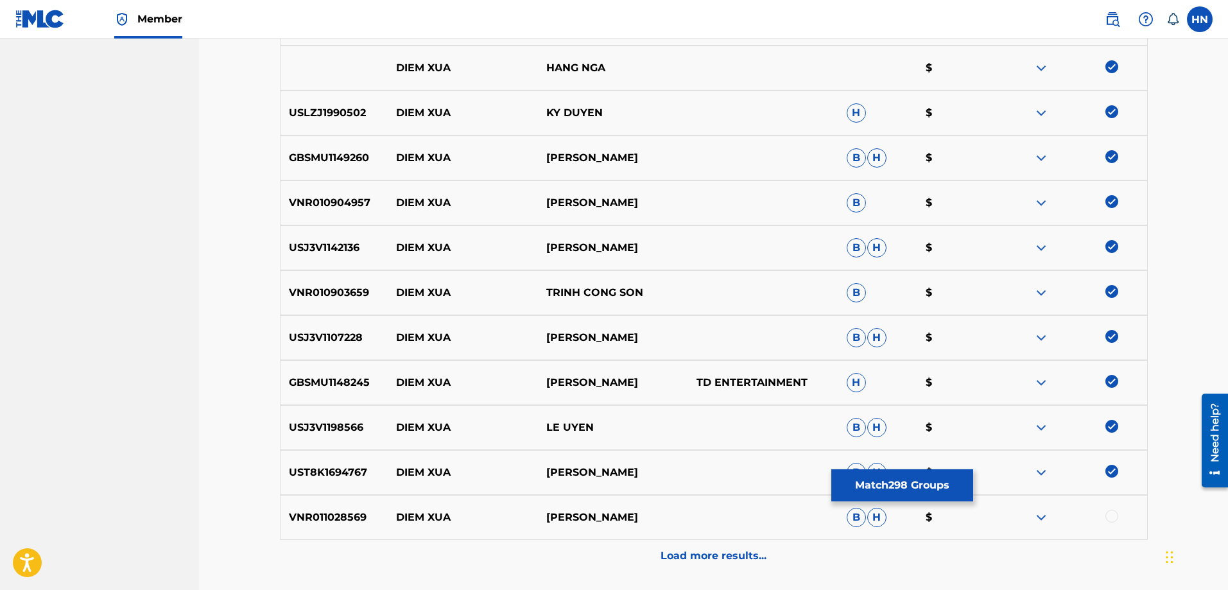
click at [324, 513] on p "VNR011028569" at bounding box center [335, 517] width 108 height 15
click at [1118, 516] on div at bounding box center [1112, 516] width 13 height 13
click at [652, 551] on div "Load more results..." at bounding box center [714, 556] width 868 height 32
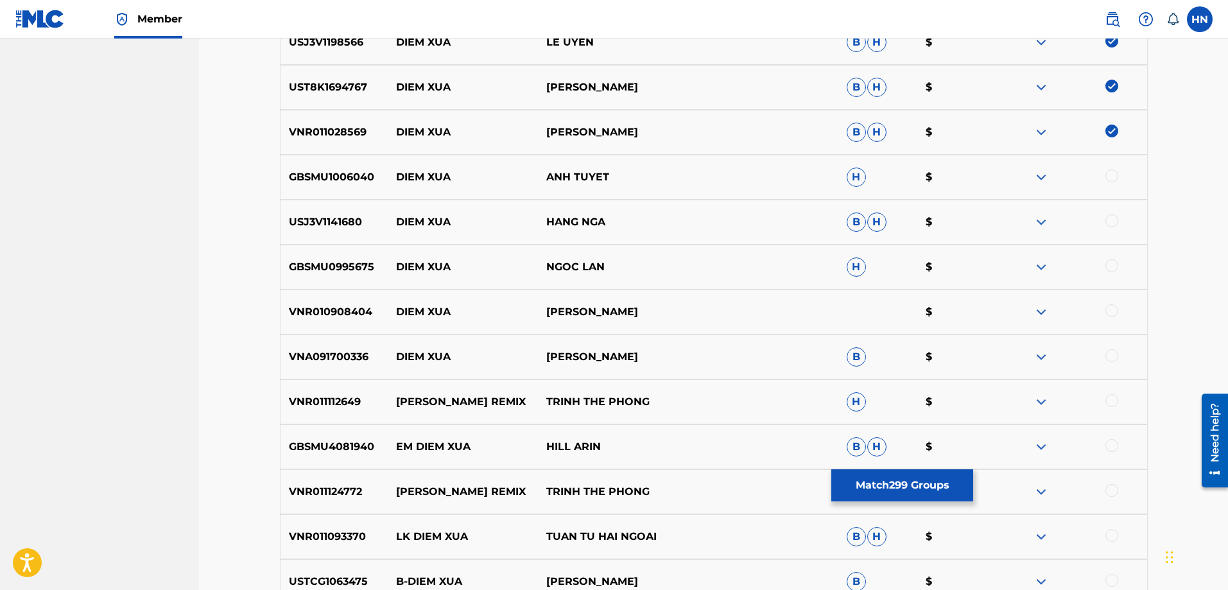
scroll to position [5347, 0]
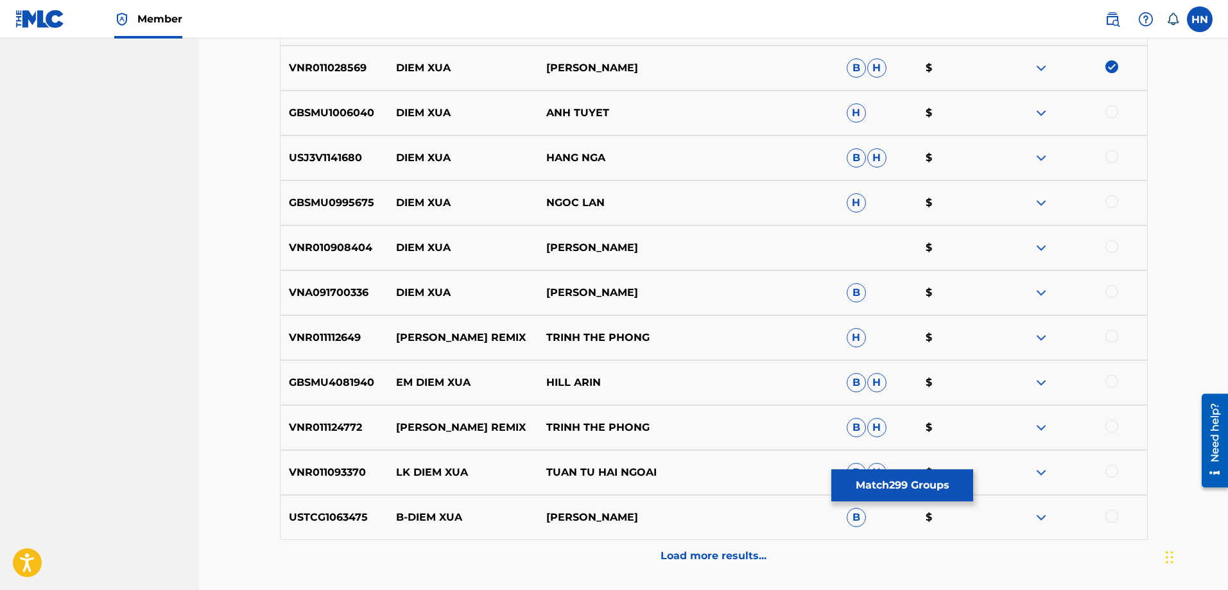
click at [369, 112] on p "GBSMU1006040" at bounding box center [335, 112] width 108 height 15
click at [1117, 114] on div at bounding box center [1112, 111] width 13 height 13
click at [342, 163] on p "USJ3V1141680" at bounding box center [335, 157] width 108 height 15
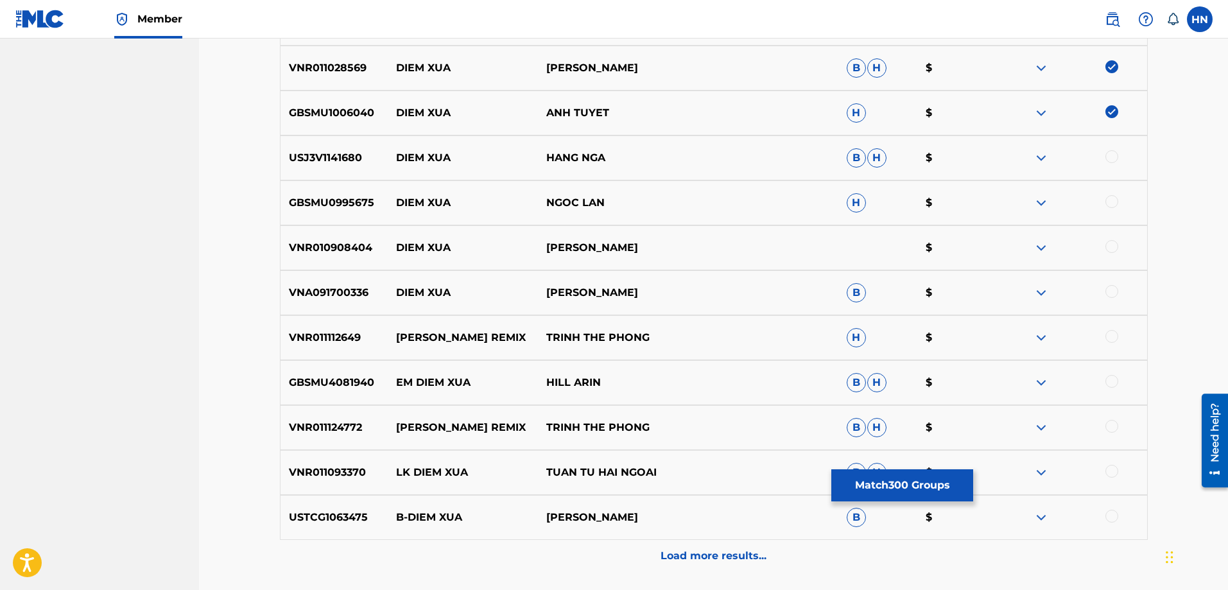
click at [1107, 153] on div at bounding box center [1112, 156] width 13 height 13
click at [337, 208] on p "GBSMU0995675" at bounding box center [335, 202] width 108 height 15
click at [1114, 198] on div at bounding box center [1112, 201] width 13 height 13
click at [340, 252] on p "VNR010908404" at bounding box center [335, 247] width 108 height 15
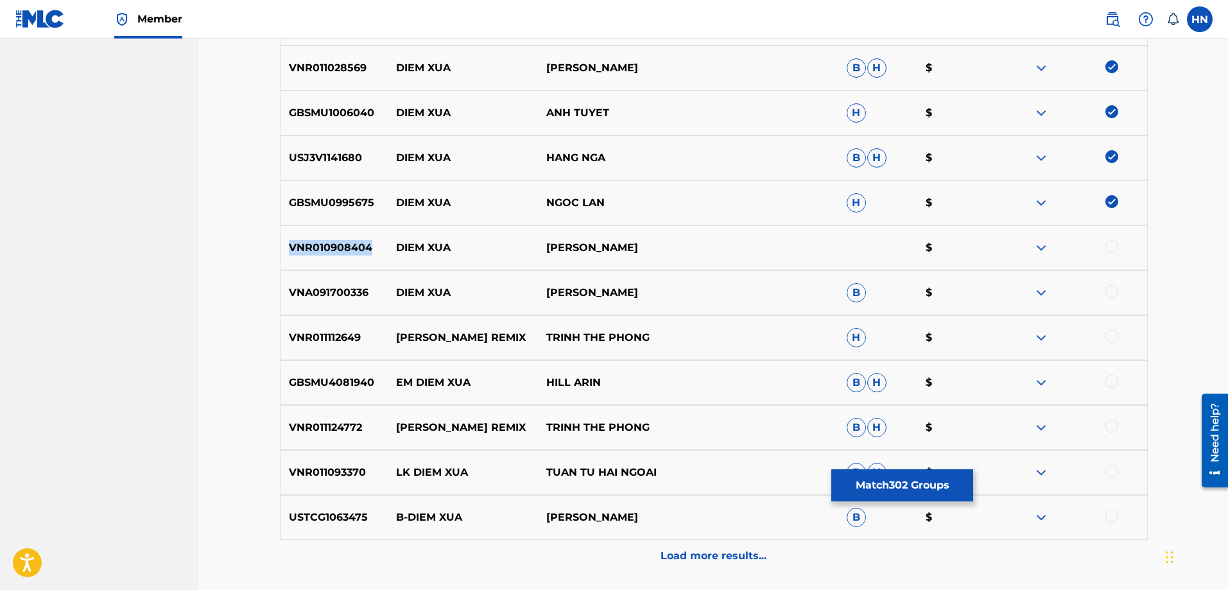
click at [340, 252] on p "VNR010908404" at bounding box center [335, 247] width 108 height 15
click at [1109, 247] on div at bounding box center [1112, 246] width 13 height 13
click at [362, 288] on p "VNA091700336" at bounding box center [335, 292] width 108 height 15
click at [1106, 292] on div at bounding box center [1112, 291] width 13 height 13
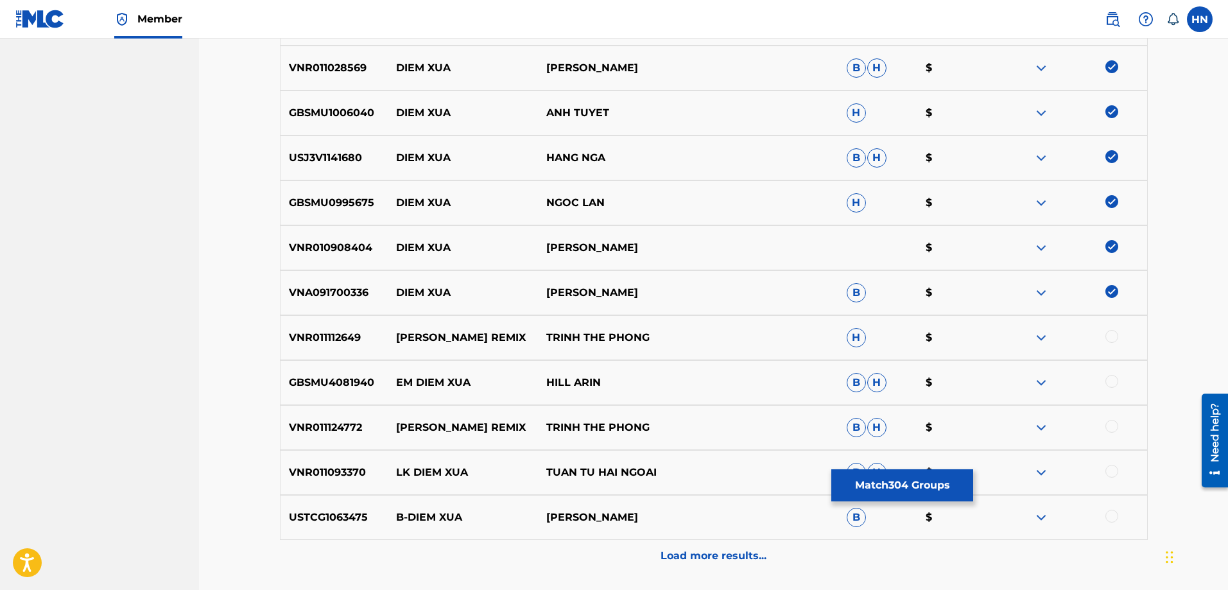
click at [351, 331] on p "VNR011112649" at bounding box center [335, 337] width 108 height 15
click at [1113, 336] on div at bounding box center [1112, 336] width 13 height 13
click at [350, 428] on p "VNR011124772" at bounding box center [335, 427] width 108 height 15
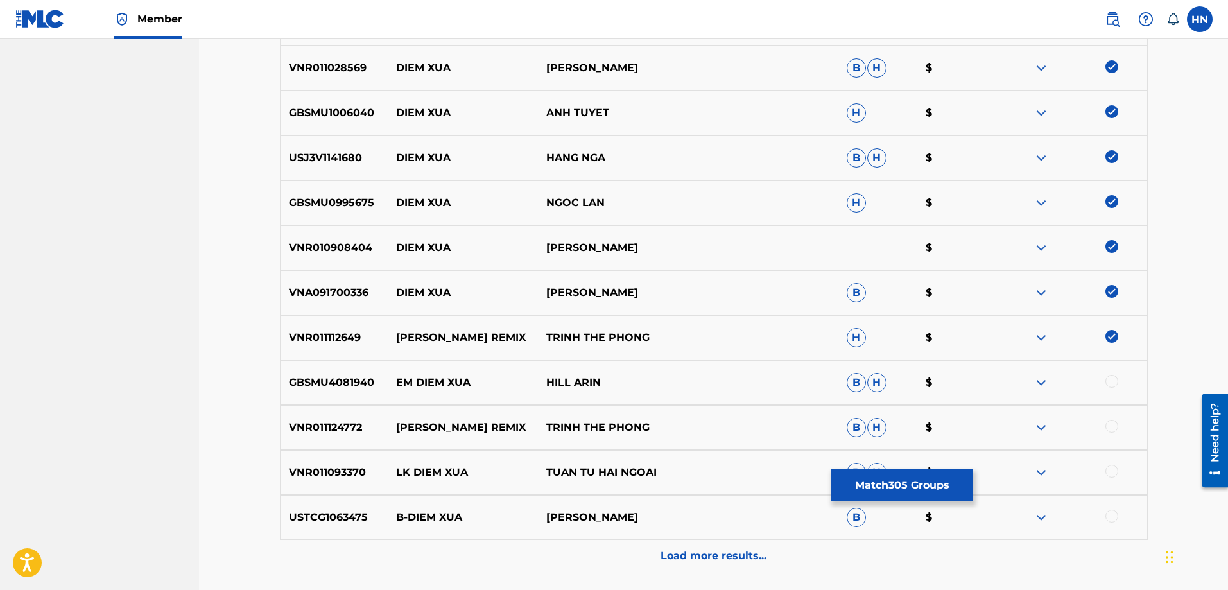
click at [1109, 429] on div at bounding box center [1112, 426] width 13 height 13
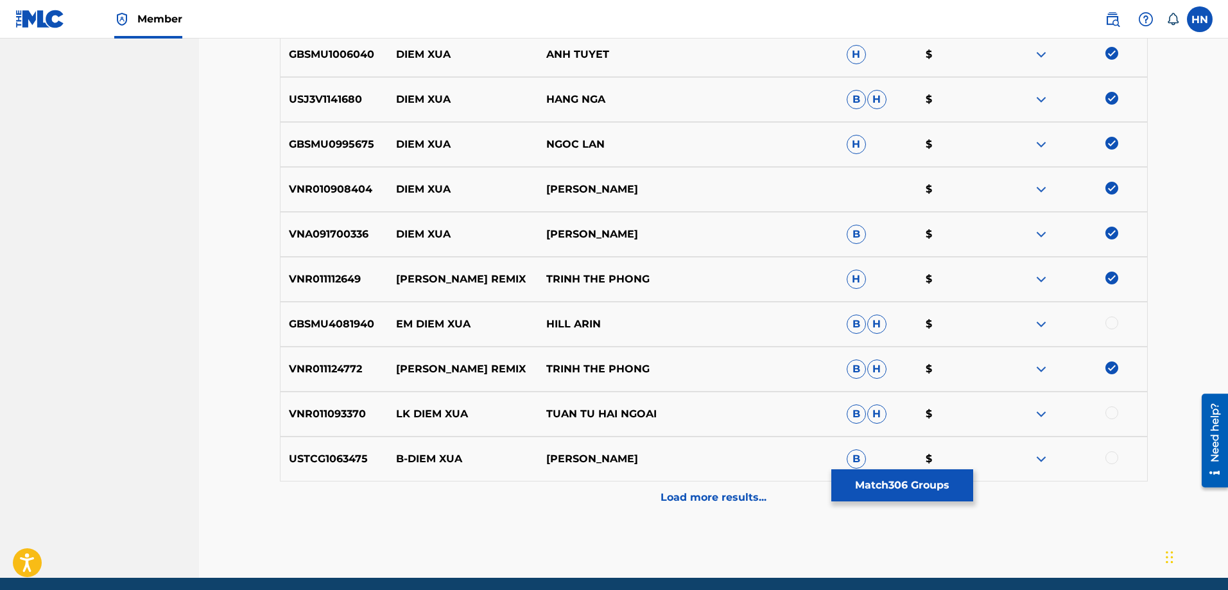
scroll to position [5455, 0]
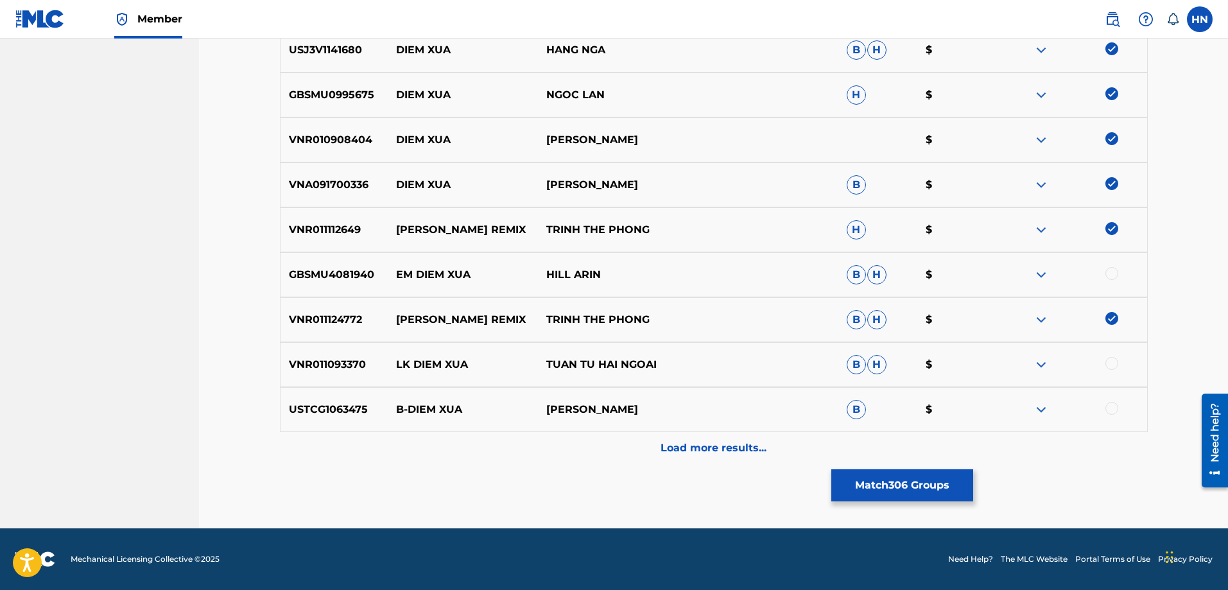
click at [349, 408] on p "USTCG1063475" at bounding box center [335, 409] width 108 height 15
click at [1116, 405] on div at bounding box center [1112, 408] width 13 height 13
click at [672, 443] on p "Load more results..." at bounding box center [714, 447] width 106 height 15
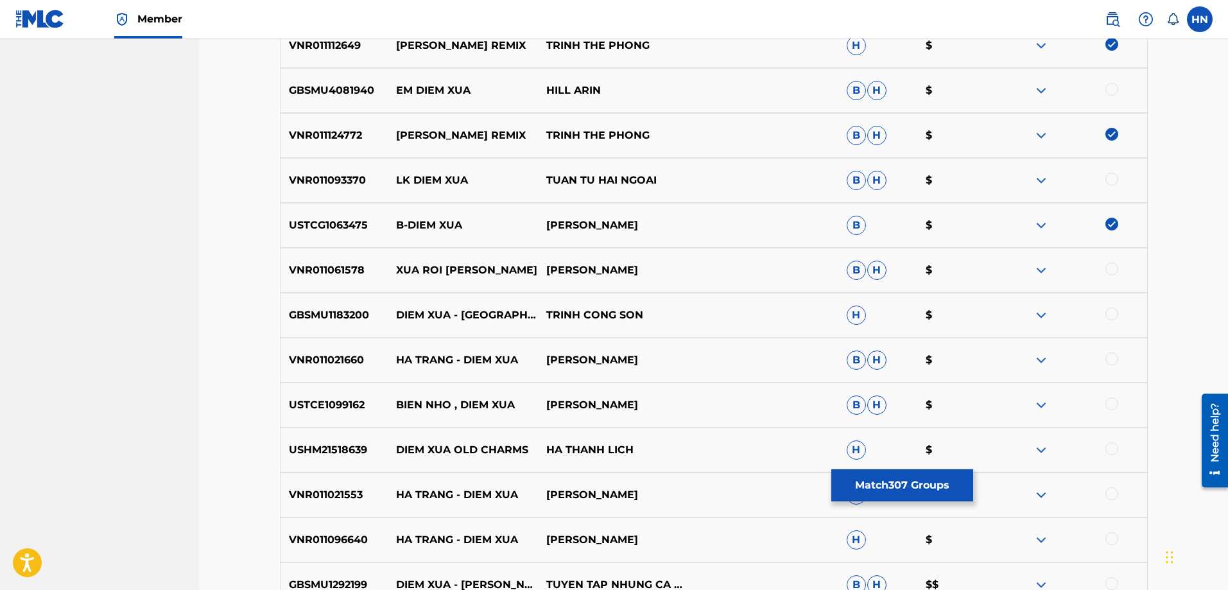
scroll to position [5712, 0]
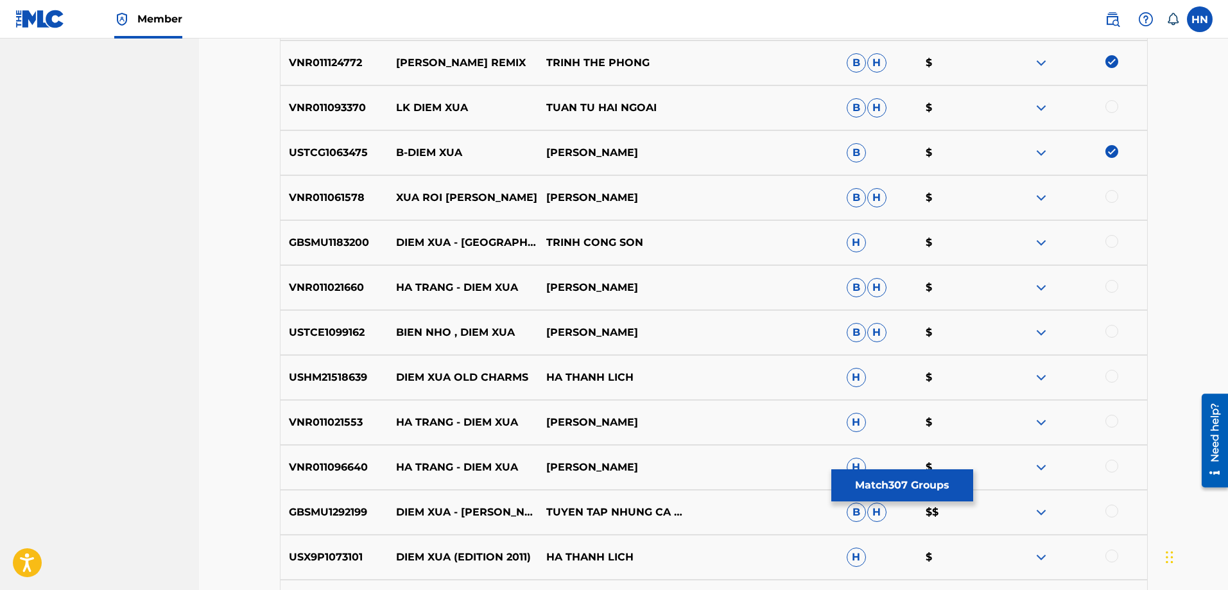
click at [329, 242] on p "GBSMU1183200" at bounding box center [335, 242] width 108 height 15
click at [1111, 241] on div at bounding box center [1112, 241] width 13 height 13
click at [349, 288] on p "VNR011021660" at bounding box center [335, 287] width 108 height 15
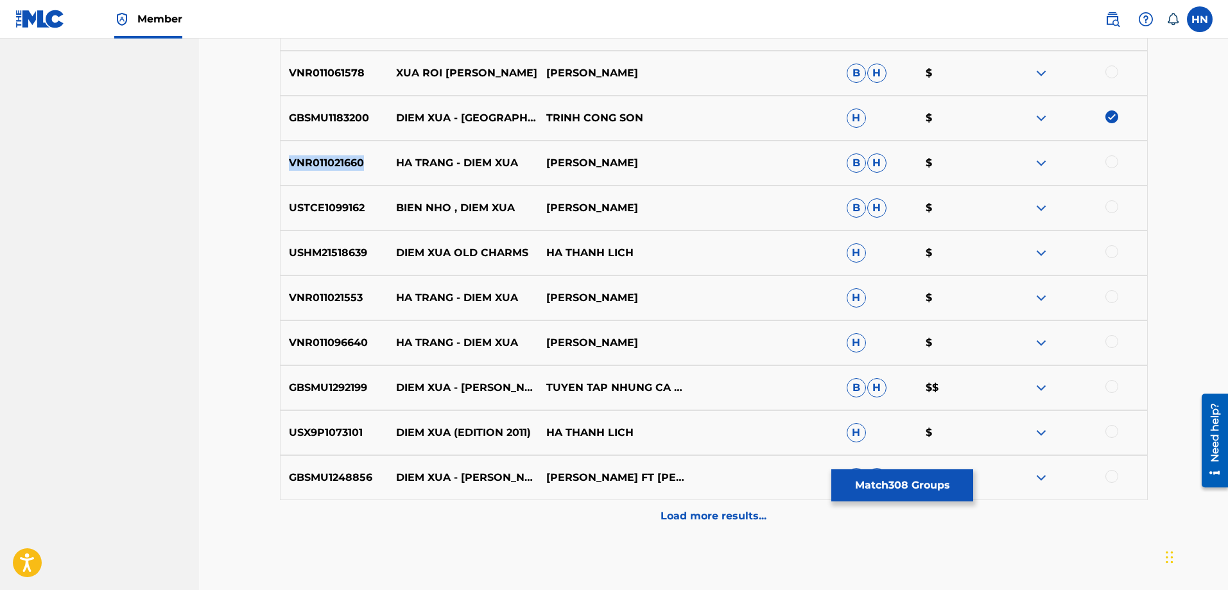
scroll to position [5840, 0]
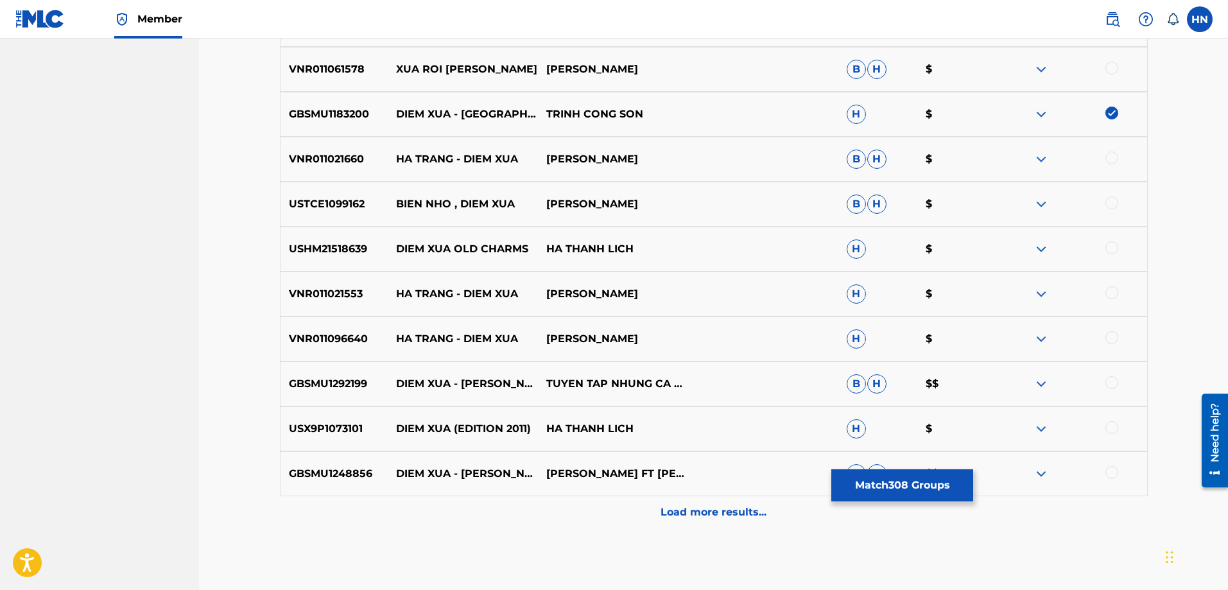
click at [342, 380] on p "GBSMU1292199" at bounding box center [335, 383] width 108 height 15
click at [1116, 384] on div at bounding box center [1112, 382] width 13 height 13
click at [357, 419] on div "USX9P1073101 DIEM XUA (EDITION 2011) HA THANH LICH H $" at bounding box center [714, 428] width 868 height 45
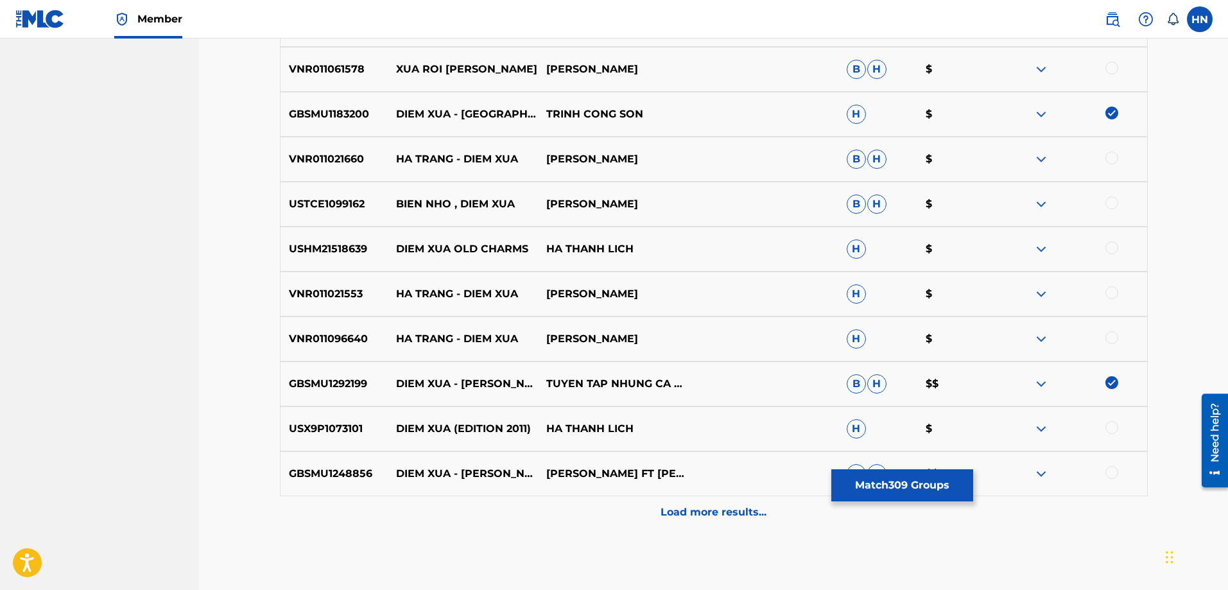
click at [1111, 428] on div at bounding box center [1112, 427] width 13 height 13
click at [335, 471] on p "GBSMU1248856" at bounding box center [335, 473] width 108 height 15
click at [1114, 473] on div at bounding box center [1112, 472] width 13 height 13
click at [756, 498] on div "Load more results..." at bounding box center [714, 512] width 868 height 32
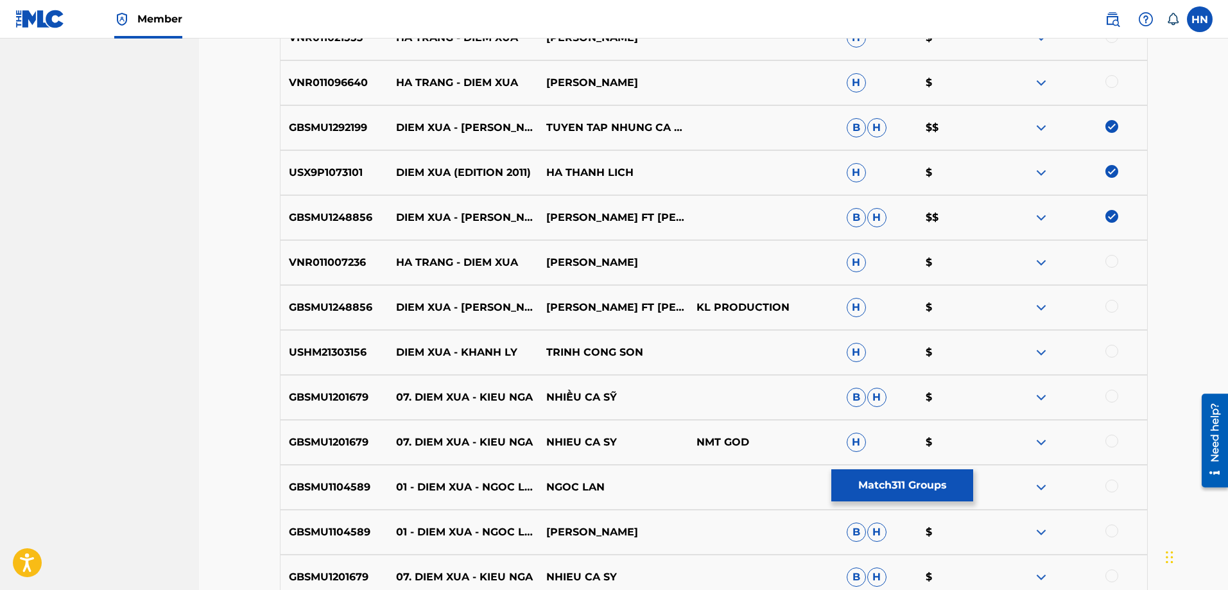
scroll to position [6097, 0]
click at [1107, 309] on div at bounding box center [1112, 305] width 13 height 13
click at [298, 355] on p "USHM21303156" at bounding box center [335, 351] width 108 height 15
click at [1115, 352] on div at bounding box center [1112, 350] width 13 height 13
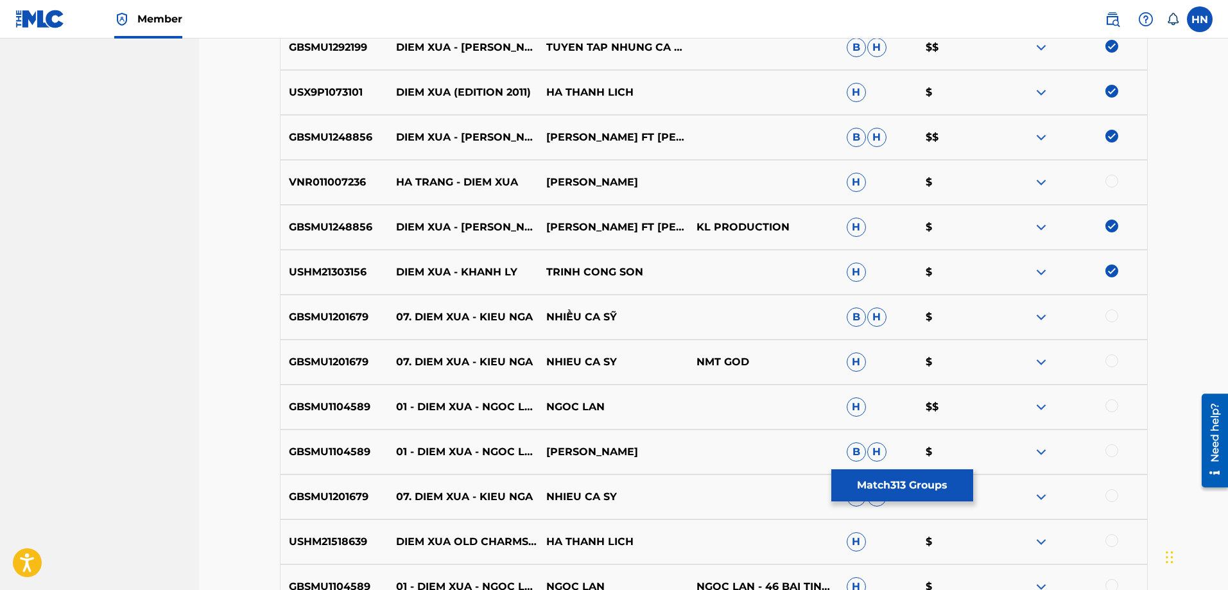
scroll to position [6290, 0]
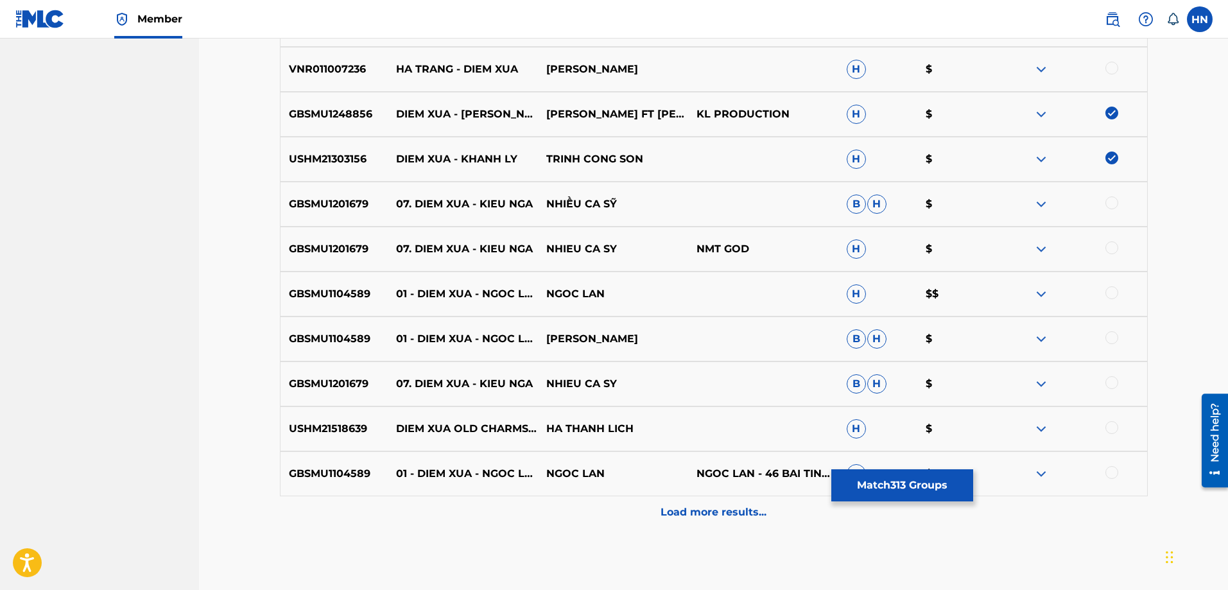
click at [333, 198] on p "GBSMU1201679" at bounding box center [335, 203] width 108 height 15
click at [1115, 204] on div at bounding box center [1112, 202] width 13 height 13
click at [1113, 243] on div at bounding box center [1112, 247] width 13 height 13
click at [352, 287] on p "GBSMU1104589" at bounding box center [335, 293] width 108 height 15
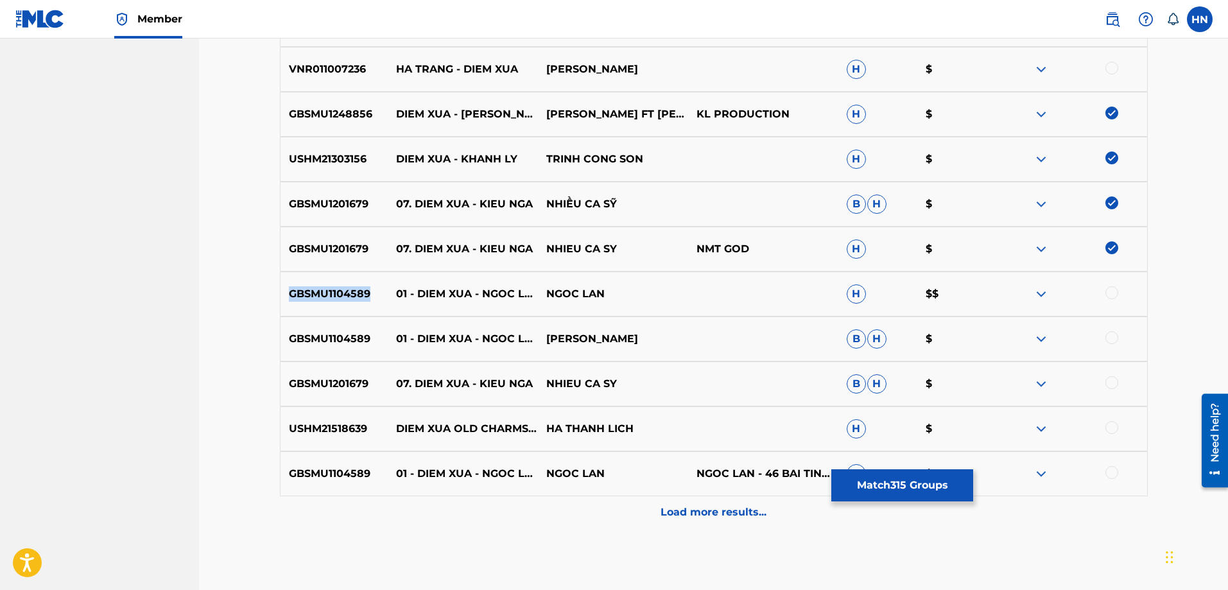
click at [352, 287] on p "GBSMU1104589" at bounding box center [335, 293] width 108 height 15
click at [1111, 293] on div at bounding box center [1112, 292] width 13 height 13
click at [1113, 335] on div at bounding box center [1112, 337] width 13 height 13
click at [1111, 384] on div at bounding box center [1112, 382] width 13 height 13
click at [1113, 474] on div at bounding box center [1112, 472] width 13 height 13
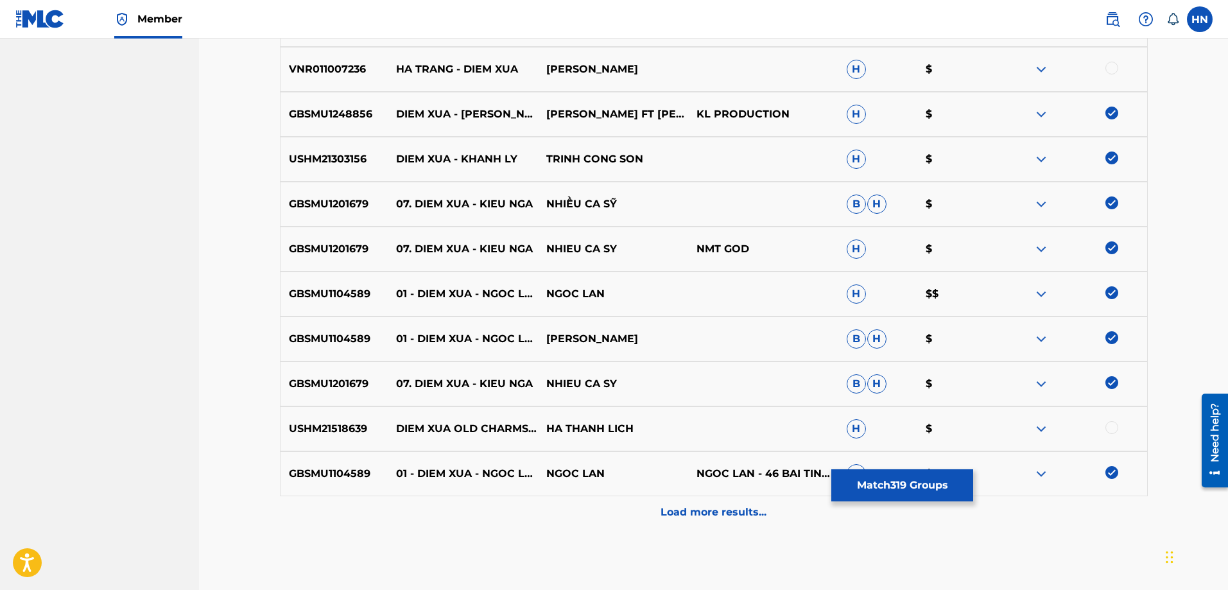
click at [350, 423] on p "USHM21518639" at bounding box center [335, 428] width 108 height 15
click at [1109, 428] on div at bounding box center [1112, 427] width 13 height 13
click at [686, 513] on p "Load more results..." at bounding box center [714, 512] width 106 height 15
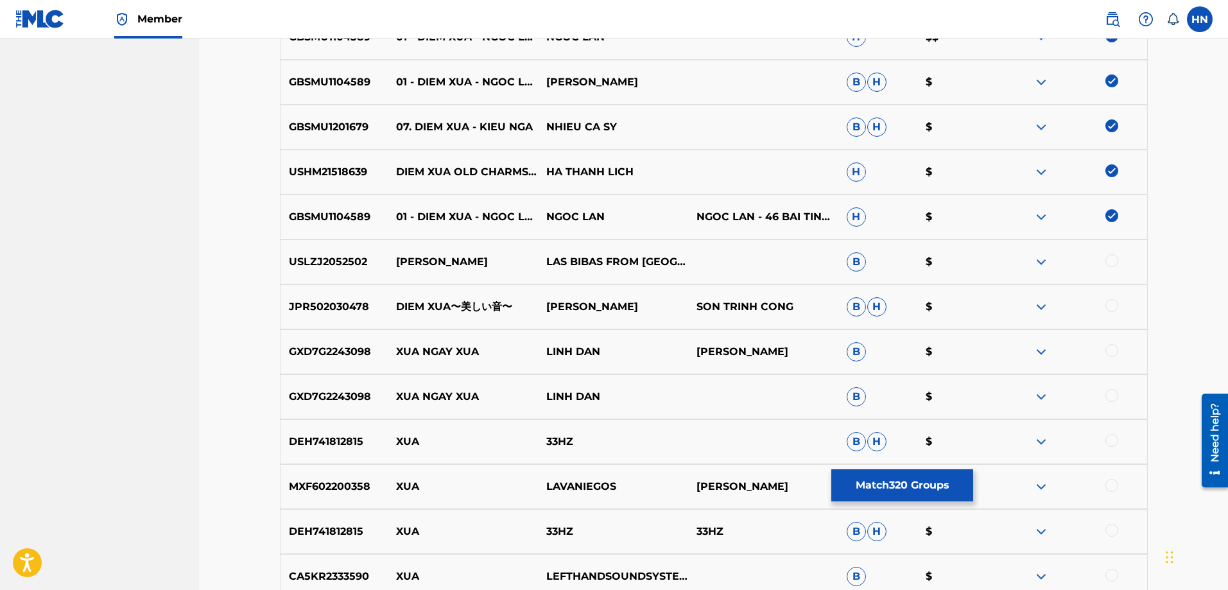
scroll to position [6803, 0]
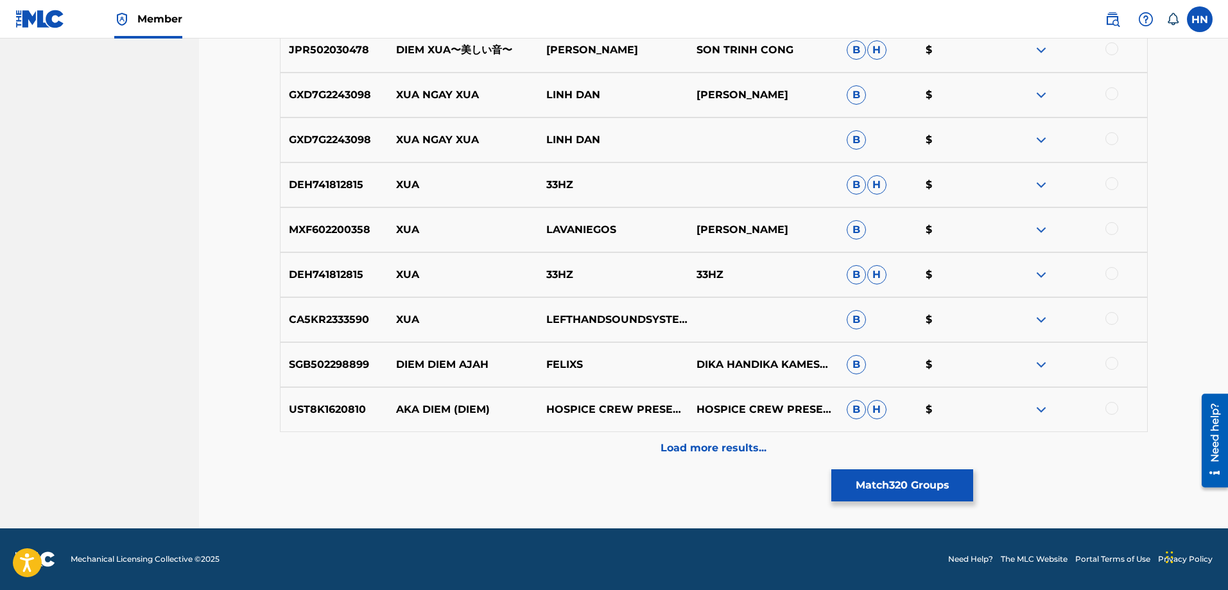
click at [677, 452] on p "Load more results..." at bounding box center [714, 447] width 106 height 15
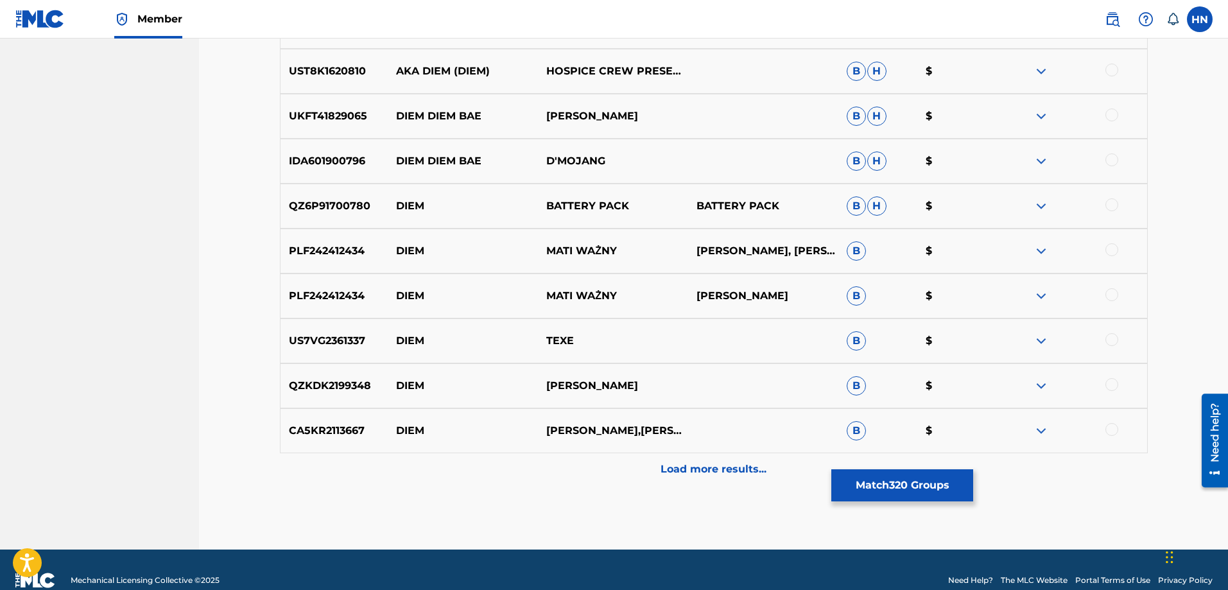
scroll to position [7253, 0]
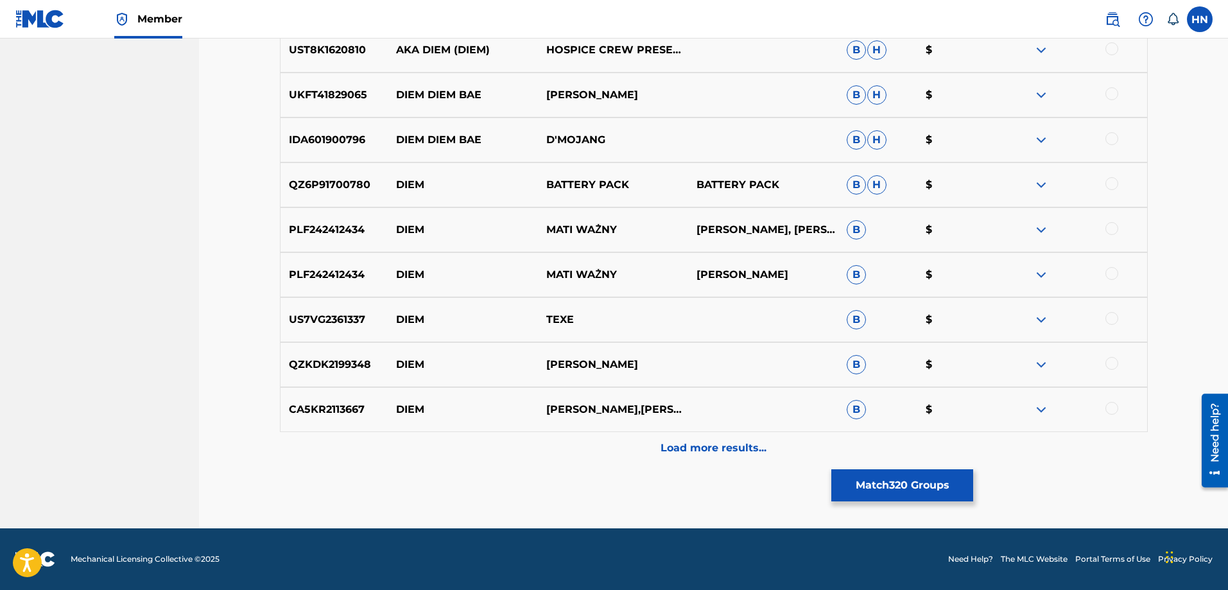
click at [837, 492] on button "Match 320 Groups" at bounding box center [902, 485] width 142 height 32
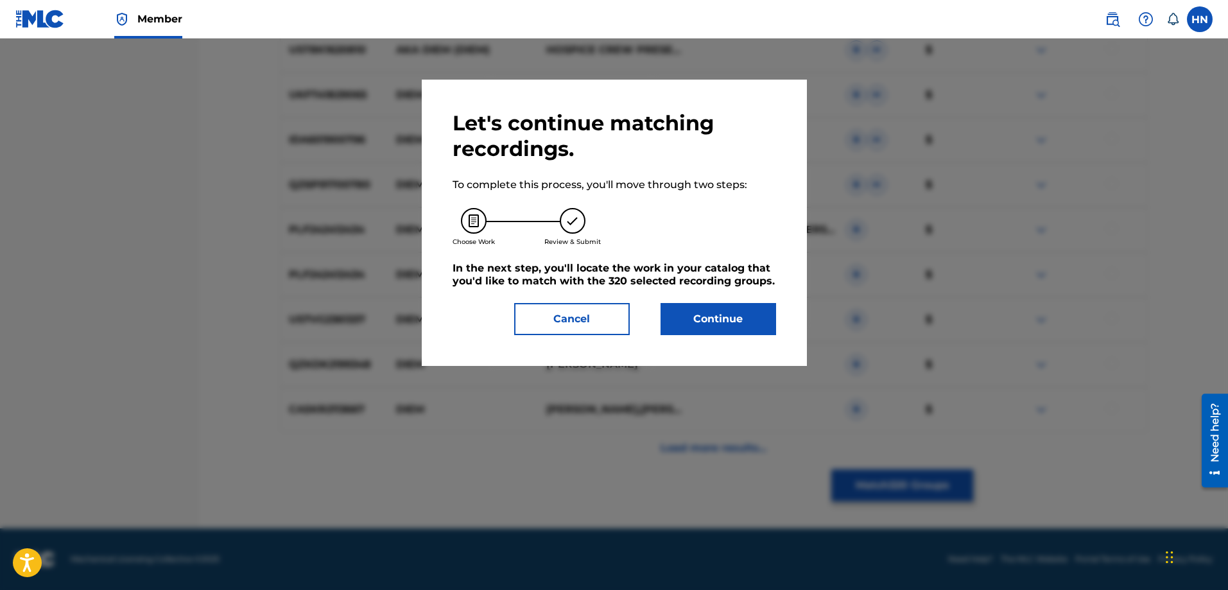
click at [716, 319] on button "Continue" at bounding box center [719, 319] width 116 height 32
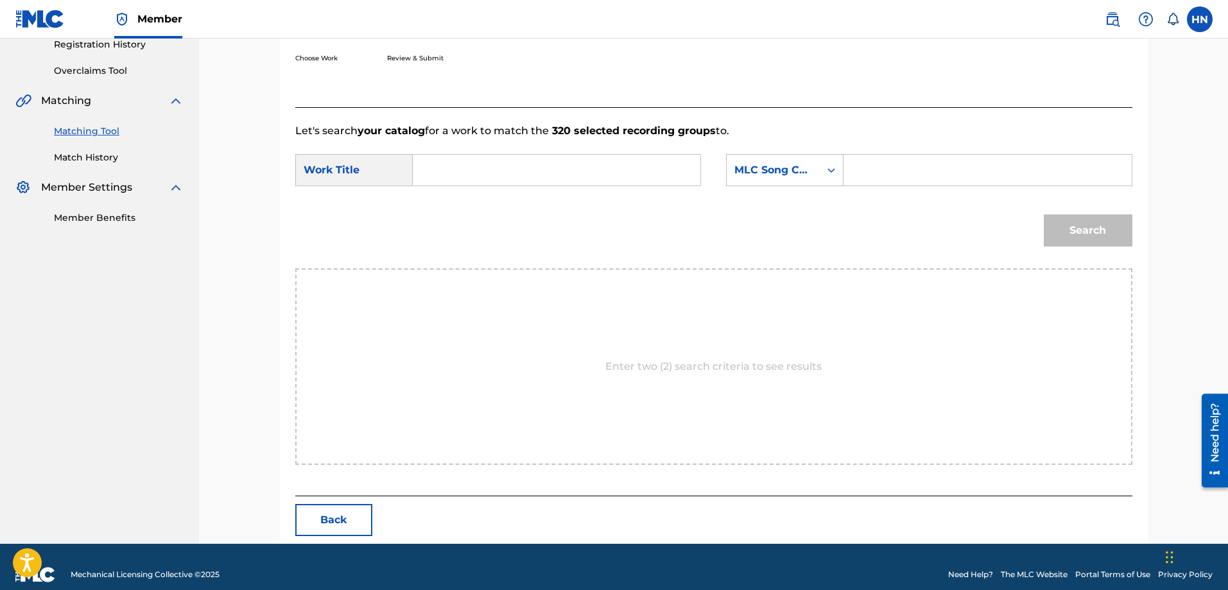
scroll to position [265, 0]
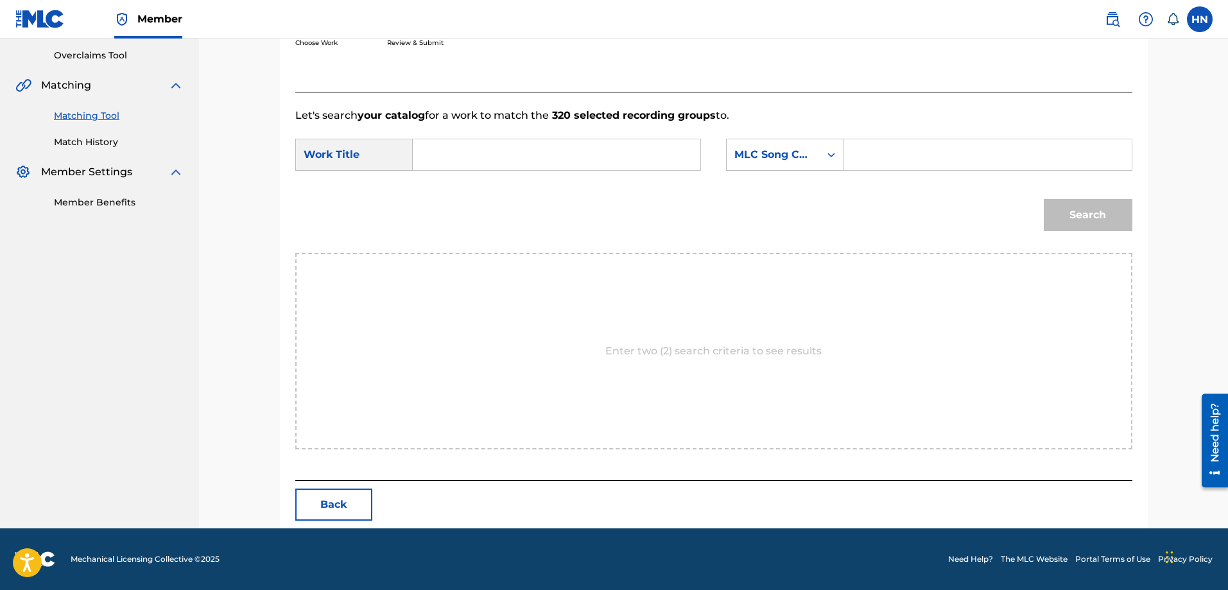
click at [651, 150] on input "Search Form" at bounding box center [557, 154] width 266 height 31
paste input "DIỄM XƯA"
type input "DIỄM XƯA"
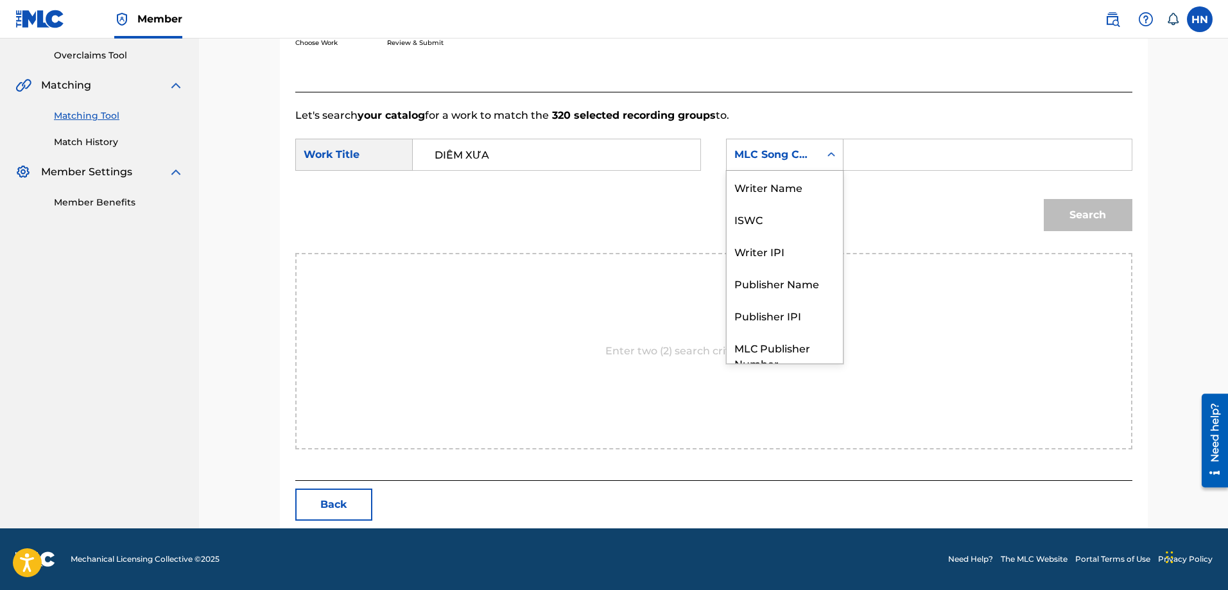
click at [771, 157] on div "MLC Song Code" at bounding box center [773, 154] width 78 height 15
click at [756, 186] on div "Writer Name" at bounding box center [785, 187] width 116 height 32
click at [860, 161] on input "Search Form" at bounding box center [988, 154] width 266 height 31
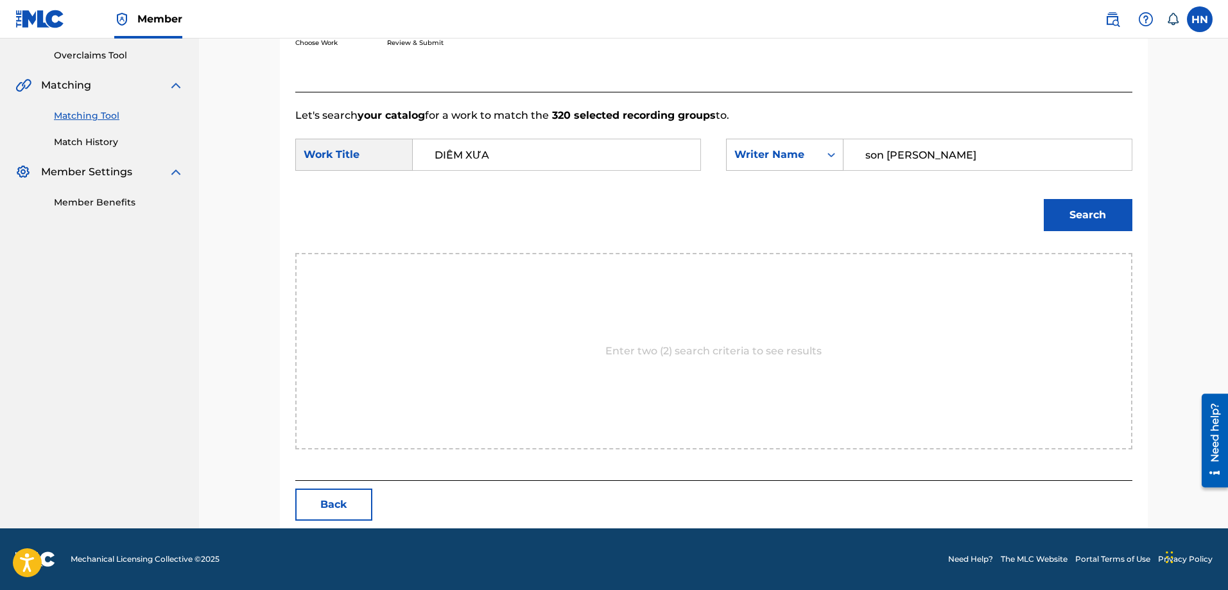
type input "son trinh cong"
click at [1044, 199] on button "Search" at bounding box center [1088, 215] width 89 height 32
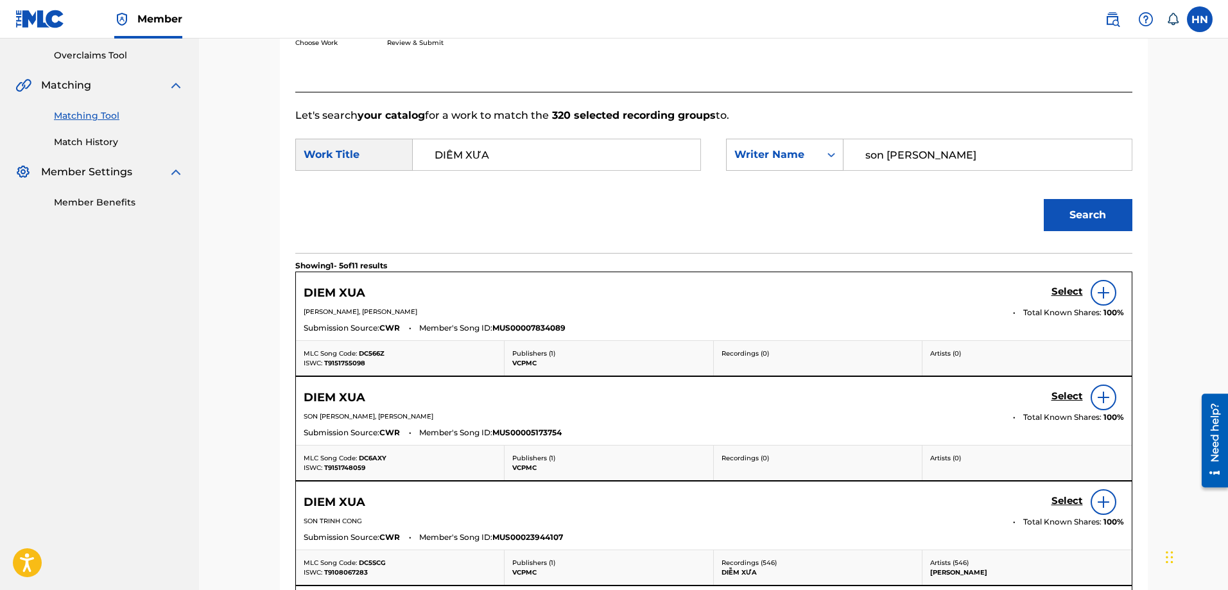
scroll to position [394, 0]
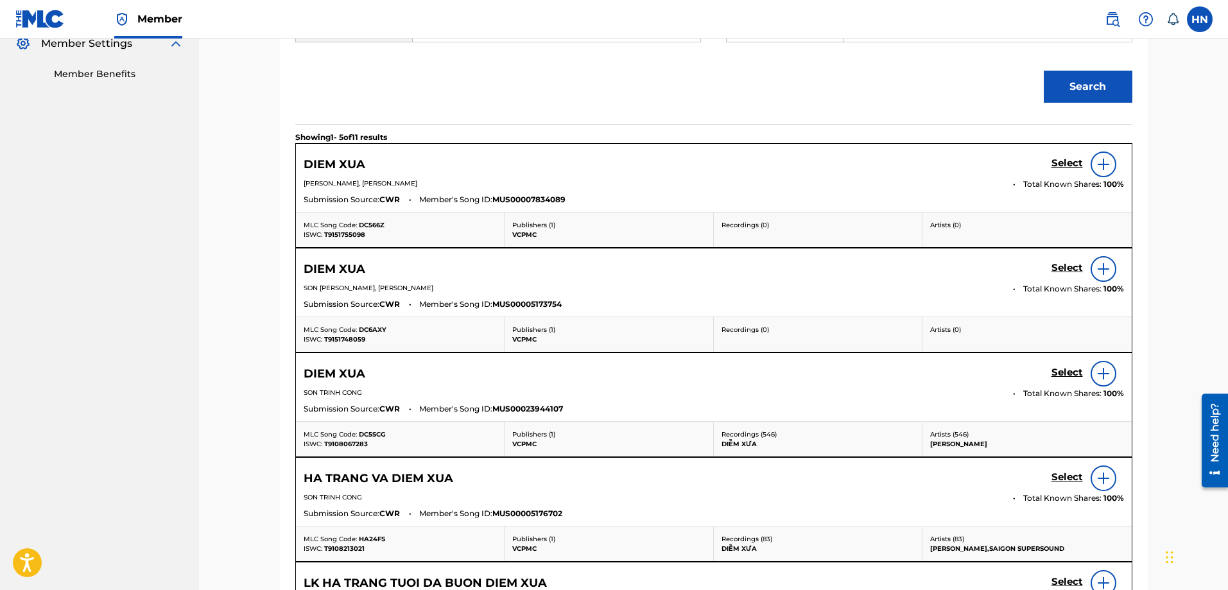
click at [1052, 169] on h5 "Select" at bounding box center [1067, 163] width 31 height 12
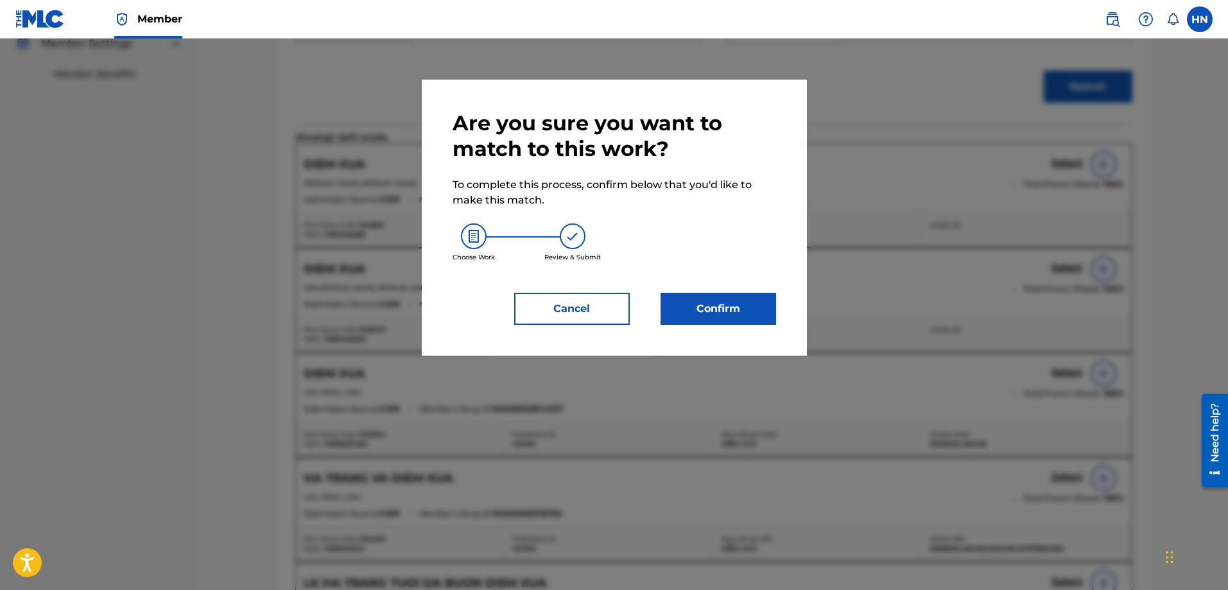
click at [689, 325] on div "Are you sure you want to match to this work? To complete this process, confirm …" at bounding box center [614, 218] width 385 height 276
click at [689, 323] on button "Confirm" at bounding box center [719, 309] width 116 height 32
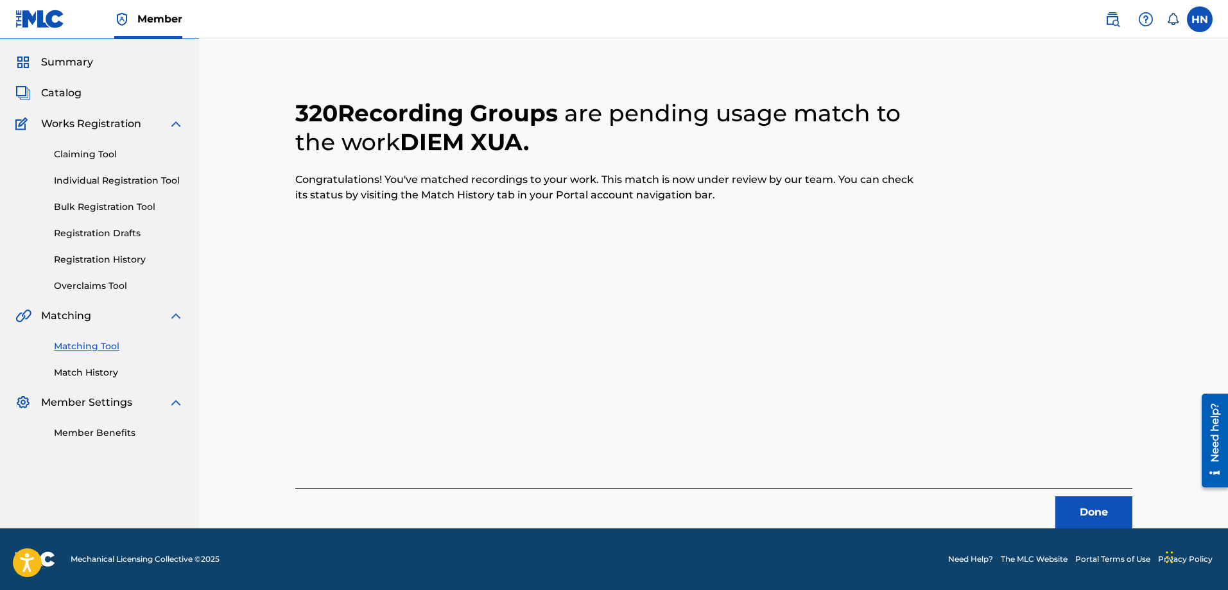
scroll to position [35, 0]
click at [1081, 512] on button "Done" at bounding box center [1093, 512] width 77 height 32
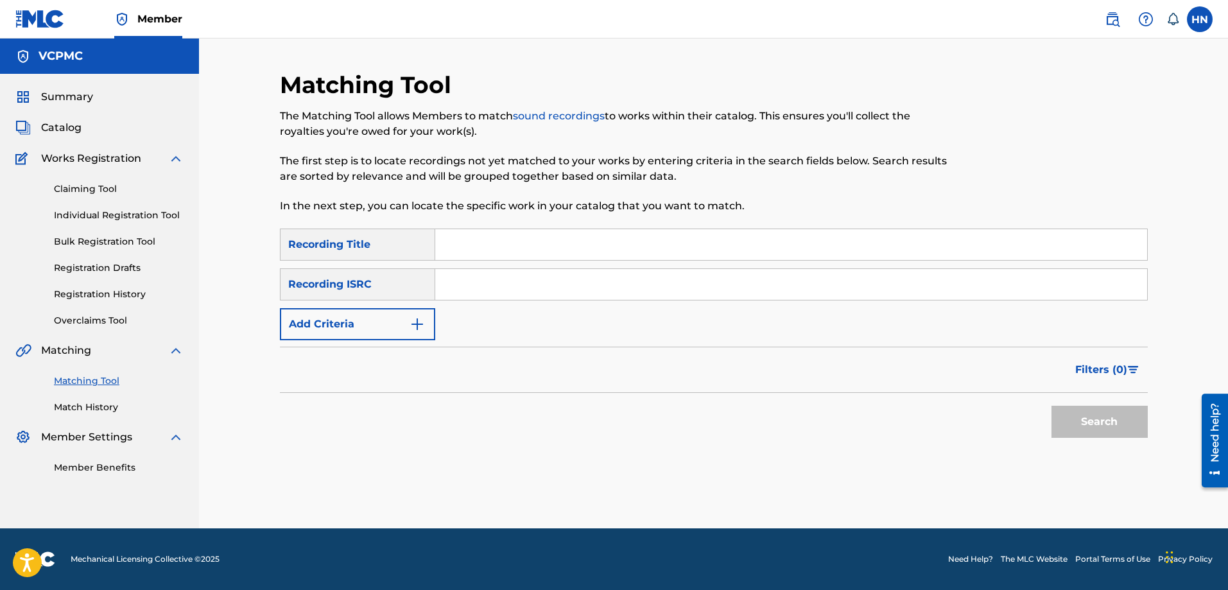
click at [553, 254] on input "Search Form" at bounding box center [791, 244] width 712 height 31
paste input "CUỘC TÌNH KHÔNG TRỌN VẸN"
click at [1091, 425] on button "Search" at bounding box center [1100, 422] width 96 height 32
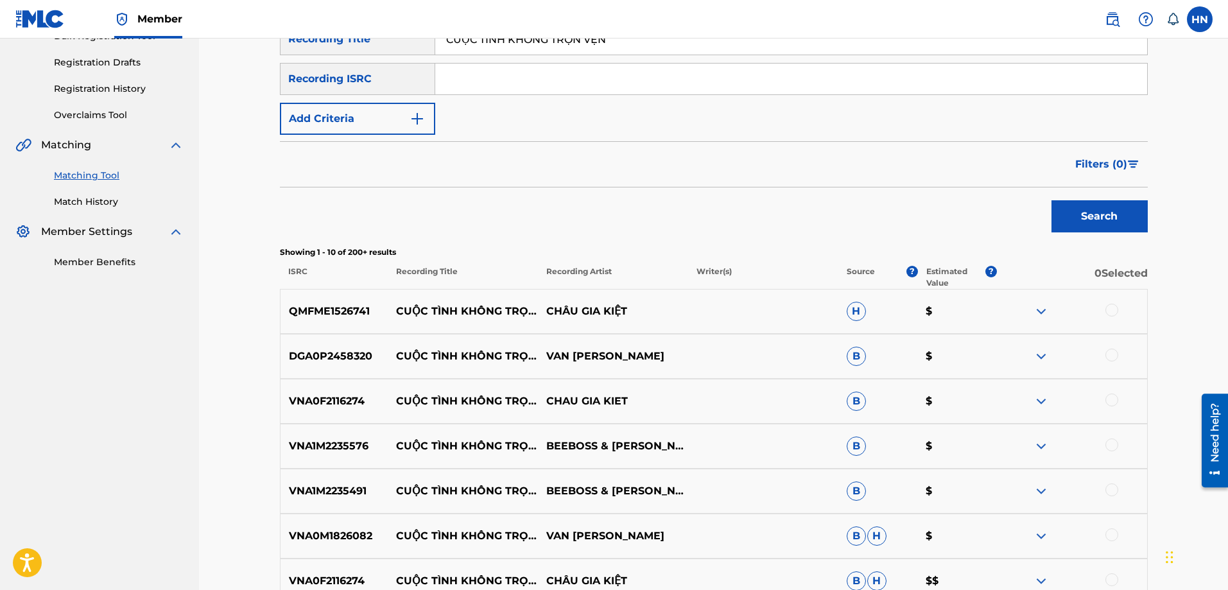
scroll to position [321, 0]
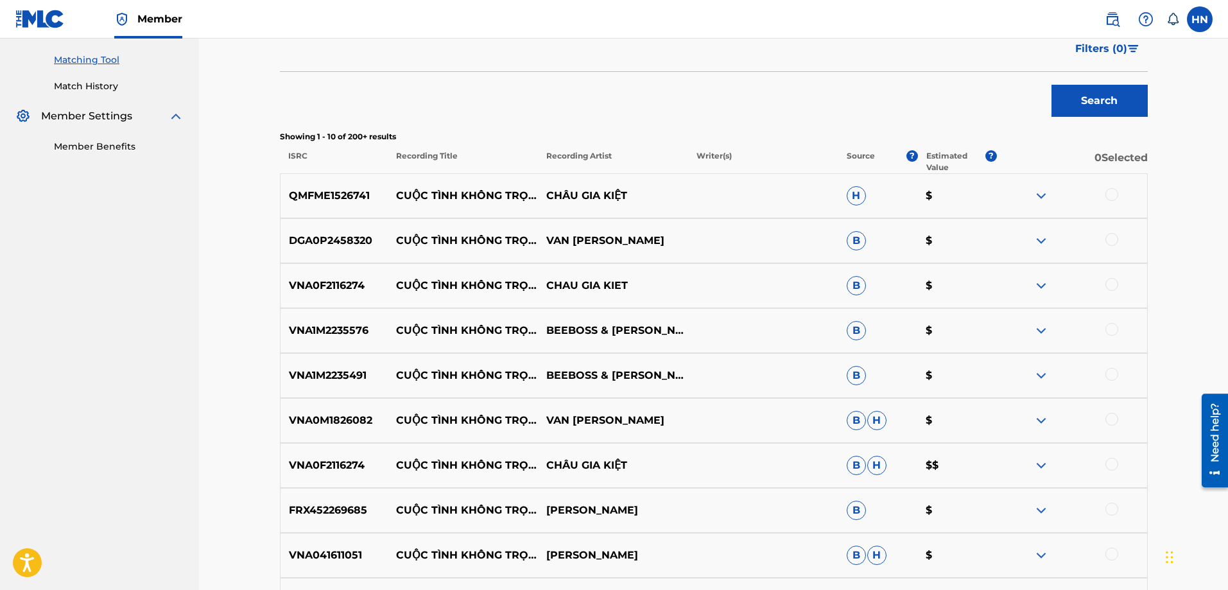
click at [333, 198] on p "QMFME1526741" at bounding box center [335, 195] width 108 height 15
click at [1111, 193] on div at bounding box center [1112, 194] width 13 height 13
click at [360, 288] on p "VNA0F2116274" at bounding box center [335, 285] width 108 height 15
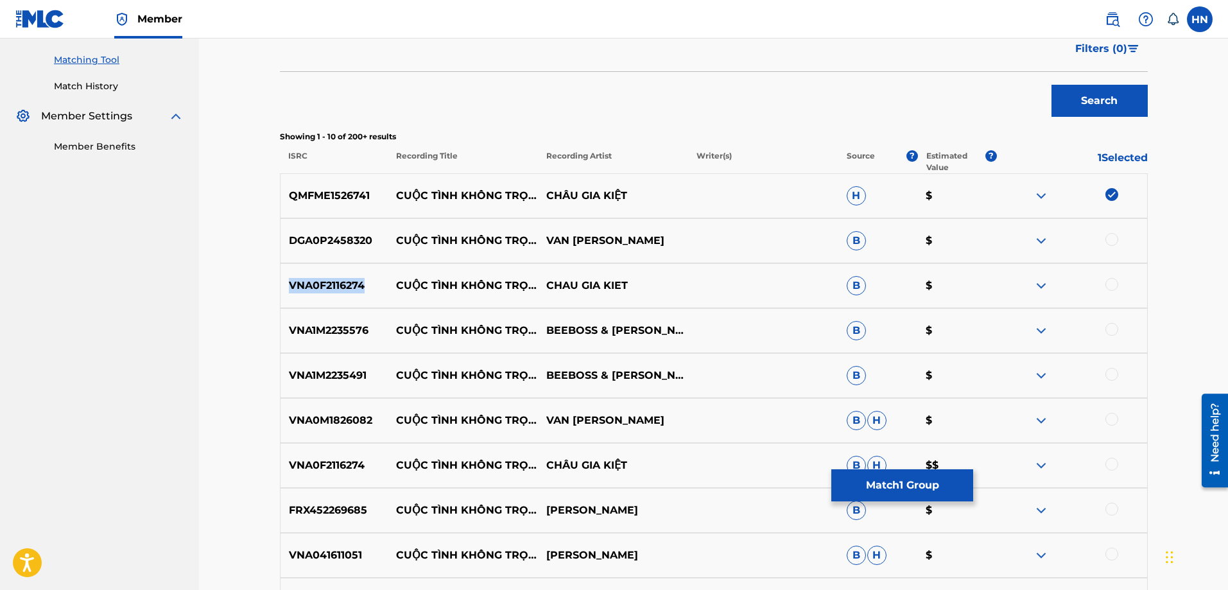
click at [360, 288] on p "VNA0F2116274" at bounding box center [335, 285] width 108 height 15
click at [1115, 281] on div at bounding box center [1112, 284] width 13 height 13
drag, startPoint x: 659, startPoint y: 279, endPoint x: 397, endPoint y: 284, distance: 262.0
click at [397, 284] on div "VNA0F2116274 CUỘC TÌNH KHÔNG TRỌN VẸN CHAU GIA KIET B $" at bounding box center [714, 285] width 868 height 45
drag, startPoint x: 392, startPoint y: 320, endPoint x: 732, endPoint y: 336, distance: 340.0
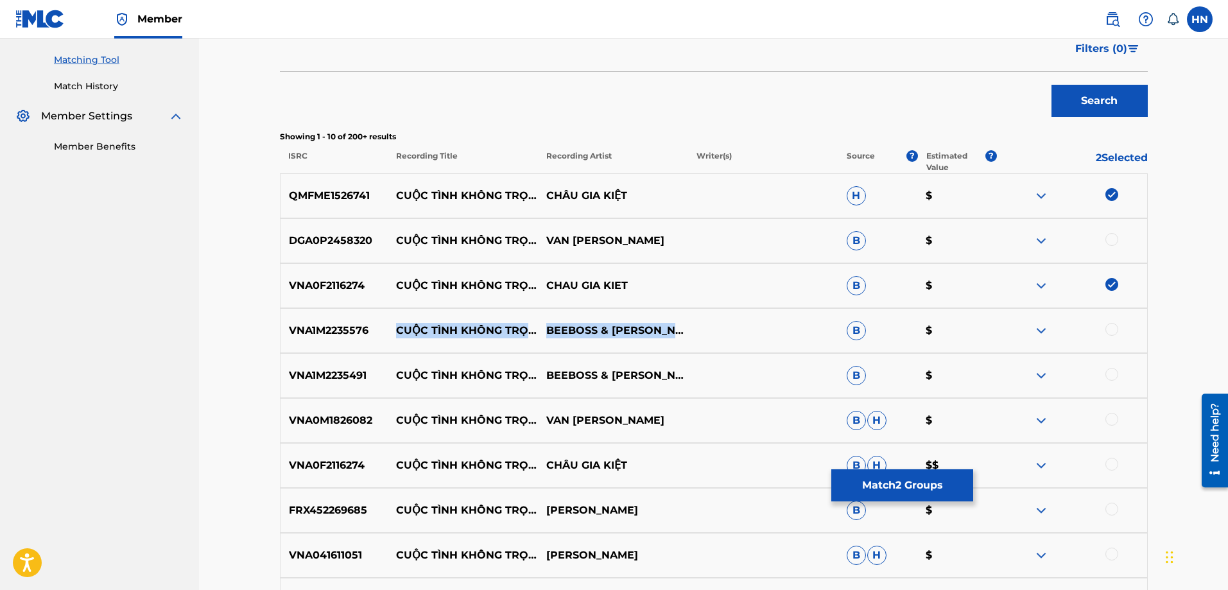
click at [732, 336] on div "VNA1M2235576 CUỘC TÌNH KHÔNG TRỌN VẸN BEEBOSS & TUẤN CHUNG B $" at bounding box center [714, 330] width 868 height 45
click at [306, 331] on p "VNA1M2235576" at bounding box center [335, 330] width 108 height 15
click at [1109, 330] on div at bounding box center [1112, 329] width 13 height 13
click at [351, 363] on div "VNA1M2235491 CUỘC TÌNH KHÔNG TRỌN VẸN BEEBOSS & TUẤN CHUNG B $" at bounding box center [714, 375] width 868 height 45
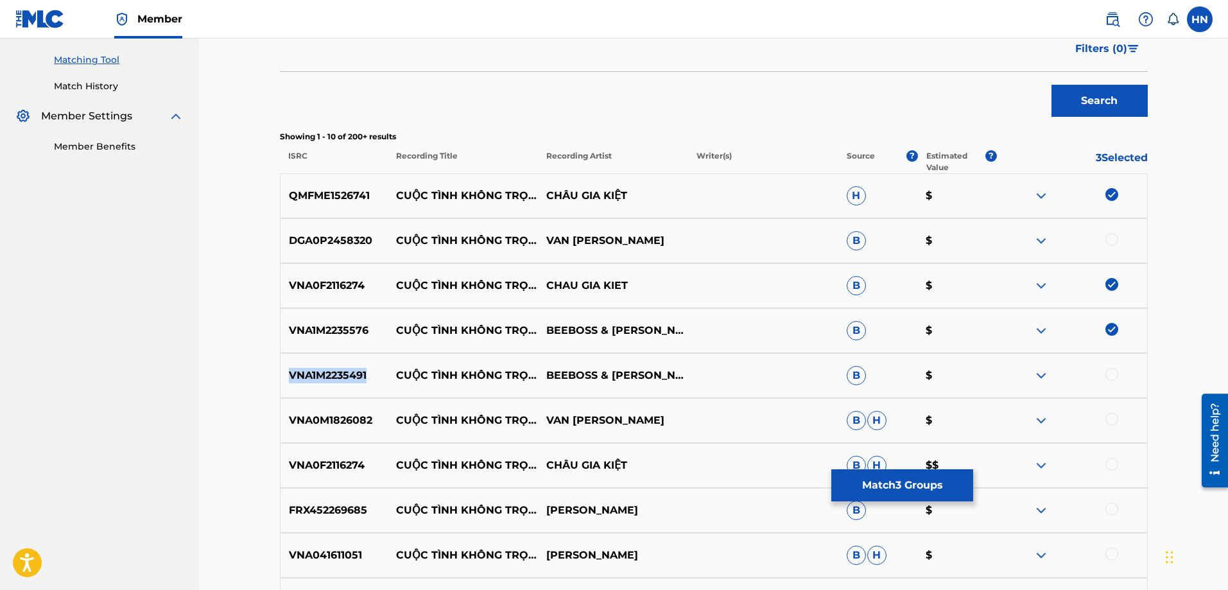
click at [351, 363] on div "VNA1M2235491 CUỘC TÌNH KHÔNG TRỌN VẸN BEEBOSS & TUẤN CHUNG B $" at bounding box center [714, 375] width 868 height 45
click at [1109, 378] on div at bounding box center [1112, 374] width 13 height 13
click at [327, 458] on p "VNA0F2116274" at bounding box center [335, 465] width 108 height 15
click at [1111, 468] on div at bounding box center [1112, 464] width 13 height 13
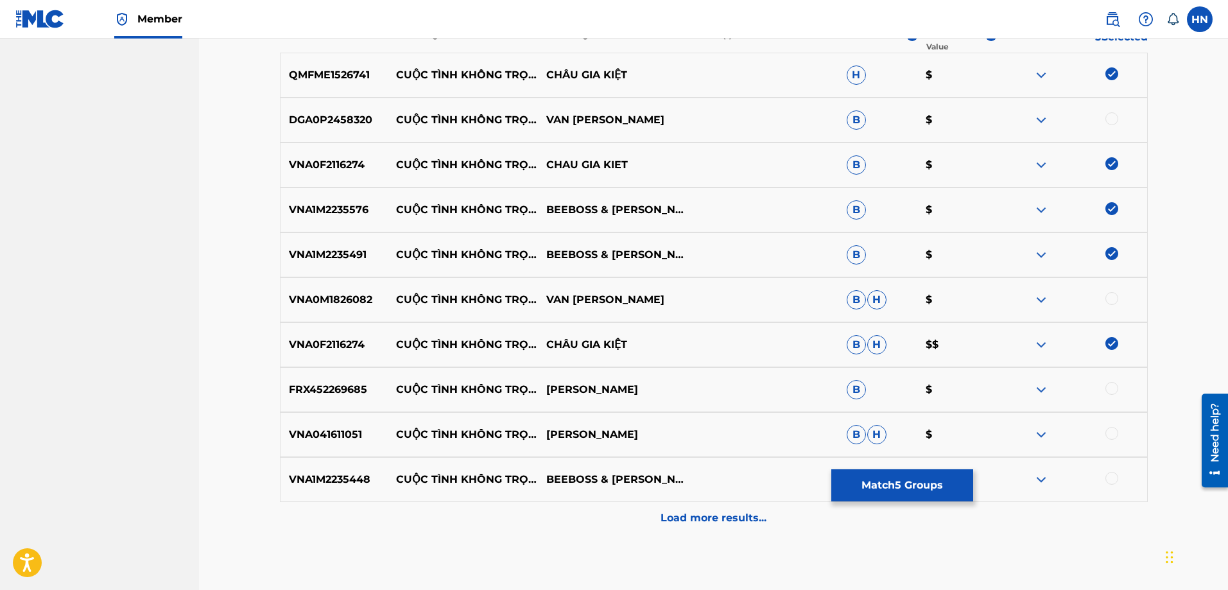
scroll to position [512, 0]
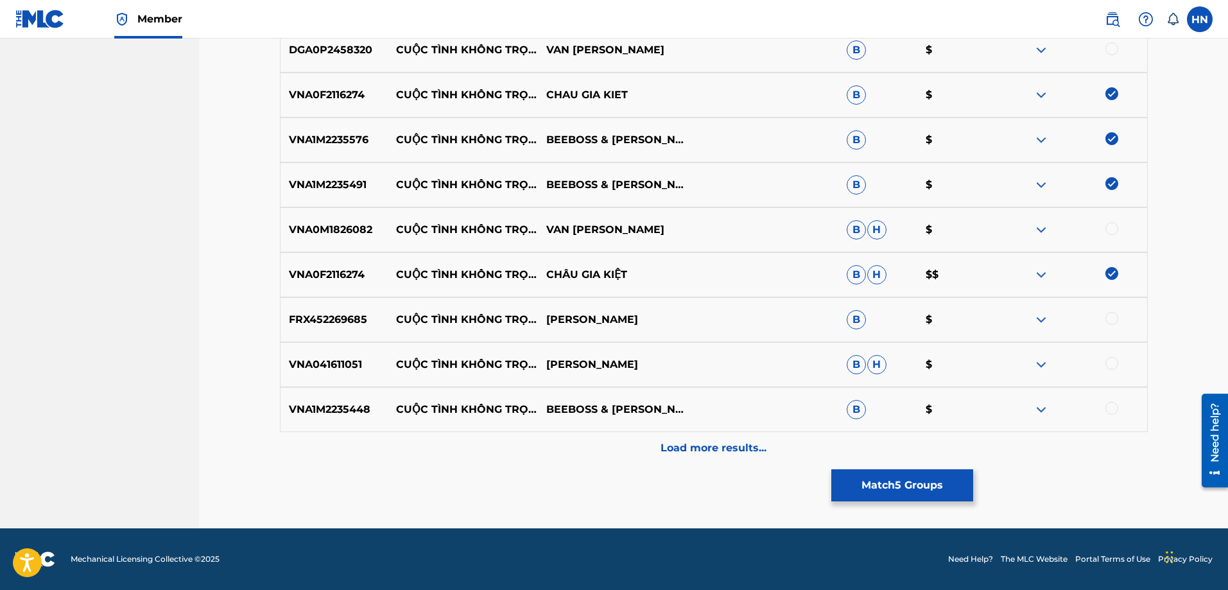
click at [352, 408] on p "VNA1M2235448" at bounding box center [335, 409] width 108 height 15
click at [1109, 405] on div at bounding box center [1112, 408] width 13 height 13
drag, startPoint x: 397, startPoint y: 313, endPoint x: 708, endPoint y: 313, distance: 310.7
click at [704, 314] on div "FRX452269685 CUỘC TÌNH KHÔNG TRỌN VẸN TRIỆU THIÊN VỸ B $" at bounding box center [714, 319] width 868 height 45
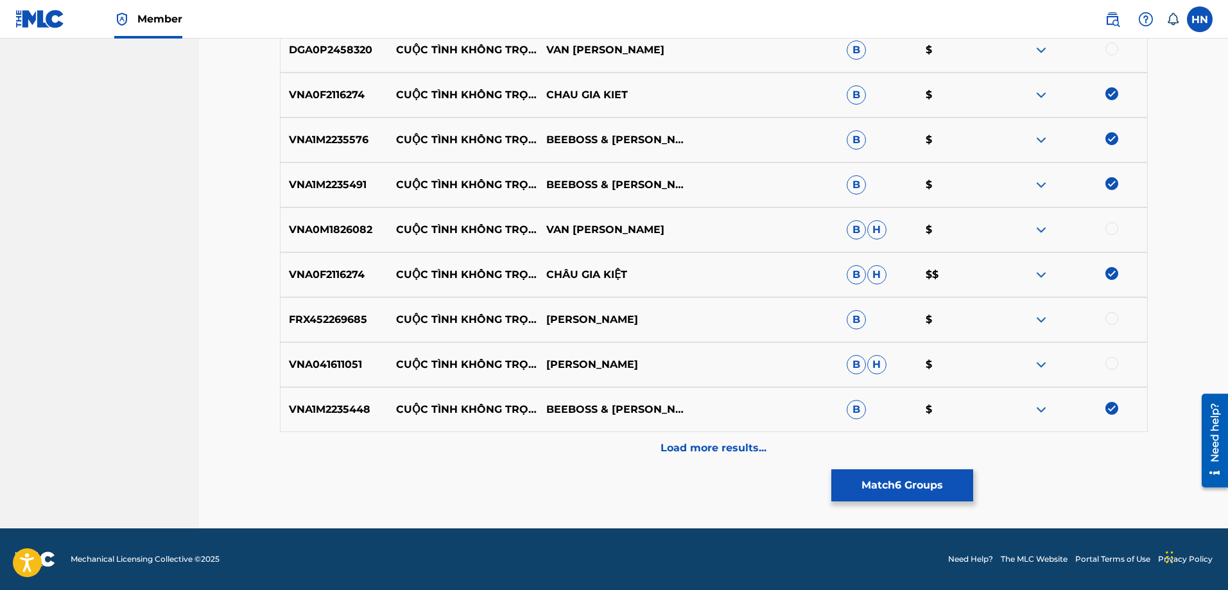
click at [361, 322] on p "FRX452269685" at bounding box center [335, 319] width 108 height 15
click at [195, 232] on nav "VCPMC Summary Catalog Works Registration Claiming Tool Individual Registration …" at bounding box center [99, 28] width 199 height 1002
click at [1105, 320] on div at bounding box center [1072, 319] width 150 height 15
click at [1107, 320] on div at bounding box center [1112, 318] width 13 height 13
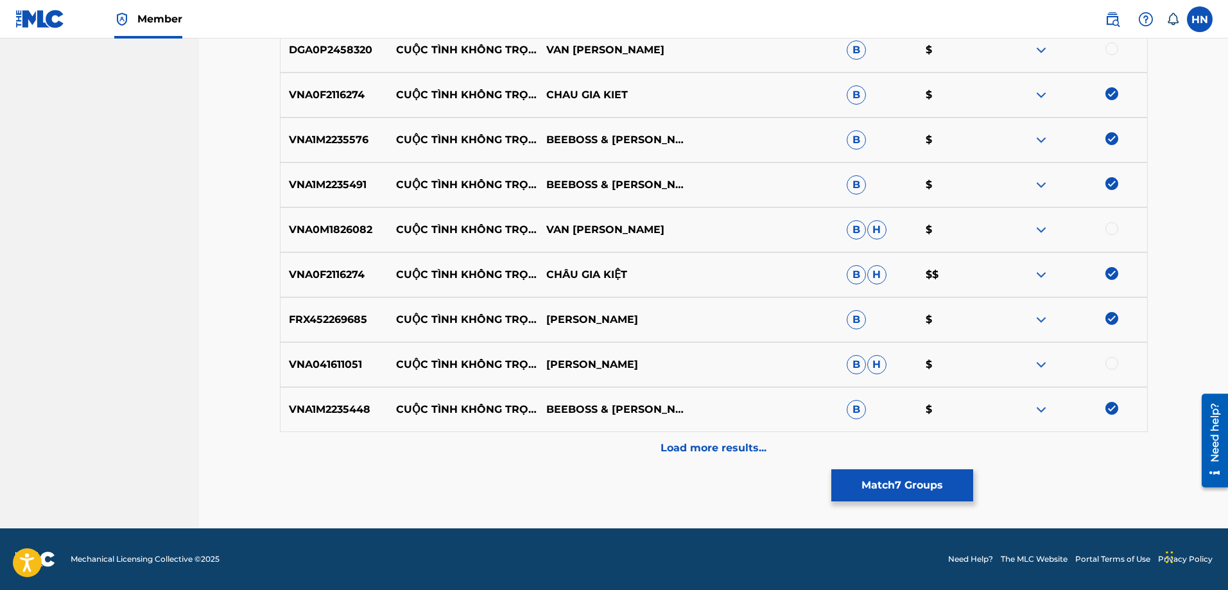
click at [711, 457] on div "Load more results..." at bounding box center [714, 448] width 868 height 32
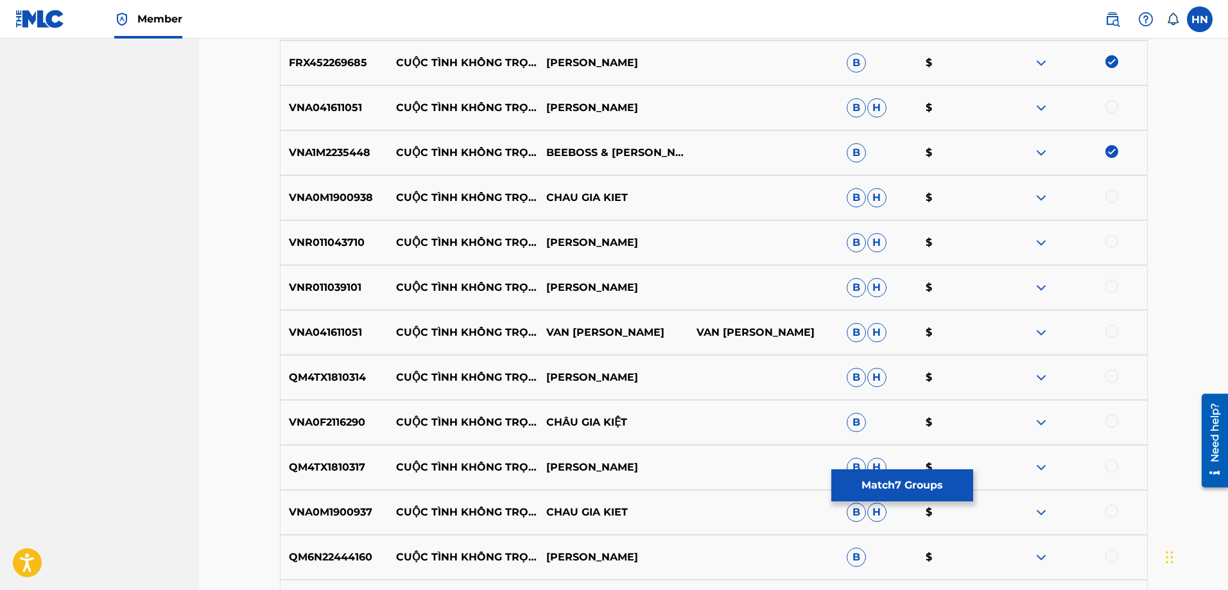
scroll to position [833, 0]
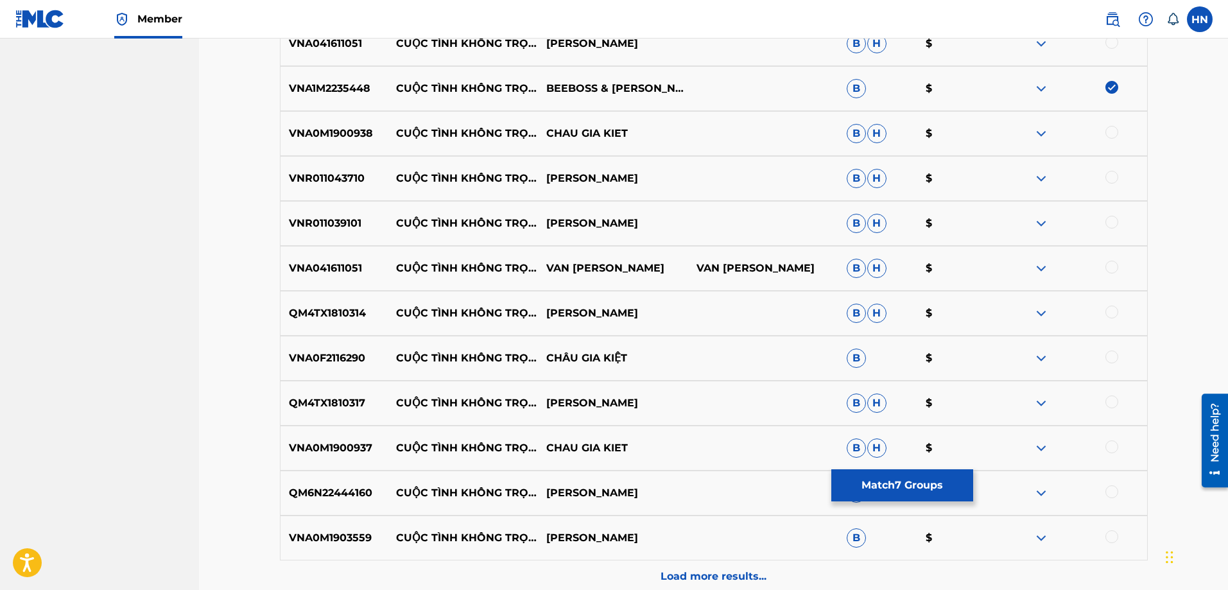
click at [346, 134] on p "VNA0M1900938" at bounding box center [335, 133] width 108 height 15
click at [1109, 132] on div at bounding box center [1112, 132] width 13 height 13
drag, startPoint x: 398, startPoint y: 173, endPoint x: 648, endPoint y: 177, distance: 250.4
click at [648, 177] on div "VNR011043710 CUỘC TÌNH KHÔNG TRỌN VẸN LAM CHAN KIET B H $" at bounding box center [714, 178] width 868 height 45
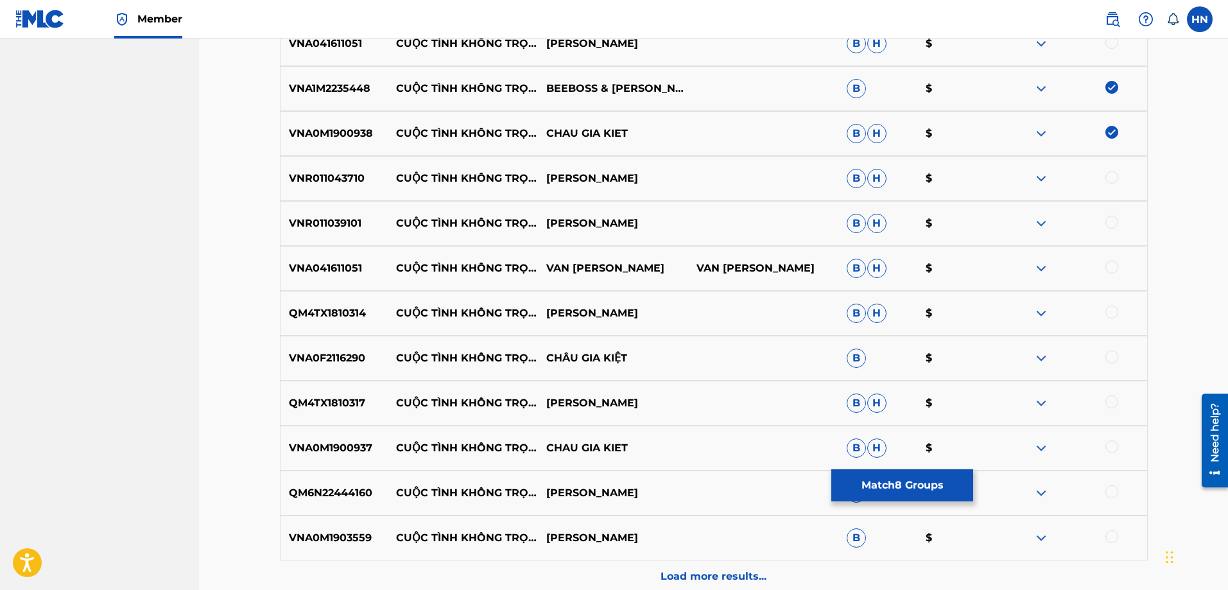
click at [318, 165] on div "VNR011043710 CUỘC TÌNH KHÔNG TRỌN VẸN LAM CHAN KIET B H $" at bounding box center [714, 178] width 868 height 45
click at [1109, 177] on div at bounding box center [1112, 177] width 13 height 13
click at [337, 219] on p "VNR011039101" at bounding box center [335, 223] width 108 height 15
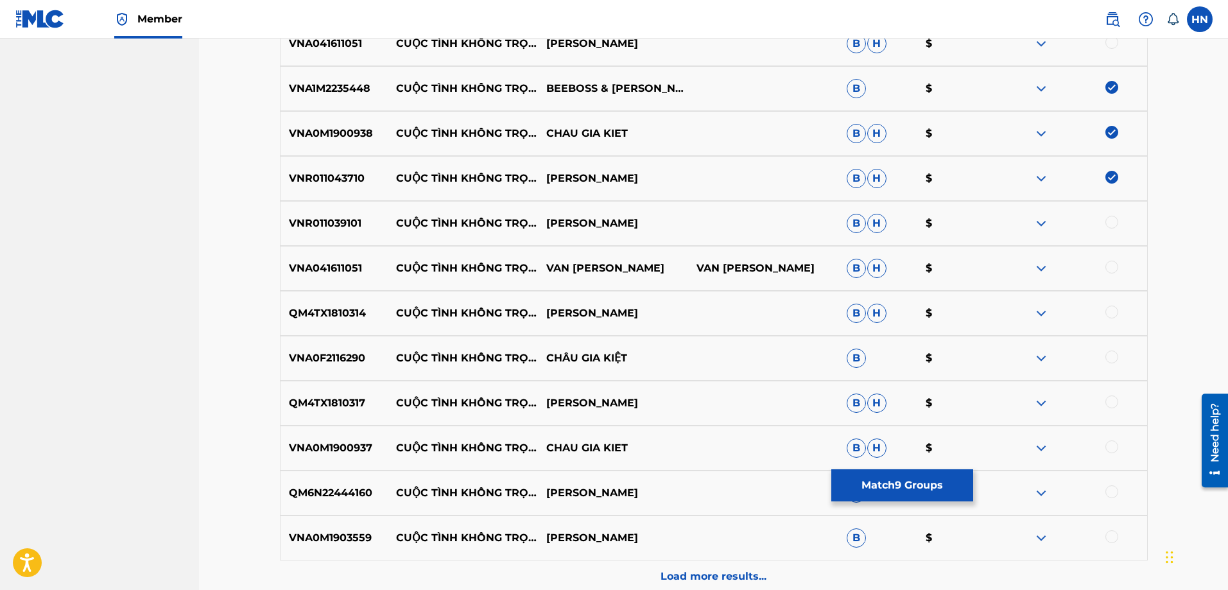
click at [1106, 221] on div at bounding box center [1112, 222] width 13 height 13
click at [294, 302] on div "QM4TX1810314 CUỘC TÌNH KHÔNG TRỌN VẸN LÂM CHẤN KIỆT B H $" at bounding box center [714, 313] width 868 height 45
click at [1114, 309] on div at bounding box center [1112, 312] width 13 height 13
click at [354, 356] on p "VNA0F2116290" at bounding box center [335, 358] width 108 height 15
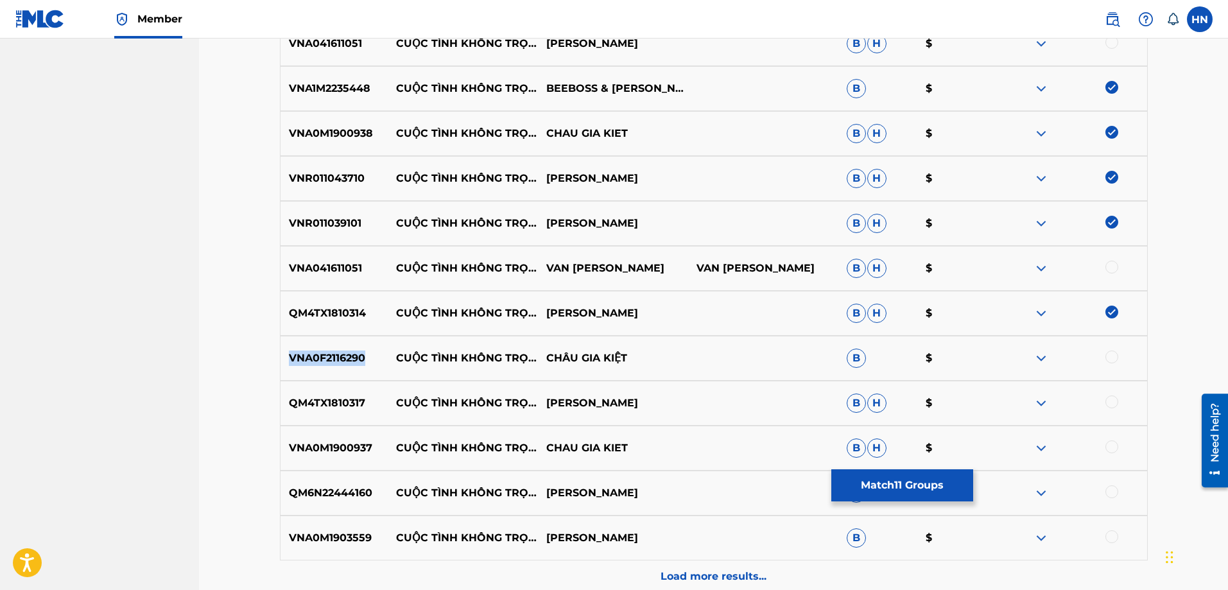
click at [354, 356] on p "VNA0F2116290" at bounding box center [335, 358] width 108 height 15
click at [1116, 363] on div at bounding box center [1072, 358] width 150 height 15
click at [1107, 356] on div at bounding box center [1112, 357] width 13 height 13
click at [338, 406] on p "QM4TX1810317" at bounding box center [335, 402] width 108 height 15
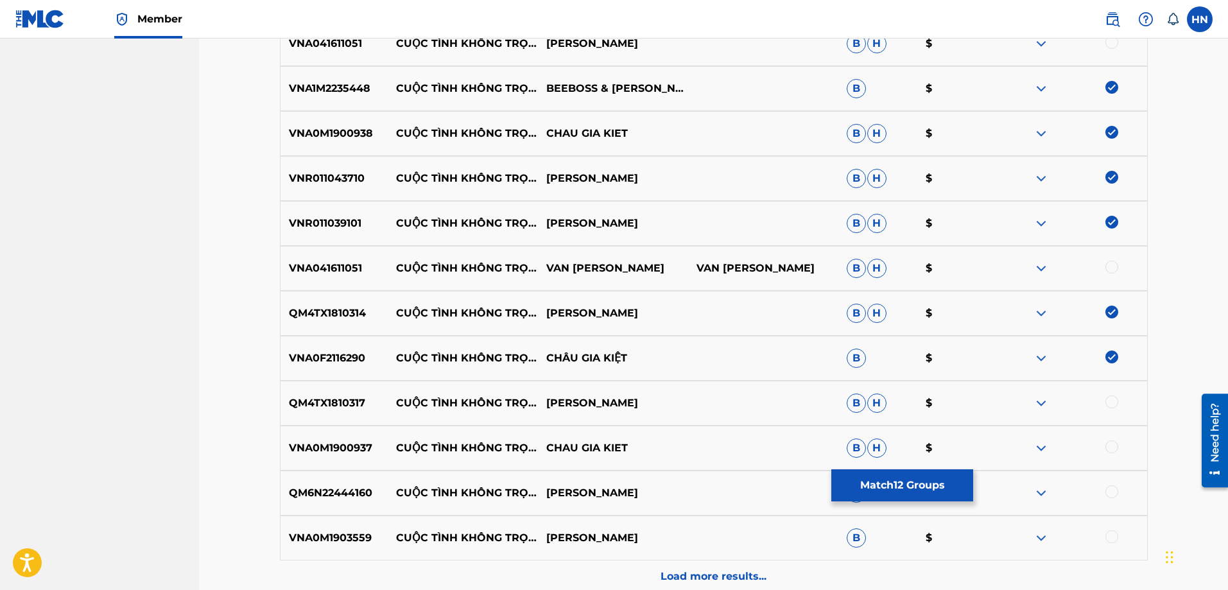
click at [1113, 403] on div at bounding box center [1112, 401] width 13 height 13
click at [351, 442] on p "VNA0M1900937" at bounding box center [335, 447] width 108 height 15
click at [1109, 445] on div at bounding box center [1112, 446] width 13 height 13
drag, startPoint x: 395, startPoint y: 486, endPoint x: 750, endPoint y: 478, distance: 355.1
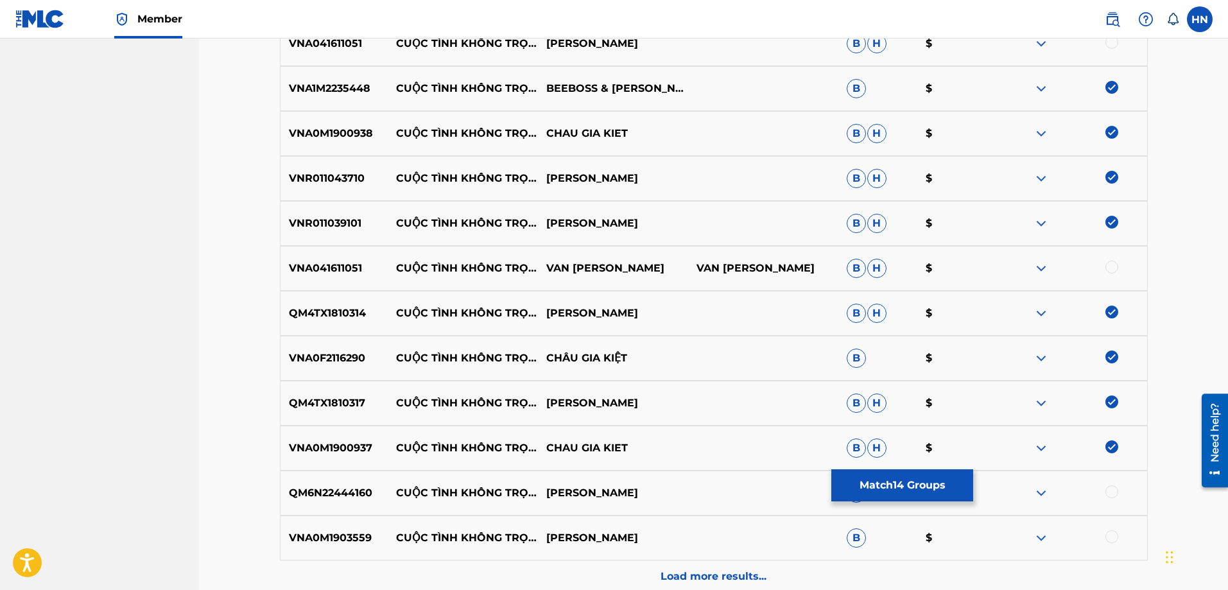
click at [736, 482] on div "QM6N22444160 CUỘC TÌNH KHÔNG TRỌN VẸN (COVER) DƯƠNG GIA KHÁNH B $" at bounding box center [714, 493] width 868 height 45
click at [318, 501] on div "QM6N22444160 CUỘC TÌNH KHÔNG TRỌN VẸN (COVER) DƯƠNG GIA KHÁNH B $" at bounding box center [714, 493] width 868 height 45
click at [1107, 490] on div at bounding box center [1112, 491] width 13 height 13
click at [322, 534] on p "VNA0M1903559" at bounding box center [335, 537] width 108 height 15
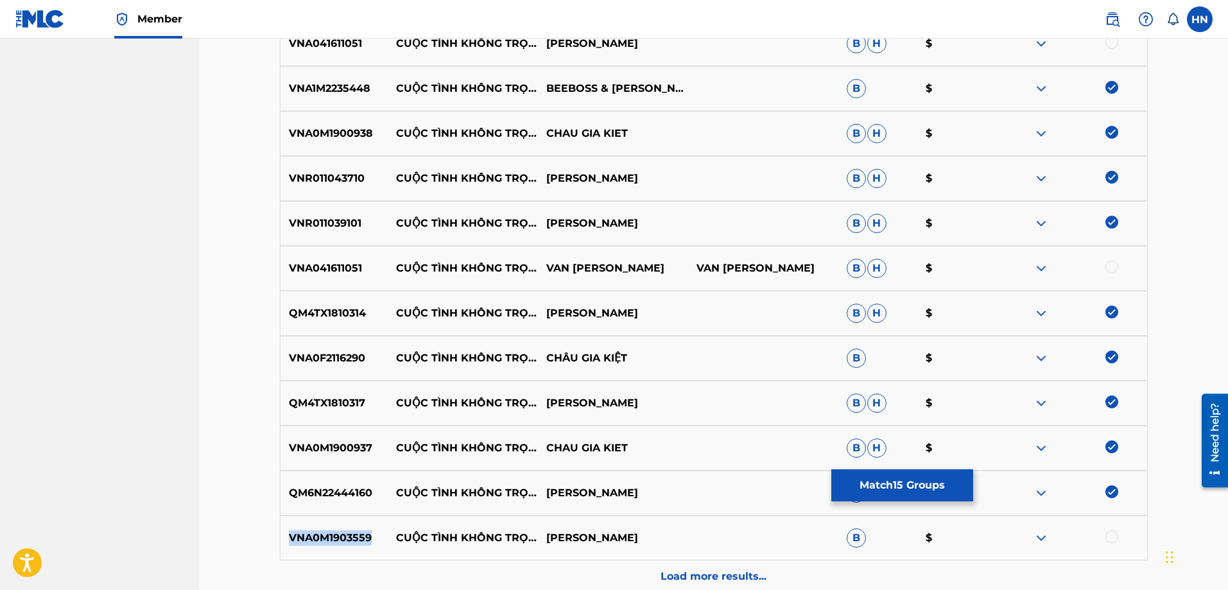
click at [322, 534] on p "VNA0M1903559" at bounding box center [335, 537] width 108 height 15
click at [1112, 537] on div at bounding box center [1112, 536] width 13 height 13
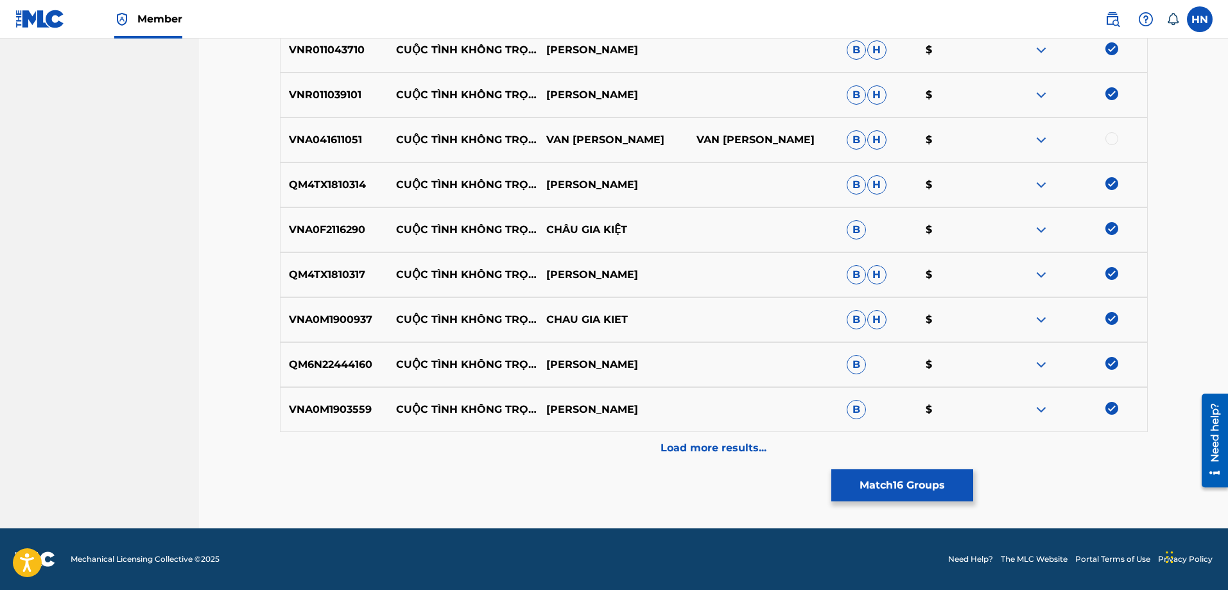
click at [716, 460] on div "Load more results..." at bounding box center [714, 448] width 868 height 32
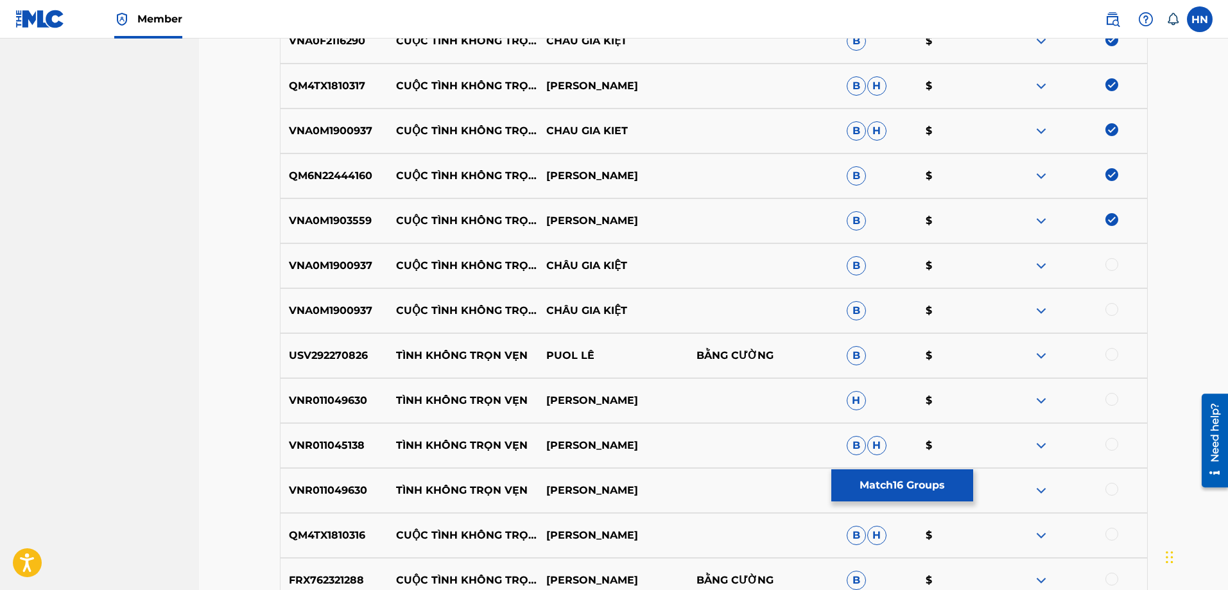
scroll to position [1154, 0]
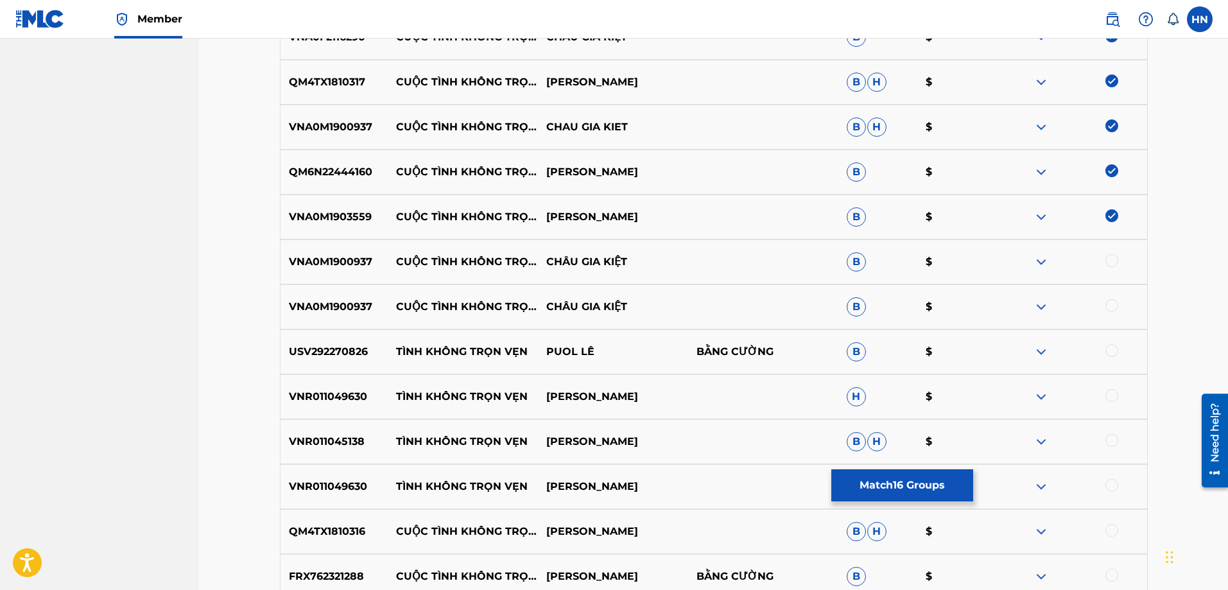
click at [350, 267] on p "VNA0M1900937" at bounding box center [335, 261] width 108 height 15
click at [1112, 265] on div at bounding box center [1112, 260] width 13 height 13
click at [1111, 303] on div at bounding box center [1112, 305] width 13 height 13
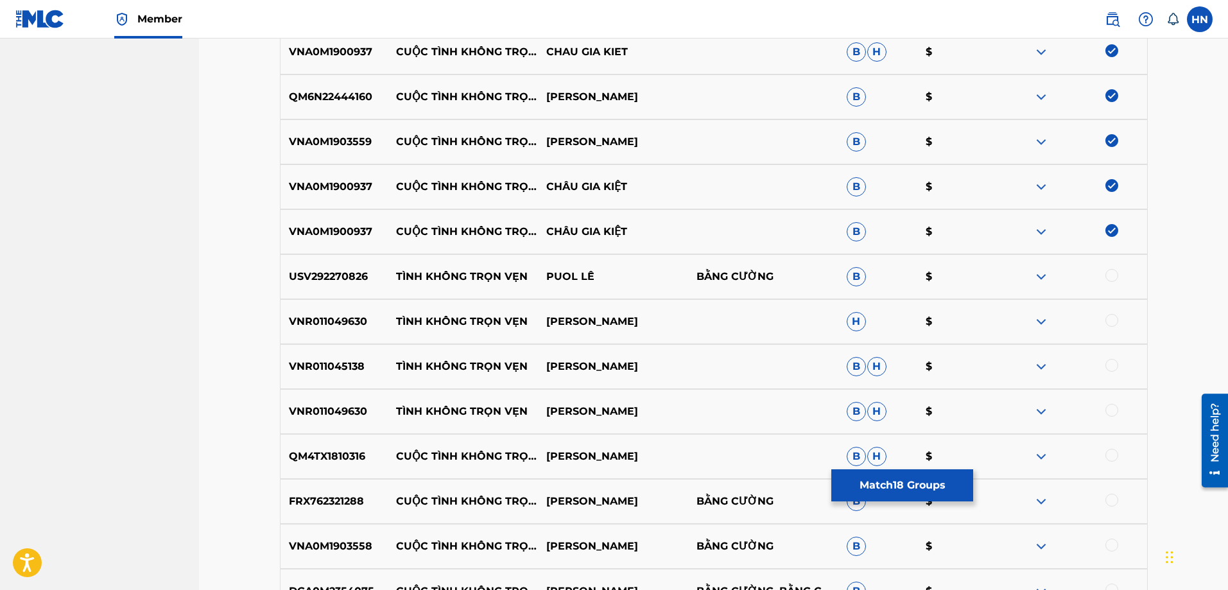
scroll to position [1346, 0]
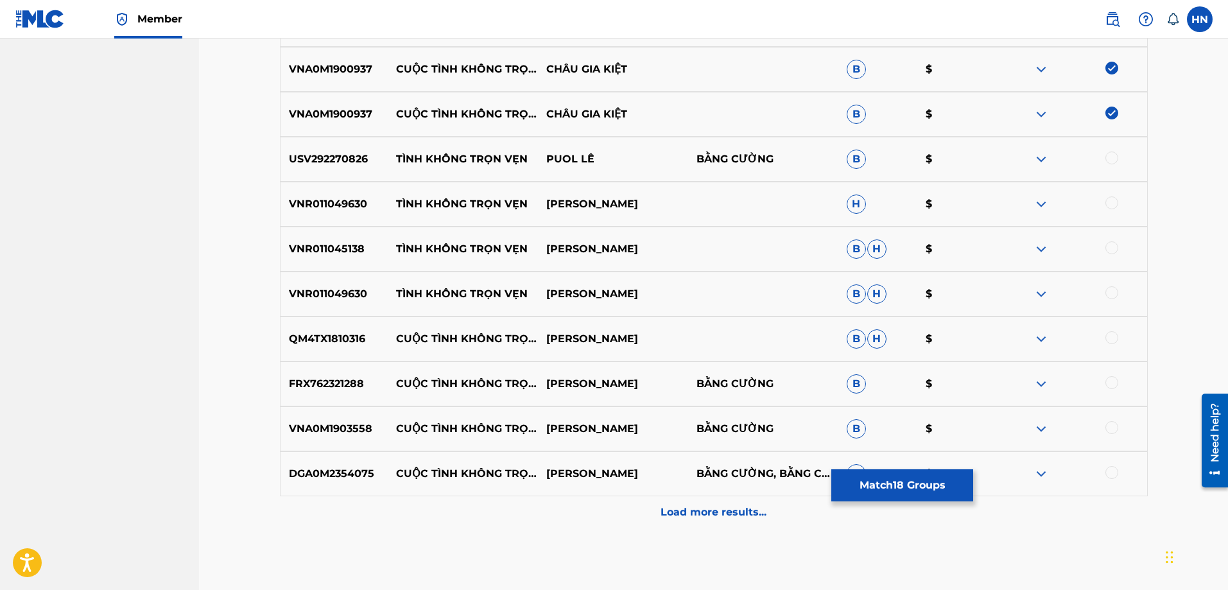
click at [331, 336] on p "QM4TX1810316" at bounding box center [335, 338] width 108 height 15
click at [1117, 332] on div at bounding box center [1072, 338] width 150 height 15
click at [1111, 336] on div at bounding box center [1112, 337] width 13 height 13
click at [346, 387] on p "FRX762321288" at bounding box center [335, 383] width 108 height 15
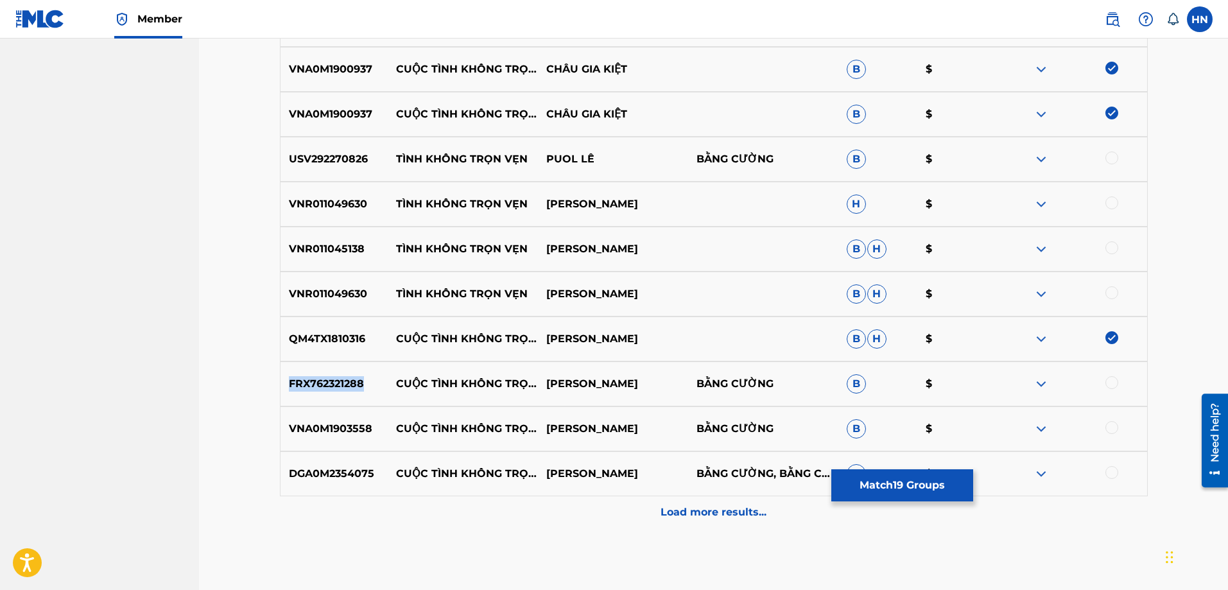
click at [346, 387] on p "FRX762321288" at bounding box center [335, 383] width 108 height 15
click at [1110, 385] on div at bounding box center [1112, 382] width 13 height 13
click at [350, 427] on p "VNA0M1903558" at bounding box center [335, 428] width 108 height 15
click at [1109, 430] on div at bounding box center [1112, 427] width 13 height 13
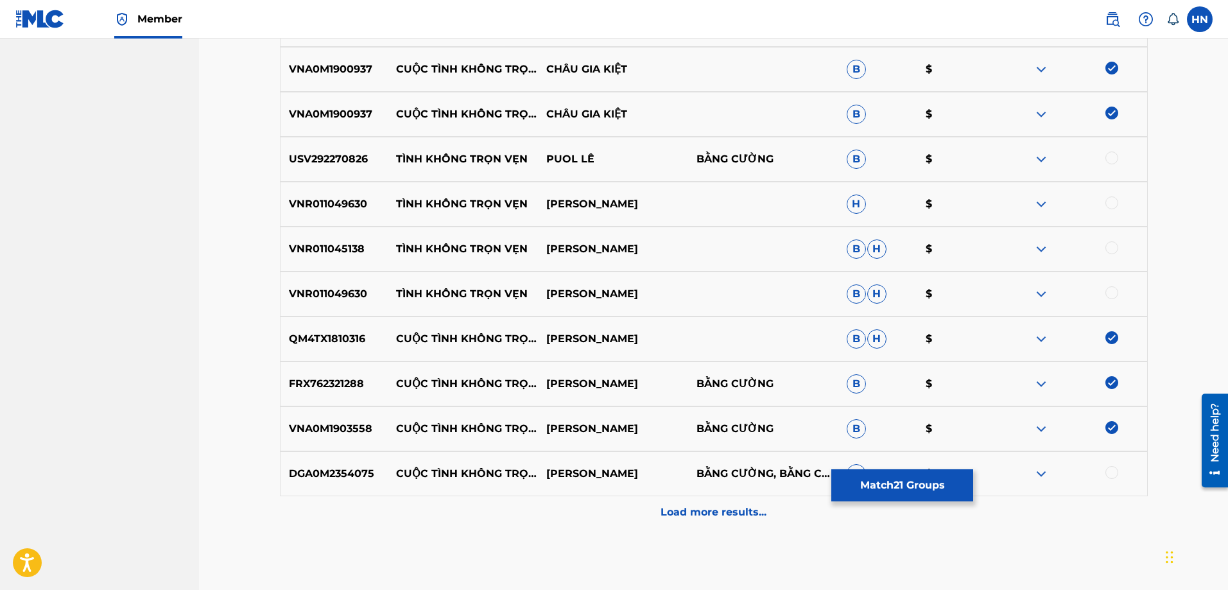
click at [336, 480] on p "DGA0M2354075" at bounding box center [335, 473] width 108 height 15
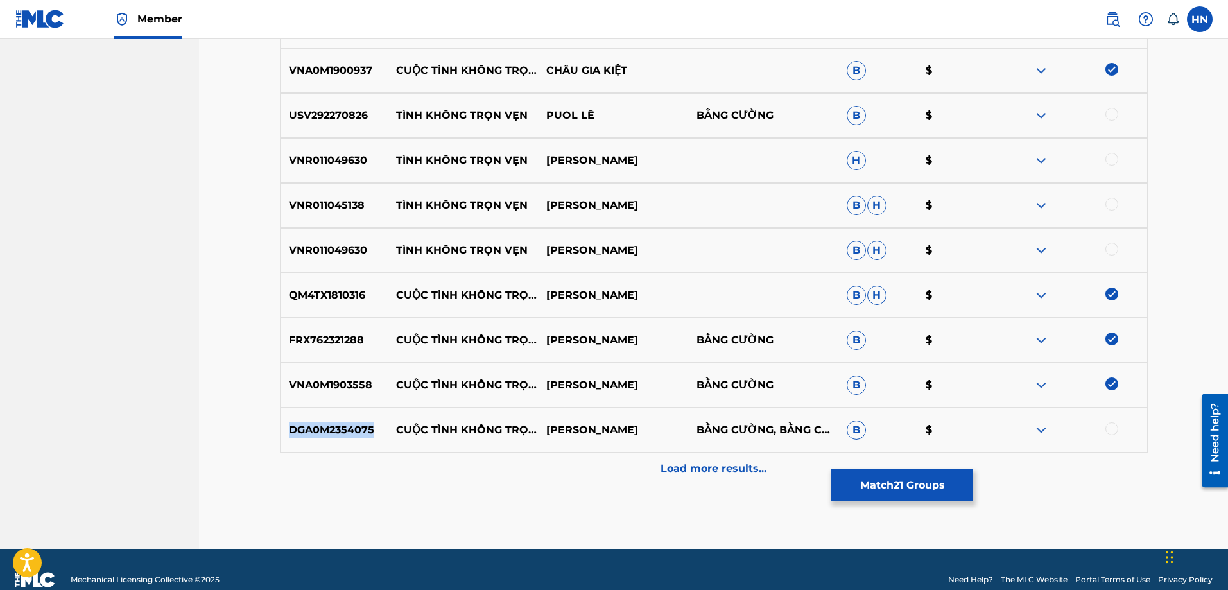
scroll to position [1410, 0]
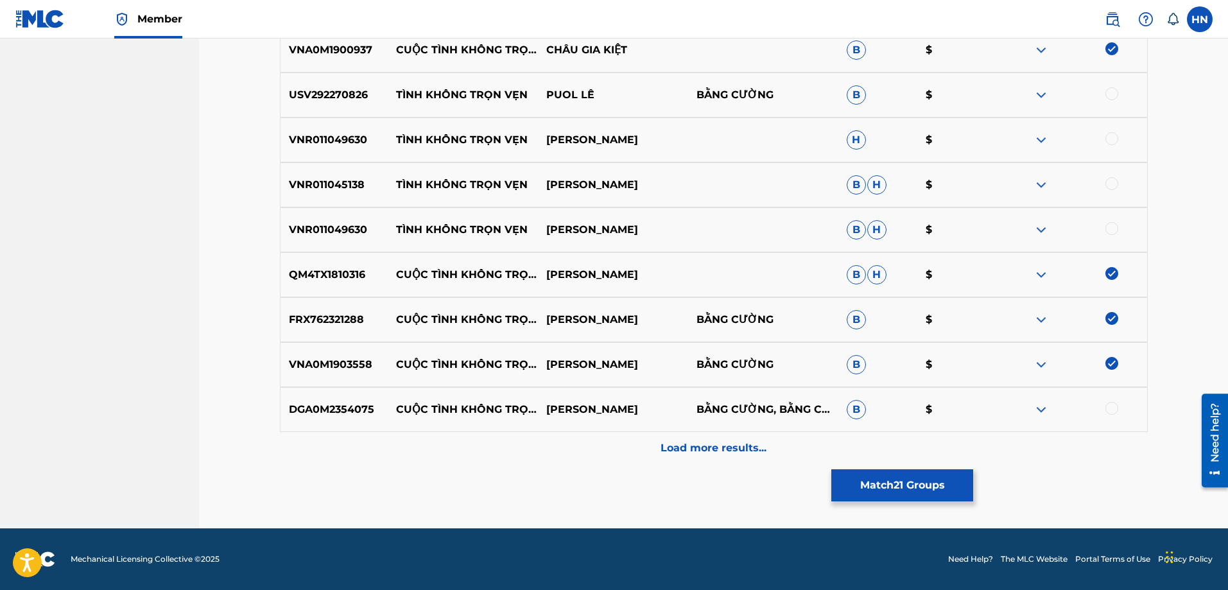
click at [1116, 409] on div at bounding box center [1112, 408] width 13 height 13
click at [711, 439] on div "Load more results..." at bounding box center [714, 448] width 868 height 32
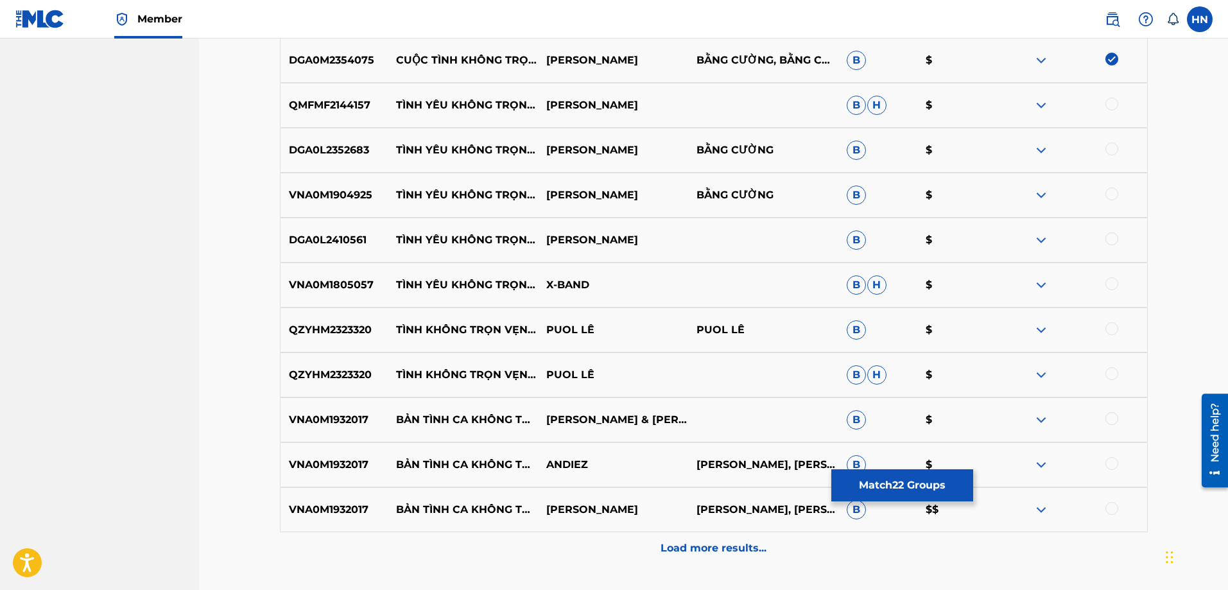
scroll to position [1860, 0]
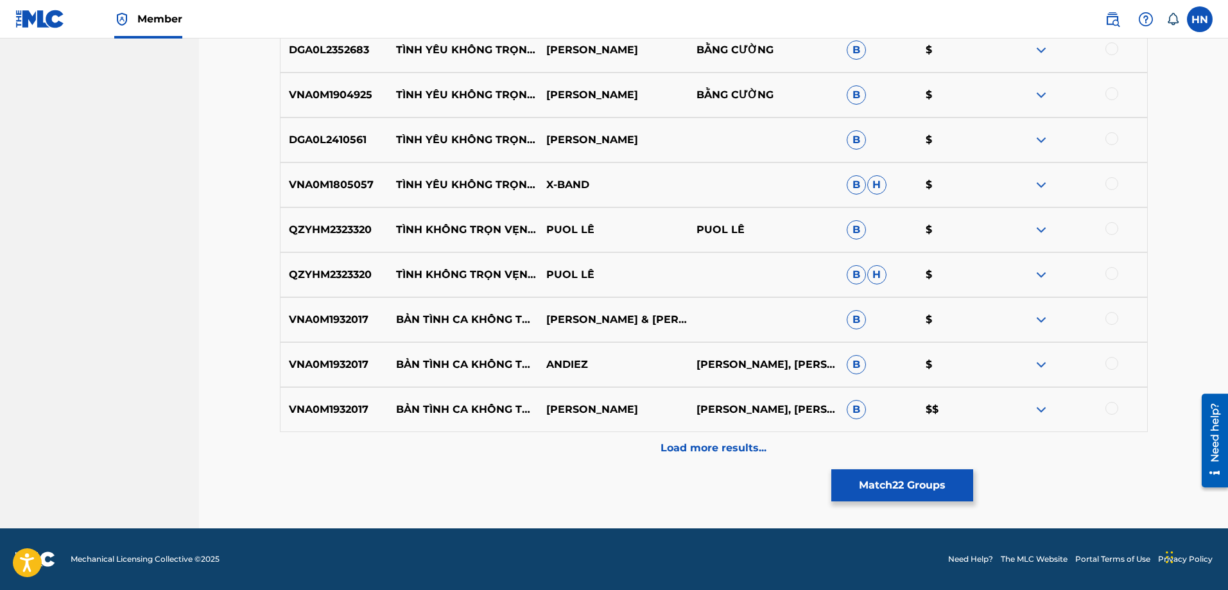
click at [680, 446] on p "Load more results..." at bounding box center [714, 447] width 106 height 15
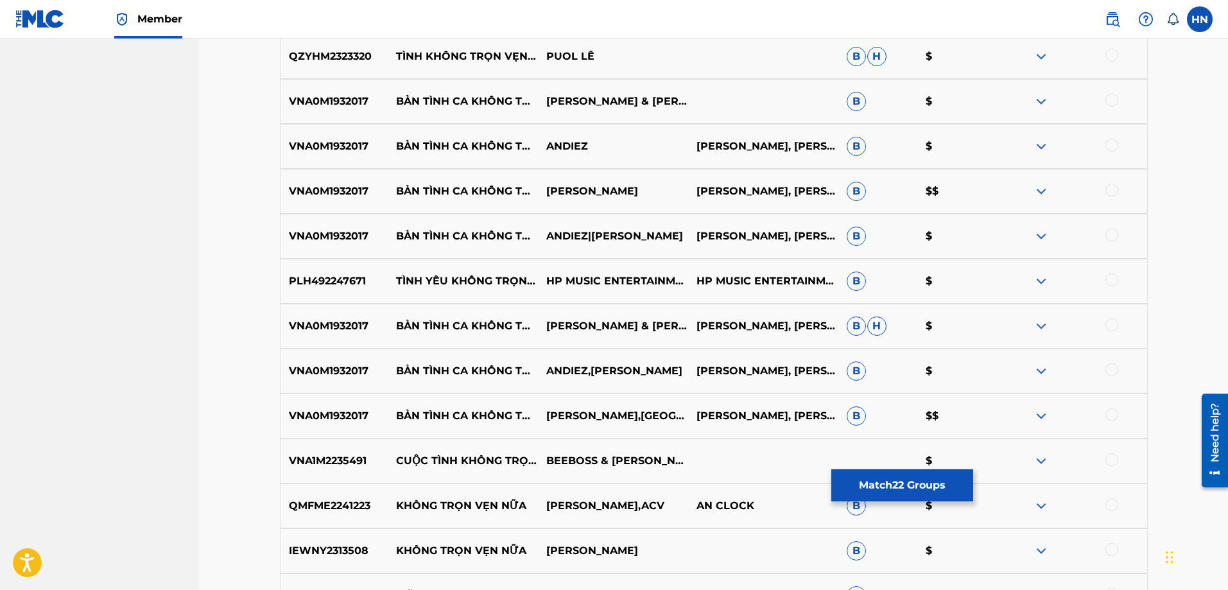
scroll to position [2245, 0]
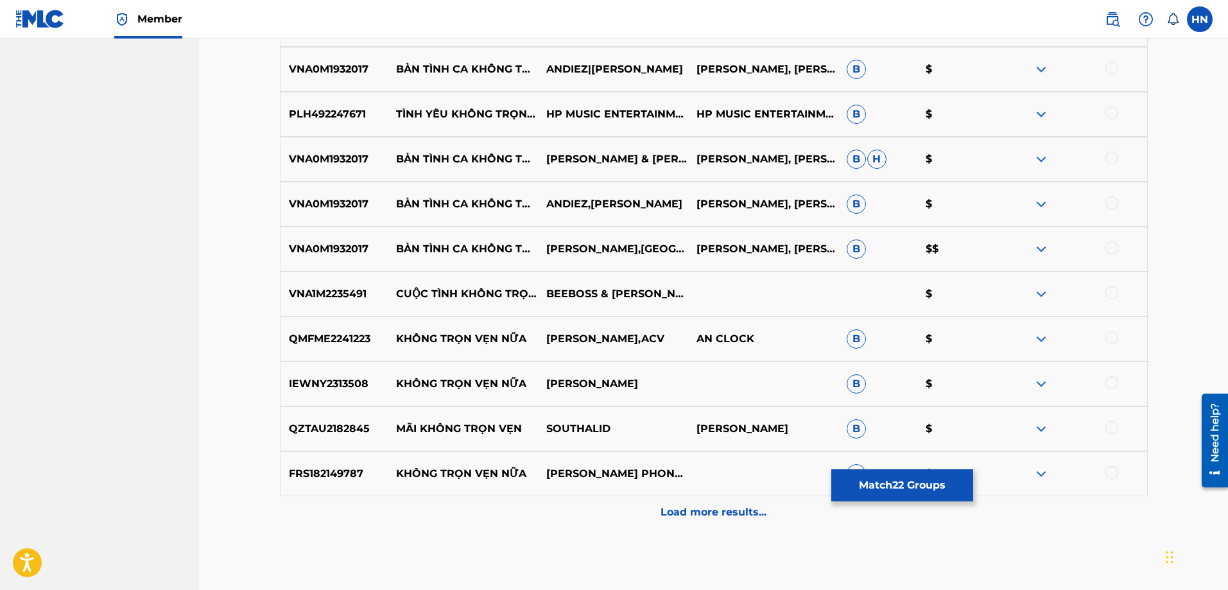
click at [332, 279] on div "VNA1M2235491 CUỘC TÌNH KHÔNG TRỌN VẸN (TUẤN CHUNG DANCE MIX) BEEBOSS & TUẤN CHU…" at bounding box center [714, 294] width 868 height 45
click at [1106, 297] on div at bounding box center [1112, 292] width 13 height 13
click at [1107, 295] on div at bounding box center [1072, 293] width 150 height 15
click at [702, 512] on p "Load more results..." at bounding box center [714, 512] width 106 height 15
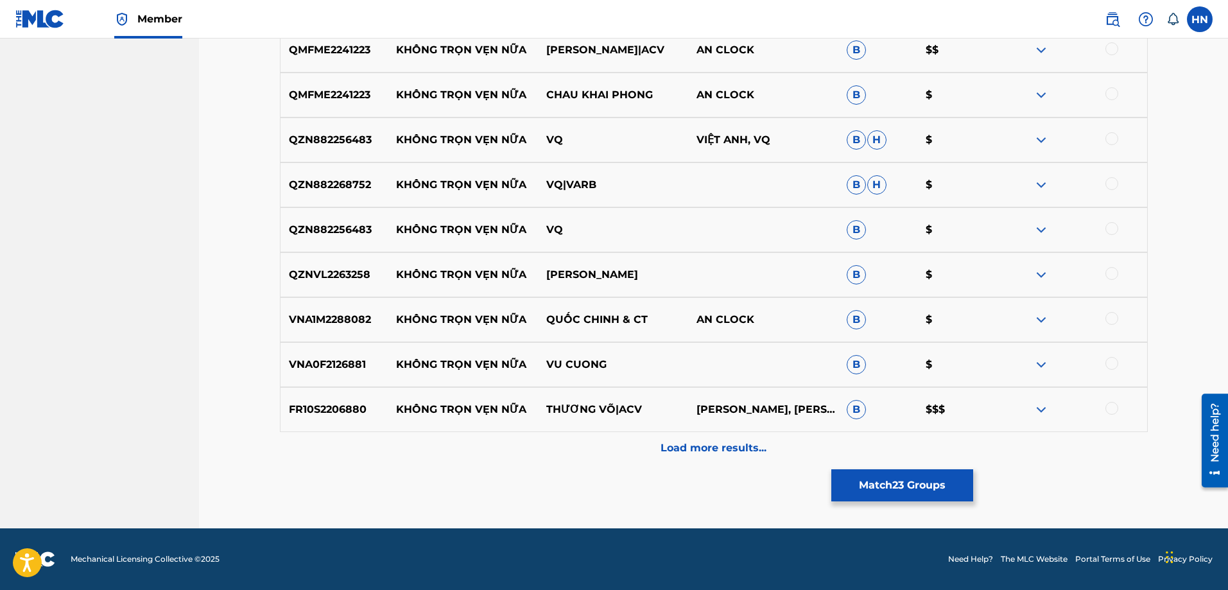
click at [658, 443] on div "Load more results..." at bounding box center [714, 448] width 868 height 32
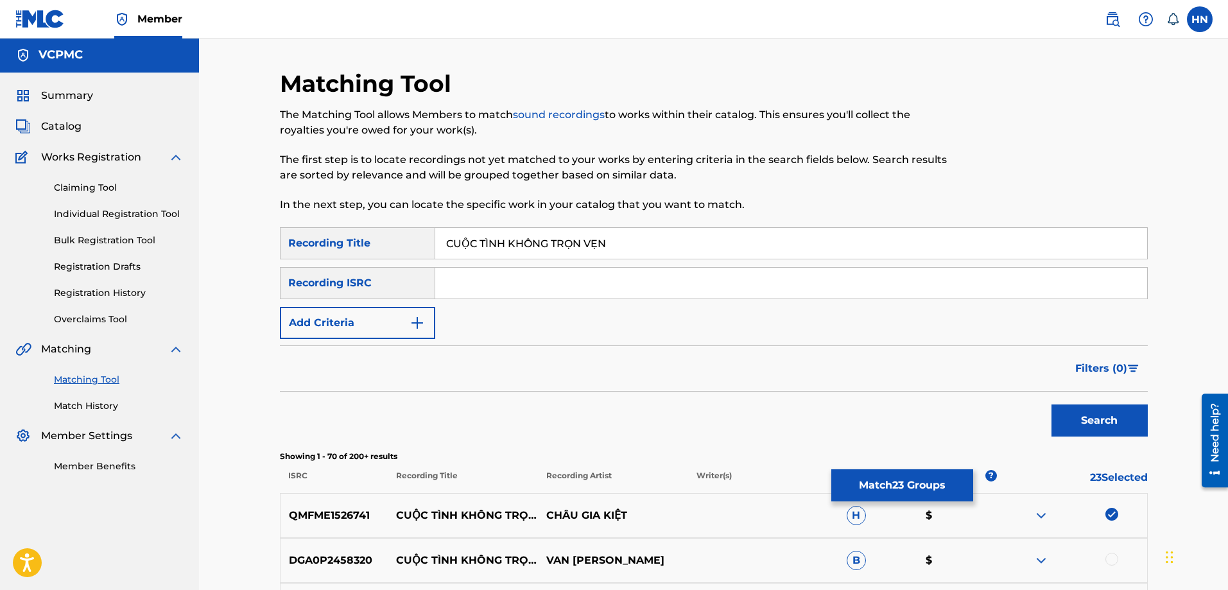
scroll to position [0, 0]
click at [569, 247] on input "CUỘC TÌNH KHÔNG TRỌN VẸN" at bounding box center [791, 244] width 712 height 31
paste input "OC TINH KHONG TRON VE"
type input "CUOC TINH KHONG TRON VEN"
click at [1104, 435] on button "Search" at bounding box center [1100, 422] width 96 height 32
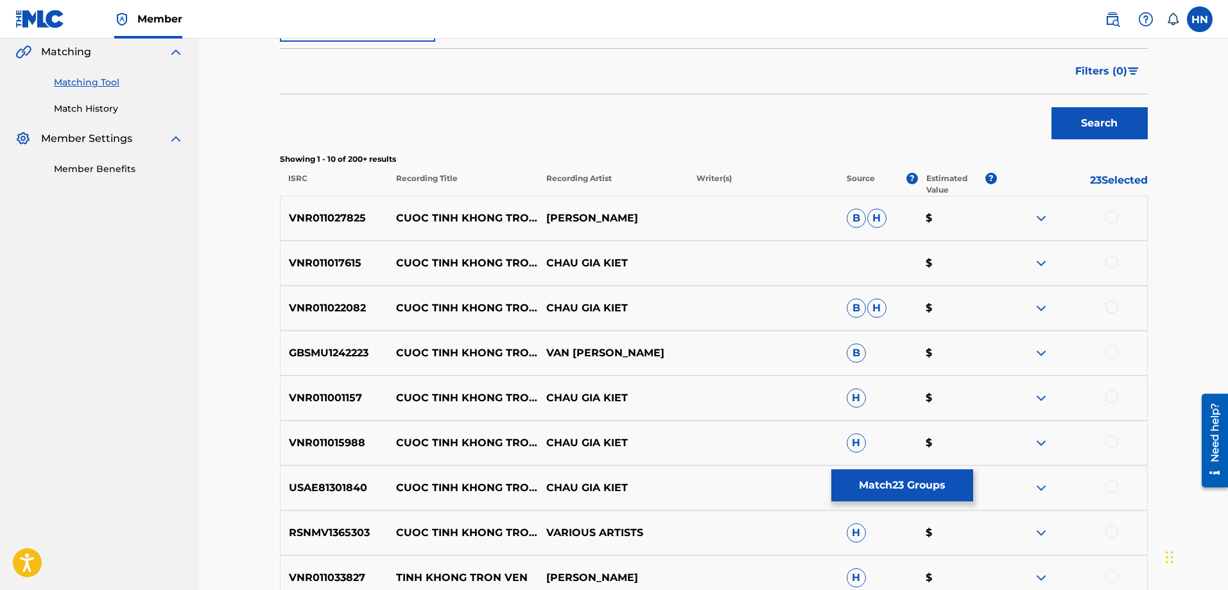
scroll to position [321, 0]
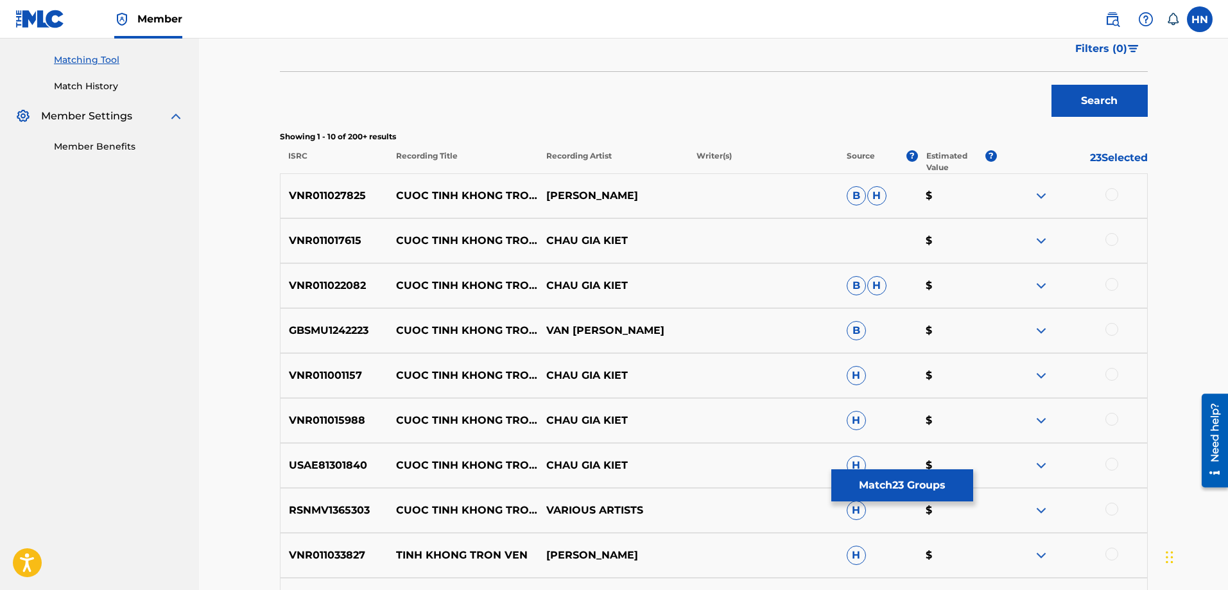
click at [358, 196] on p "VNR011027825" at bounding box center [335, 195] width 108 height 15
click at [1110, 194] on div at bounding box center [1112, 194] width 13 height 13
click at [354, 255] on div "VNR011017615 CUOC TINH KHONG TRON VEN CHAU GIA KIET $" at bounding box center [714, 240] width 868 height 45
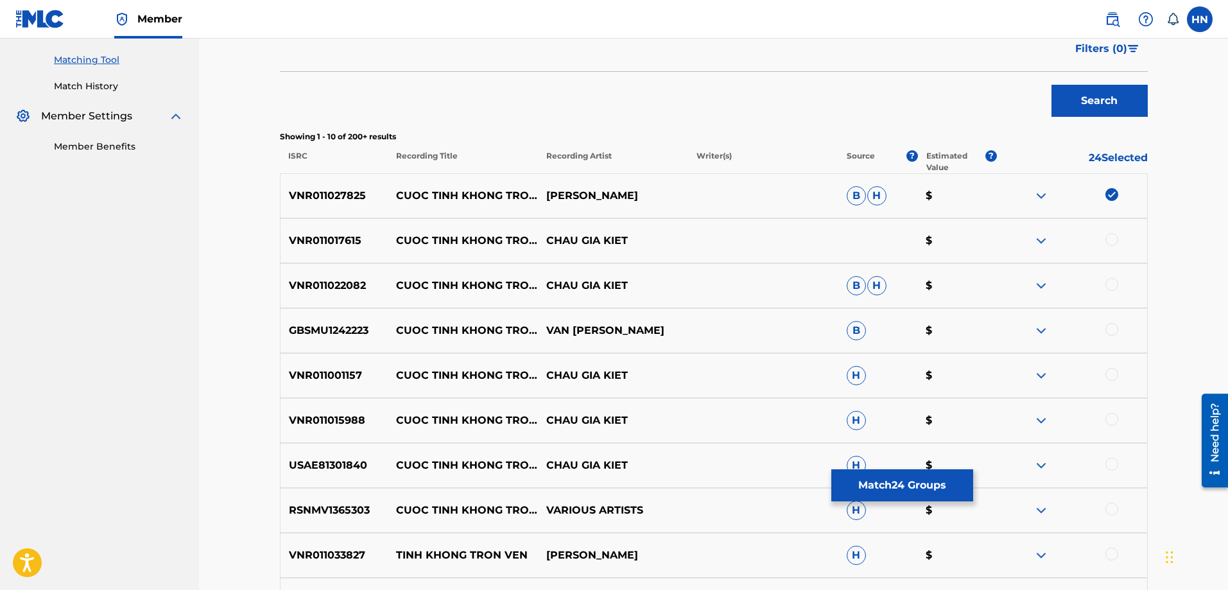
click at [1111, 241] on div at bounding box center [1112, 239] width 13 height 13
click at [333, 281] on p "VNR011022082" at bounding box center [335, 285] width 108 height 15
click at [1105, 286] on div at bounding box center [1072, 285] width 150 height 15
click at [1106, 286] on div at bounding box center [1112, 284] width 13 height 13
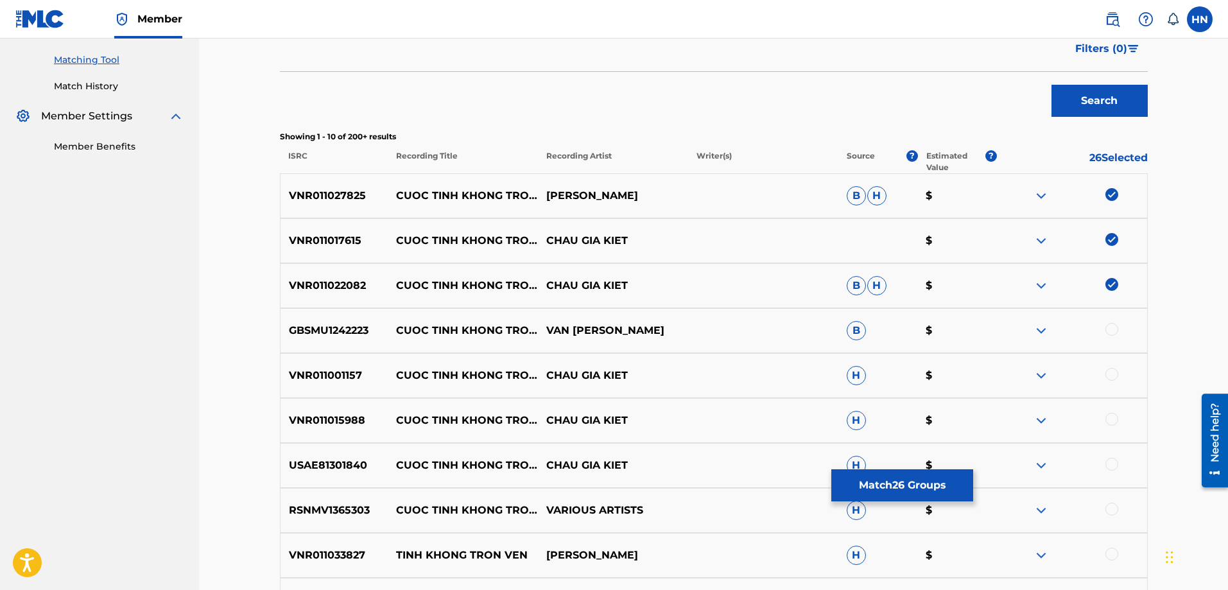
click at [339, 381] on p "VNR011001157" at bounding box center [335, 375] width 108 height 15
click at [1111, 372] on div at bounding box center [1112, 374] width 13 height 13
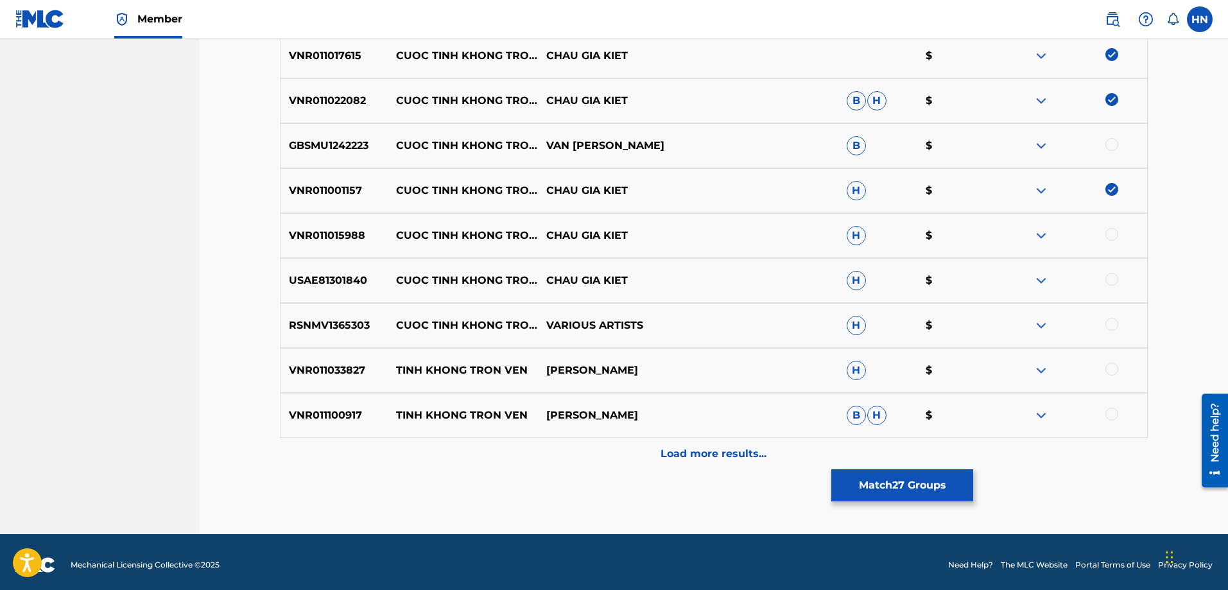
scroll to position [512, 0]
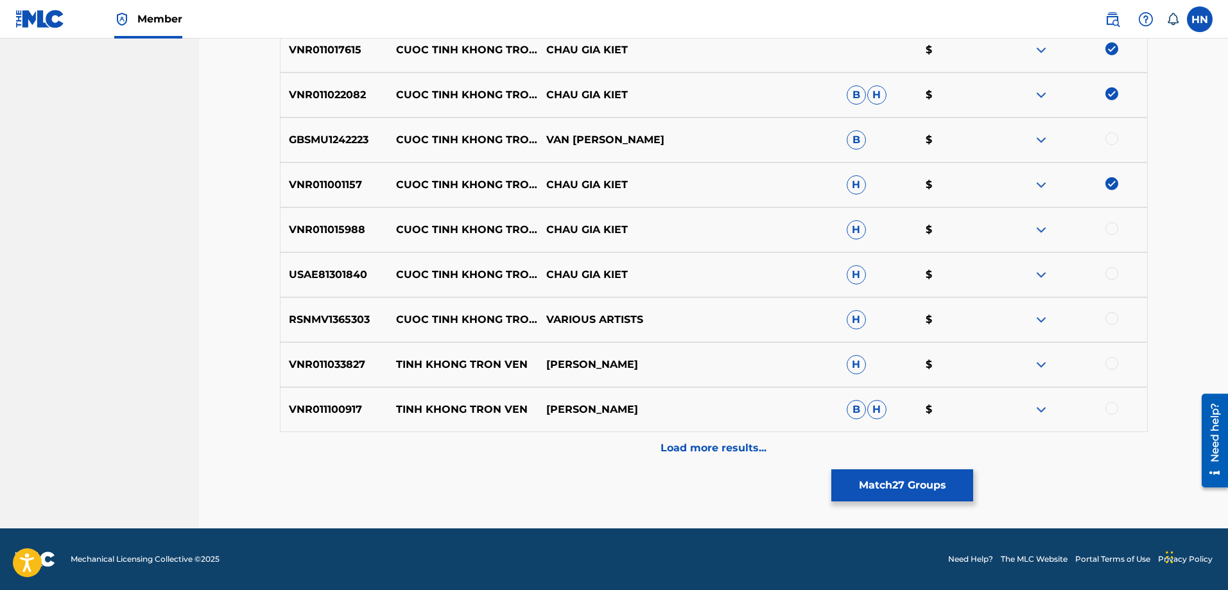
click at [341, 223] on p "VNR011015988" at bounding box center [335, 229] width 108 height 15
click at [1111, 236] on div at bounding box center [1072, 229] width 150 height 15
click at [1109, 232] on div at bounding box center [1112, 228] width 13 height 13
click at [345, 281] on p "USAE81301840" at bounding box center [335, 274] width 108 height 15
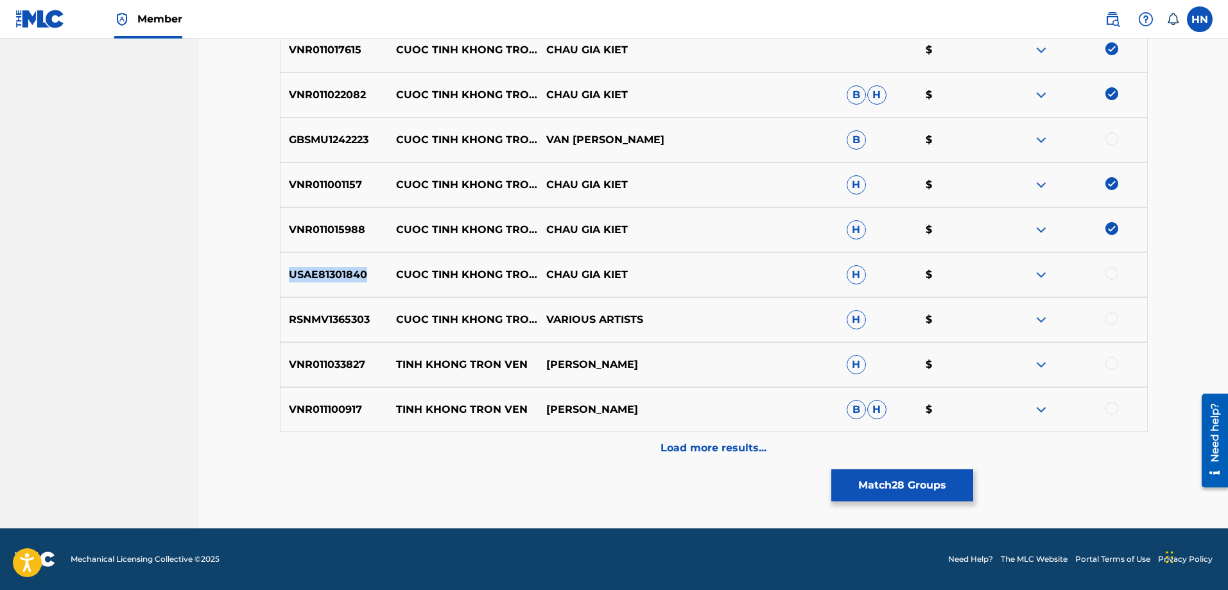
click at [345, 281] on p "USAE81301840" at bounding box center [335, 274] width 108 height 15
click at [1114, 272] on div at bounding box center [1112, 273] width 13 height 13
click at [1037, 320] on img at bounding box center [1041, 319] width 15 height 15
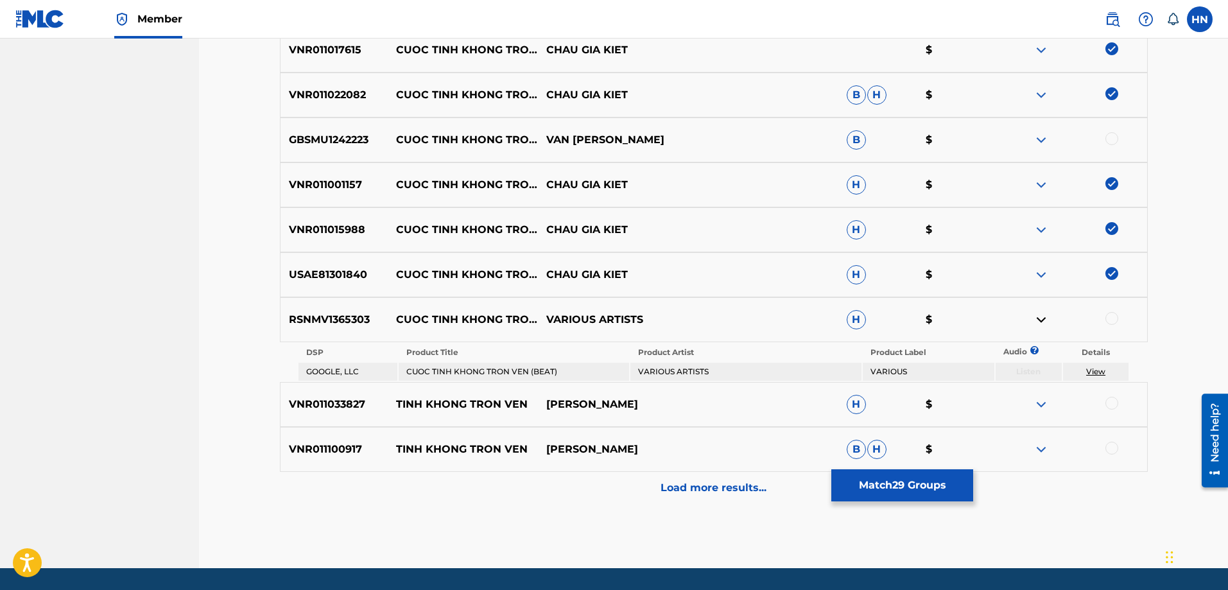
drag, startPoint x: 406, startPoint y: 369, endPoint x: 767, endPoint y: 385, distance: 361.2
click at [767, 385] on div "VNR011027825 CUOC TINH KHONG TRON VEN LAM CHAN KIET B H $ VNR011017615 CUOC TIN…" at bounding box center [714, 243] width 868 height 521
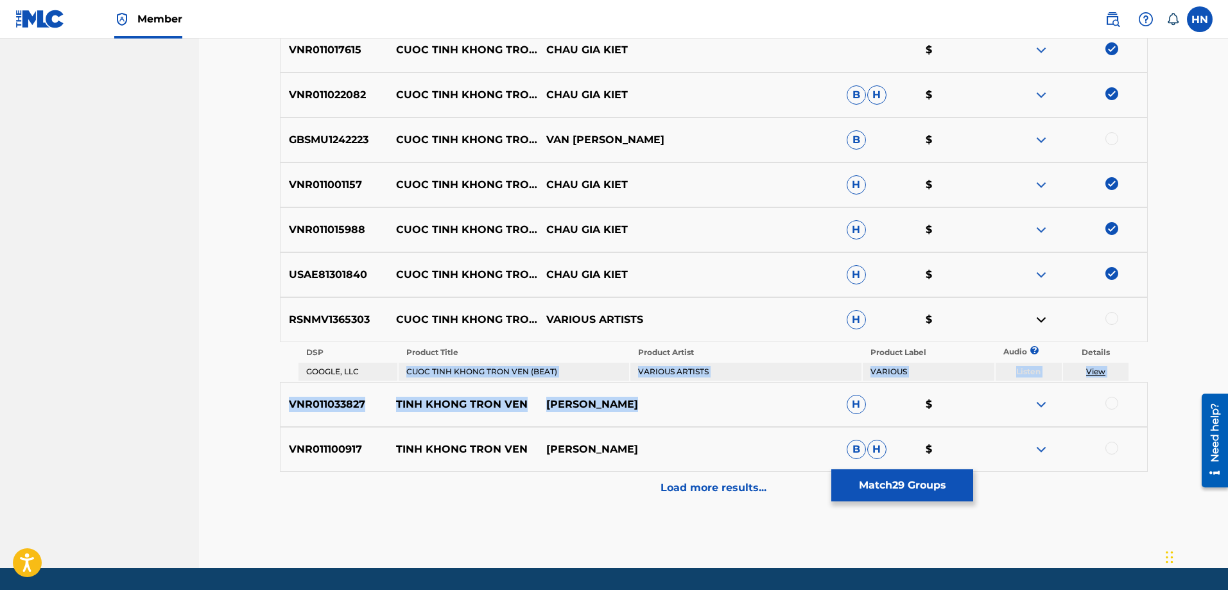
click at [769, 378] on td "VARIOUS ARTISTS" at bounding box center [745, 372] width 230 height 18
click at [748, 373] on td "VARIOUS ARTISTS" at bounding box center [745, 372] width 230 height 18
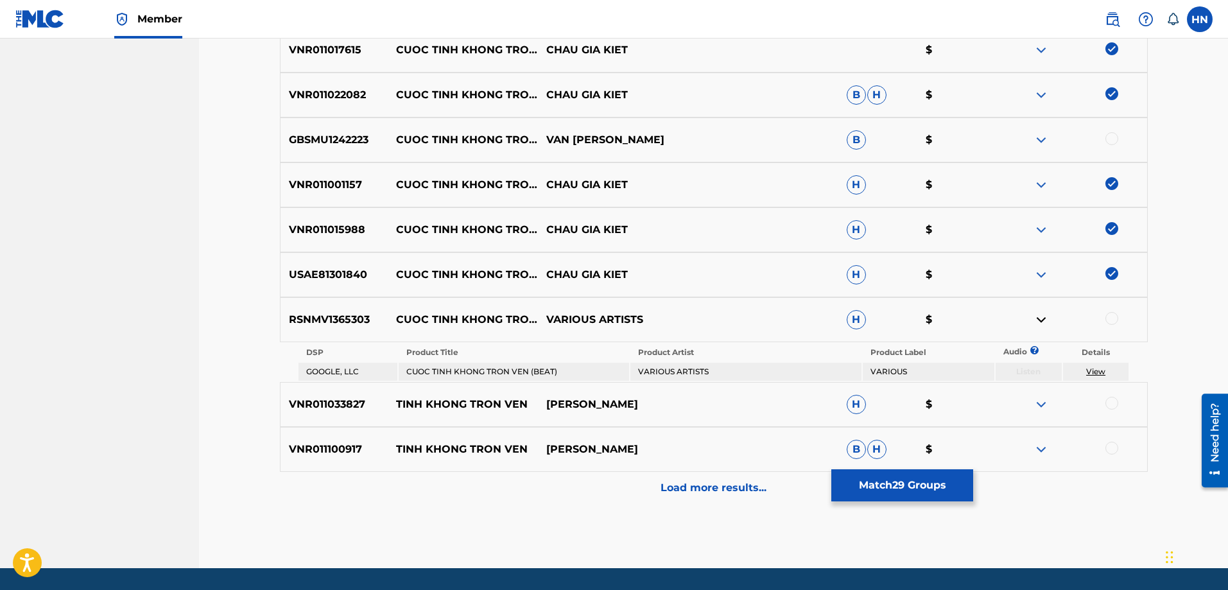
click at [409, 371] on td "CUOC TINH KHONG TRON VEN (BEAT)" at bounding box center [514, 372] width 230 height 18
click at [403, 372] on td "CUOC TINH KHONG TRON VEN (BEAT)" at bounding box center [514, 372] width 230 height 18
click at [700, 370] on td "VARIOUS ARTISTS" at bounding box center [745, 372] width 230 height 18
drag, startPoint x: 709, startPoint y: 370, endPoint x: 404, endPoint y: 367, distance: 305.0
click at [404, 367] on tr "GOOGLE, LLC CUOC TINH KHONG TRON VEN (BEAT) VARIOUS ARTISTS VARIOUS Listen View" at bounding box center [714, 372] width 831 height 18
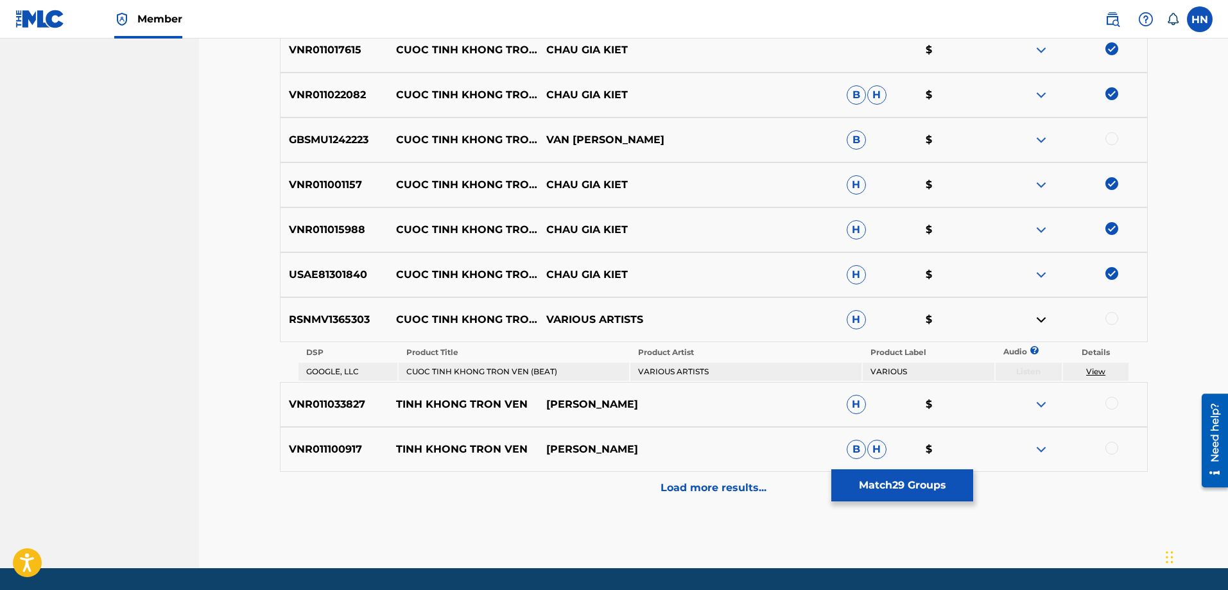
click at [657, 483] on div "Load more results..." at bounding box center [714, 488] width 868 height 32
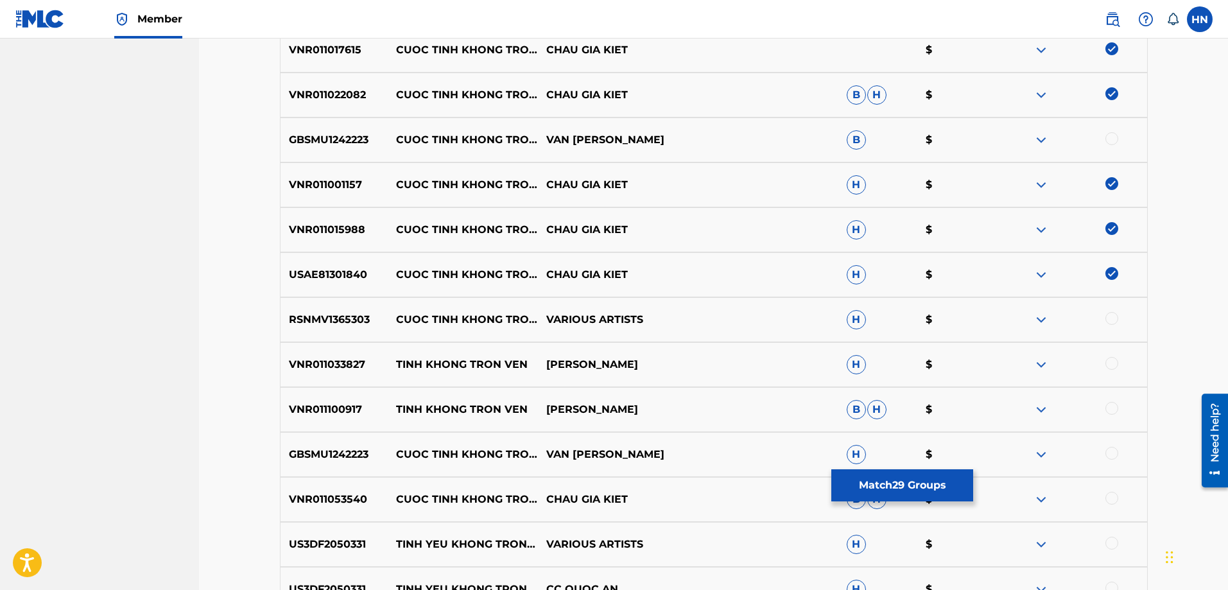
click at [353, 503] on p "VNR011053540" at bounding box center [335, 499] width 108 height 15
click at [1112, 496] on div at bounding box center [1112, 498] width 13 height 13
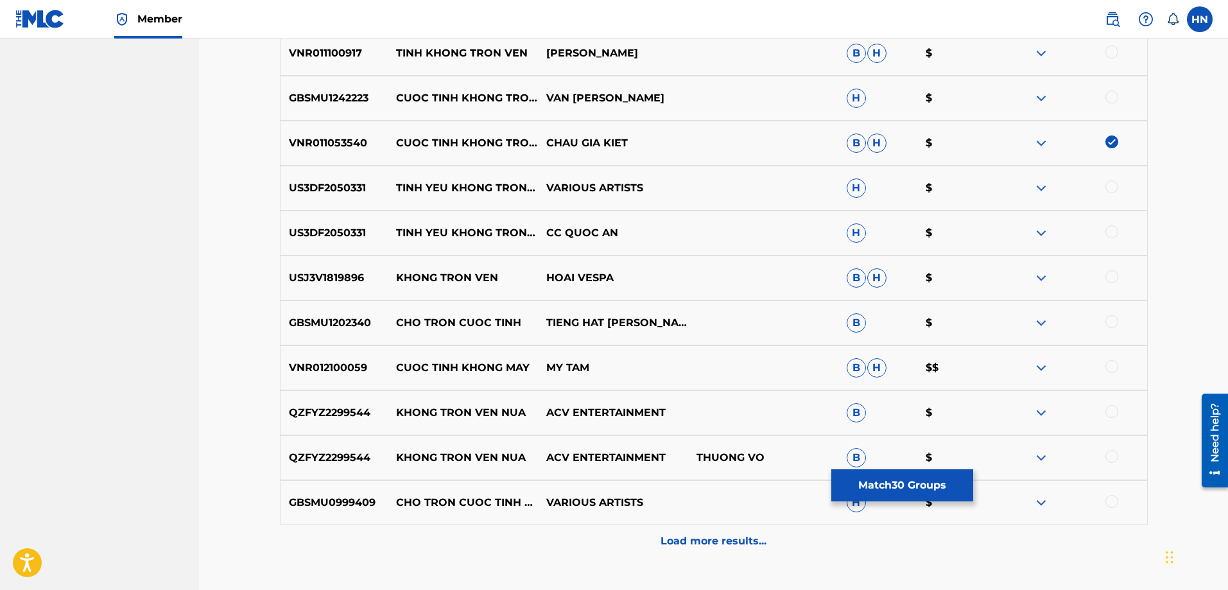
scroll to position [897, 0]
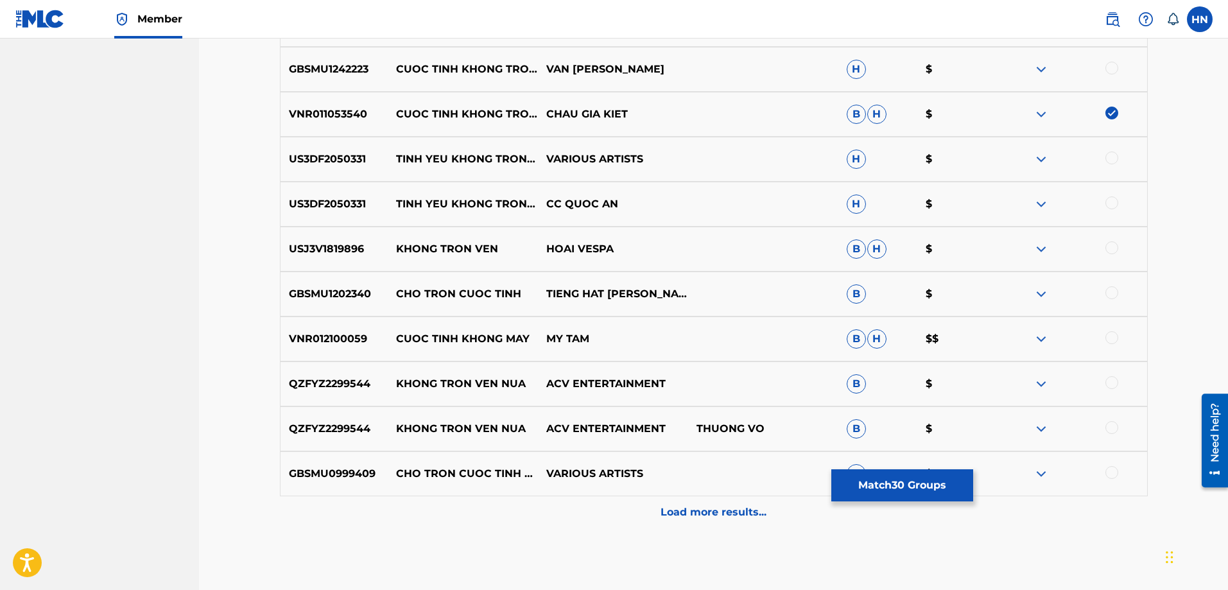
click at [670, 510] on p "Load more results..." at bounding box center [714, 512] width 106 height 15
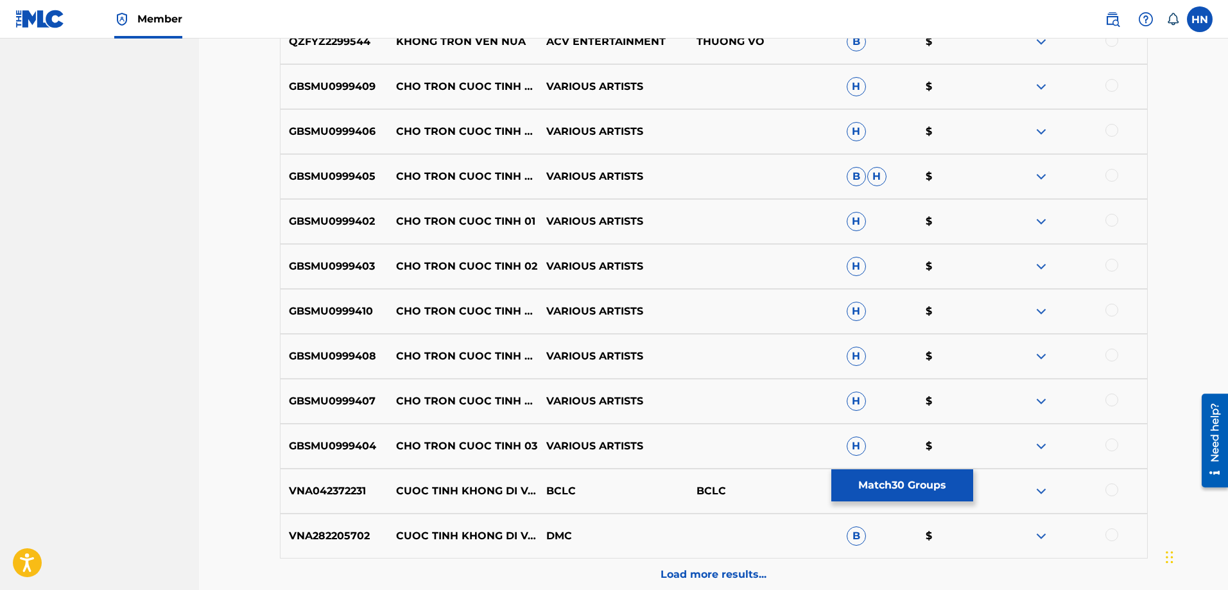
scroll to position [1410, 0]
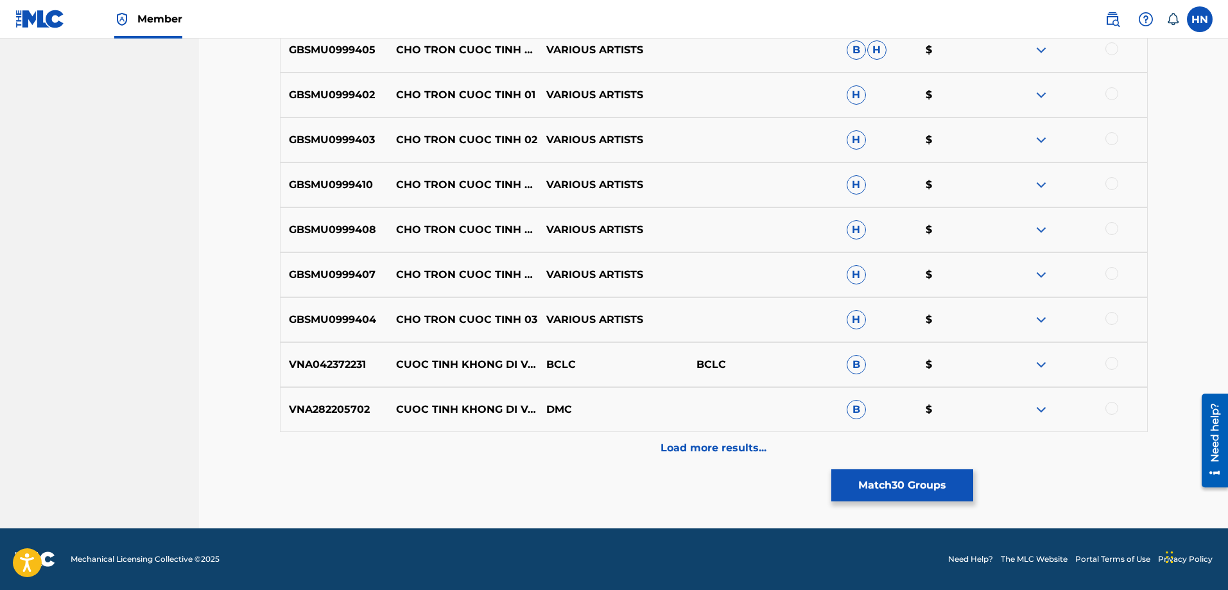
click at [876, 471] on button "Match 30 Groups" at bounding box center [902, 485] width 142 height 32
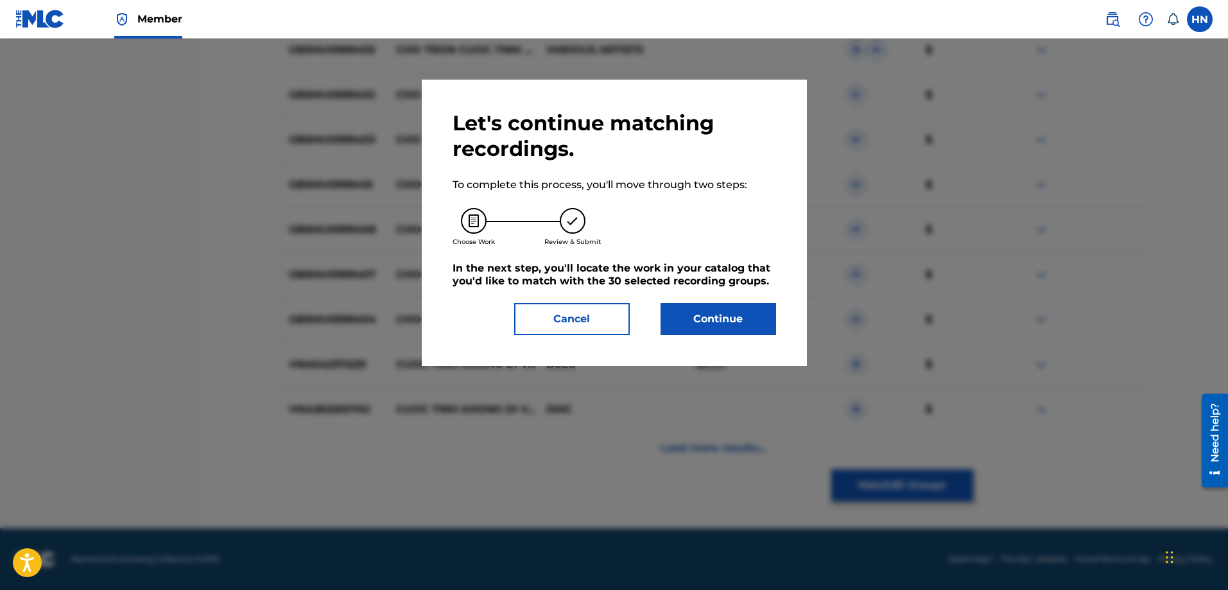
click at [758, 316] on button "Continue" at bounding box center [719, 319] width 116 height 32
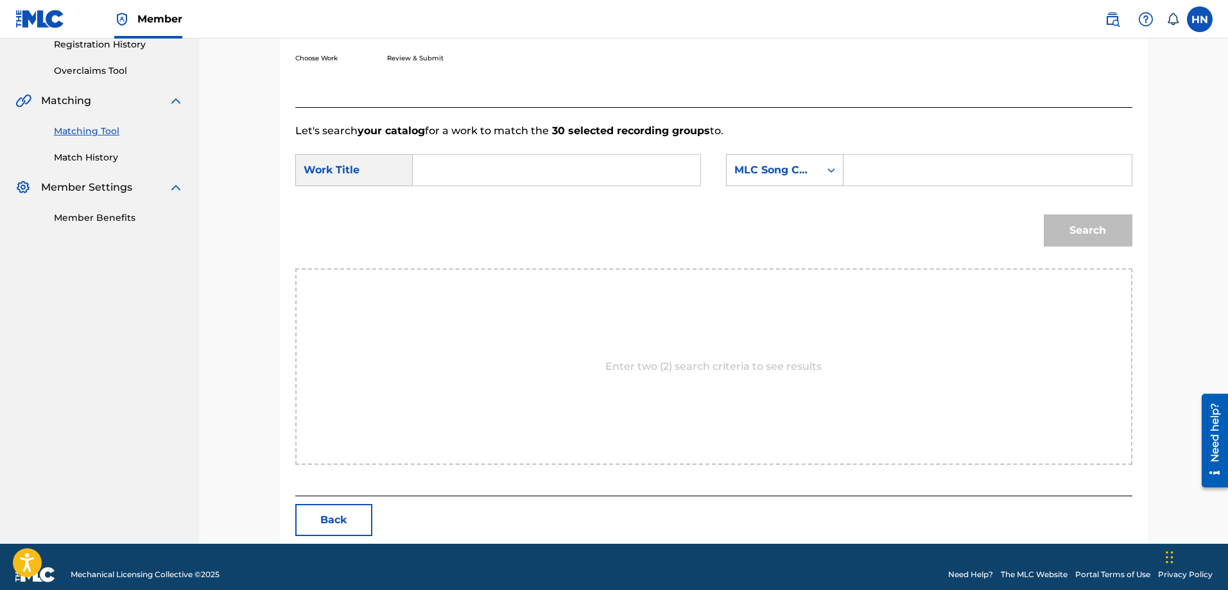
scroll to position [265, 0]
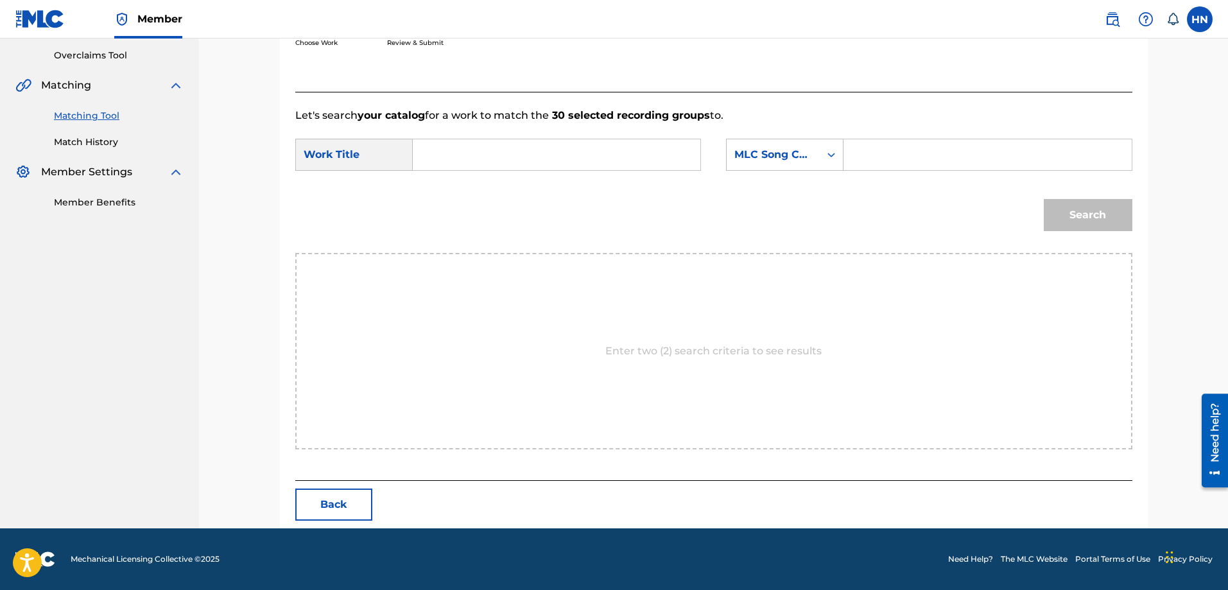
click at [627, 170] on div "Search Form" at bounding box center [557, 155] width 288 height 32
click at [632, 158] on input "Search Form" at bounding box center [557, 154] width 266 height 31
paste input "CUOC TINH KHONG TRON VEN"
type input "CUOC TINH KHONG TRON VEN"
click at [763, 139] on div "MLC Song Code" at bounding box center [784, 155] width 117 height 32
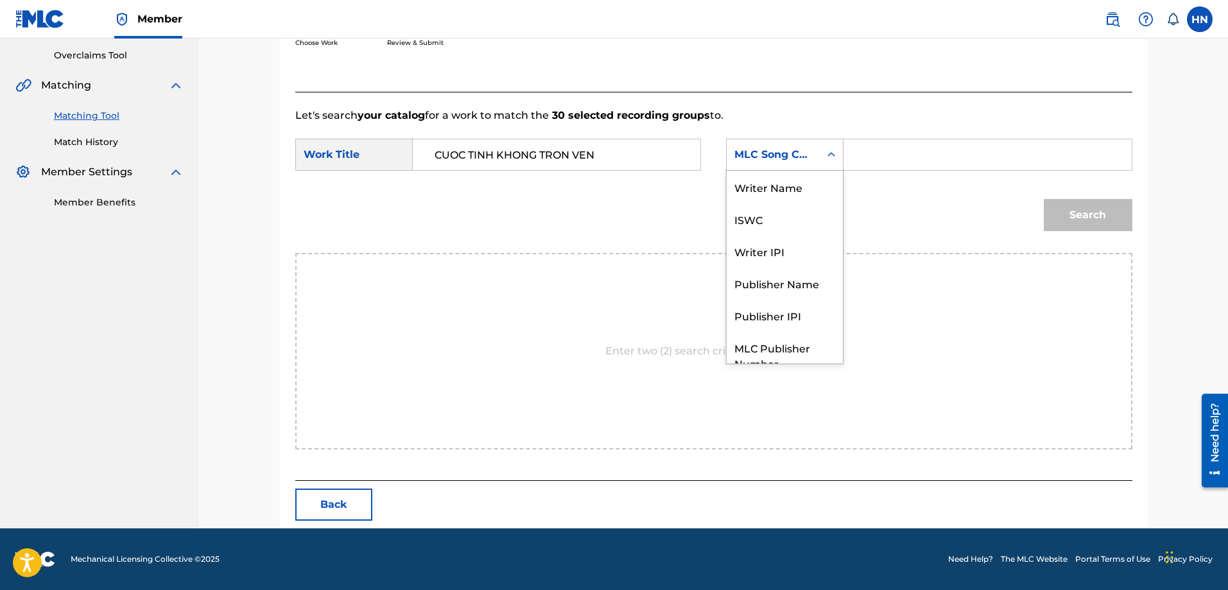
scroll to position [48, 0]
click at [752, 177] on div "ISWC" at bounding box center [785, 171] width 116 height 32
click at [856, 148] on div "Search Form" at bounding box center [988, 155] width 288 height 32
click at [995, 155] on input "Search Form" at bounding box center [988, 154] width 266 height 31
paste input "T9108409478"
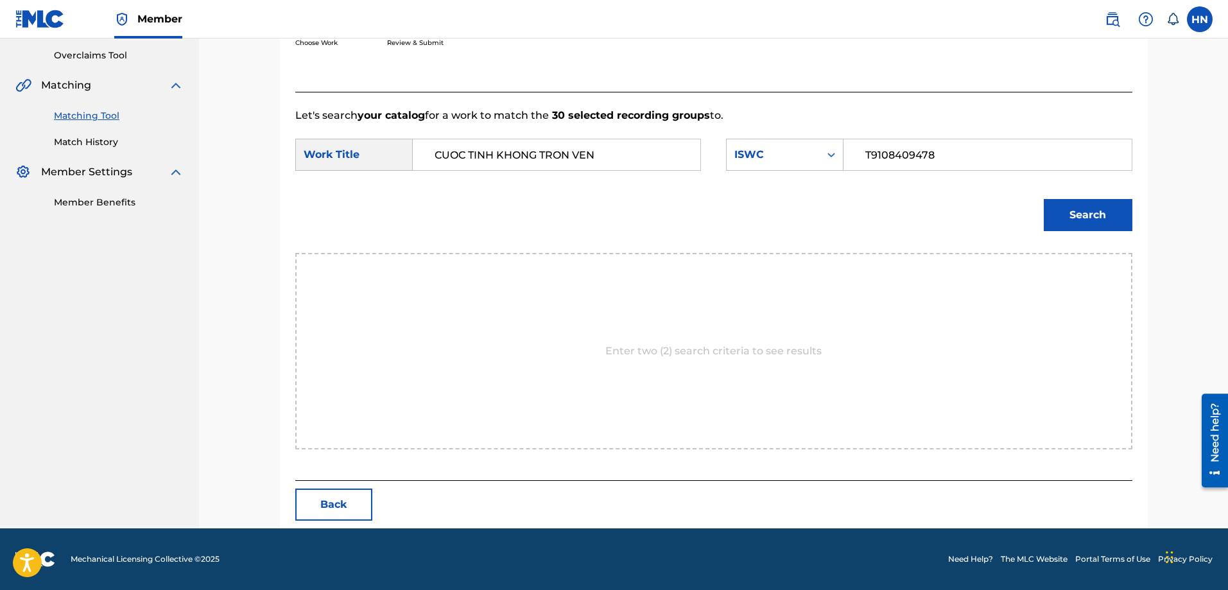
type input "T9108409478"
click at [1082, 231] on div "Search" at bounding box center [1084, 211] width 95 height 51
click at [1085, 225] on button "Search" at bounding box center [1088, 215] width 89 height 32
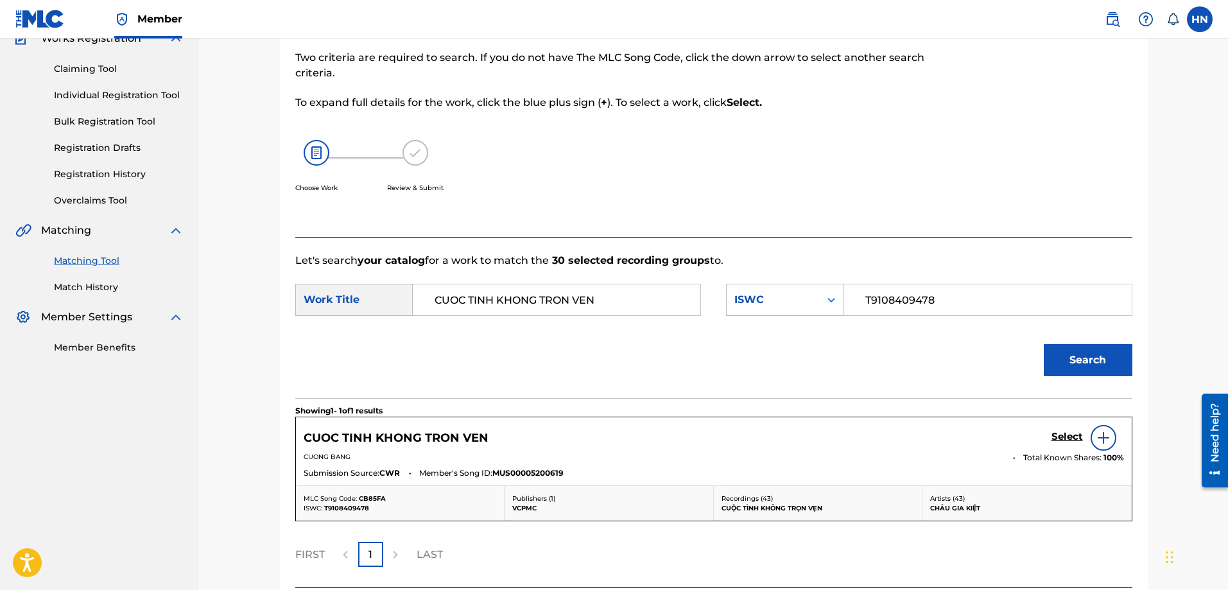
scroll to position [227, 0]
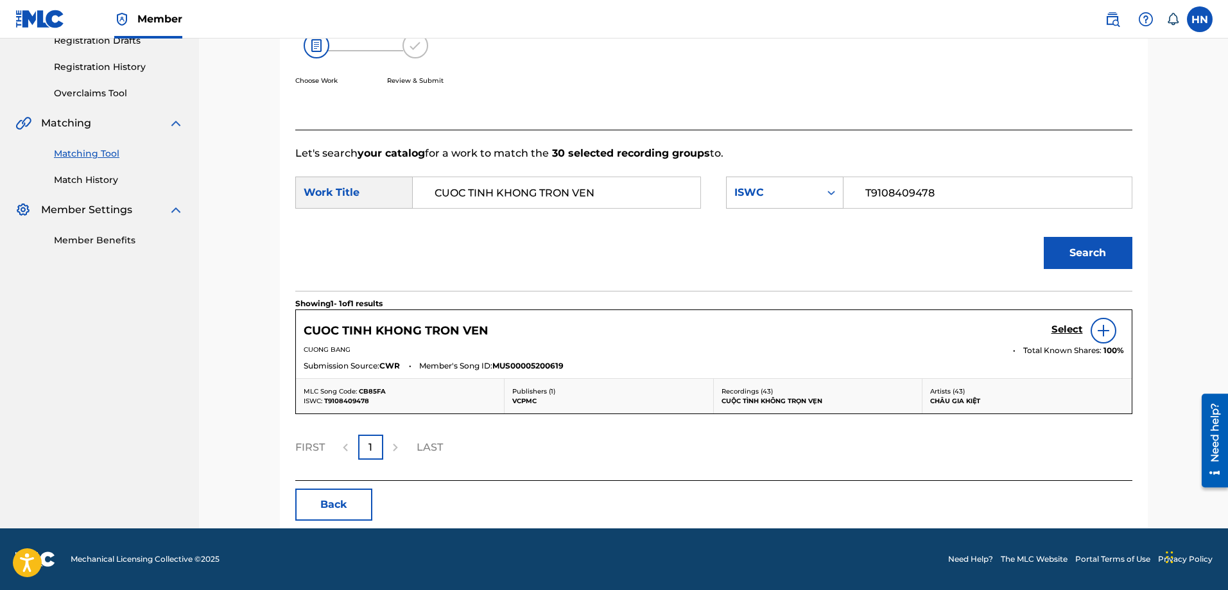
click at [1055, 331] on h5 "Select" at bounding box center [1067, 330] width 31 height 12
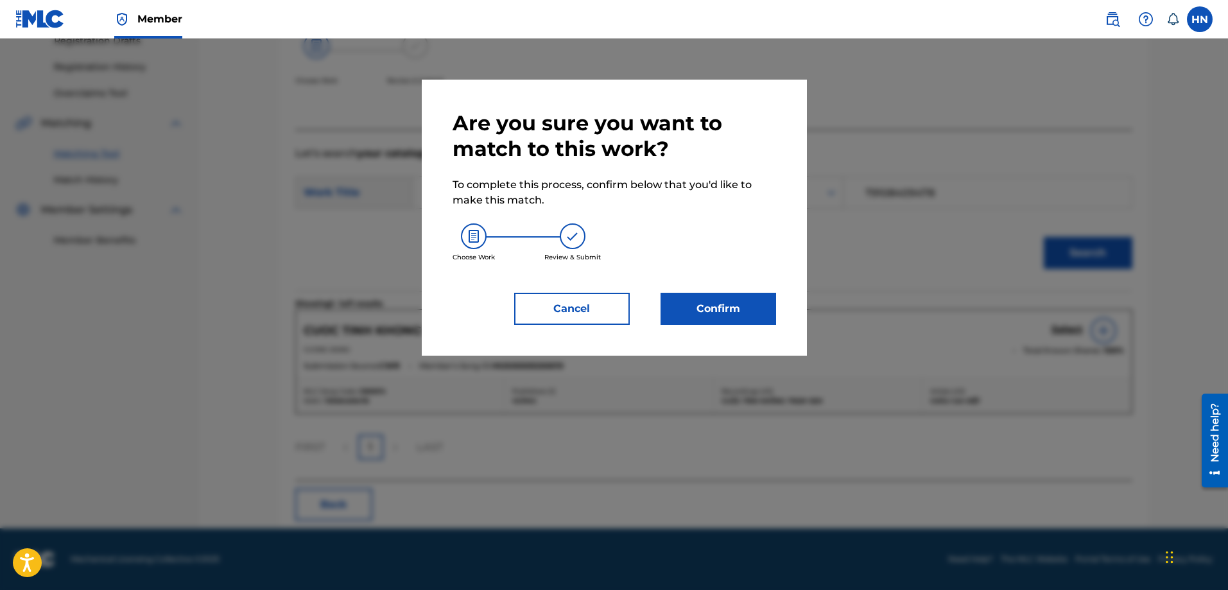
click at [738, 313] on button "Confirm" at bounding box center [719, 309] width 116 height 32
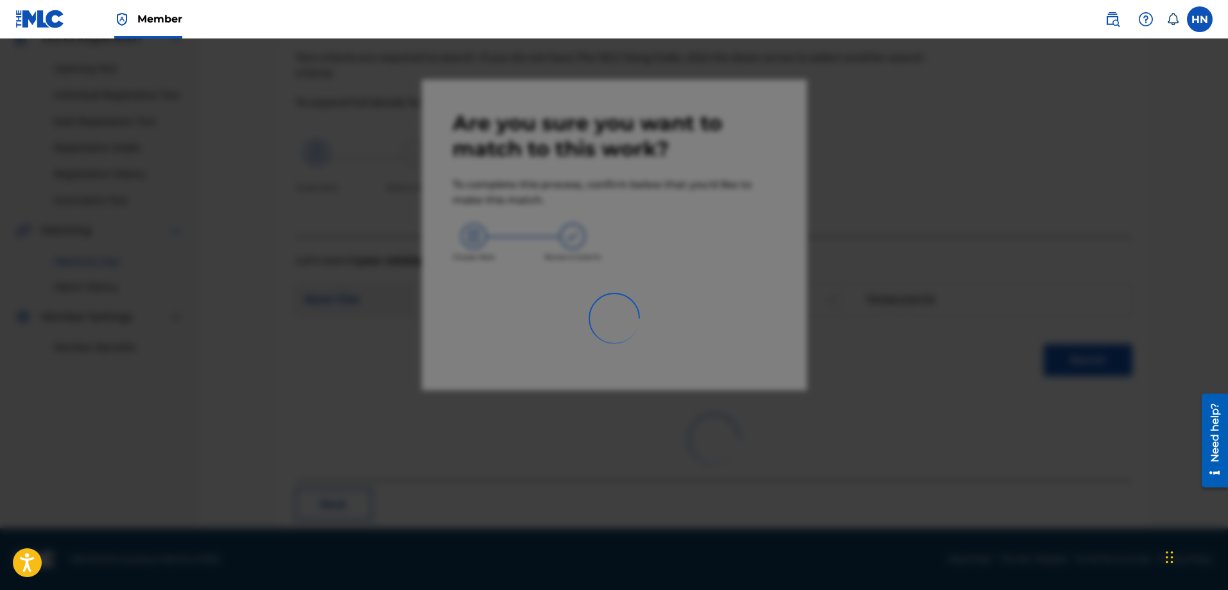
scroll to position [35, 0]
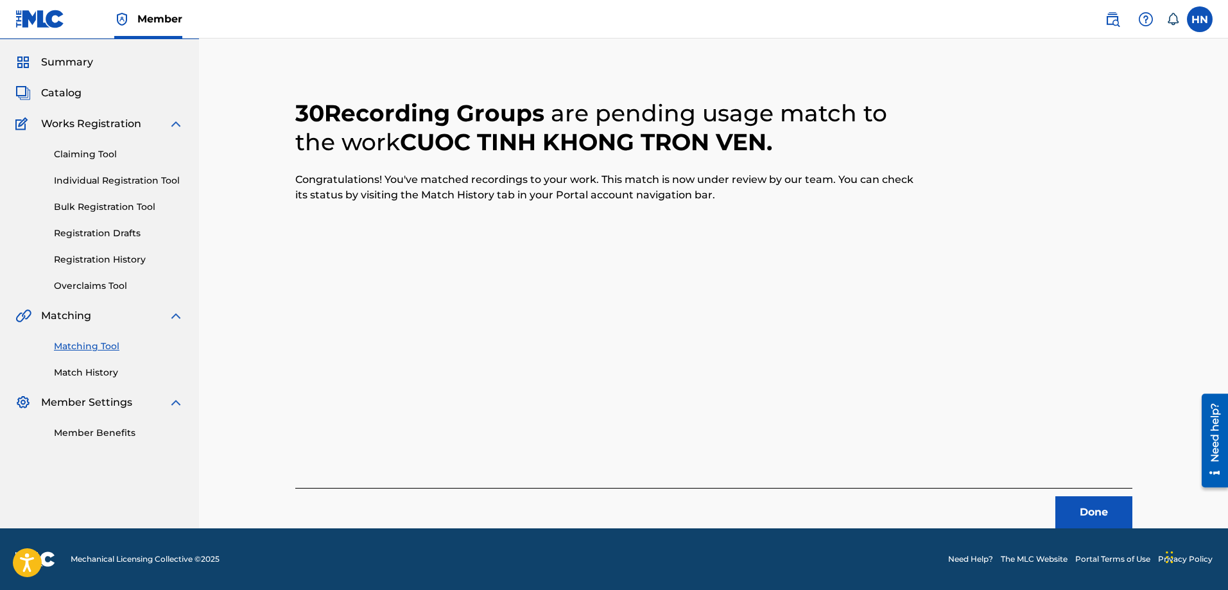
click at [1062, 516] on button "Done" at bounding box center [1093, 512] width 77 height 32
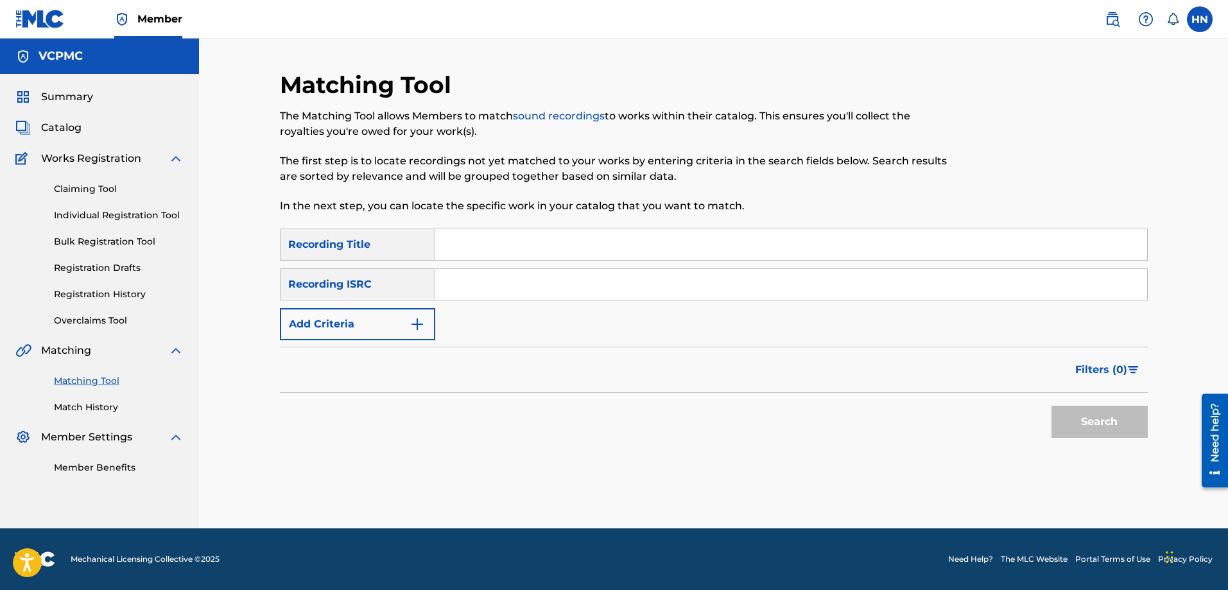
scroll to position [0, 0]
click at [533, 246] on input "Search Form" at bounding box center [791, 244] width 712 height 31
paste input "TÌNH YÊU CHẬM TRỄ"
click at [1060, 426] on button "Search" at bounding box center [1100, 422] width 96 height 32
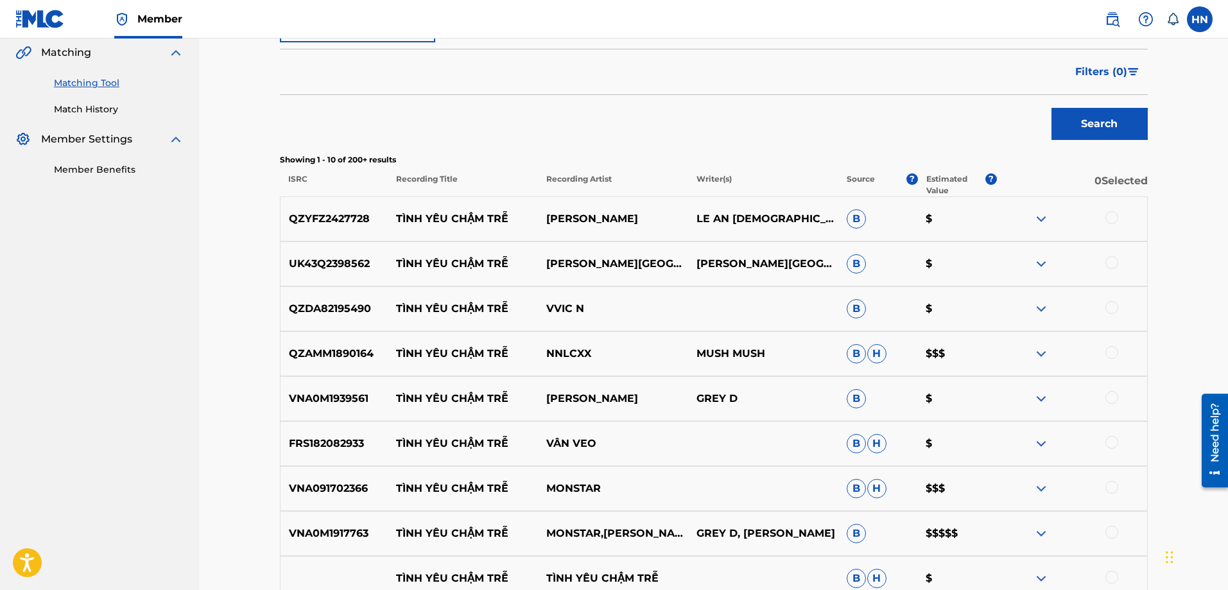
scroll to position [321, 0]
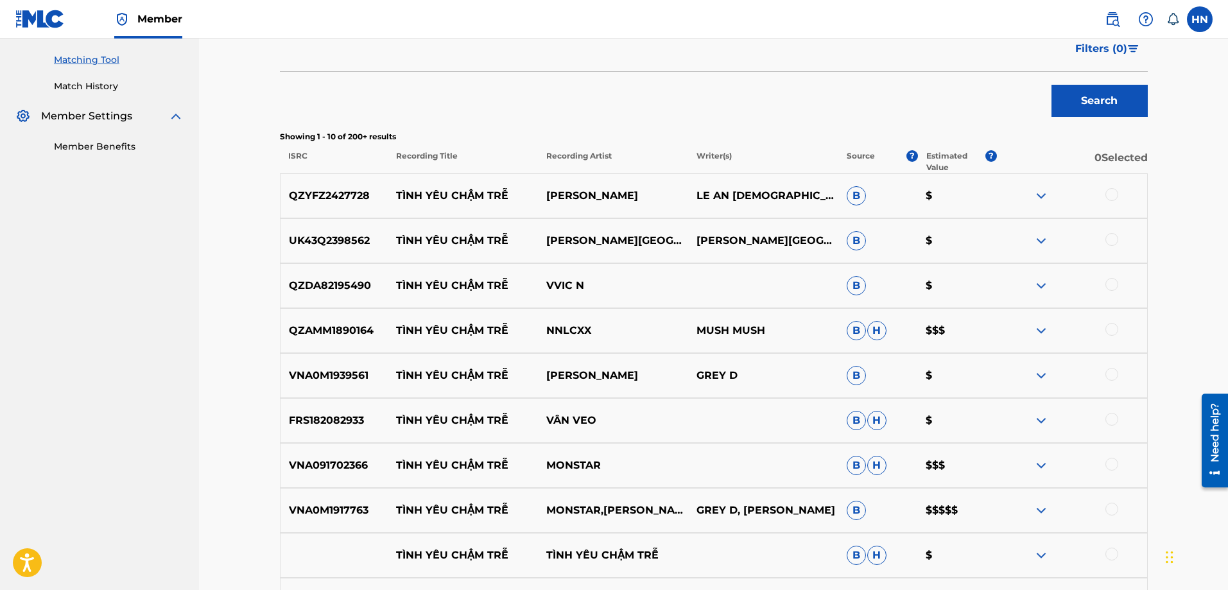
click at [358, 377] on p "VNA0M1939561" at bounding box center [335, 375] width 108 height 15
click at [1115, 373] on div at bounding box center [1112, 374] width 13 height 13
click at [347, 505] on p "VNA0M1917763" at bounding box center [335, 510] width 108 height 15
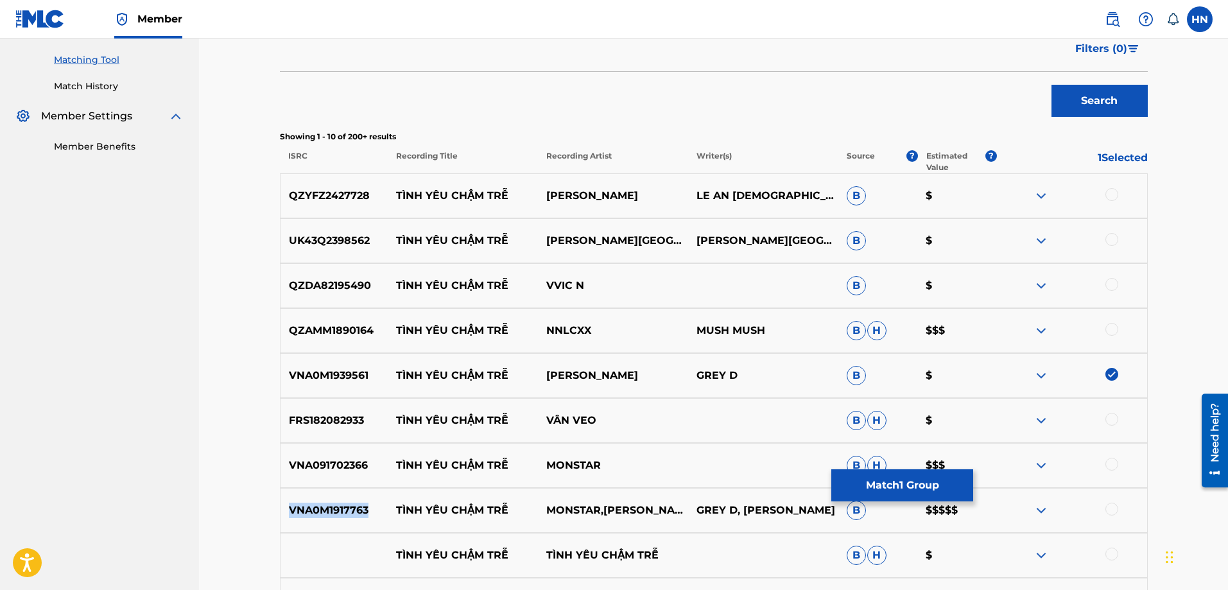
click at [347, 505] on p "VNA0M1917763" at bounding box center [335, 510] width 108 height 15
click at [1107, 508] on div at bounding box center [1112, 509] width 13 height 13
click at [317, 463] on p "VNA091702366" at bounding box center [335, 465] width 108 height 15
click at [1108, 465] on div at bounding box center [1112, 464] width 13 height 13
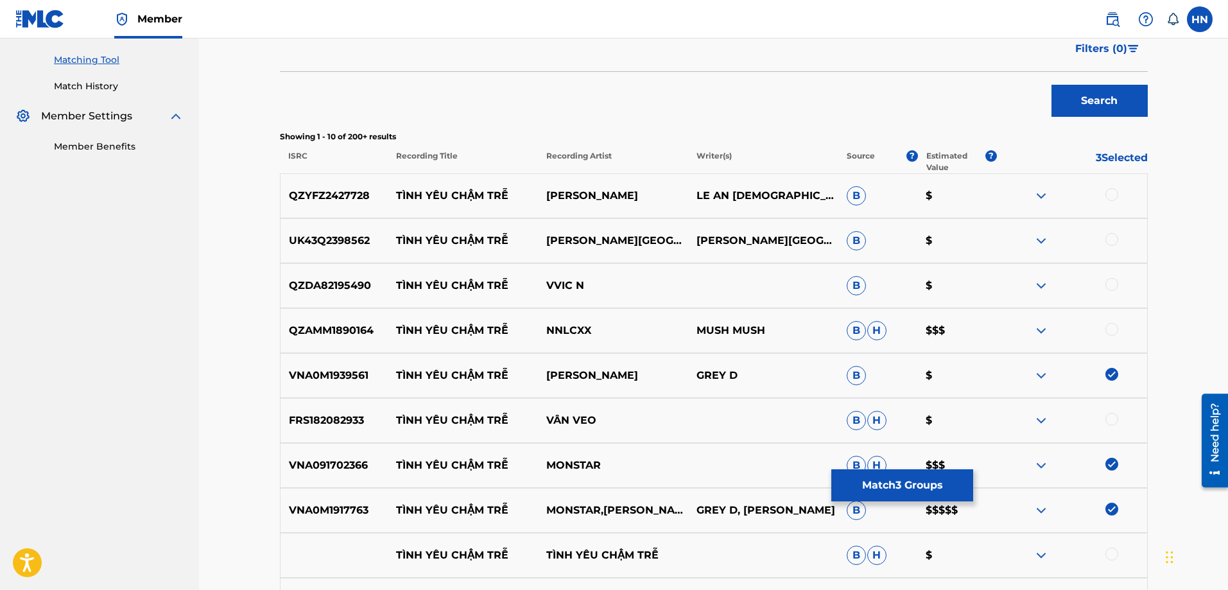
click at [1045, 194] on img at bounding box center [1041, 195] width 15 height 15
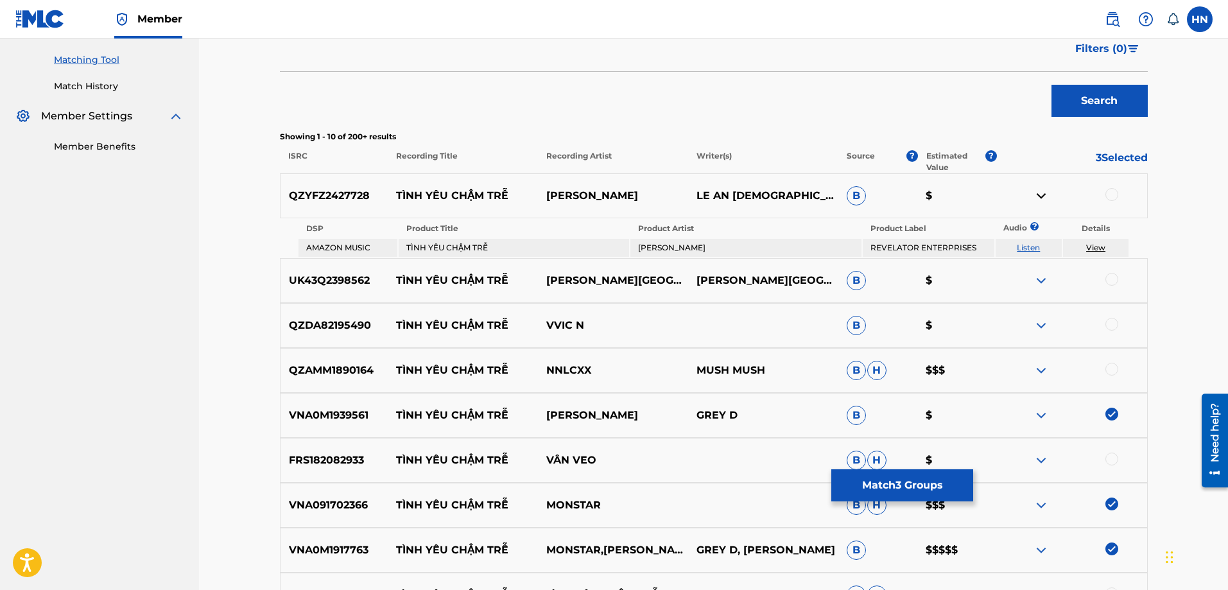
click at [1030, 244] on link "Listen" at bounding box center [1028, 248] width 23 height 10
drag, startPoint x: 392, startPoint y: 196, endPoint x: 619, endPoint y: 189, distance: 226.8
click at [619, 189] on div "QZYFZ2427728 TÌNH YÊU CHẬM TRỄ LÊ AN THÁI LE AN THAI B $" at bounding box center [714, 195] width 868 height 45
drag, startPoint x: 395, startPoint y: 279, endPoint x: 647, endPoint y: 282, distance: 251.7
click at [647, 282] on div "UK43Q2398562 TÌNH YÊU CHẬM TRỄ TRAN THANH NAM TRAN THANH NAM B $" at bounding box center [714, 280] width 868 height 45
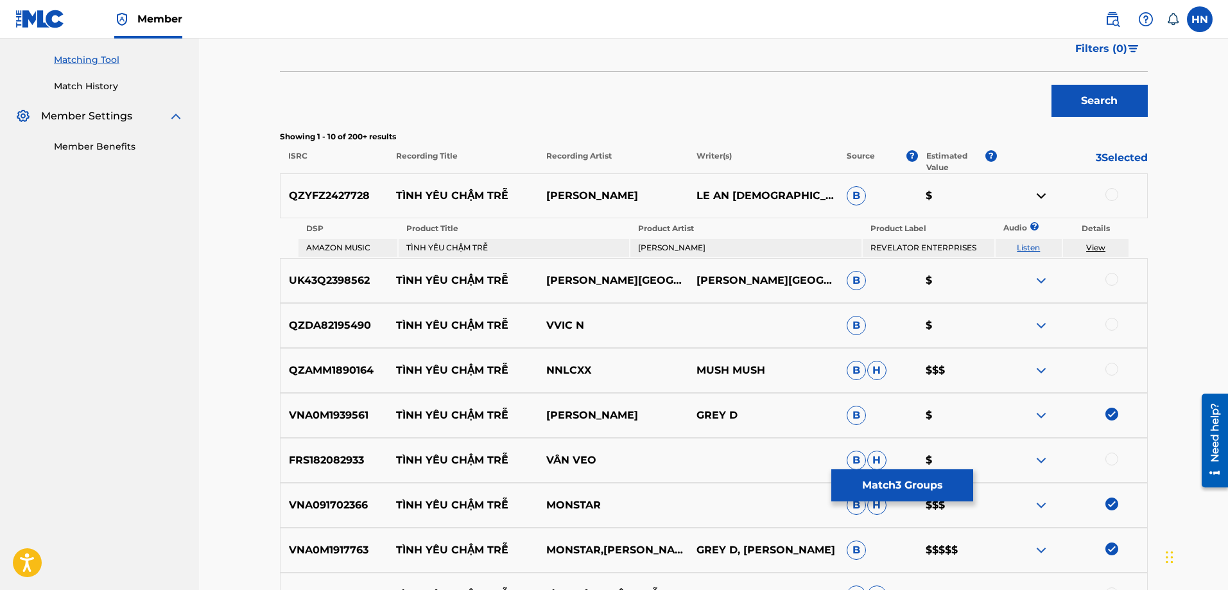
click at [313, 275] on p "UK43Q2398562" at bounding box center [335, 280] width 108 height 15
click at [1115, 284] on div at bounding box center [1112, 279] width 13 height 13
click at [1045, 367] on img at bounding box center [1041, 370] width 15 height 15
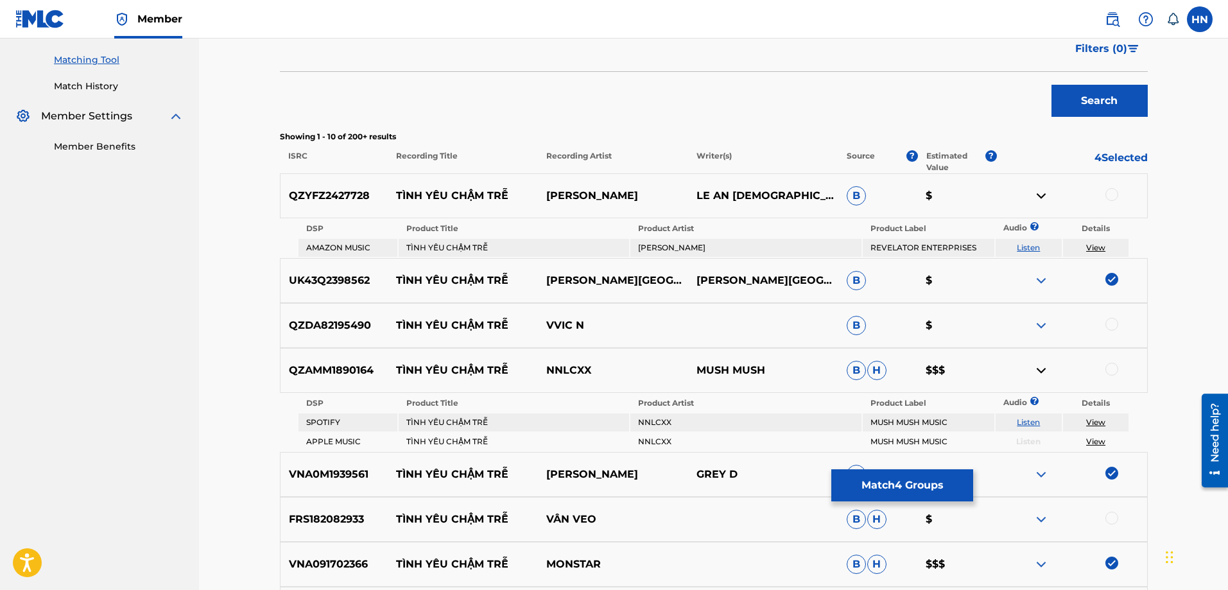
click at [1029, 422] on link "Listen" at bounding box center [1028, 422] width 23 height 10
drag, startPoint x: 608, startPoint y: 361, endPoint x: 395, endPoint y: 369, distance: 213.3
click at [395, 369] on div "QZAMM1890164 TÌNH YÊU CHẬM TRỄ NNLCXX MUSH MUSH B H $$$" at bounding box center [714, 370] width 868 height 45
click at [1038, 326] on img at bounding box center [1041, 325] width 15 height 15
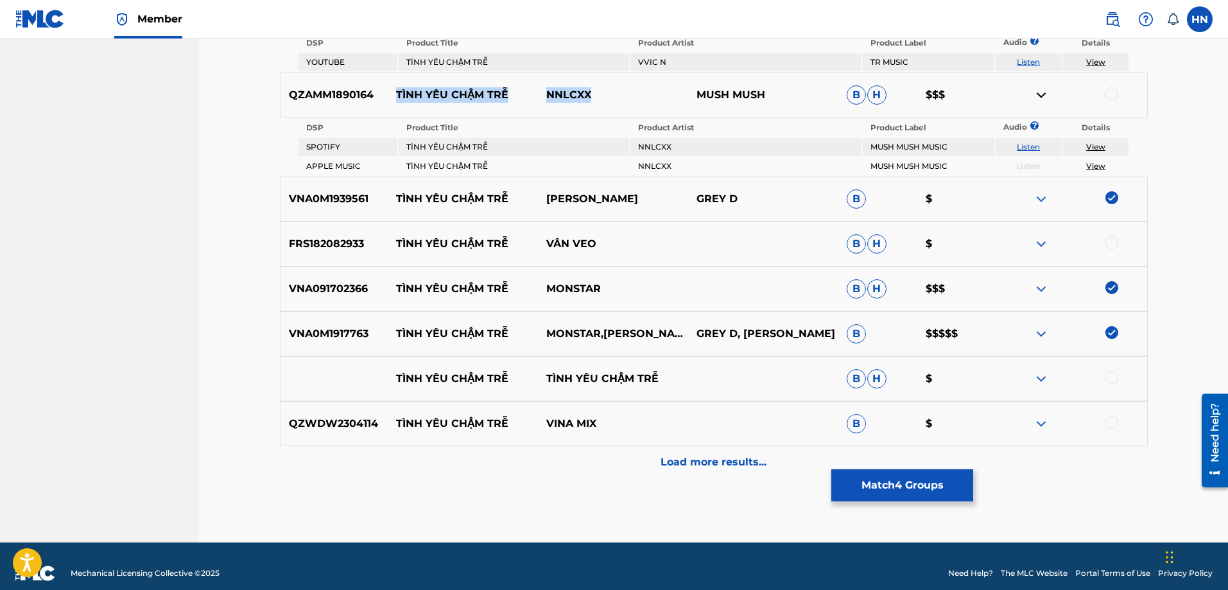
scroll to position [642, 0]
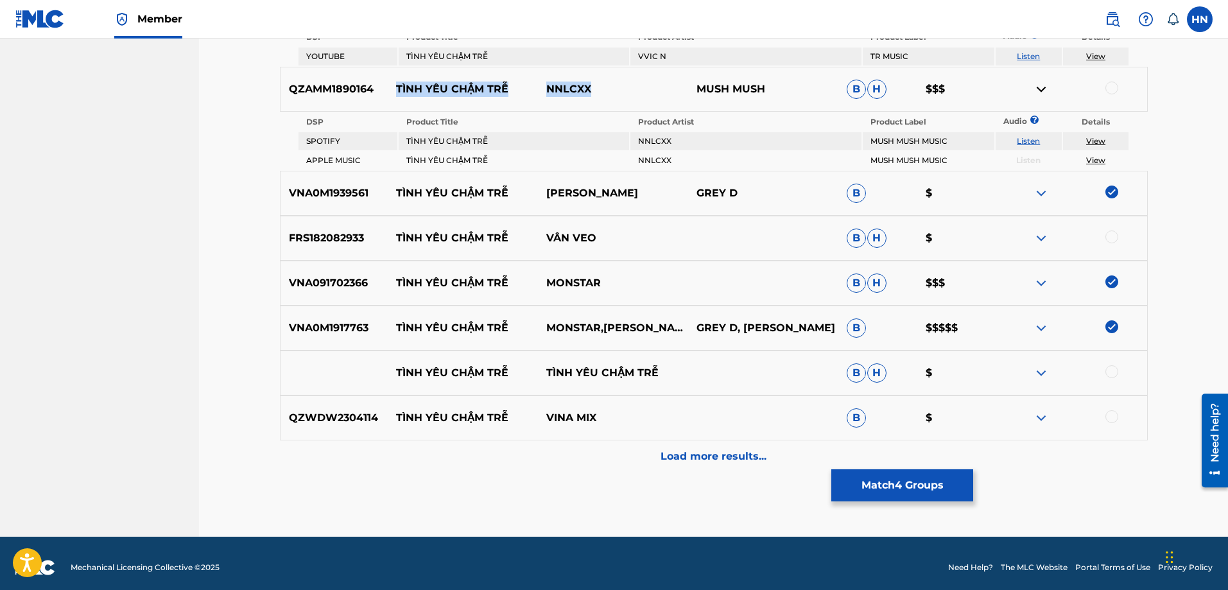
click at [1041, 412] on img at bounding box center [1041, 417] width 15 height 15
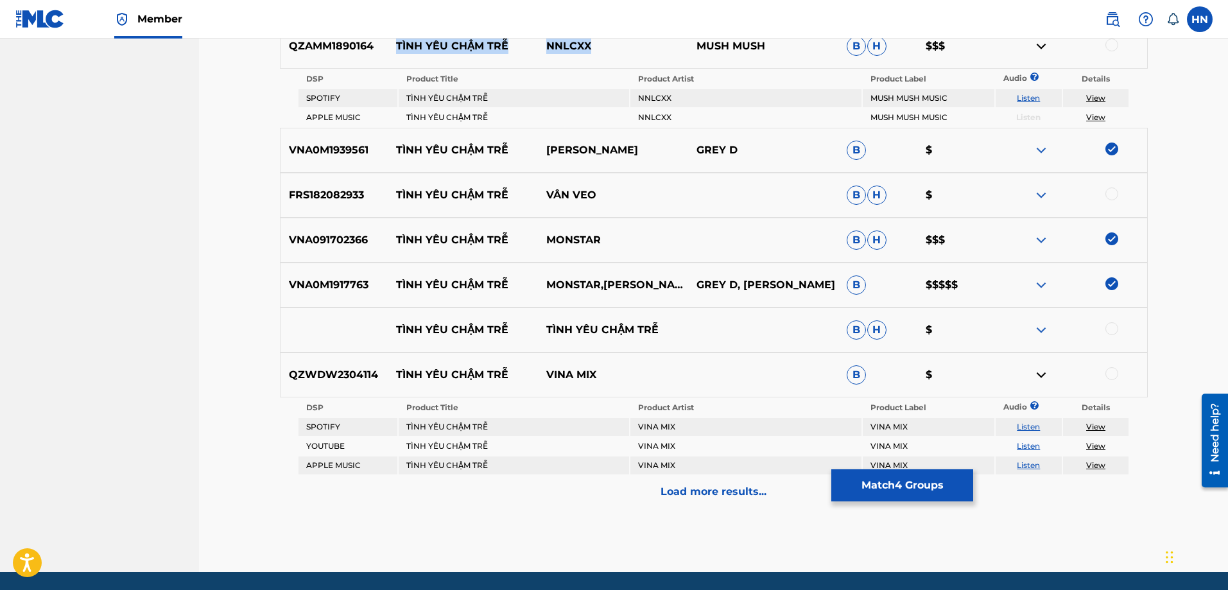
scroll to position [706, 0]
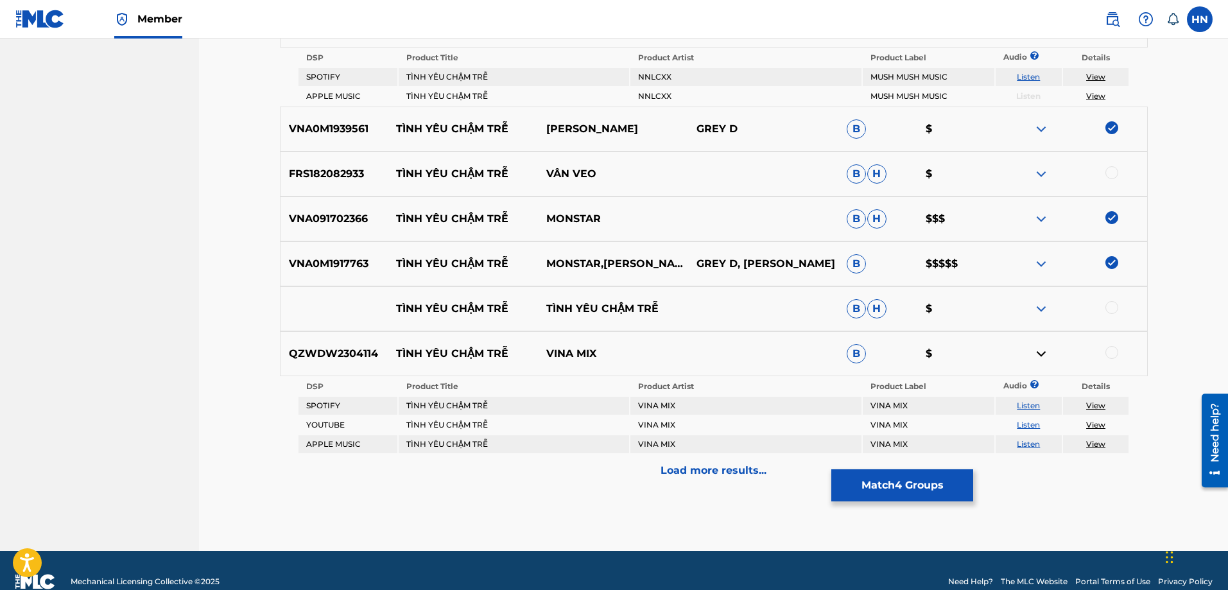
click at [1031, 420] on link "Listen" at bounding box center [1028, 425] width 23 height 10
click at [1024, 403] on link "Listen" at bounding box center [1028, 406] width 23 height 10
drag, startPoint x: 639, startPoint y: 354, endPoint x: 392, endPoint y: 357, distance: 247.8
click at [392, 357] on div "QZWDW2304114 TÌNH YÊU CHẬM TRỄ VINA MIX B $" at bounding box center [714, 353] width 868 height 45
click at [1046, 172] on img at bounding box center [1041, 173] width 15 height 15
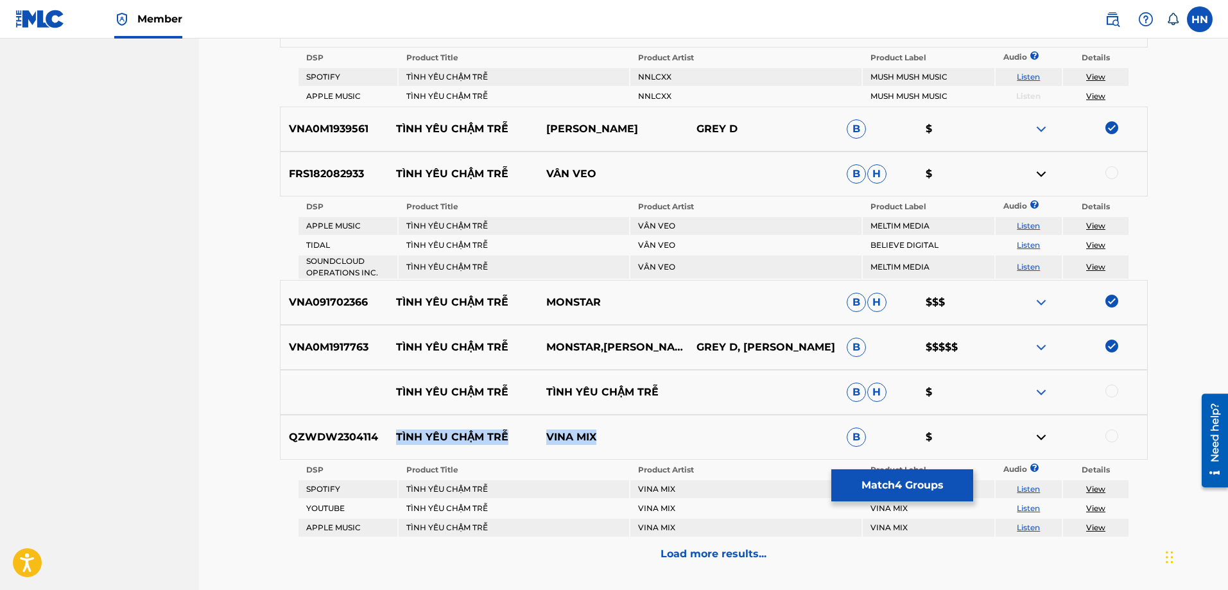
click at [1030, 226] on link "Listen" at bounding box center [1028, 226] width 23 height 10
click at [301, 187] on div "FRS182082933 TÌNH YÊU CHẬM TRỄ VÂN VEO B H $" at bounding box center [714, 174] width 868 height 45
click at [1112, 173] on div at bounding box center [1112, 172] width 13 height 13
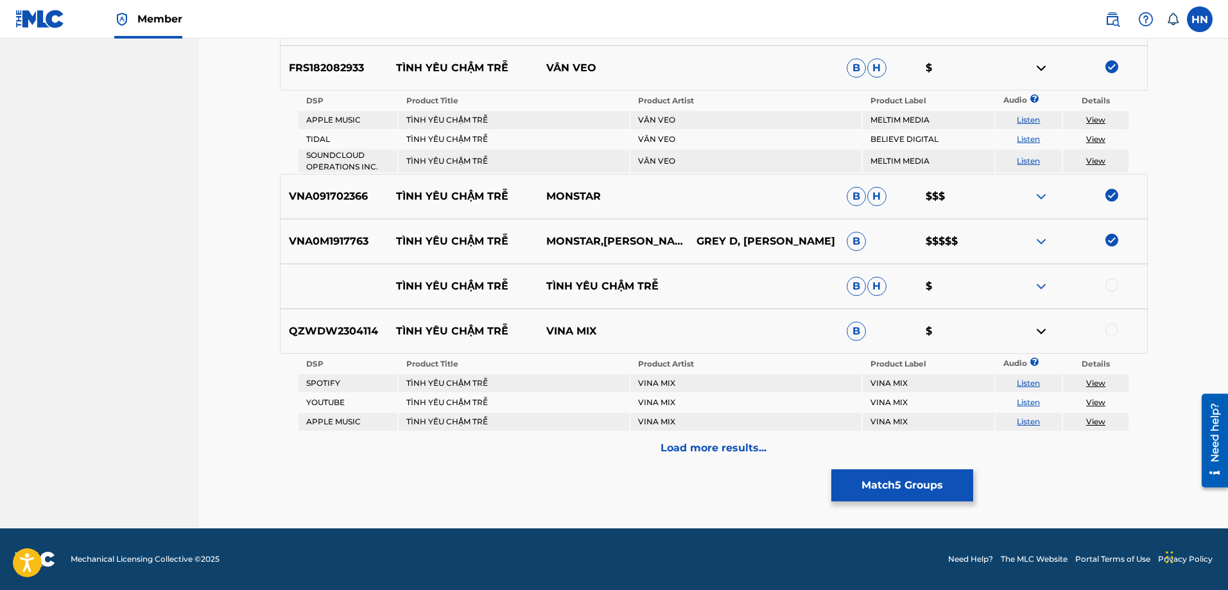
click at [656, 438] on div "Load more results..." at bounding box center [714, 448] width 868 height 32
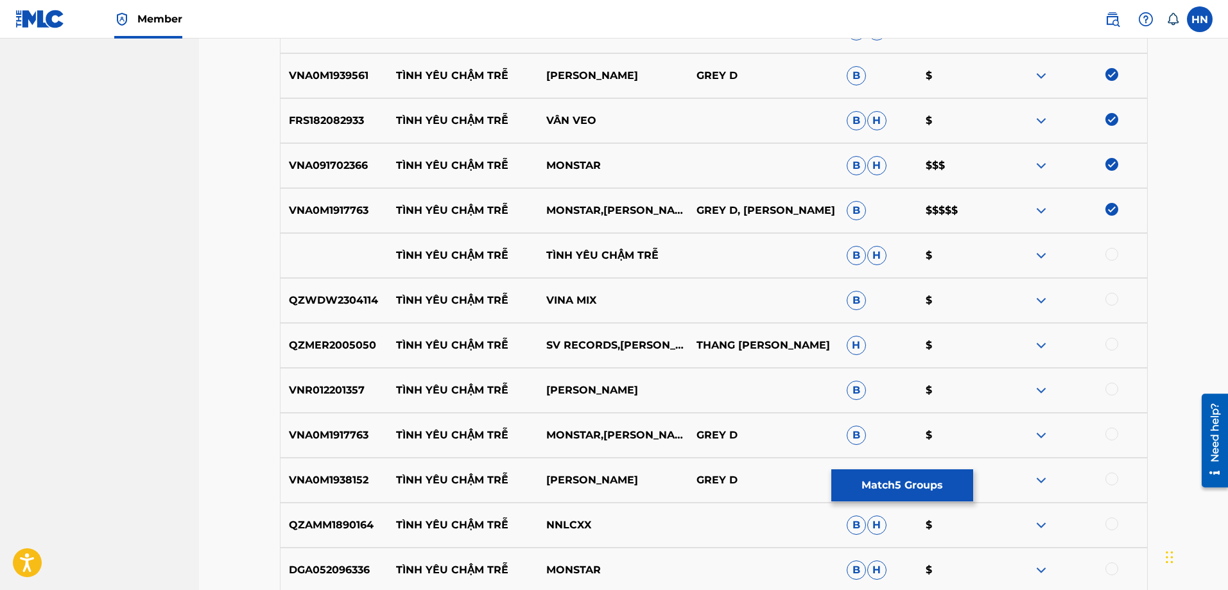
scroll to position [620, 0]
click at [364, 351] on p "QZMER2005050" at bounding box center [335, 346] width 108 height 15
click at [1115, 348] on div at bounding box center [1112, 345] width 13 height 13
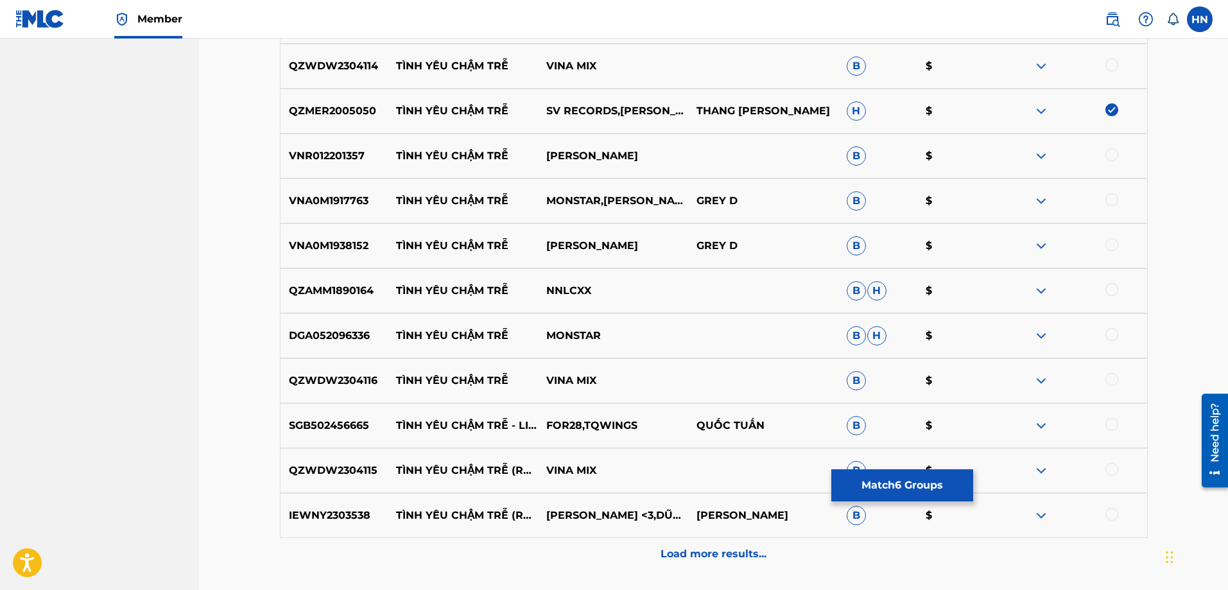
scroll to position [876, 0]
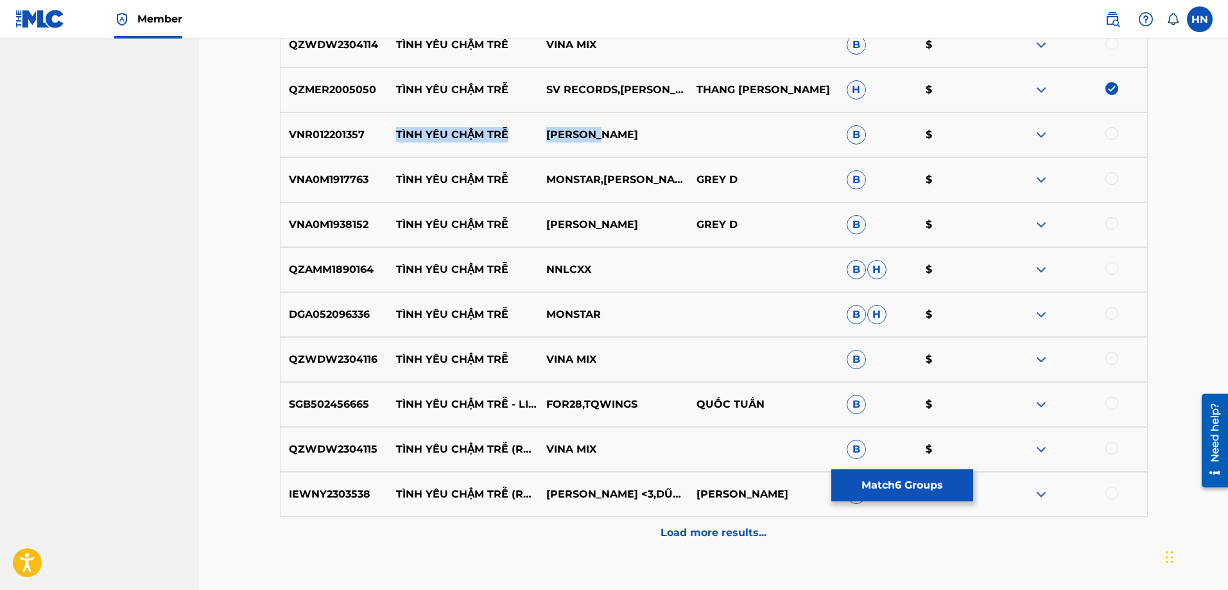
drag, startPoint x: 639, startPoint y: 139, endPoint x: 399, endPoint y: 139, distance: 240.8
click at [399, 139] on div "VNR012201357 TÌNH YÊU CHẬM TRỄ THÙY CHI B $" at bounding box center [714, 134] width 868 height 45
click at [312, 146] on div "VNR012201357 TÌNH YÊU CHẬM TRỄ THÙY CHI B $" at bounding box center [714, 134] width 868 height 45
click at [1111, 137] on div at bounding box center [1112, 133] width 13 height 13
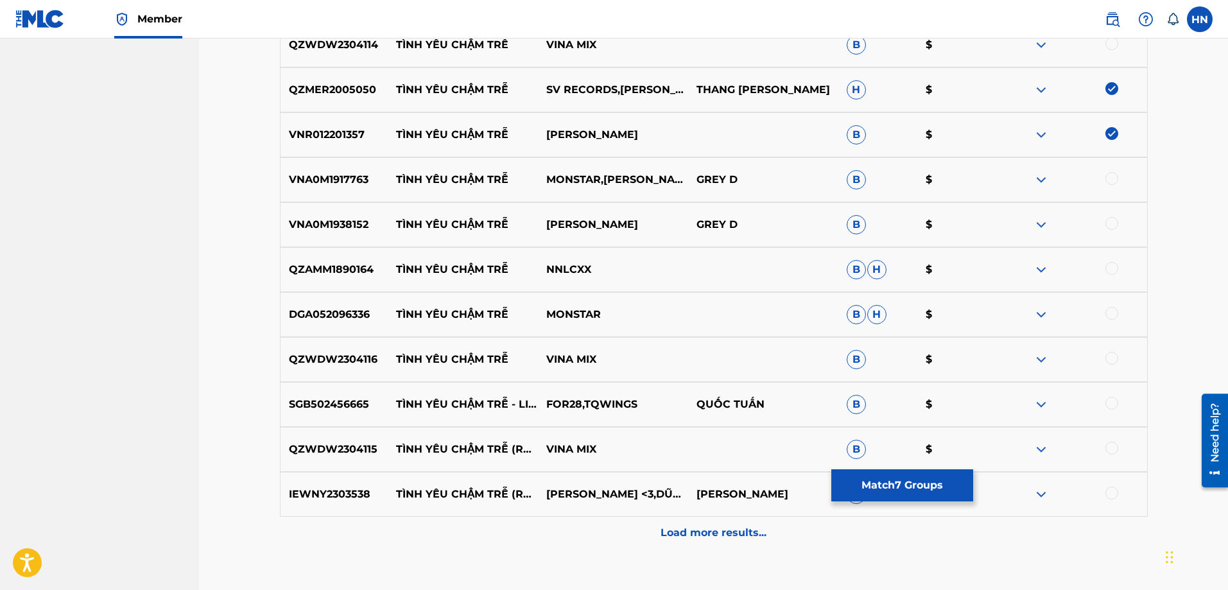
click at [350, 178] on p "VNA0M1917763" at bounding box center [335, 179] width 108 height 15
click at [1106, 181] on div at bounding box center [1112, 178] width 13 height 13
click at [300, 216] on div "VNA0M1938152 TÌNH YÊU CHẬM TRỄ NICKY GREY D B $" at bounding box center [714, 224] width 868 height 45
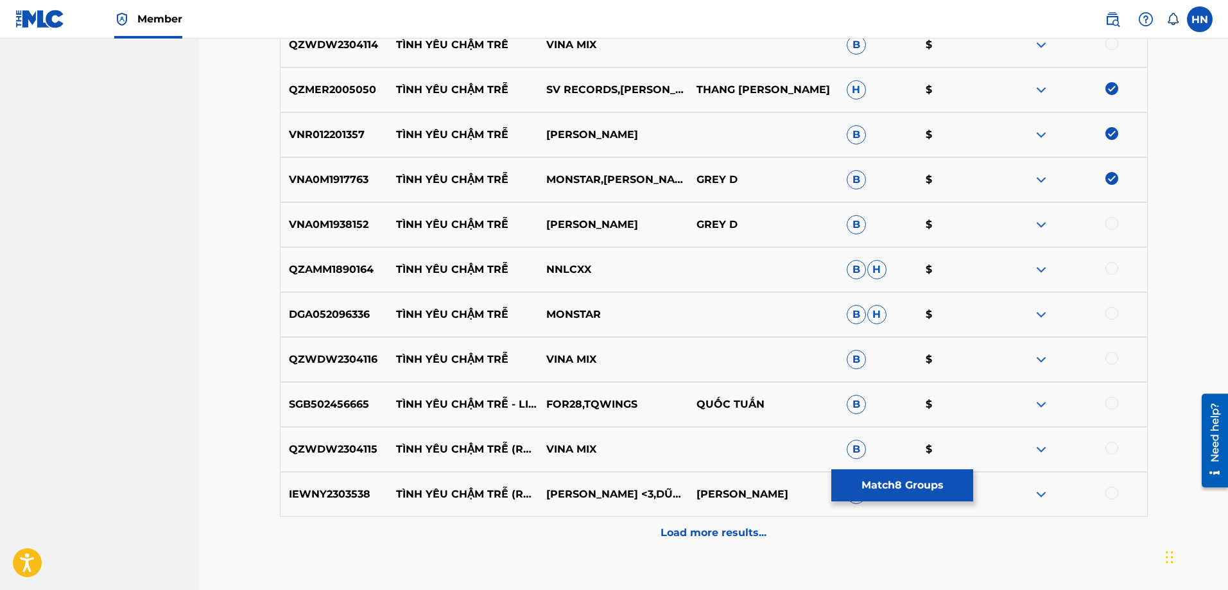
click at [1113, 223] on div at bounding box center [1112, 223] width 13 height 13
click at [334, 320] on p "DGA052096336" at bounding box center [335, 314] width 108 height 15
click at [1106, 312] on div at bounding box center [1112, 313] width 13 height 13
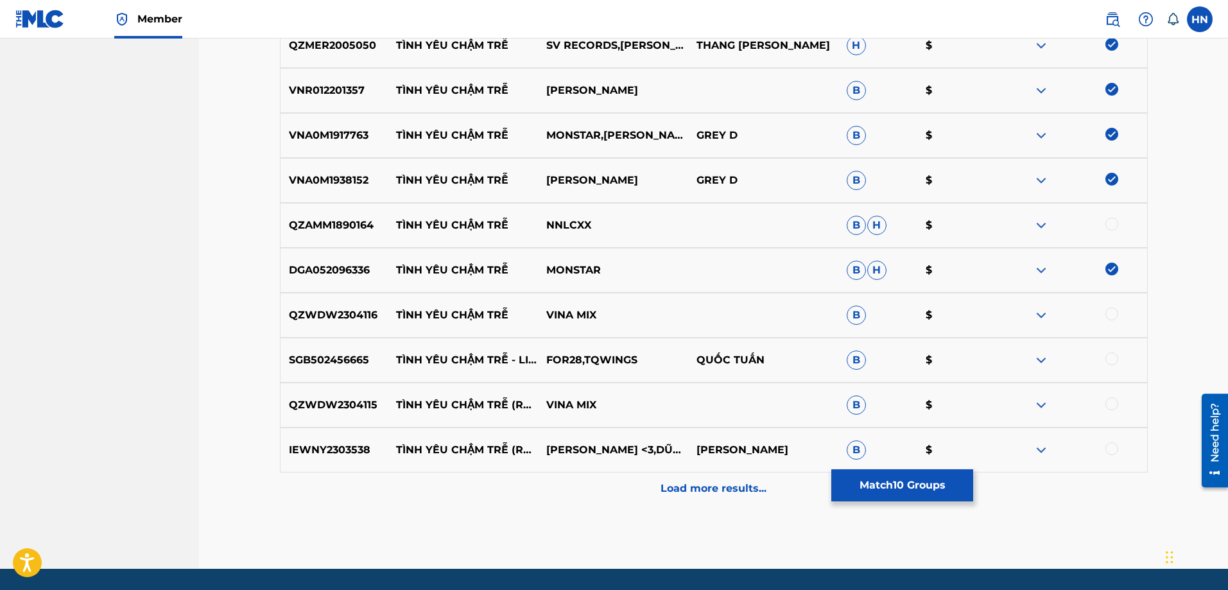
scroll to position [961, 0]
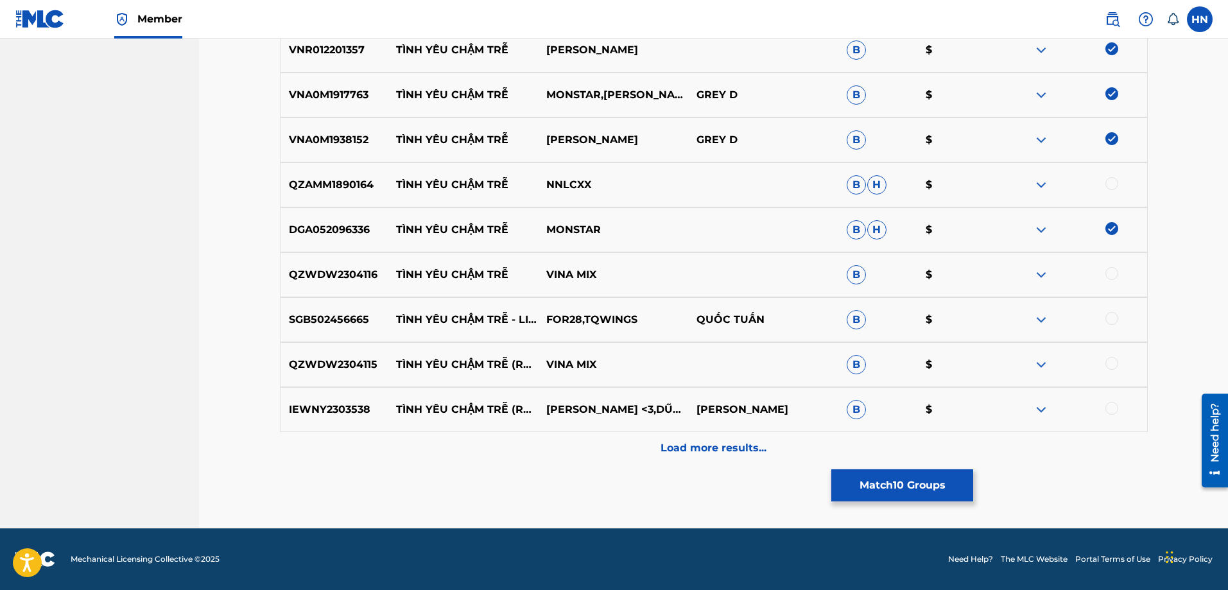
click at [1034, 272] on img at bounding box center [1041, 274] width 15 height 15
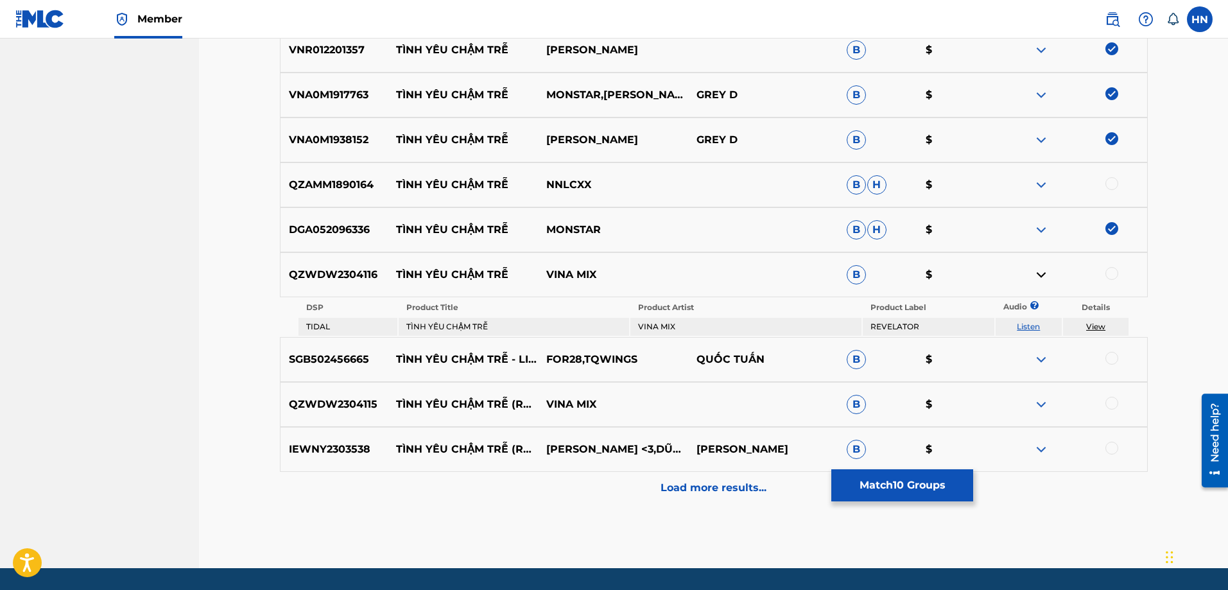
click at [1034, 322] on link "Listen" at bounding box center [1028, 327] width 23 height 10
click at [1048, 403] on img at bounding box center [1041, 404] width 15 height 15
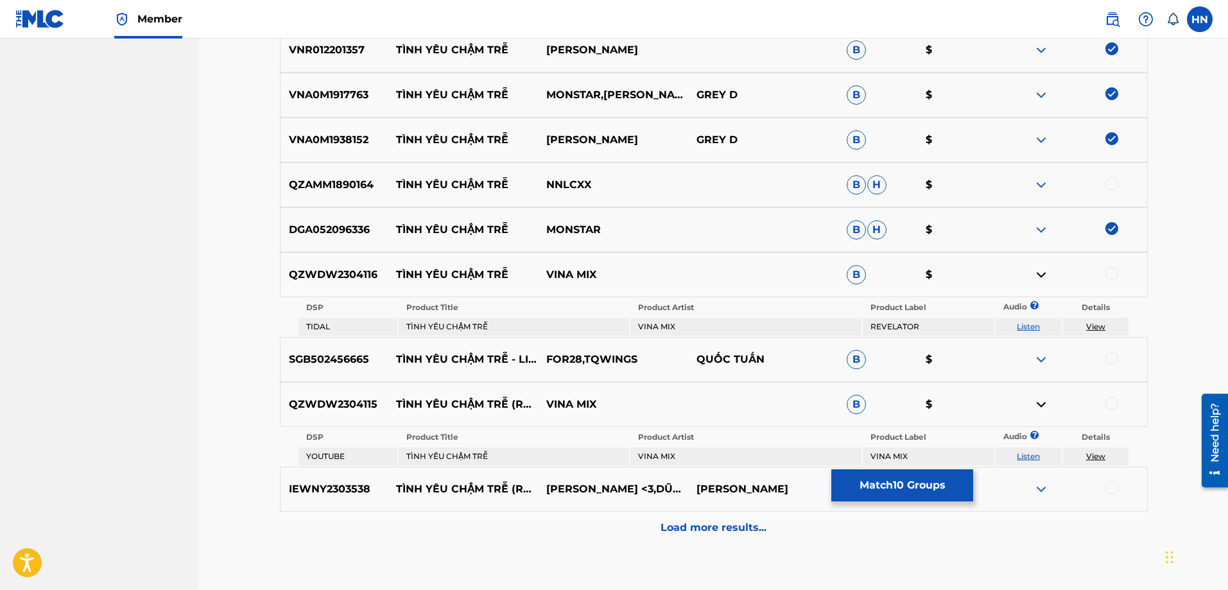
scroll to position [1041, 0]
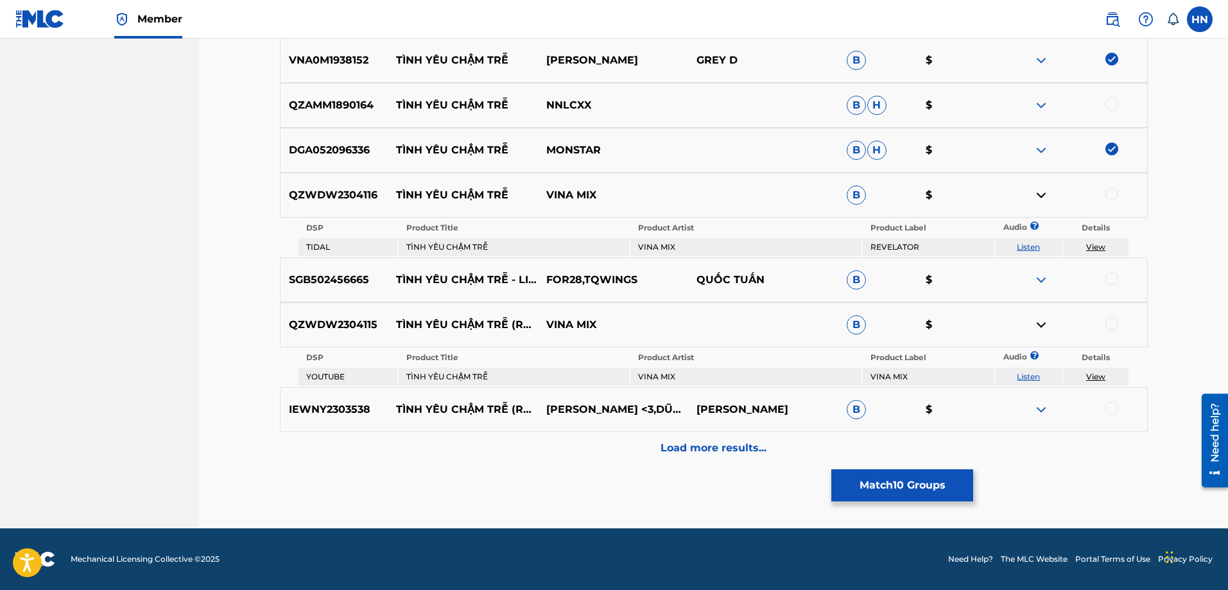
click at [1037, 379] on link "Listen" at bounding box center [1028, 377] width 23 height 10
click at [1034, 412] on img at bounding box center [1041, 409] width 15 height 15
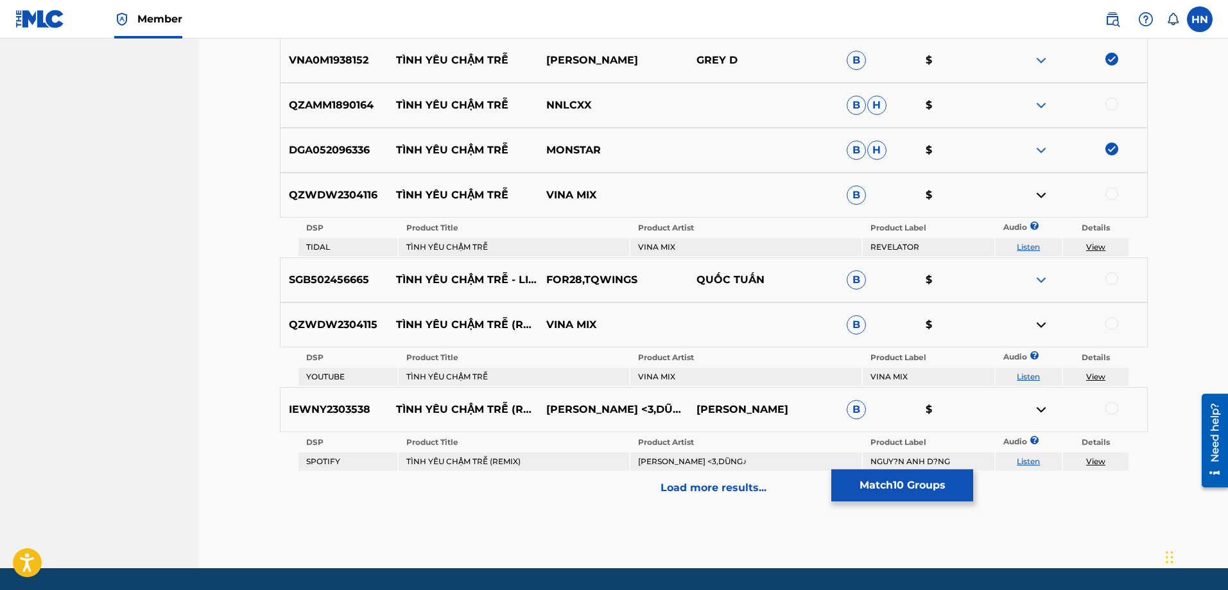
scroll to position [1081, 0]
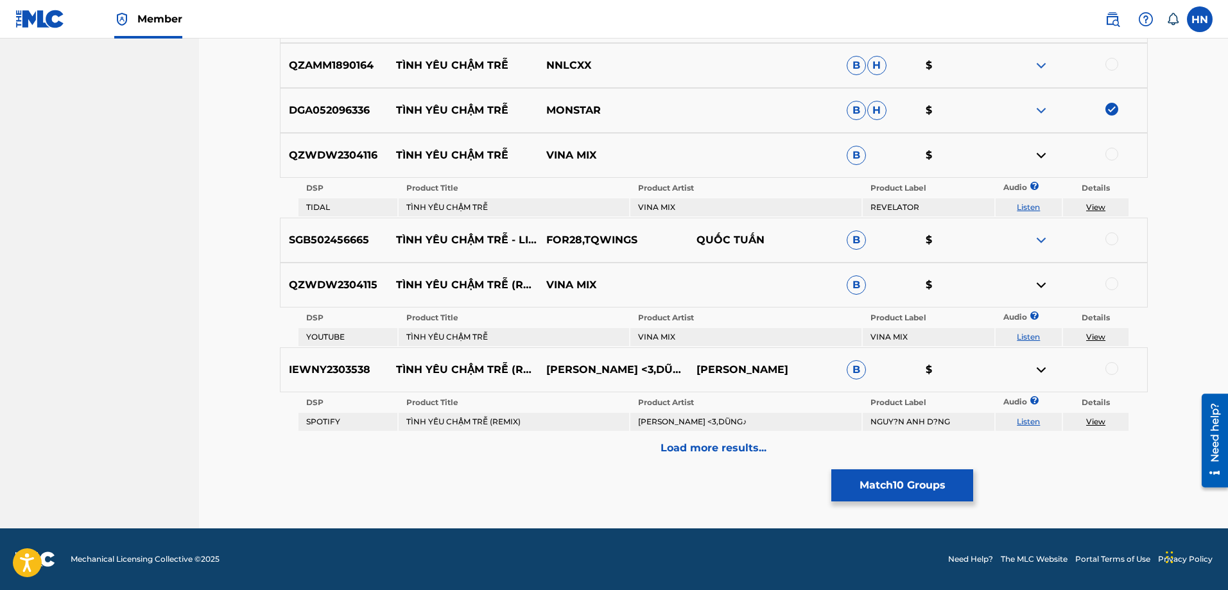
click at [1036, 423] on link "Listen" at bounding box center [1028, 422] width 23 height 10
click at [735, 455] on p "Load more results..." at bounding box center [714, 447] width 106 height 15
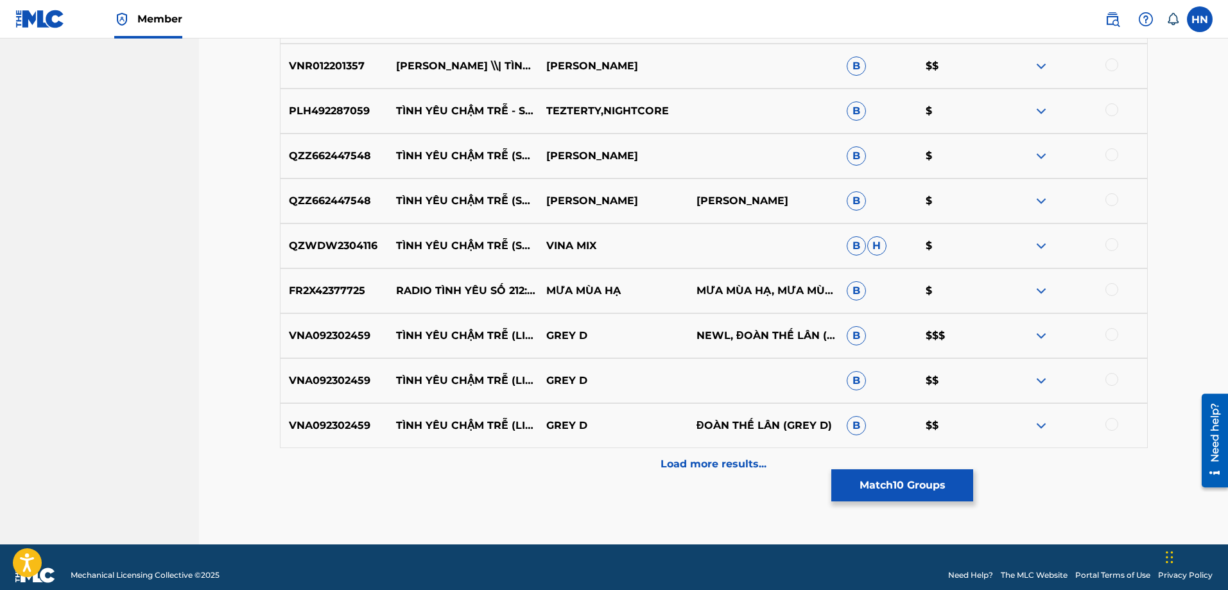
scroll to position [1410, 0]
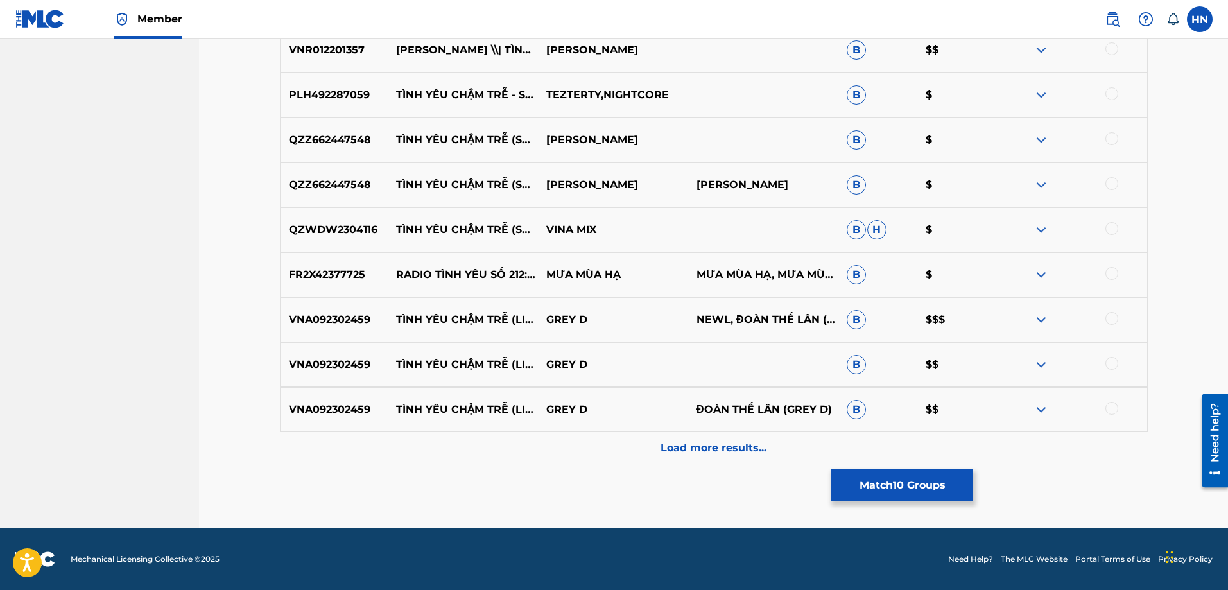
click at [342, 322] on p "VNA092302459" at bounding box center [335, 319] width 108 height 15
click at [1112, 317] on div at bounding box center [1112, 318] width 13 height 13
click at [1111, 359] on div at bounding box center [1112, 363] width 13 height 13
click at [1109, 405] on div at bounding box center [1112, 408] width 13 height 13
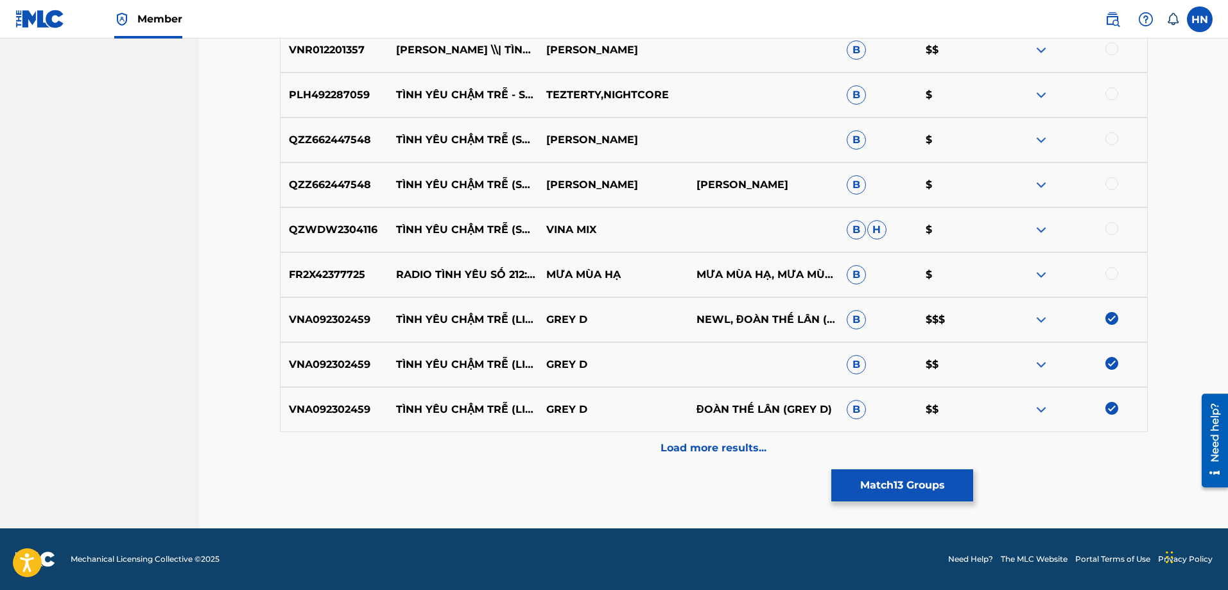
click at [697, 448] on p "Load more results..." at bounding box center [714, 447] width 106 height 15
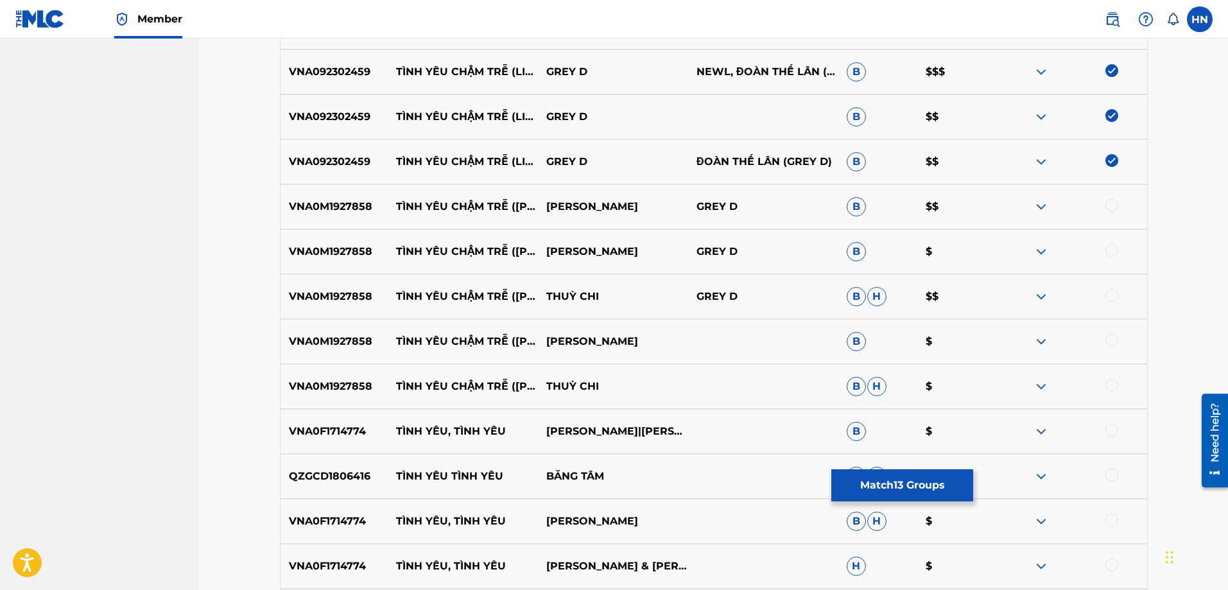
scroll to position [1667, 0]
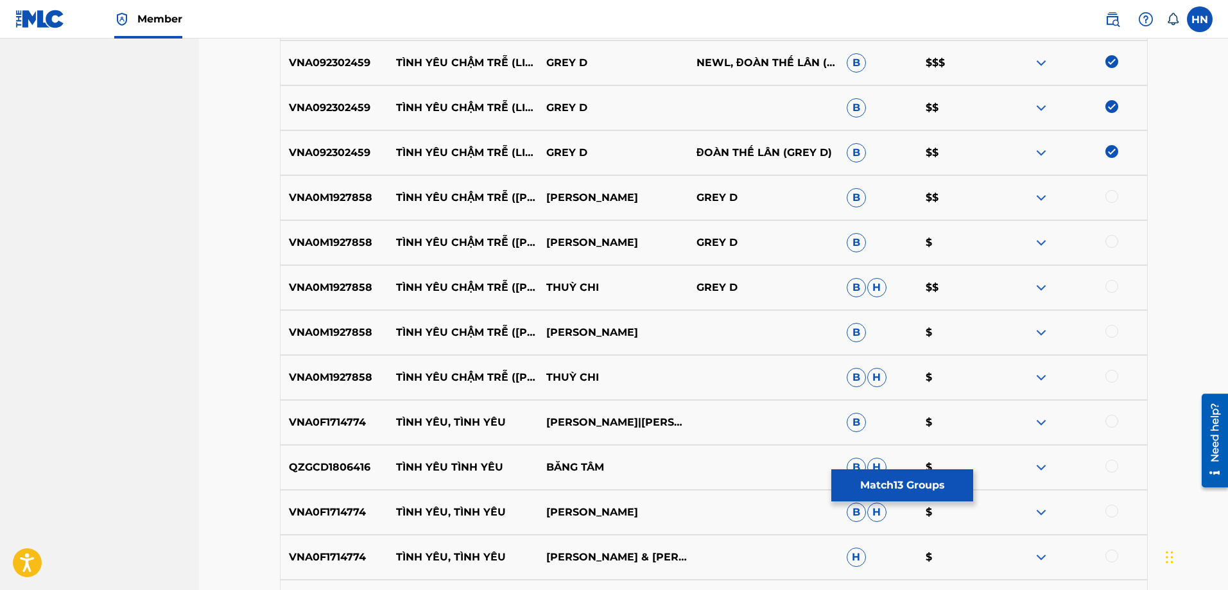
click at [351, 189] on div "VNA0M1927858 TÌNH YÊU CHẬM TRỄ (THONG DONG MÀ HÁT) THÙY CHI GREY D B $$" at bounding box center [714, 197] width 868 height 45
click at [1111, 195] on div at bounding box center [1112, 196] width 13 height 13
click at [1111, 239] on div at bounding box center [1112, 241] width 13 height 13
click at [1112, 282] on div at bounding box center [1112, 286] width 13 height 13
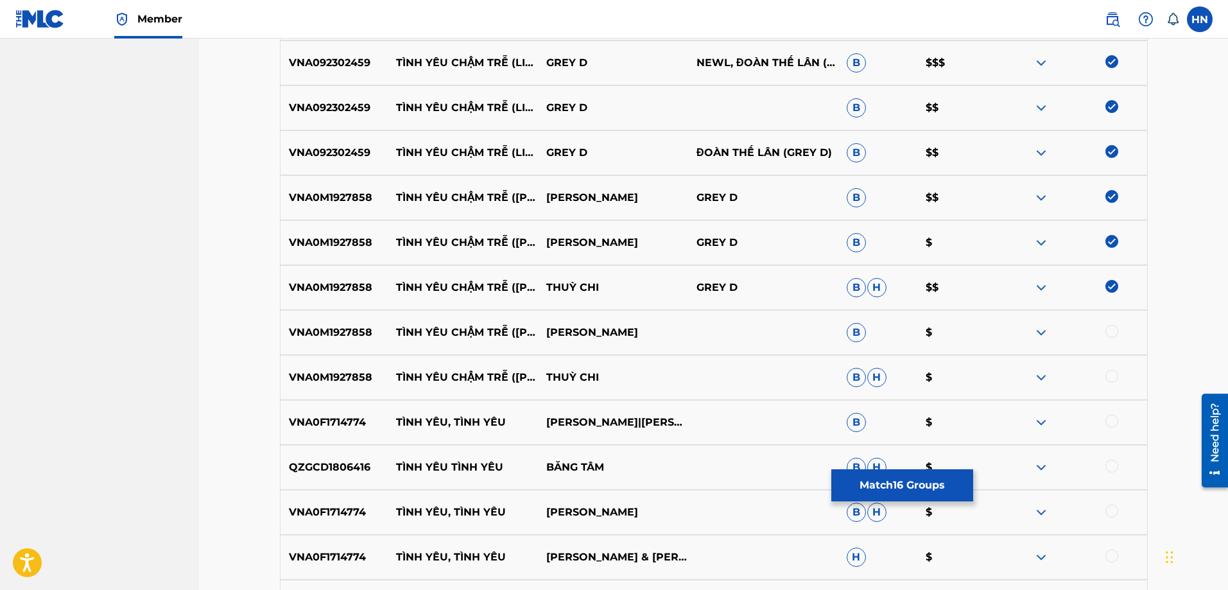
click at [1115, 336] on div at bounding box center [1112, 331] width 13 height 13
click at [1110, 372] on div at bounding box center [1112, 376] width 13 height 13
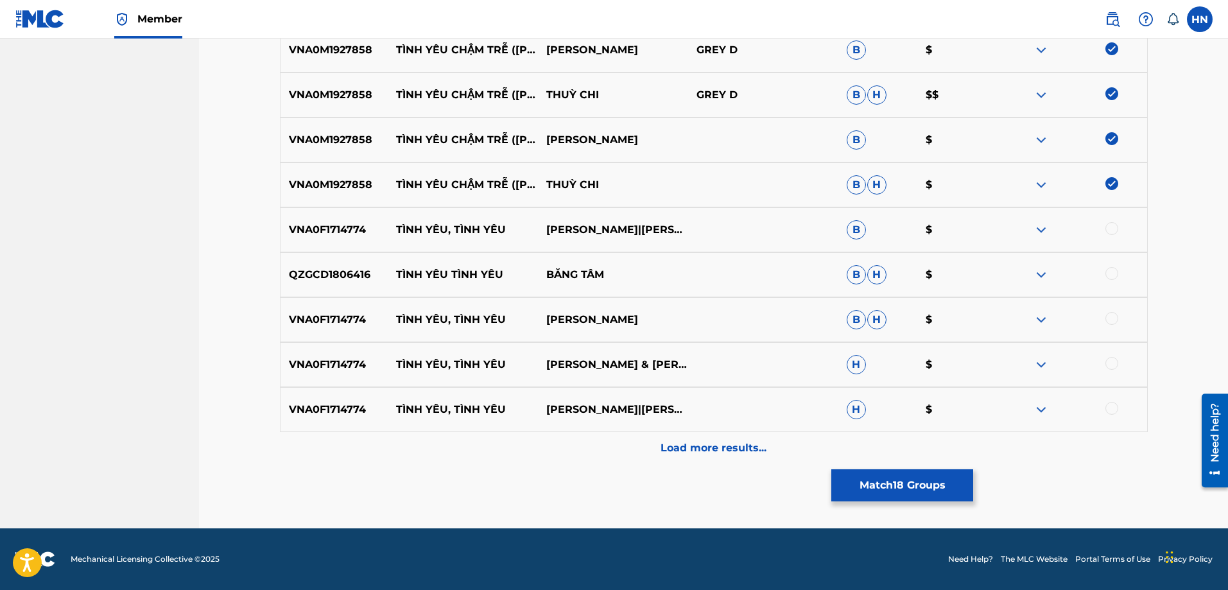
click at [653, 436] on div "Load more results..." at bounding box center [714, 448] width 868 height 32
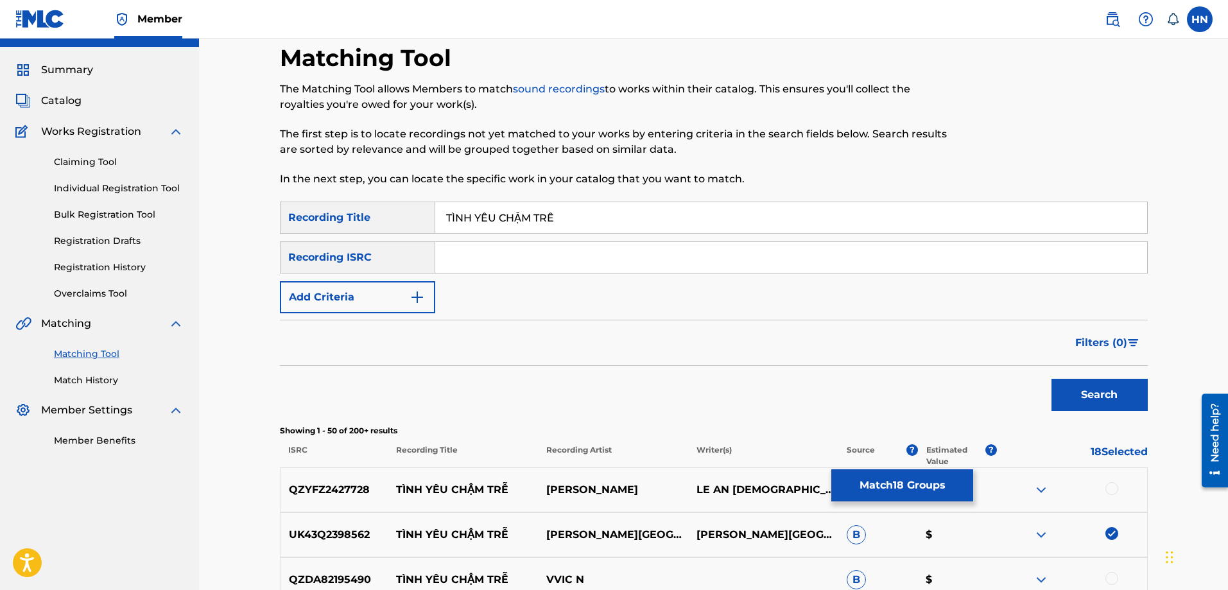
scroll to position [0, 0]
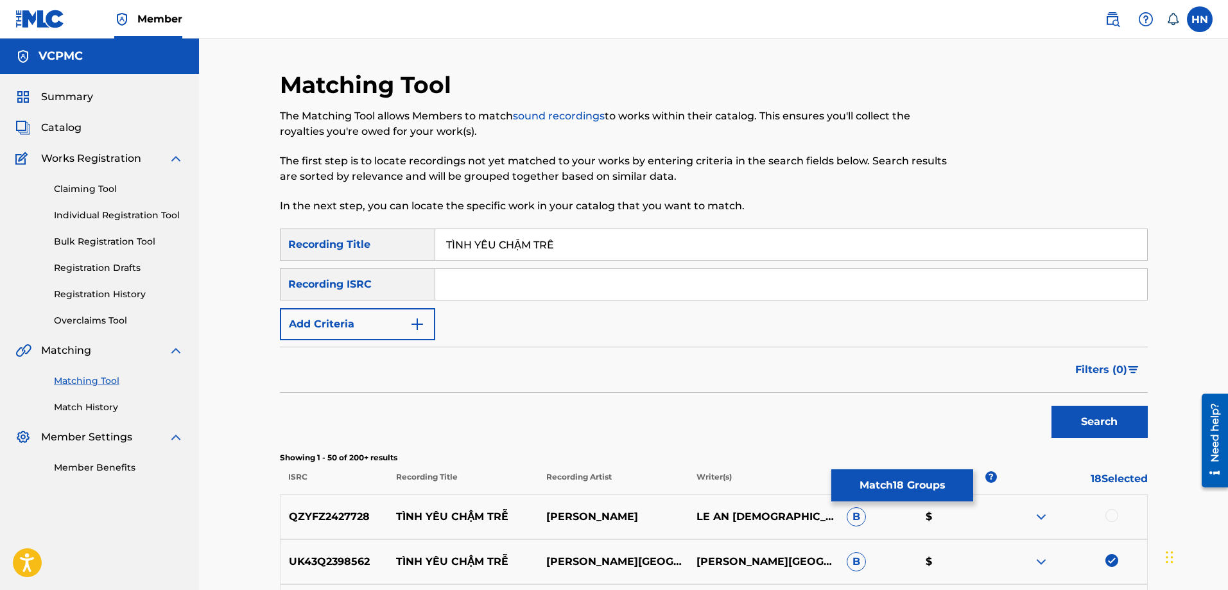
click at [557, 247] on input "TÌNH YÊU CHẬM TRỄ" at bounding box center [791, 244] width 712 height 31
paste input "INH YEU CHAM TRE"
type input "TINH YEU CHAM TRE"
click at [1126, 432] on button "Search" at bounding box center [1100, 422] width 96 height 32
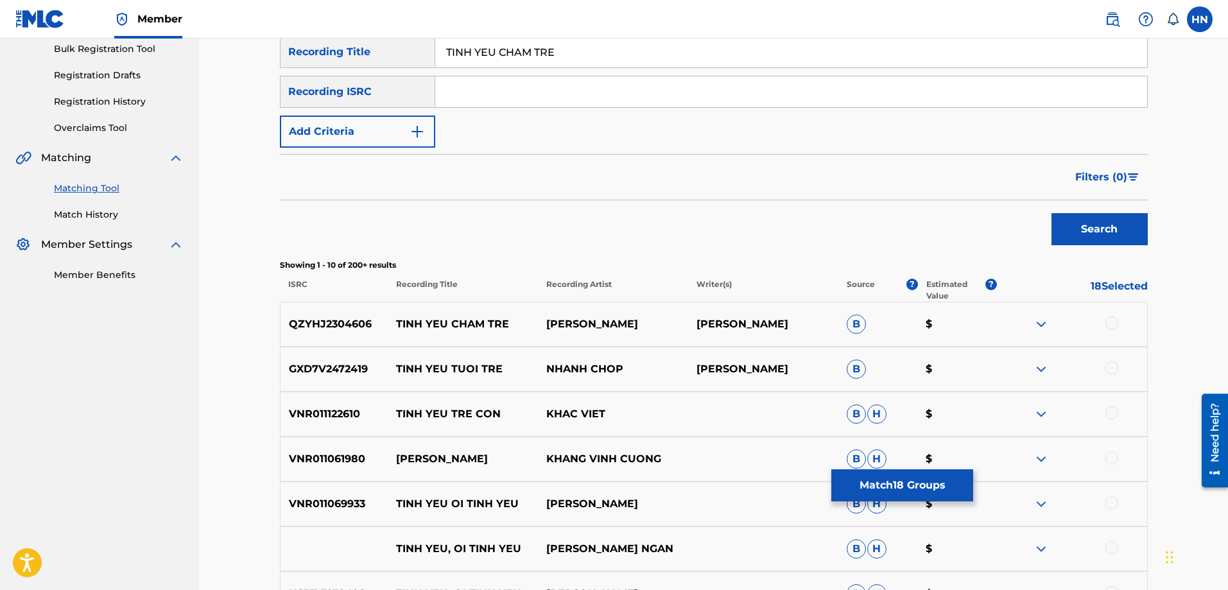
scroll to position [257, 0]
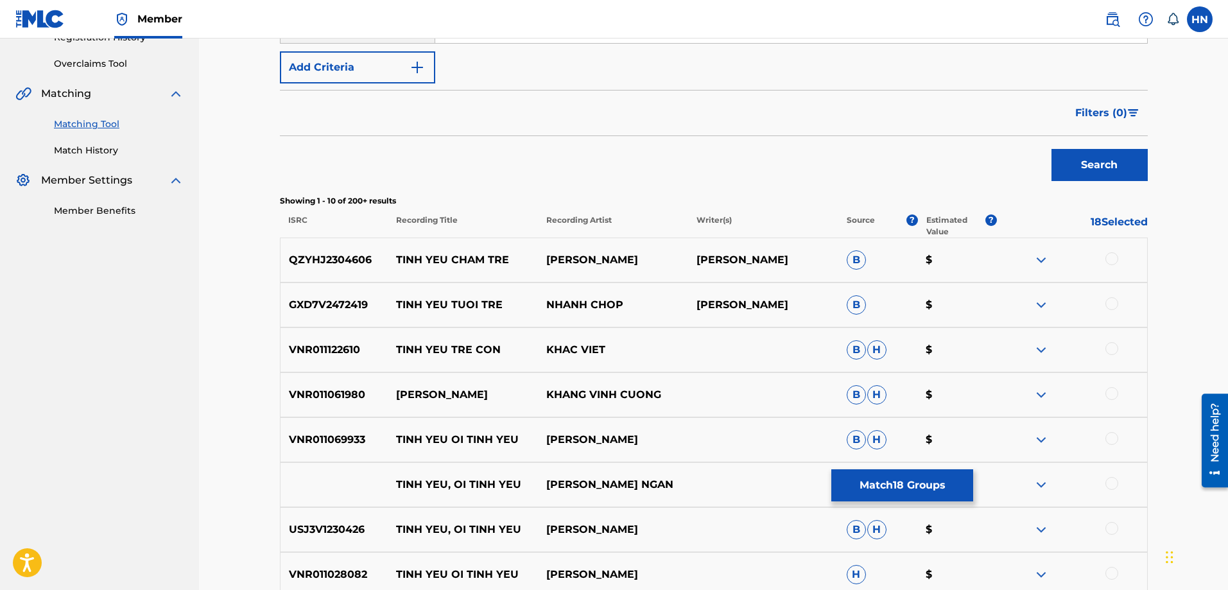
click at [1045, 259] on img at bounding box center [1041, 259] width 15 height 15
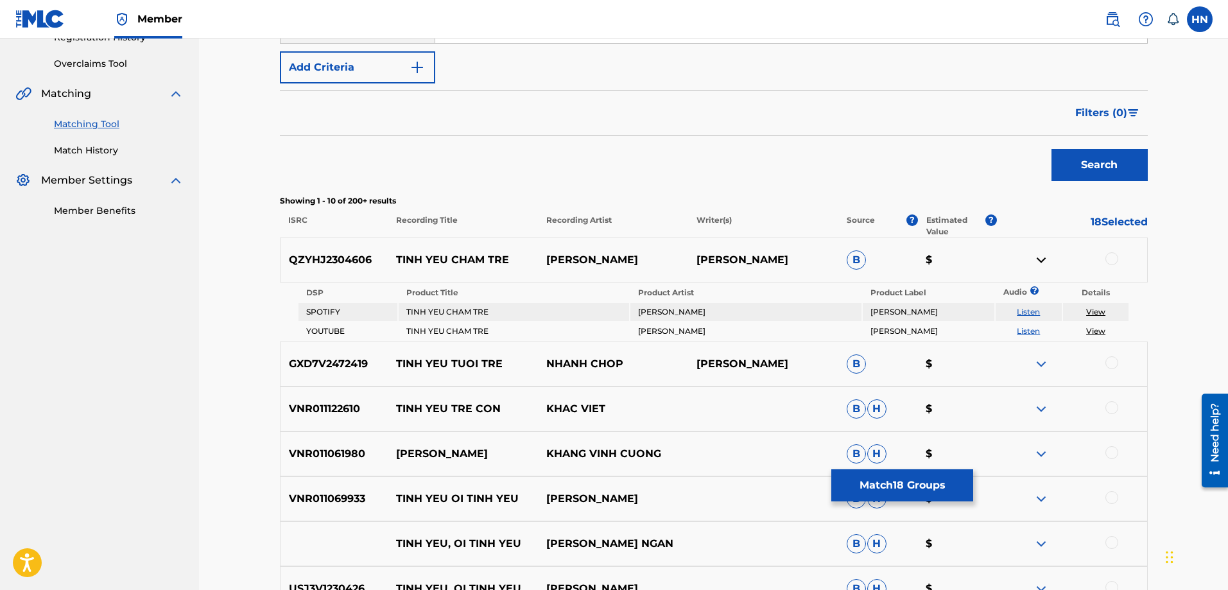
click at [1030, 331] on link "Listen" at bounding box center [1028, 331] width 23 height 10
click at [1029, 307] on link "Listen" at bounding box center [1028, 312] width 23 height 10
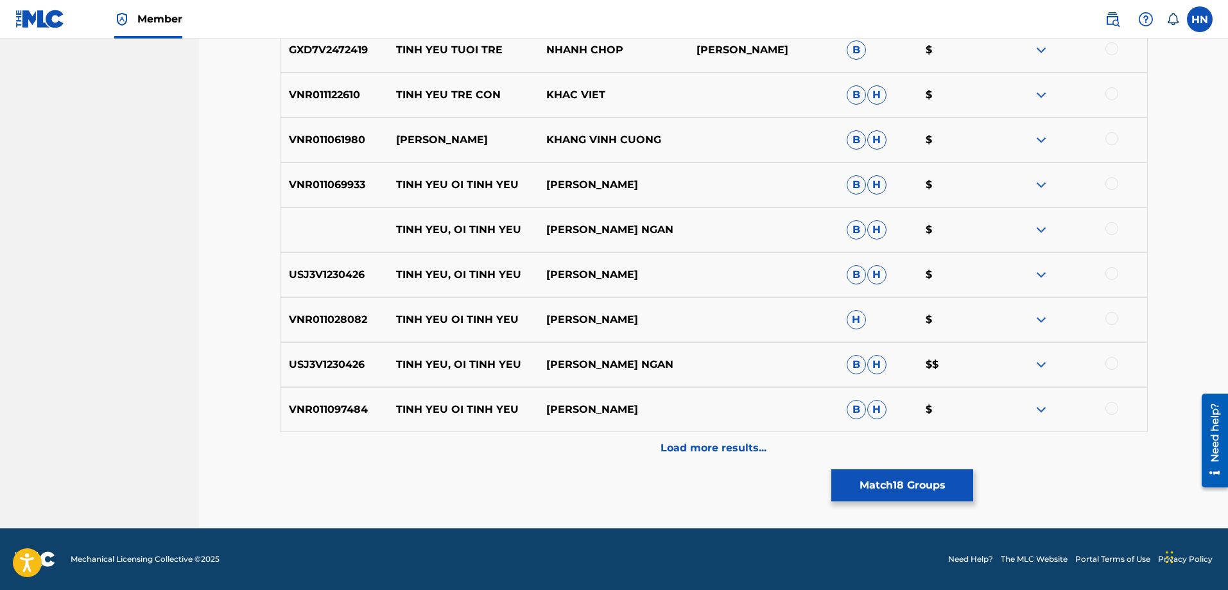
click at [671, 456] on div "Load more results..." at bounding box center [714, 448] width 868 height 32
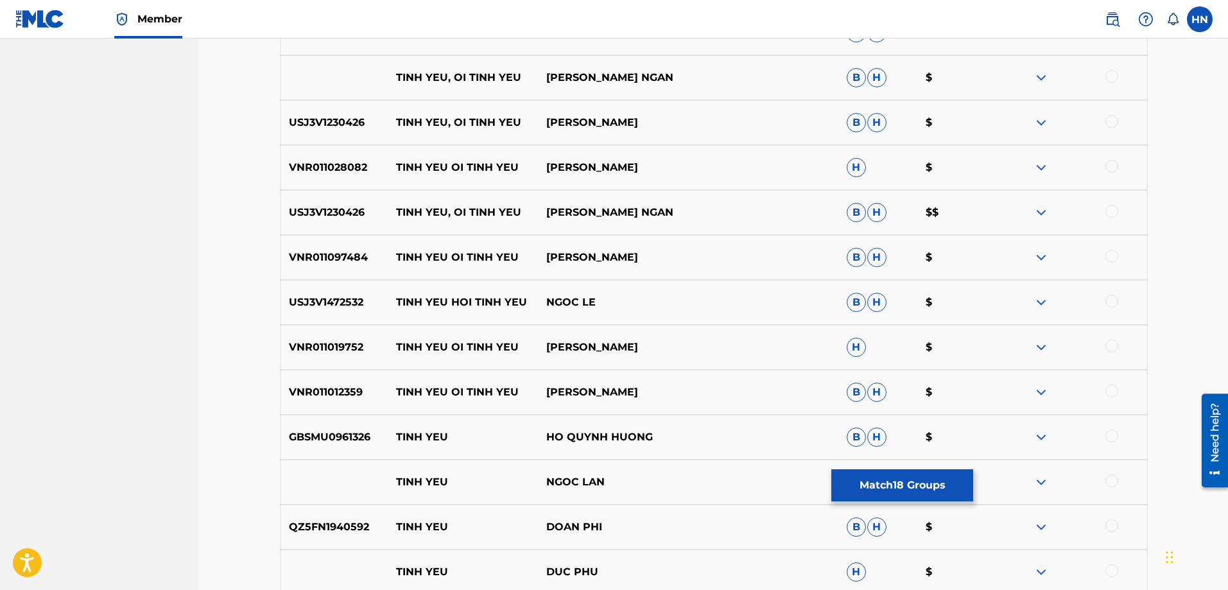
scroll to position [763, 0]
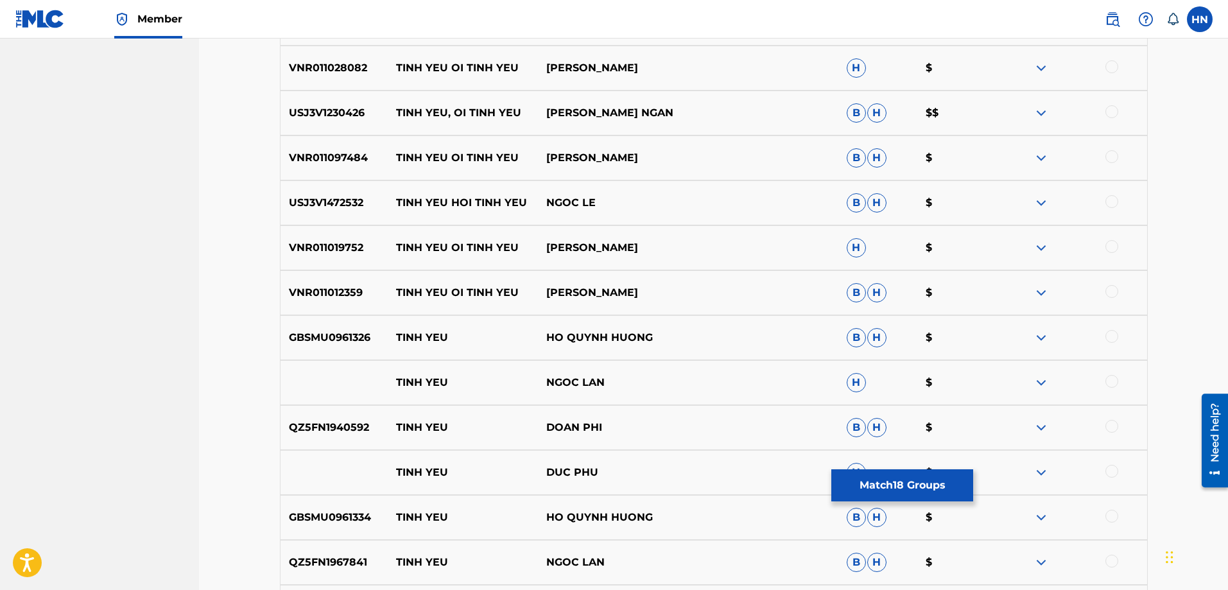
click at [846, 478] on button "Match 18 Groups" at bounding box center [902, 485] width 142 height 32
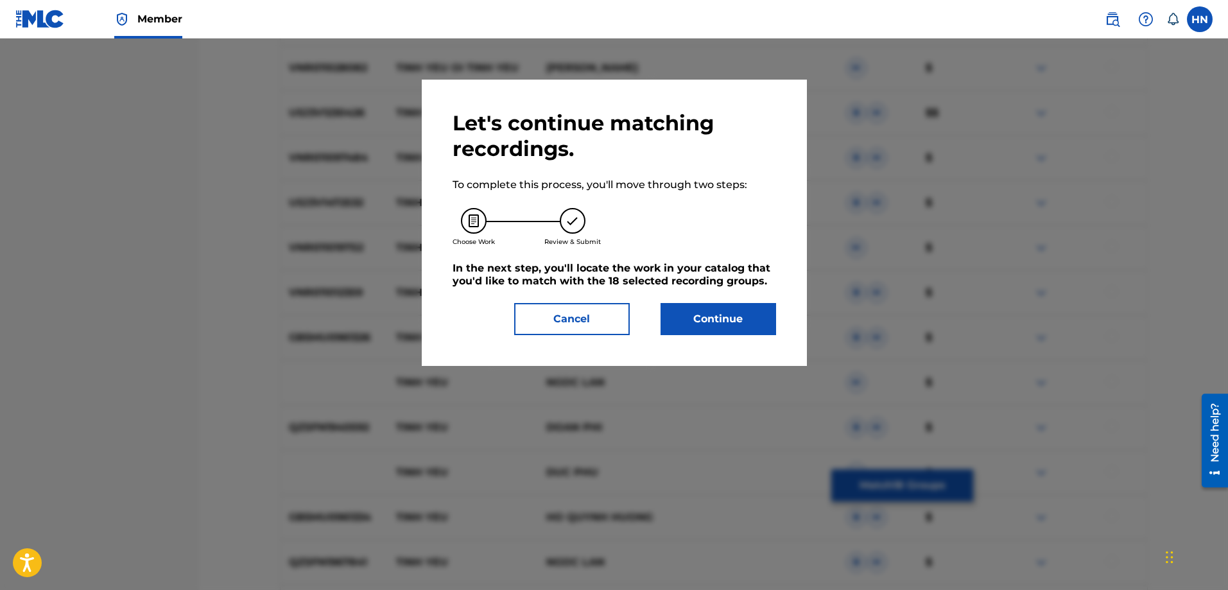
click at [745, 313] on button "Continue" at bounding box center [719, 319] width 116 height 32
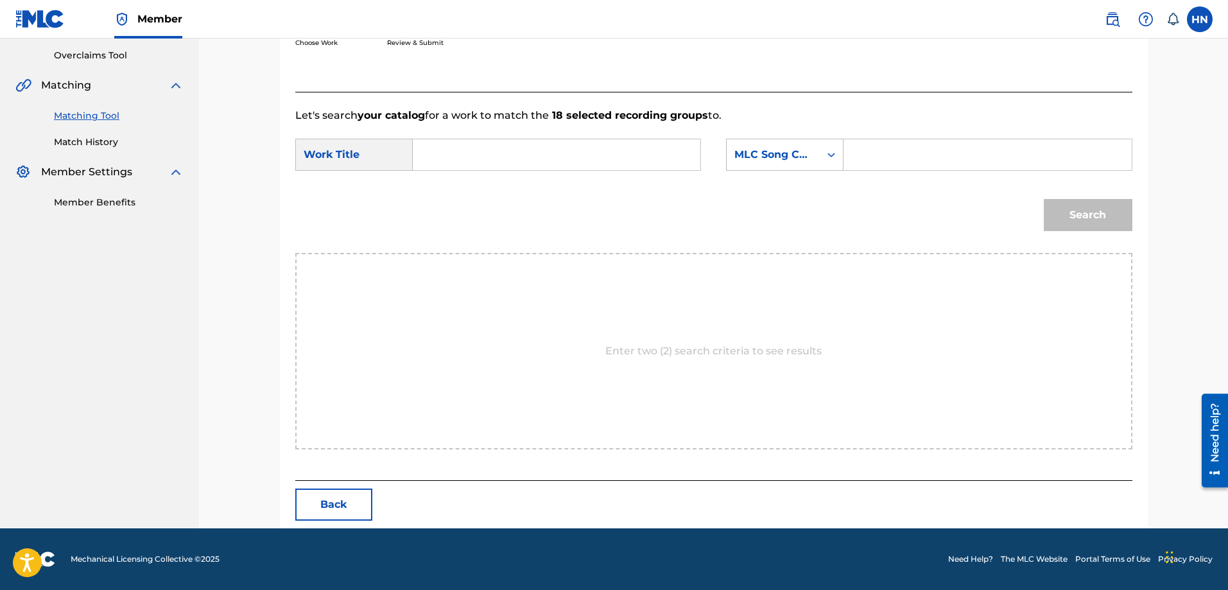
click at [628, 162] on input "Search Form" at bounding box center [557, 154] width 266 height 31
paste input "TINH YEU CHAM TRE"
type input "TINH YEU CHAM TRE"
click at [756, 155] on div "MLC Song Code" at bounding box center [773, 154] width 78 height 15
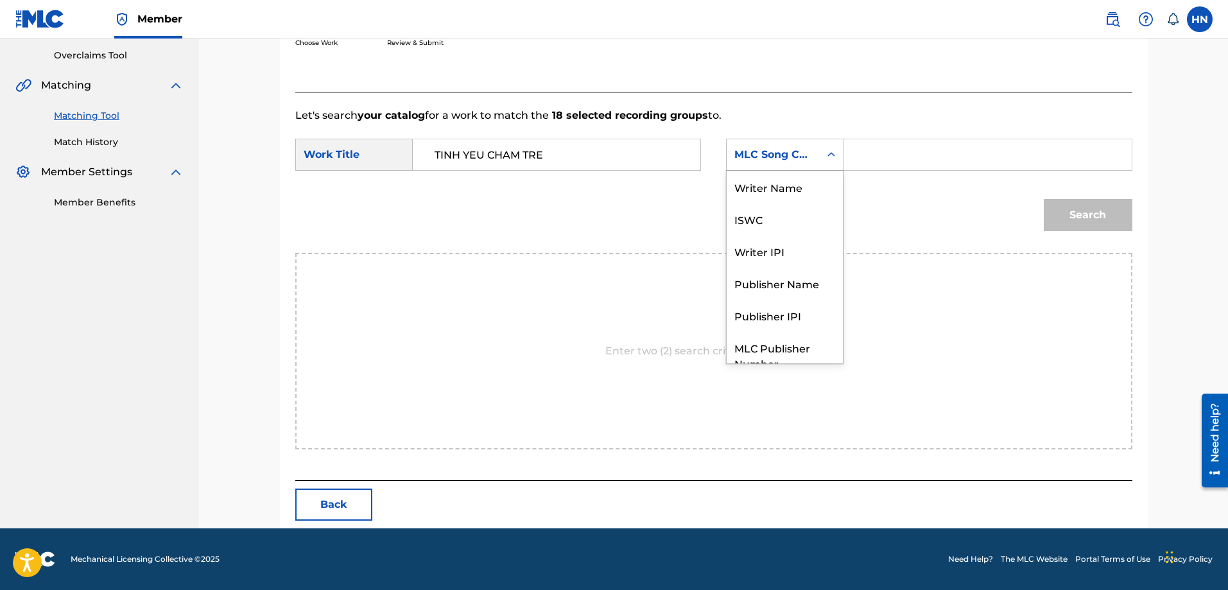
scroll to position [48, 0]
click at [759, 182] on div "ISWC" at bounding box center [785, 171] width 116 height 32
click at [894, 152] on input "Search Form" at bounding box center [988, 154] width 266 height 31
paste input "T3005781539"
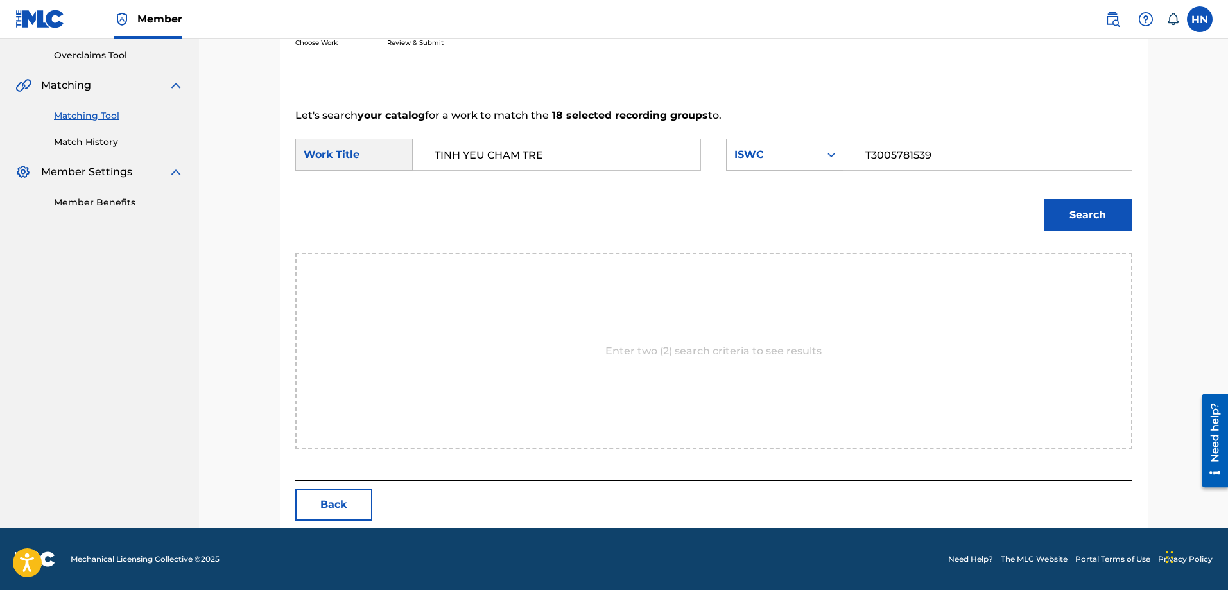
type input "T3005781539"
click at [1076, 228] on button "Search" at bounding box center [1088, 215] width 89 height 32
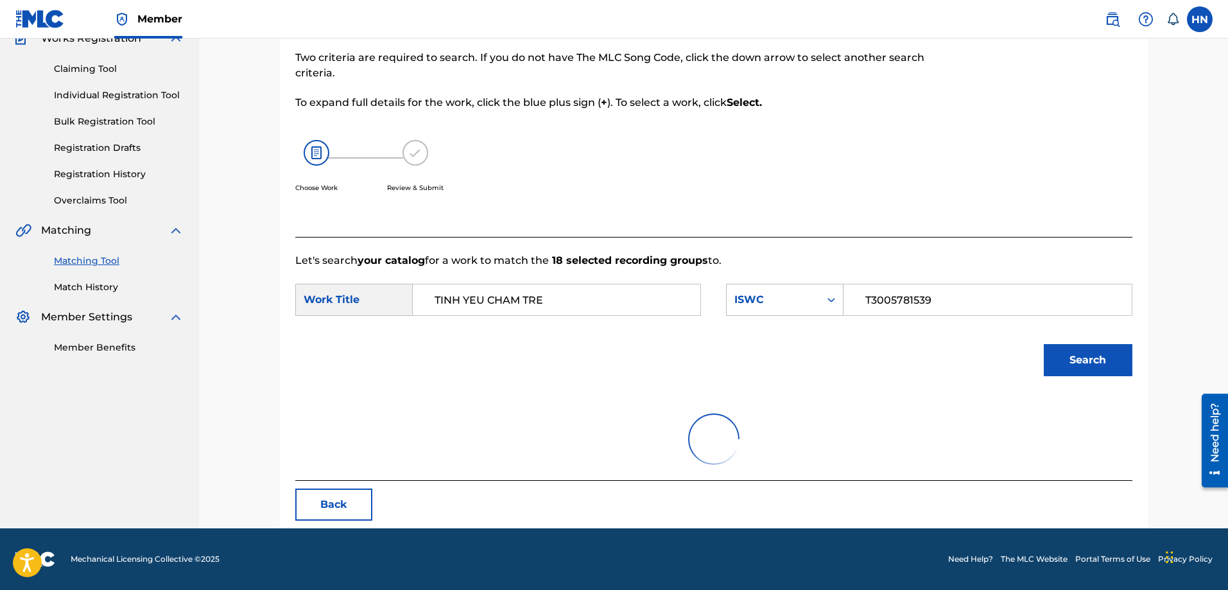
scroll to position [227, 0]
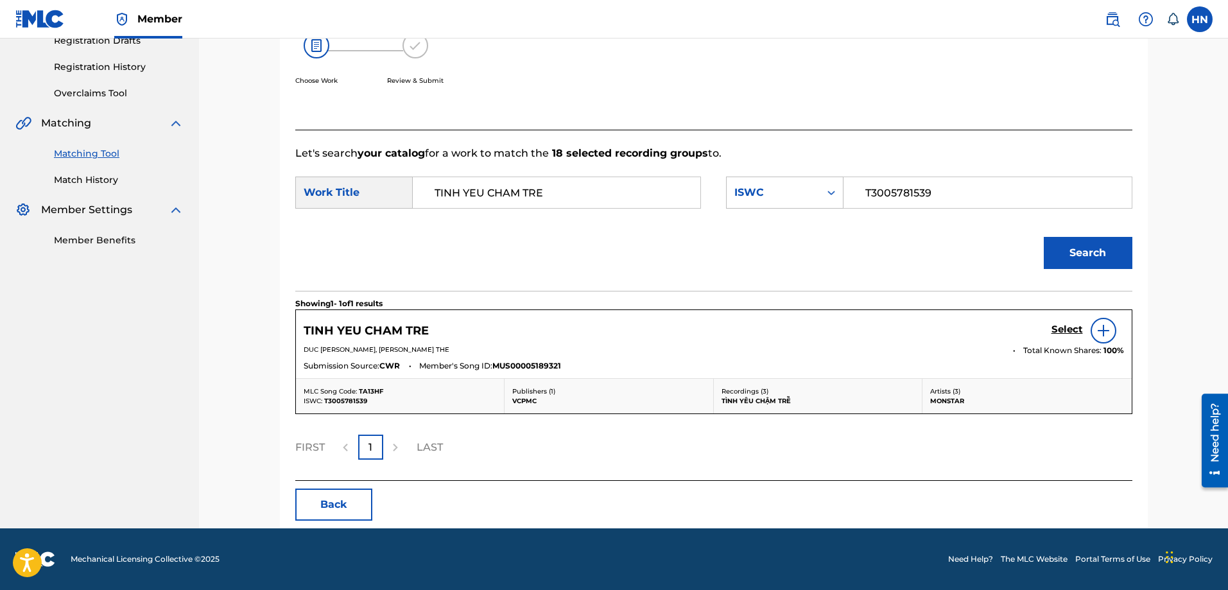
click at [1057, 329] on h5 "Select" at bounding box center [1067, 330] width 31 height 12
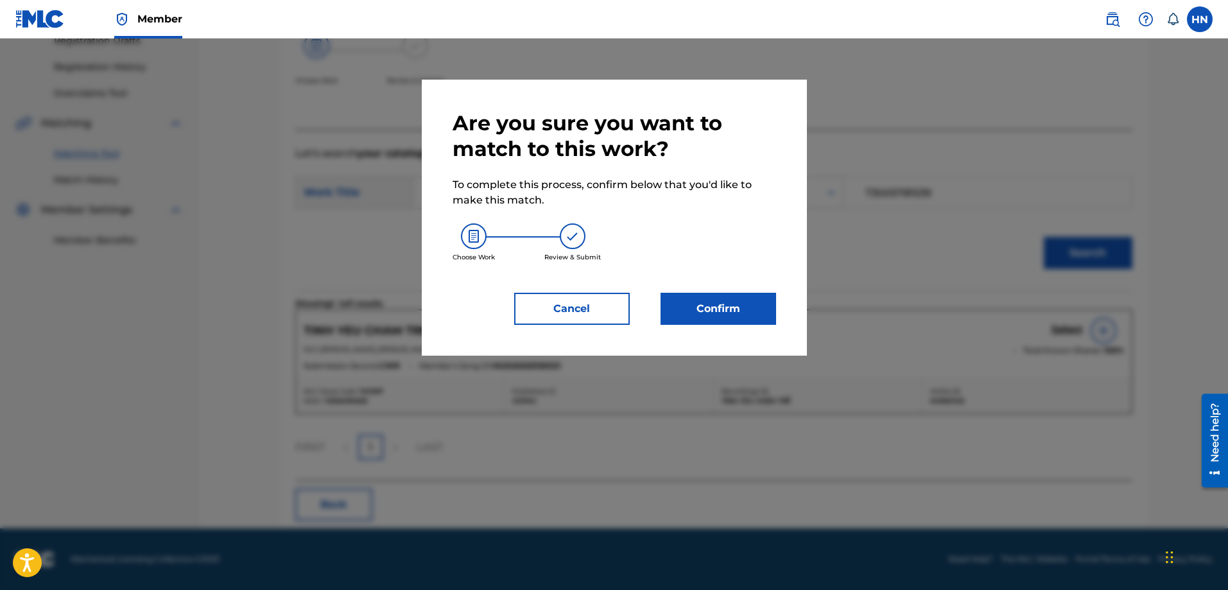
click at [747, 306] on button "Confirm" at bounding box center [719, 309] width 116 height 32
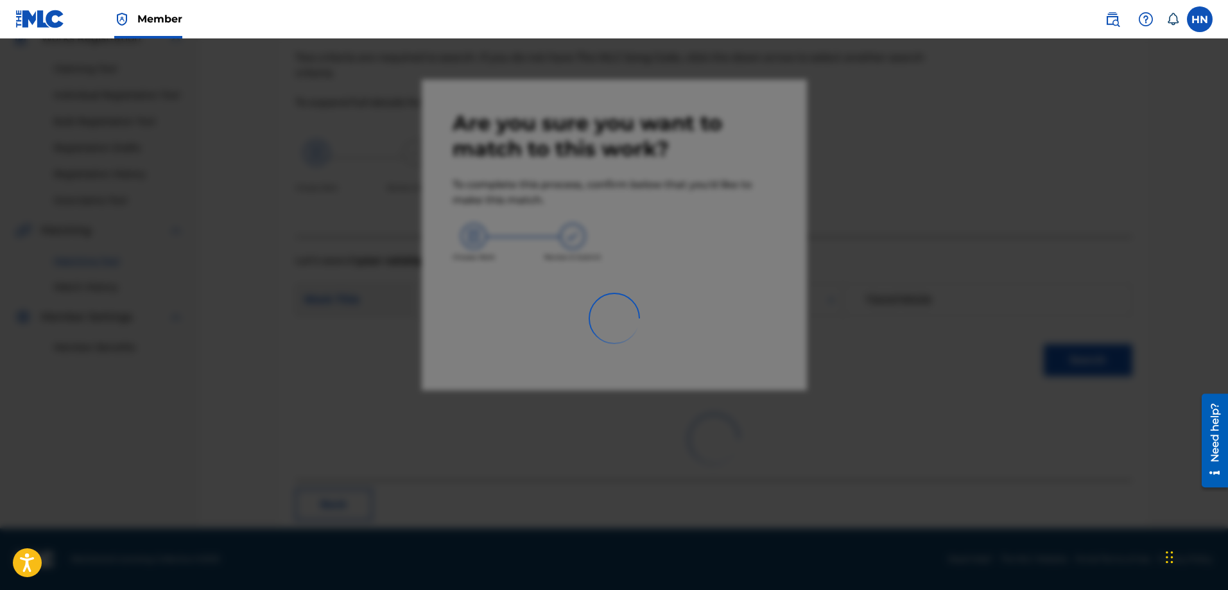
scroll to position [35, 0]
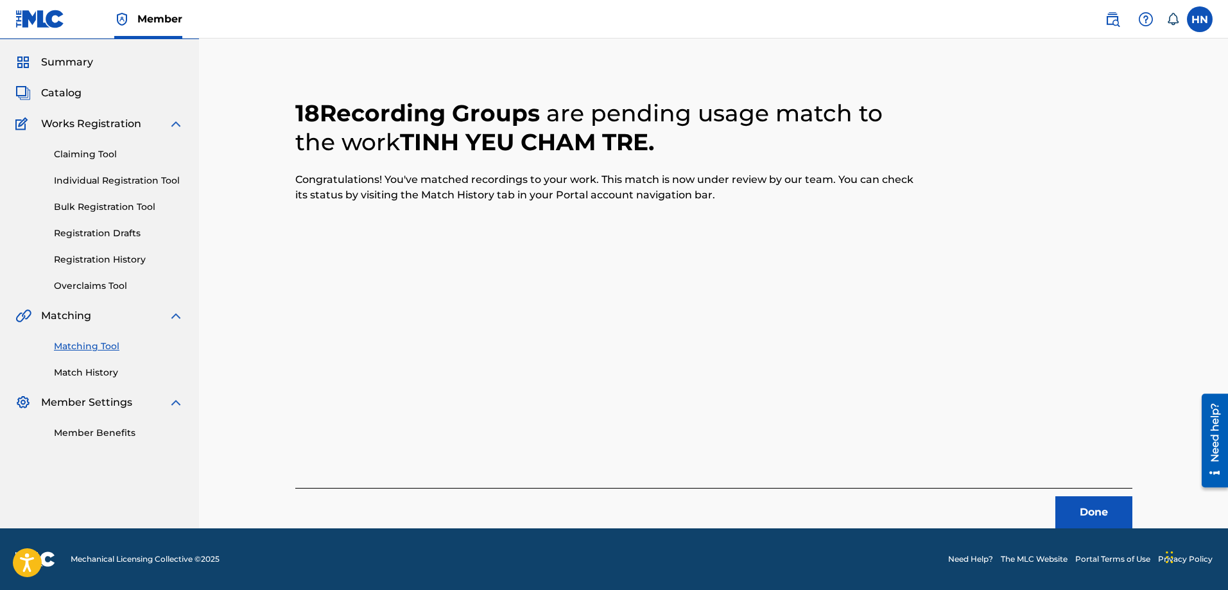
click at [1104, 505] on button "Done" at bounding box center [1093, 512] width 77 height 32
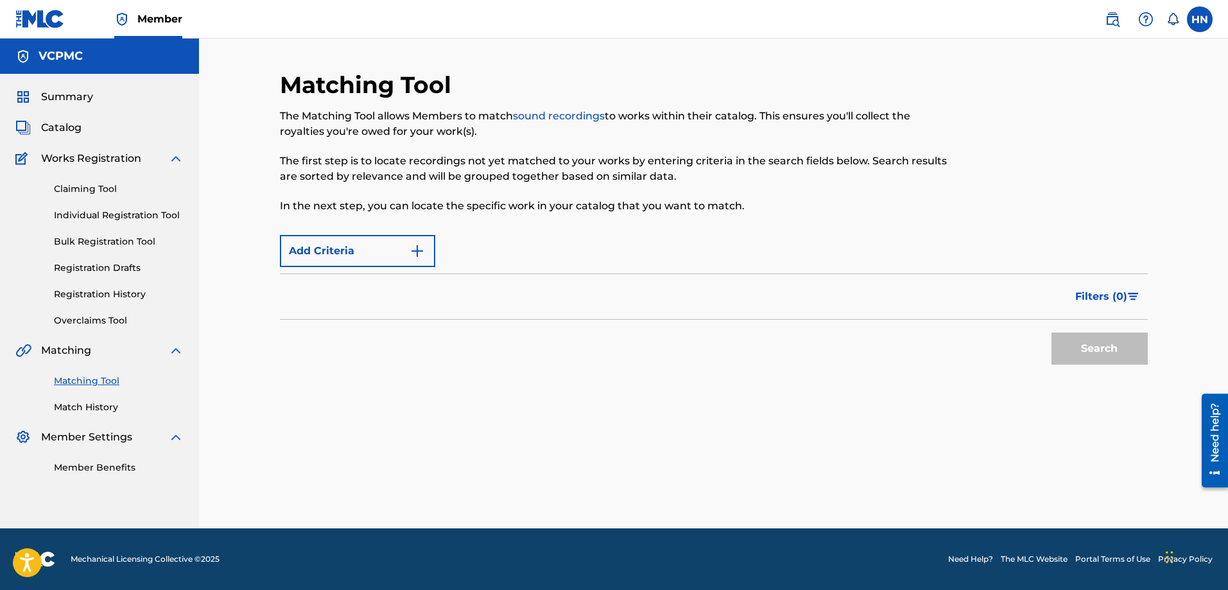
scroll to position [0, 0]
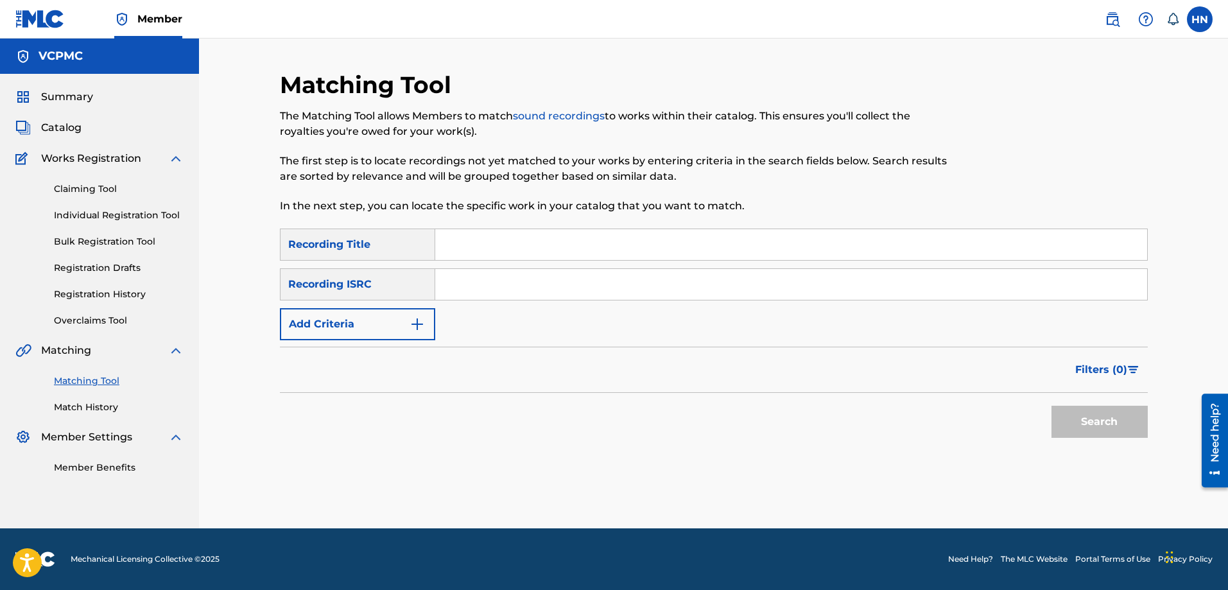
drag, startPoint x: 570, startPoint y: 247, endPoint x: 620, endPoint y: 245, distance: 50.1
click at [570, 247] on input "Search Form" at bounding box center [791, 244] width 712 height 31
paste input "TRĂNG VỀ THÔN GIÃ"
type input "TRĂNG VỀ THÔN GIÃ"
click at [1056, 425] on button "Search" at bounding box center [1100, 422] width 96 height 32
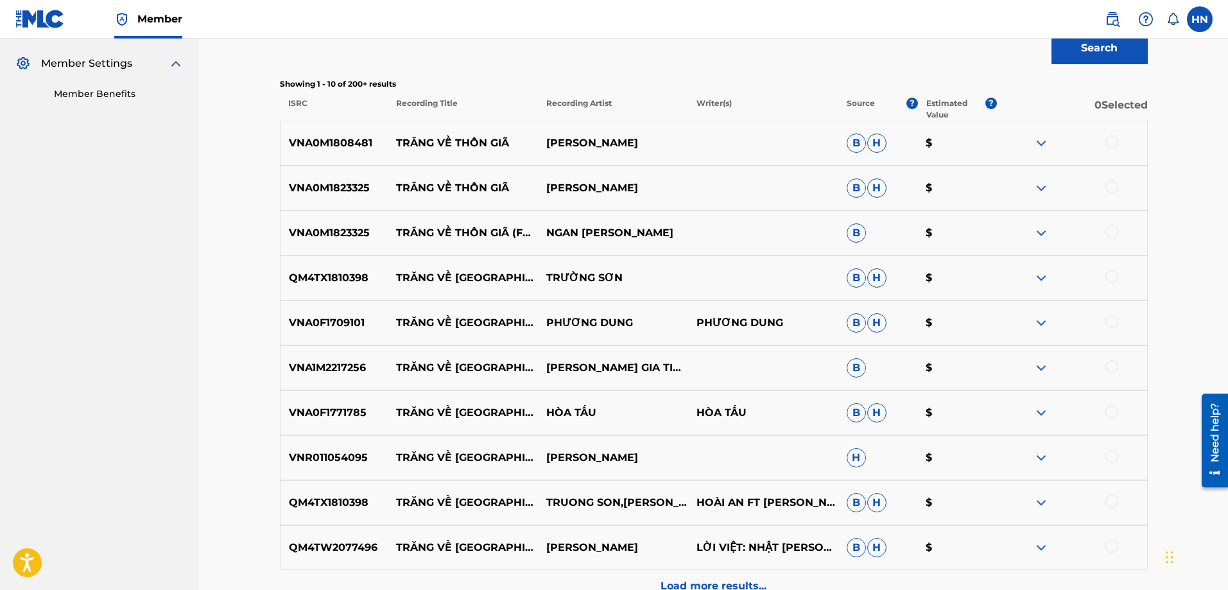
scroll to position [385, 0]
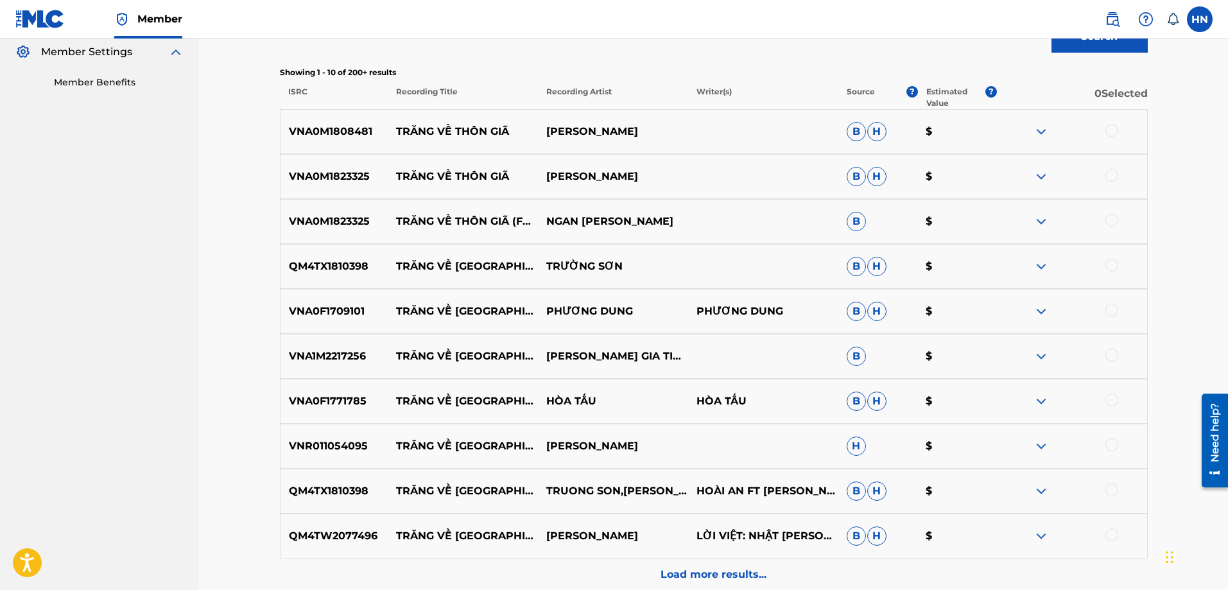
click at [334, 490] on p "QM4TX1810398" at bounding box center [335, 490] width 108 height 15
click at [1111, 490] on div at bounding box center [1112, 489] width 13 height 13
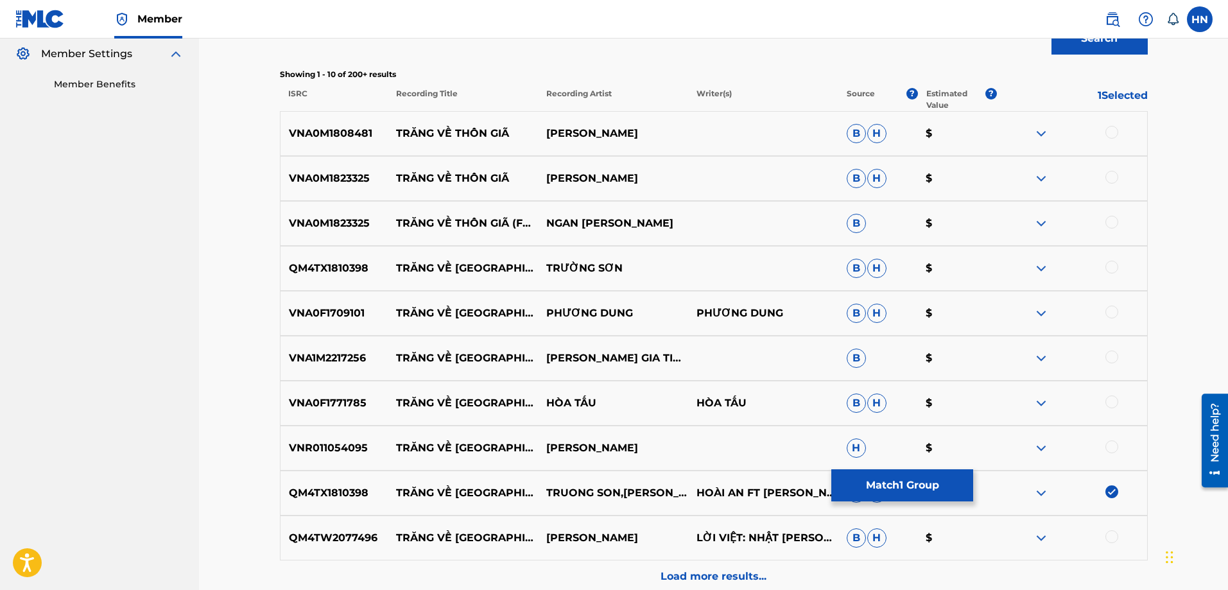
scroll to position [447, 0]
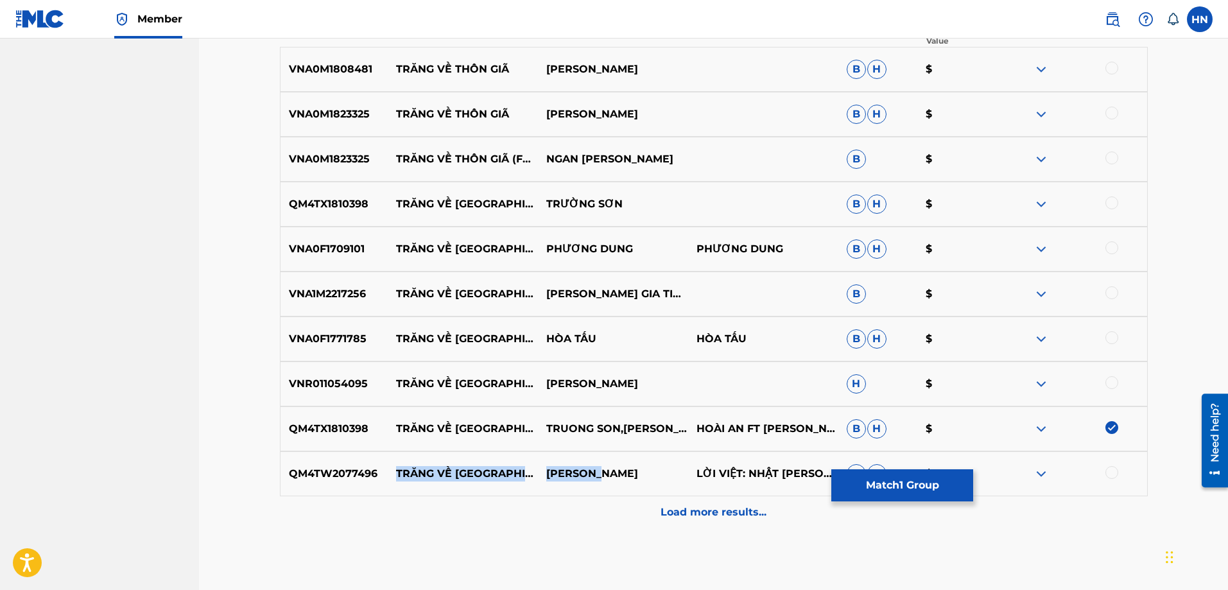
drag, startPoint x: 638, startPoint y: 467, endPoint x: 381, endPoint y: 472, distance: 256.8
click at [381, 472] on div "QM4TW2077496 TRĂNG VỀ THÔN DÃ ÁI THANH LỜI VIỆT: NHẬT NGÂN B H $" at bounding box center [714, 473] width 868 height 45
click at [334, 467] on p "QM4TW2077496" at bounding box center [335, 473] width 108 height 15
click at [1115, 480] on div at bounding box center [1072, 473] width 150 height 15
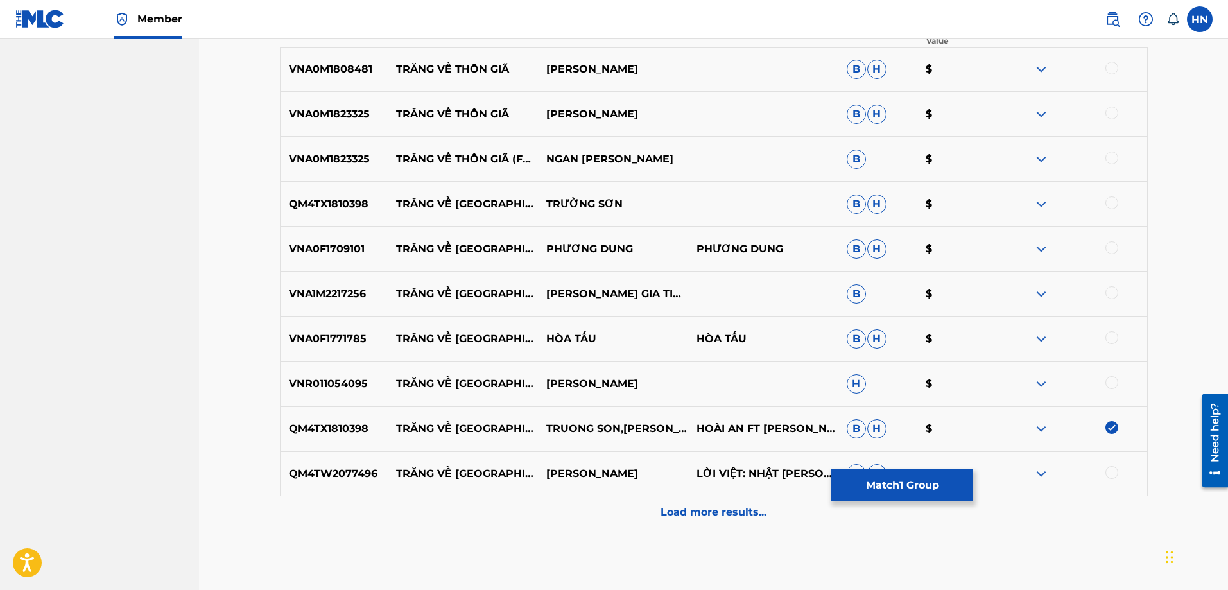
click at [1115, 478] on div at bounding box center [1112, 472] width 13 height 13
click at [354, 295] on p "VNA1M2217256" at bounding box center [335, 293] width 108 height 15
click at [1109, 295] on div at bounding box center [1112, 292] width 13 height 13
click at [347, 245] on p "VNA0F1709101" at bounding box center [335, 248] width 108 height 15
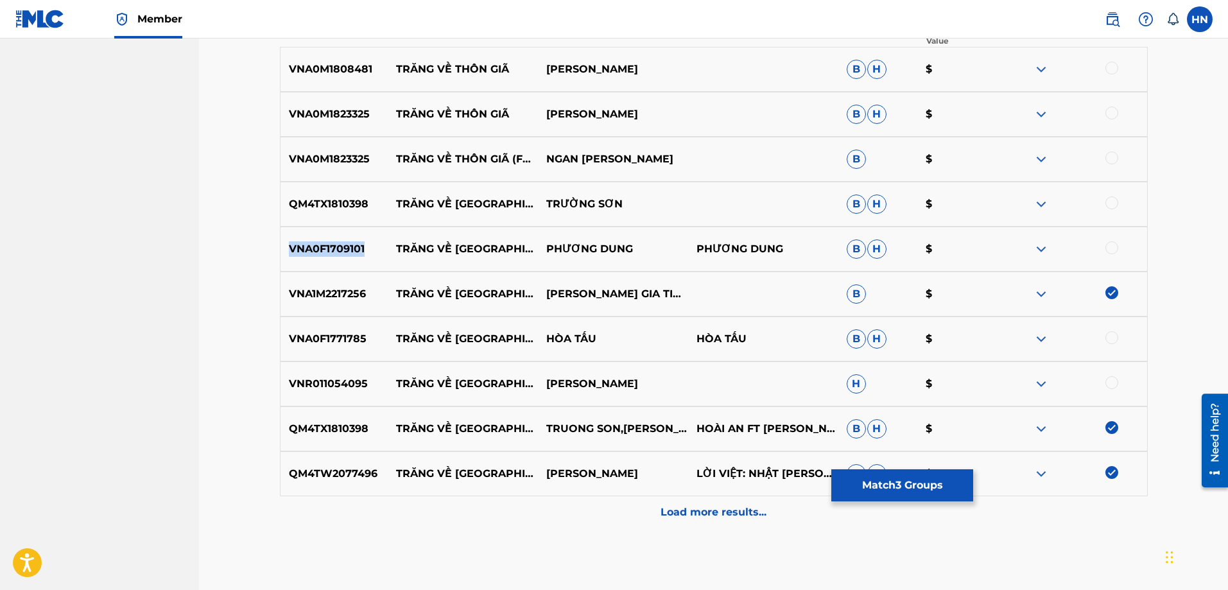
click at [347, 245] on p "VNA0F1709101" at bounding box center [335, 248] width 108 height 15
click at [1113, 248] on div at bounding box center [1112, 247] width 13 height 13
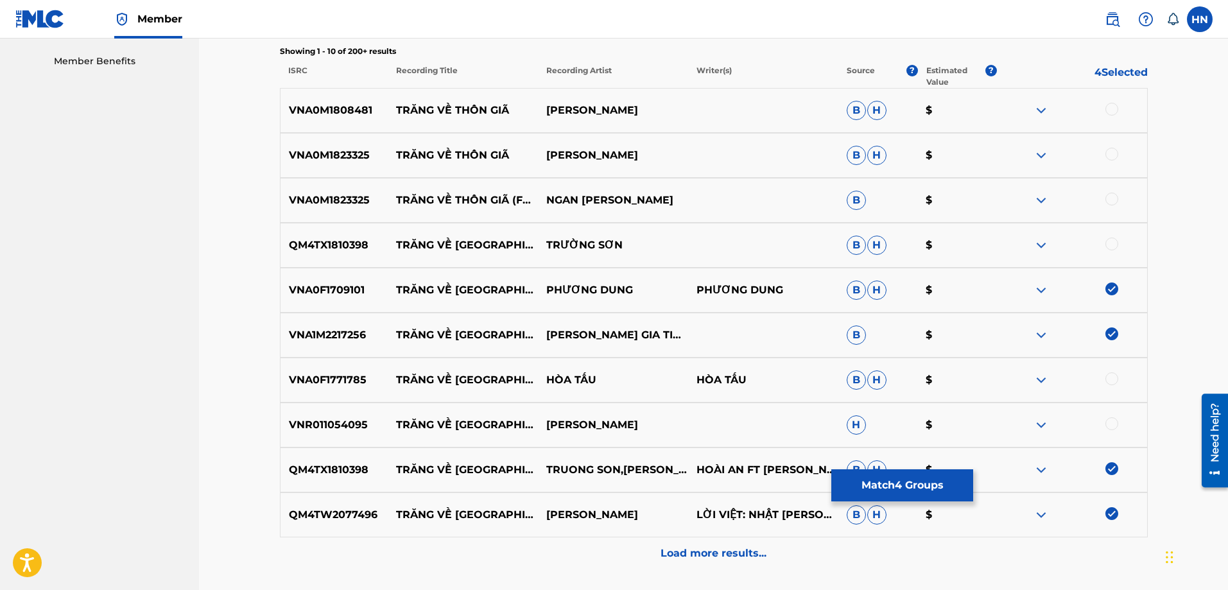
scroll to position [383, 0]
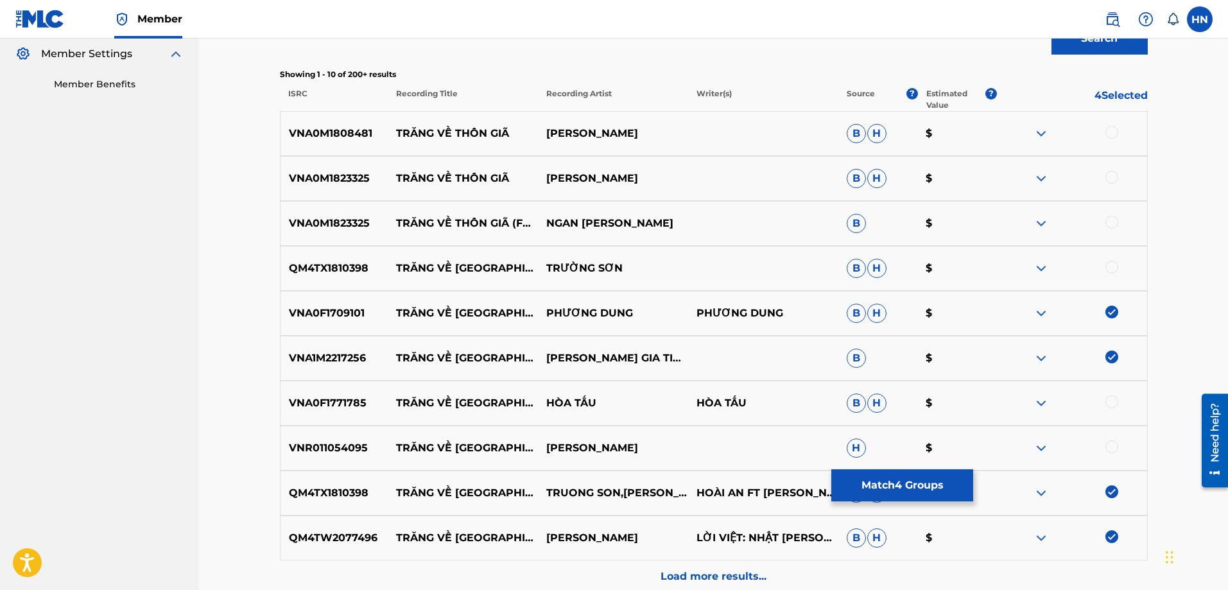
click at [329, 129] on p "VNA0M1808481" at bounding box center [335, 133] width 108 height 15
click at [1112, 133] on div at bounding box center [1112, 132] width 13 height 13
click at [328, 183] on p "VNA0M1823325" at bounding box center [335, 178] width 108 height 15
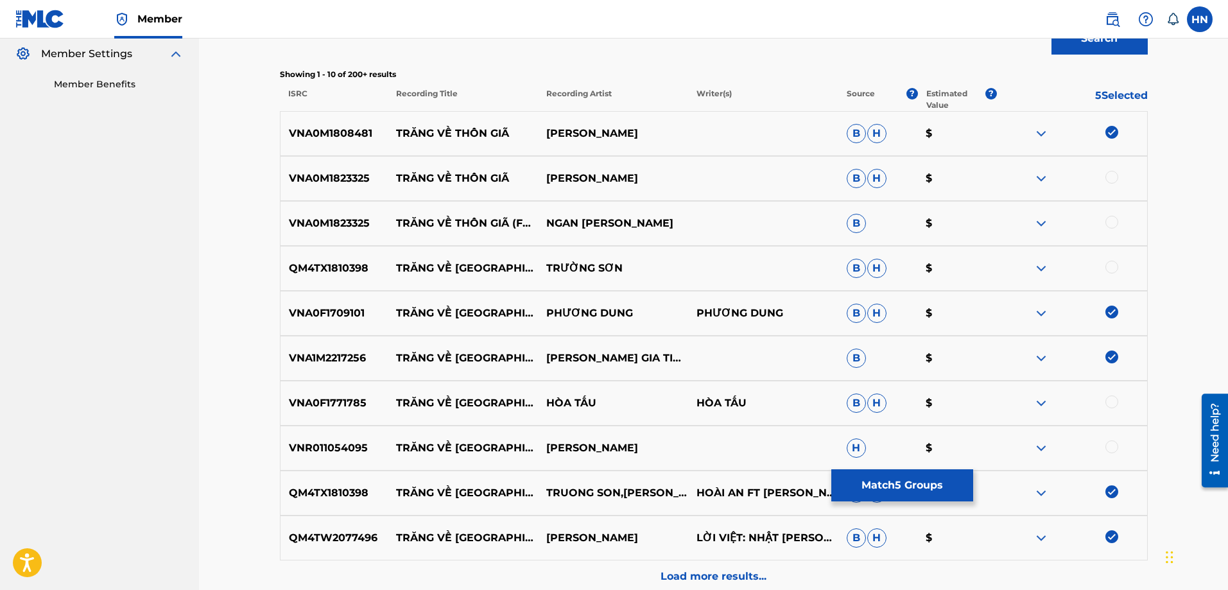
click at [1113, 178] on div at bounding box center [1112, 177] width 13 height 13
click at [1109, 217] on div at bounding box center [1112, 222] width 13 height 13
drag, startPoint x: 396, startPoint y: 179, endPoint x: 652, endPoint y: 183, distance: 256.2
click at [652, 183] on div "VNA0M1823325 TRĂNG VỀ THÔN GIÃ NGÂN TUẤN B H $" at bounding box center [714, 178] width 868 height 45
drag, startPoint x: 1113, startPoint y: 178, endPoint x: 1109, endPoint y: 209, distance: 31.1
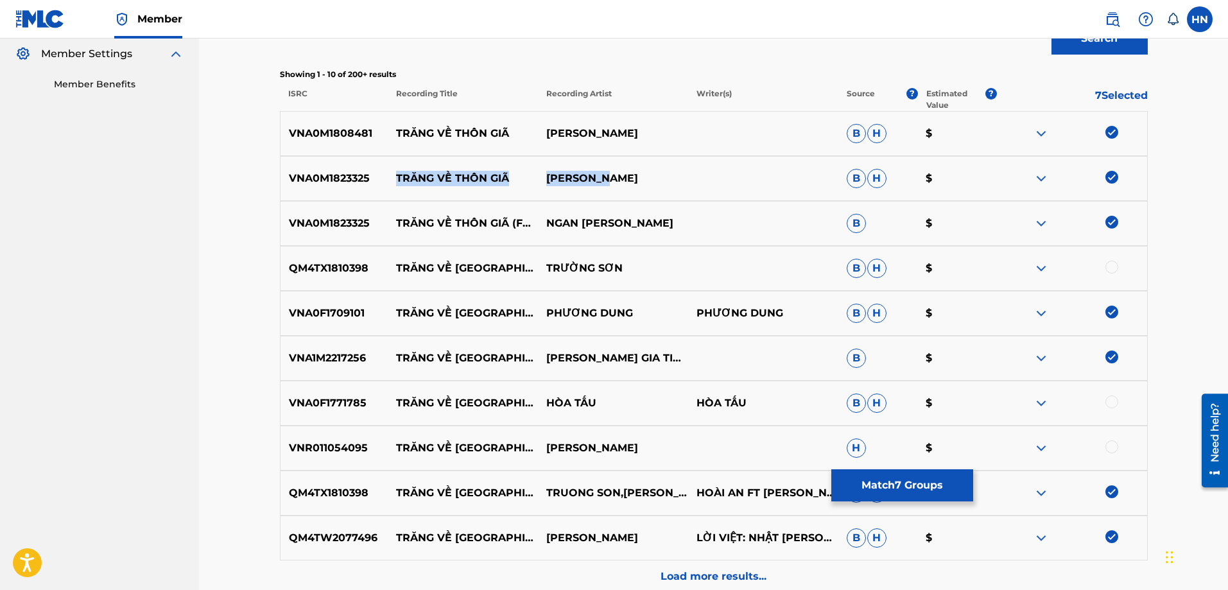
click at [1114, 178] on img at bounding box center [1112, 177] width 13 height 13
click at [1107, 223] on img at bounding box center [1112, 222] width 13 height 13
click at [327, 456] on div "VNR011054095 TRĂNG VỀ THÔN DÃ THÙY TRANG H $" at bounding box center [714, 448] width 868 height 45
click at [1111, 442] on div at bounding box center [1112, 446] width 13 height 13
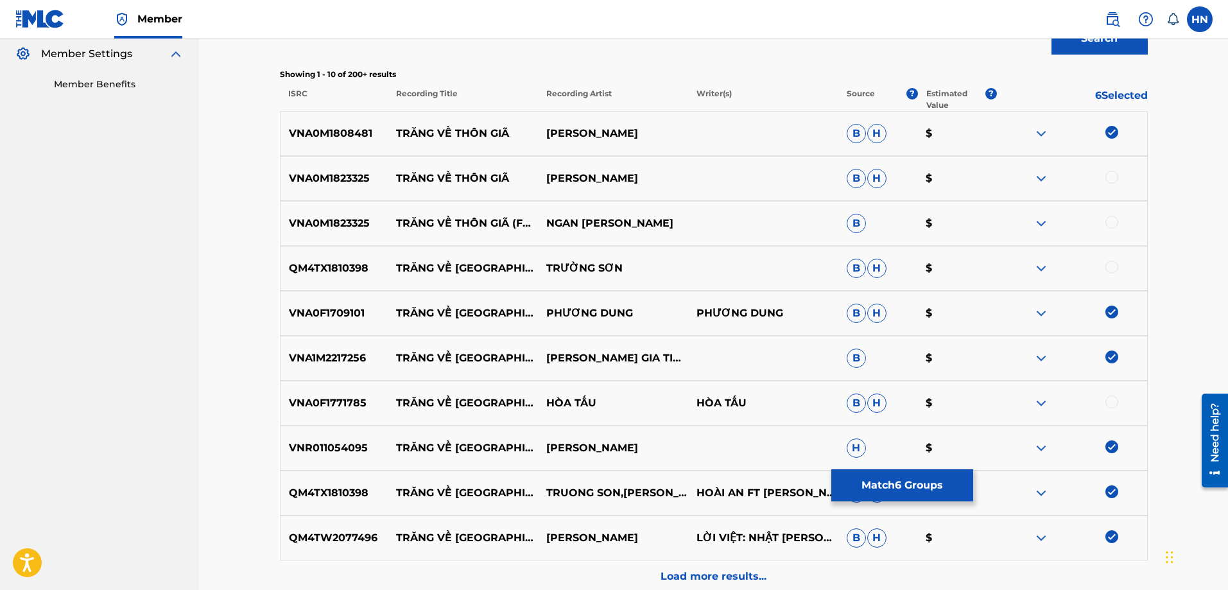
click at [1040, 399] on img at bounding box center [1041, 402] width 15 height 15
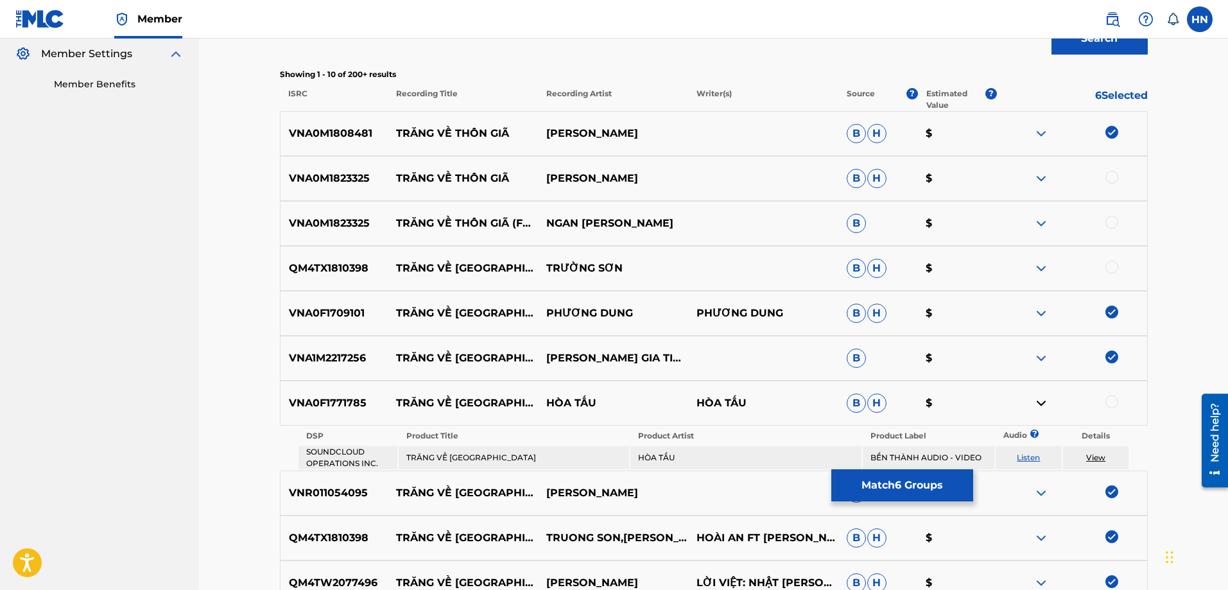
click at [1036, 458] on link "Listen" at bounding box center [1028, 458] width 23 height 10
click at [331, 394] on div "VNA0F1771785 TRĂNG VỀ THÔN DÃ HÒA TẤU HÒA TẤU B H $" at bounding box center [714, 403] width 868 height 45
click at [1112, 397] on div at bounding box center [1112, 401] width 13 height 13
click at [324, 275] on p "QM4TX1810398" at bounding box center [335, 268] width 108 height 15
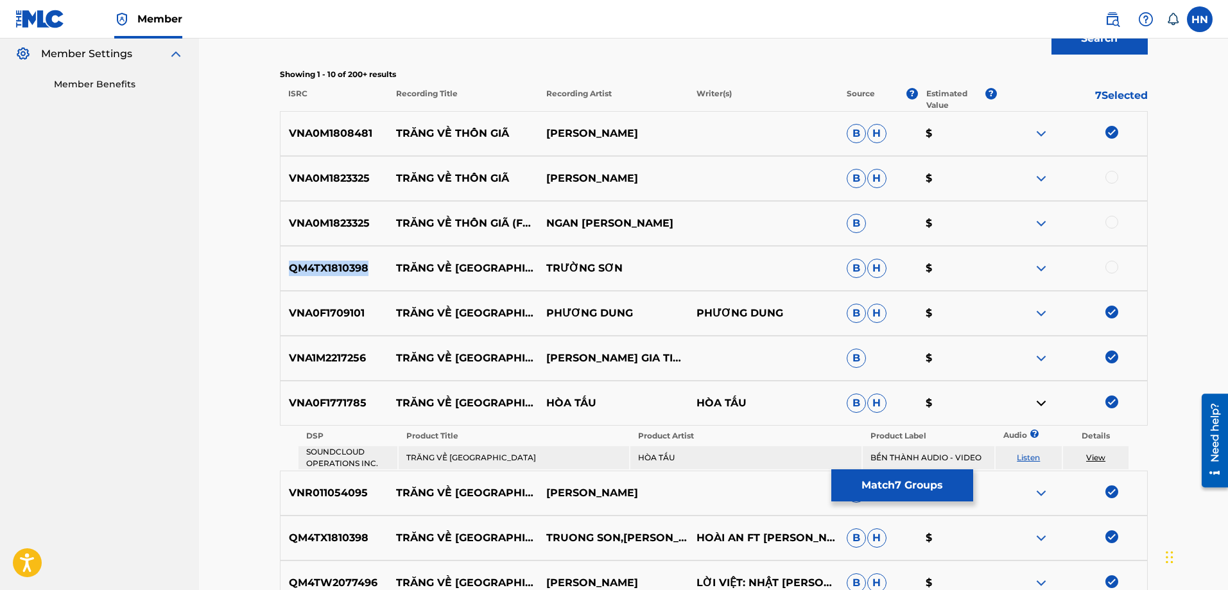
click at [324, 275] on p "QM4TX1810398" at bounding box center [335, 268] width 108 height 15
click at [1117, 270] on div at bounding box center [1112, 267] width 13 height 13
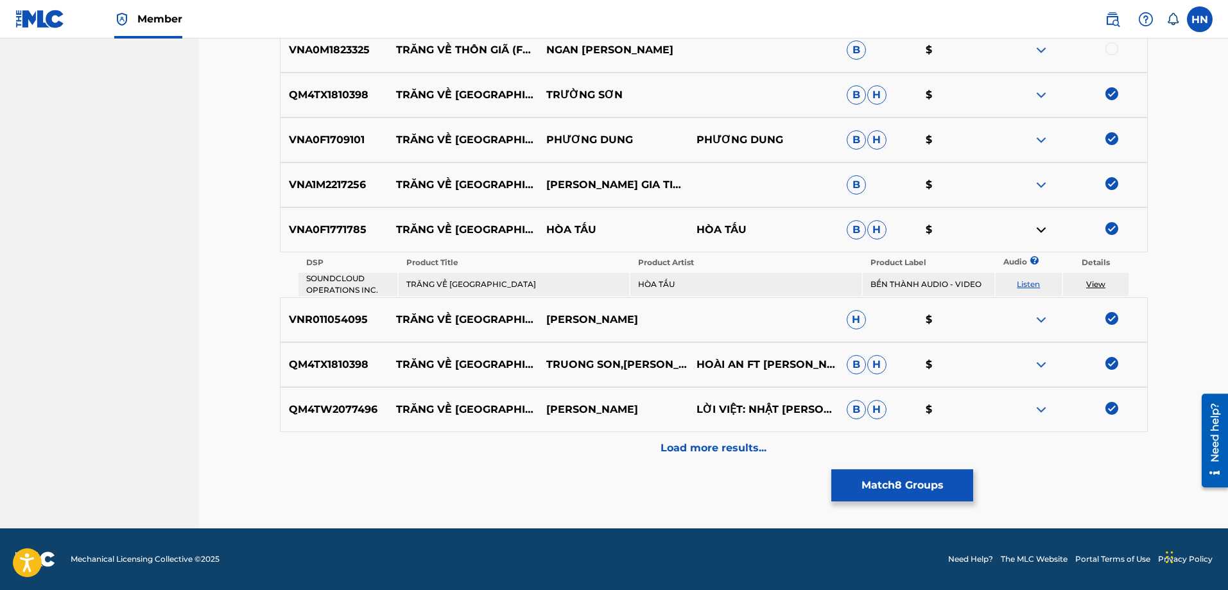
click at [676, 455] on p "Load more results..." at bounding box center [714, 447] width 106 height 15
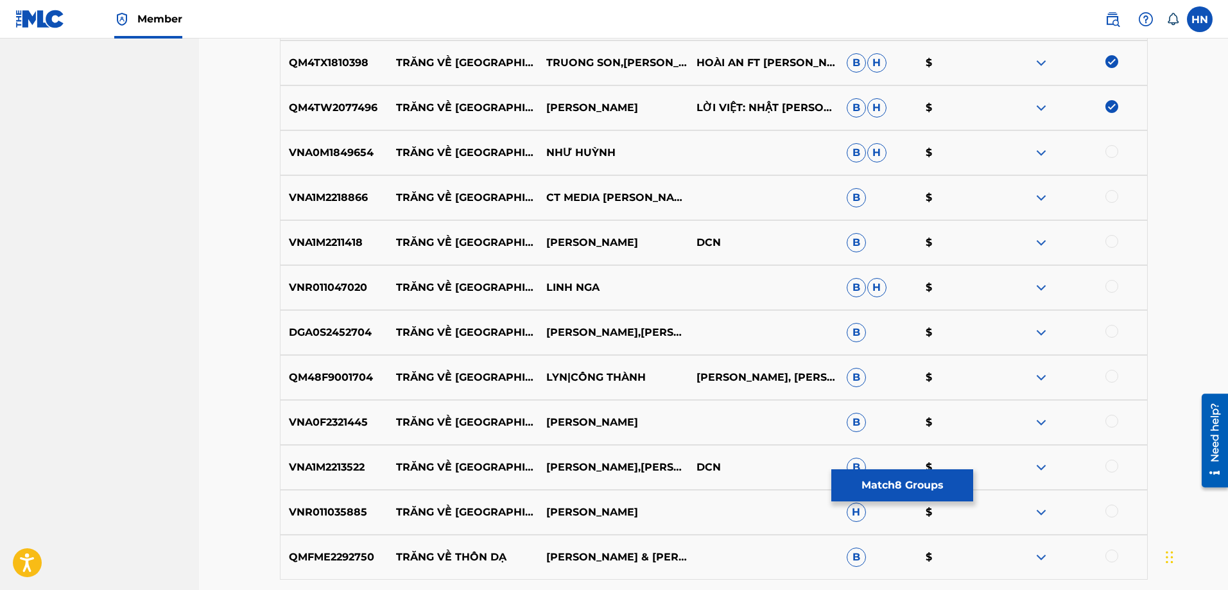
scroll to position [878, 0]
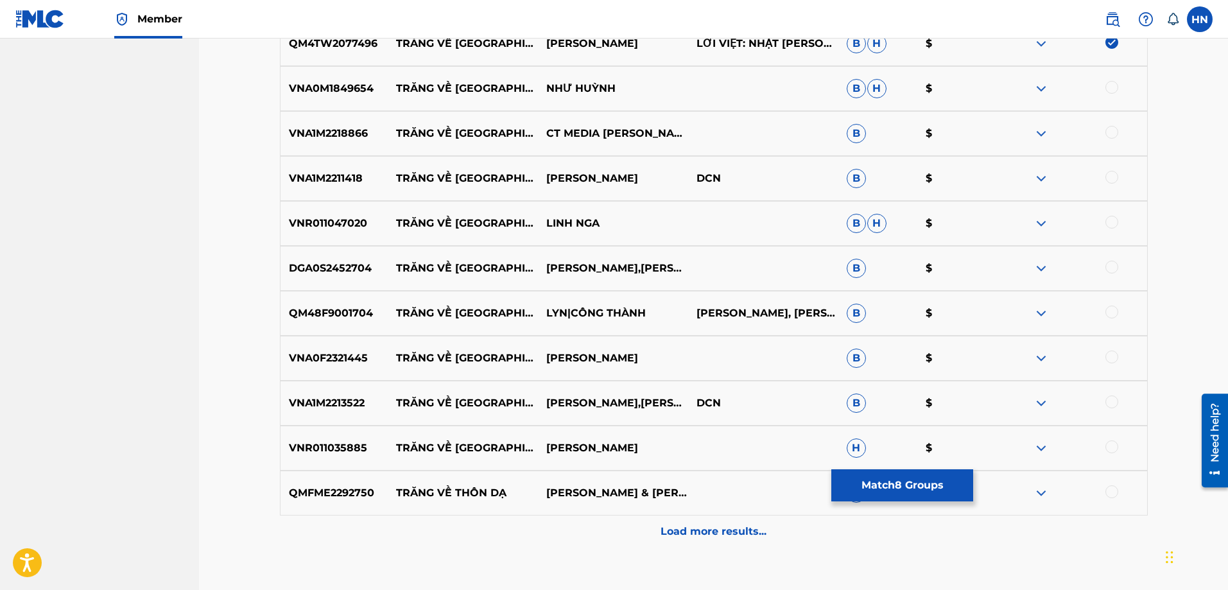
click at [356, 320] on p "QM48F9001704" at bounding box center [335, 313] width 108 height 15
click at [1117, 312] on div at bounding box center [1112, 312] width 13 height 13
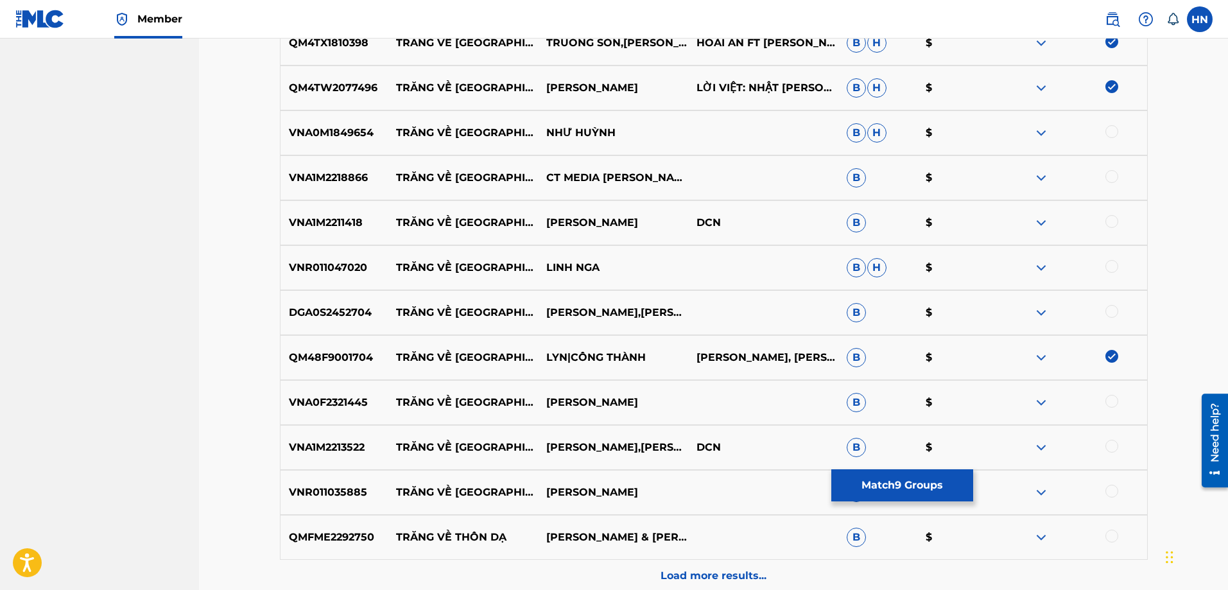
scroll to position [833, 0]
click at [340, 534] on p "QMFME2292750" at bounding box center [335, 537] width 108 height 15
click at [1111, 541] on div at bounding box center [1112, 536] width 13 height 13
click at [335, 439] on div "VNA1M2213522 TRĂNG VỀ THÔN DÃ TRUONG NGUYEN,ĐẶNG THÁI HIỂN DCN B $" at bounding box center [714, 448] width 868 height 45
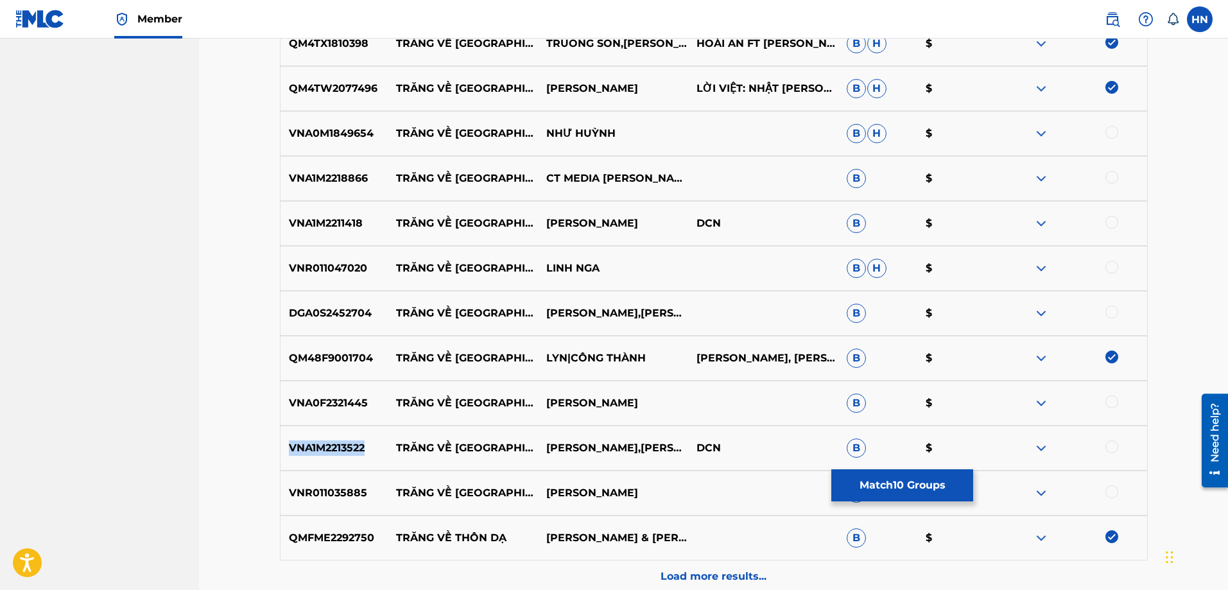
click at [335, 439] on div "VNA1M2213522 TRĂNG VỀ THÔN DÃ TRUONG NGUYEN,ĐẶNG THÁI HIỂN DCN B $" at bounding box center [714, 448] width 868 height 45
click at [1116, 446] on div at bounding box center [1112, 446] width 13 height 13
drag, startPoint x: 385, startPoint y: 309, endPoint x: 609, endPoint y: 322, distance: 224.4
click at [609, 322] on div "DGA0S2452704 TRĂNG VỀ THÔN DÃ NGỌC CẨM,NGUYỄN HỮU THIẾT B $" at bounding box center [714, 313] width 868 height 45
click at [340, 313] on p "DGA0S2452704" at bounding box center [335, 313] width 108 height 15
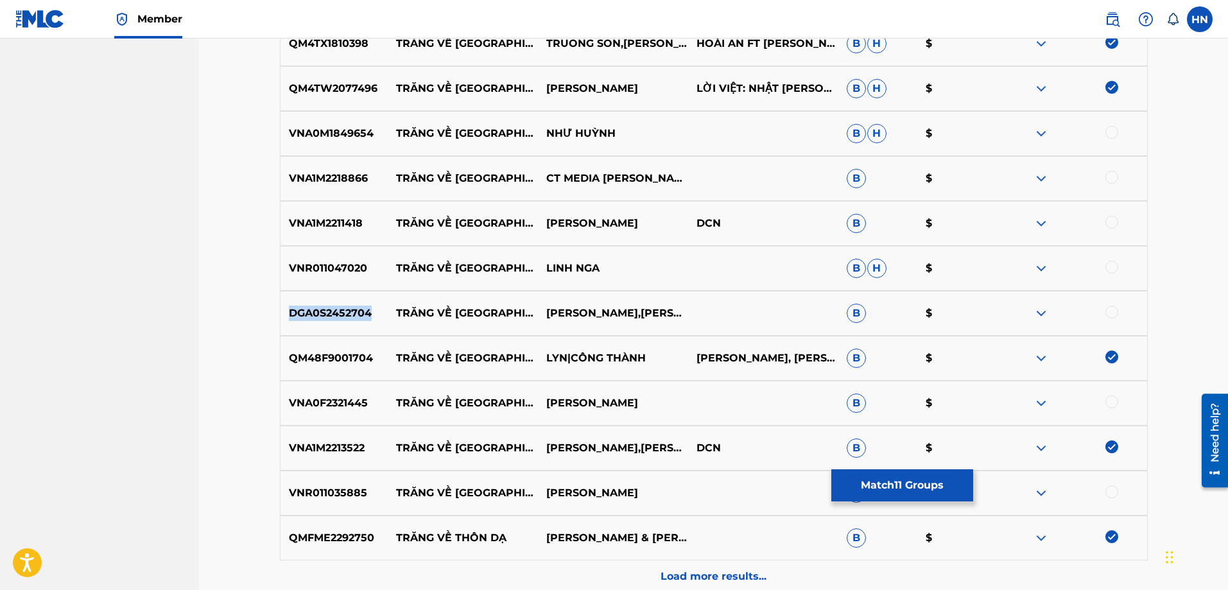
click at [340, 313] on p "DGA0S2452704" at bounding box center [335, 313] width 108 height 15
click at [1109, 314] on div at bounding box center [1112, 312] width 13 height 13
click at [354, 136] on p "VNA0M1849654" at bounding box center [335, 133] width 108 height 15
click at [1106, 136] on div at bounding box center [1112, 132] width 13 height 13
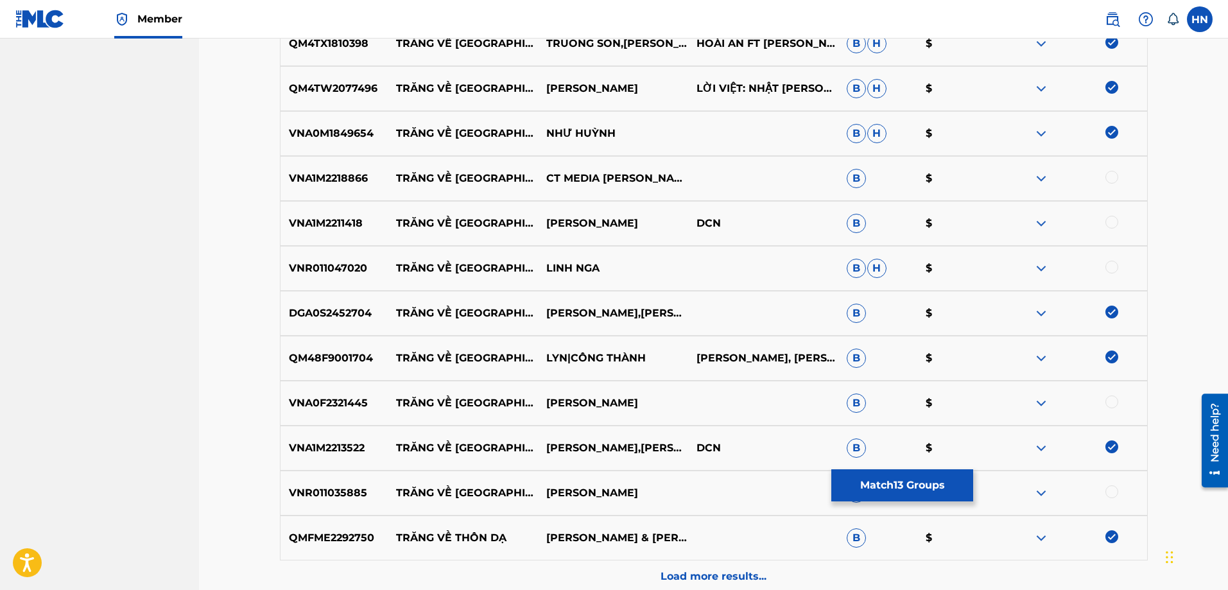
click at [347, 176] on p "VNA1M2218866" at bounding box center [335, 178] width 108 height 15
click at [1118, 177] on div at bounding box center [1112, 177] width 13 height 13
click at [356, 225] on p "VNA1M2211418" at bounding box center [335, 223] width 108 height 15
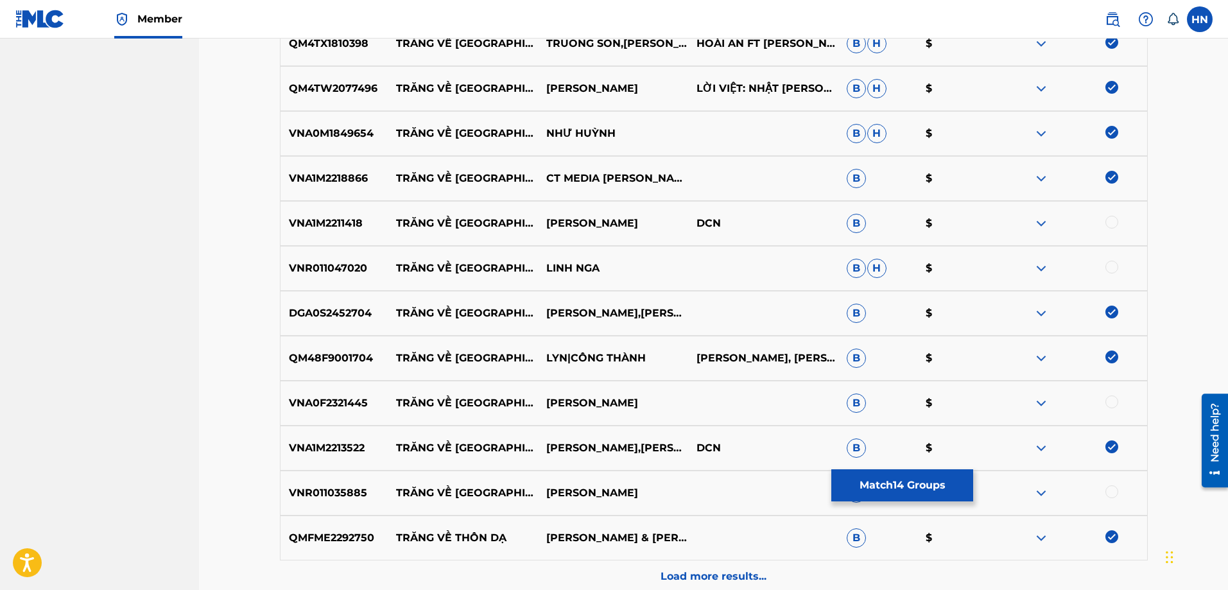
click at [1113, 221] on div at bounding box center [1112, 222] width 13 height 13
click at [356, 261] on p "VNR011047020" at bounding box center [335, 268] width 108 height 15
click at [1106, 273] on div at bounding box center [1072, 268] width 150 height 15
click at [1106, 270] on div at bounding box center [1112, 267] width 13 height 13
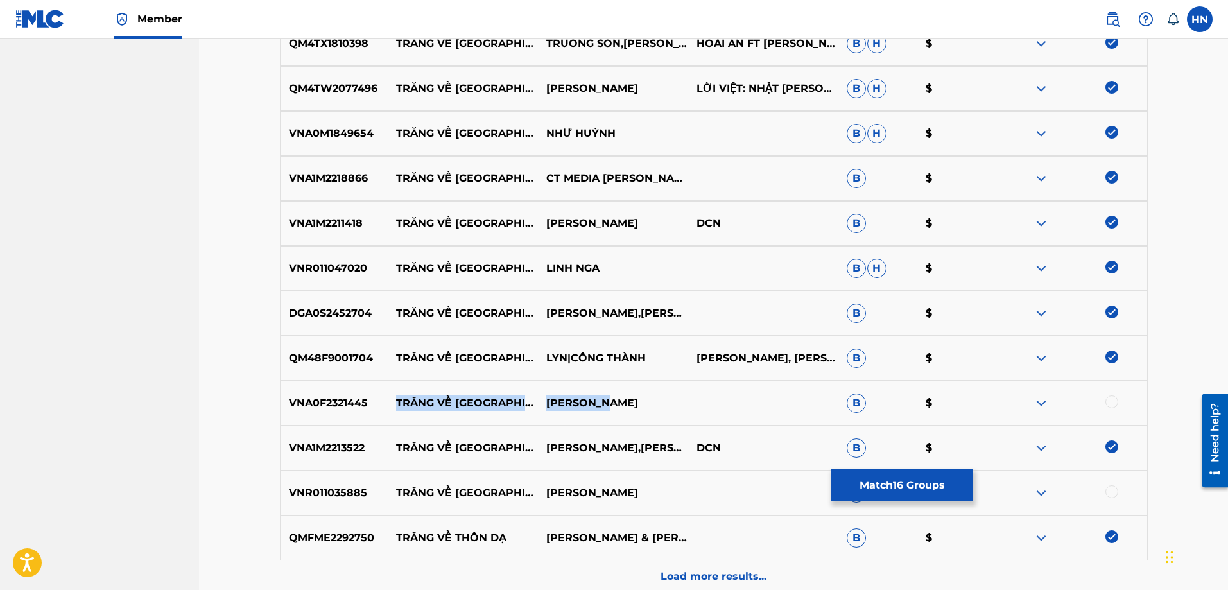
drag, startPoint x: 397, startPoint y: 401, endPoint x: 657, endPoint y: 395, distance: 260.7
click at [656, 395] on div "VNA0F2321445 TRĂNG VỀ THÔN DÃ NGHI NGHI B $" at bounding box center [714, 403] width 868 height 45
click at [352, 398] on p "VNA0F2321445" at bounding box center [335, 402] width 108 height 15
click at [1115, 403] on div at bounding box center [1112, 401] width 13 height 13
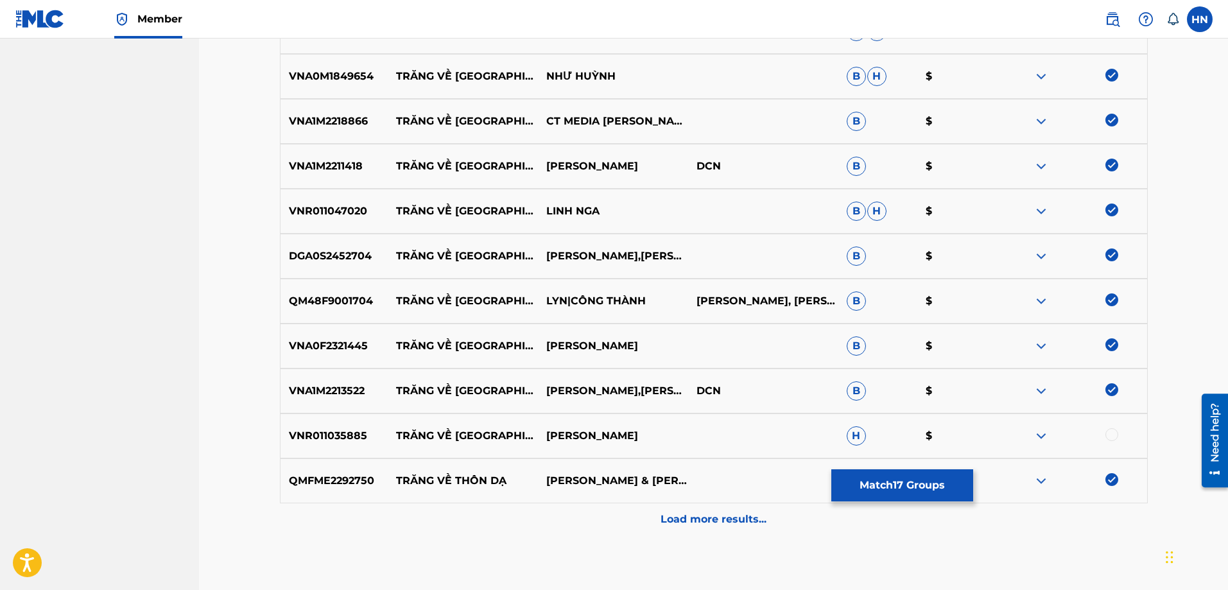
scroll to position [961, 0]
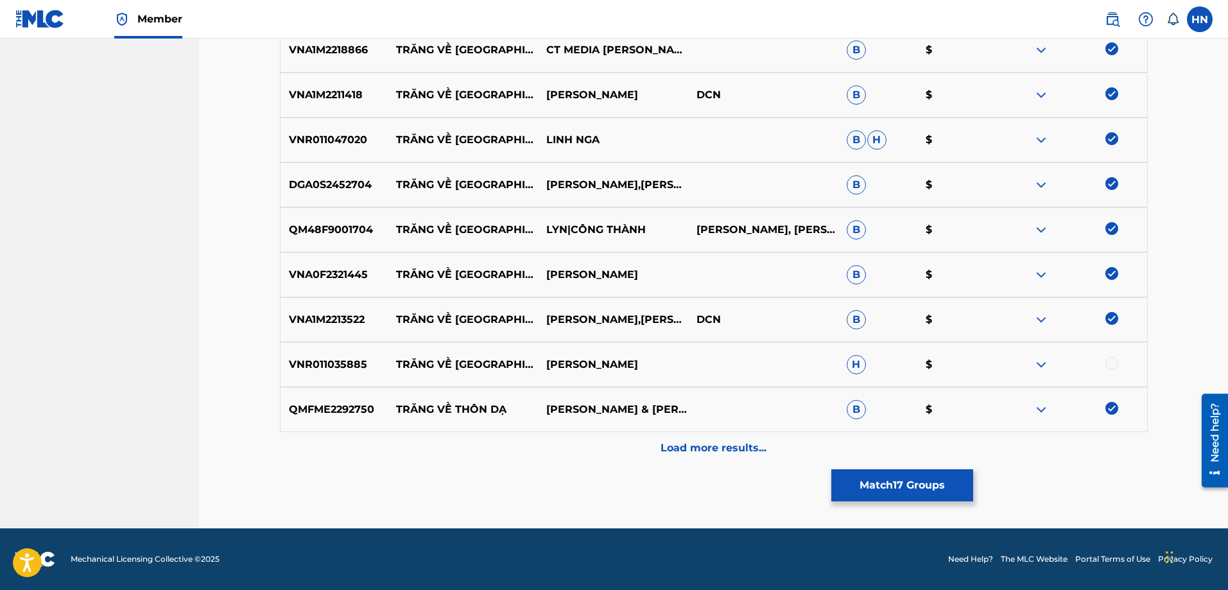
click at [351, 372] on div "VNR011035885 TRĂNG VỀ THÔN DÃ PHAM BAO KHANH H $" at bounding box center [714, 364] width 868 height 45
click at [1114, 360] on div at bounding box center [1112, 363] width 13 height 13
click at [695, 447] on p "Load more results..." at bounding box center [714, 447] width 106 height 15
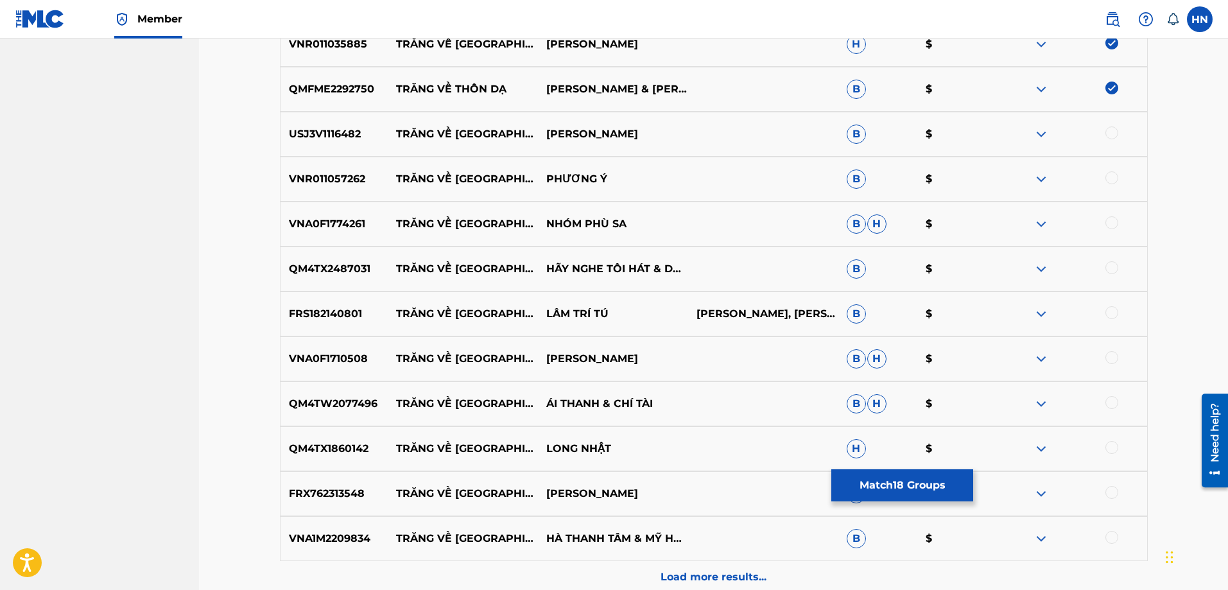
scroll to position [1282, 0]
click at [306, 127] on p "USJ3V1116482" at bounding box center [335, 133] width 108 height 15
click at [1108, 135] on div at bounding box center [1112, 132] width 13 height 13
click at [350, 175] on p "VNR011057262" at bounding box center [335, 178] width 108 height 15
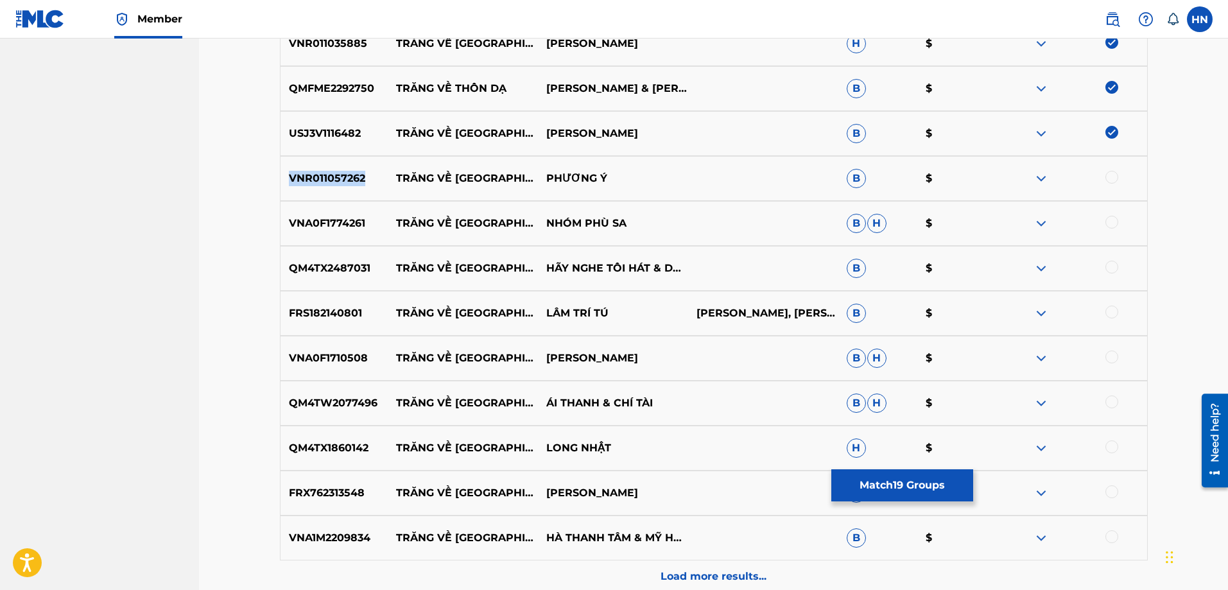
click at [350, 175] on p "VNR011057262" at bounding box center [335, 178] width 108 height 15
click at [1111, 176] on div at bounding box center [1112, 177] width 13 height 13
click at [328, 231] on div "VNA0F1774261 TRĂNG VỀ THÔN DÃ NHÓM PHÙ SA B H $" at bounding box center [714, 223] width 868 height 45
drag, startPoint x: 393, startPoint y: 221, endPoint x: 675, endPoint y: 226, distance: 281.9
click at [665, 225] on div "VNA0F1774261 TRĂNG VỀ THÔN DÃ NHÓM PHÙ SA B H $" at bounding box center [714, 223] width 868 height 45
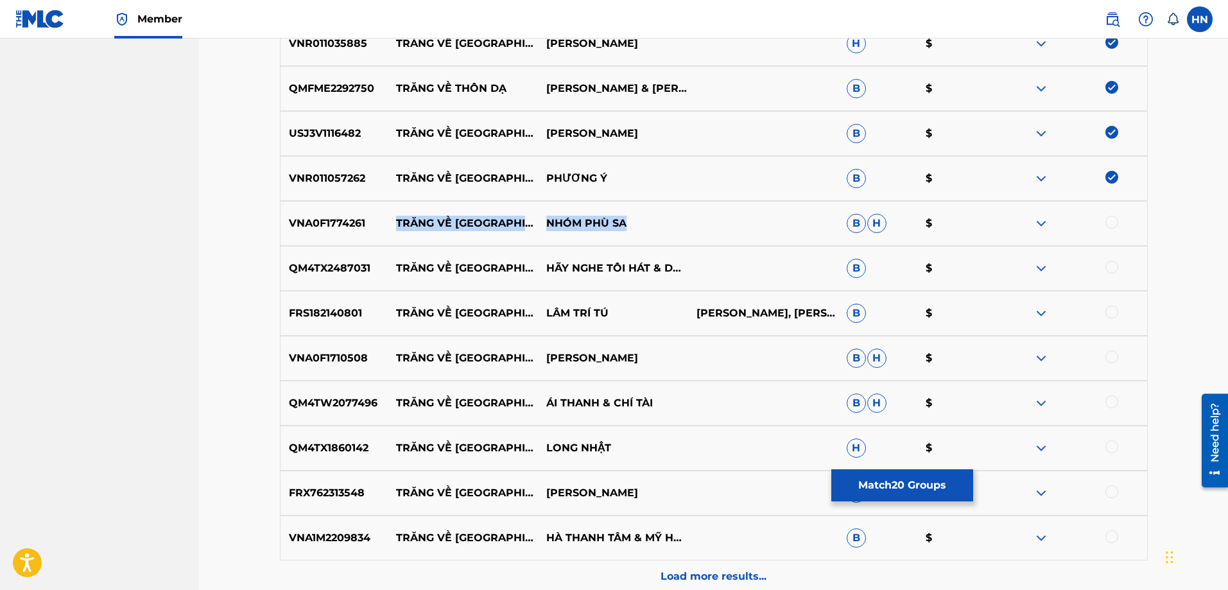
click at [359, 228] on p "VNA0F1774261" at bounding box center [335, 223] width 108 height 15
click at [1109, 223] on div at bounding box center [1112, 222] width 13 height 13
click at [348, 272] on p "QM4TX2487031" at bounding box center [335, 268] width 108 height 15
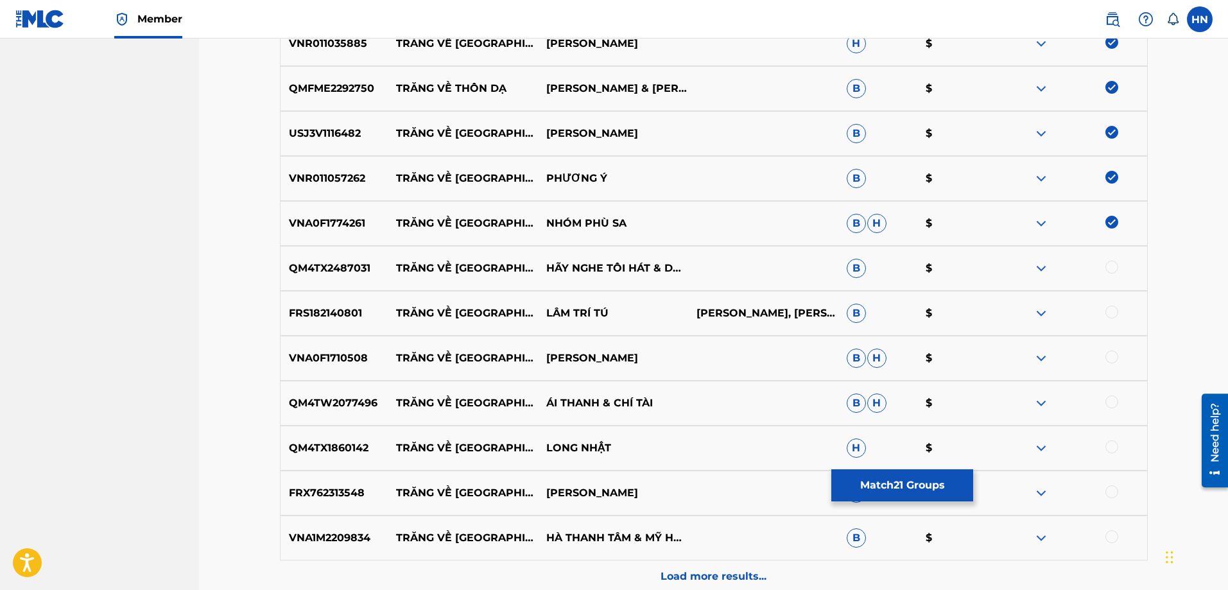
click at [1106, 264] on div at bounding box center [1112, 267] width 13 height 13
drag, startPoint x: 395, startPoint y: 312, endPoint x: 662, endPoint y: 311, distance: 266.4
click at [662, 311] on div "FRS182140801 TRĂNG VỀ THÔN DÃ LÂM TRÍ TÚ HOÀNG THI THƠ, HOÀNG THI THƠ B $" at bounding box center [714, 313] width 868 height 45
click at [316, 315] on p "FRS182140801" at bounding box center [335, 313] width 108 height 15
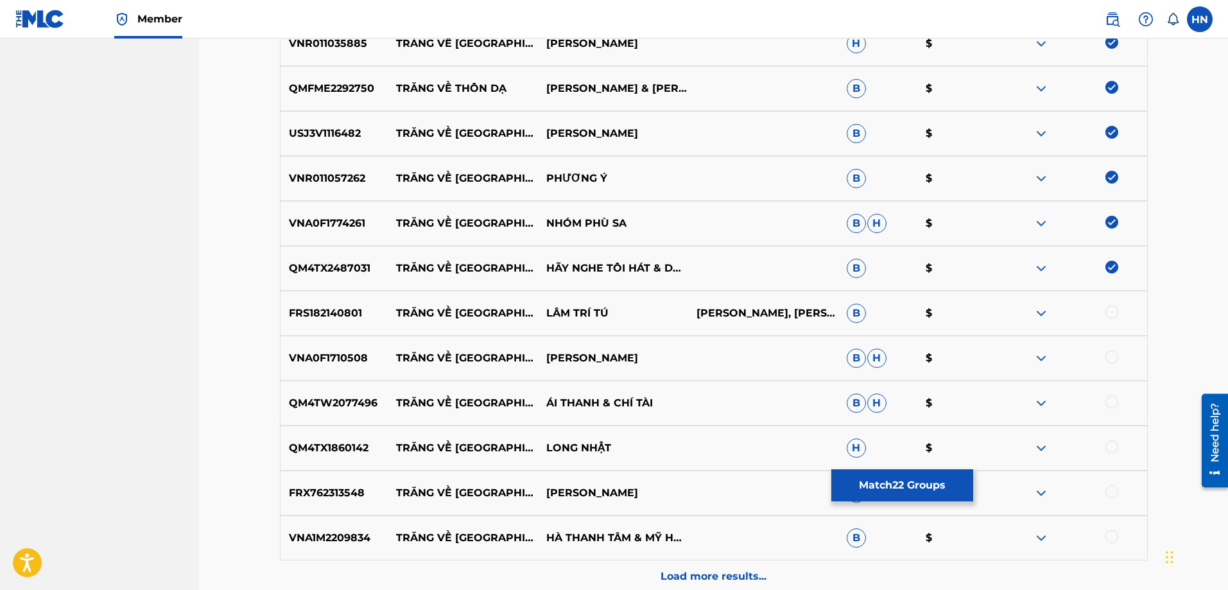
click at [1109, 311] on div at bounding box center [1112, 312] width 13 height 13
click at [339, 542] on p "VNA1M2209834" at bounding box center [335, 537] width 108 height 15
click at [1108, 537] on div at bounding box center [1112, 536] width 13 height 13
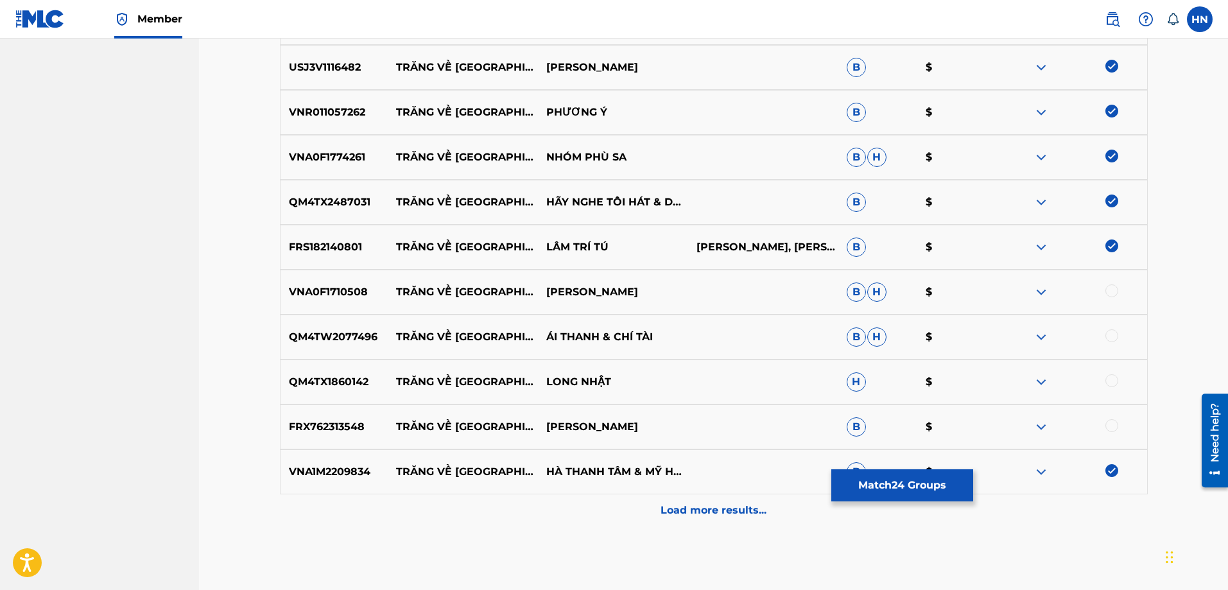
scroll to position [1410, 0]
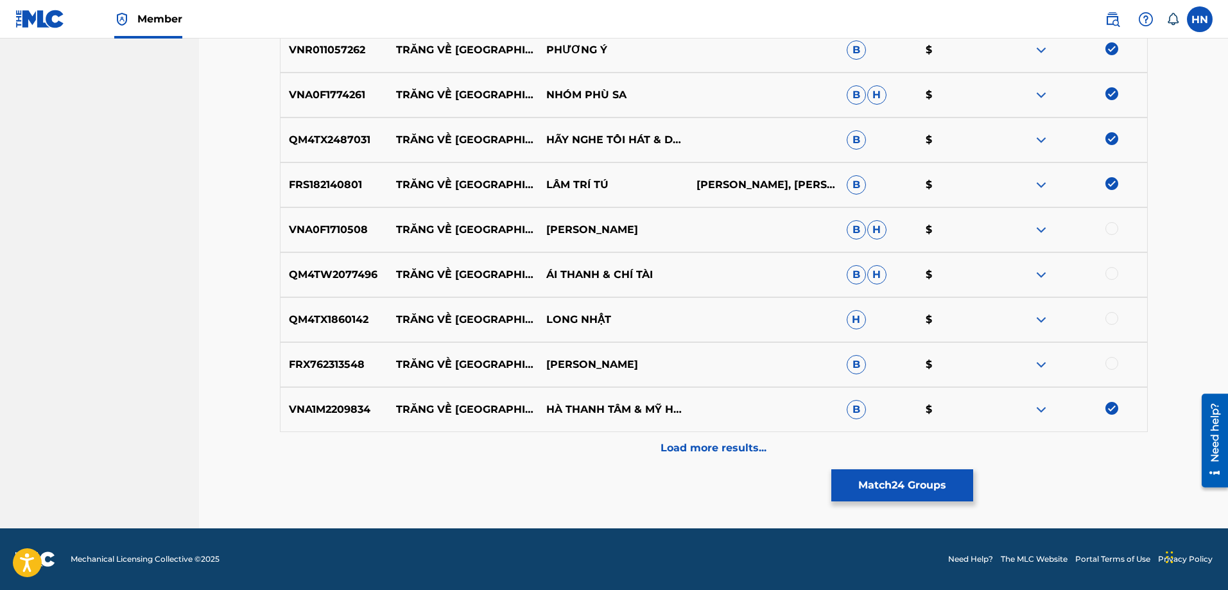
click at [330, 236] on p "VNA0F1710508" at bounding box center [335, 229] width 108 height 15
click at [1108, 229] on div at bounding box center [1112, 228] width 13 height 13
click at [372, 273] on p "QM4TW2077496" at bounding box center [335, 274] width 108 height 15
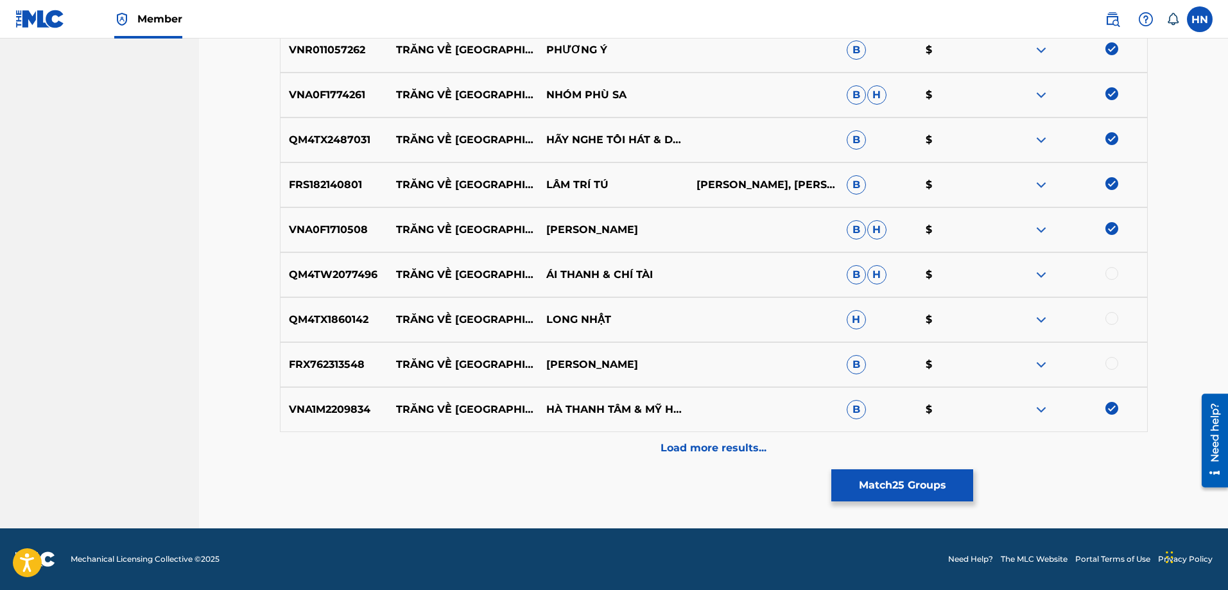
click at [1115, 275] on div at bounding box center [1112, 273] width 13 height 13
click at [327, 313] on p "QM4TX1860142" at bounding box center [335, 319] width 108 height 15
click at [1108, 317] on div at bounding box center [1112, 318] width 13 height 13
click at [306, 362] on p "FRX762313548" at bounding box center [335, 364] width 108 height 15
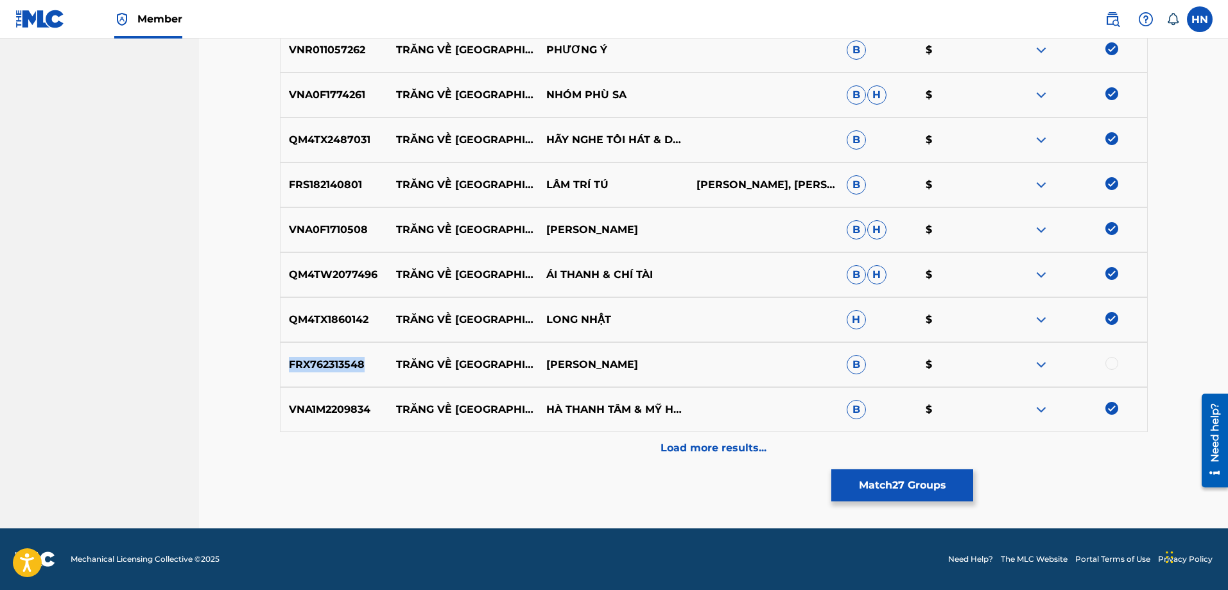
click at [306, 362] on p "FRX762313548" at bounding box center [335, 364] width 108 height 15
click at [1110, 365] on div at bounding box center [1112, 363] width 13 height 13
click at [669, 440] on p "Load more results..." at bounding box center [714, 447] width 106 height 15
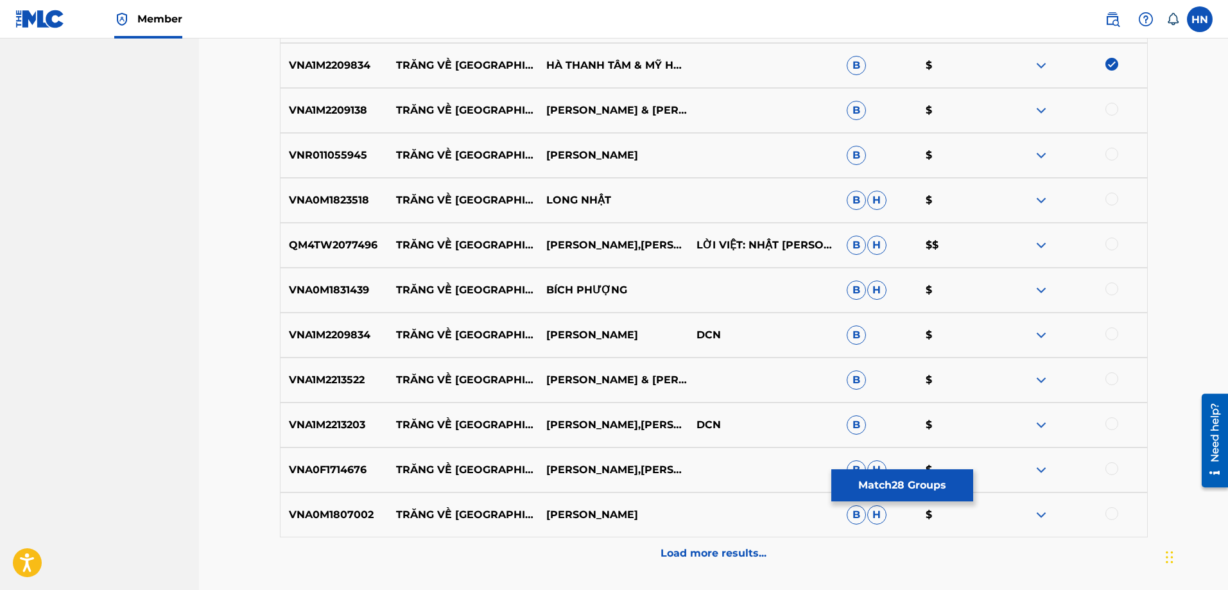
scroll to position [1732, 0]
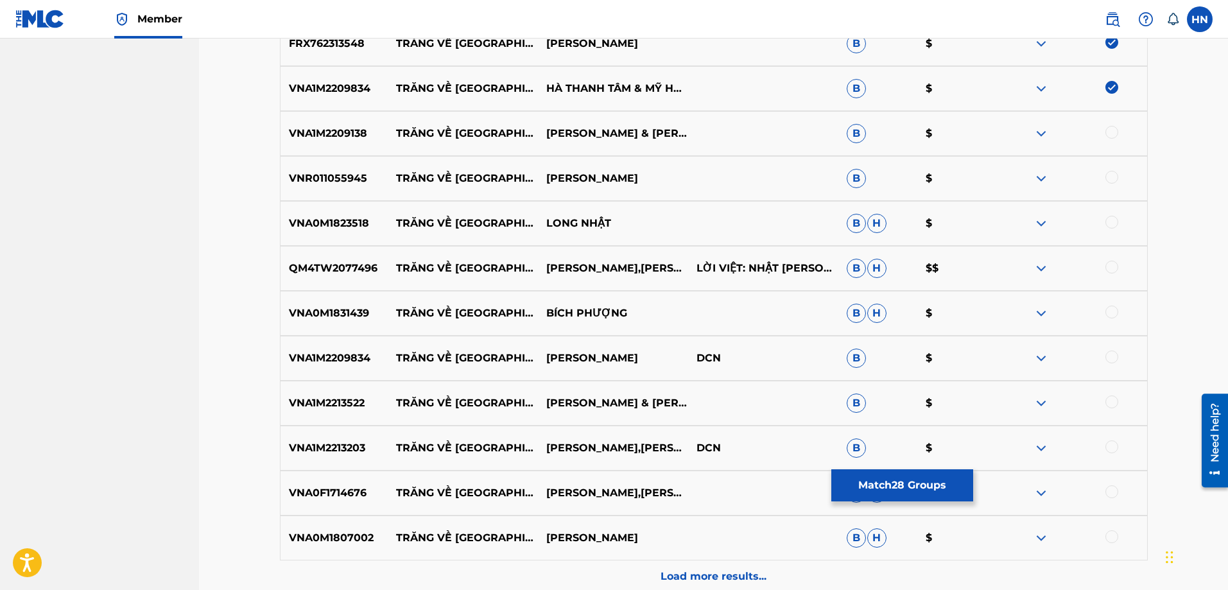
click at [351, 134] on p "VNA1M2209138" at bounding box center [335, 133] width 108 height 15
click at [1112, 130] on div at bounding box center [1112, 132] width 13 height 13
click at [341, 172] on p "VNR011055945" at bounding box center [335, 178] width 108 height 15
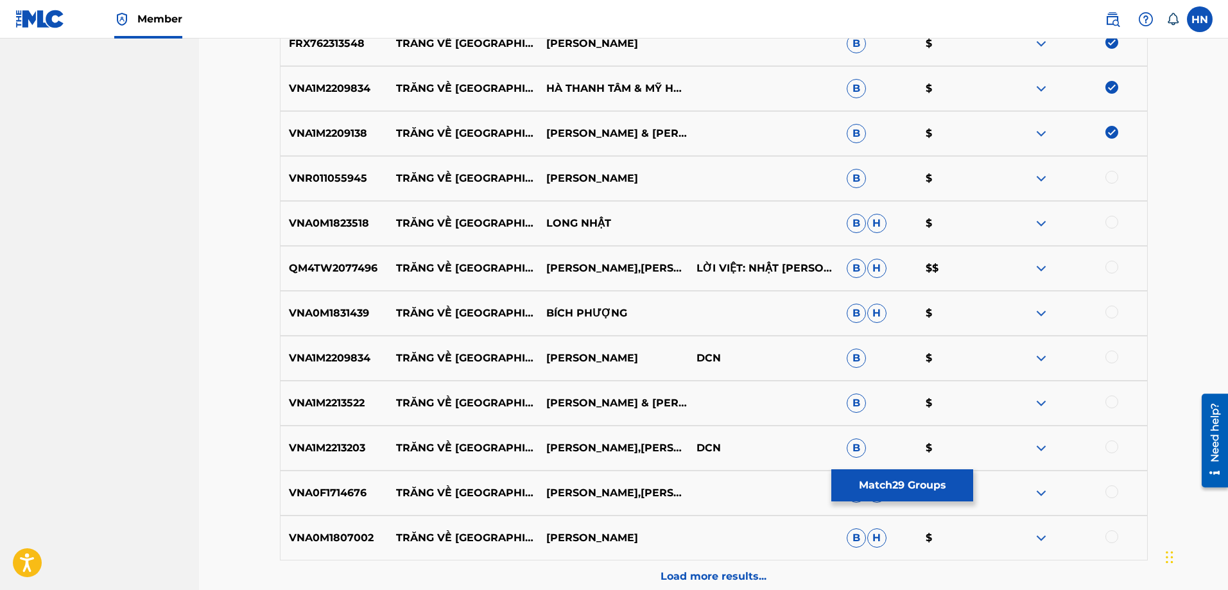
click at [1115, 171] on div at bounding box center [1112, 177] width 13 height 13
drag, startPoint x: 395, startPoint y: 268, endPoint x: 631, endPoint y: 266, distance: 236.3
click at [631, 266] on div "QM4TW2077496 TRĂNG VỀ THÔN DÃ ÁI THANH,CHI TAI LỜI VIỆT: NHẬT NGÂN B H $$" at bounding box center [714, 268] width 868 height 45
click at [334, 273] on p "QM4TW2077496" at bounding box center [335, 268] width 108 height 15
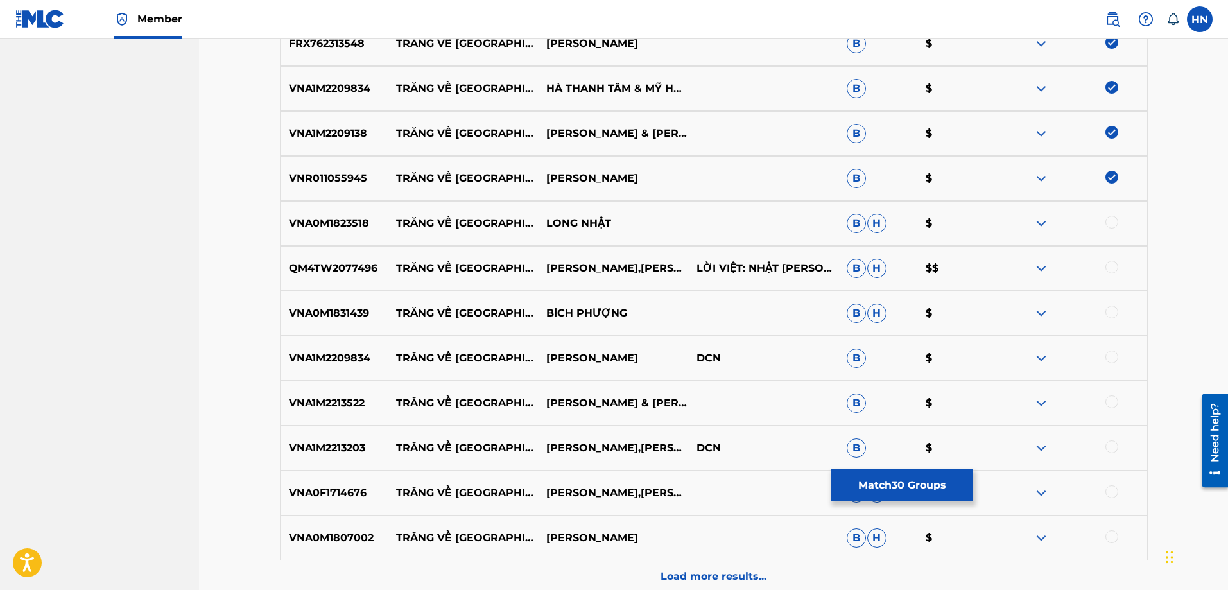
click at [1112, 264] on div at bounding box center [1112, 267] width 13 height 13
click at [346, 224] on p "VNA0M1823518" at bounding box center [335, 223] width 108 height 15
click at [1109, 220] on div at bounding box center [1112, 222] width 13 height 13
click at [320, 311] on p "VNA0M1831439" at bounding box center [335, 313] width 108 height 15
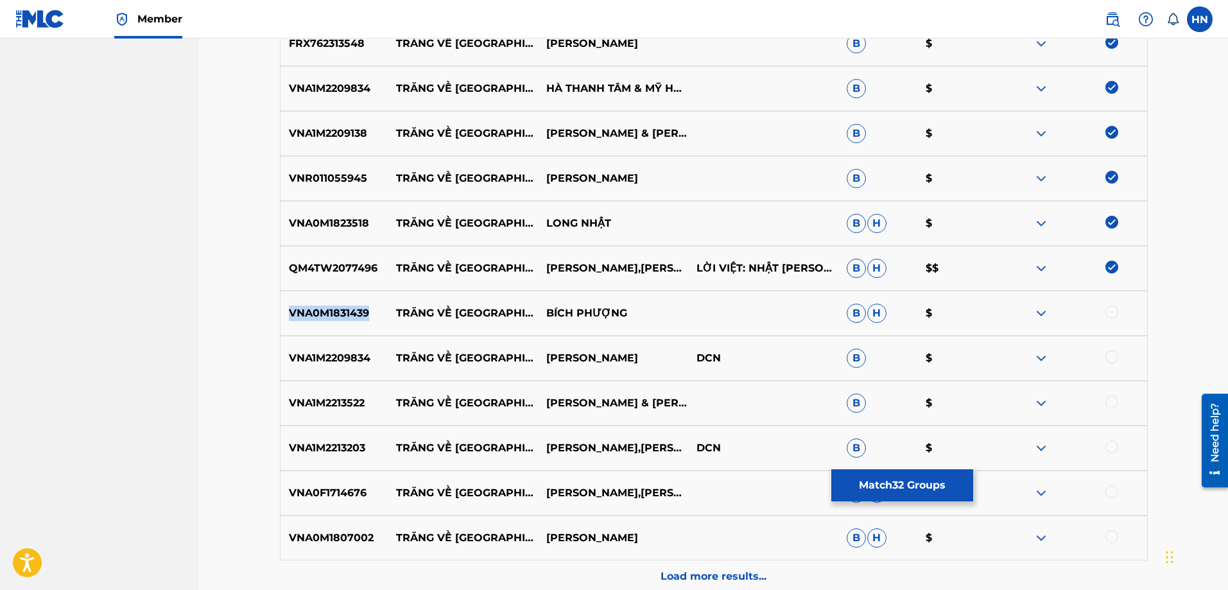
click at [320, 311] on p "VNA0M1831439" at bounding box center [335, 313] width 108 height 15
click at [1111, 313] on div at bounding box center [1112, 312] width 13 height 13
click at [325, 348] on div "VNA1M2209834 TRĂNG VỀ THÔN DÃ HÀ THANH TÂM DCN B $" at bounding box center [714, 358] width 868 height 45
click at [1110, 356] on div at bounding box center [1112, 357] width 13 height 13
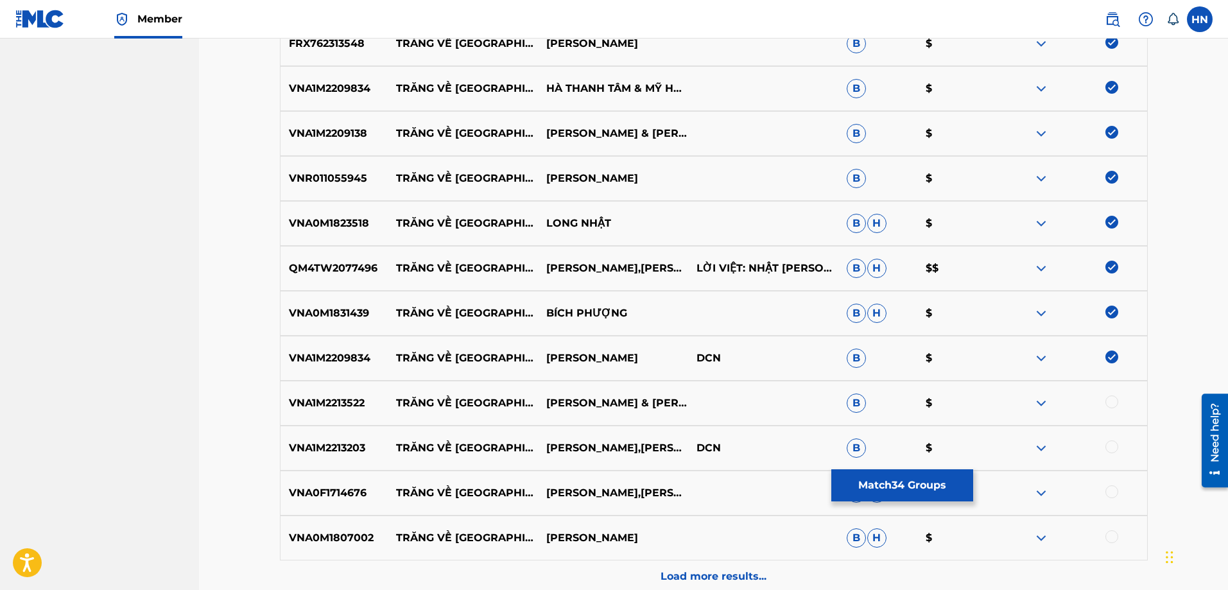
click at [341, 398] on p "VNA1M2213522" at bounding box center [335, 402] width 108 height 15
click at [1107, 403] on div at bounding box center [1112, 401] width 13 height 13
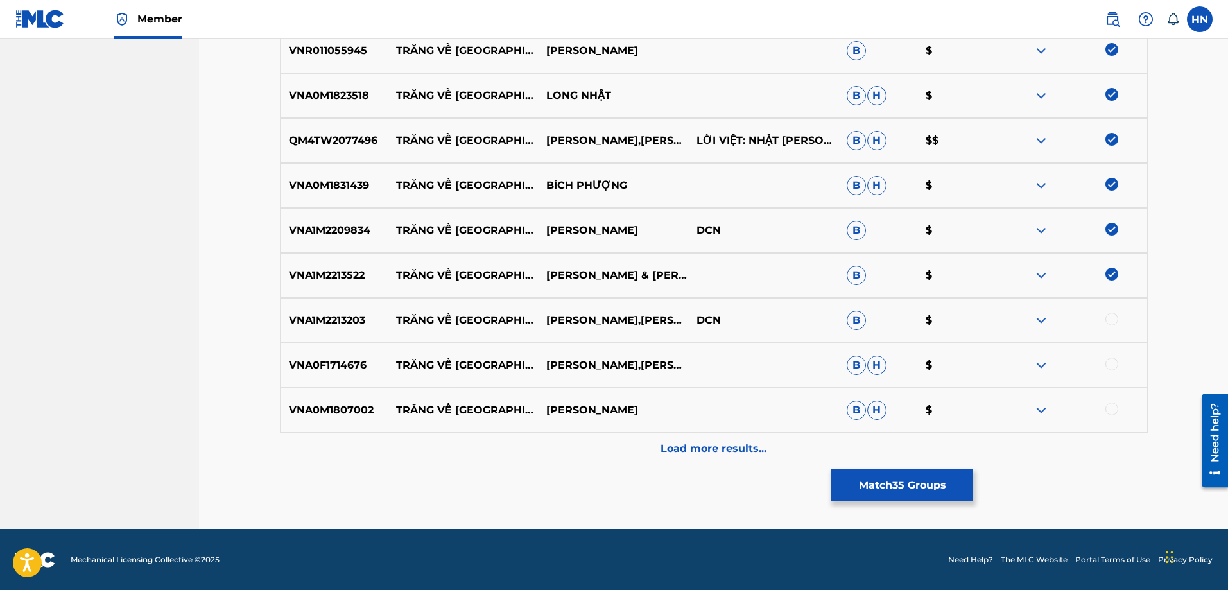
scroll to position [1860, 0]
click at [354, 313] on p "VNA1M2213203" at bounding box center [335, 319] width 108 height 15
click at [1109, 316] on div at bounding box center [1112, 318] width 13 height 13
click at [322, 367] on p "VNA0F1714676" at bounding box center [335, 364] width 108 height 15
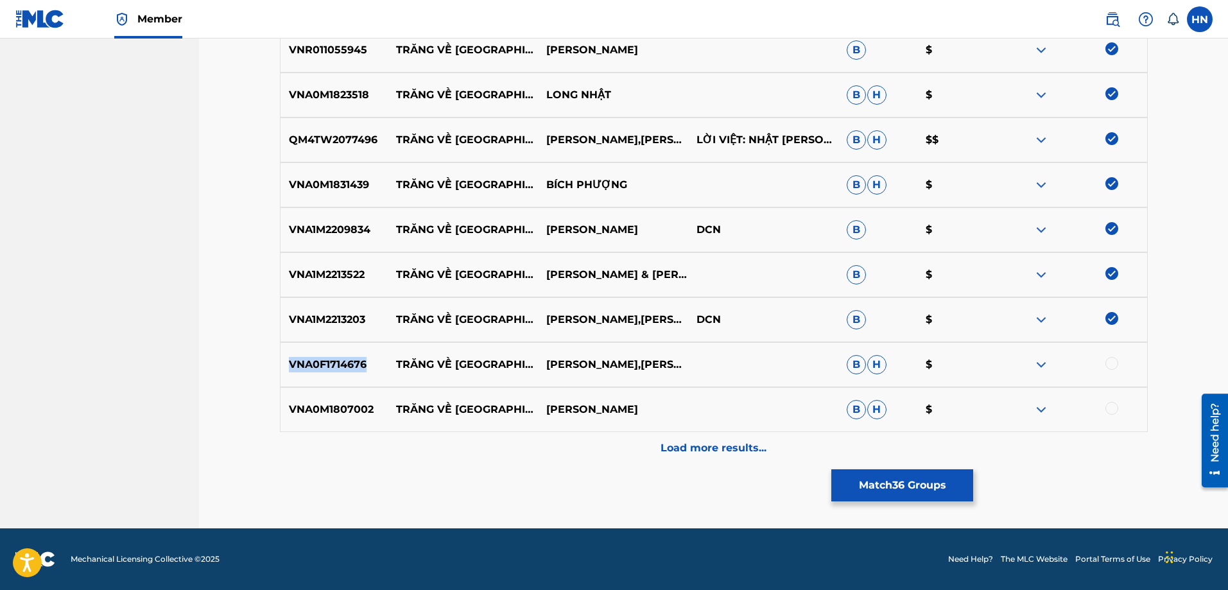
click at [322, 367] on p "VNA0F1714676" at bounding box center [335, 364] width 108 height 15
click at [1115, 365] on div at bounding box center [1112, 363] width 13 height 13
click at [340, 409] on p "VNA0M1807002" at bounding box center [335, 409] width 108 height 15
click at [1109, 410] on div at bounding box center [1112, 408] width 13 height 13
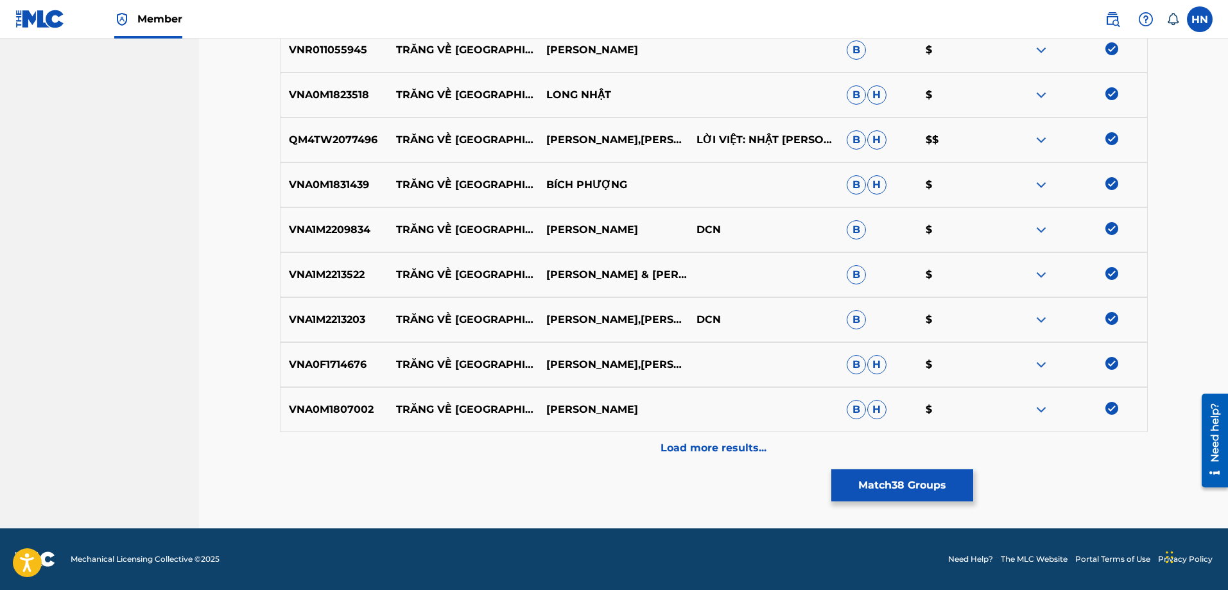
click at [751, 448] on p "Load more results..." at bounding box center [714, 447] width 106 height 15
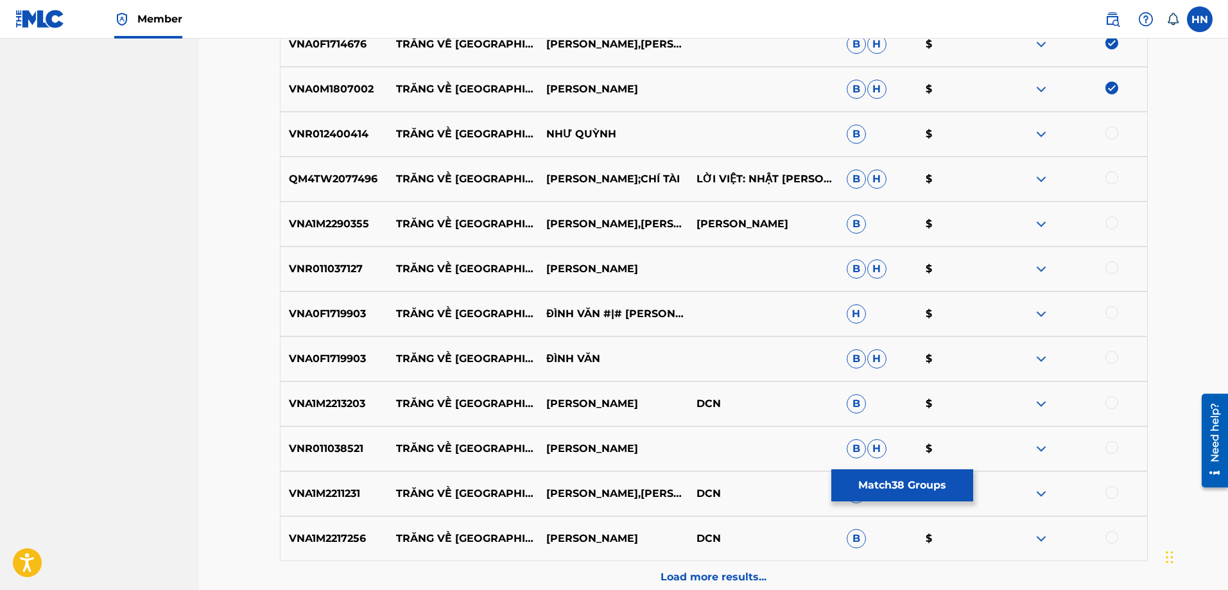
scroll to position [2181, 0]
click at [342, 224] on p "VNA1M2290355" at bounding box center [335, 223] width 108 height 15
click at [1108, 219] on div at bounding box center [1112, 222] width 13 height 13
click at [346, 184] on p "QM4TW2077496" at bounding box center [335, 178] width 108 height 15
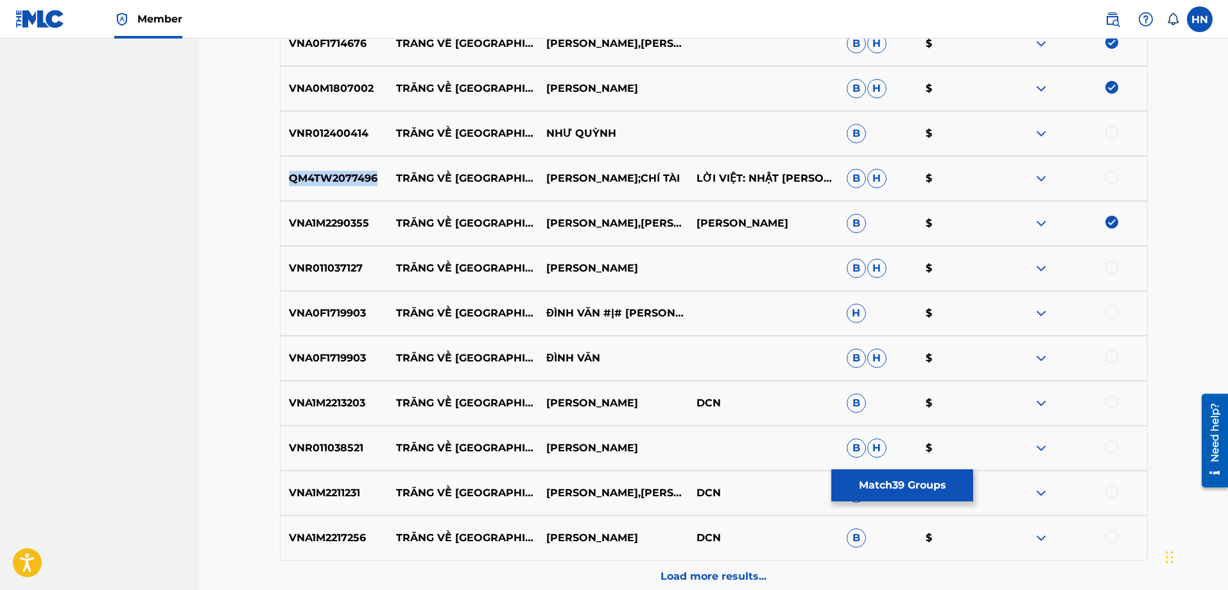
click at [346, 184] on p "QM4TW2077496" at bounding box center [335, 178] width 108 height 15
click at [1111, 178] on div at bounding box center [1112, 177] width 13 height 13
click at [339, 132] on p "VNR012400414" at bounding box center [335, 133] width 108 height 15
click at [1115, 135] on div at bounding box center [1112, 132] width 13 height 13
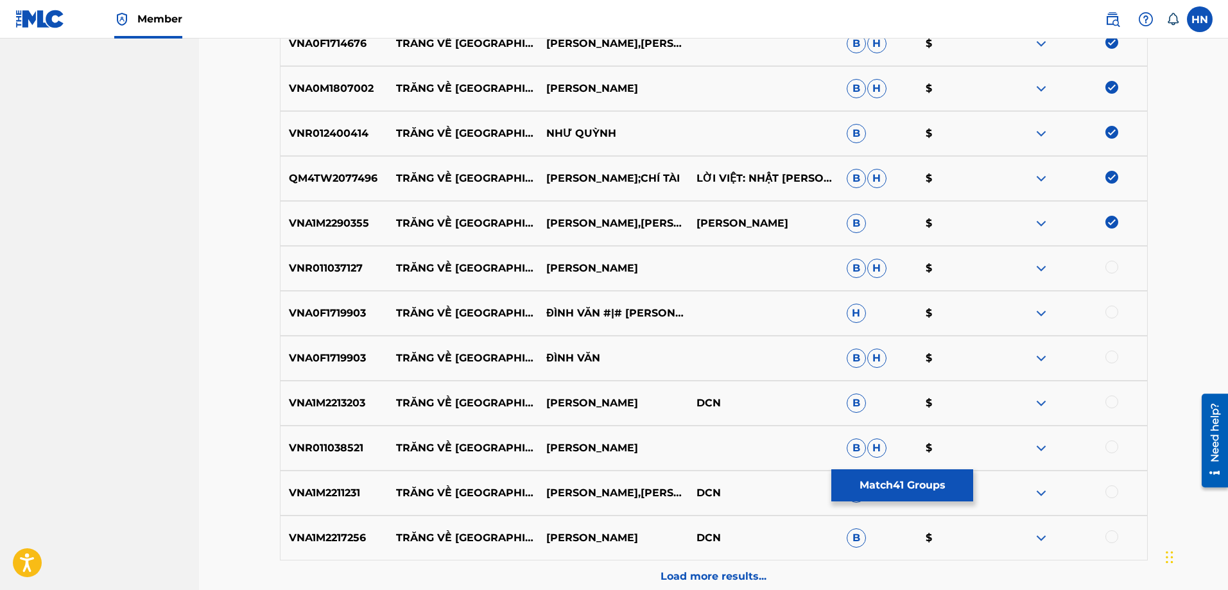
click at [338, 264] on p "VNR011037127" at bounding box center [335, 268] width 108 height 15
click at [1114, 268] on div at bounding box center [1112, 267] width 13 height 13
drag, startPoint x: 389, startPoint y: 313, endPoint x: 607, endPoint y: 317, distance: 217.7
click at [607, 317] on div "VNA0F1719903 TRĂNG VỀ THÔN DÃ ĐÌNH VĂN #|# PHƯƠNG DUNG H $" at bounding box center [714, 313] width 868 height 45
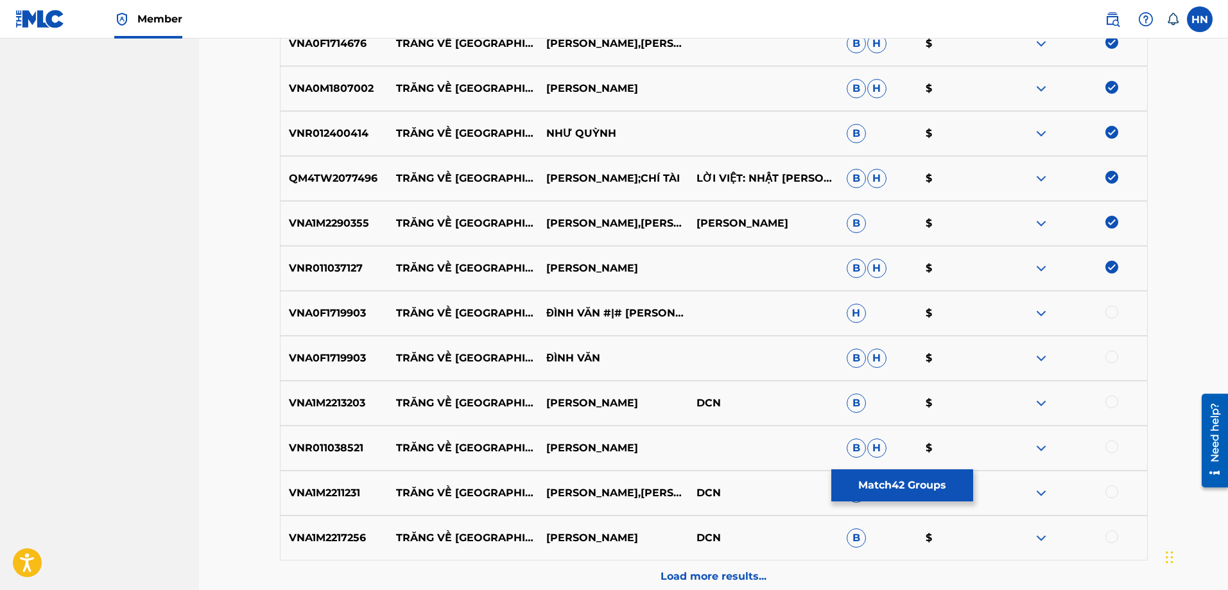
click at [350, 325] on div "VNA0F1719903 TRĂNG VỀ THÔN DÃ ĐÌNH VĂN #|# PHƯƠNG DUNG H $" at bounding box center [714, 313] width 868 height 45
click at [1108, 315] on div at bounding box center [1112, 312] width 13 height 13
click at [1109, 356] on div at bounding box center [1112, 357] width 13 height 13
click at [1118, 403] on div at bounding box center [1072, 402] width 150 height 15
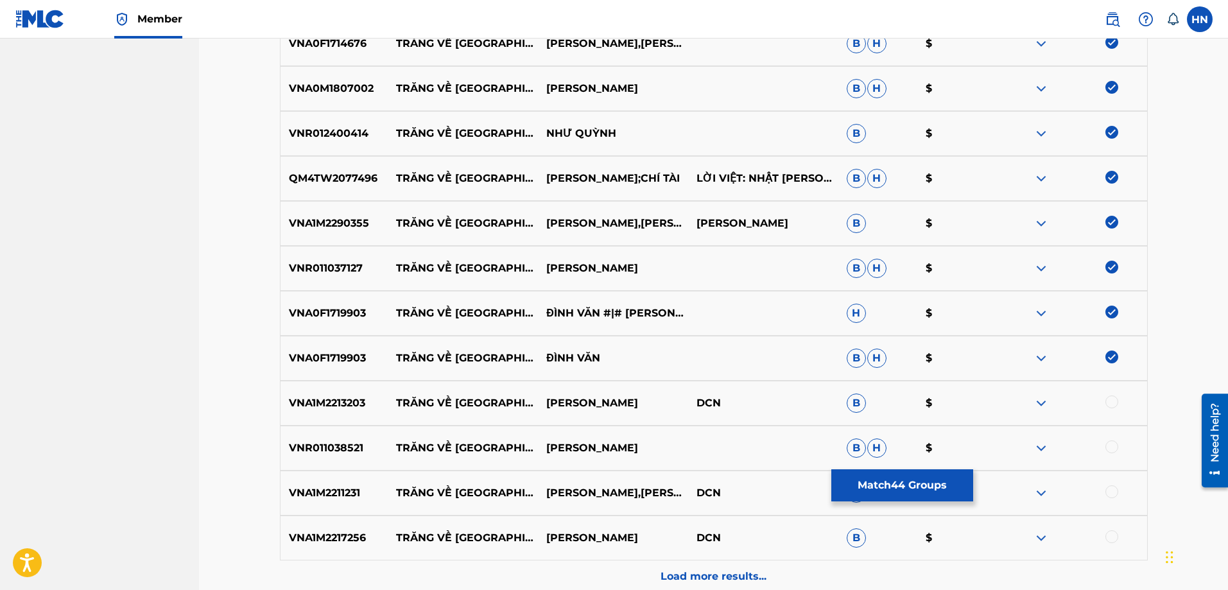
click at [352, 398] on p "VNA1M2213203" at bounding box center [335, 402] width 108 height 15
click at [1111, 400] on div at bounding box center [1112, 401] width 13 height 13
click at [322, 446] on p "VNR011038521" at bounding box center [335, 447] width 108 height 15
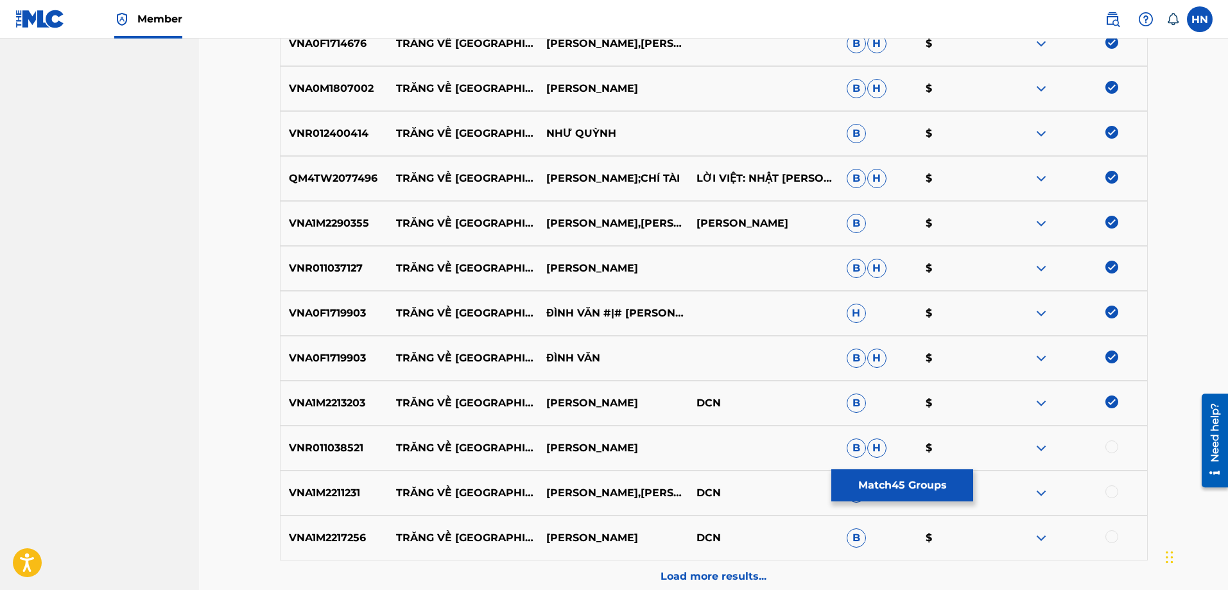
click at [1107, 446] on div at bounding box center [1112, 446] width 13 height 13
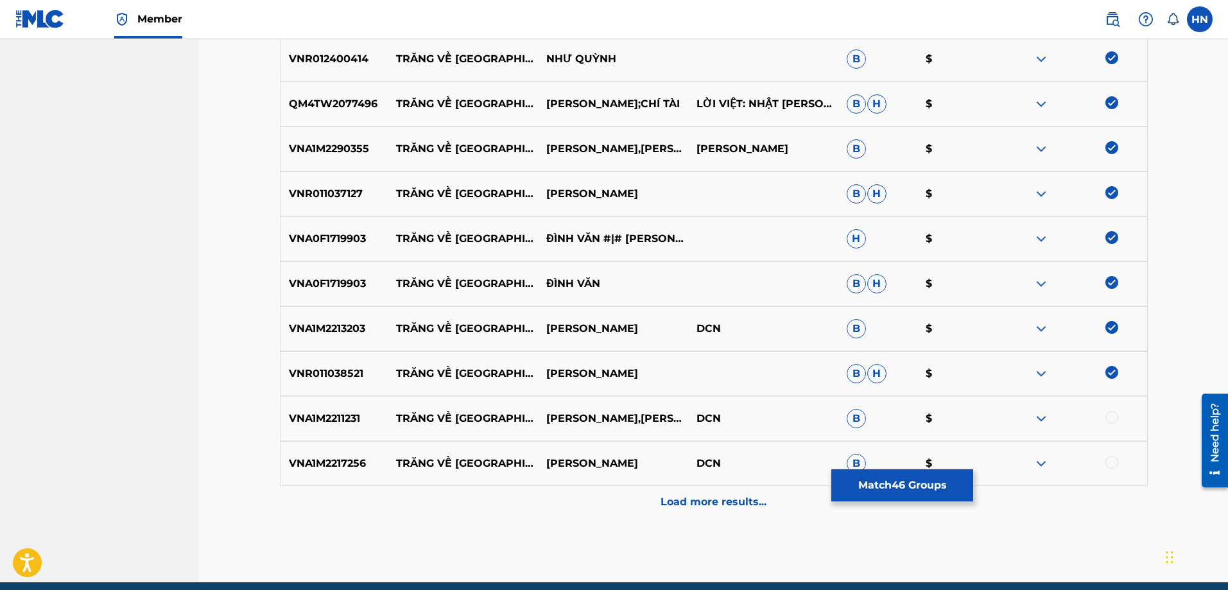
scroll to position [2309, 0]
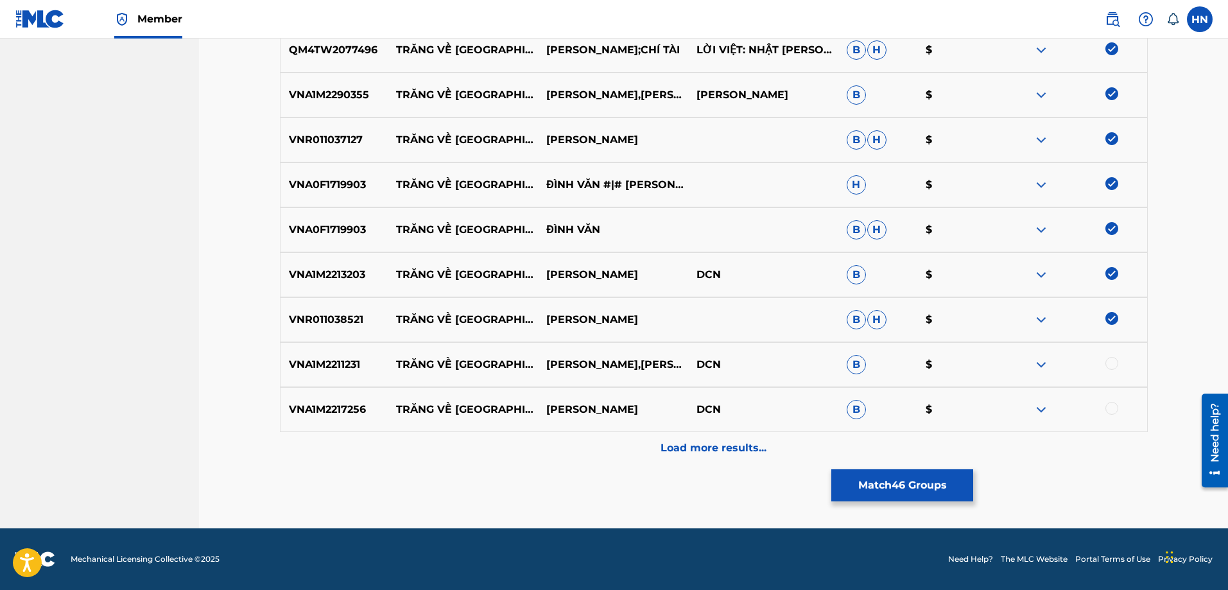
click at [320, 364] on p "VNA1M2211231" at bounding box center [335, 364] width 108 height 15
click at [1116, 363] on div at bounding box center [1112, 363] width 13 height 13
click at [332, 409] on p "VNA1M2217256" at bounding box center [335, 409] width 108 height 15
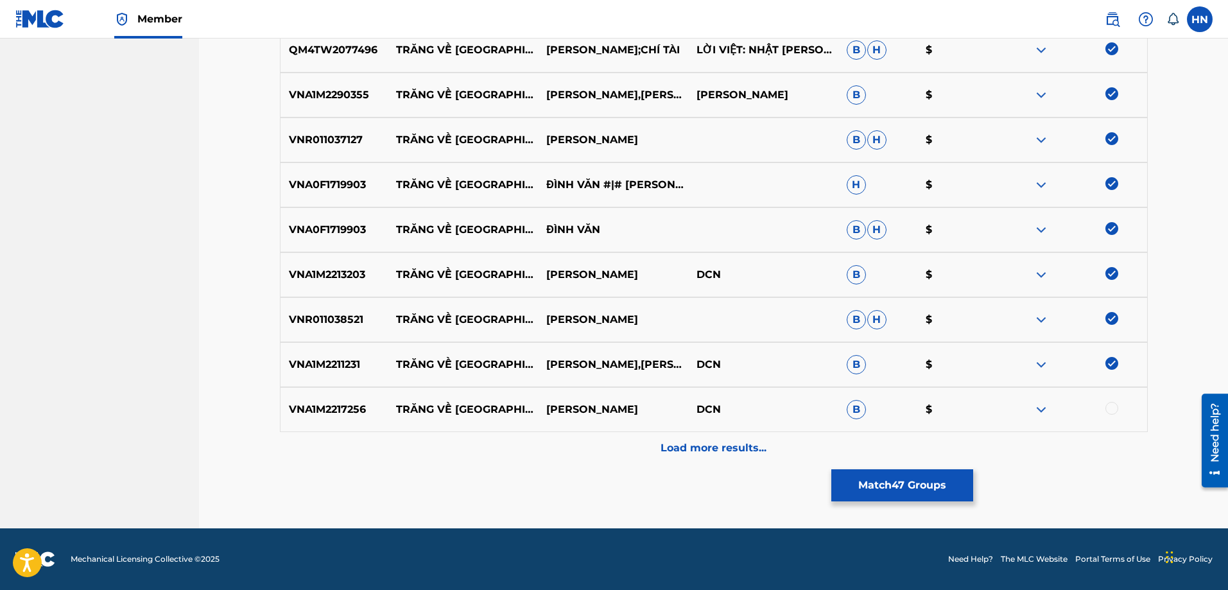
click at [1111, 411] on div at bounding box center [1112, 408] width 13 height 13
click at [752, 441] on p "Load more results..." at bounding box center [714, 447] width 106 height 15
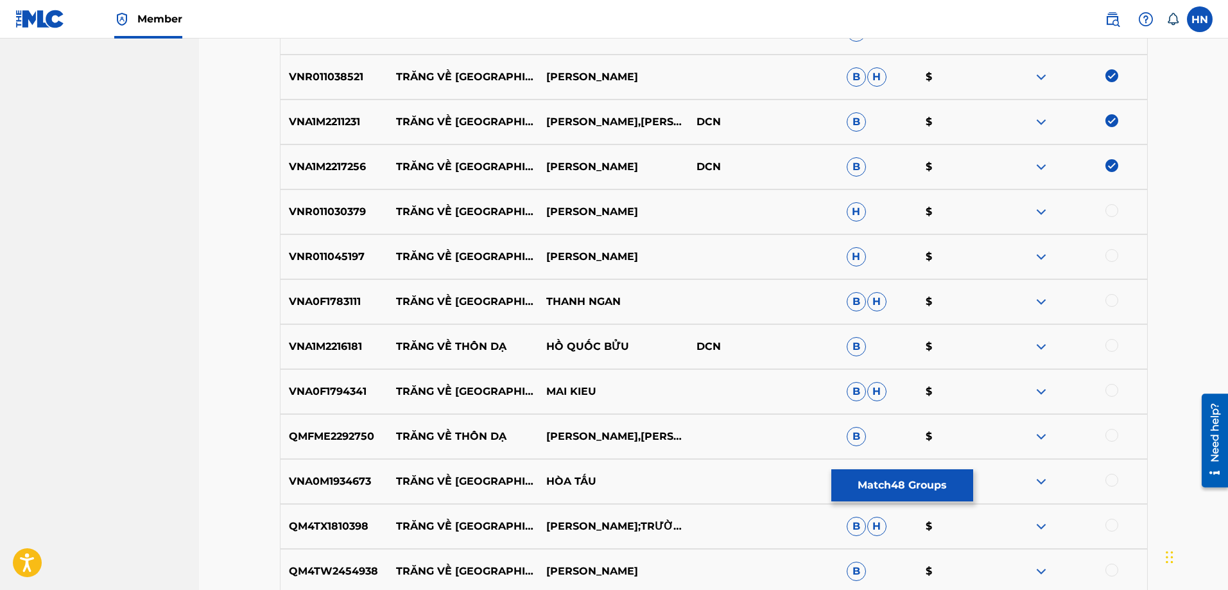
scroll to position [2630, 0]
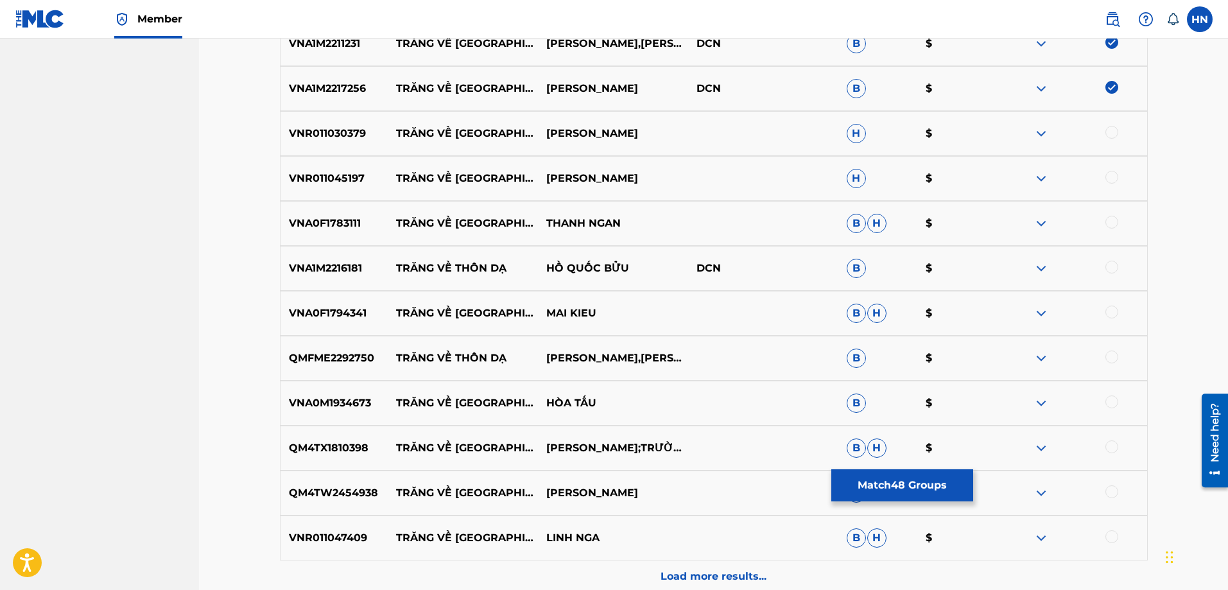
click at [338, 125] on div "VNR011030379 TRĂNG VỀ THÔN DÃ HỒNG QUYÊN H $" at bounding box center [714, 133] width 868 height 45
click at [1111, 127] on div at bounding box center [1112, 132] width 13 height 13
click at [351, 169] on div "VNR011045197 TRĂNG VỀ THÔN DÃ HUYNH NHAT HUY H $" at bounding box center [714, 178] width 868 height 45
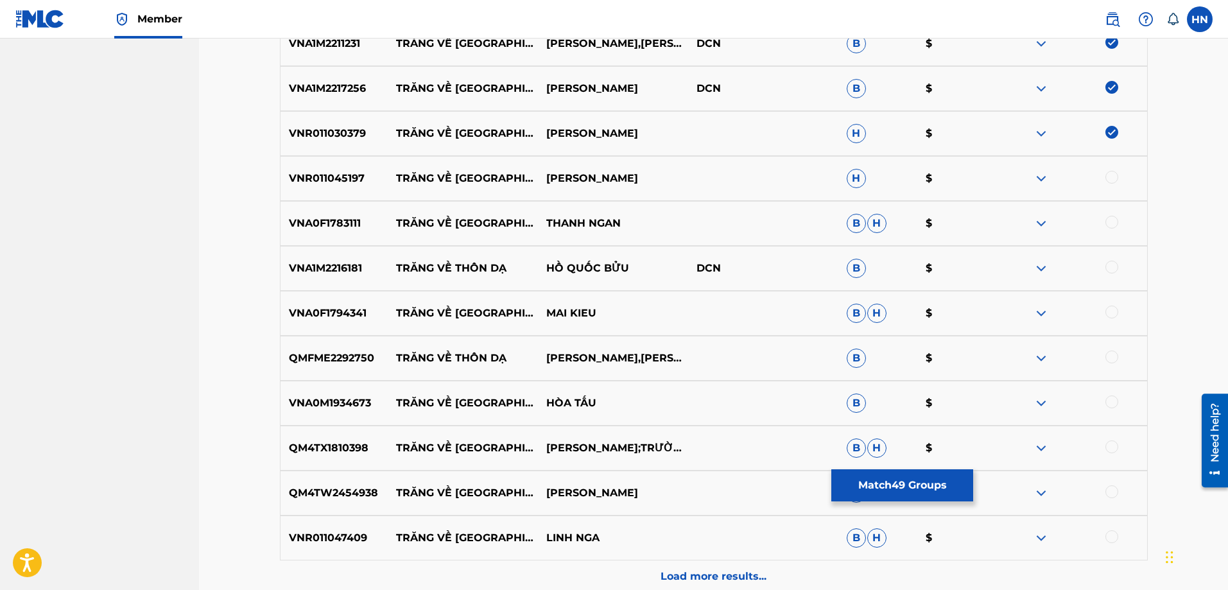
click at [1108, 178] on div at bounding box center [1112, 177] width 13 height 13
click at [342, 222] on p "VNA0F1783111" at bounding box center [335, 223] width 108 height 15
click at [1112, 220] on div at bounding box center [1112, 222] width 13 height 13
click at [329, 269] on p "VNA1M2216181" at bounding box center [335, 268] width 108 height 15
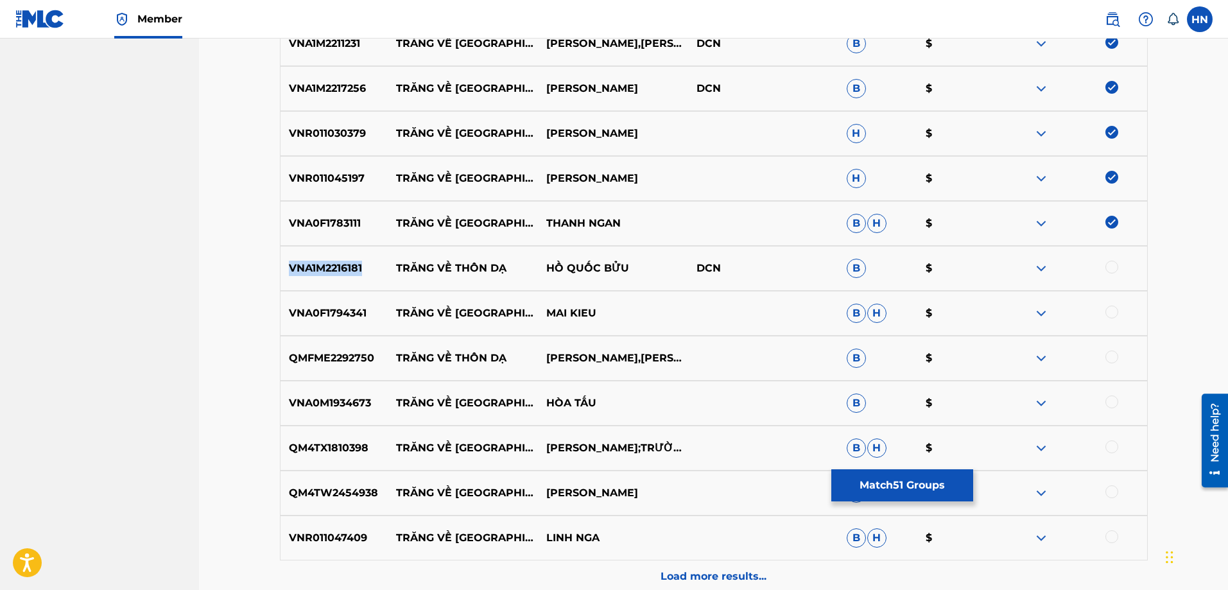
click at [329, 269] on p "VNA1M2216181" at bounding box center [335, 268] width 108 height 15
click at [1109, 266] on div at bounding box center [1112, 267] width 13 height 13
click at [318, 310] on p "VNA0F1794341" at bounding box center [335, 313] width 108 height 15
click at [1109, 311] on div at bounding box center [1112, 312] width 13 height 13
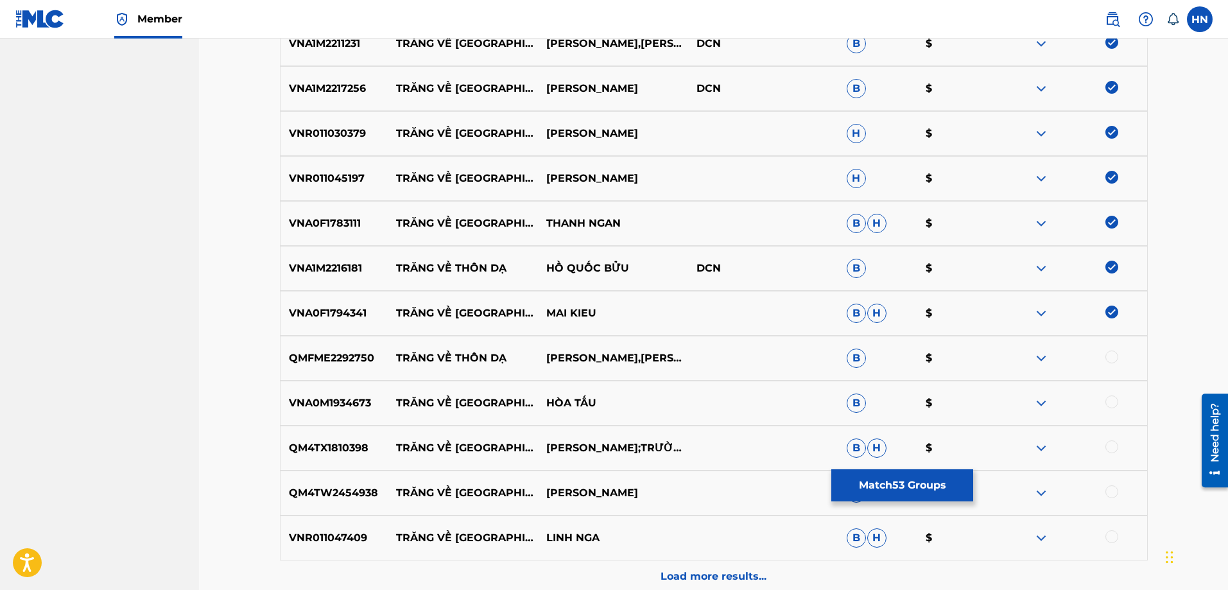
click at [359, 362] on p "QMFME2292750" at bounding box center [335, 358] width 108 height 15
click at [1111, 358] on div at bounding box center [1112, 357] width 13 height 13
click at [317, 395] on div "VNA0M1934673 TRĂNG VỀ THÔN DÃ HÒA TẤU B $" at bounding box center [714, 403] width 868 height 45
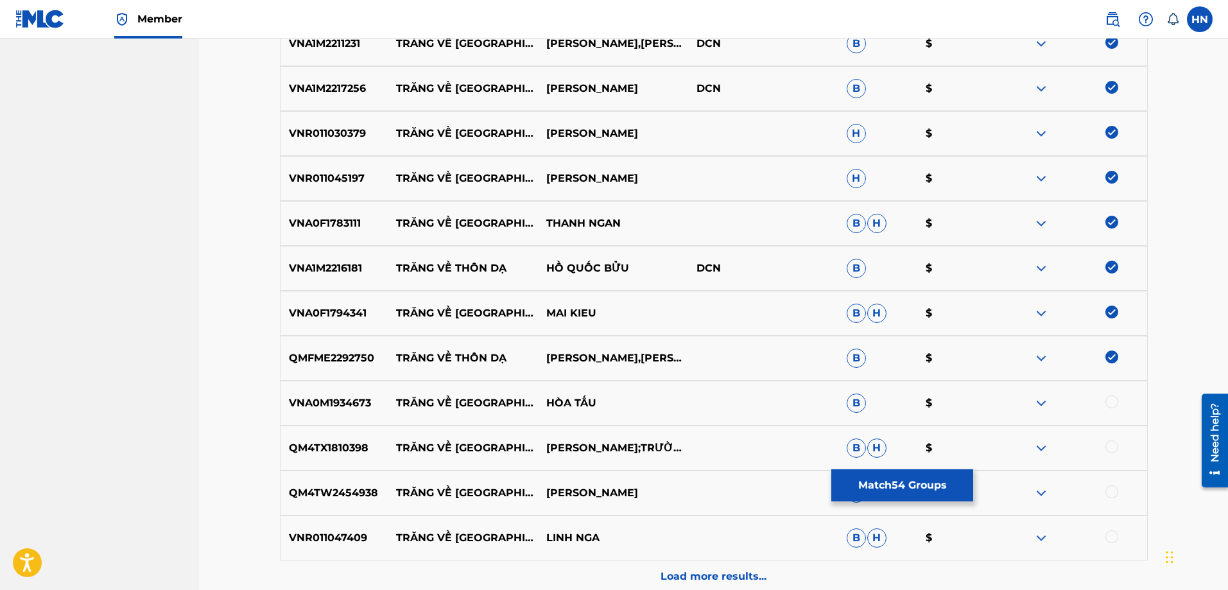
click at [1109, 404] on div at bounding box center [1112, 401] width 13 height 13
click at [320, 453] on p "QM4TX1810398" at bounding box center [335, 447] width 108 height 15
click at [1107, 441] on div at bounding box center [1072, 447] width 150 height 15
click at [1110, 445] on div at bounding box center [1112, 446] width 13 height 13
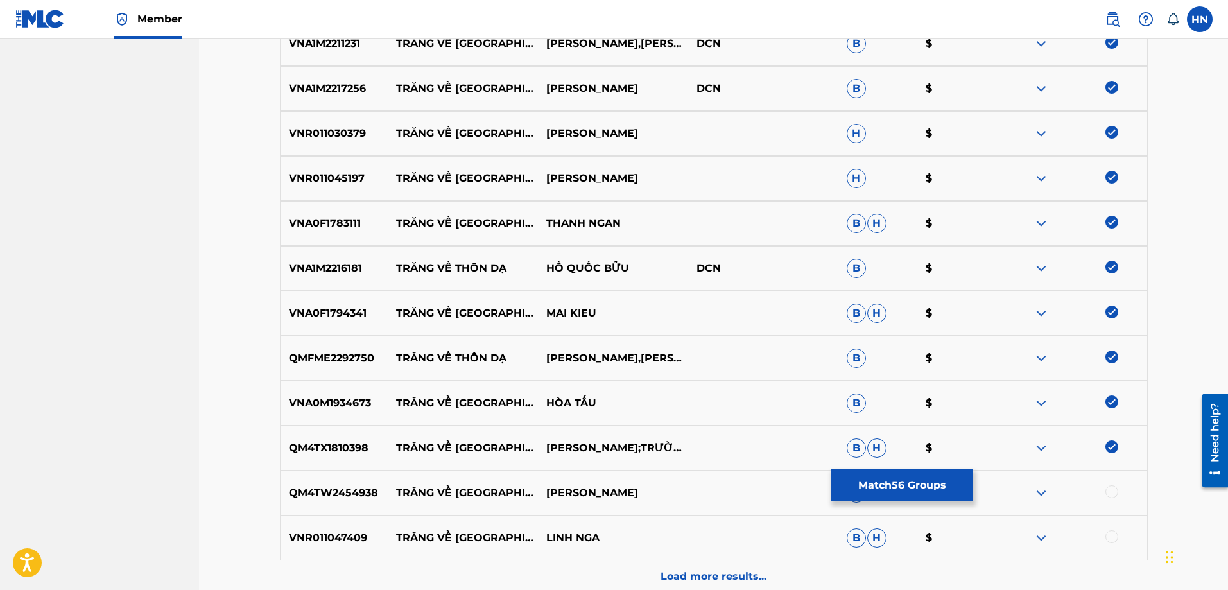
click at [354, 493] on p "QM4TW2454938" at bounding box center [335, 492] width 108 height 15
click at [1106, 490] on div at bounding box center [1112, 491] width 13 height 13
drag, startPoint x: 358, startPoint y: 535, endPoint x: 713, endPoint y: 546, distance: 355.8
click at [713, 546] on div "VNR011047409 TRĂNG VỀ THÔN DÃ LINH NGA B H $" at bounding box center [714, 538] width 868 height 45
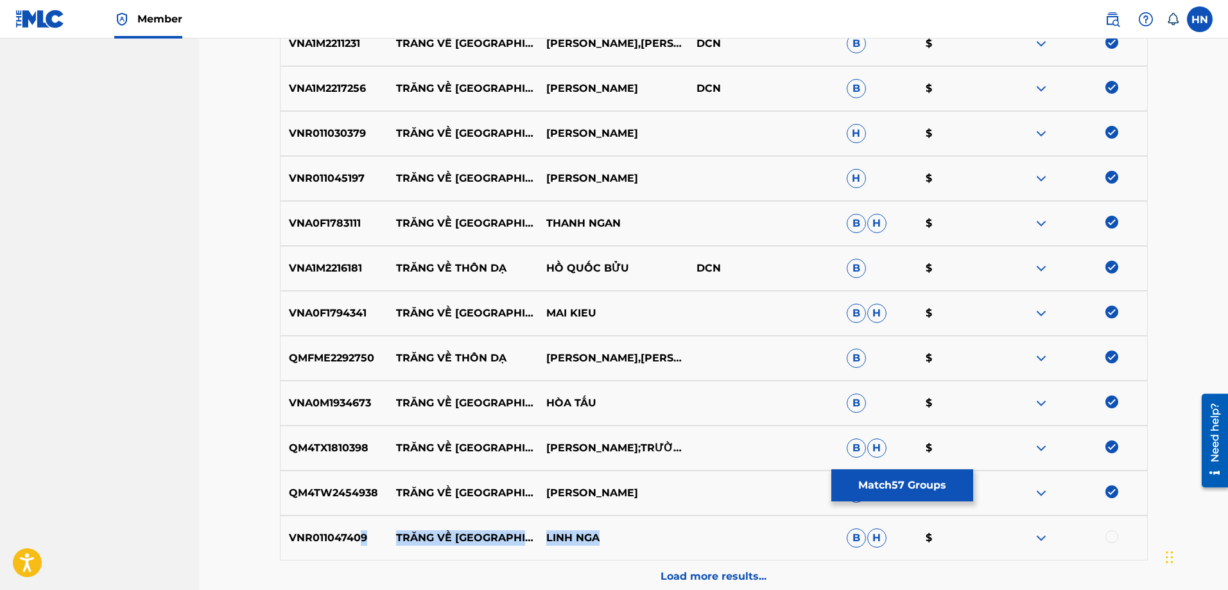
click at [713, 546] on div "VNR011047409 TRĂNG VỀ THÔN DÃ LINH NGA B H $" at bounding box center [714, 538] width 868 height 45
drag, startPoint x: 697, startPoint y: 545, endPoint x: 383, endPoint y: 539, distance: 314.0
click at [383, 539] on div "VNR011047409 TRĂNG VỀ THÔN DÃ LINH NGA B H $" at bounding box center [714, 538] width 868 height 45
click at [305, 535] on p "VNR011047409" at bounding box center [335, 537] width 108 height 15
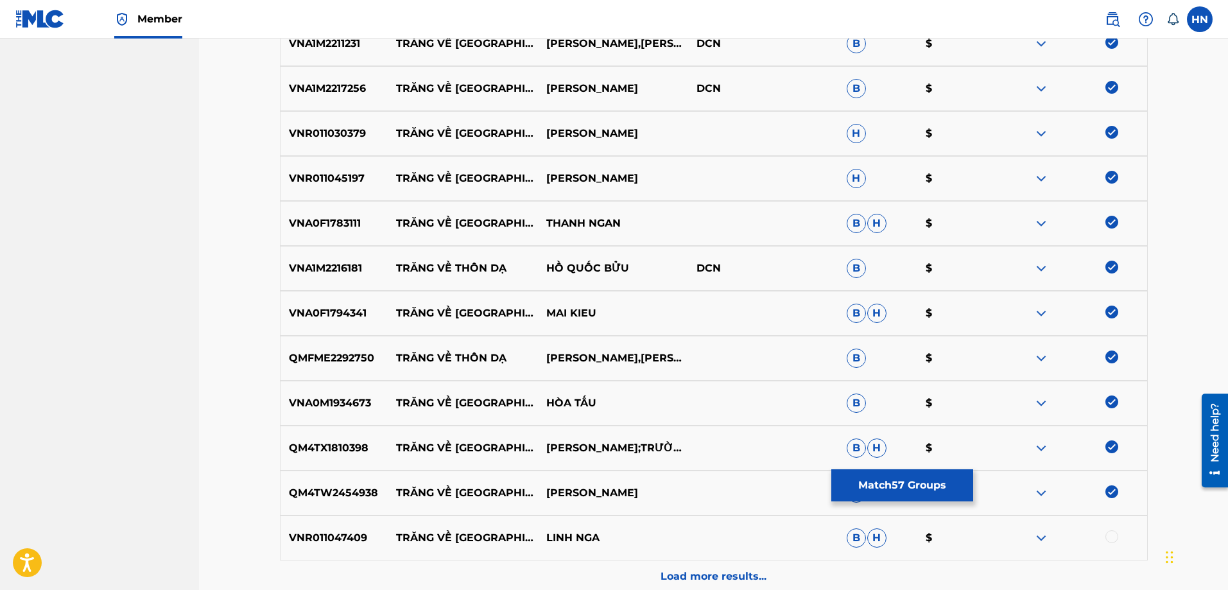
click at [1115, 539] on div at bounding box center [1112, 536] width 13 height 13
click at [715, 564] on div "Load more results..." at bounding box center [714, 576] width 868 height 32
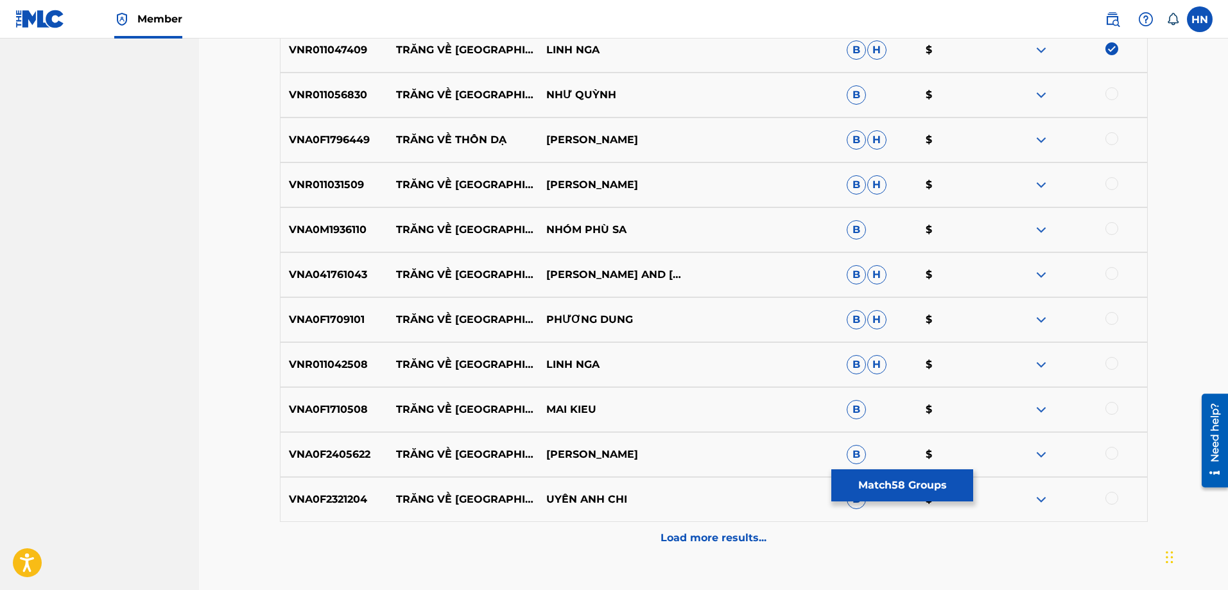
scroll to position [3144, 0]
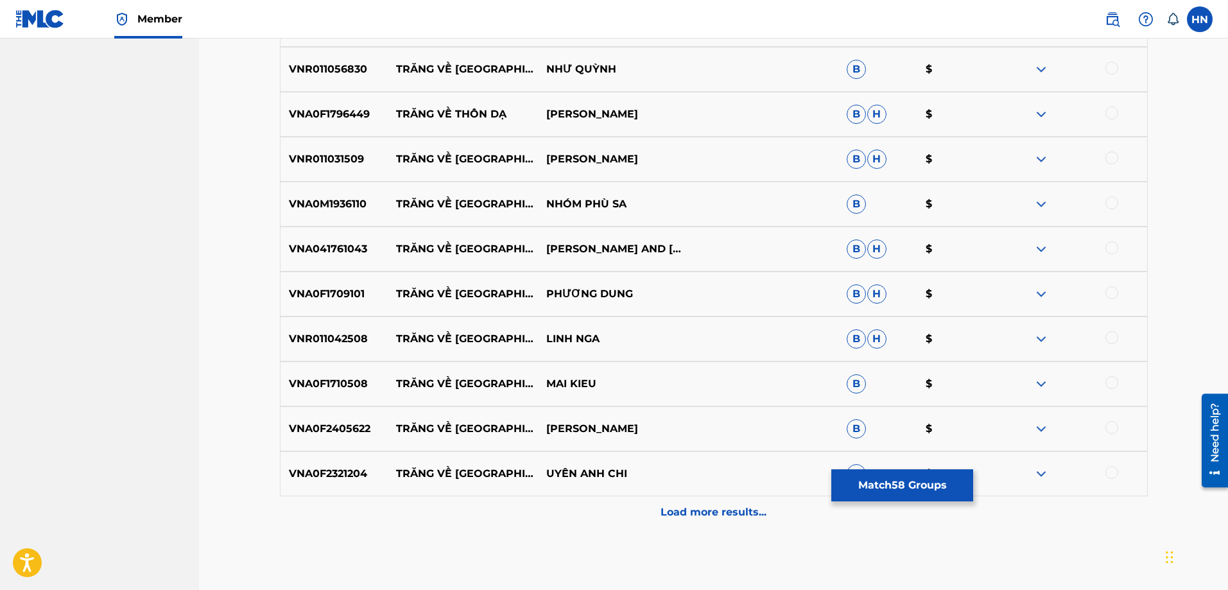
click at [369, 69] on p "VNR011056830" at bounding box center [335, 69] width 108 height 15
click at [351, 69] on p "VNR011056830" at bounding box center [335, 69] width 108 height 15
click at [1116, 61] on div "VNR011056830 TRĂNG VỀ THÔN DÃ NHƯ QUỲNH B $" at bounding box center [714, 69] width 868 height 45
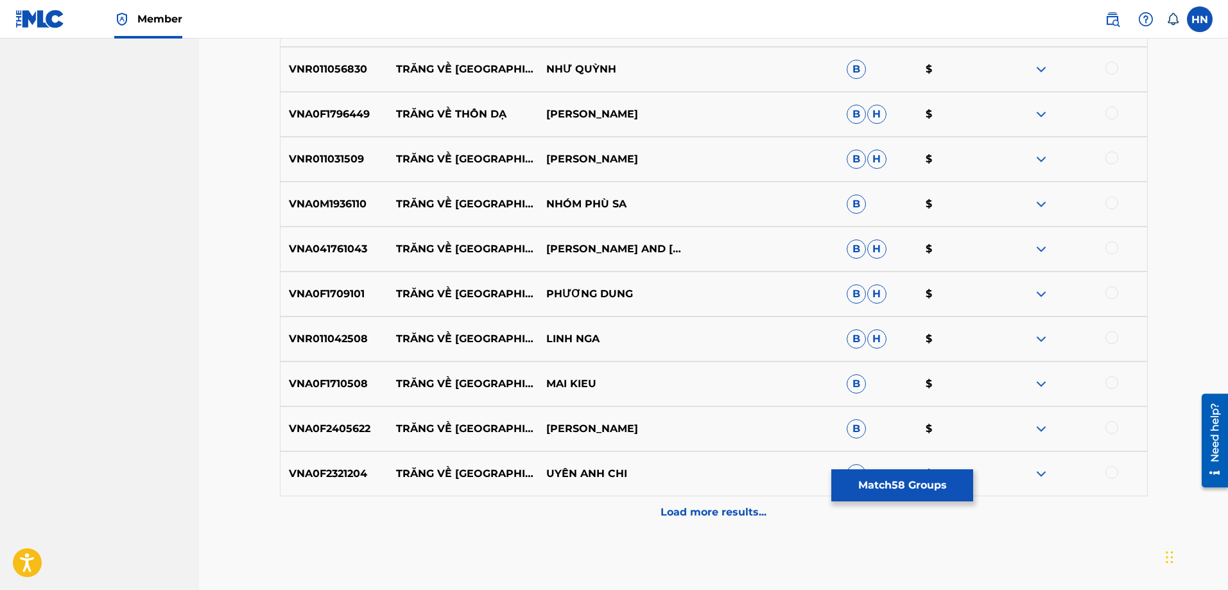
click at [1116, 63] on div at bounding box center [1112, 68] width 13 height 13
click at [378, 249] on p "VNA041761043" at bounding box center [335, 248] width 108 height 15
click at [360, 251] on p "VNA041761043" at bounding box center [335, 248] width 108 height 15
click at [1109, 248] on div at bounding box center [1112, 247] width 13 height 13
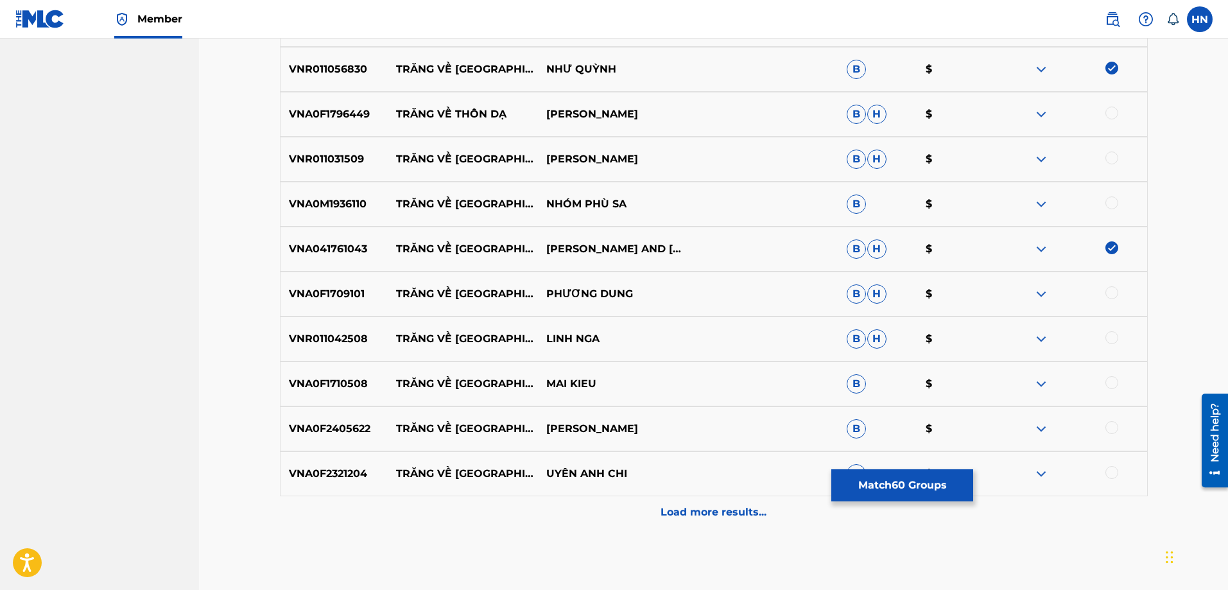
click at [328, 341] on p "VNR011042508" at bounding box center [335, 338] width 108 height 15
click at [1107, 336] on div at bounding box center [1112, 337] width 13 height 13
drag, startPoint x: 635, startPoint y: 114, endPoint x: 399, endPoint y: 112, distance: 235.6
click at [399, 112] on div "VNA0F1796449 TRĂNG VỀ THÔN DẠ TIẾT DUY HÒA B H $" at bounding box center [714, 114] width 868 height 45
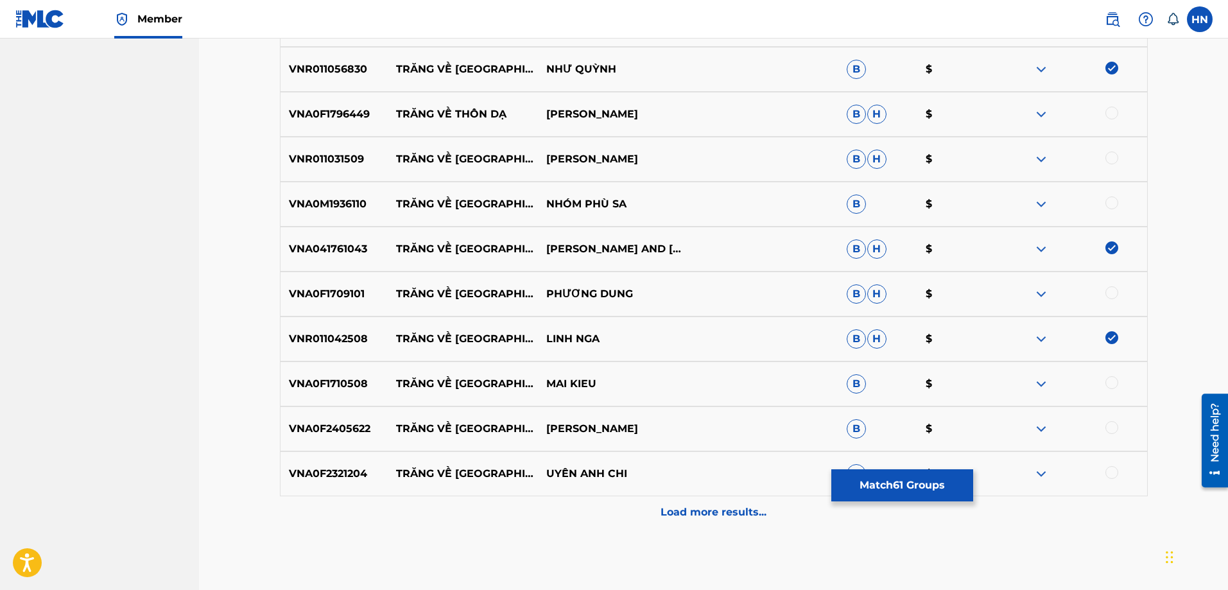
click at [312, 125] on div "VNA0F1796449 TRĂNG VỀ THÔN DẠ TIẾT DUY HÒA B H $" at bounding box center [714, 114] width 868 height 45
click at [1107, 113] on div at bounding box center [1112, 113] width 13 height 13
drag, startPoint x: 713, startPoint y: 165, endPoint x: 388, endPoint y: 160, distance: 324.9
click at [388, 160] on div "VNR011031509 TRĂNG VỀ THÔN DÃ PHAM BAO KHANH B H $" at bounding box center [714, 159] width 868 height 45
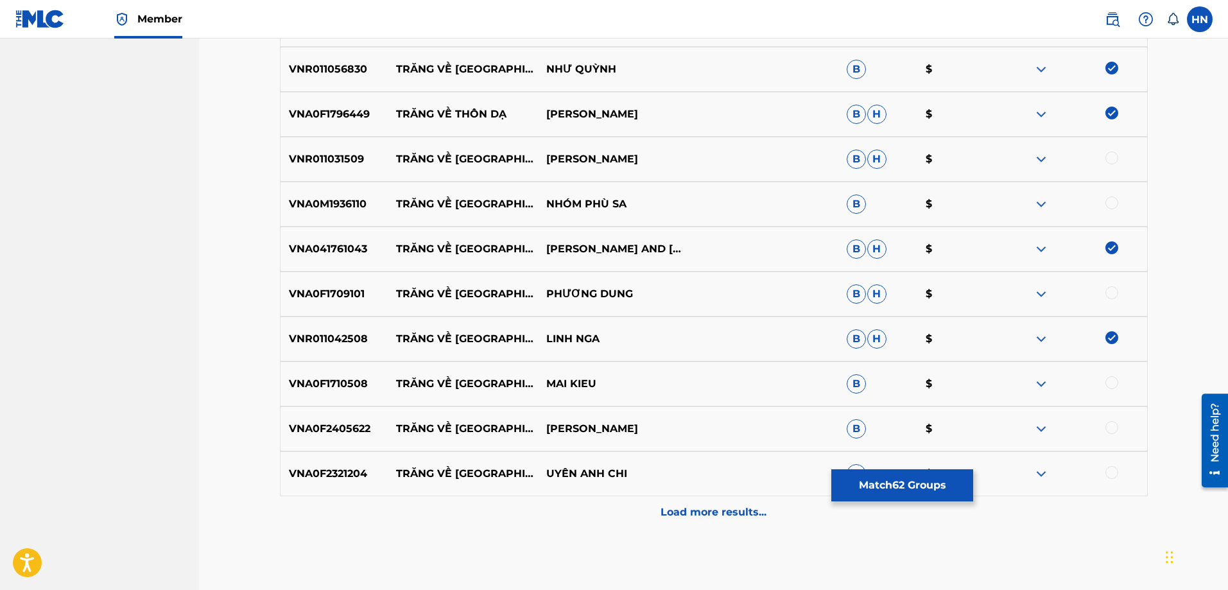
click at [330, 155] on p "VNR011031509" at bounding box center [335, 159] width 108 height 15
click at [1111, 157] on div at bounding box center [1112, 158] width 13 height 13
click at [306, 195] on div "VNA0M1936110 TRĂNG VỀ THÔN DÃ NHÓM PHÙ SA B $" at bounding box center [714, 204] width 868 height 45
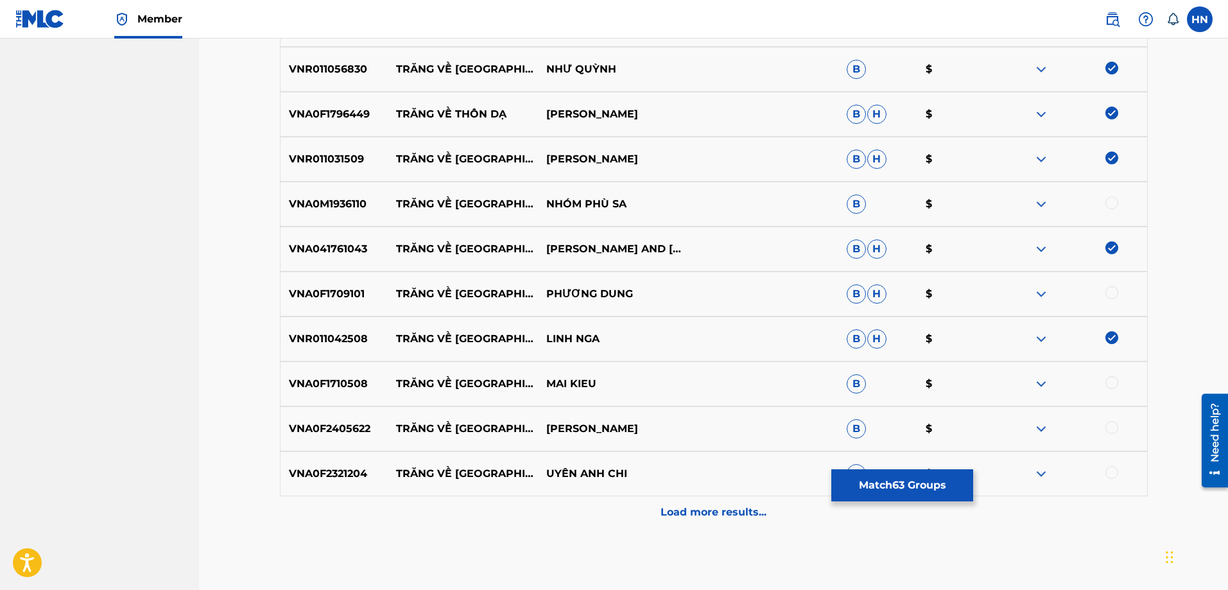
click at [1112, 205] on div at bounding box center [1112, 202] width 13 height 13
drag, startPoint x: 542, startPoint y: 297, endPoint x: 391, endPoint y: 295, distance: 150.9
click at [391, 295] on div "VNA0F1709101 TRĂNG VỀ THÔN DÃ PHƯƠNG DUNG B H $" at bounding box center [714, 294] width 868 height 45
click at [319, 300] on p "VNA0F1709101" at bounding box center [335, 293] width 108 height 15
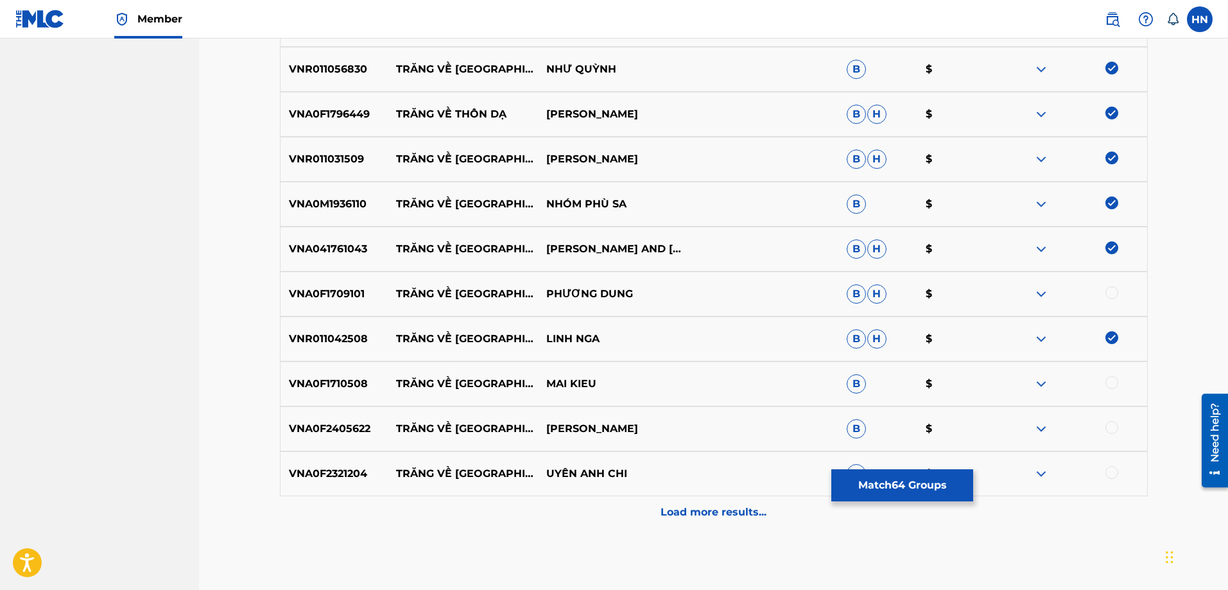
click at [1118, 295] on div at bounding box center [1072, 293] width 150 height 15
click at [1116, 293] on div at bounding box center [1112, 292] width 13 height 13
drag, startPoint x: 419, startPoint y: 384, endPoint x: 716, endPoint y: 376, distance: 297.4
click at [597, 378] on div "VNA0F1710508 TRĂNG VỀ THÔN DÃ MAI KIEU B $" at bounding box center [714, 383] width 868 height 45
click at [331, 392] on div "VNA0F1710508 TRĂNG VỀ THÔN DÃ MAI KIEU B $" at bounding box center [714, 383] width 868 height 45
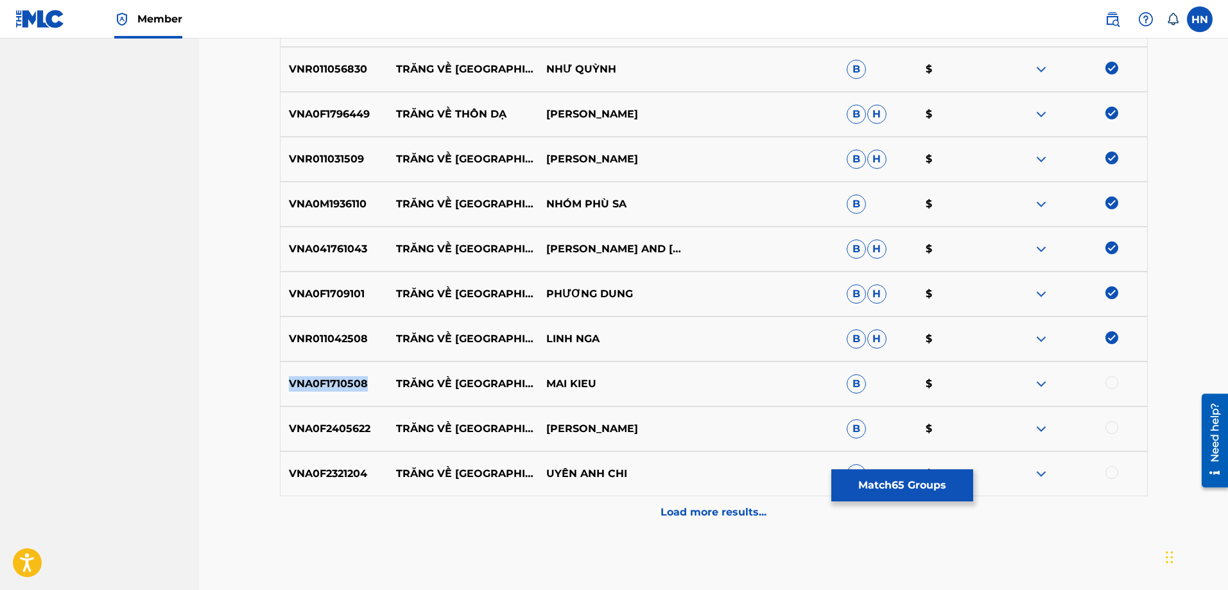
click at [331, 392] on div "VNA0F1710508 TRĂNG VỀ THÔN DÃ MAI KIEU B $" at bounding box center [714, 383] width 868 height 45
click at [1114, 384] on div at bounding box center [1112, 382] width 13 height 13
click at [332, 423] on p "VNA0F2405622" at bounding box center [335, 428] width 108 height 15
drag, startPoint x: 398, startPoint y: 430, endPoint x: 686, endPoint y: 426, distance: 287.6
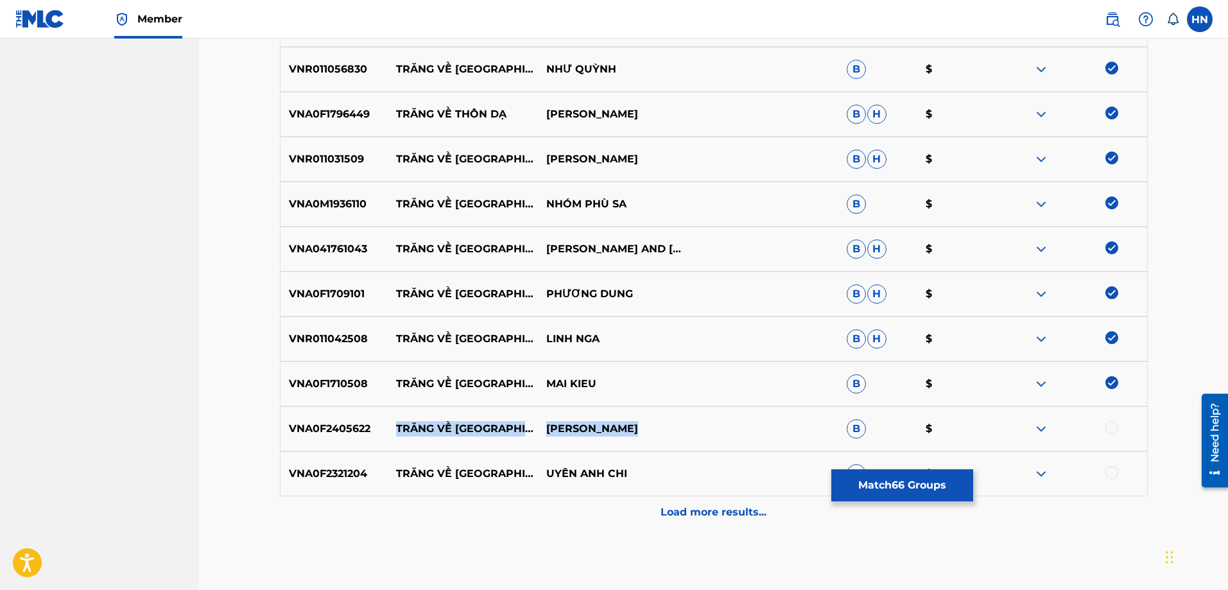
click at [682, 426] on div "VNA0F2405622 TRĂNG VỀ THÔN DÃ NGÔ THÁI NGÂN B $" at bounding box center [714, 428] width 868 height 45
click at [340, 438] on div "VNA0F2405622 TRĂNG VỀ THÔN DÃ NGÔ THÁI NGÂN B $" at bounding box center [714, 428] width 868 height 45
click at [1115, 430] on div at bounding box center [1112, 427] width 13 height 13
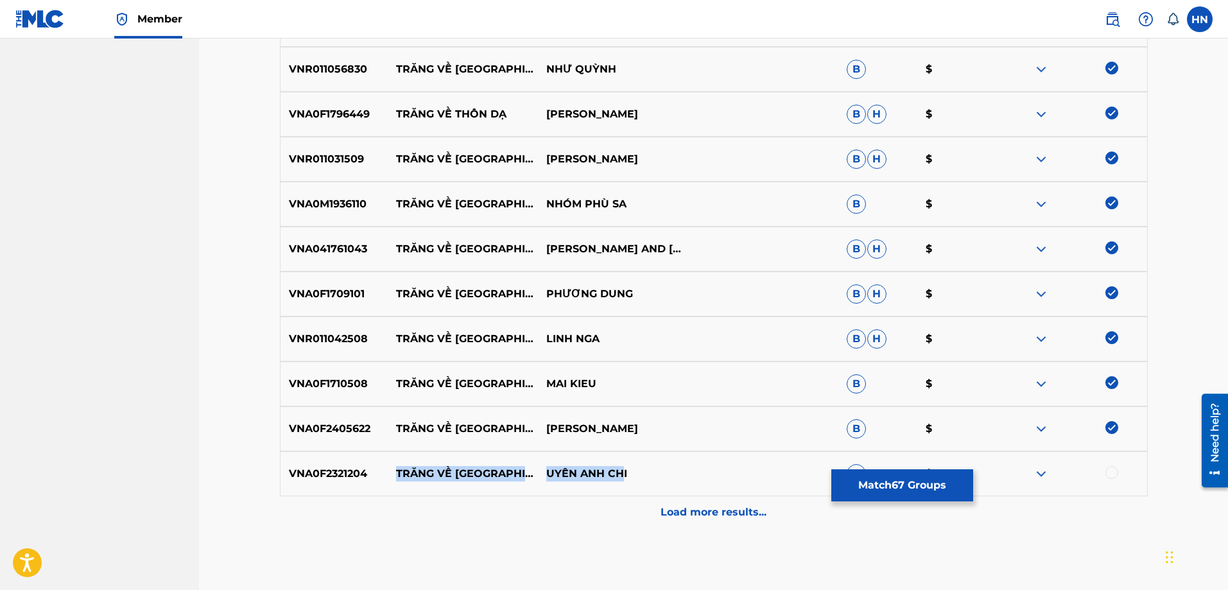
drag, startPoint x: 390, startPoint y: 474, endPoint x: 711, endPoint y: 478, distance: 320.4
click at [692, 472] on div "VNA0F2321204 TRĂNG VỀ THÔN DÃ UYÊN ANH CHI B $" at bounding box center [714, 473] width 868 height 45
click at [316, 470] on p "VNA0F2321204" at bounding box center [335, 473] width 108 height 15
click at [1114, 471] on div at bounding box center [1112, 472] width 13 height 13
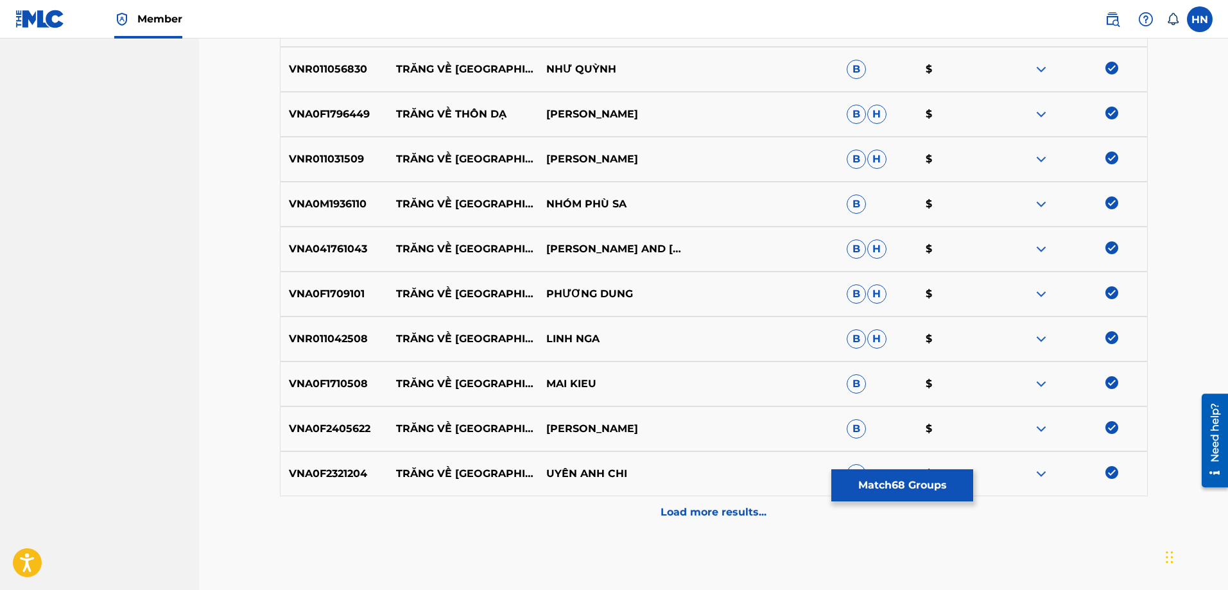
click at [706, 512] on p "Load more results..." at bounding box center [714, 512] width 106 height 15
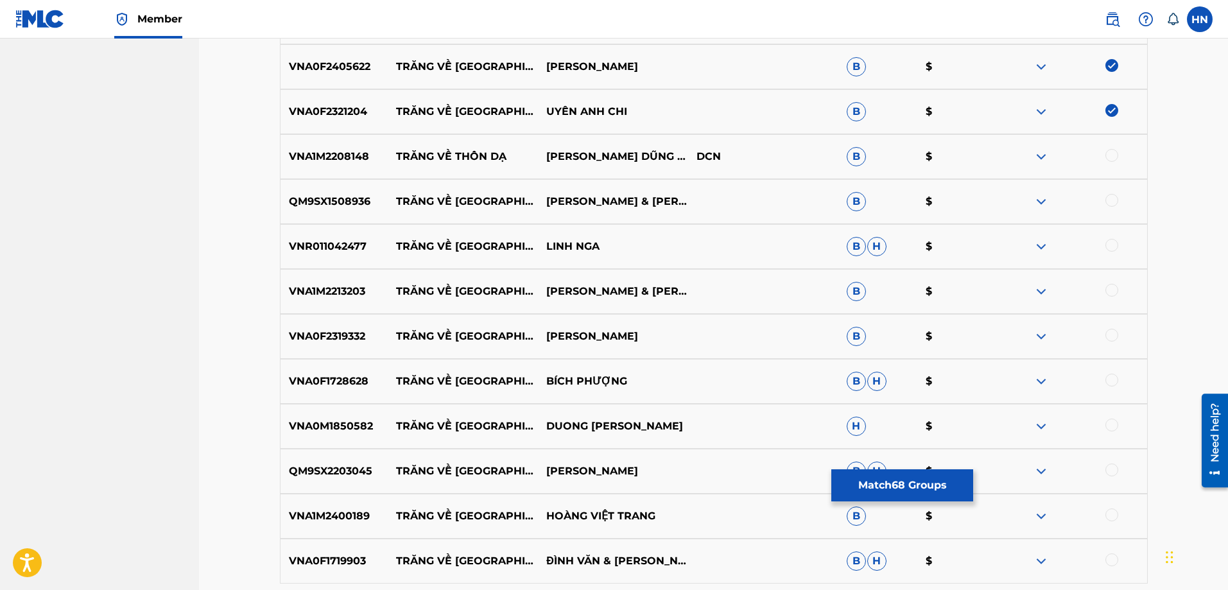
scroll to position [3529, 0]
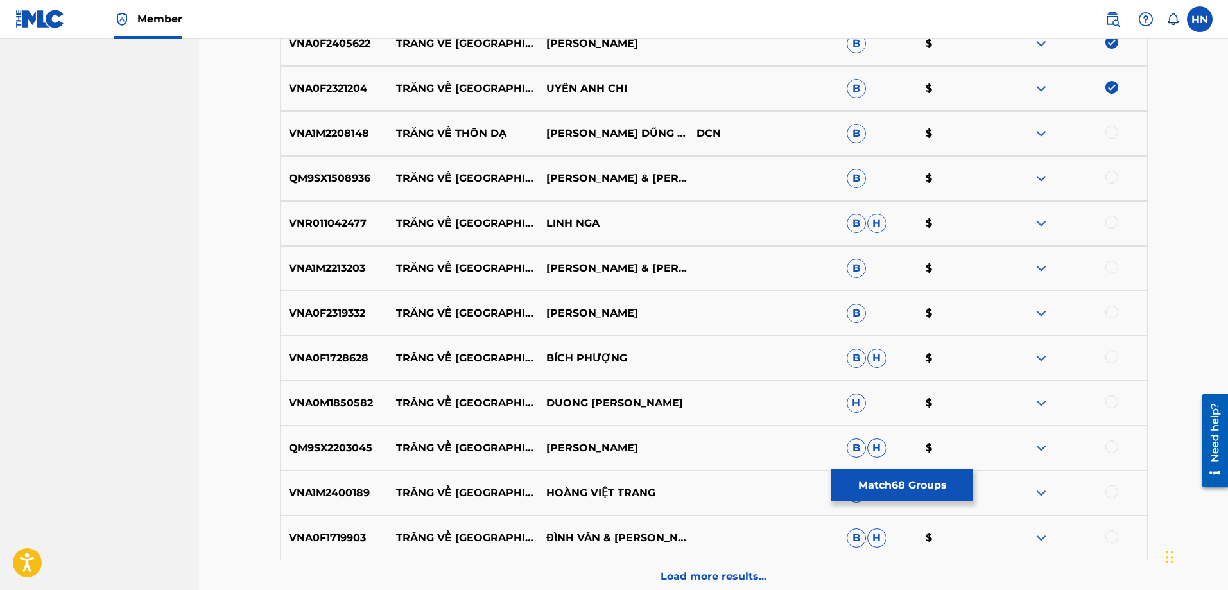
click at [324, 130] on p "VNA1M2208148" at bounding box center [335, 133] width 108 height 15
click at [1111, 132] on div at bounding box center [1112, 132] width 13 height 13
click at [319, 216] on p "VNR011042477" at bounding box center [335, 223] width 108 height 15
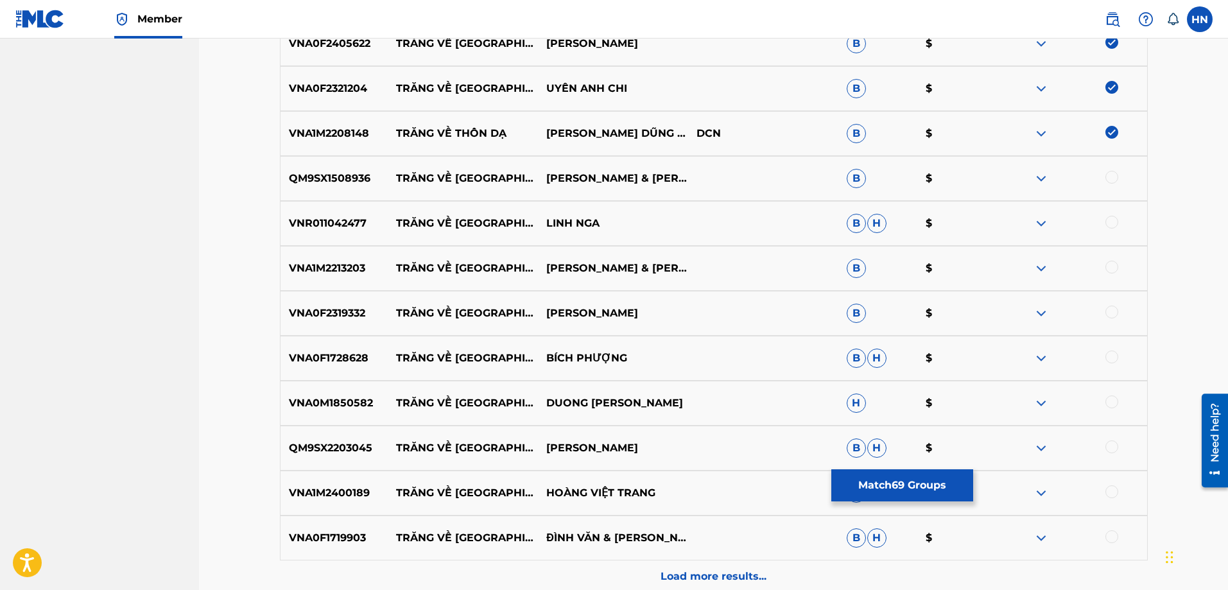
click at [1109, 220] on div at bounding box center [1112, 222] width 13 height 13
click at [329, 271] on p "VNA1M2213203" at bounding box center [335, 268] width 108 height 15
click at [1113, 267] on div at bounding box center [1112, 267] width 13 height 13
drag, startPoint x: 395, startPoint y: 182, endPoint x: 596, endPoint y: 182, distance: 201.6
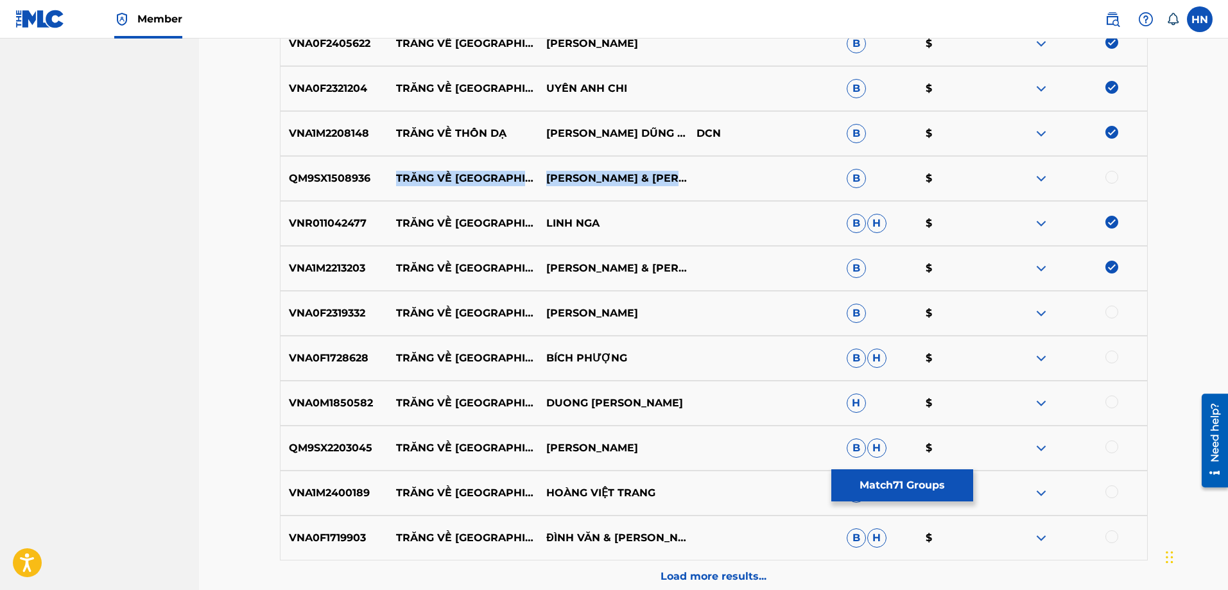
click at [596, 182] on div "QM9SX1508936 TRĂNG VỀ THÔN DÃ TUẤN VŨ & MAI NGỌC KHÁNH B $" at bounding box center [714, 178] width 868 height 45
click at [310, 173] on p "QM9SX1508936" at bounding box center [335, 178] width 108 height 15
click at [1111, 173] on div at bounding box center [1112, 177] width 13 height 13
click at [348, 396] on p "VNA0M1850582" at bounding box center [335, 402] width 108 height 15
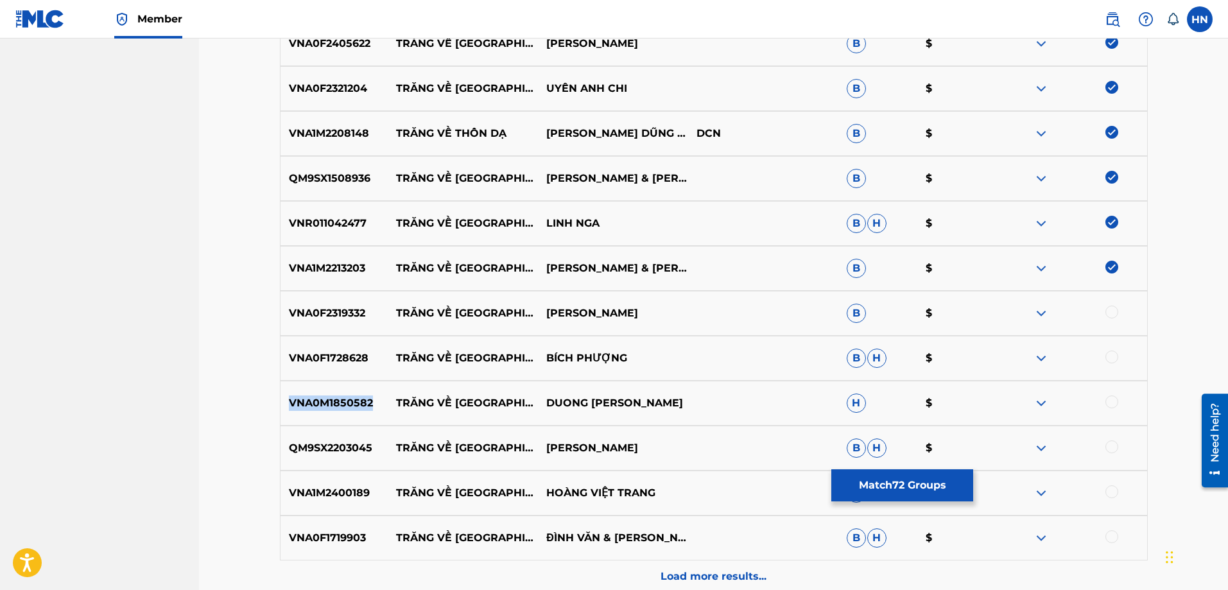
click at [348, 396] on p "VNA0M1850582" at bounding box center [335, 402] width 108 height 15
click at [1110, 400] on div at bounding box center [1112, 401] width 13 height 13
click at [339, 363] on p "VNA0F1728628" at bounding box center [335, 358] width 108 height 15
click at [1111, 354] on div at bounding box center [1112, 357] width 13 height 13
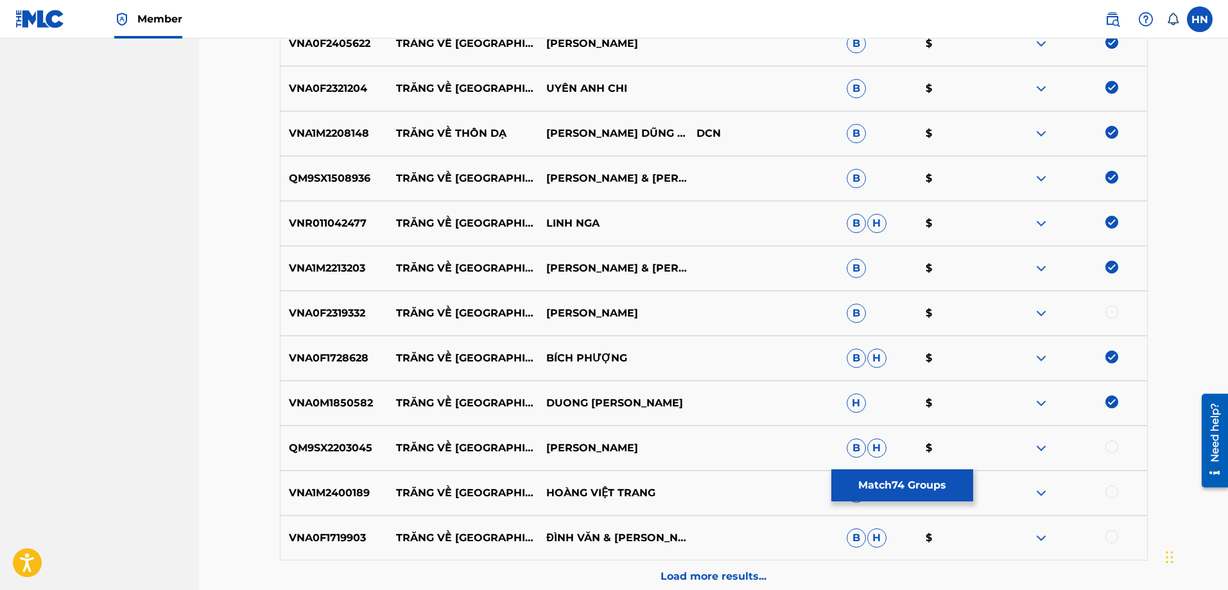
click at [327, 493] on p "VNA1M2400189" at bounding box center [335, 492] width 108 height 15
click at [1108, 491] on div at bounding box center [1112, 491] width 13 height 13
click at [330, 537] on p "VNA0F1719903" at bounding box center [335, 537] width 108 height 15
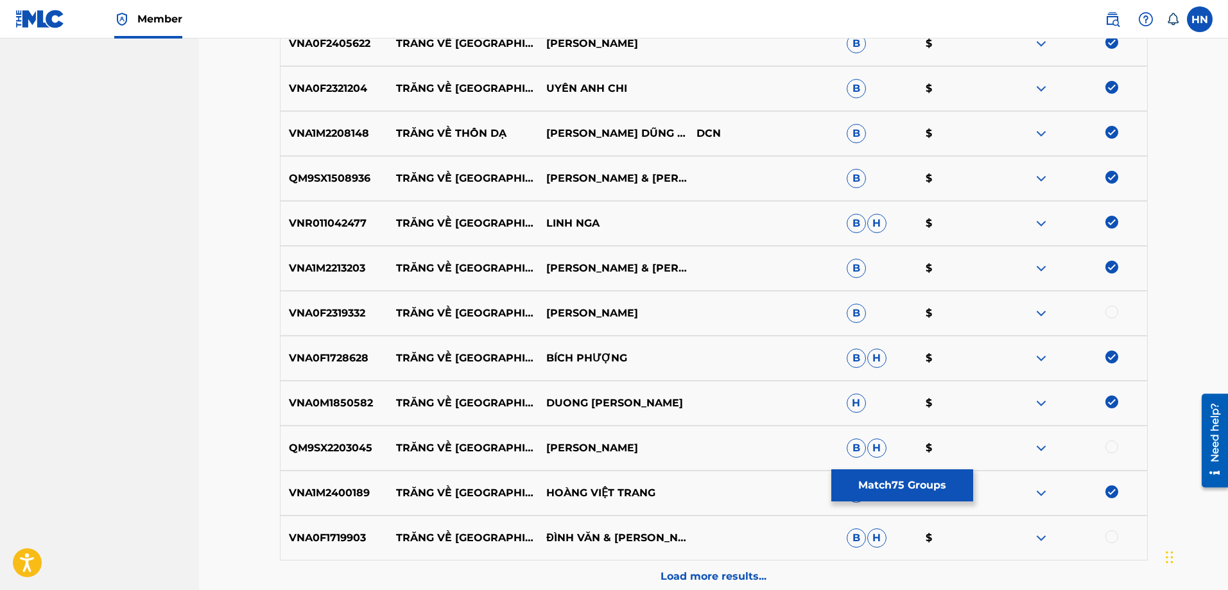
click at [1106, 539] on div at bounding box center [1112, 536] width 13 height 13
drag, startPoint x: 390, startPoint y: 451, endPoint x: 726, endPoint y: 443, distance: 336.5
click at [672, 445] on div "QM9SX2203045 TRĂNG VỀ THÔN DÃ DUY KHÁNH B H $" at bounding box center [714, 448] width 868 height 45
click at [341, 461] on div "QM9SX2203045 TRĂNG VỀ THÔN DÃ DUY KHÁNH B H $" at bounding box center [714, 448] width 868 height 45
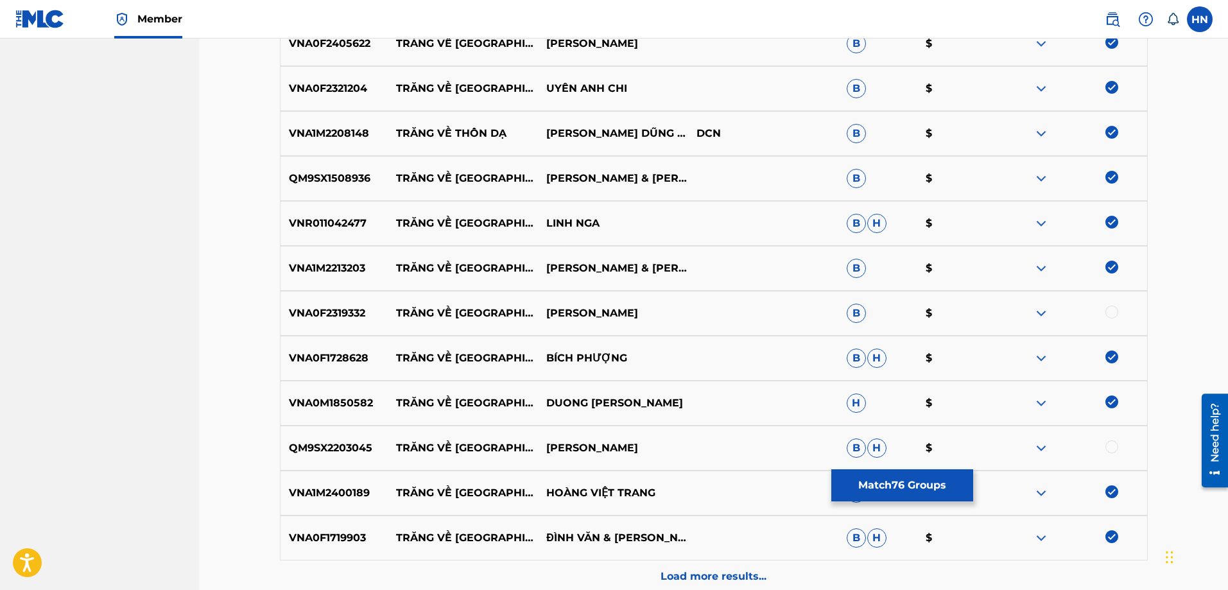
click at [1113, 446] on div at bounding box center [1112, 446] width 13 height 13
drag, startPoint x: 602, startPoint y: 311, endPoint x: 376, endPoint y: 305, distance: 226.1
click at [376, 305] on div "VNA0F2319332 TRĂNG VỀ THÔN DÃ LỆ THỦY B $" at bounding box center [714, 313] width 868 height 45
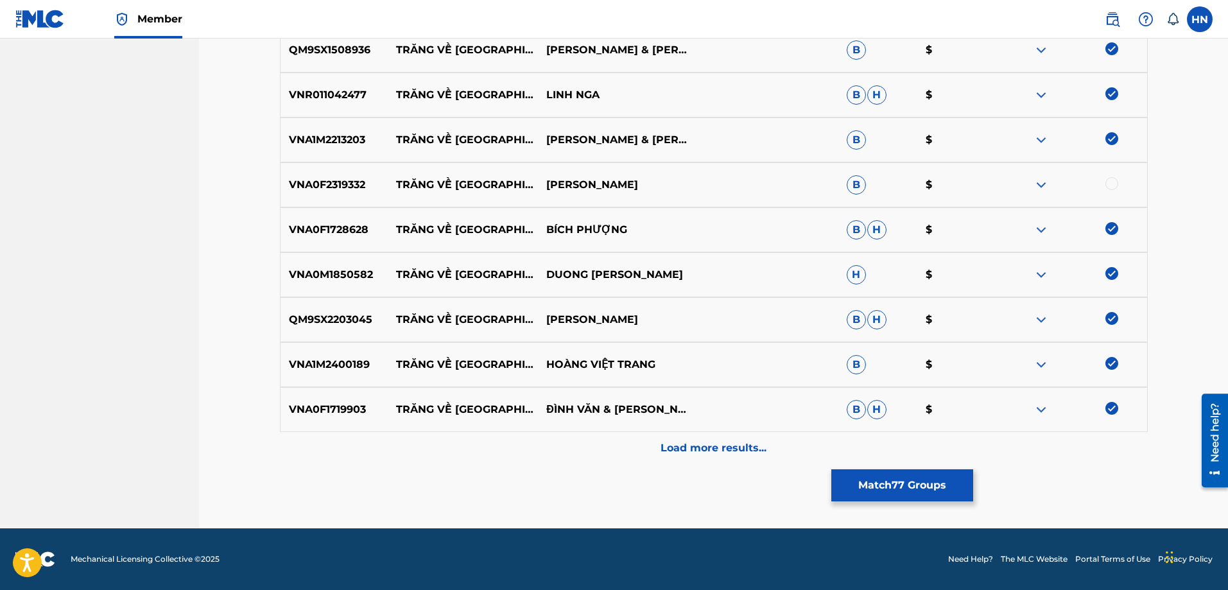
click at [686, 458] on div "Load more results..." at bounding box center [714, 448] width 868 height 32
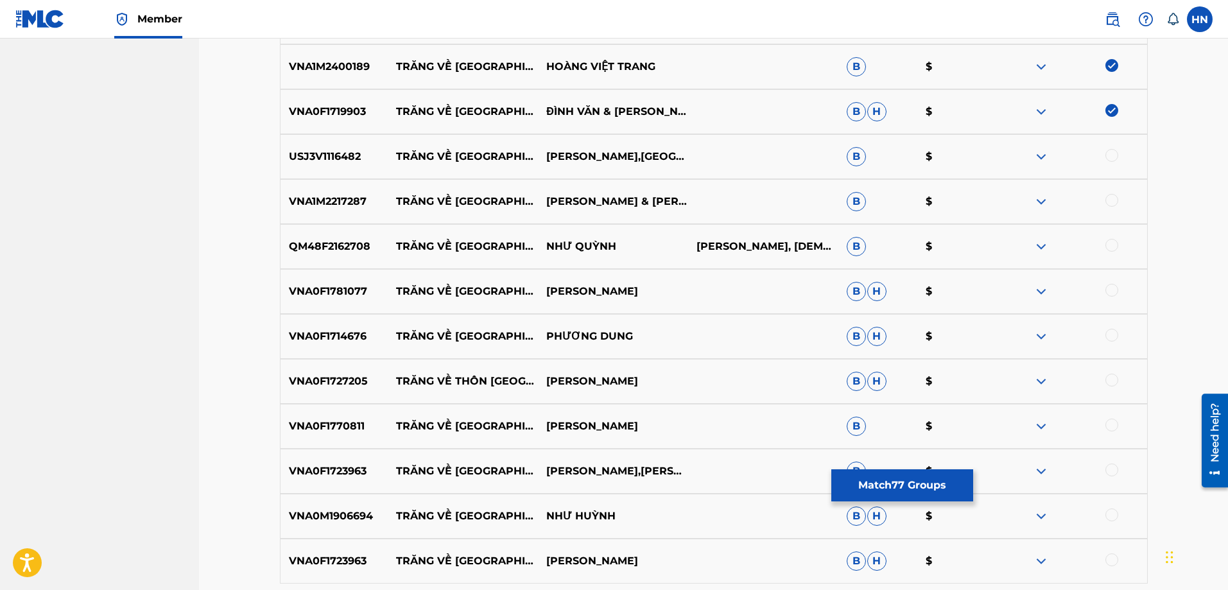
scroll to position [3979, 0]
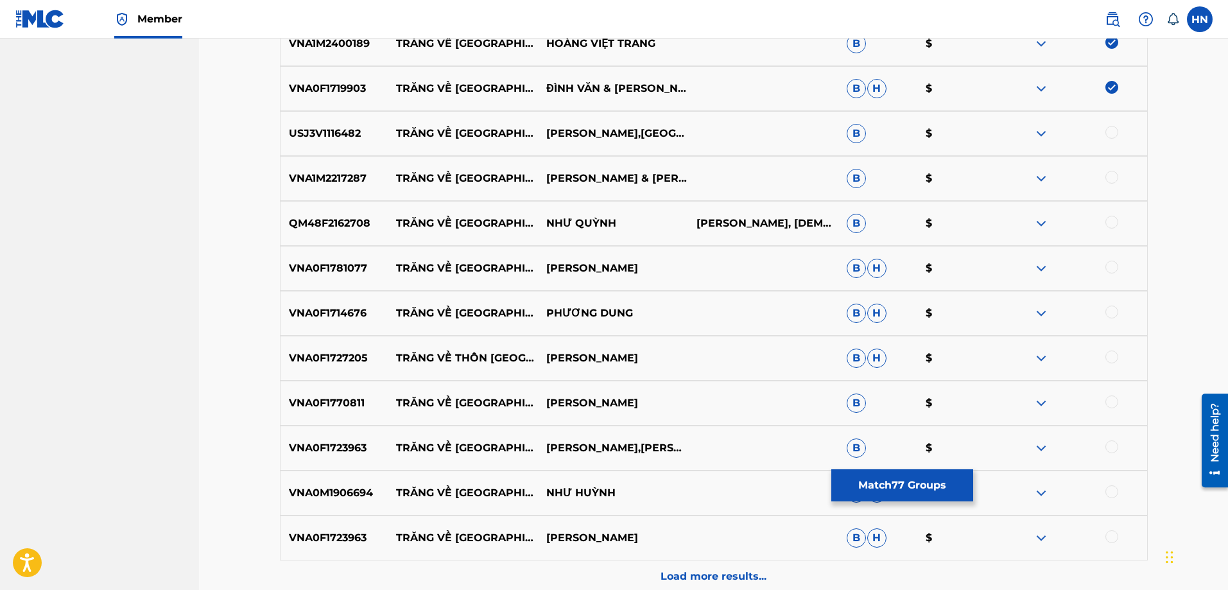
click at [367, 225] on p "QM48F2162708" at bounding box center [335, 223] width 108 height 15
click at [1115, 218] on div at bounding box center [1112, 222] width 13 height 13
click at [341, 270] on p "VNA0F1781077" at bounding box center [335, 268] width 108 height 15
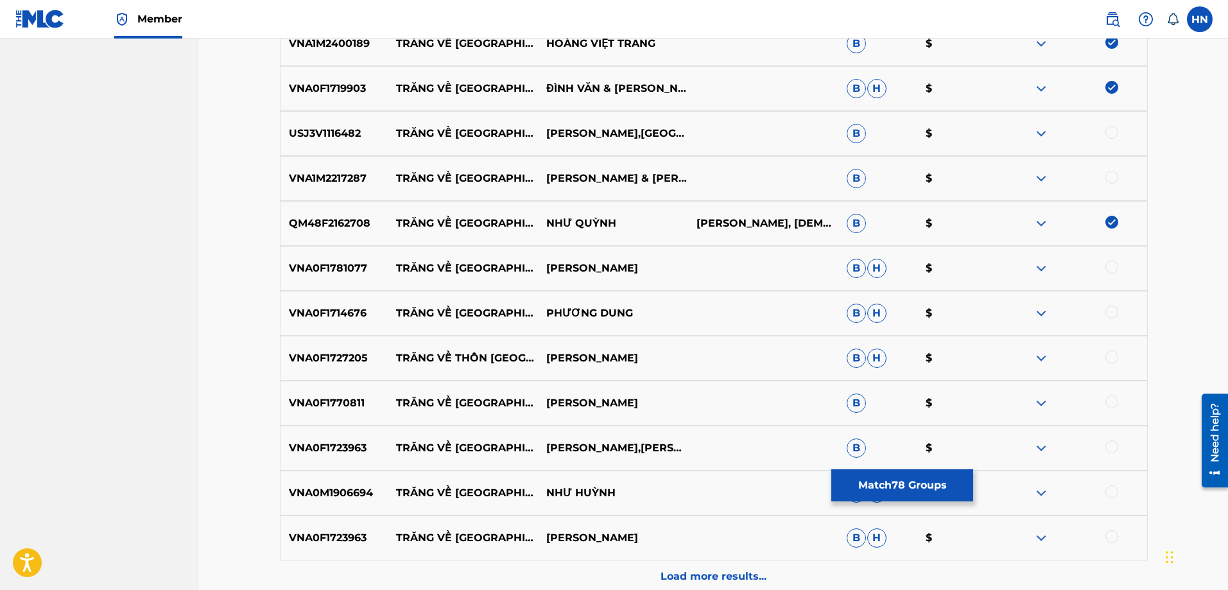
click at [1113, 267] on div at bounding box center [1112, 267] width 13 height 13
click at [338, 309] on p "VNA0F1714676" at bounding box center [335, 313] width 108 height 15
click at [1114, 311] on div at bounding box center [1112, 312] width 13 height 13
click at [342, 535] on p "VNA0F1723963" at bounding box center [335, 537] width 108 height 15
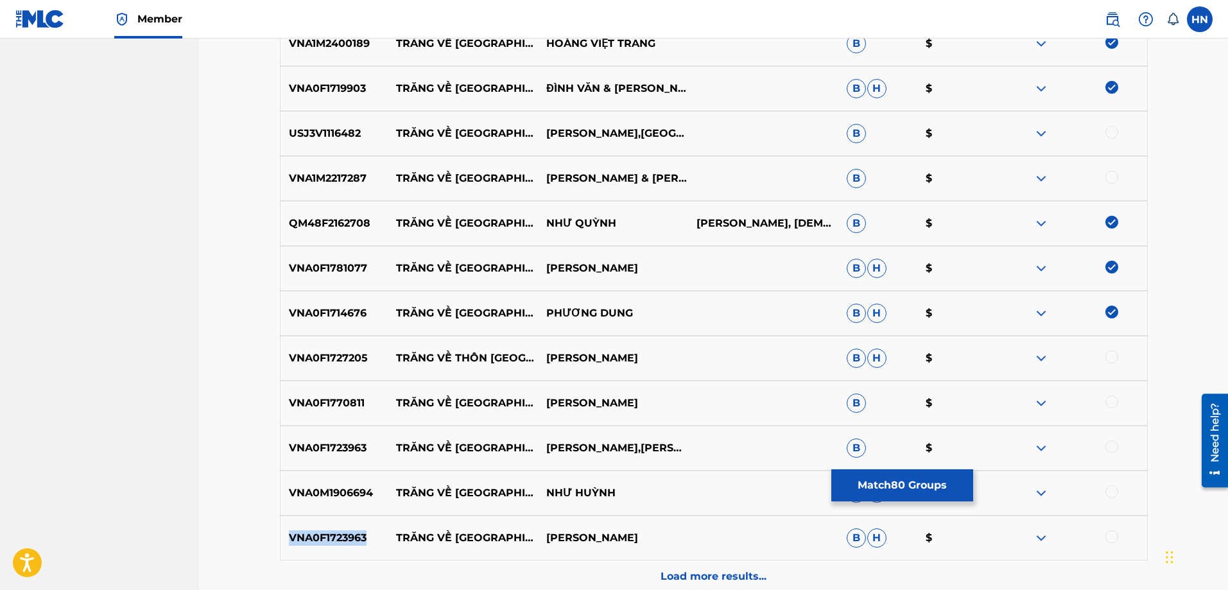
click at [342, 535] on p "VNA0F1723963" at bounding box center [335, 537] width 108 height 15
click at [1109, 539] on div at bounding box center [1112, 536] width 13 height 13
click at [351, 489] on p "VNA0M1906694" at bounding box center [335, 492] width 108 height 15
click at [1107, 495] on div at bounding box center [1112, 491] width 13 height 13
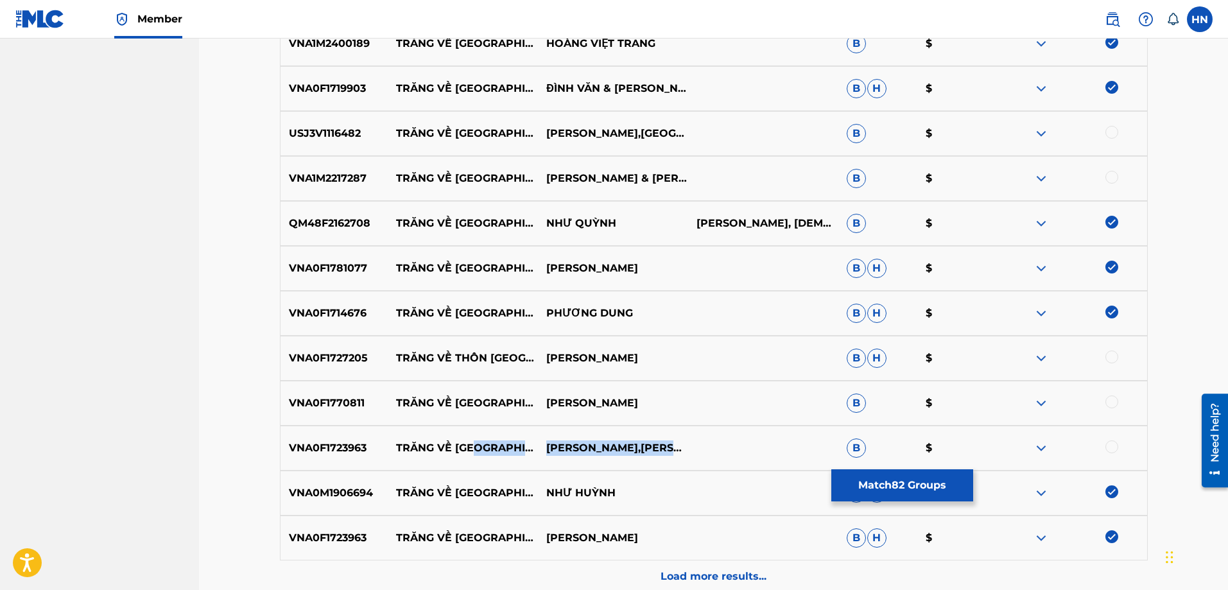
drag, startPoint x: 703, startPoint y: 450, endPoint x: 460, endPoint y: 453, distance: 243.3
click at [474, 453] on div "VNA0F1723963 TRĂNG VỀ THÔN DÃ KHANH DUY,THUY TRANG B $" at bounding box center [714, 448] width 868 height 45
click at [370, 452] on p "VNA0F1723963" at bounding box center [335, 447] width 108 height 15
click at [343, 446] on p "VNA0F1723963" at bounding box center [335, 447] width 108 height 15
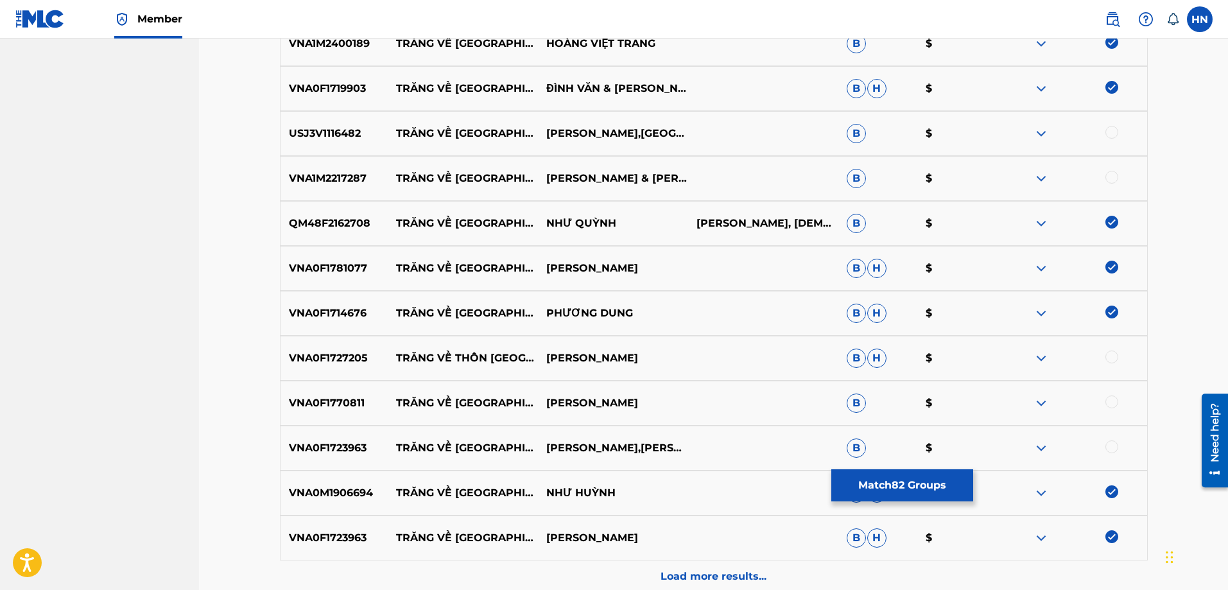
click at [1111, 451] on div at bounding box center [1112, 446] width 13 height 13
click at [323, 401] on p "VNA0F1770811" at bounding box center [335, 402] width 108 height 15
click at [1109, 408] on div at bounding box center [1112, 401] width 13 height 13
click at [336, 365] on p "VNA0F1727205" at bounding box center [335, 358] width 108 height 15
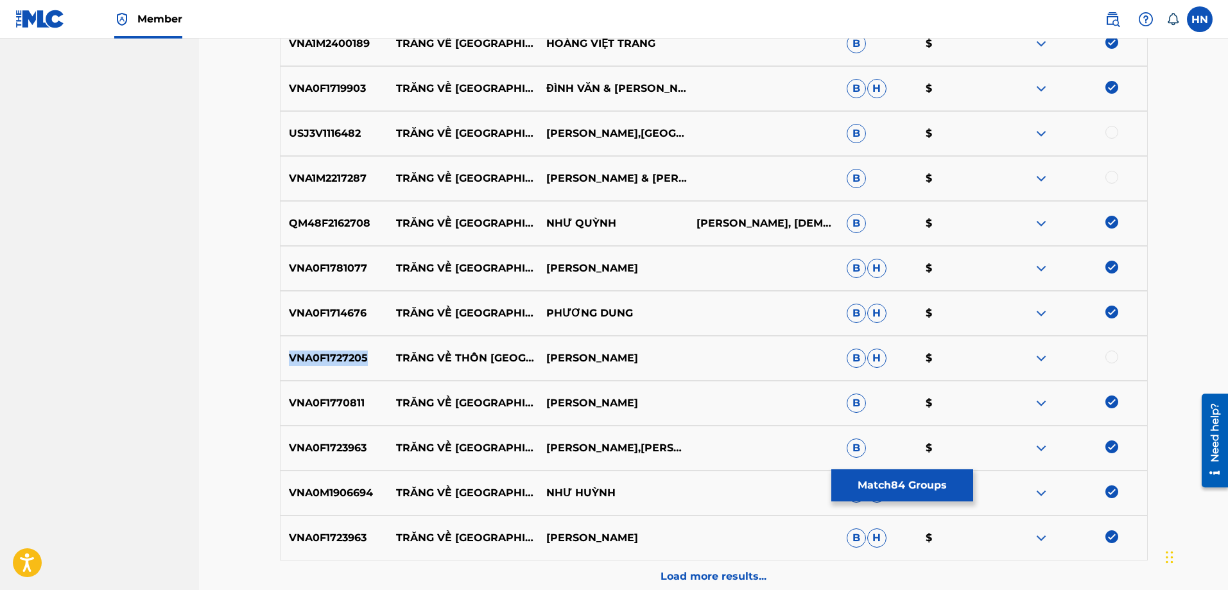
click at [336, 365] on p "VNA0F1727205" at bounding box center [335, 358] width 108 height 15
click at [1109, 356] on div at bounding box center [1112, 357] width 13 height 13
click at [356, 181] on p "VNA1M2217287" at bounding box center [335, 178] width 108 height 15
click at [1112, 178] on div at bounding box center [1112, 177] width 13 height 13
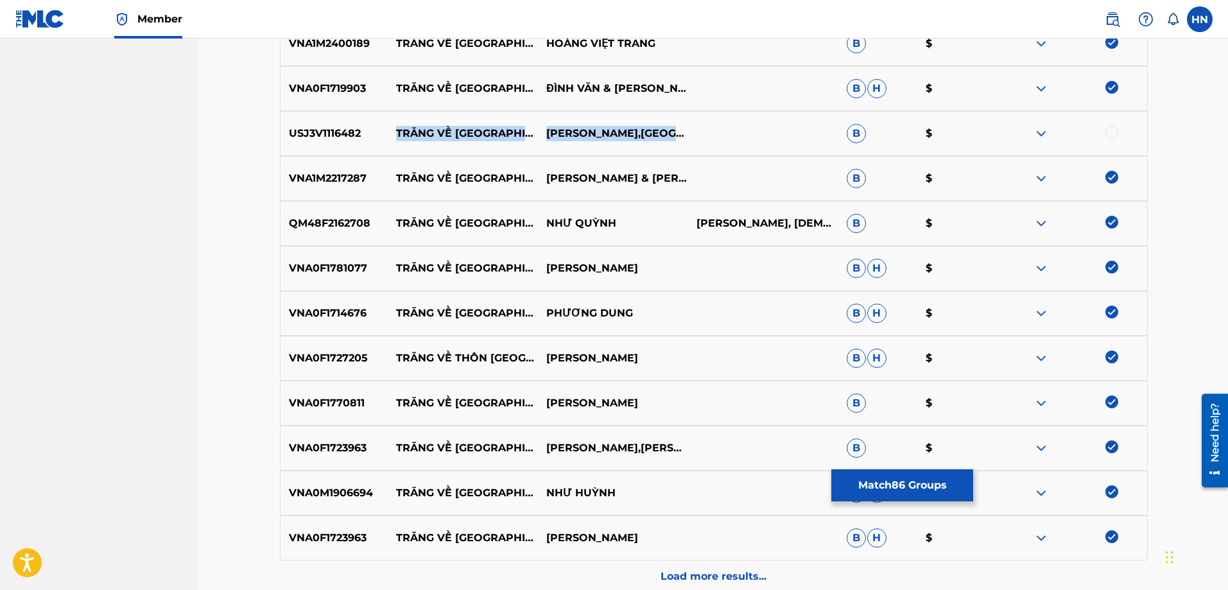
drag, startPoint x: 390, startPoint y: 134, endPoint x: 652, endPoint y: 137, distance: 262.0
click at [652, 137] on div "USJ3V1116482 TRĂNG VỀ THÔN DÃ TRANG THANH LAN,QUANG BINH B $" at bounding box center [714, 133] width 868 height 45
click at [347, 138] on p "USJ3V1116482" at bounding box center [335, 133] width 108 height 15
click at [1109, 134] on div at bounding box center [1112, 132] width 13 height 13
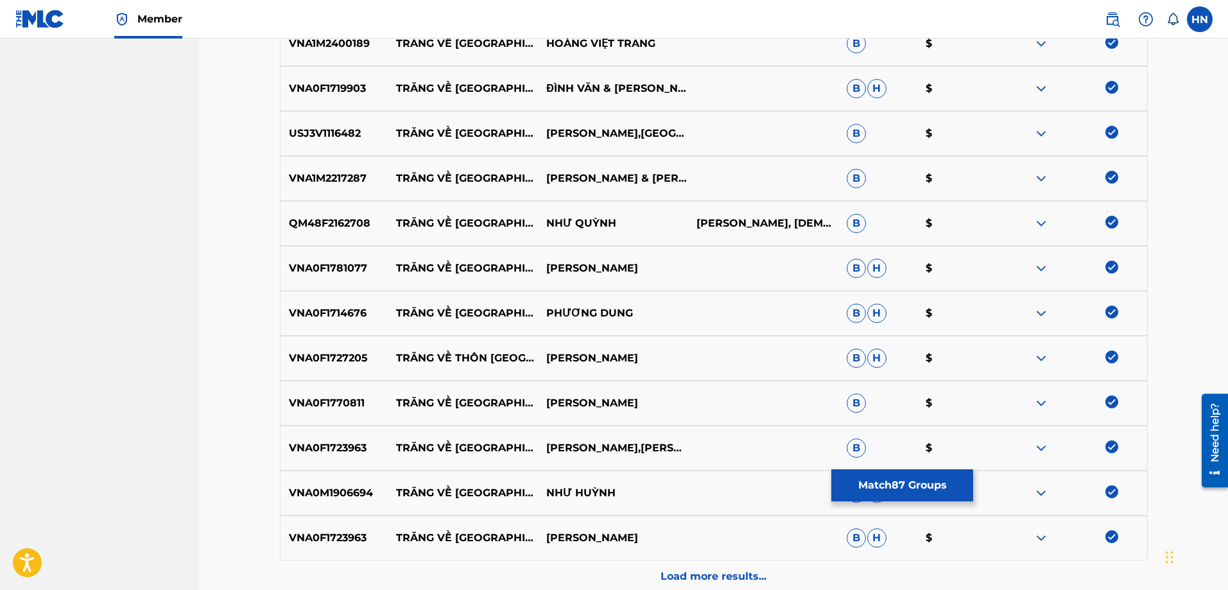
click at [677, 577] on p "Load more results..." at bounding box center [714, 576] width 106 height 15
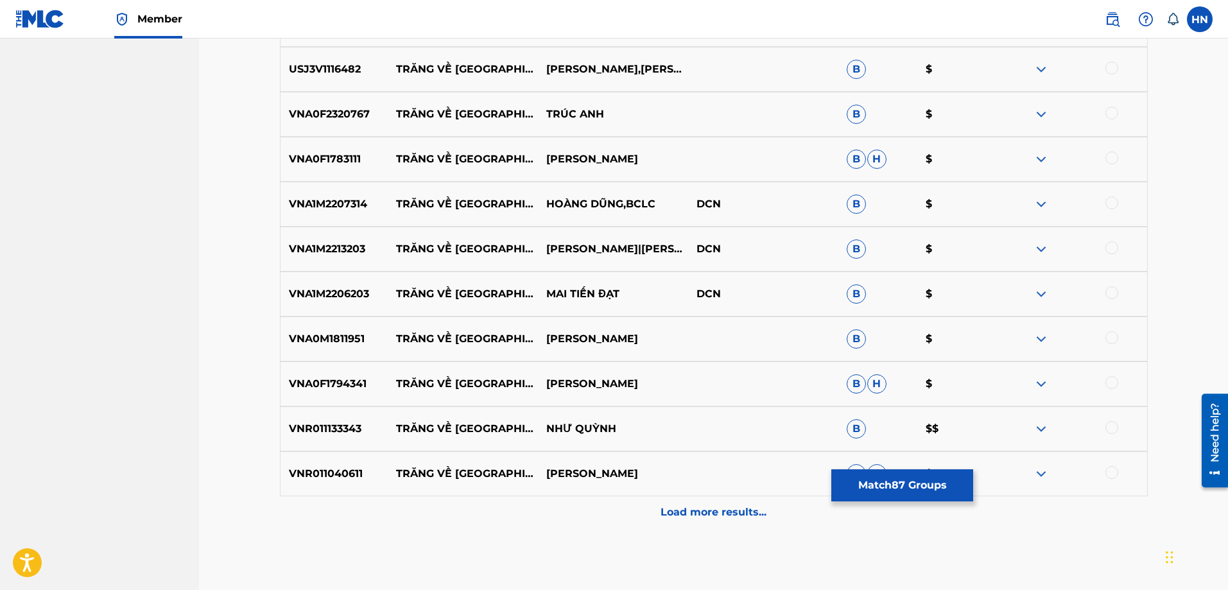
scroll to position [4428, 0]
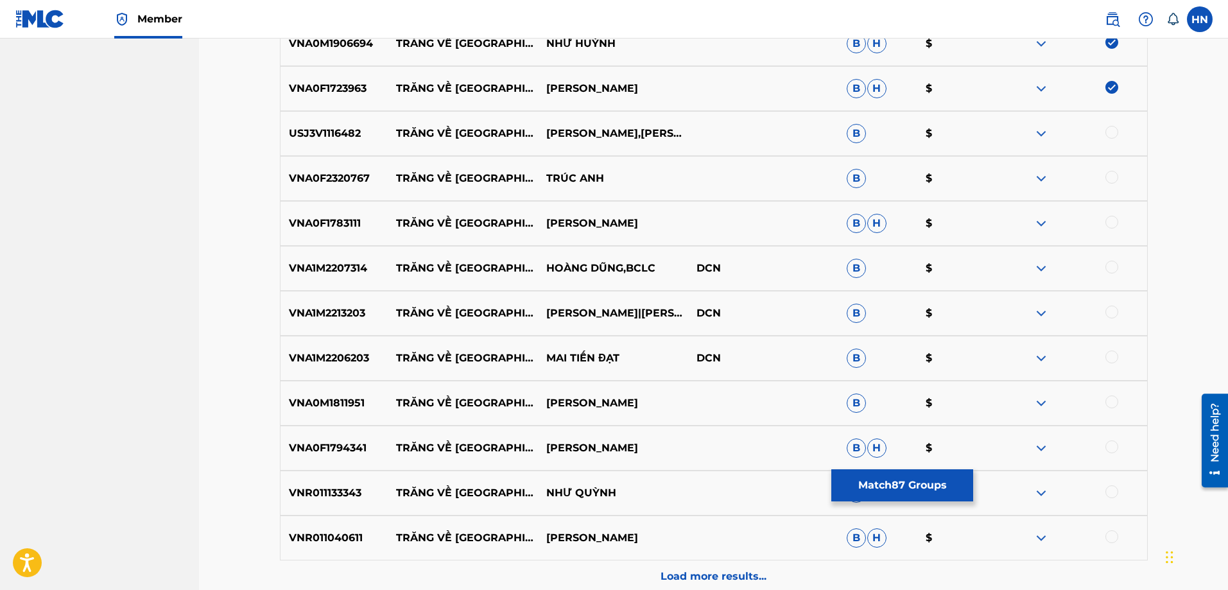
click at [336, 137] on p "USJ3V1116482" at bounding box center [335, 133] width 108 height 15
click at [1115, 134] on div at bounding box center [1112, 132] width 13 height 13
click at [338, 169] on div "VNA0F2320767 TRĂNG VỀ THÔN DÃ TRÚC ANH B $" at bounding box center [714, 178] width 868 height 45
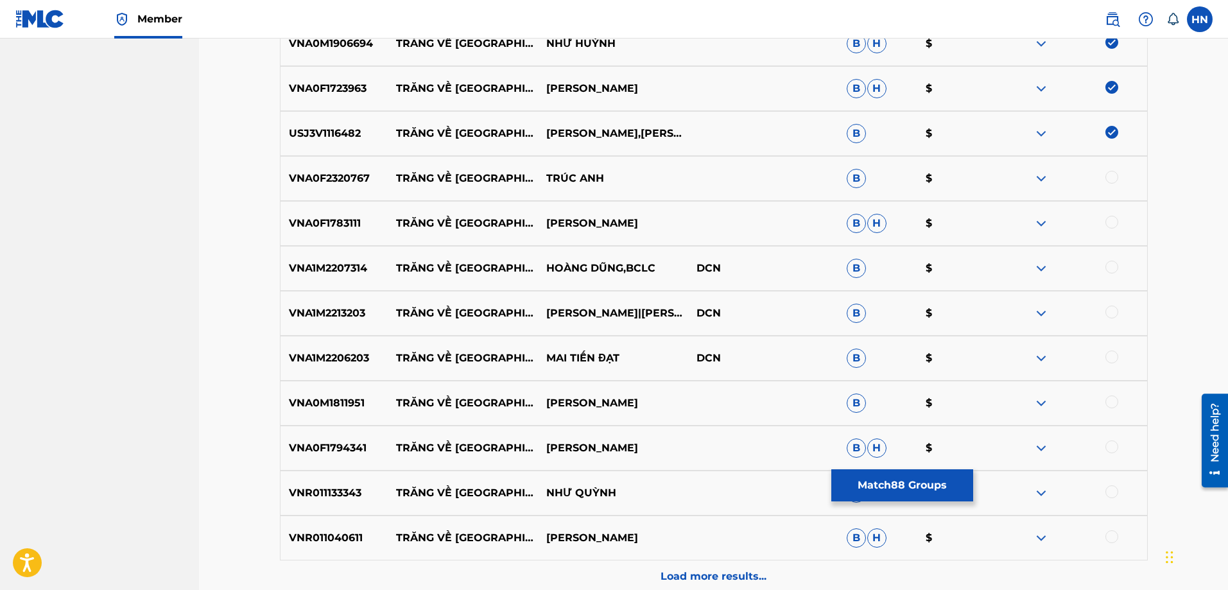
click at [1108, 175] on div at bounding box center [1112, 177] width 13 height 13
click at [320, 227] on p "VNA0F1783111" at bounding box center [335, 223] width 108 height 15
click at [1112, 225] on div at bounding box center [1112, 222] width 13 height 13
click at [313, 269] on p "VNA1M2207314" at bounding box center [335, 268] width 108 height 15
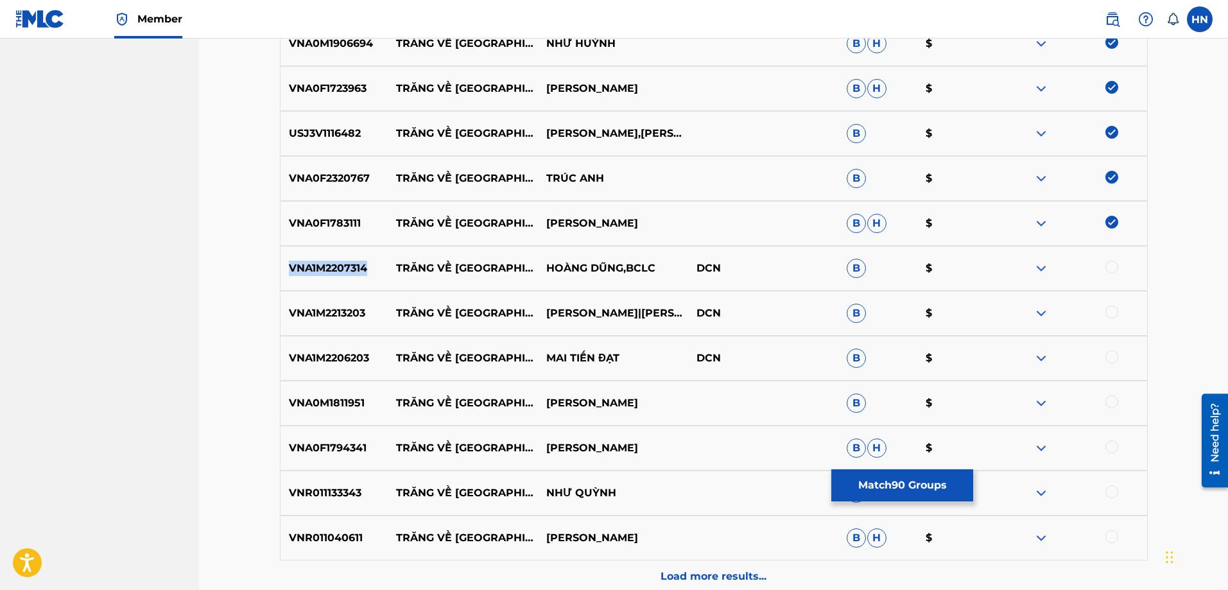
click at [313, 269] on p "VNA1M2207314" at bounding box center [335, 268] width 108 height 15
click at [1107, 269] on div at bounding box center [1112, 267] width 13 height 13
click at [342, 306] on p "VNA1M2213203" at bounding box center [335, 313] width 108 height 15
click at [1107, 311] on div at bounding box center [1112, 312] width 13 height 13
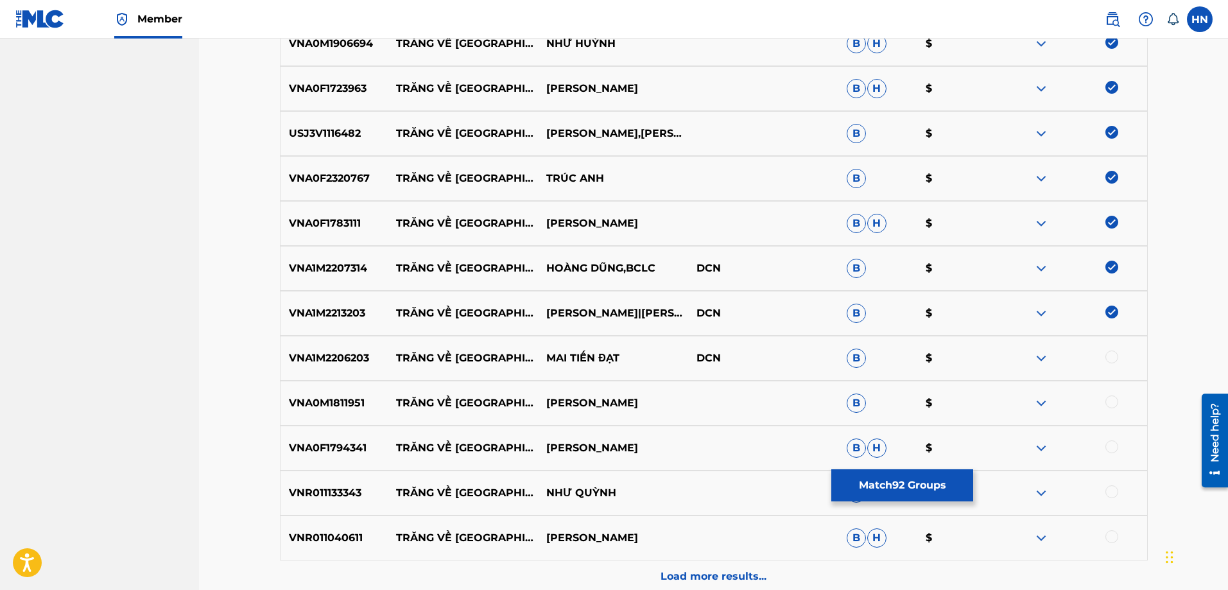
click at [352, 354] on p "VNA1M2206203" at bounding box center [335, 358] width 108 height 15
click at [1108, 360] on div at bounding box center [1112, 357] width 13 height 13
click at [299, 401] on p "VNA0M1811951" at bounding box center [335, 402] width 108 height 15
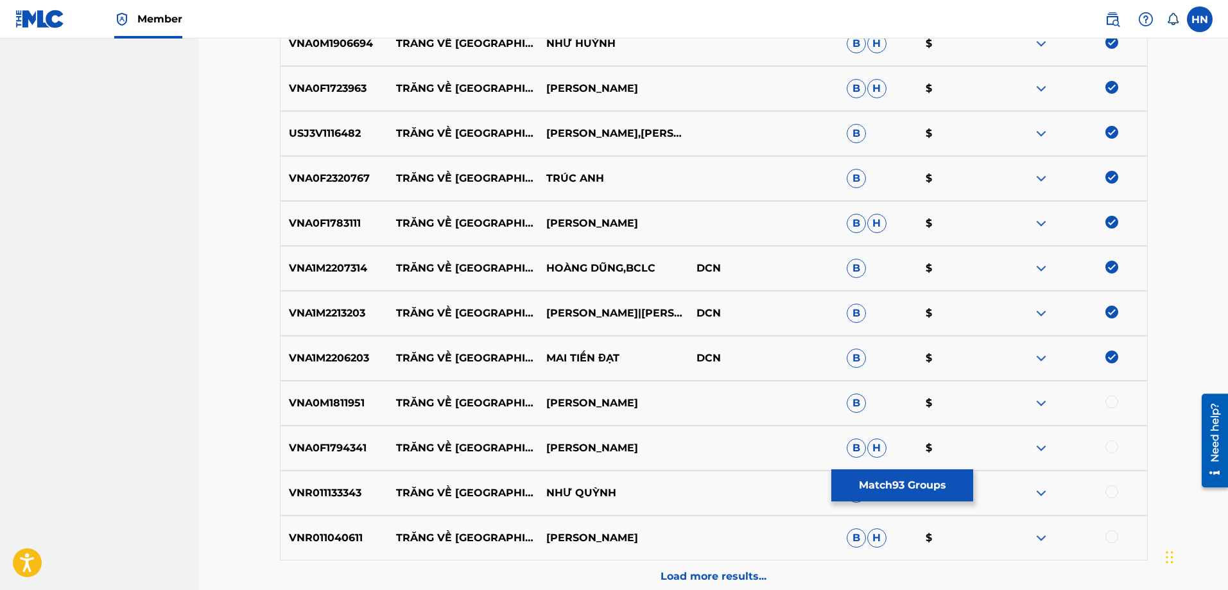
click at [1109, 401] on div at bounding box center [1112, 401] width 13 height 13
click at [327, 446] on p "VNA0F1794341" at bounding box center [335, 447] width 108 height 15
click at [1113, 447] on div at bounding box center [1112, 446] width 13 height 13
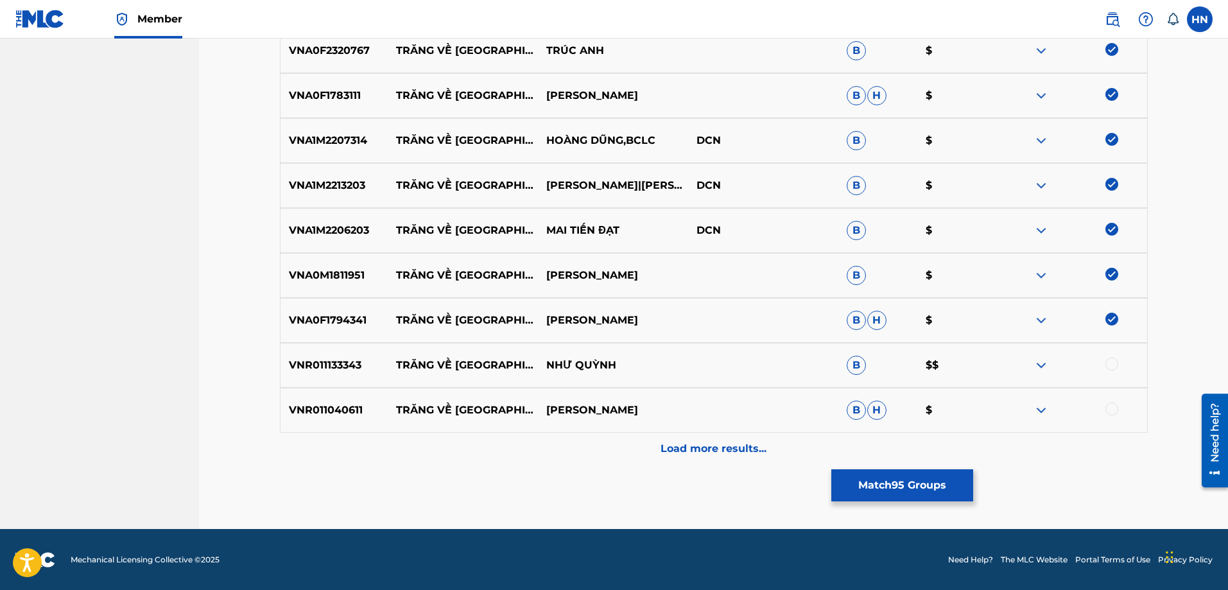
scroll to position [4556, 0]
click at [334, 378] on div "VNR011133343 TRĂNG VỀ THÔN DÃ NHƯ QUỲNH B $$" at bounding box center [714, 364] width 868 height 45
click at [1114, 365] on div at bounding box center [1112, 363] width 13 height 13
click at [345, 414] on p "VNR011040611" at bounding box center [335, 409] width 108 height 15
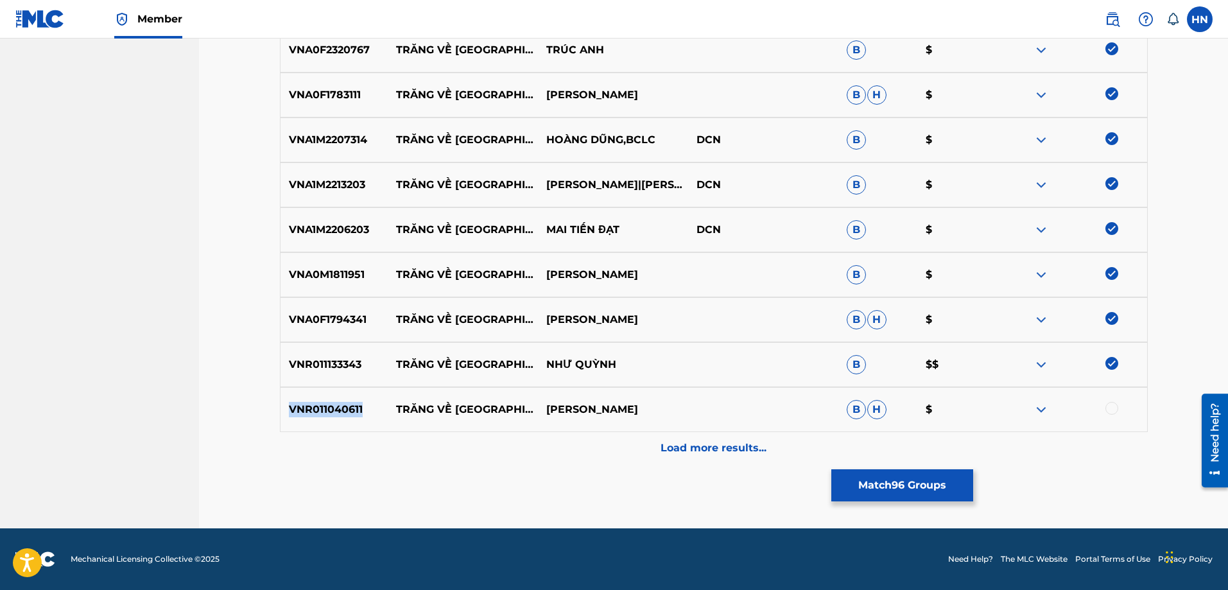
click at [345, 414] on p "VNR011040611" at bounding box center [335, 409] width 108 height 15
click at [1110, 412] on div at bounding box center [1112, 408] width 13 height 13
click at [668, 442] on p "Load more results..." at bounding box center [714, 447] width 106 height 15
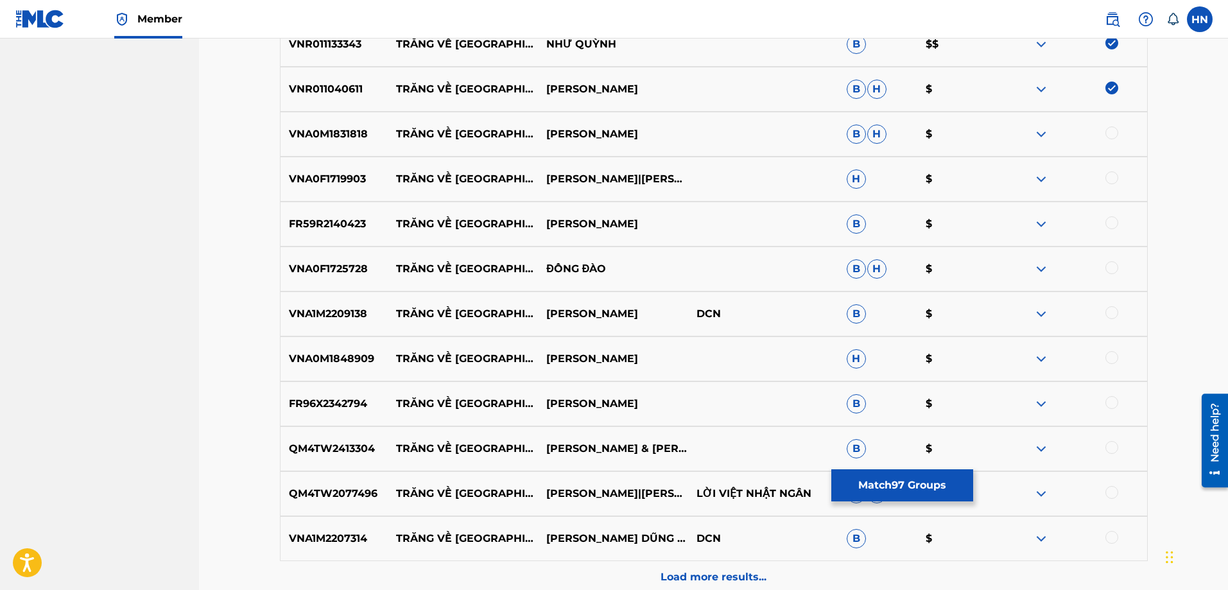
scroll to position [4877, 0]
click at [327, 178] on p "VNA0F1719903" at bounding box center [335, 178] width 108 height 15
click at [1114, 175] on div at bounding box center [1112, 177] width 13 height 13
click at [325, 317] on p "VNA1M2209138" at bounding box center [335, 313] width 108 height 15
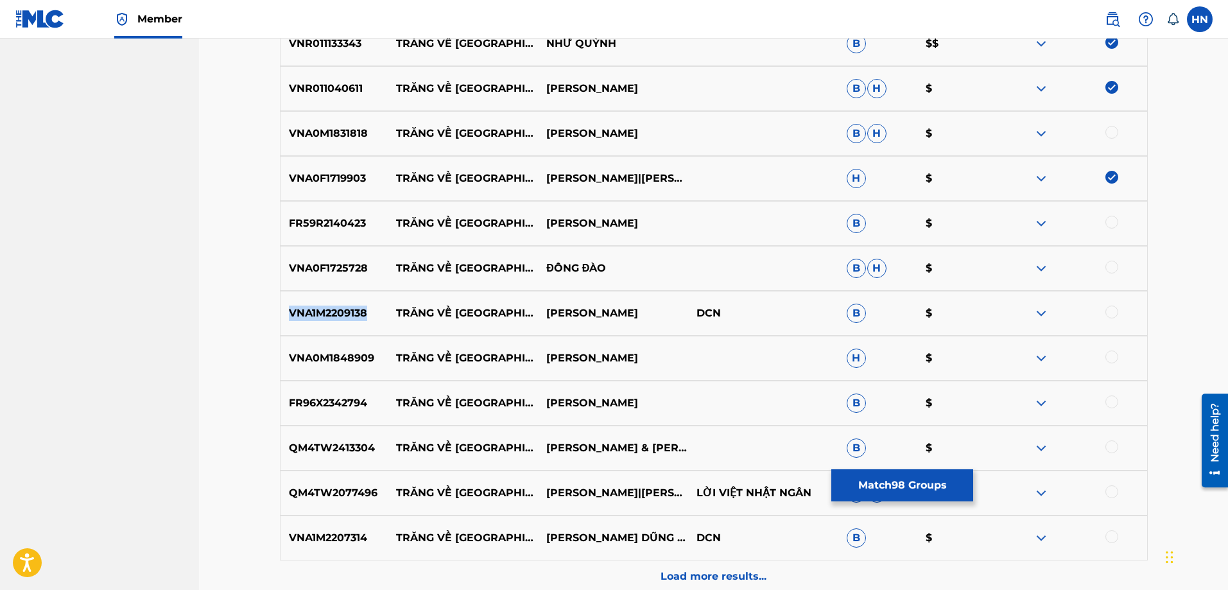
click at [325, 317] on p "VNA1M2209138" at bounding box center [335, 313] width 108 height 15
click at [1115, 313] on div at bounding box center [1112, 312] width 13 height 13
click at [350, 495] on p "QM4TW2077496" at bounding box center [335, 492] width 108 height 15
click at [1115, 493] on div at bounding box center [1112, 491] width 13 height 13
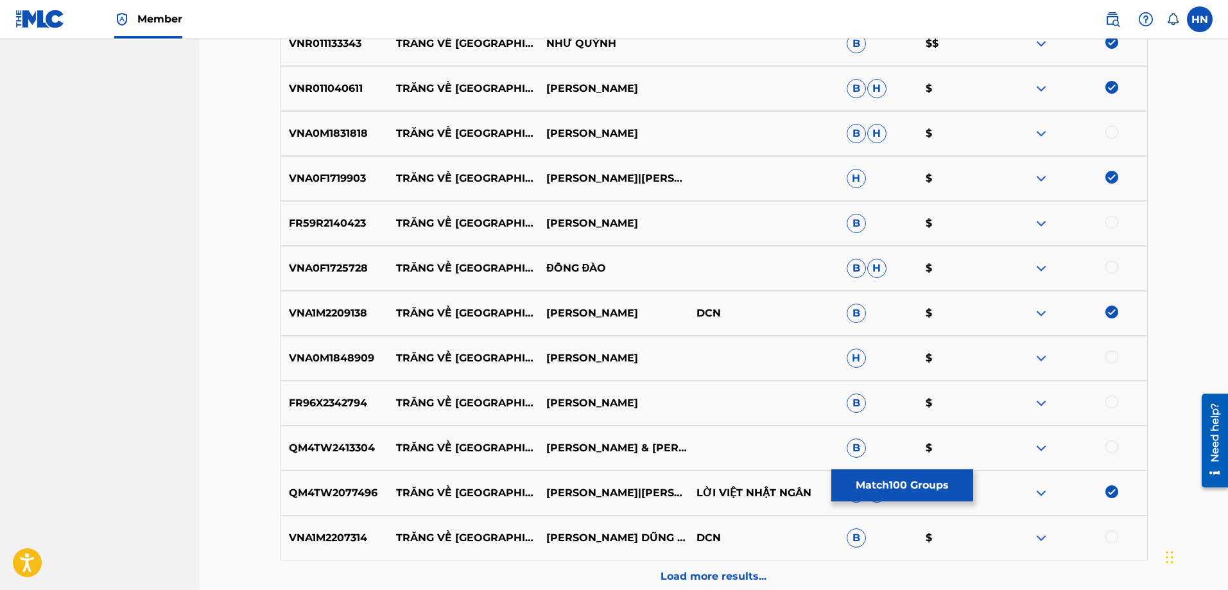
click at [297, 539] on p "VNA1M2207314" at bounding box center [335, 537] width 108 height 15
click at [1106, 538] on div at bounding box center [1112, 536] width 13 height 13
drag, startPoint x: 395, startPoint y: 446, endPoint x: 724, endPoint y: 466, distance: 330.0
click at [724, 466] on div "QM4TW2413304 TRĂNG VỀ THÔN DÃ MỘC ANH & LÂM HOÀI PHONG & DUONG ANH B $" at bounding box center [714, 448] width 868 height 45
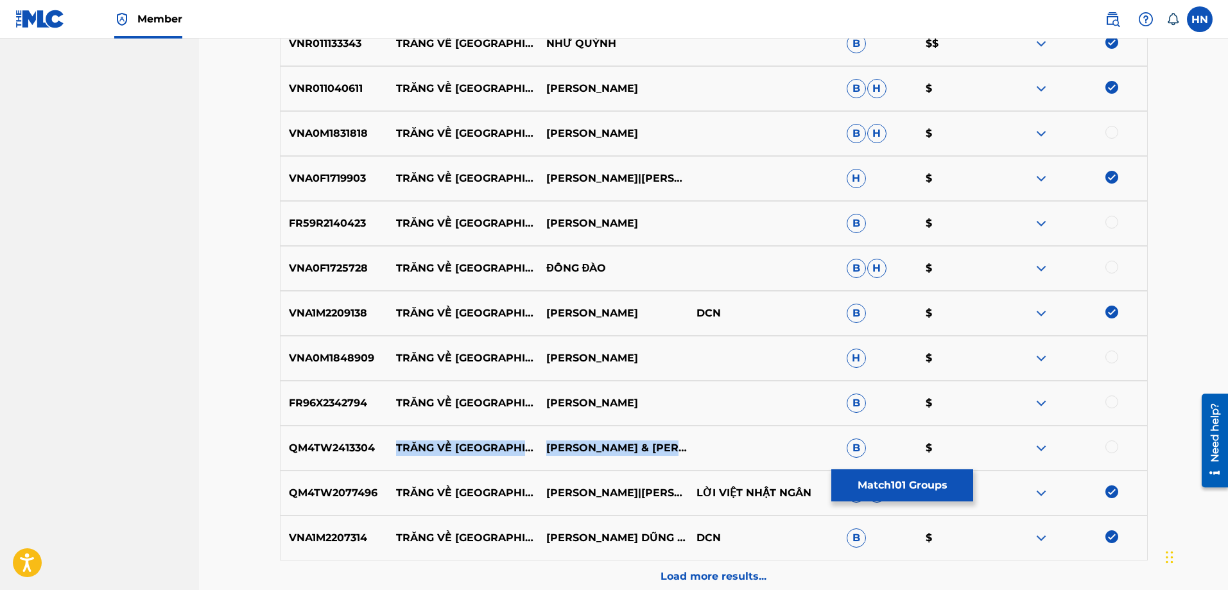
click at [672, 456] on p "MỘC ANH & LÂM HOÀI PHONG & DUONG ANH" at bounding box center [613, 447] width 150 height 15
click at [317, 431] on div "QM4TW2413304 TRĂNG VỀ THÔN DÃ MỘC ANH & LÂM HOÀI PHONG & DUONG ANH B $" at bounding box center [714, 448] width 868 height 45
click at [1108, 446] on div at bounding box center [1112, 446] width 13 height 13
click at [358, 400] on p "FR96X2342794" at bounding box center [335, 402] width 108 height 15
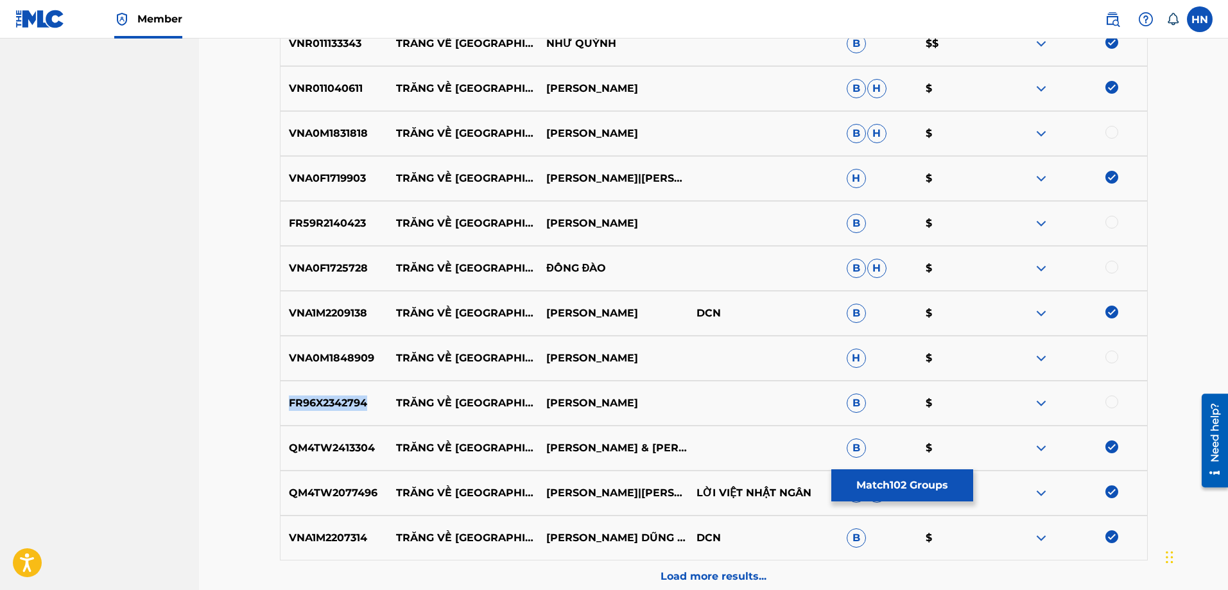
click at [358, 400] on p "FR96X2342794" at bounding box center [335, 402] width 108 height 15
click at [1113, 403] on div at bounding box center [1112, 401] width 13 height 13
click at [295, 342] on div "VNA0M1848909 TRĂNG VỀ THÔN DÃ DUY HÒA H $" at bounding box center [714, 358] width 868 height 45
click at [1109, 358] on div at bounding box center [1112, 357] width 13 height 13
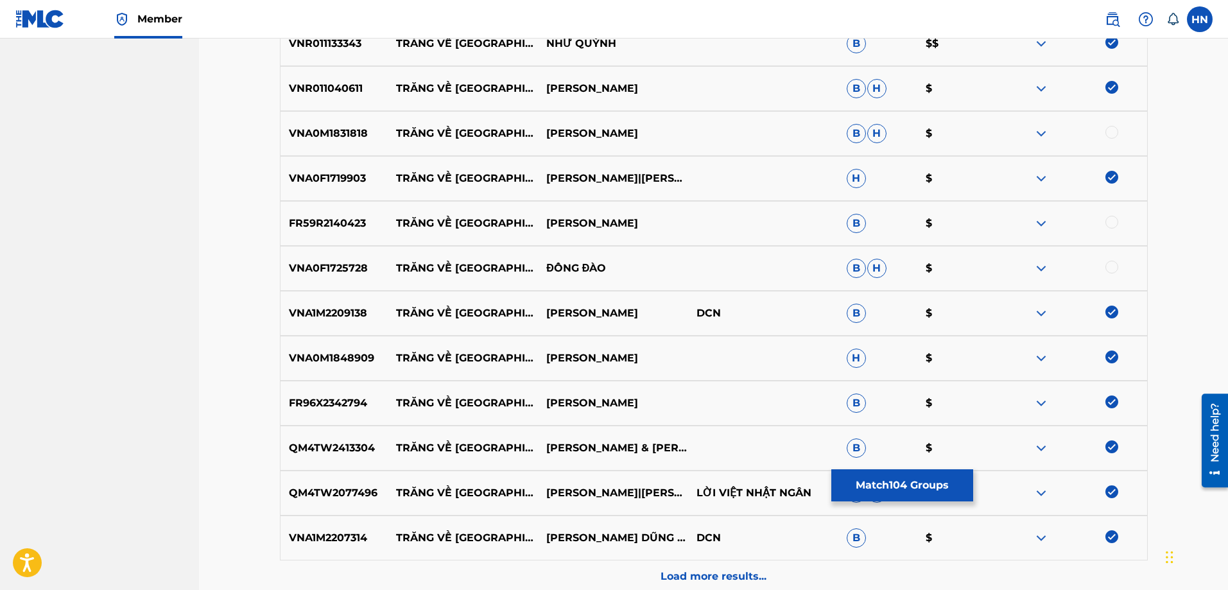
click at [343, 137] on p "VNA0M1831818" at bounding box center [335, 133] width 108 height 15
click at [1109, 130] on div at bounding box center [1112, 132] width 13 height 13
click at [341, 265] on p "VNA0F1725728" at bounding box center [335, 268] width 108 height 15
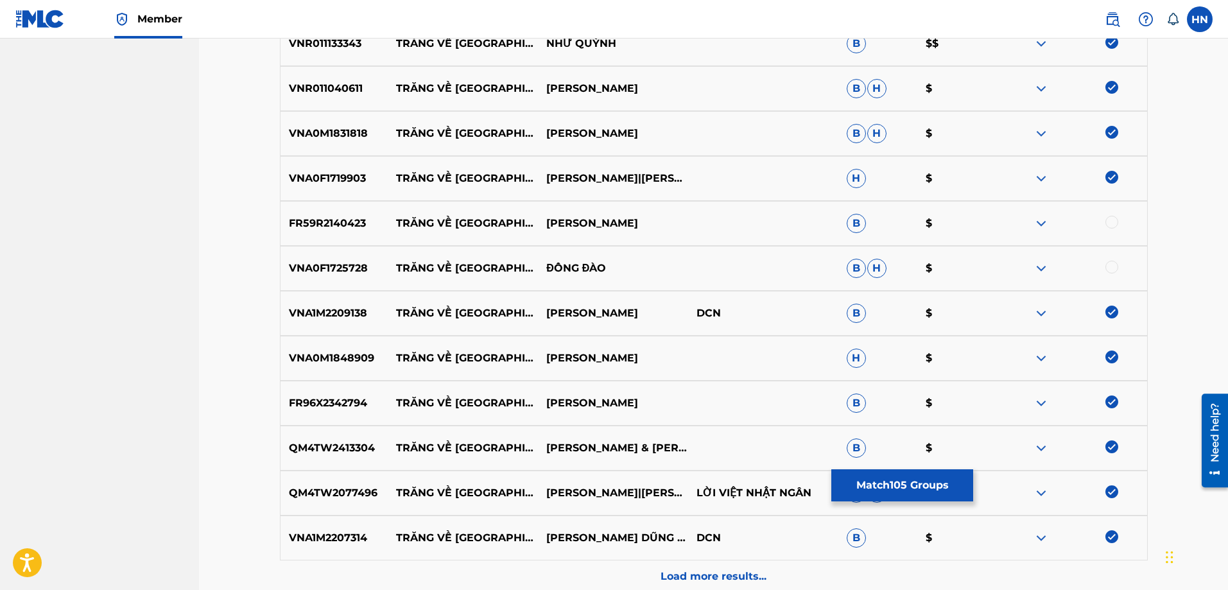
click at [1115, 268] on div at bounding box center [1112, 267] width 13 height 13
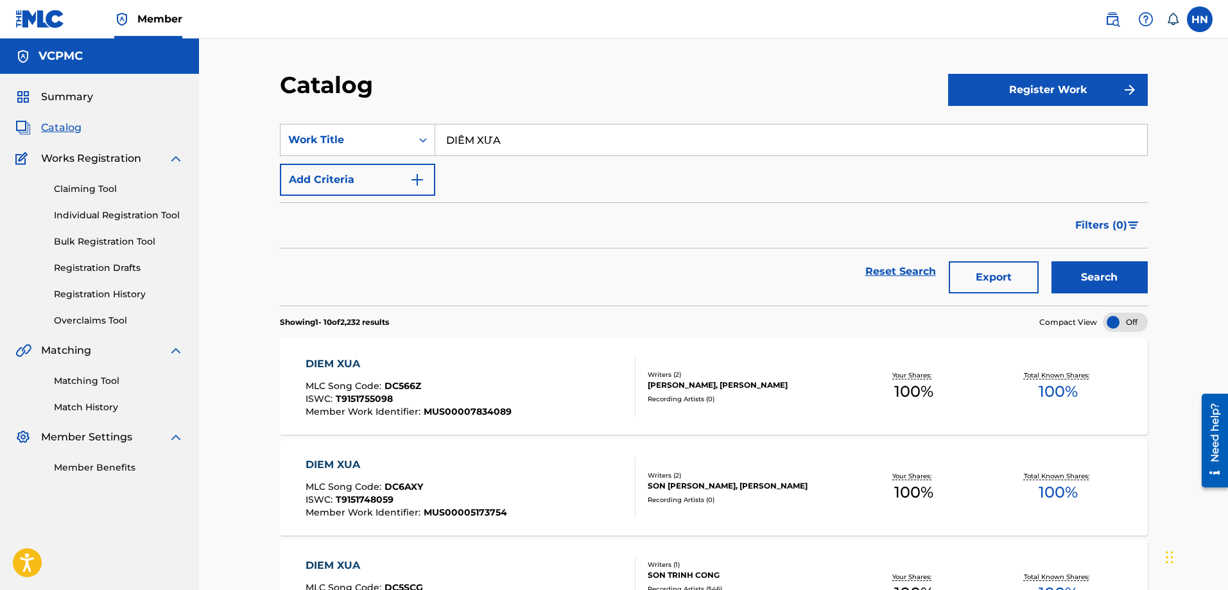
click at [583, 143] on input "DIỄM XƯA" at bounding box center [791, 140] width 712 height 31
paste input "CUỘC TÌNH KHÔNG TRỌN VẸN"
click at [1110, 263] on button "Search" at bounding box center [1100, 277] width 96 height 32
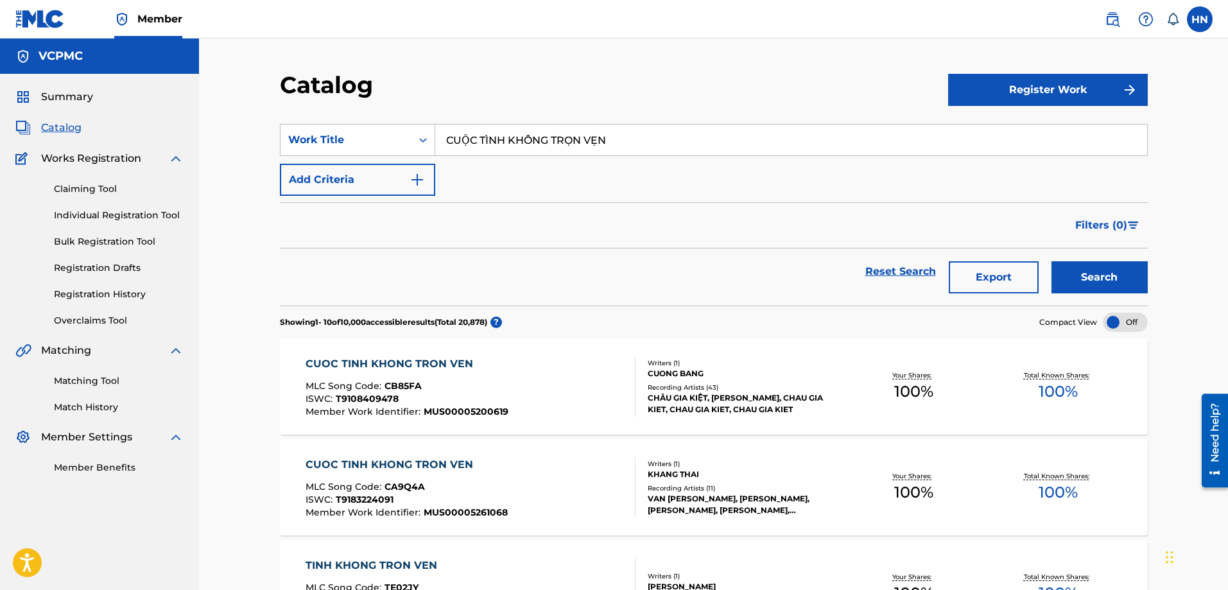
click at [701, 130] on input "CUỘC TÌNH KHÔNG TRỌN VẸN" at bounding box center [791, 140] width 712 height 31
paste input "TÌNH YÊU CHẬM TRỄ"
click at [1084, 281] on button "Search" at bounding box center [1100, 277] width 96 height 32
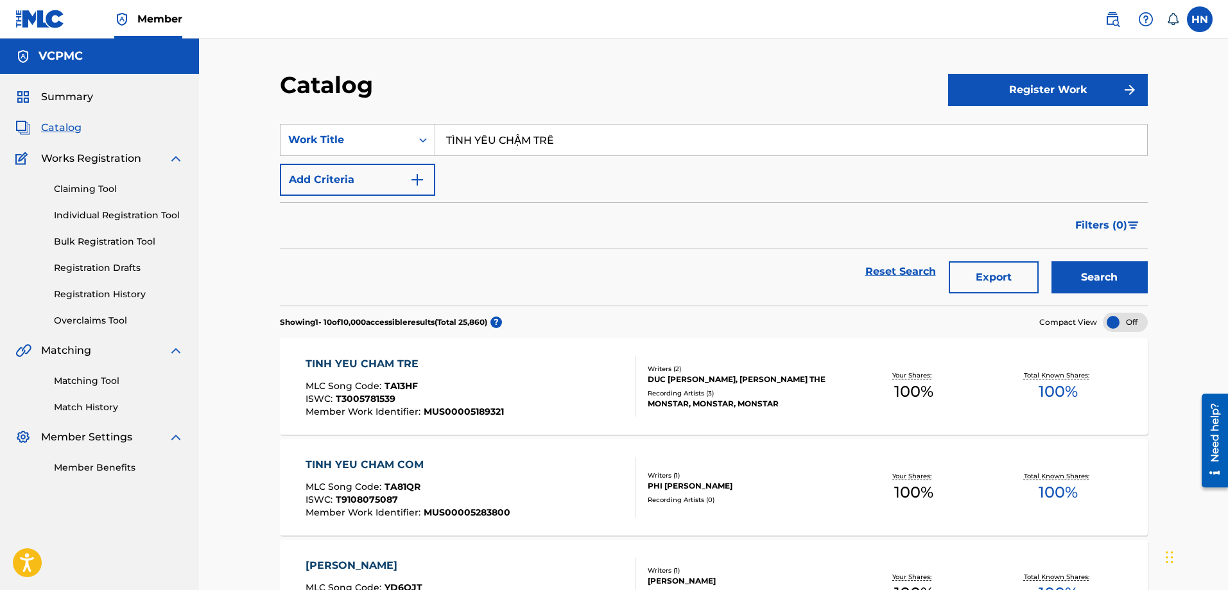
click at [572, 138] on input "TÌNH YÊU CHẬM TRỄ" at bounding box center [791, 140] width 712 height 31
paste input "RĂNG VỀ THÔN GIÃ"
type input "TRĂNG VỀ THÔN GIÃ"
click at [1066, 277] on button "Search" at bounding box center [1100, 277] width 96 height 32
